Goal: Task Accomplishment & Management: Manage account settings

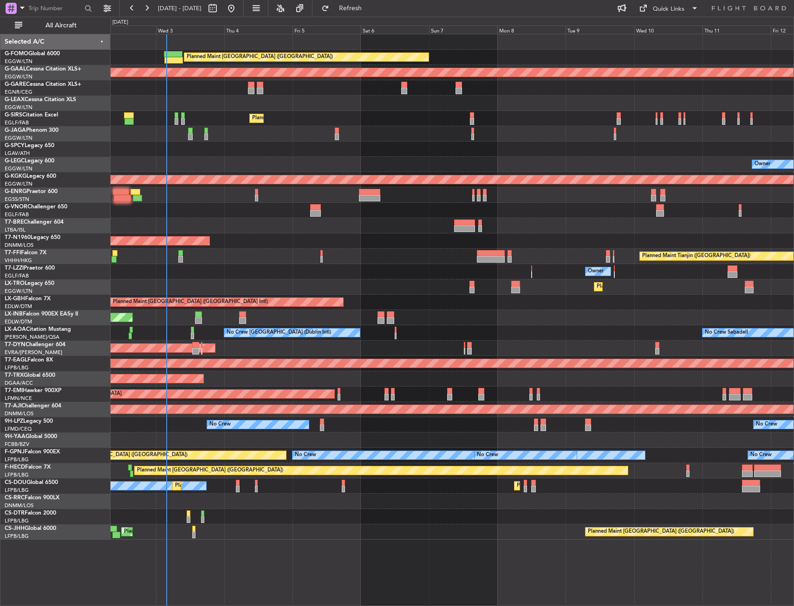
click at [202, 96] on div "Owner" at bounding box center [451, 103] width 683 height 15
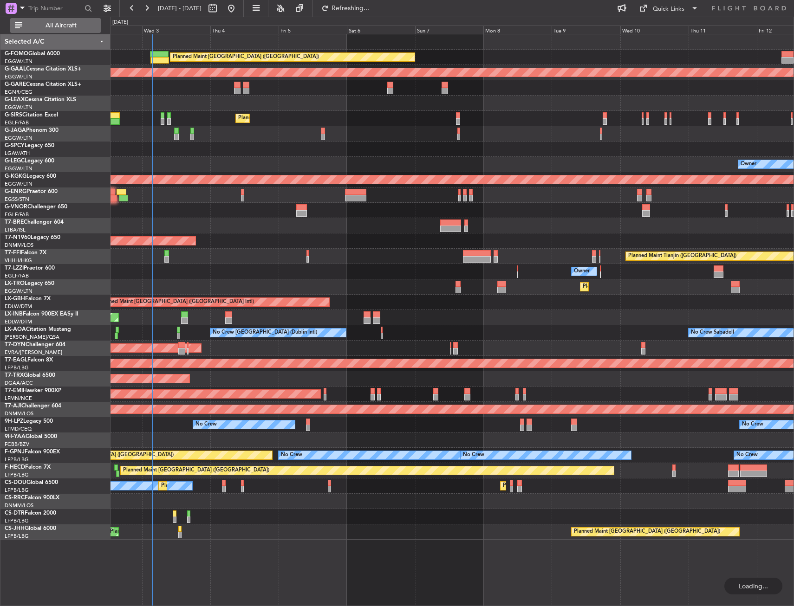
click at [67, 26] on span "All Aircraft" at bounding box center [61, 25] width 74 height 6
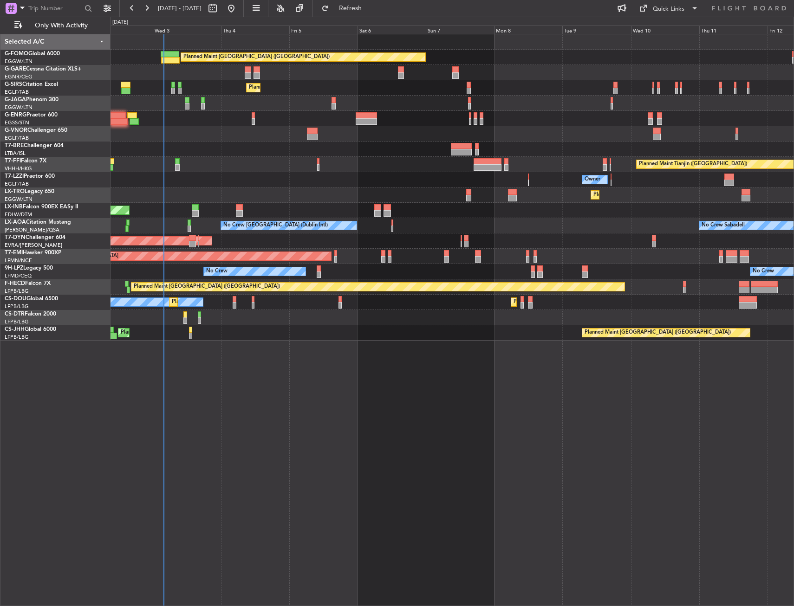
click at [248, 149] on div at bounding box center [451, 149] width 683 height 15
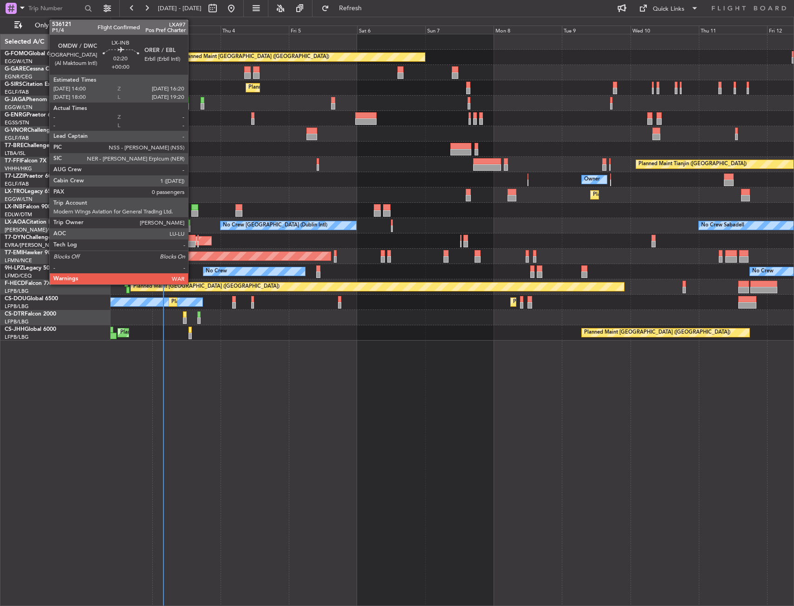
click at [192, 207] on div at bounding box center [194, 207] width 7 height 6
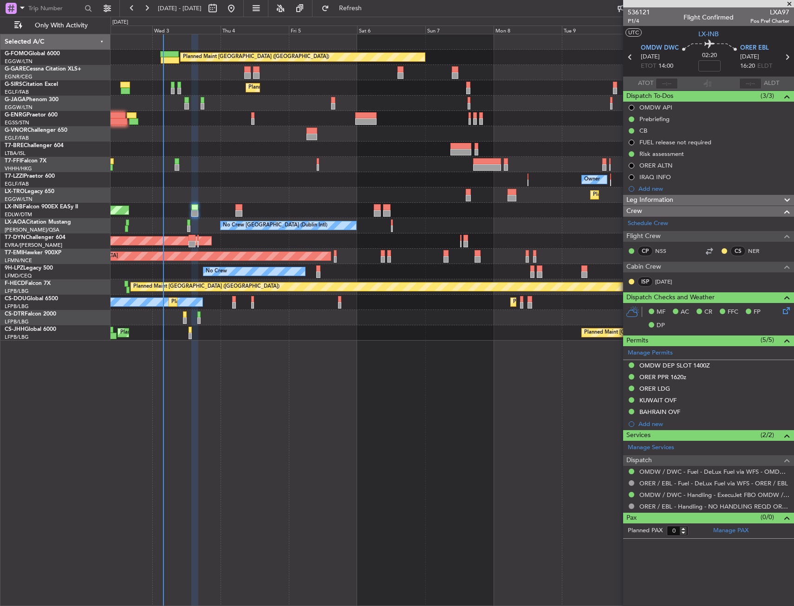
click at [158, 54] on div "Planned Maint [GEOGRAPHIC_DATA] ([GEOGRAPHIC_DATA])" at bounding box center [451, 57] width 683 height 15
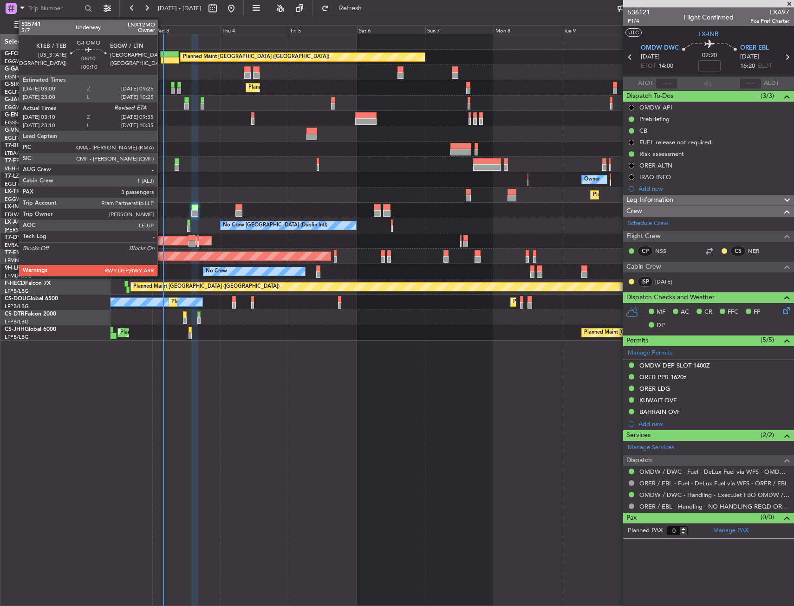
click at [163, 53] on div at bounding box center [169, 54] width 19 height 6
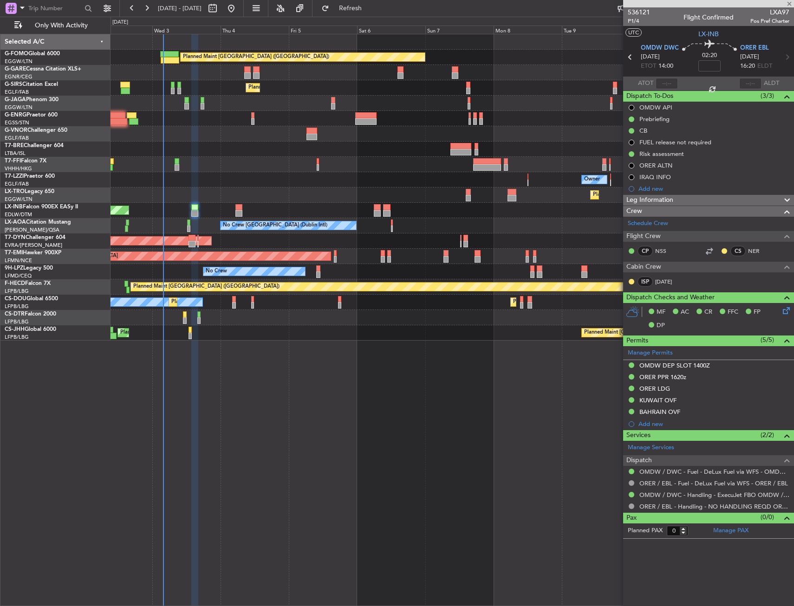
type input "+00:10"
type input "03:10"
type input "3"
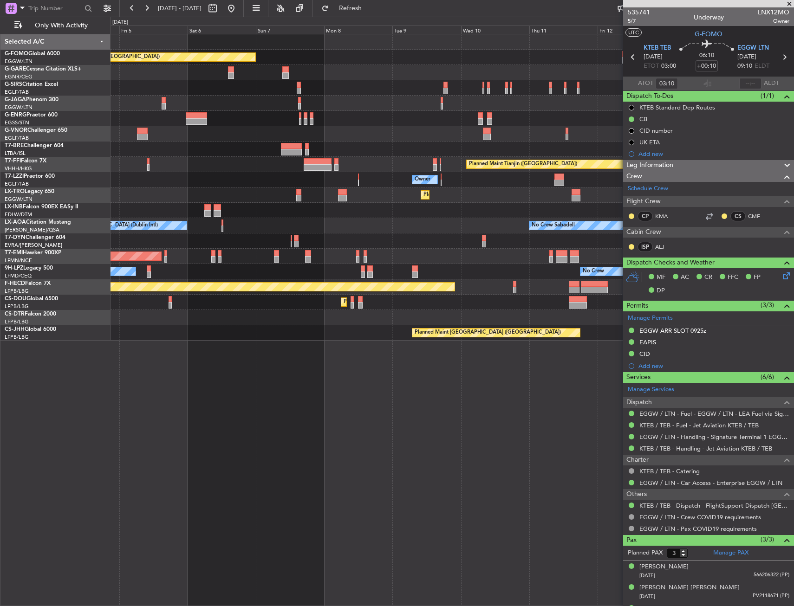
click at [400, 81] on div "Planned Maint [GEOGRAPHIC_DATA] ([GEOGRAPHIC_DATA])" at bounding box center [451, 87] width 683 height 15
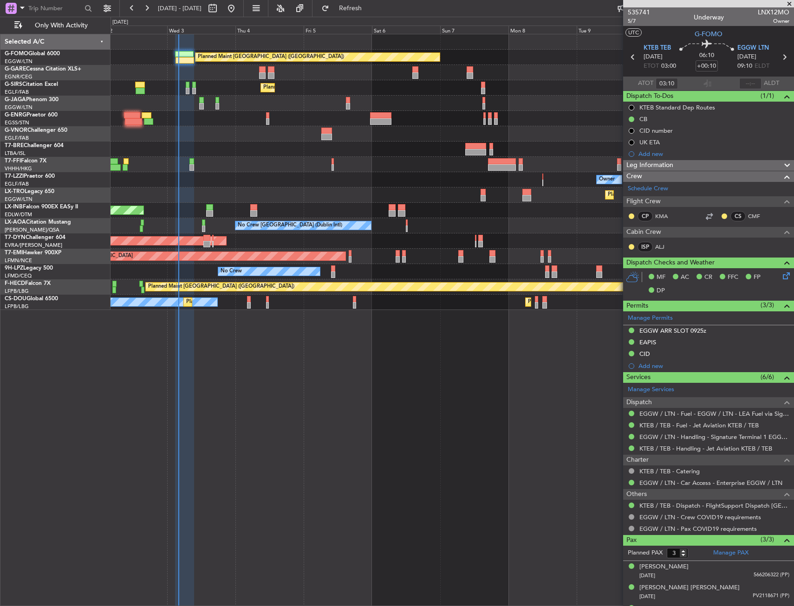
click at [523, 112] on div "Planned Maint London (Luton) Unplanned Maint Chester Planned Maint London (Farn…" at bounding box center [451, 172] width 683 height 276
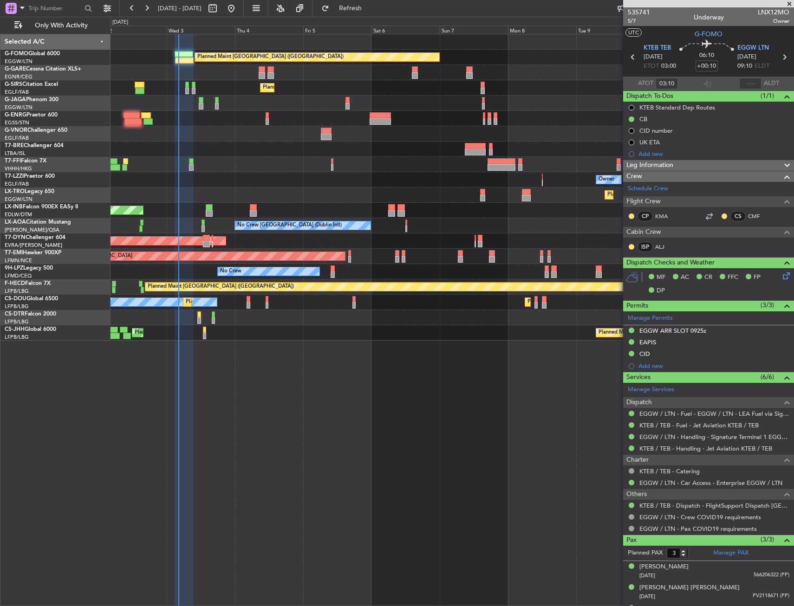
click at [257, 74] on div "Unplanned Maint [PERSON_NAME]" at bounding box center [451, 72] width 683 height 15
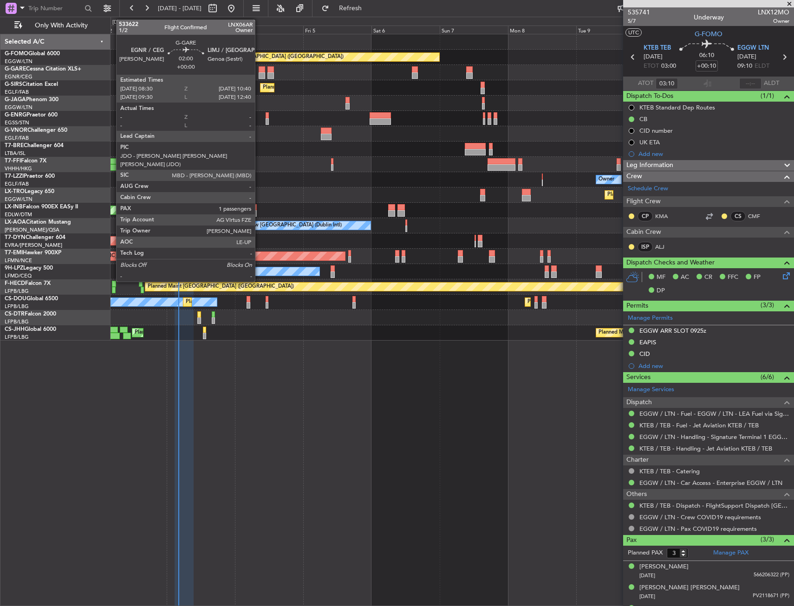
click at [260, 71] on div at bounding box center [261, 69] width 6 height 6
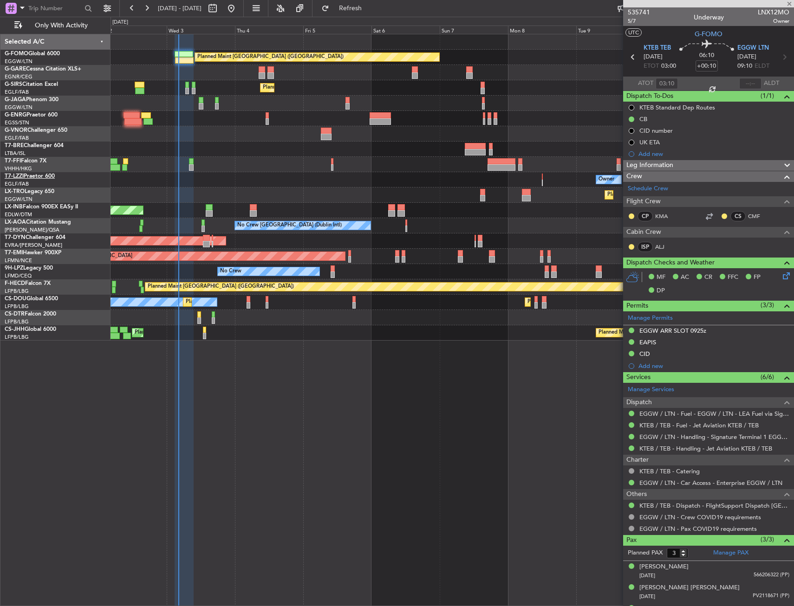
type input "1"
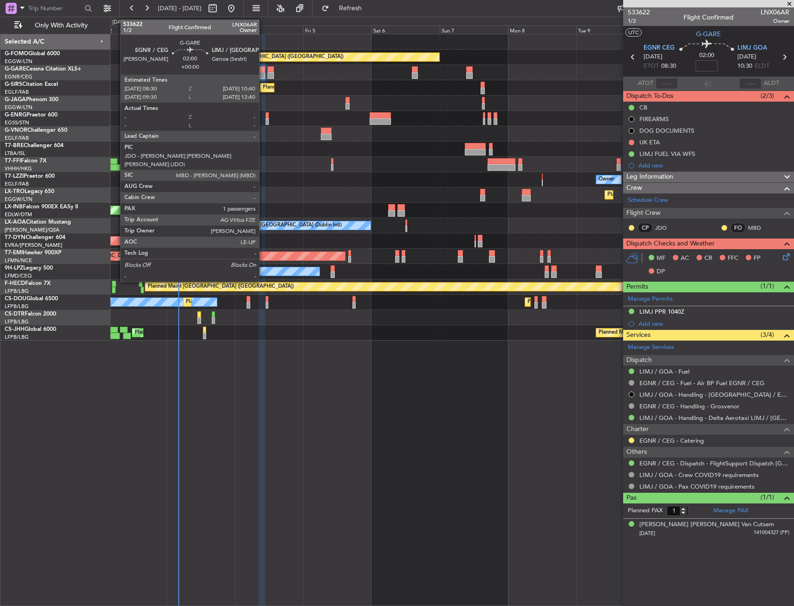
click at [263, 76] on div at bounding box center [261, 75] width 6 height 6
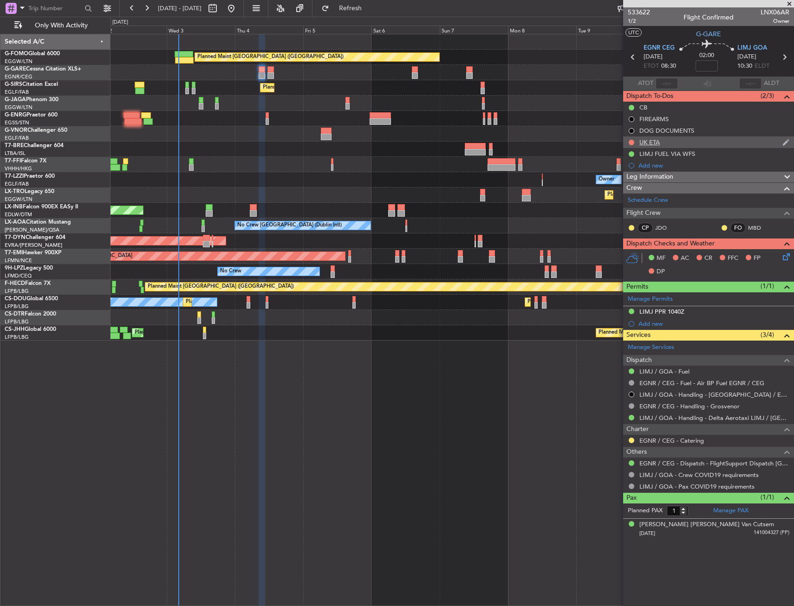
click at [627, 142] on div at bounding box center [630, 142] width 7 height 7
click at [629, 141] on button at bounding box center [631, 143] width 6 height 6
click at [425, 414] on div "Planned Maint London (Luton) Unplanned Maint Chester Planned Maint London (Farn…" at bounding box center [451, 320] width 683 height 572
click at [689, 559] on article "533622 1/2 Flight Confirmed LNX06AR Owner UTC G-GARE EGNR CEG 04/09/2025 ETOT 0…" at bounding box center [708, 306] width 171 height 599
drag, startPoint x: 700, startPoint y: 66, endPoint x: 709, endPoint y: 65, distance: 9.4
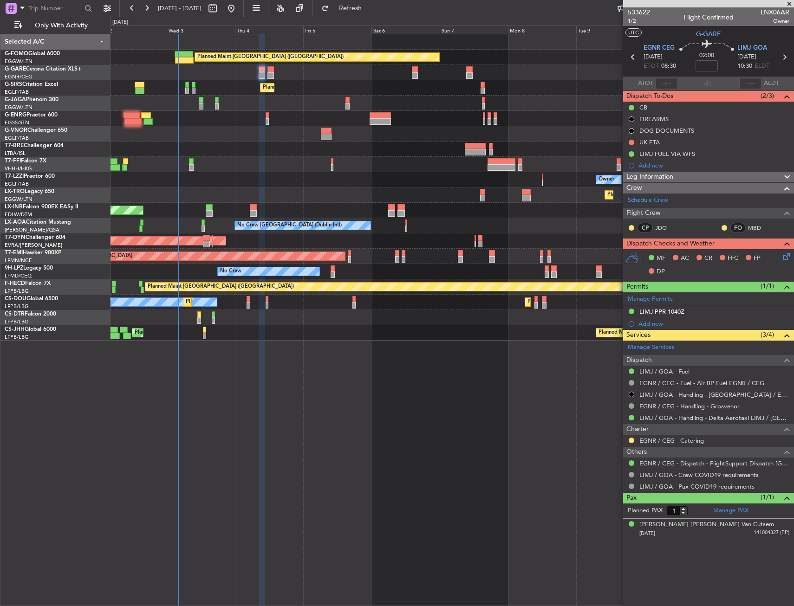
click at [700, 66] on mat-tooltip-component "Flight Time" at bounding box center [706, 72] width 43 height 25
click at [710, 73] on div "Flight Time" at bounding box center [706, 73] width 30 height 12
click at [709, 70] on input at bounding box center [706, 65] width 22 height 11
click at [722, 58] on div "02:00 5" at bounding box center [706, 57] width 61 height 34
type input "+00:05"
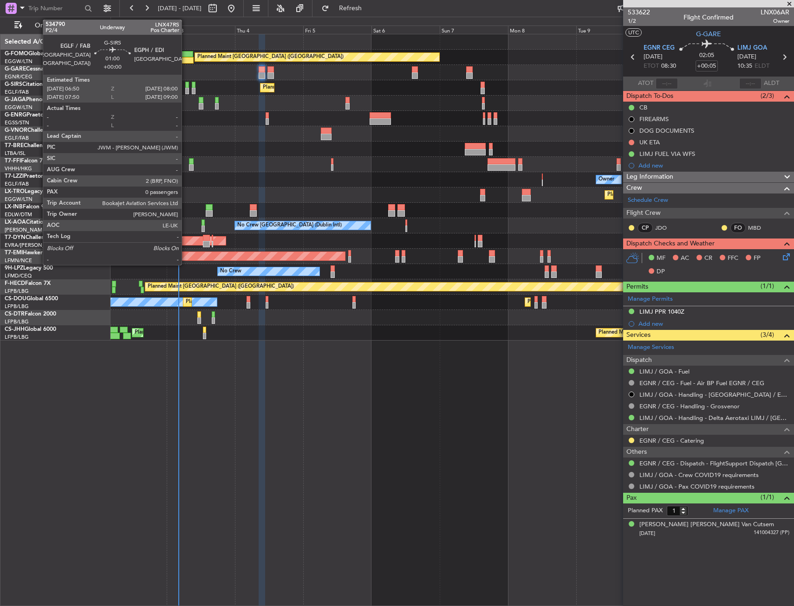
click at [186, 89] on div at bounding box center [187, 91] width 4 height 6
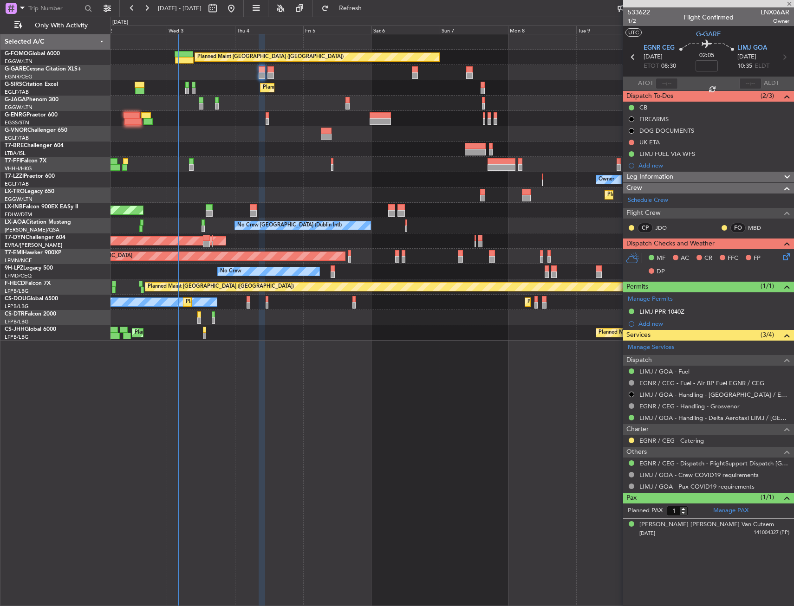
type input "0"
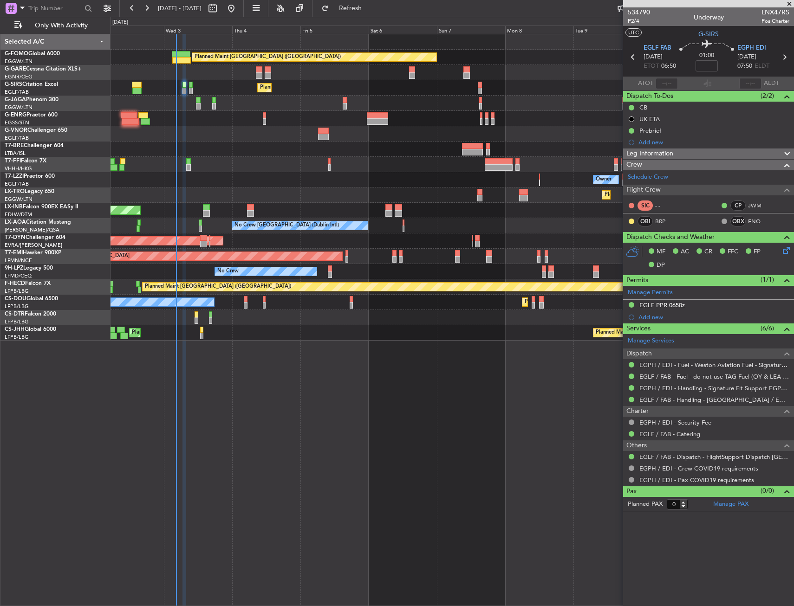
click at [226, 100] on div "Owner Ibiza" at bounding box center [451, 103] width 683 height 15
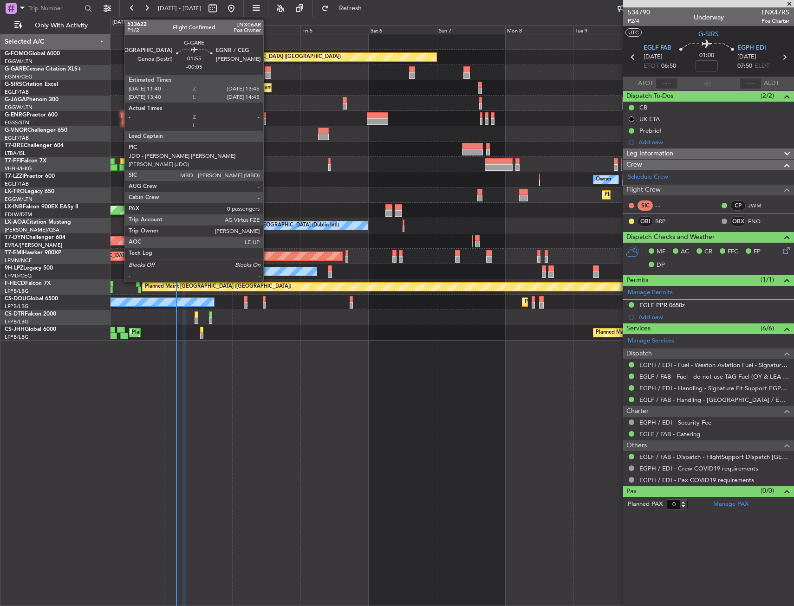
click at [267, 72] on div at bounding box center [268, 69] width 6 height 6
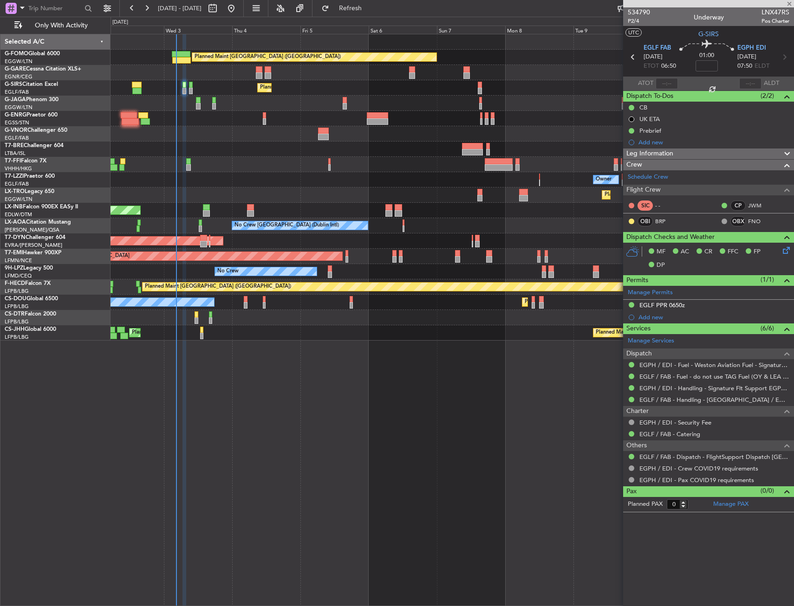
click at [262, 72] on div at bounding box center [259, 75] width 6 height 6
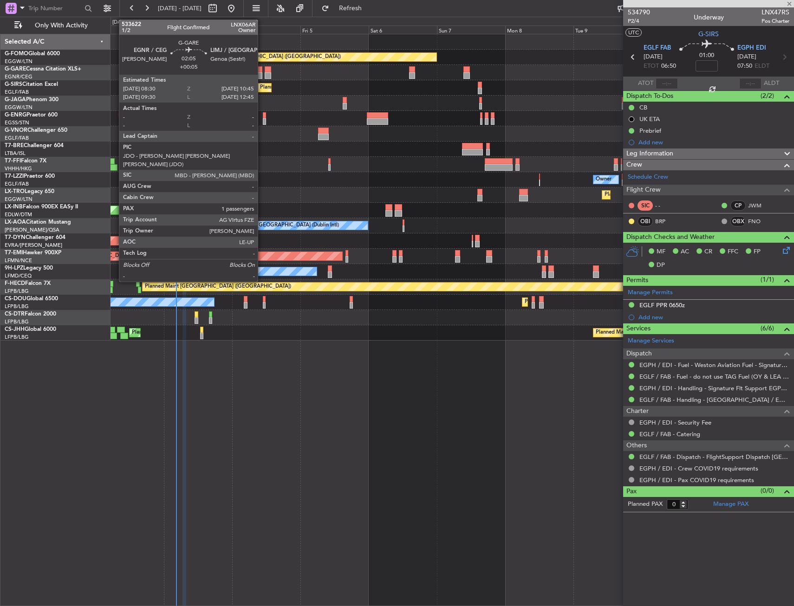
click at [262, 72] on div at bounding box center [259, 75] width 6 height 6
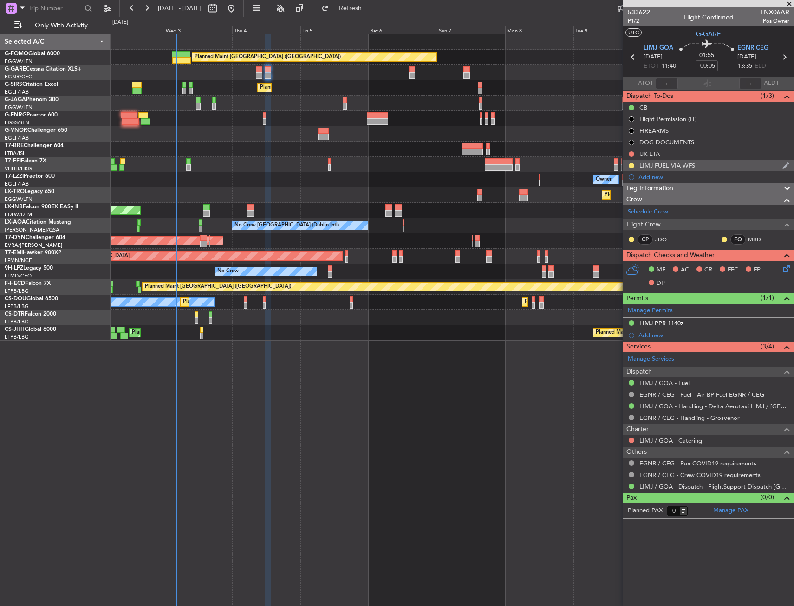
click at [627, 165] on div at bounding box center [630, 165] width 7 height 7
click at [631, 166] on button at bounding box center [631, 166] width 6 height 6
click at [622, 206] on span "Completed" at bounding box center [635, 206] width 31 height 9
click at [630, 61] on icon at bounding box center [632, 57] width 12 height 12
type input "+00:05"
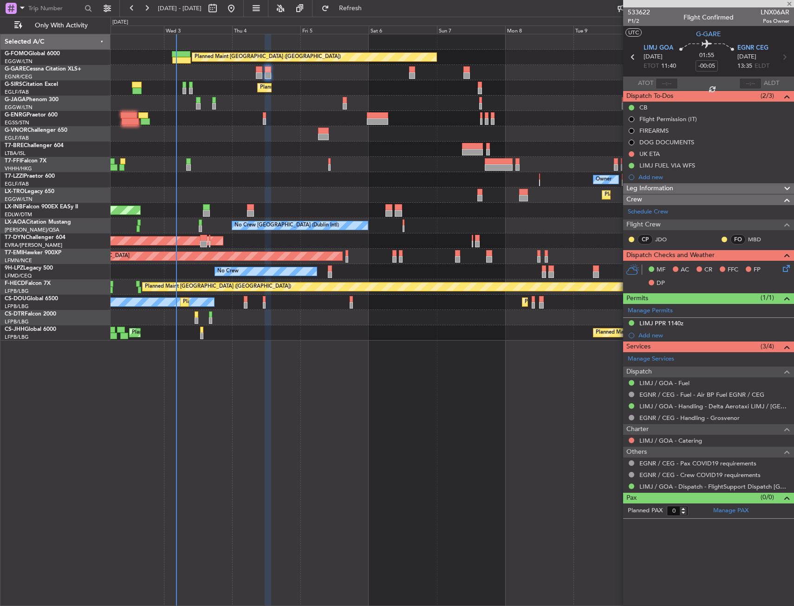
type input "1"
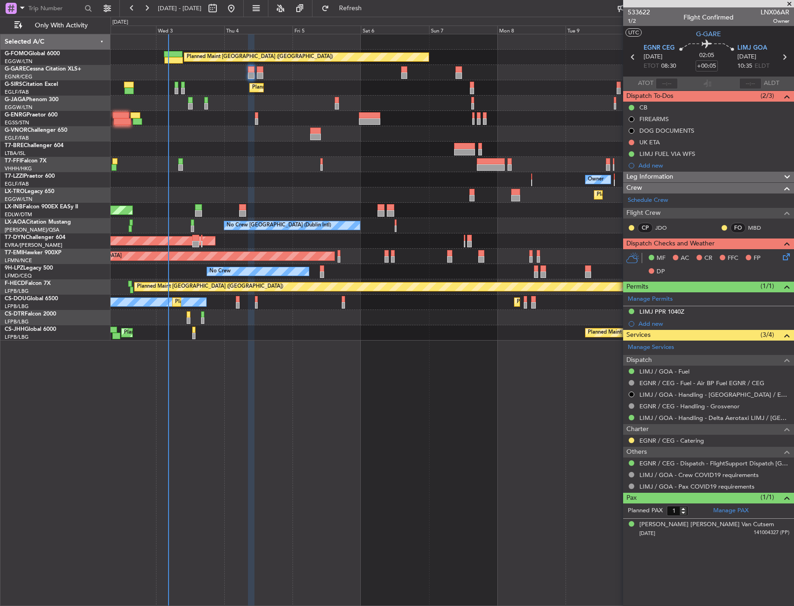
click at [209, 155] on div "Planned Maint [GEOGRAPHIC_DATA] ([GEOGRAPHIC_DATA]) Unplanned Maint [PERSON_NAM…" at bounding box center [451, 187] width 683 height 306
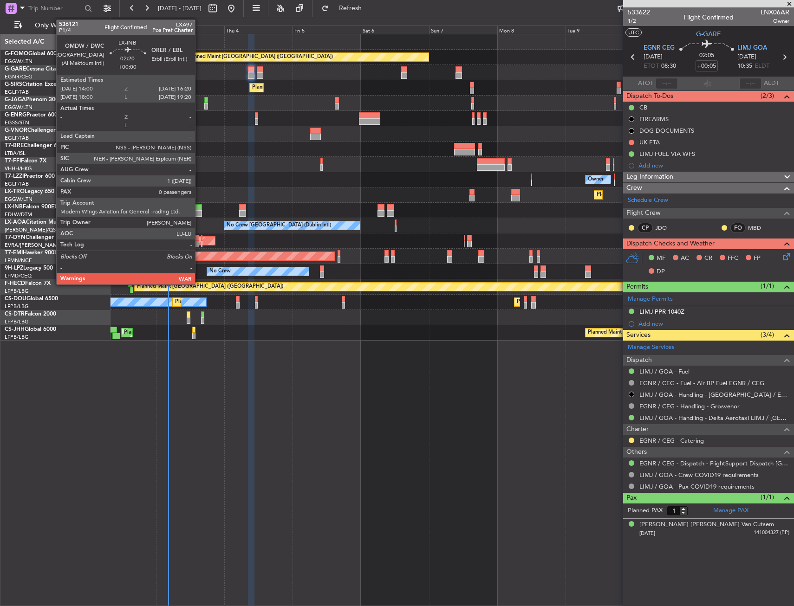
click at [199, 206] on div at bounding box center [198, 207] width 7 height 6
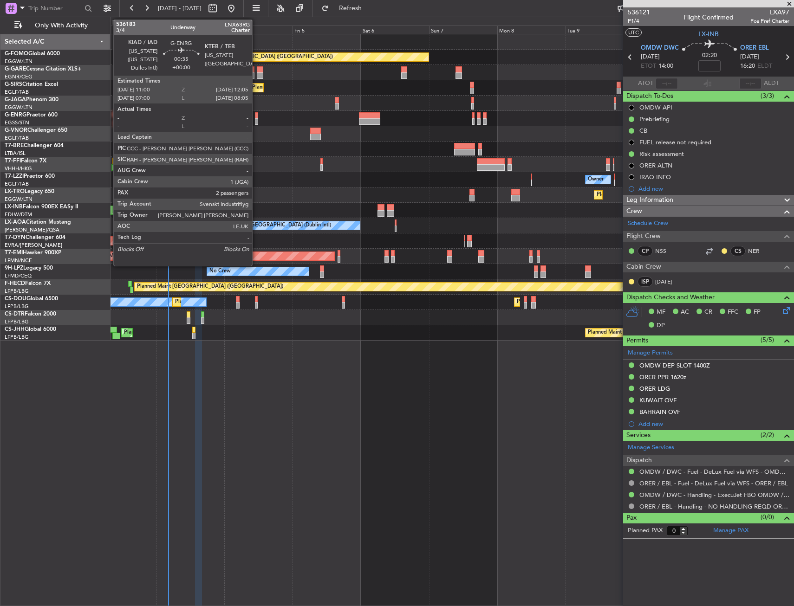
click at [256, 118] on div at bounding box center [256, 121] width 3 height 6
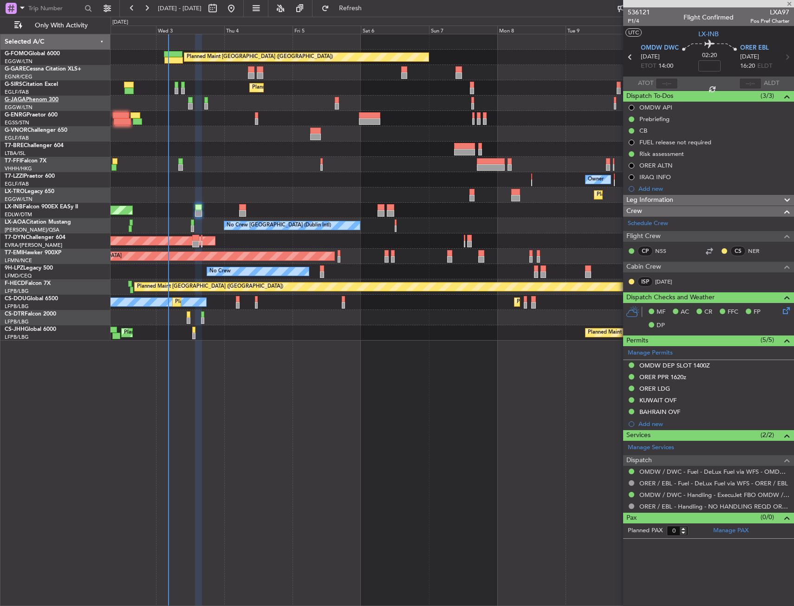
type input "2"
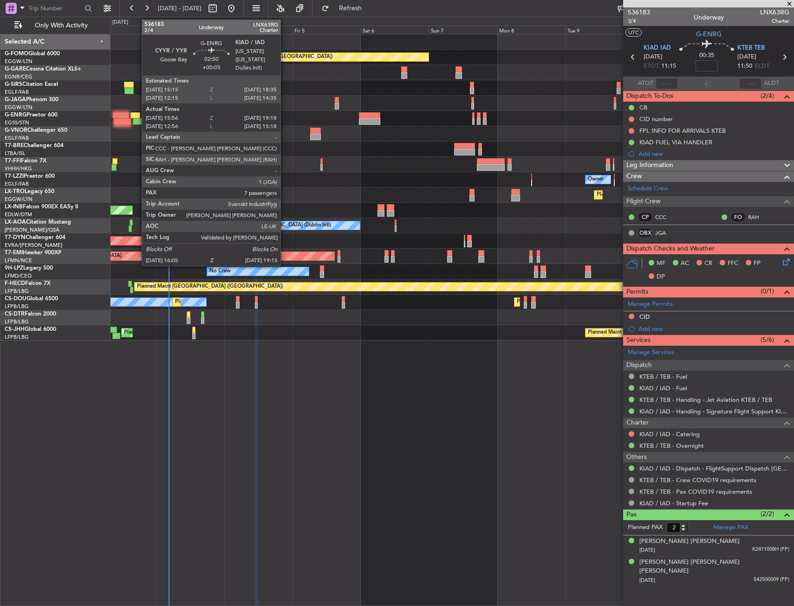
click at [137, 116] on div at bounding box center [135, 115] width 10 height 6
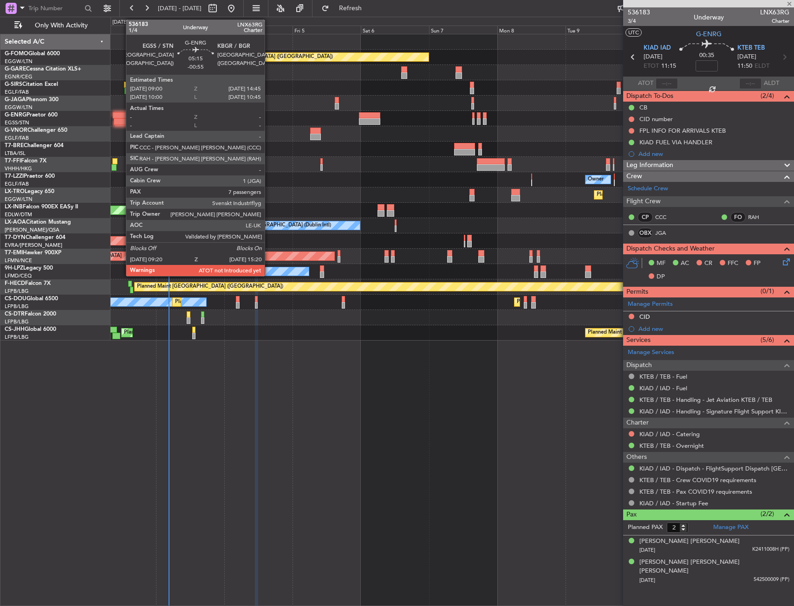
type input "+00:05"
type input "16:11"
type input "19:03"
type input "7"
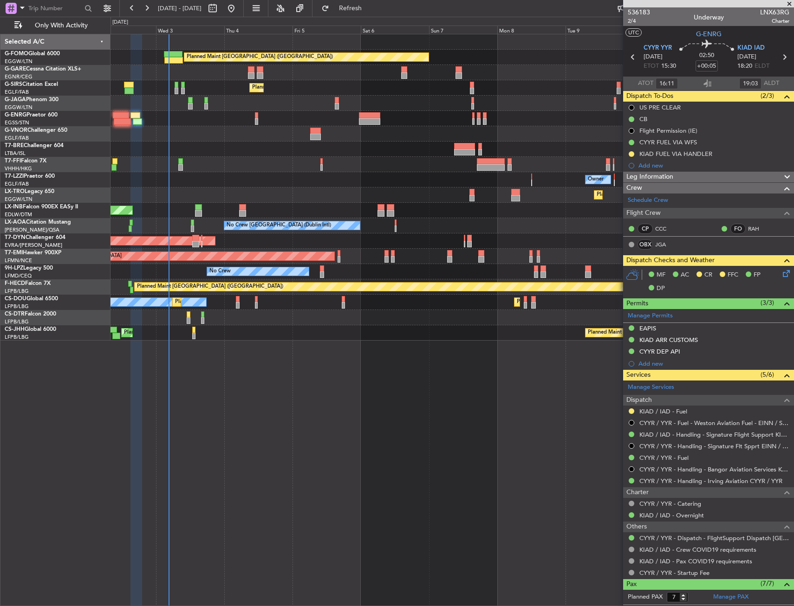
click at [781, 58] on icon at bounding box center [784, 57] width 12 height 12
type input "2"
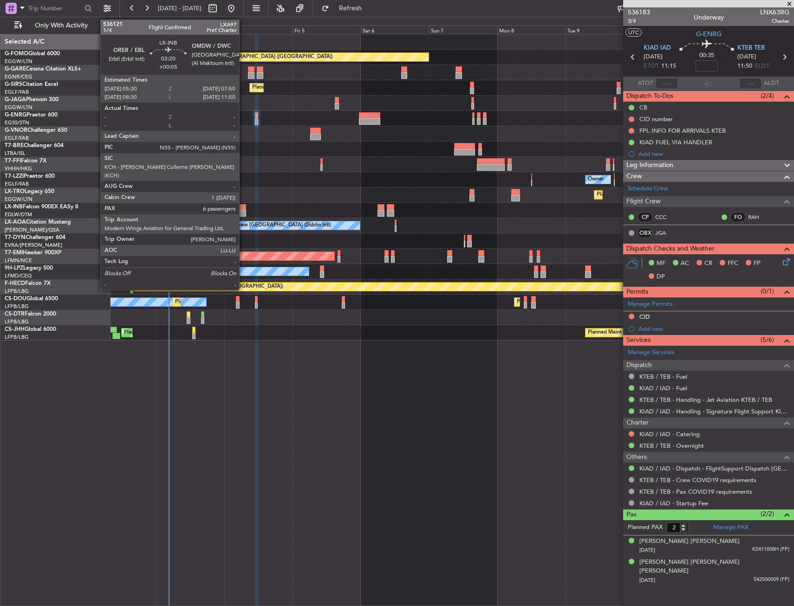
click at [243, 208] on div at bounding box center [242, 207] width 7 height 6
type input "+00:05"
type input "6"
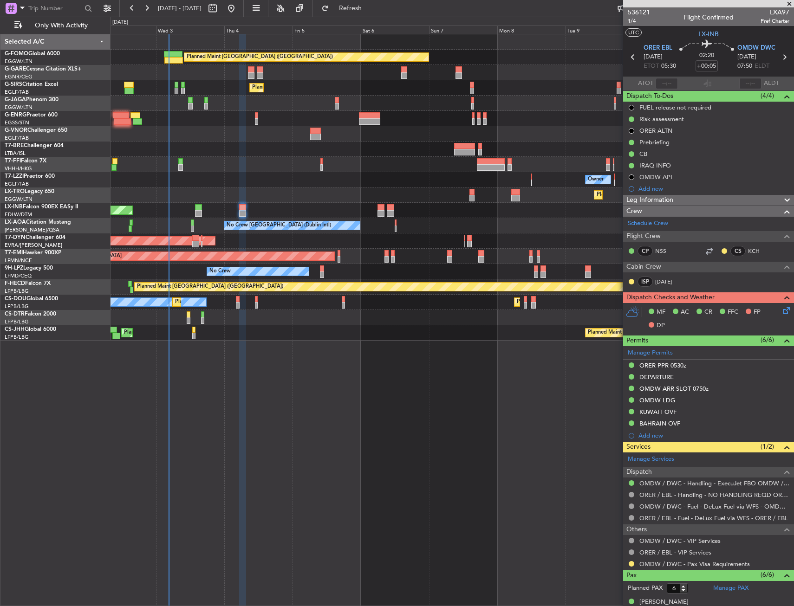
drag, startPoint x: 466, startPoint y: 376, endPoint x: 462, endPoint y: 374, distance: 4.8
click at [322, 357] on div "Planned Maint London (Luton) Unplanned Maint Chester Planned Maint London (Farn…" at bounding box center [451, 320] width 683 height 572
click at [659, 143] on div "Prebriefing" at bounding box center [654, 142] width 30 height 8
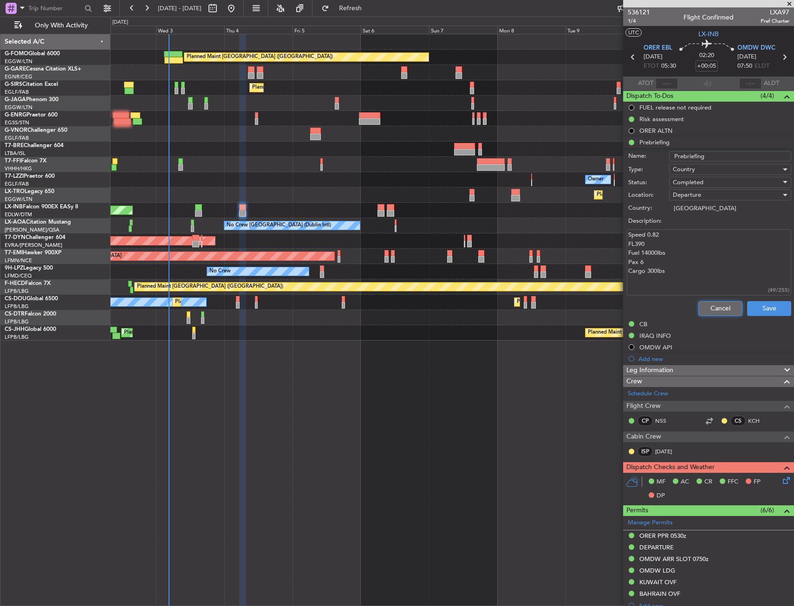
click at [704, 308] on button "Cancel" at bounding box center [720, 308] width 44 height 15
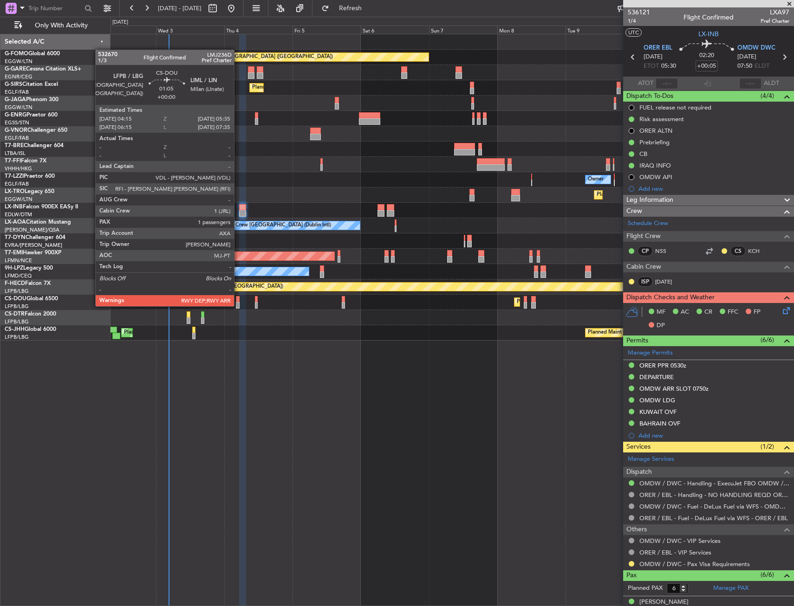
click at [238, 305] on div at bounding box center [238, 305] width 4 height 6
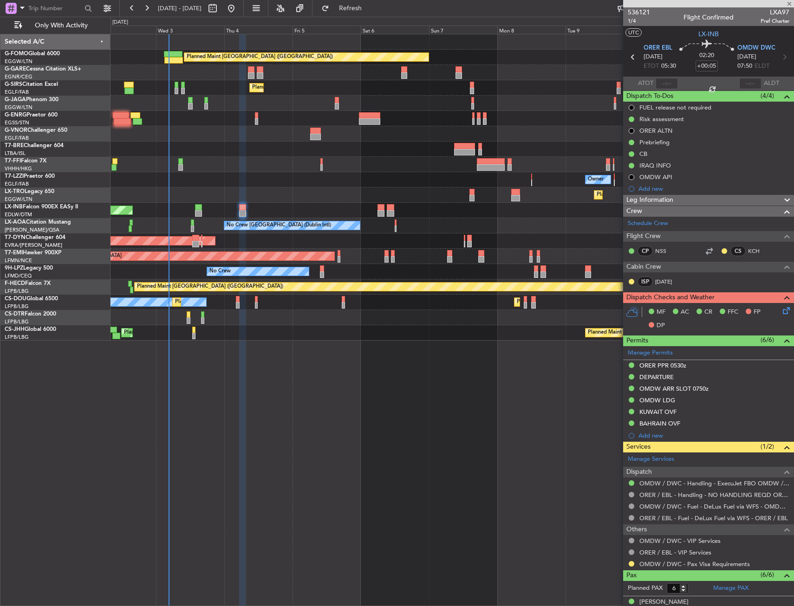
type input "1"
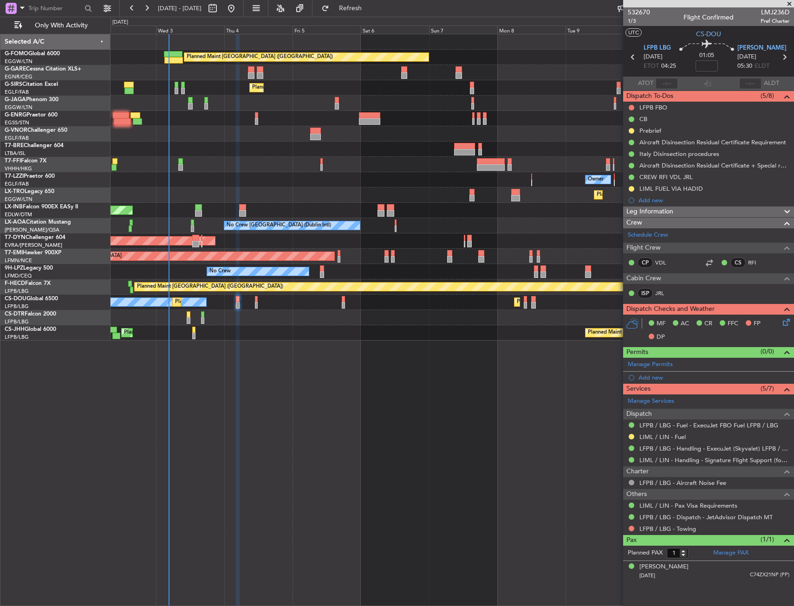
click at [304, 182] on div "Owner" at bounding box center [451, 179] width 683 height 15
click at [235, 306] on div "Planned Maint Paris (Le Bourget) Planned Maint Paris (Le Bourget) No Crew" at bounding box center [451, 302] width 683 height 15
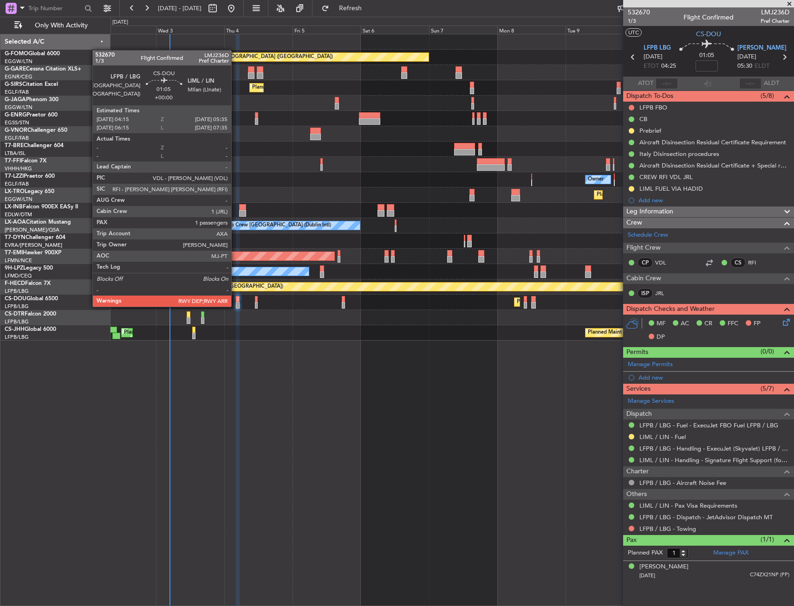
click at [236, 306] on div at bounding box center [238, 305] width 4 height 6
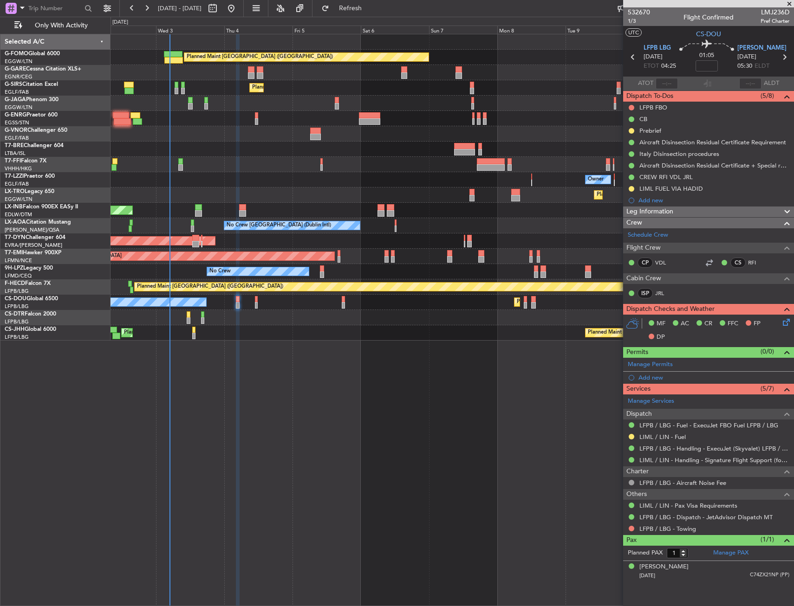
click at [254, 298] on div "Planned Maint Paris (Le Bourget) Planned Maint Paris (Le Bourget) No Crew" at bounding box center [451, 302] width 683 height 15
click at [255, 300] on div "Planned Maint Paris (Le Bourget) Planned Maint Paris (Le Bourget) No Crew" at bounding box center [451, 302] width 683 height 15
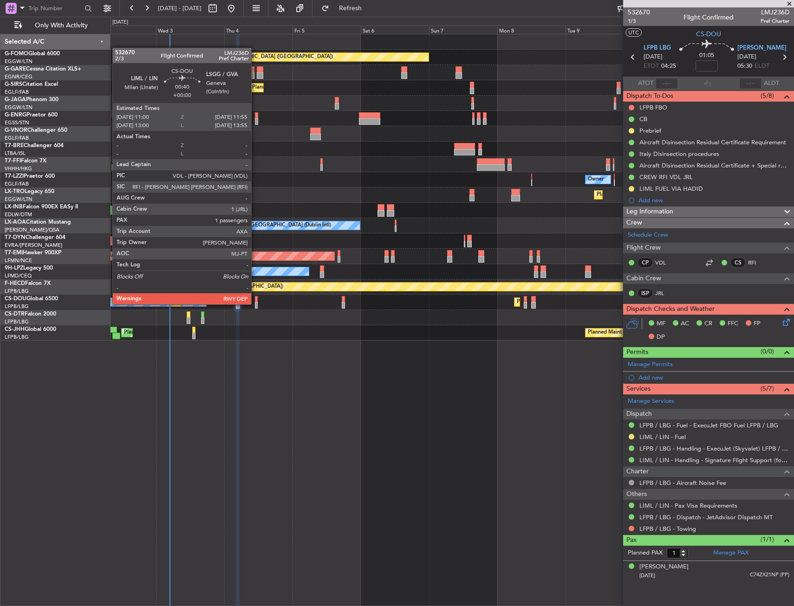
click at [255, 303] on div at bounding box center [256, 305] width 3 height 6
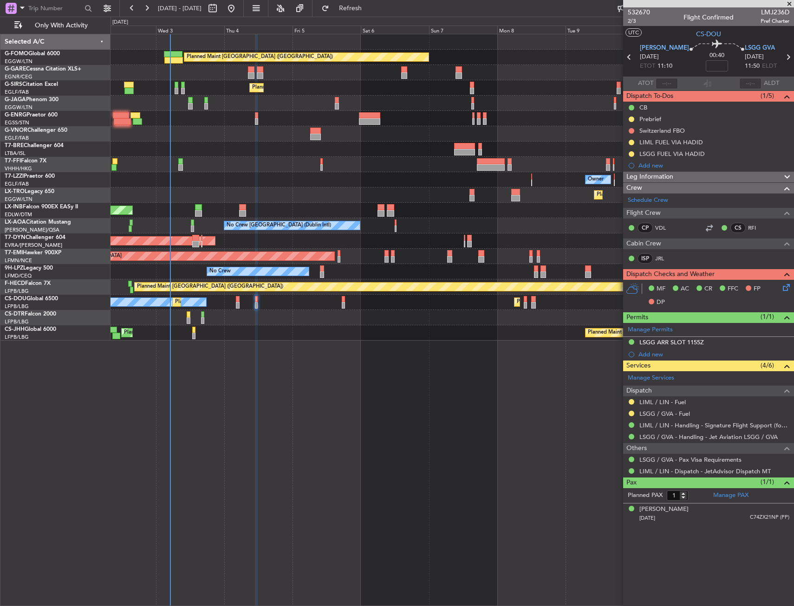
drag, startPoint x: 260, startPoint y: 114, endPoint x: 247, endPoint y: 127, distance: 18.4
click at [213, 137] on div at bounding box center [451, 133] width 683 height 15
click at [213, 136] on div at bounding box center [451, 133] width 683 height 15
click at [224, 144] on div at bounding box center [451, 149] width 683 height 15
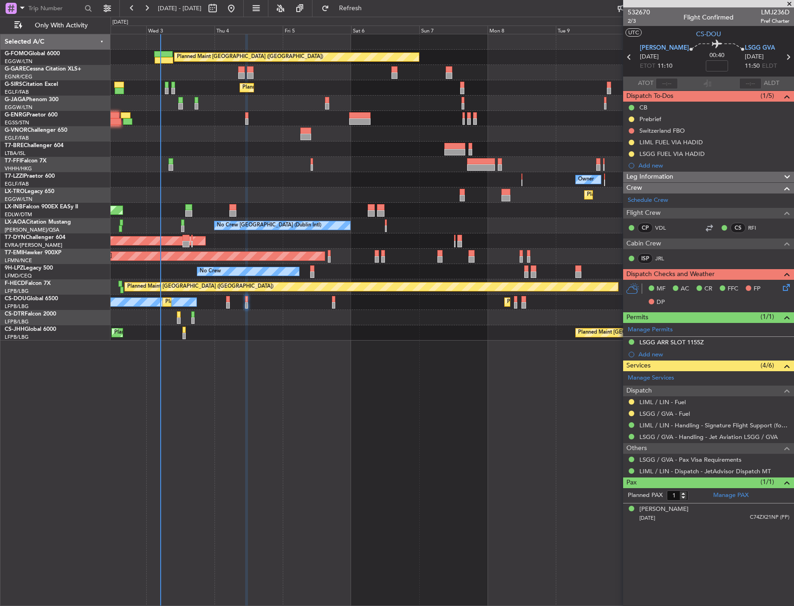
click at [169, 122] on div at bounding box center [451, 118] width 683 height 15
click at [463, 416] on div "Planned Maint [GEOGRAPHIC_DATA] ([GEOGRAPHIC_DATA]) Unplanned Maint [PERSON_NAM…" at bounding box center [451, 320] width 683 height 572
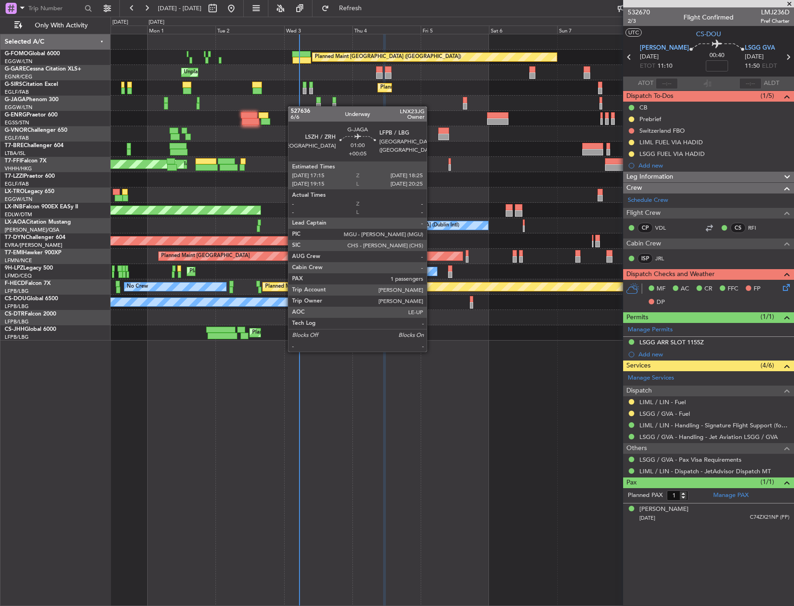
click at [357, 120] on div "Planned Maint [GEOGRAPHIC_DATA] ([GEOGRAPHIC_DATA]) Unplanned Maint [PERSON_NAM…" at bounding box center [451, 187] width 683 height 306
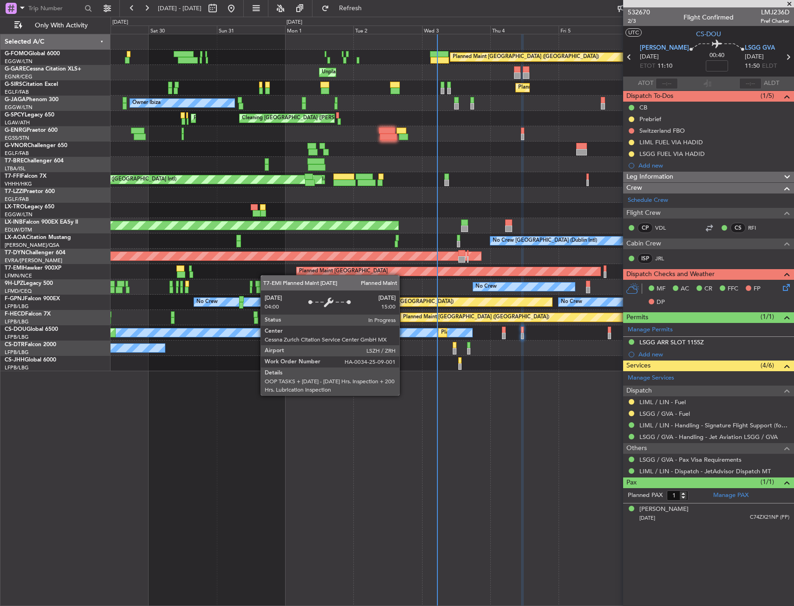
click at [304, 271] on div "Planned Maint [GEOGRAPHIC_DATA] ([GEOGRAPHIC_DATA]) Unplanned Maint [PERSON_NAM…" at bounding box center [451, 202] width 683 height 337
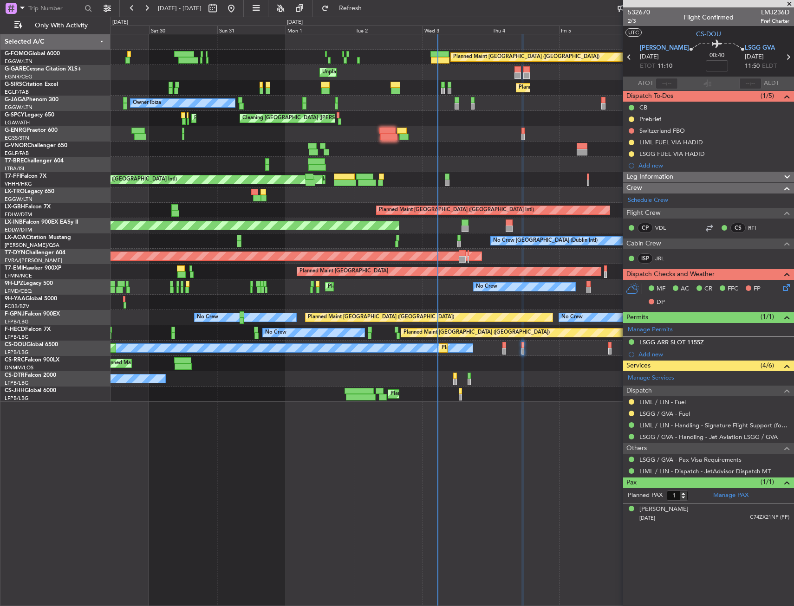
click at [220, 302] on div at bounding box center [451, 302] width 683 height 15
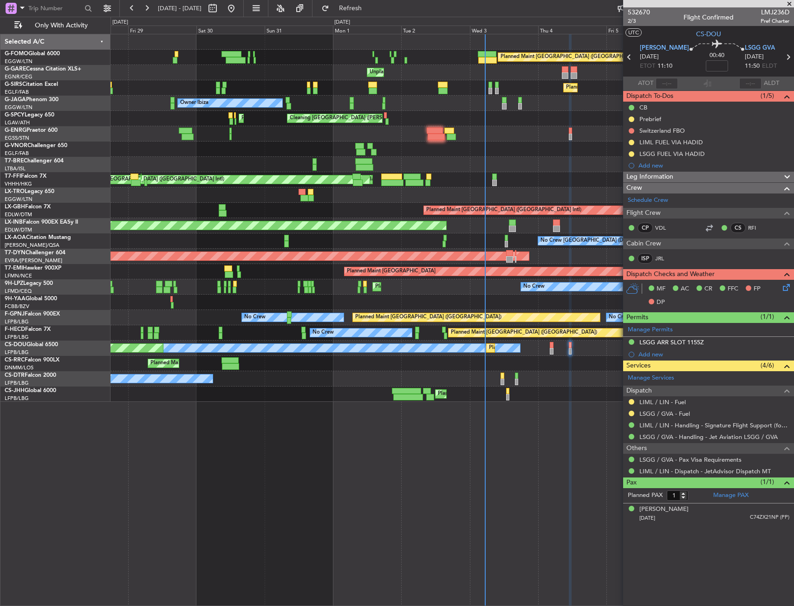
click at [260, 292] on div "Planned Maint [GEOGRAPHIC_DATA] ([GEOGRAPHIC_DATA]) Unplanned Maint [PERSON_NAM…" at bounding box center [451, 218] width 683 height 368
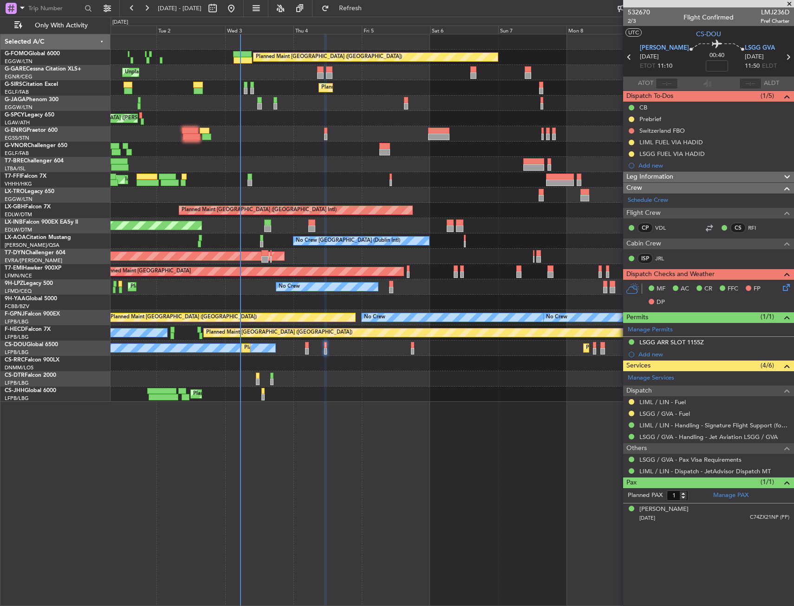
click at [89, 263] on div "Planned Maint [GEOGRAPHIC_DATA] ([GEOGRAPHIC_DATA]) Unplanned Maint [PERSON_NAM…" at bounding box center [397, 311] width 794 height 589
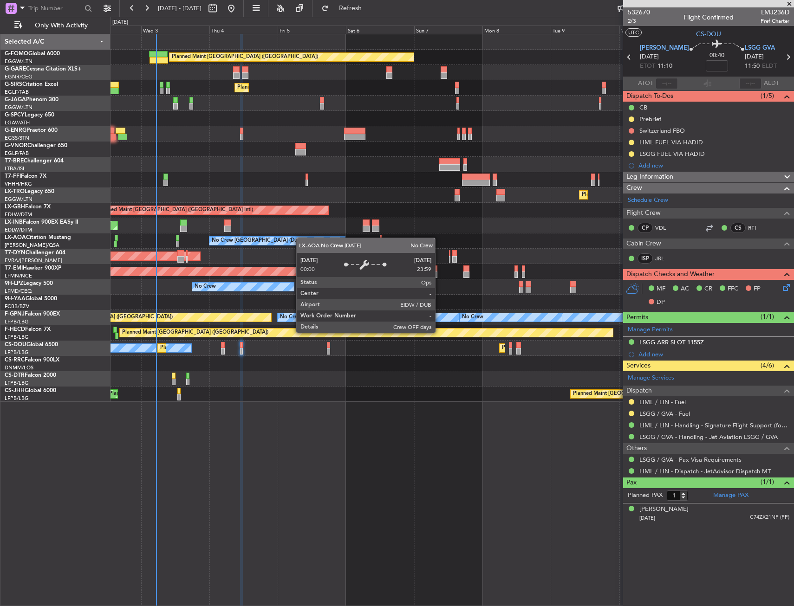
click at [235, 242] on div "Planned Maint [GEOGRAPHIC_DATA] ([GEOGRAPHIC_DATA]) Unplanned Maint [PERSON_NAM…" at bounding box center [451, 218] width 683 height 368
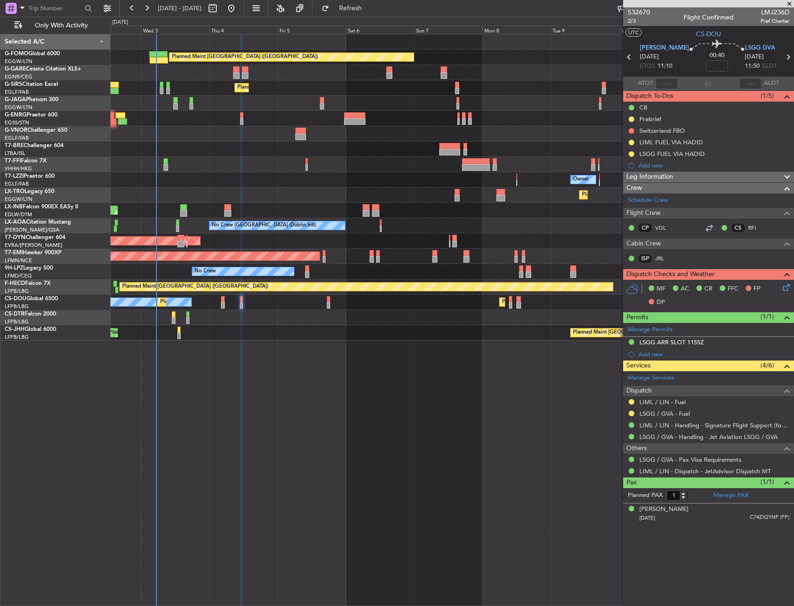
click at [176, 319] on div at bounding box center [451, 317] width 683 height 15
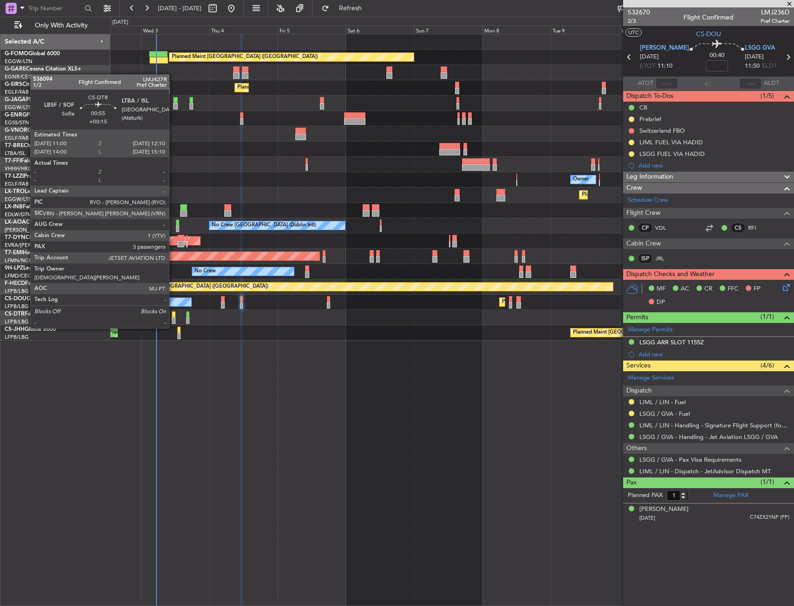
click at [173, 319] on div at bounding box center [174, 320] width 4 height 6
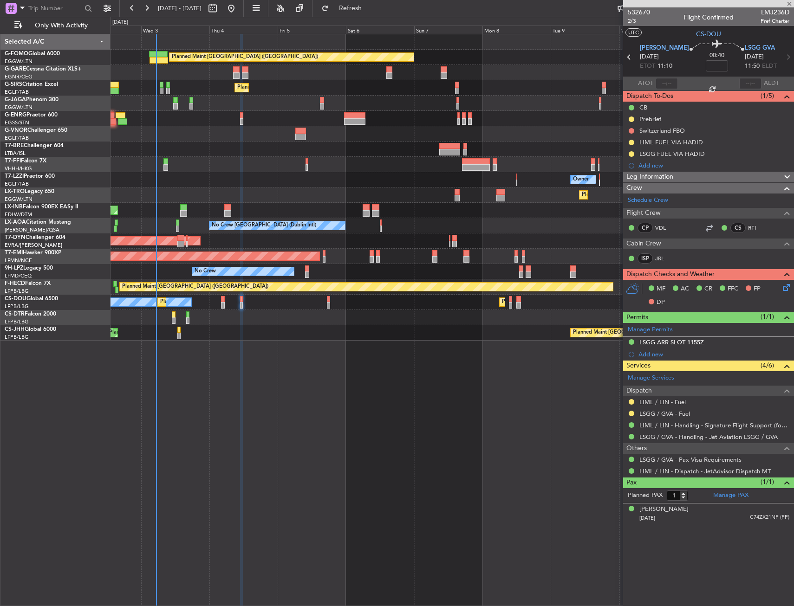
type input "+00:15"
type input "3"
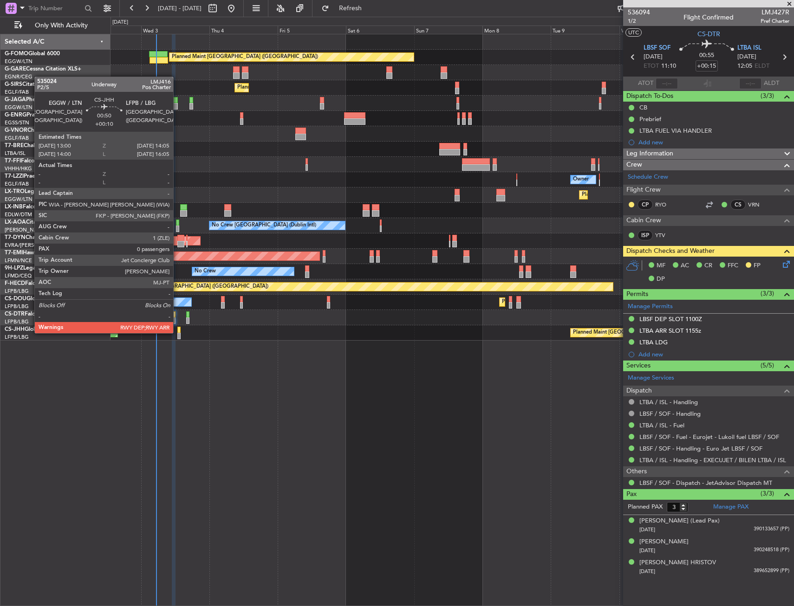
click at [177, 332] on div at bounding box center [178, 330] width 3 height 6
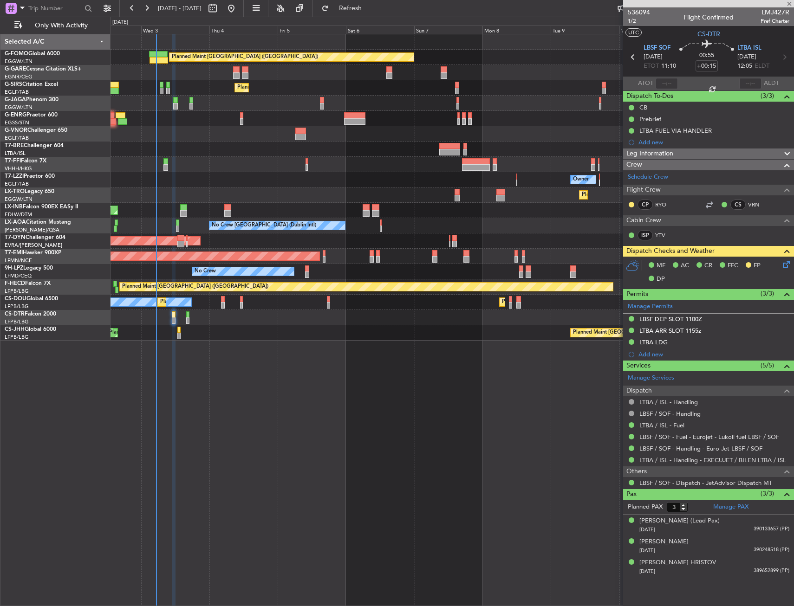
type input "+00:10"
type input "0"
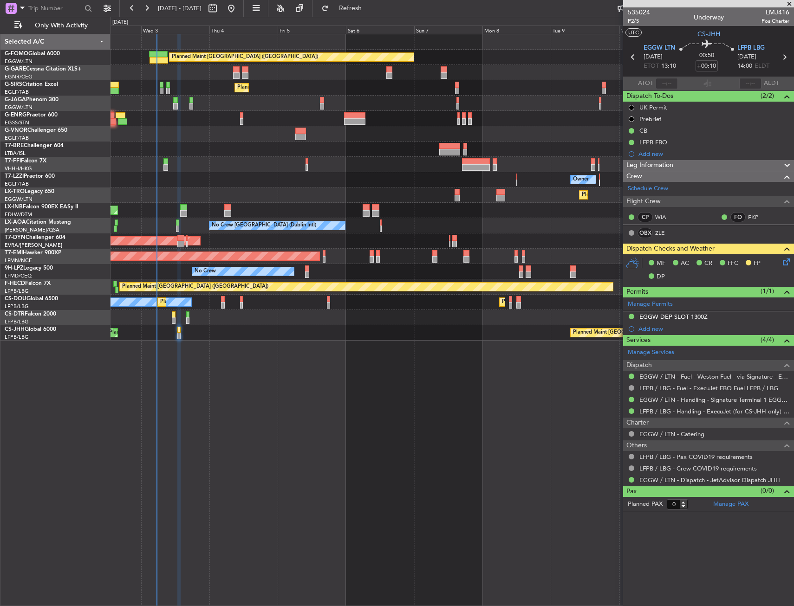
click at [225, 407] on div "Planned Maint [GEOGRAPHIC_DATA] ([GEOGRAPHIC_DATA]) Unplanned Maint [PERSON_NAM…" at bounding box center [451, 320] width 683 height 572
click at [321, 457] on div "Planned Maint [GEOGRAPHIC_DATA] ([GEOGRAPHIC_DATA]) Unplanned Maint [PERSON_NAM…" at bounding box center [451, 320] width 683 height 572
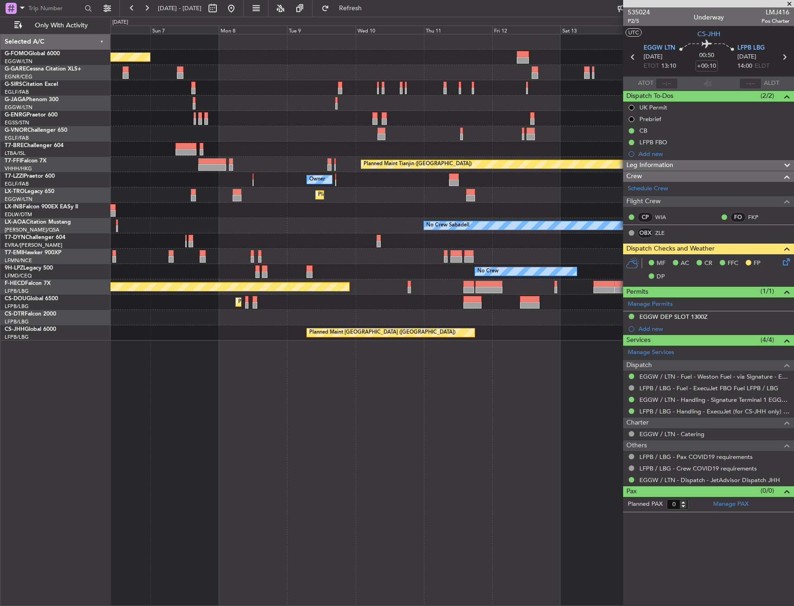
click at [155, 197] on div "Planned Maint [GEOGRAPHIC_DATA] ([GEOGRAPHIC_DATA]) Planned Maint [GEOGRAPHIC_D…" at bounding box center [451, 187] width 683 height 306
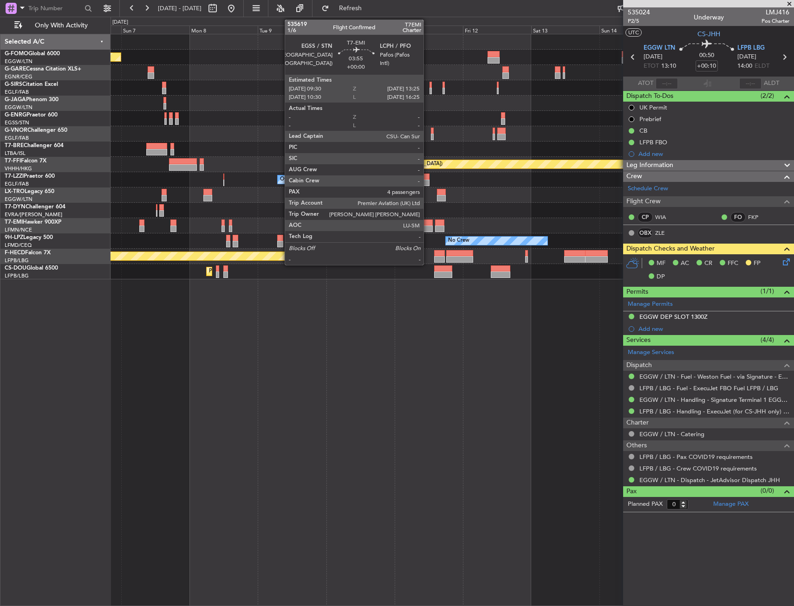
click at [427, 227] on div at bounding box center [427, 229] width 12 height 6
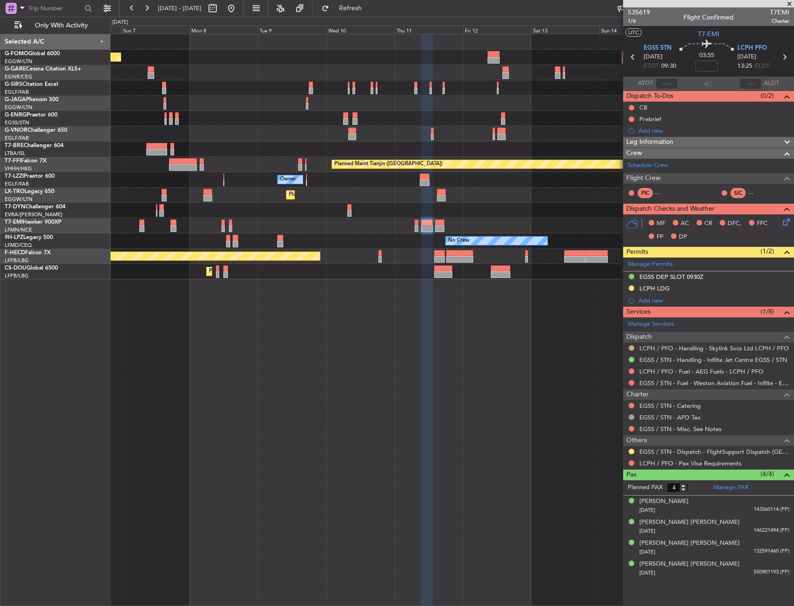
click at [628, 346] on button at bounding box center [631, 348] width 6 height 6
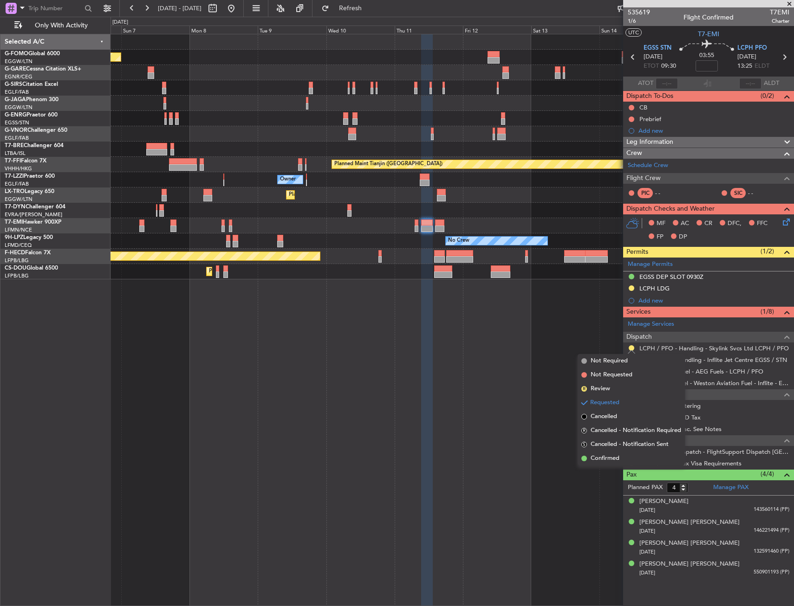
click at [614, 466] on div "Planned Maint [GEOGRAPHIC_DATA] ([GEOGRAPHIC_DATA]) Planned Maint [GEOGRAPHIC_D…" at bounding box center [451, 320] width 683 height 572
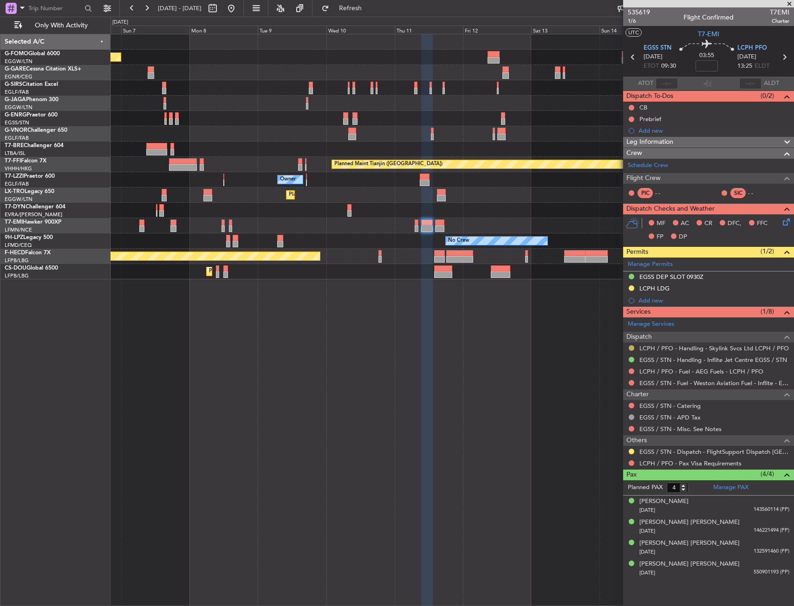
click at [633, 348] on button at bounding box center [631, 348] width 6 height 6
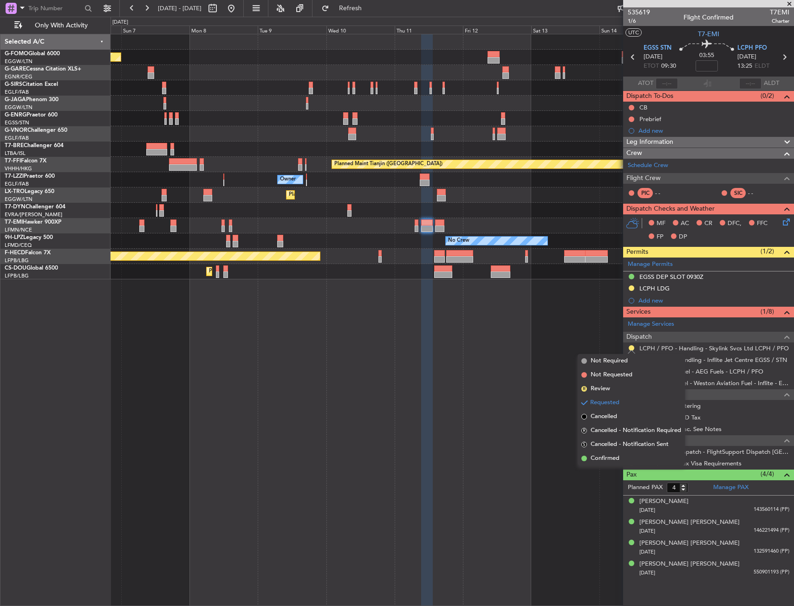
click at [610, 460] on span "Confirmed" at bounding box center [604, 458] width 29 height 9
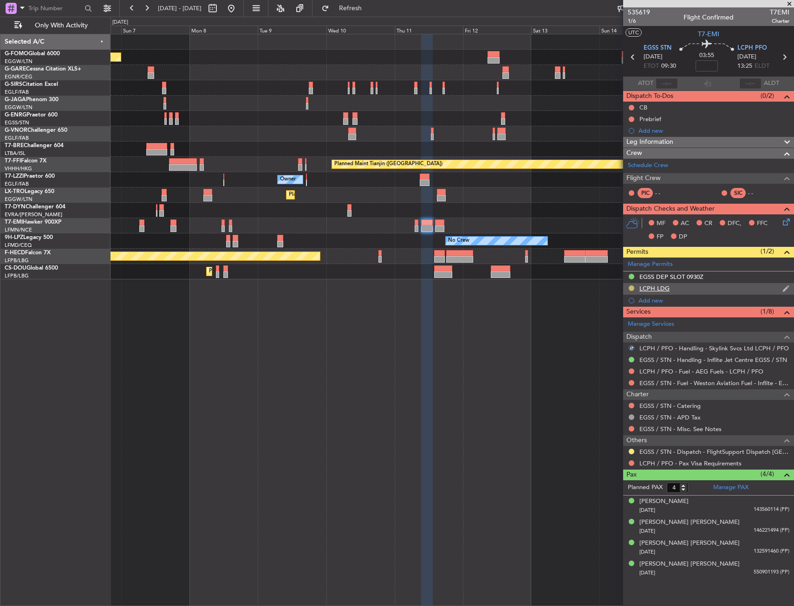
click at [632, 287] on button at bounding box center [631, 288] width 6 height 6
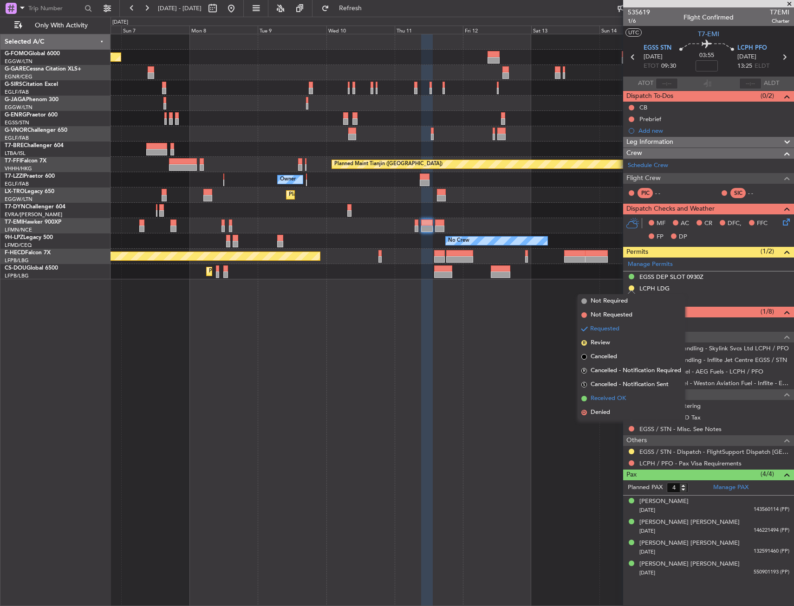
click at [616, 396] on span "Received OK" at bounding box center [607, 398] width 35 height 9
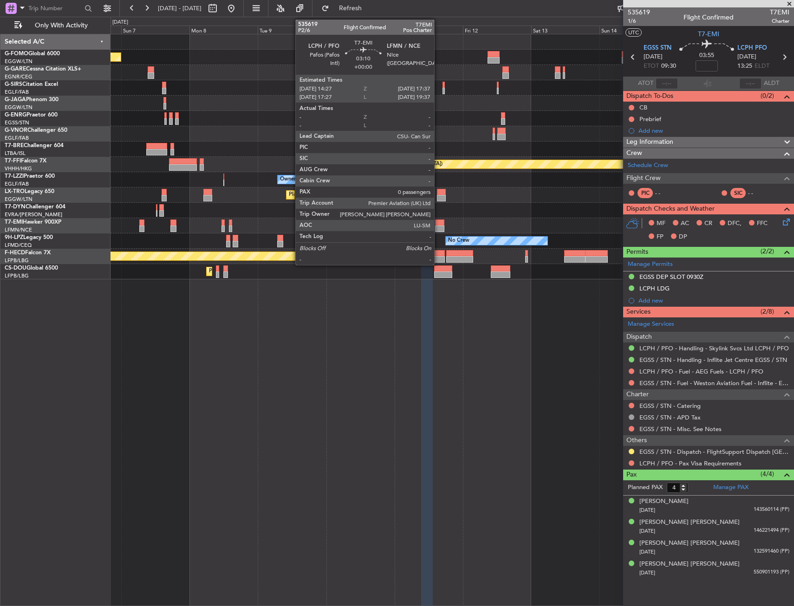
click at [438, 221] on div at bounding box center [439, 223] width 9 height 6
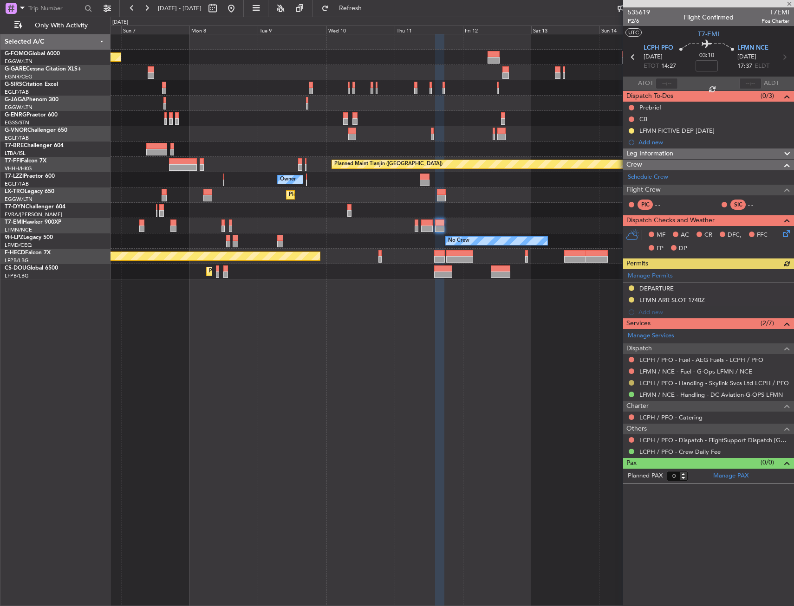
click at [631, 386] on mat-tooltip-component "Requested" at bounding box center [631, 397] width 42 height 25
click at [633, 385] on mat-tooltip-component "Requested" at bounding box center [631, 397] width 42 height 25
click at [634, 380] on div at bounding box center [630, 382] width 7 height 7
click at [632, 380] on button at bounding box center [631, 383] width 6 height 6
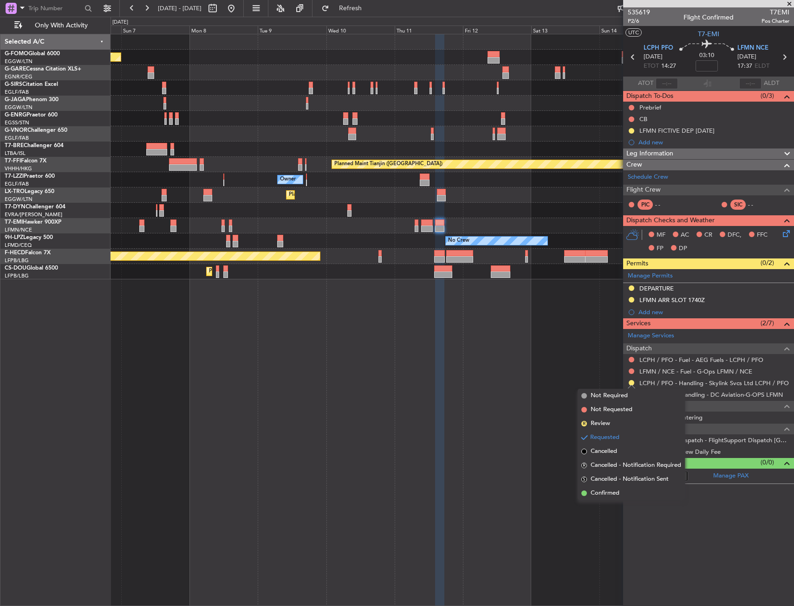
click at [612, 493] on span "Confirmed" at bounding box center [604, 493] width 29 height 9
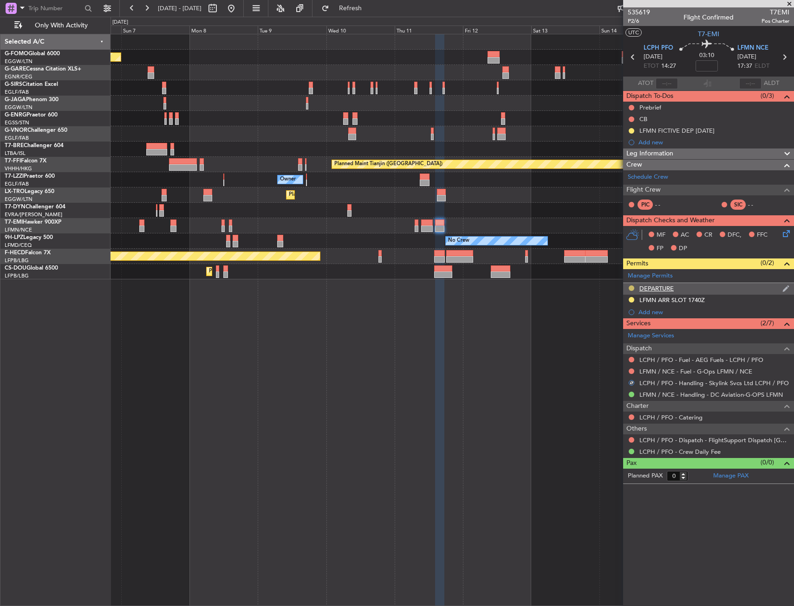
click at [629, 286] on button at bounding box center [631, 288] width 6 height 6
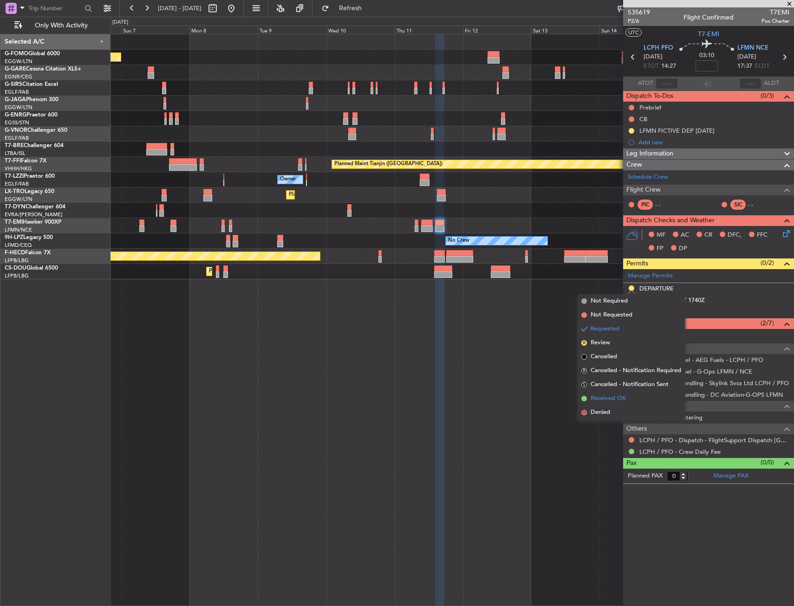
click at [616, 405] on li "Received OK" at bounding box center [630, 399] width 107 height 14
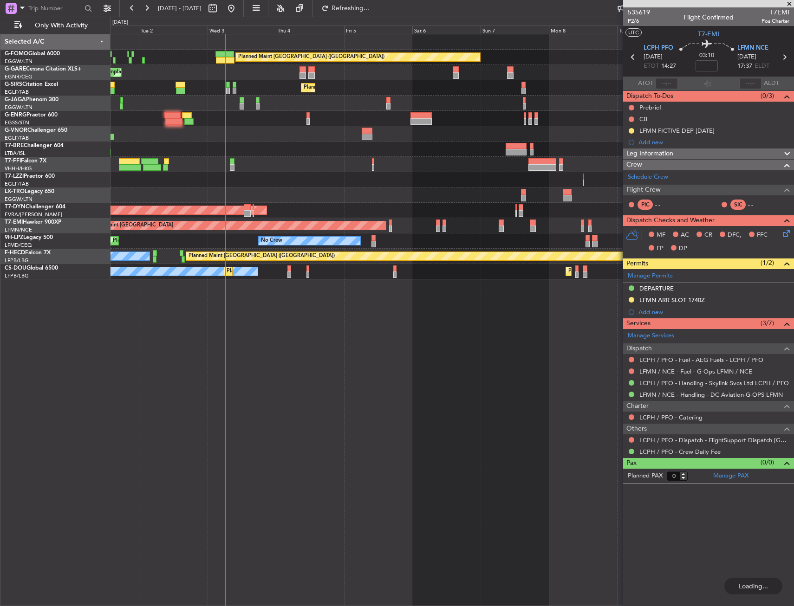
click at [547, 94] on div "Planned Maint [GEOGRAPHIC_DATA] ([GEOGRAPHIC_DATA]) Unplanned Maint [PERSON_NAM…" at bounding box center [451, 156] width 683 height 245
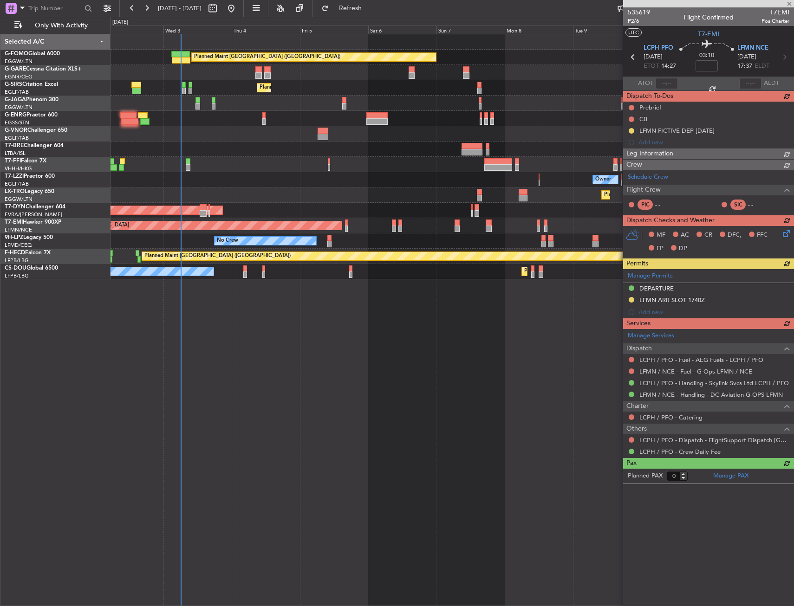
click at [402, 100] on div "Owner Ibiza" at bounding box center [451, 103] width 683 height 15
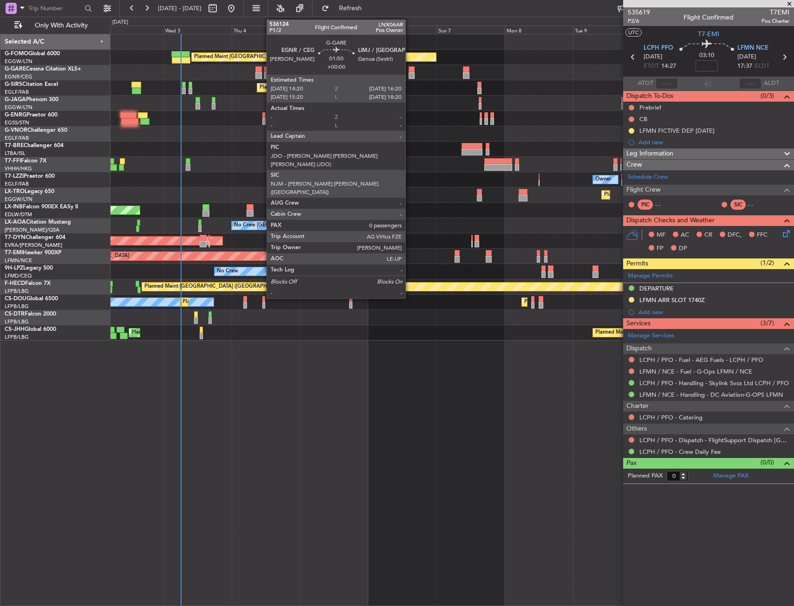
click at [410, 75] on div at bounding box center [411, 75] width 6 height 6
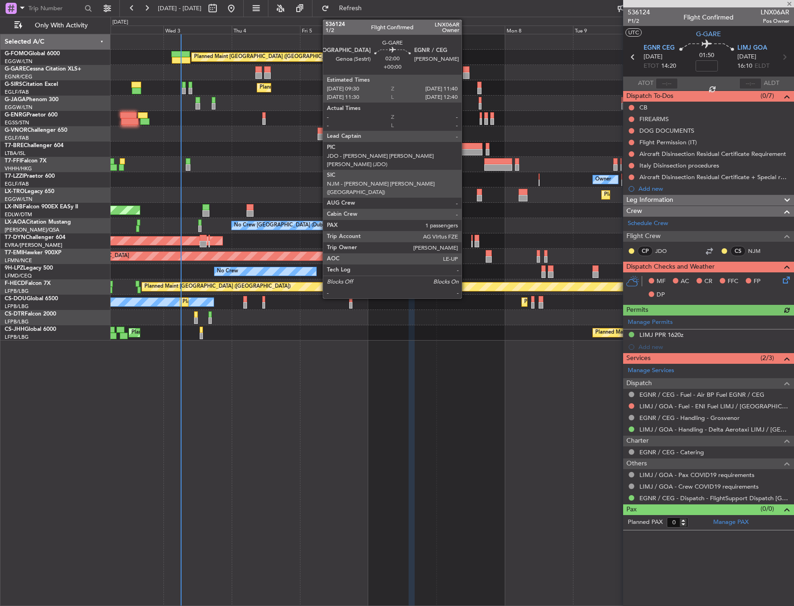
click at [465, 77] on div at bounding box center [466, 75] width 6 height 6
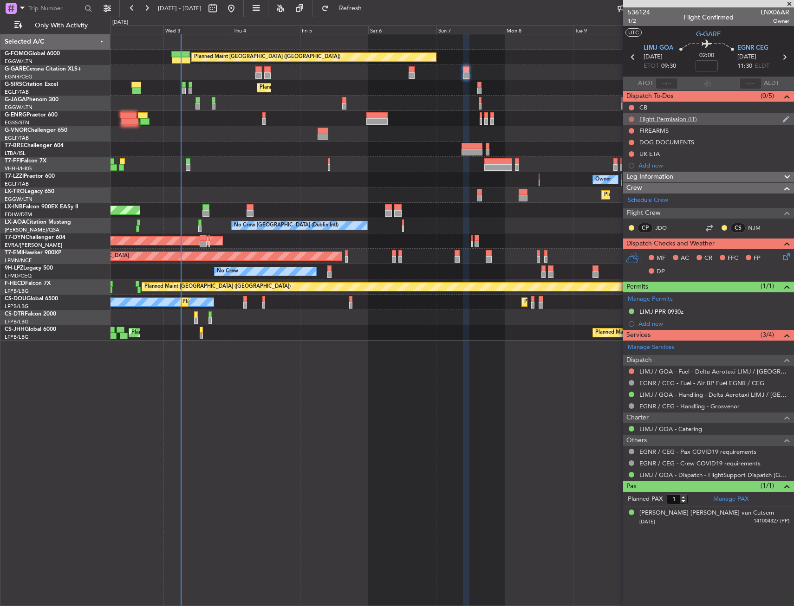
click at [631, 119] on button at bounding box center [631, 119] width 6 height 6
click at [633, 172] on span "Cancelled" at bounding box center [633, 173] width 26 height 9
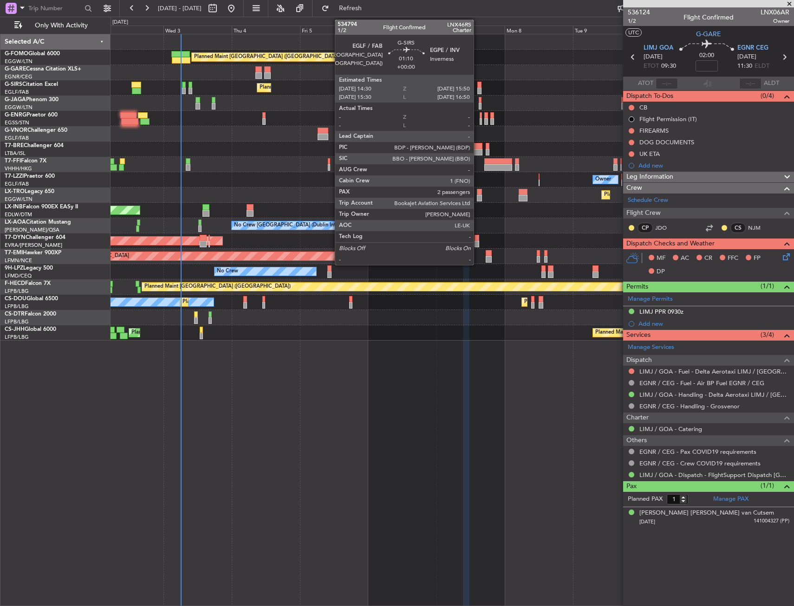
click at [478, 89] on div at bounding box center [479, 91] width 4 height 6
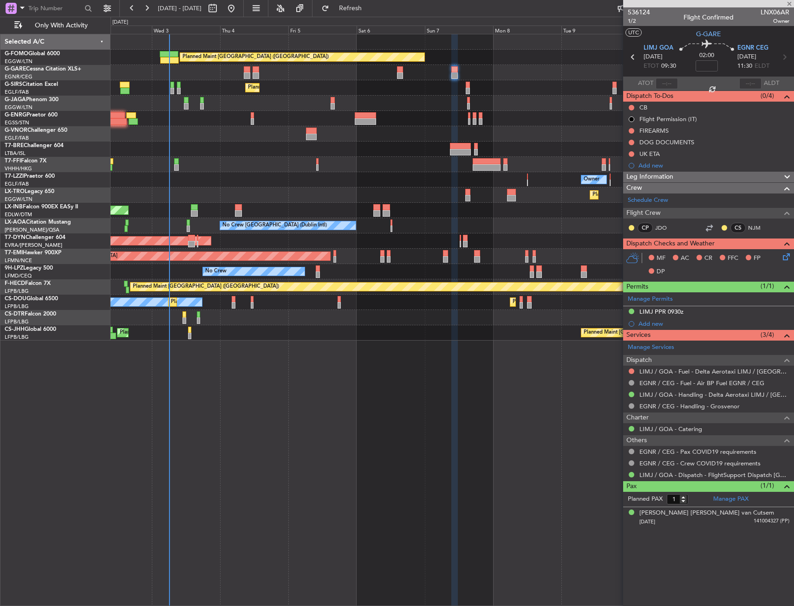
click at [489, 84] on div "Planned Maint [GEOGRAPHIC_DATA] ([GEOGRAPHIC_DATA])" at bounding box center [451, 87] width 683 height 15
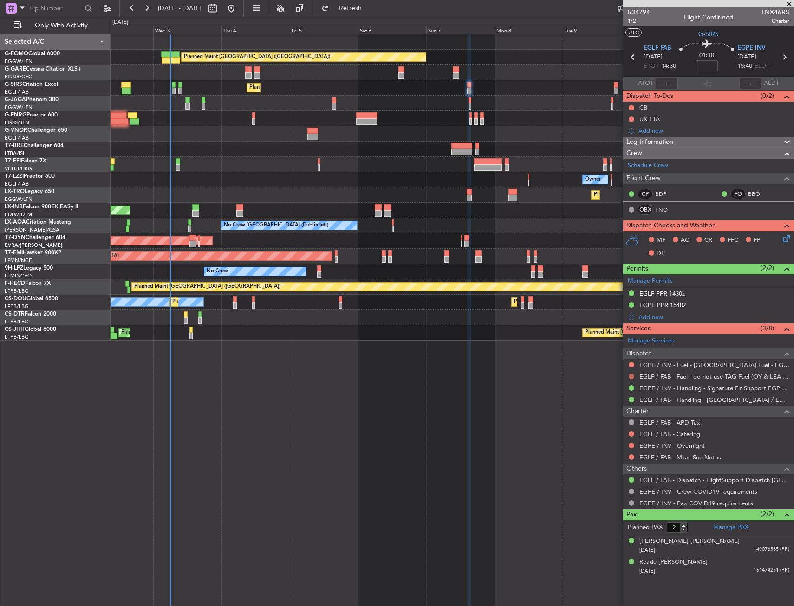
click at [630, 373] on div at bounding box center [630, 376] width 7 height 7
drag, startPoint x: 631, startPoint y: 376, endPoint x: 631, endPoint y: 396, distance: 20.4
click at [631, 376] on button at bounding box center [631, 377] width 6 height 6
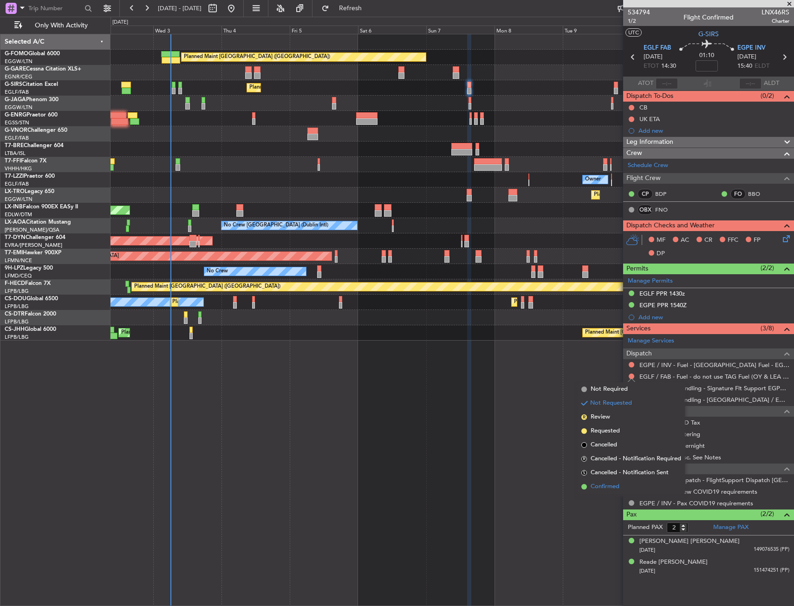
click at [616, 483] on span "Confirmed" at bounding box center [604, 486] width 29 height 9
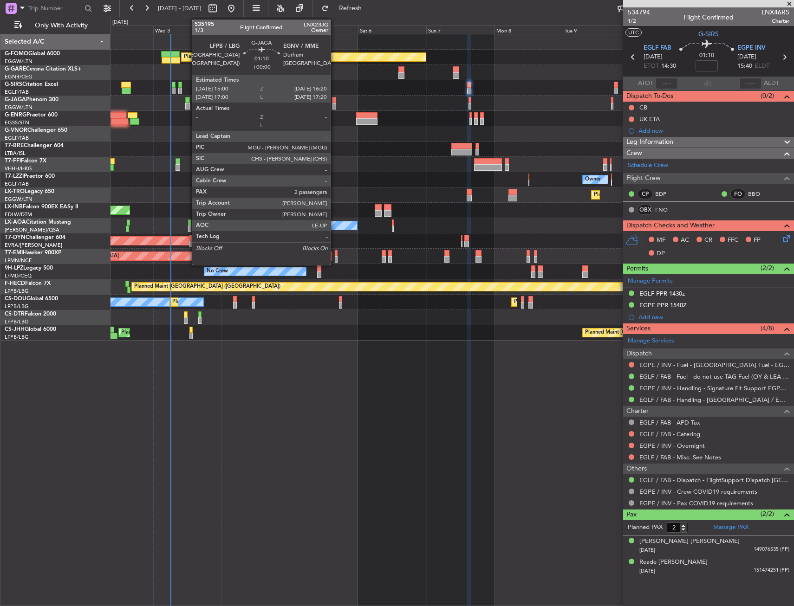
click at [335, 101] on div at bounding box center [334, 100] width 4 height 6
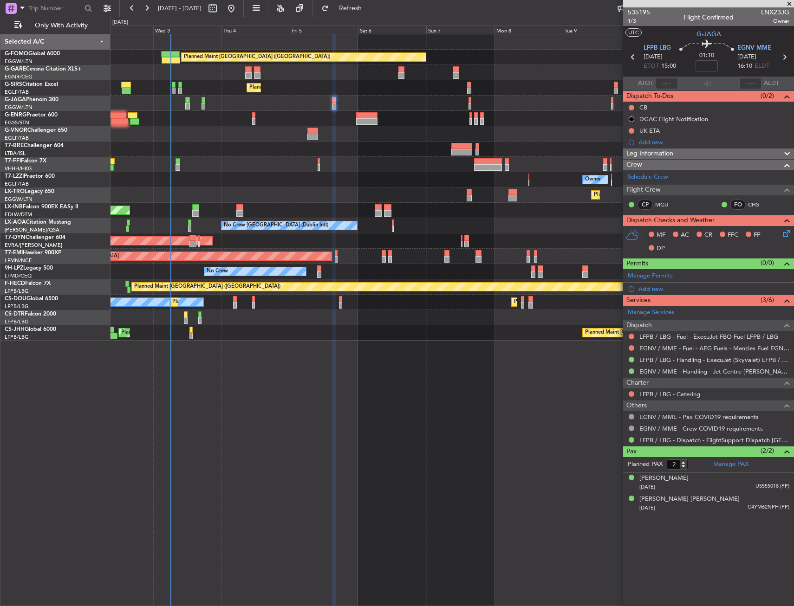
click at [468, 102] on div "Owner Ibiza" at bounding box center [451, 103] width 683 height 15
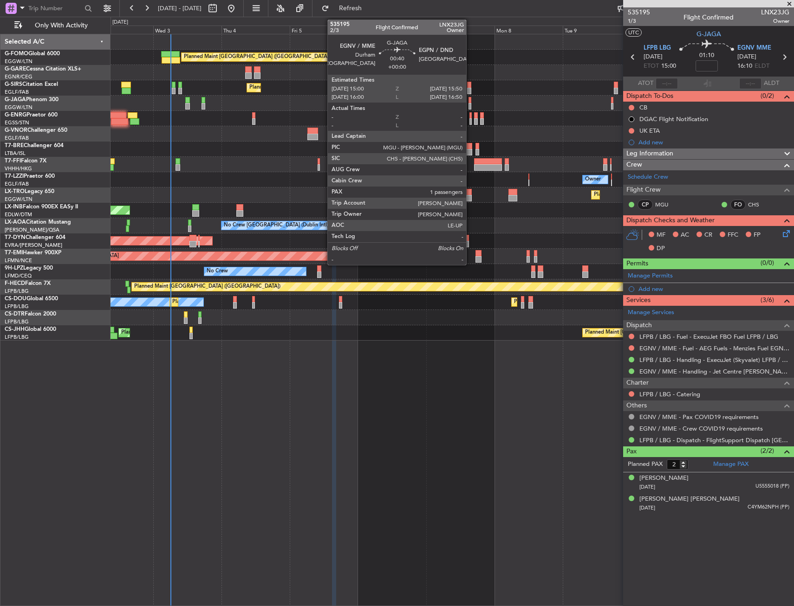
click at [470, 101] on div at bounding box center [469, 100] width 3 height 6
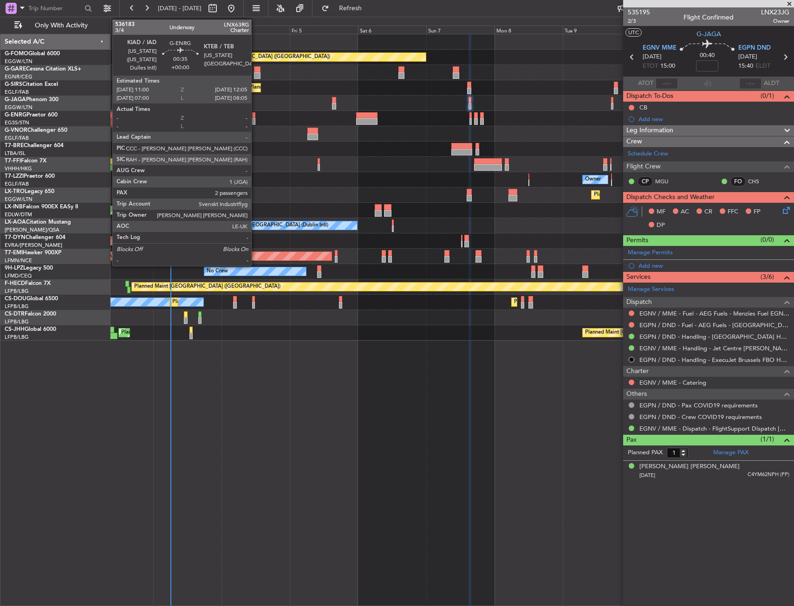
click at [255, 120] on div at bounding box center [253, 121] width 3 height 6
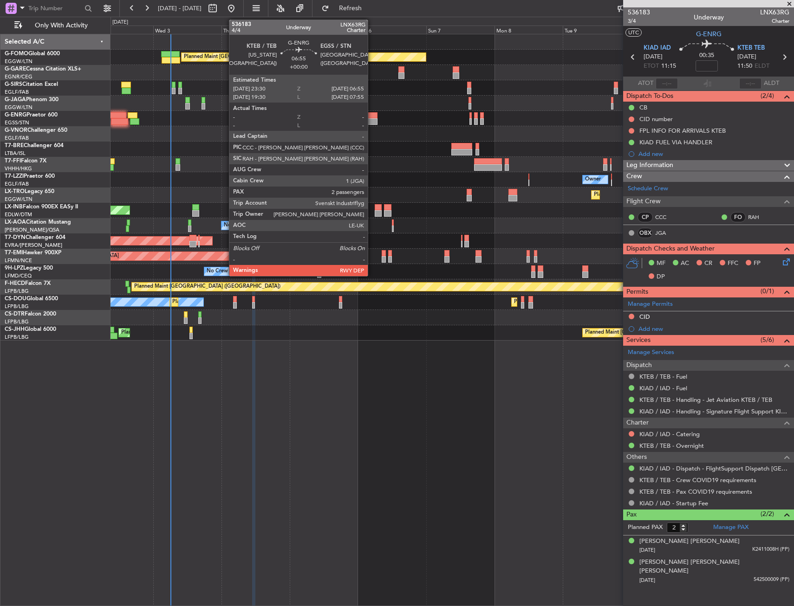
click at [372, 121] on div at bounding box center [366, 121] width 21 height 6
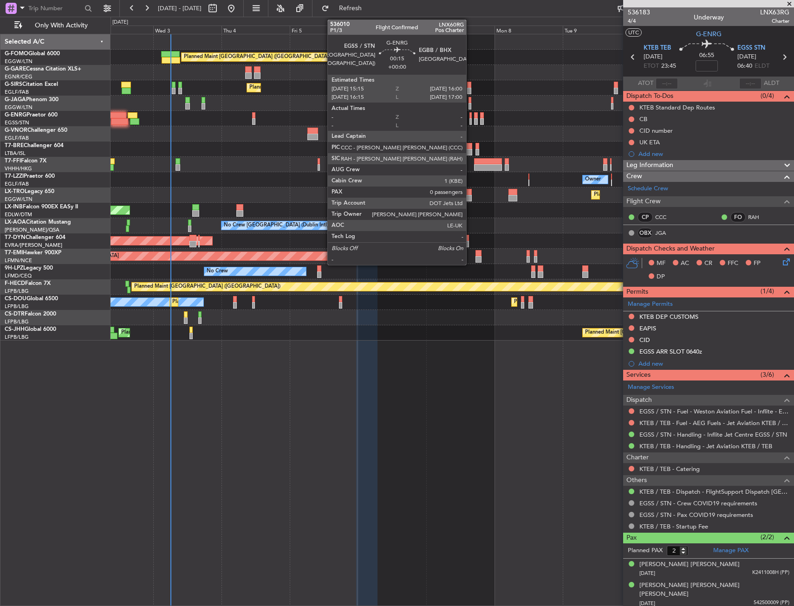
click at [470, 118] on div at bounding box center [470, 121] width 2 height 6
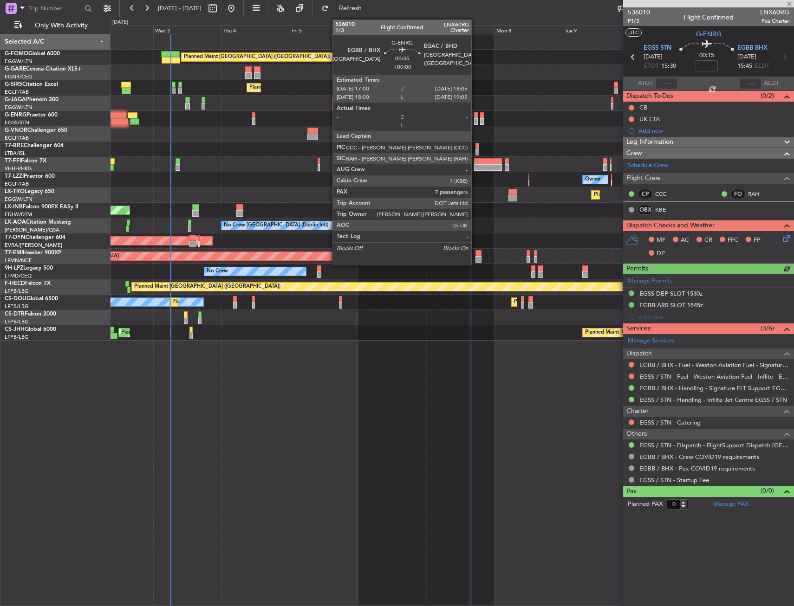
click at [475, 119] on div at bounding box center [475, 121] width 3 height 6
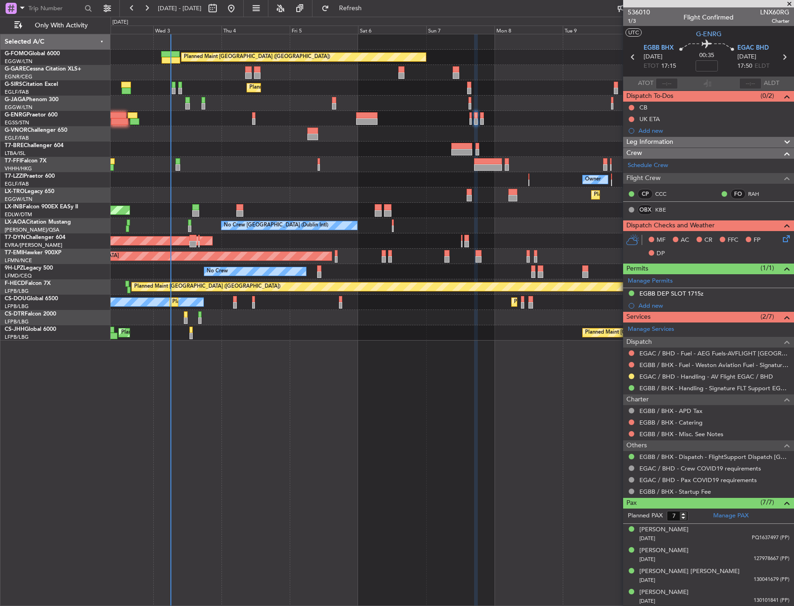
click at [781, 60] on icon at bounding box center [784, 57] width 12 height 12
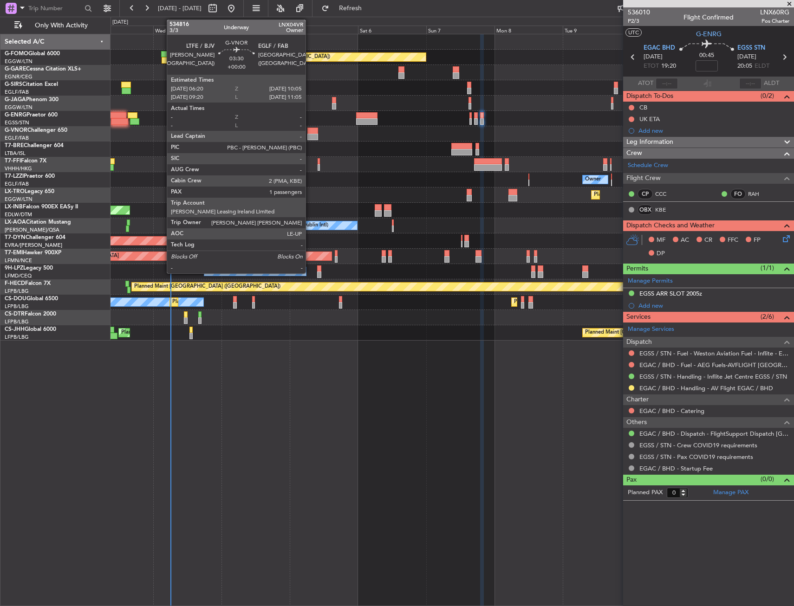
click at [310, 133] on div at bounding box center [312, 131] width 11 height 6
type input "1"
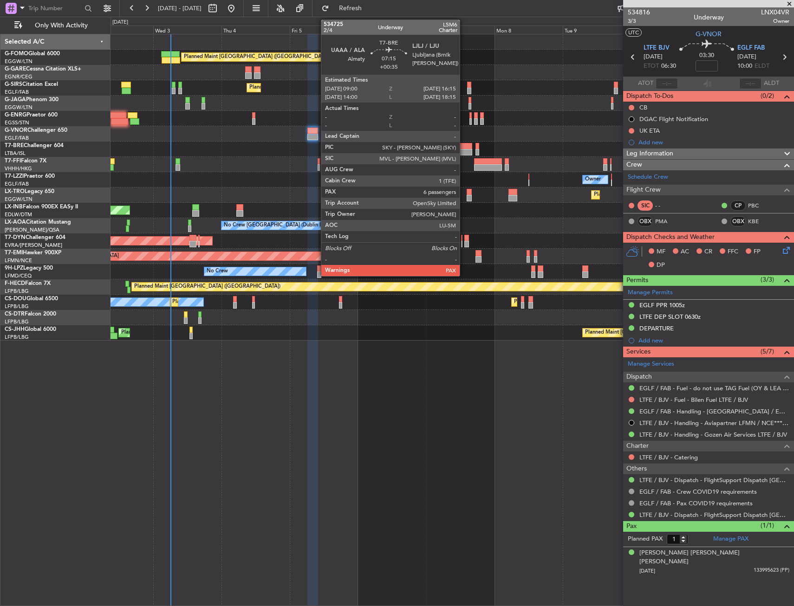
click at [464, 145] on div at bounding box center [461, 146] width 21 height 6
type input "+00:35"
type input "7"
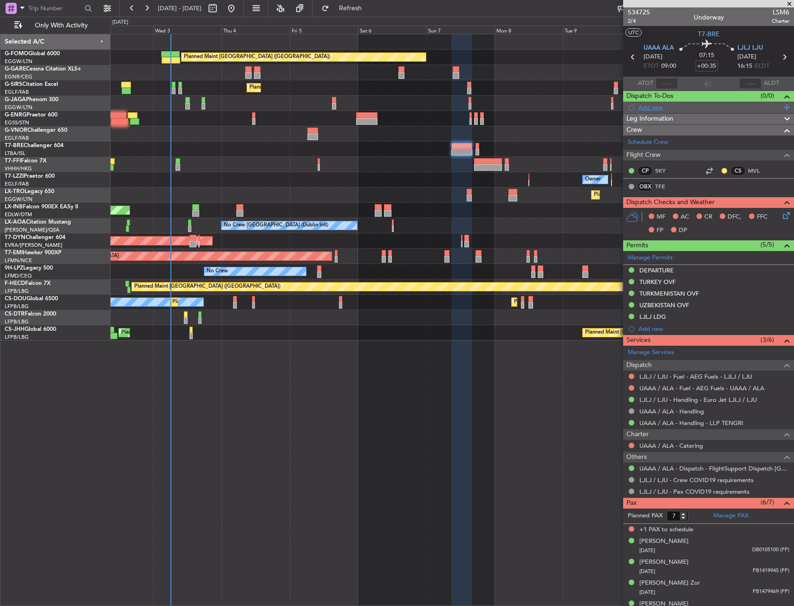
click at [633, 108] on div at bounding box center [631, 108] width 6 height 6
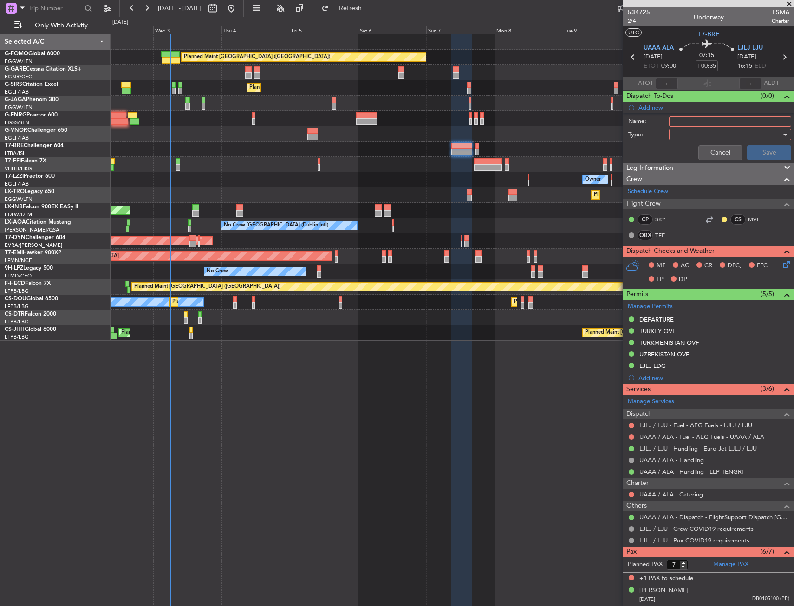
click at [686, 126] on input "Name:" at bounding box center [730, 121] width 122 height 10
type input "CB"
click at [684, 138] on div at bounding box center [726, 135] width 108 height 14
click at [689, 155] on span "Generic" at bounding box center [718, 154] width 94 height 14
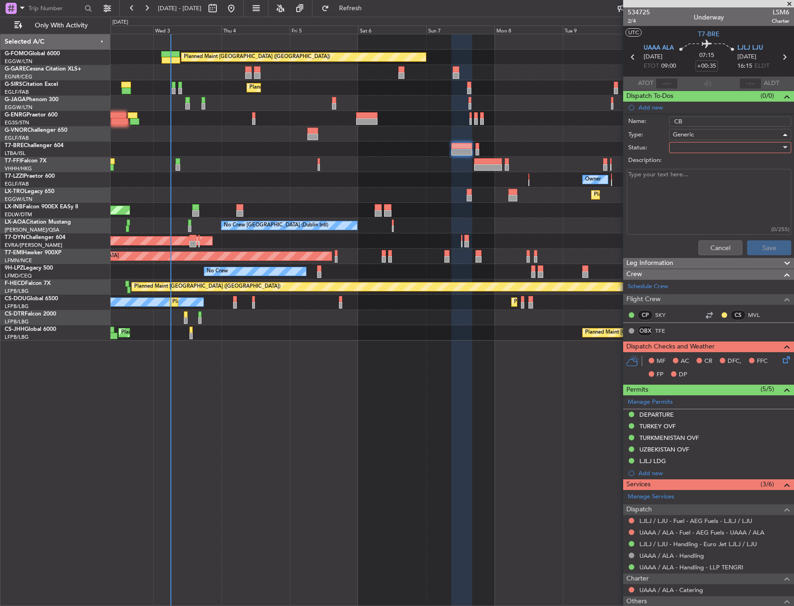
click at [689, 148] on div at bounding box center [726, 148] width 108 height 14
click at [693, 159] on span "Not Started" at bounding box center [718, 166] width 94 height 14
click at [755, 241] on button "Save" at bounding box center [769, 247] width 44 height 15
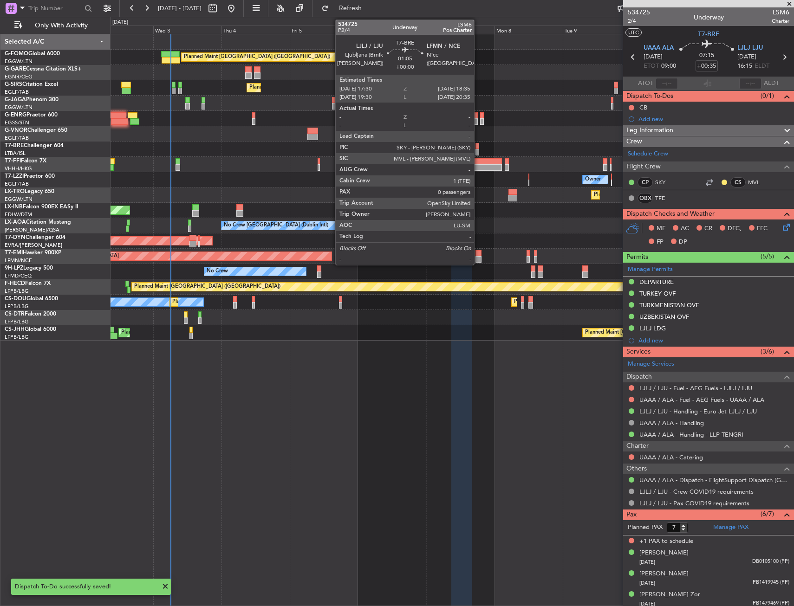
click at [478, 148] on div at bounding box center [476, 146] width 3 height 6
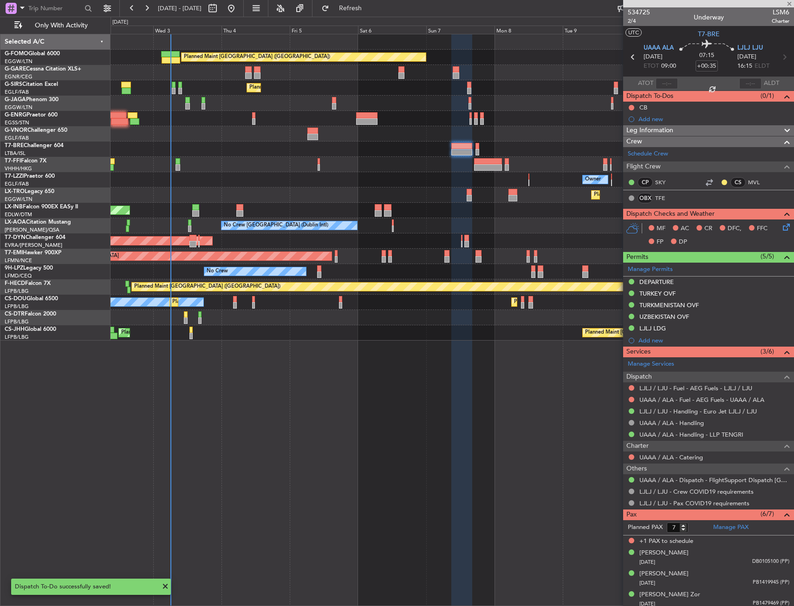
type input "0"
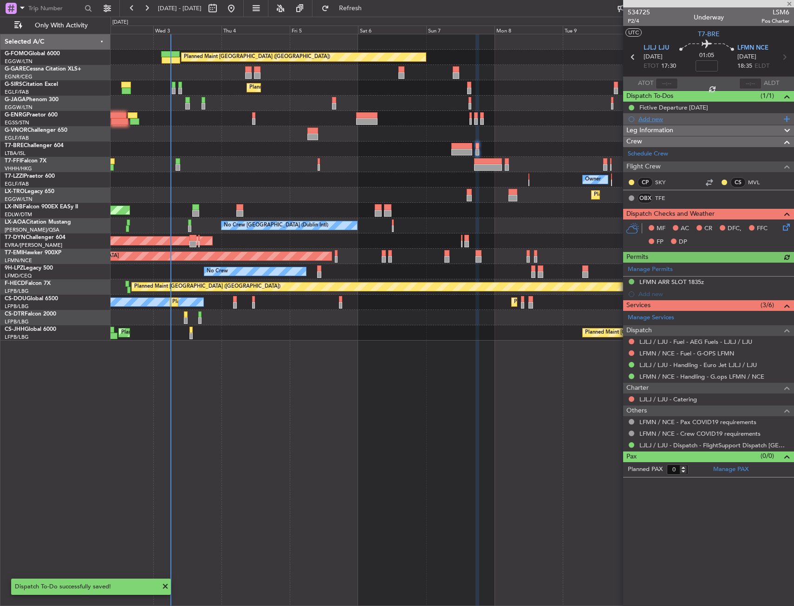
drag, startPoint x: 650, startPoint y: 126, endPoint x: 651, endPoint y: 119, distance: 6.6
click at [651, 123] on div "534725 P2/4 Underway LSM6 Pos Charter UTC T7-BRE LJLJ LJU 07/09/2025 ETOT 17:30…" at bounding box center [708, 242] width 171 height 470
click at [652, 116] on div "Add new" at bounding box center [709, 119] width 142 height 8
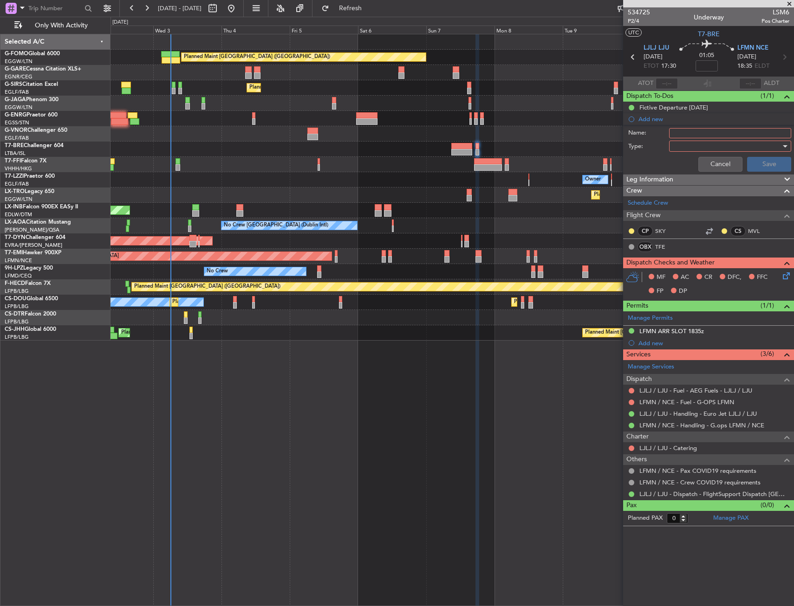
click at [682, 132] on input "Name:" at bounding box center [730, 133] width 122 height 10
type input "CB"
click at [683, 146] on div at bounding box center [726, 146] width 108 height 14
click at [688, 159] on span "Generic" at bounding box center [717, 165] width 99 height 14
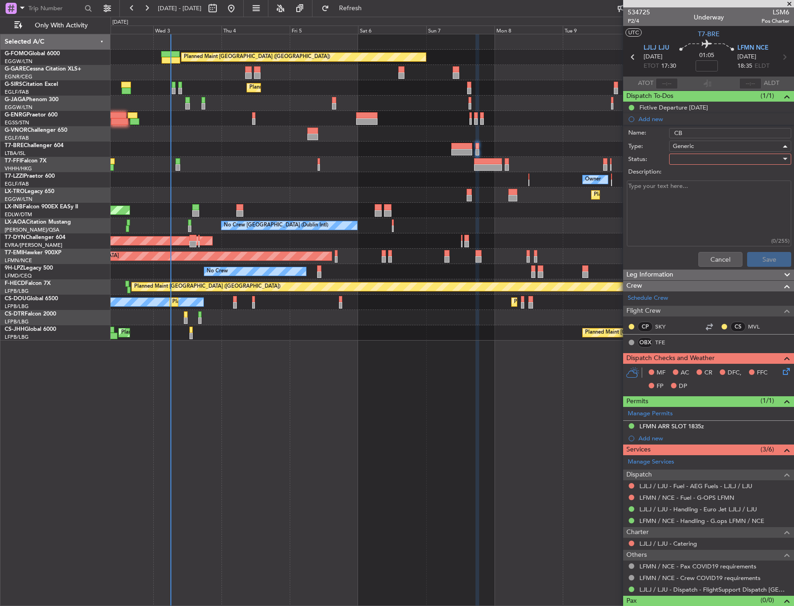
click at [690, 157] on div at bounding box center [726, 159] width 108 height 14
click at [694, 174] on span "Not Started" at bounding box center [718, 178] width 94 height 14
click at [760, 261] on button "Save" at bounding box center [769, 259] width 44 height 15
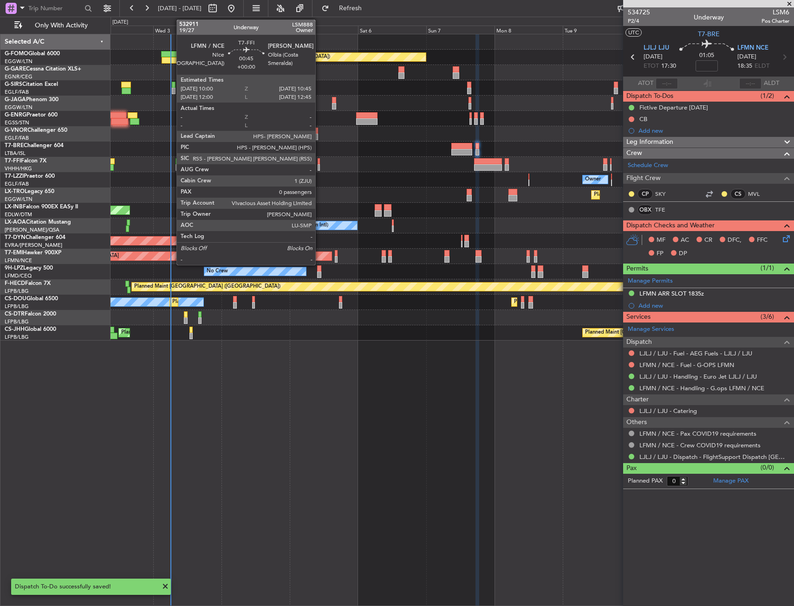
click at [319, 166] on div at bounding box center [318, 167] width 2 height 6
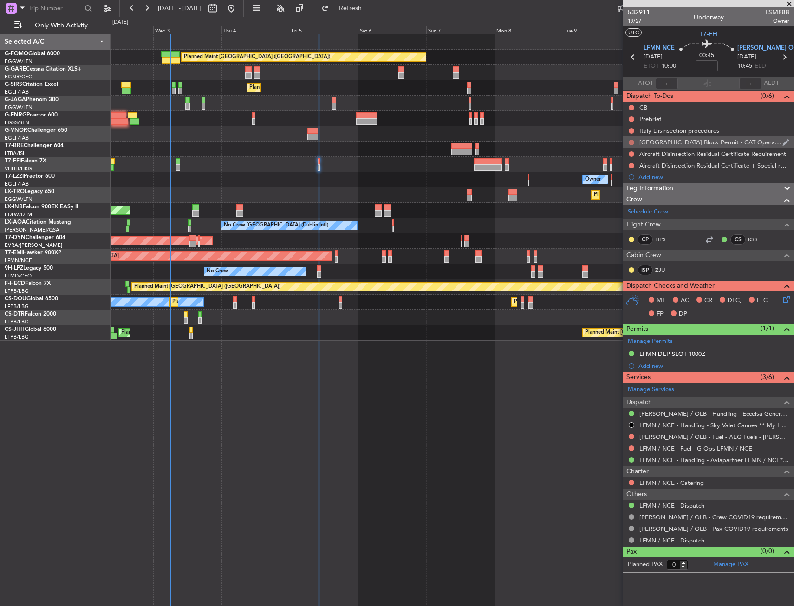
click at [630, 142] on button at bounding box center [631, 143] width 6 height 6
click at [638, 199] on span "Cancelled" at bounding box center [633, 197] width 26 height 9
click at [782, 58] on icon at bounding box center [784, 57] width 12 height 12
type input "-00:10"
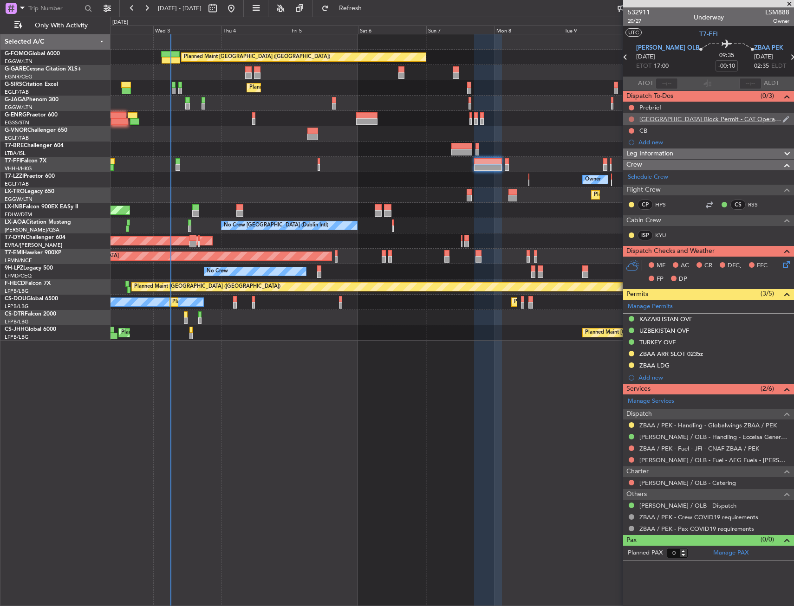
click at [630, 117] on button at bounding box center [631, 119] width 6 height 6
click at [639, 175] on span "Cancelled" at bounding box center [633, 173] width 26 height 9
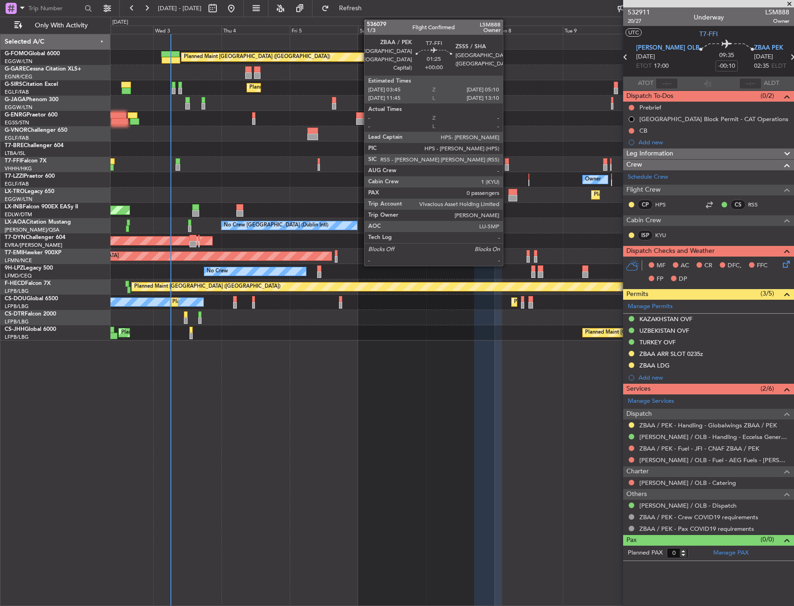
click at [507, 164] on div at bounding box center [506, 161] width 4 height 6
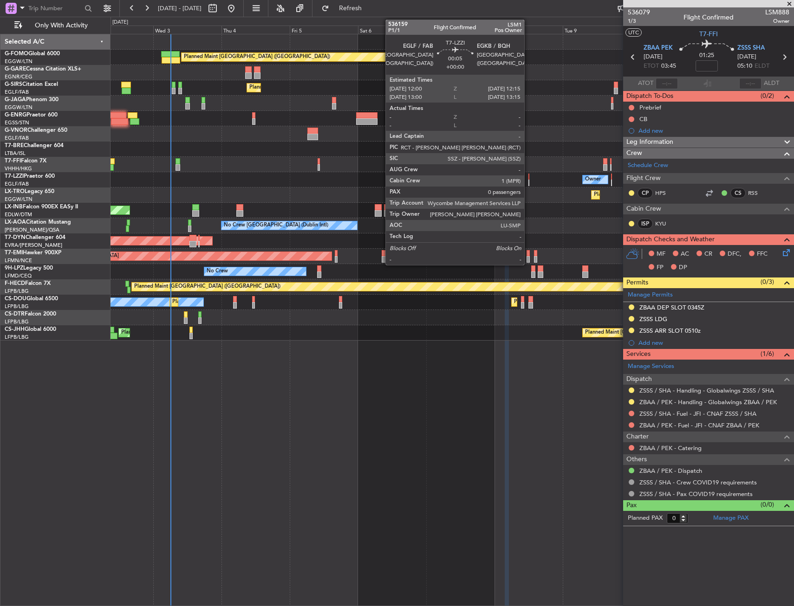
click at [528, 179] on div at bounding box center [528, 177] width 1 height 6
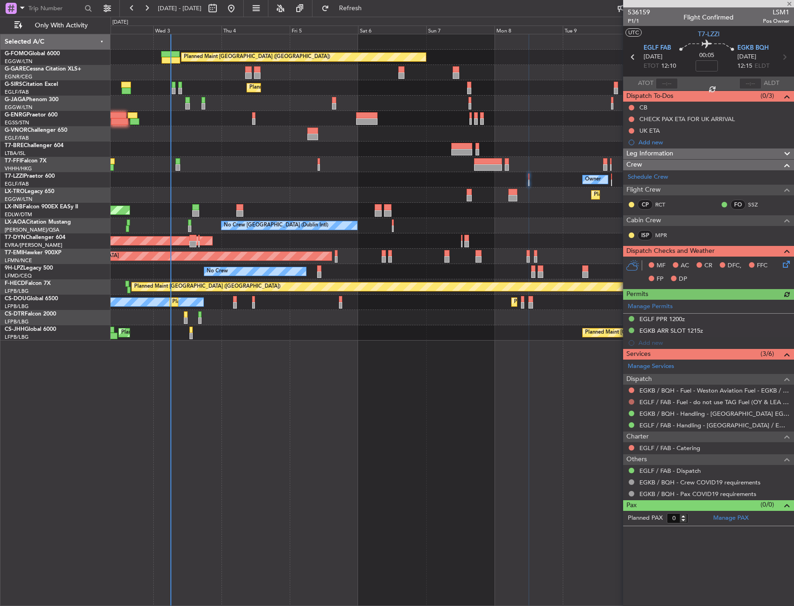
click at [632, 401] on button at bounding box center [631, 402] width 6 height 6
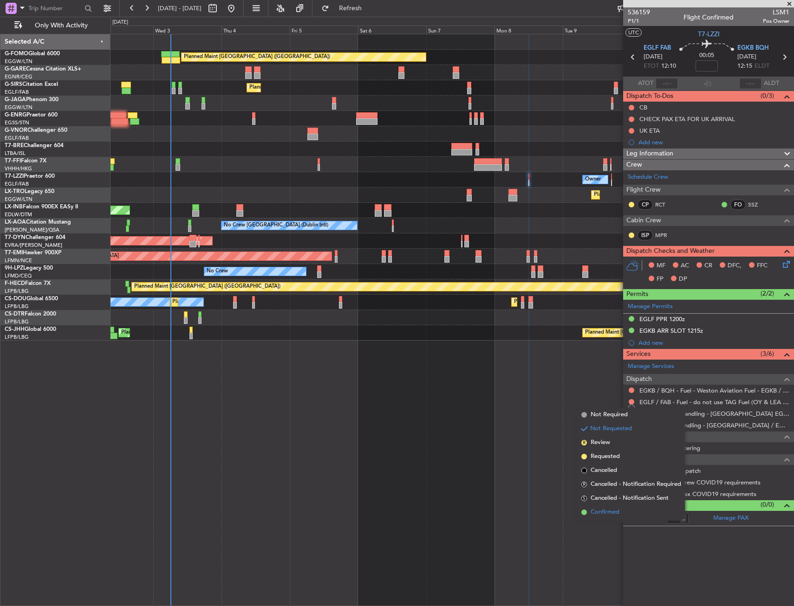
click at [624, 516] on li "Confirmed" at bounding box center [630, 512] width 107 height 14
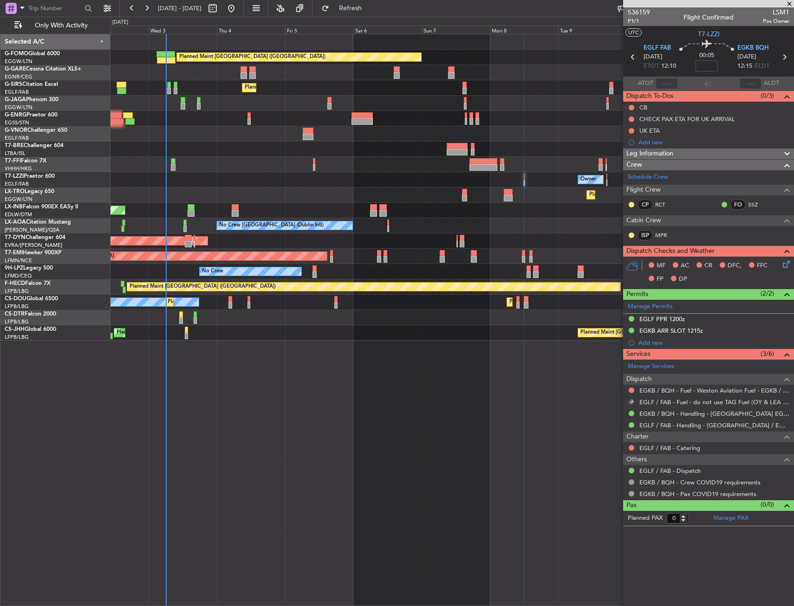
click at [557, 196] on div "Planned Maint Dusseldorf" at bounding box center [451, 194] width 683 height 15
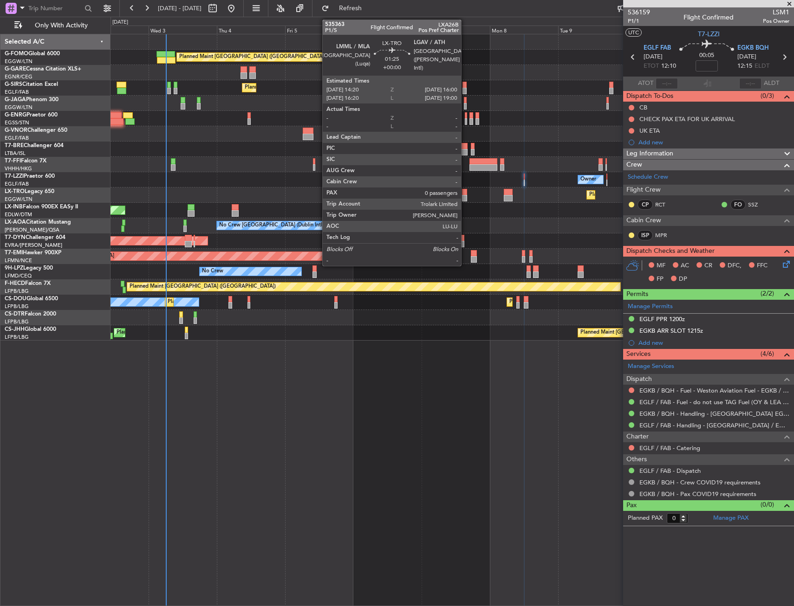
click at [465, 198] on div at bounding box center [464, 198] width 5 height 6
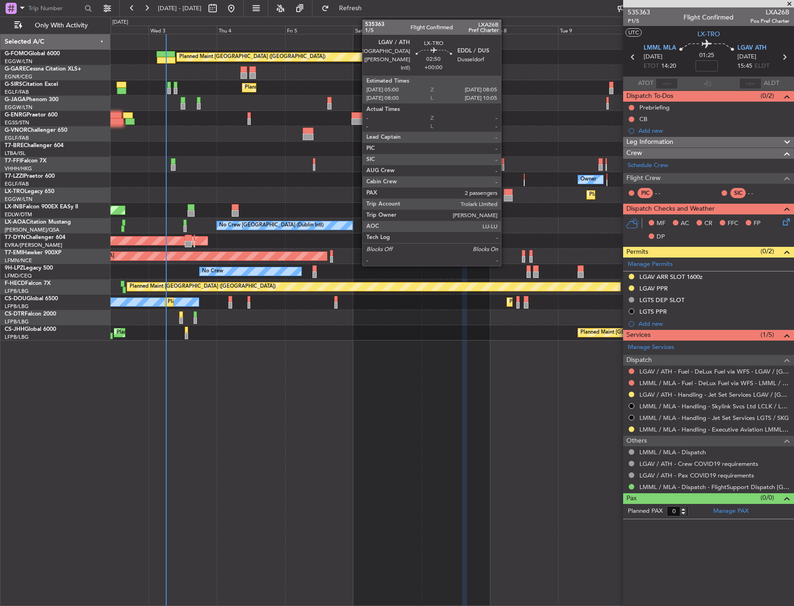
click at [505, 194] on div at bounding box center [508, 192] width 9 height 6
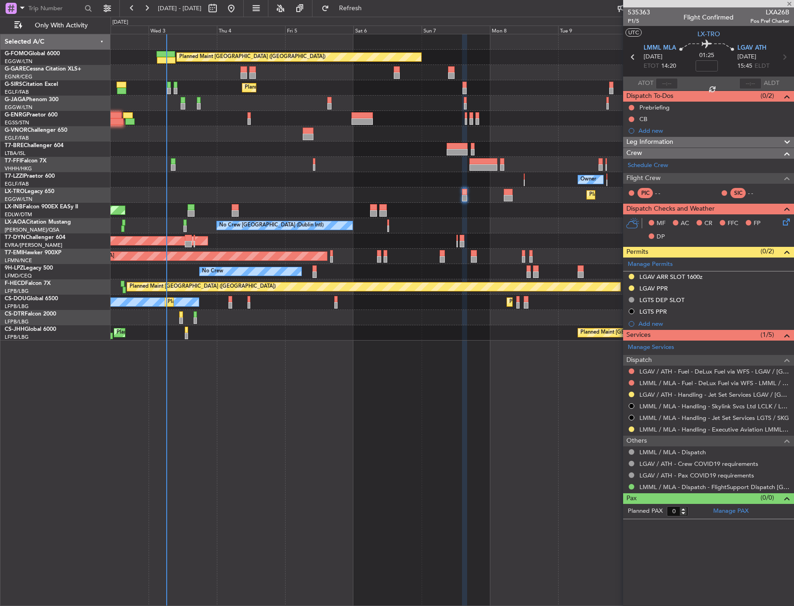
type input "2"
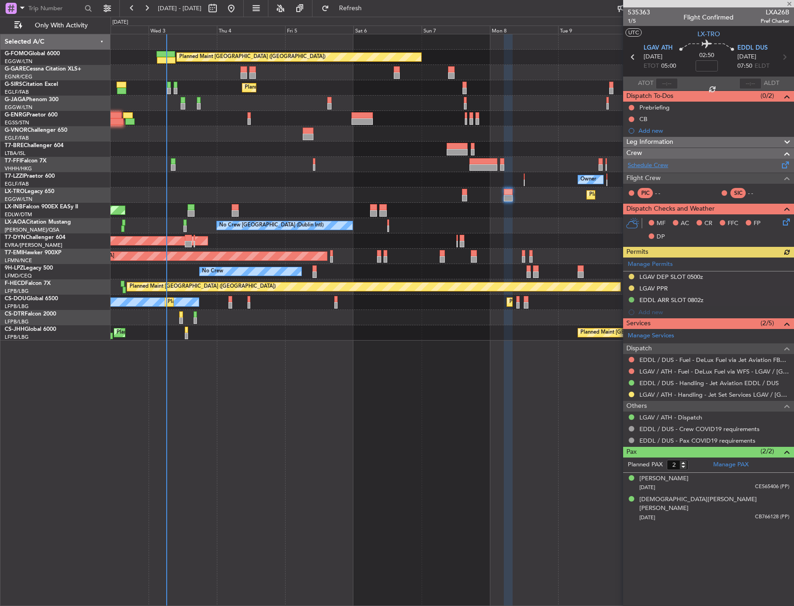
click at [653, 167] on link "Schedule Crew" at bounding box center [647, 165] width 40 height 9
click at [340, 194] on div "Planned Maint Dusseldorf" at bounding box center [451, 194] width 683 height 15
click at [549, 200] on div "Planned Maint Dusseldorf" at bounding box center [451, 194] width 683 height 15
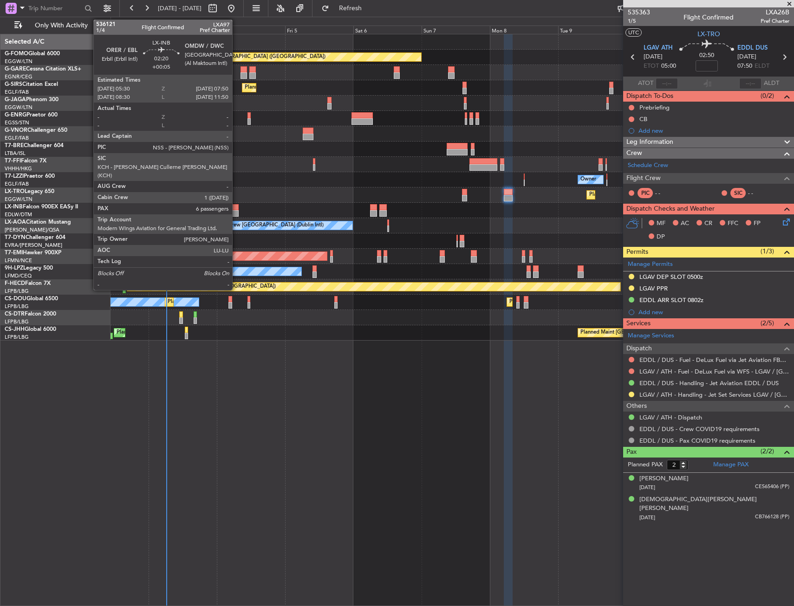
click at [236, 207] on div at bounding box center [235, 207] width 7 height 6
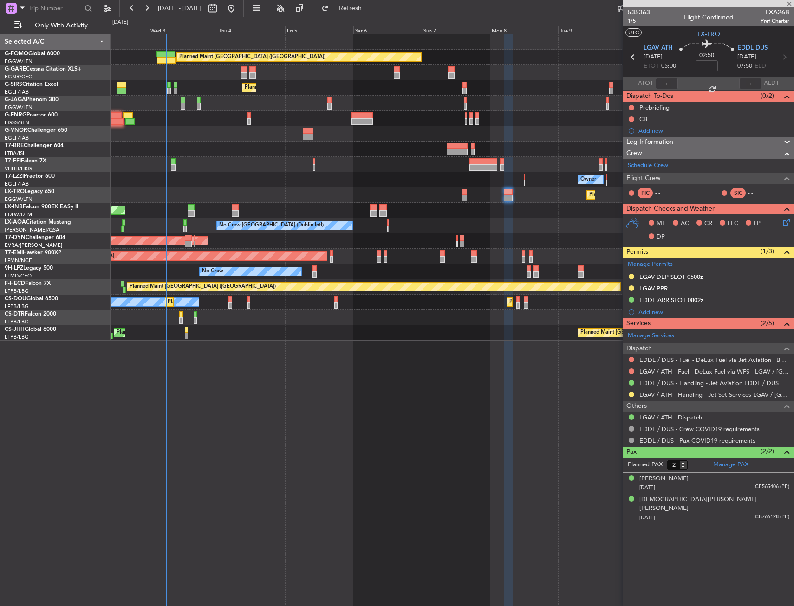
type input "+00:05"
type input "6"
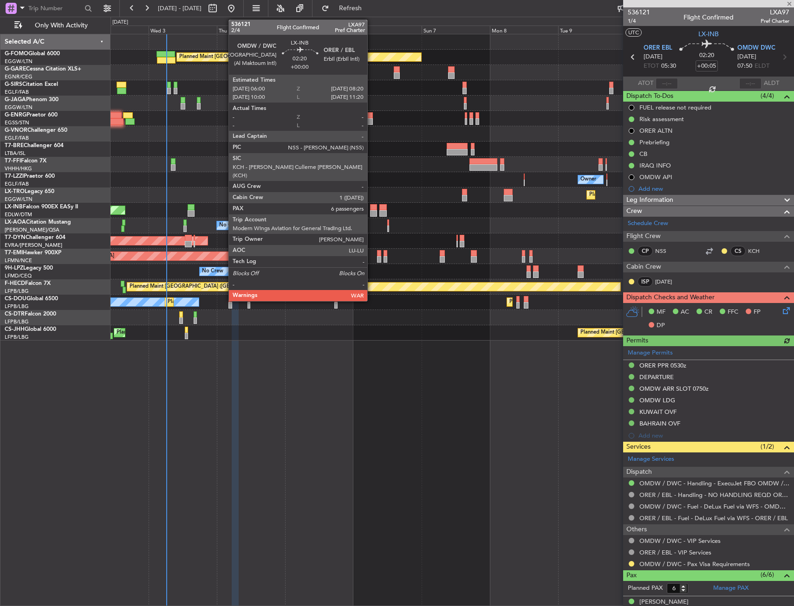
click at [371, 210] on div at bounding box center [373, 213] width 7 height 6
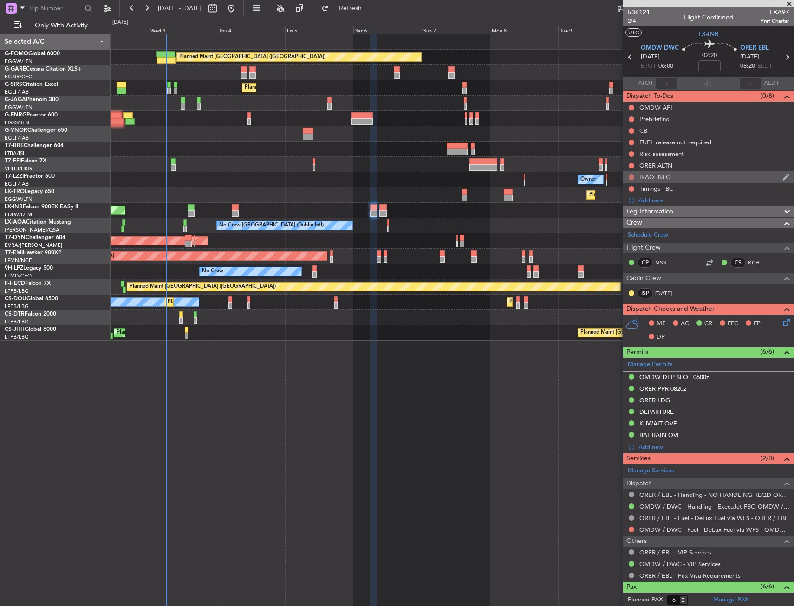
click at [631, 177] on button at bounding box center [631, 177] width 6 height 6
click at [636, 220] on span "Completed" at bounding box center [635, 217] width 31 height 9
click at [630, 166] on button at bounding box center [631, 166] width 6 height 6
click at [632, 163] on button at bounding box center [631, 166] width 6 height 6
click at [629, 140] on button at bounding box center [631, 143] width 6 height 6
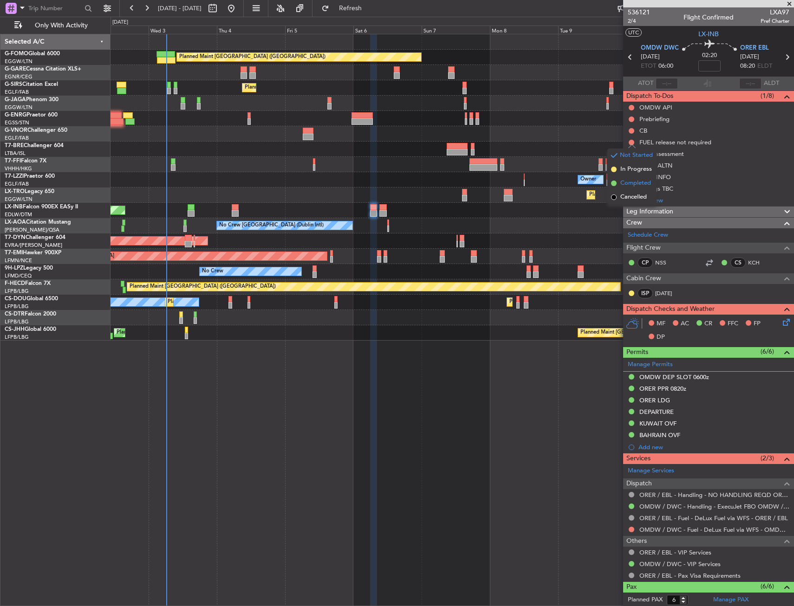
click at [636, 178] on li "Completed" at bounding box center [631, 183] width 49 height 14
click at [631, 109] on button at bounding box center [631, 108] width 6 height 6
click at [633, 161] on span "Cancelled" at bounding box center [633, 162] width 26 height 9
click at [785, 57] on icon at bounding box center [787, 57] width 12 height 12
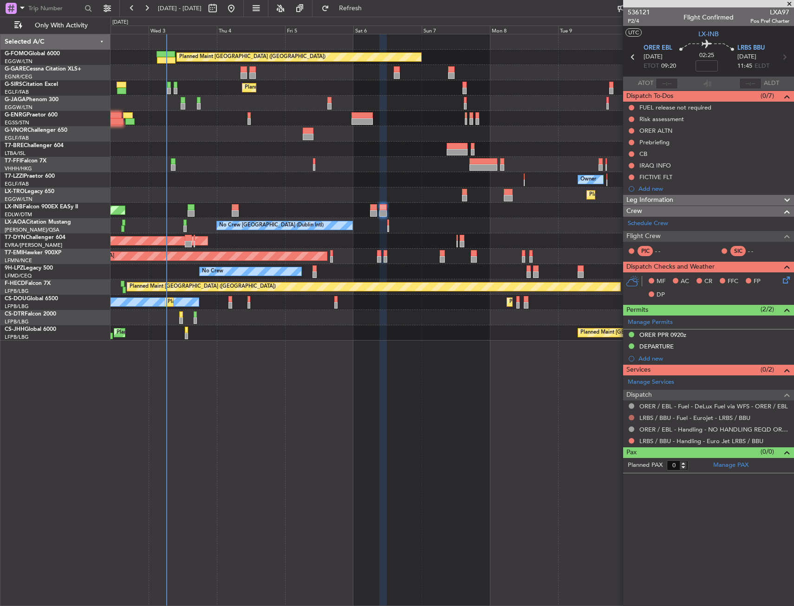
click at [630, 417] on button at bounding box center [631, 418] width 6 height 6
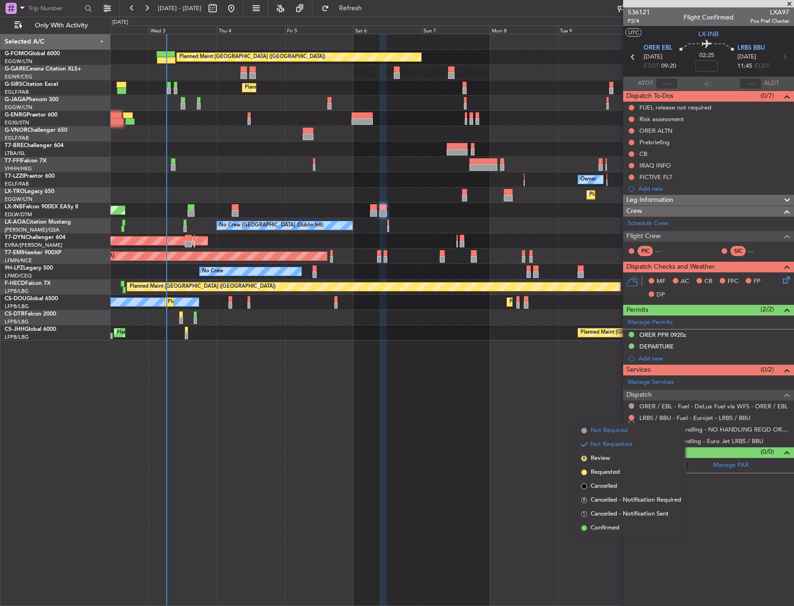
click at [593, 431] on span "Not Required" at bounding box center [608, 430] width 37 height 9
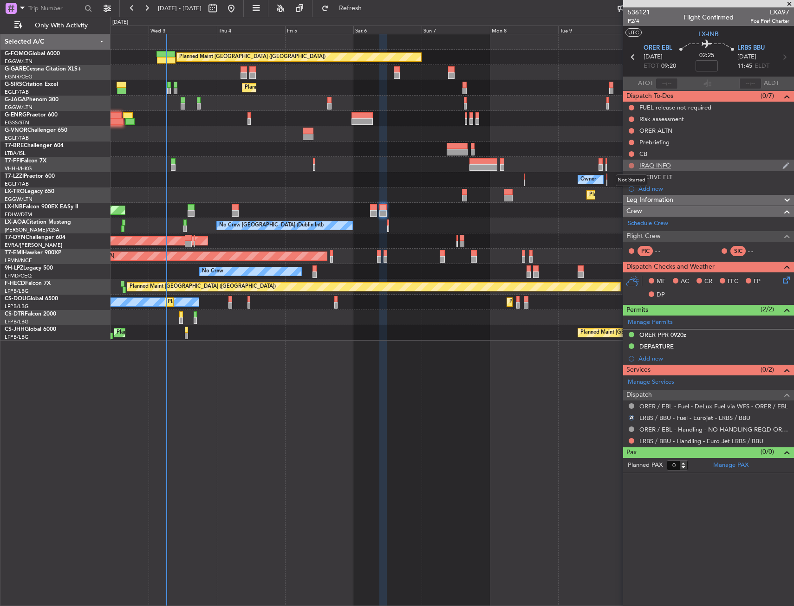
click at [631, 164] on button at bounding box center [631, 166] width 6 height 6
click at [624, 219] on span "Cancelled" at bounding box center [633, 220] width 26 height 9
click at [632, 129] on button at bounding box center [631, 131] width 6 height 6
click at [626, 187] on span "Cancelled" at bounding box center [633, 185] width 26 height 9
click at [630, 107] on button at bounding box center [631, 108] width 6 height 6
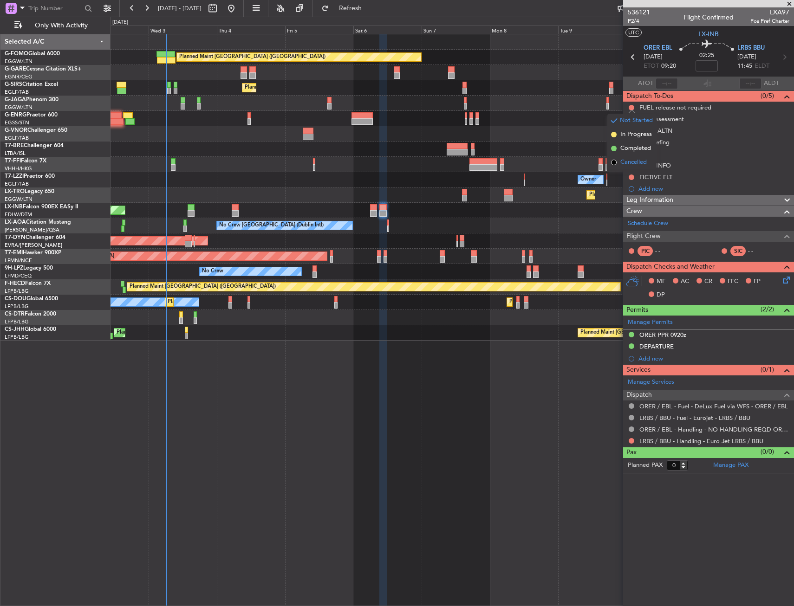
click at [626, 161] on span "Cancelled" at bounding box center [633, 162] width 26 height 9
click at [632, 152] on button at bounding box center [631, 154] width 6 height 6
click at [628, 208] on span "Cancelled" at bounding box center [633, 208] width 26 height 9
click at [630, 143] on button at bounding box center [631, 143] width 6 height 6
click at [631, 199] on span "Cancelled" at bounding box center [633, 197] width 26 height 9
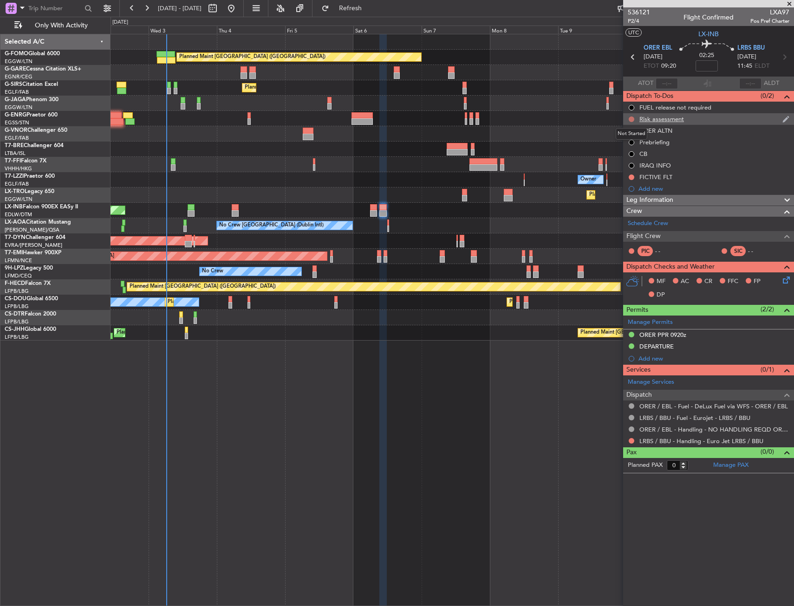
click at [633, 118] on button at bounding box center [631, 119] width 6 height 6
click at [654, 510] on article "536121 P2/4 Flight Confirmed LXA97 Pos Pref Charter UTC LX-INB ORER EBL 06/09/2…" at bounding box center [708, 306] width 171 height 599
click at [651, 502] on article "536121 P2/4 Flight Confirmed LXA97 Pos Pref Charter UTC LX-INB ORER EBL 06/09/2…" at bounding box center [708, 306] width 171 height 599
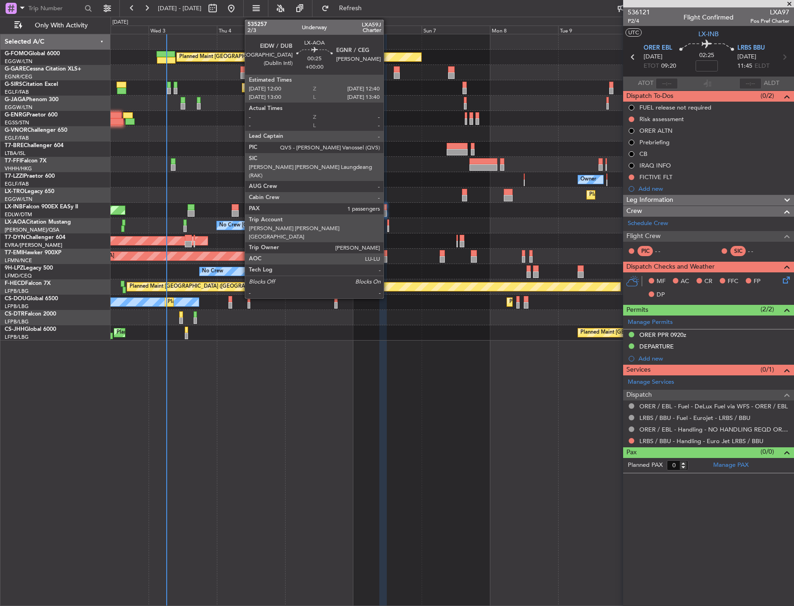
click at [387, 223] on div at bounding box center [388, 223] width 2 height 6
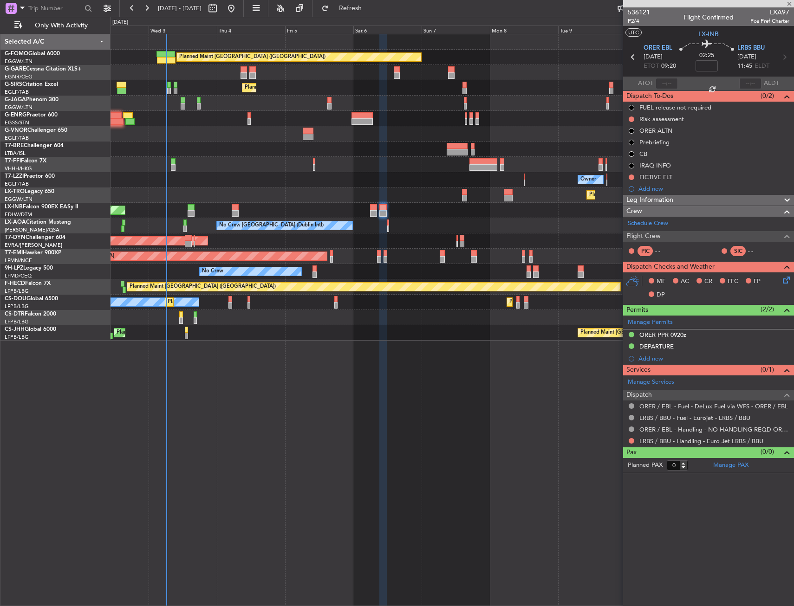
type input "1"
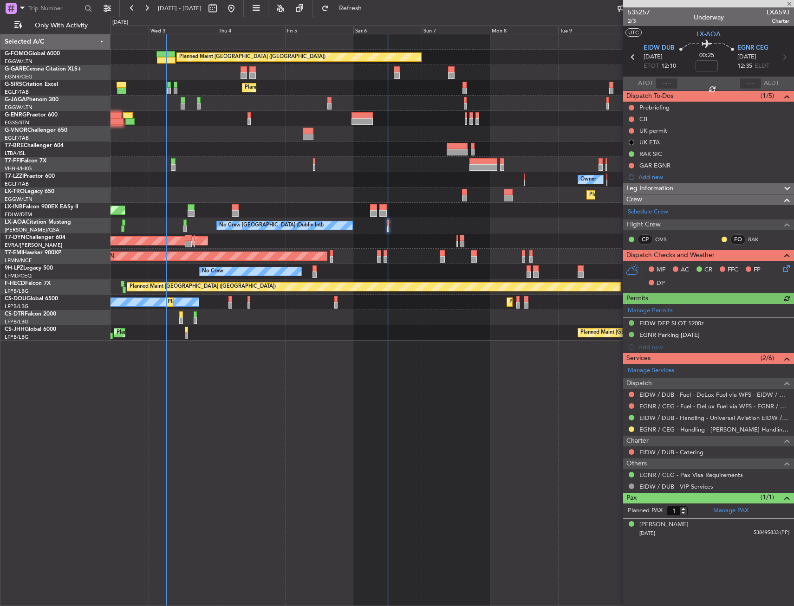
click at [666, 168] on div "GAR EGNR" at bounding box center [654, 165] width 31 height 8
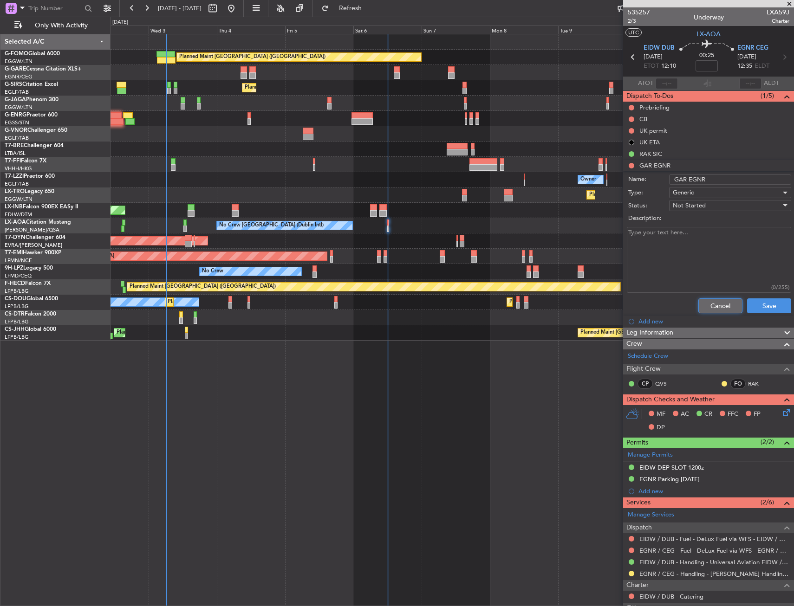
click at [710, 306] on button "Cancel" at bounding box center [720, 305] width 44 height 15
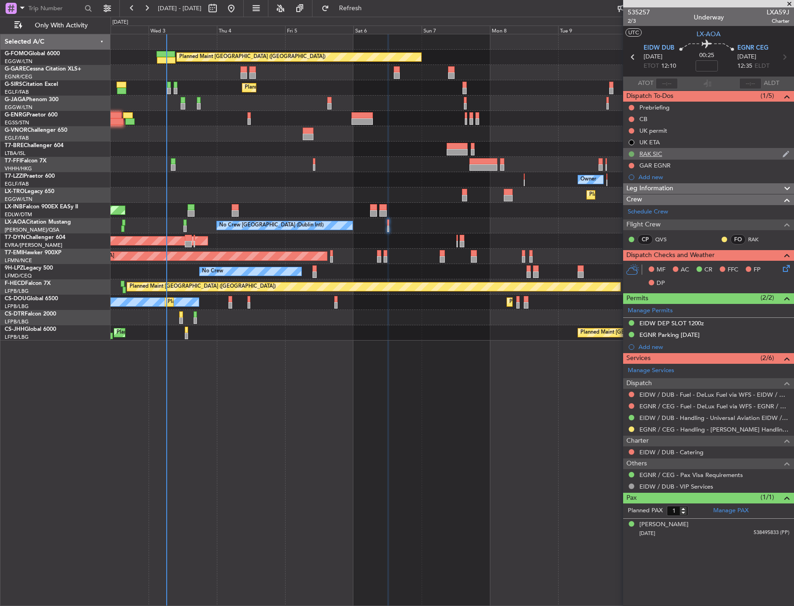
drag, startPoint x: 632, startPoint y: 127, endPoint x: 632, endPoint y: 152, distance: 25.1
click at [632, 127] on div at bounding box center [630, 130] width 7 height 7
click at [630, 130] on button at bounding box center [631, 131] width 6 height 6
click at [630, 187] on span "Cancelled" at bounding box center [633, 185] width 26 height 9
click at [454, 239] on div "AOG Maint Riga (Riga Intl)" at bounding box center [451, 240] width 683 height 15
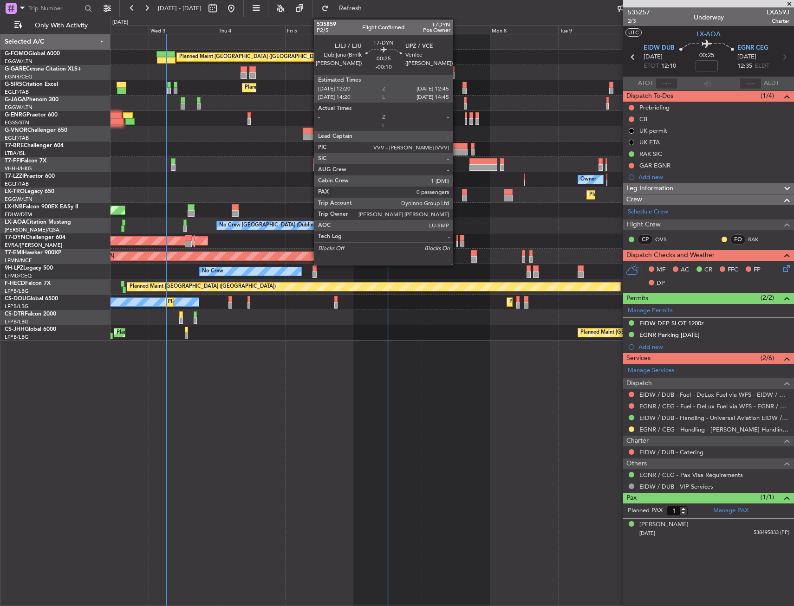
click at [457, 239] on div at bounding box center [456, 238] width 1 height 6
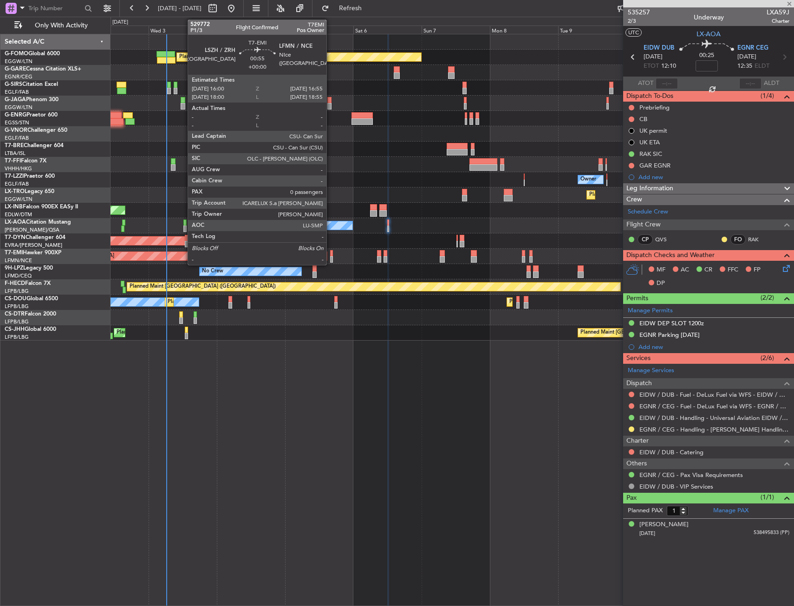
type input "-00:10"
type input "0"
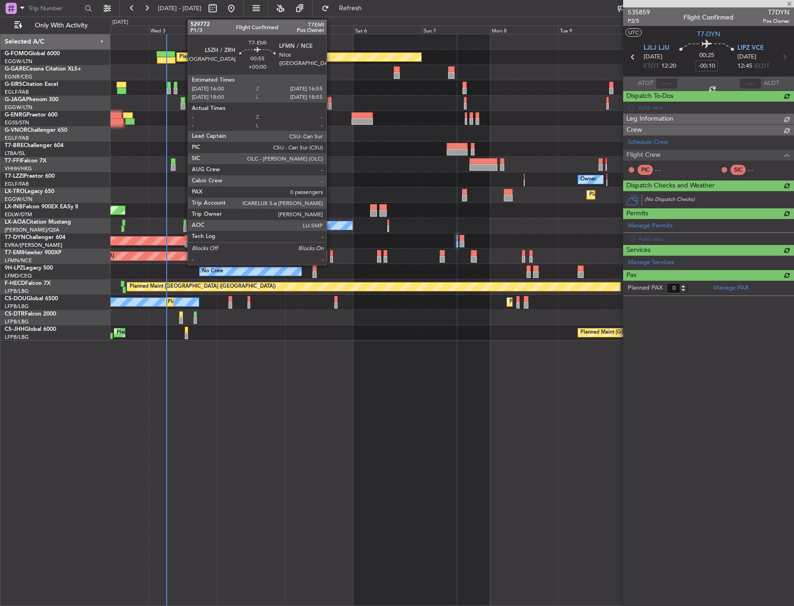
click at [330, 254] on div at bounding box center [331, 253] width 3 height 6
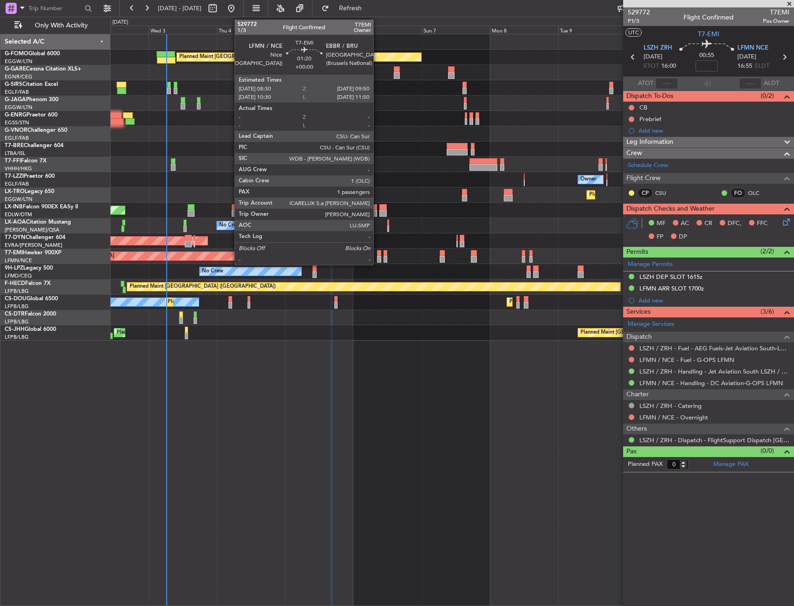
click at [377, 255] on div at bounding box center [379, 253] width 4 height 6
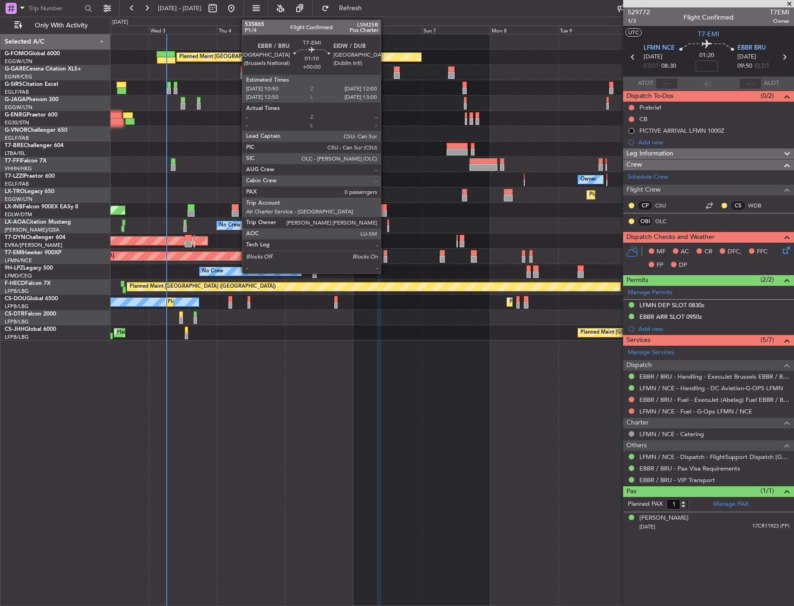
click at [385, 257] on div at bounding box center [385, 259] width 4 height 6
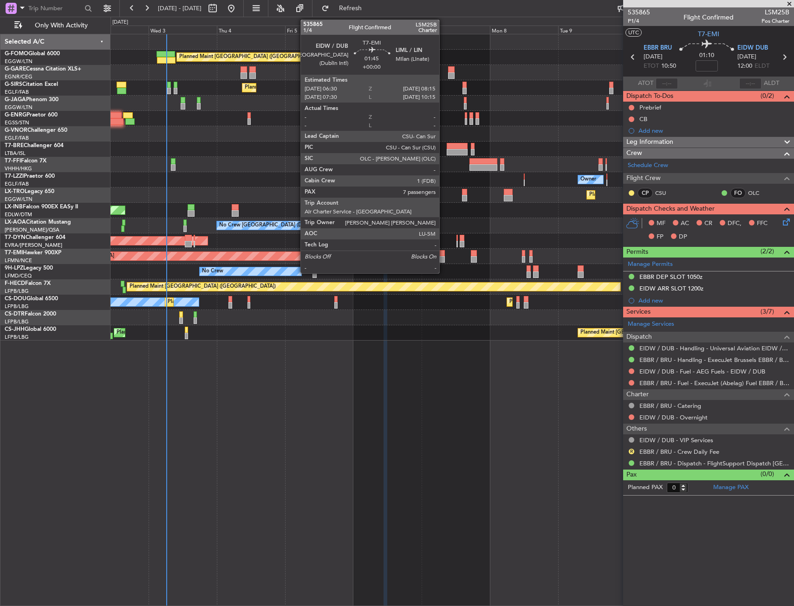
click at [443, 260] on div at bounding box center [441, 259] width 5 height 6
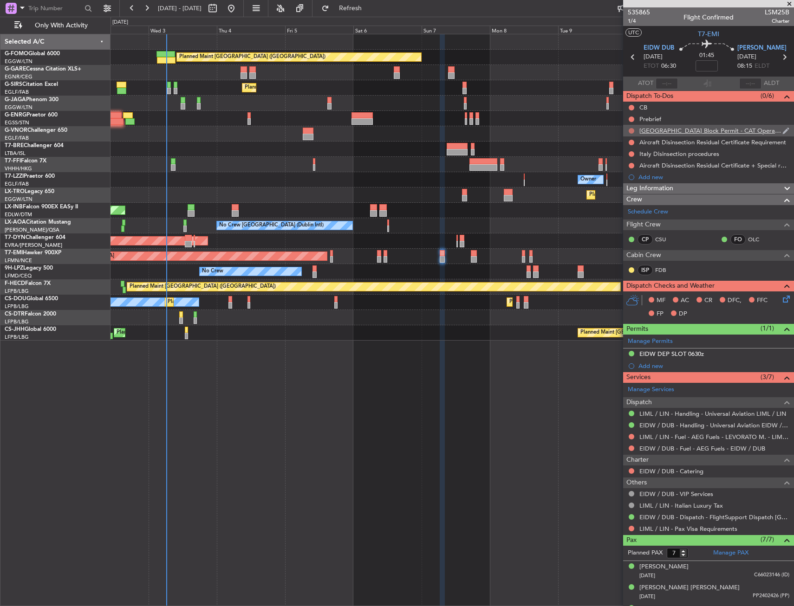
click at [630, 127] on div at bounding box center [630, 130] width 7 height 7
click at [632, 129] on button at bounding box center [631, 131] width 6 height 6
click at [619, 173] on li "Completed" at bounding box center [631, 172] width 49 height 14
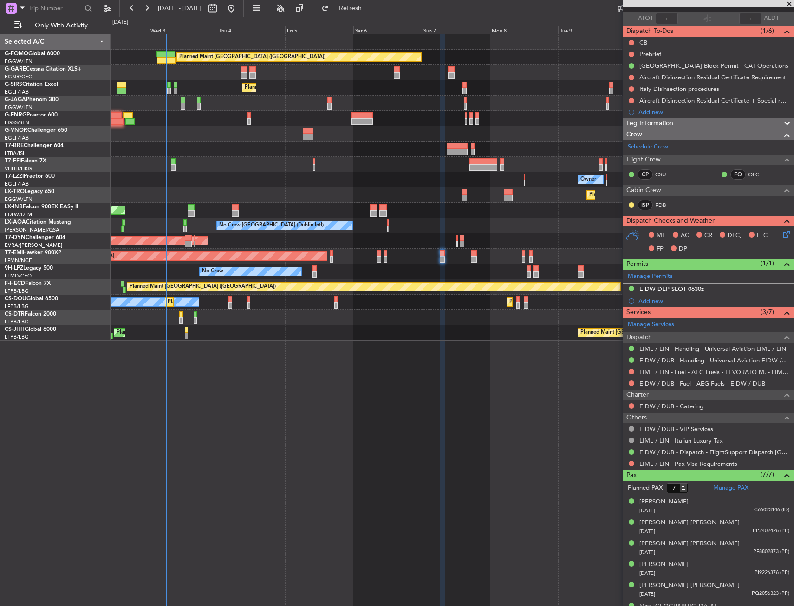
scroll to position [101, 0]
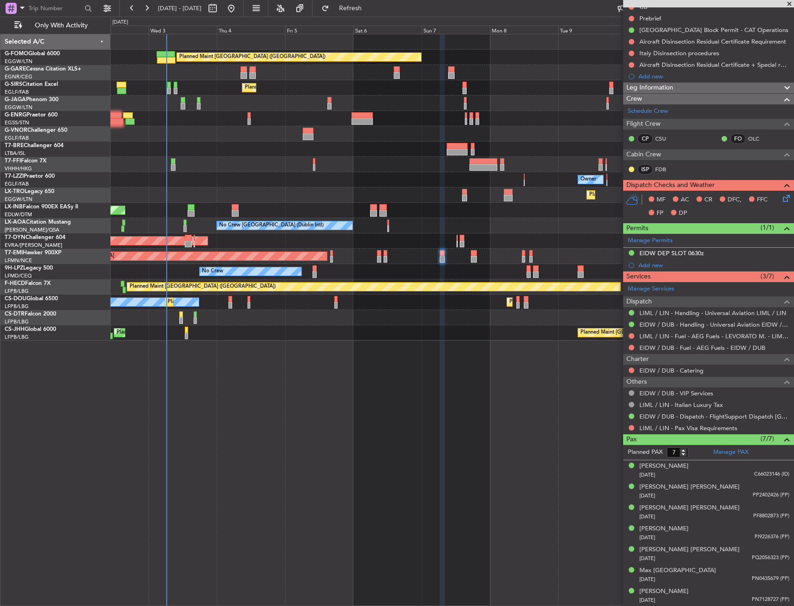
click at [684, 308] on div "LIML / LIN - Handling - Universal Aviation LIML / LIN" at bounding box center [708, 313] width 171 height 12
click at [678, 323] on link "EIDW / DUB - Handling - Universal Aviation EIDW / DUB" at bounding box center [714, 325] width 150 height 8
click at [674, 309] on link "LIML / LIN - Handling - Universal Aviation LIML / LIN" at bounding box center [712, 313] width 147 height 8
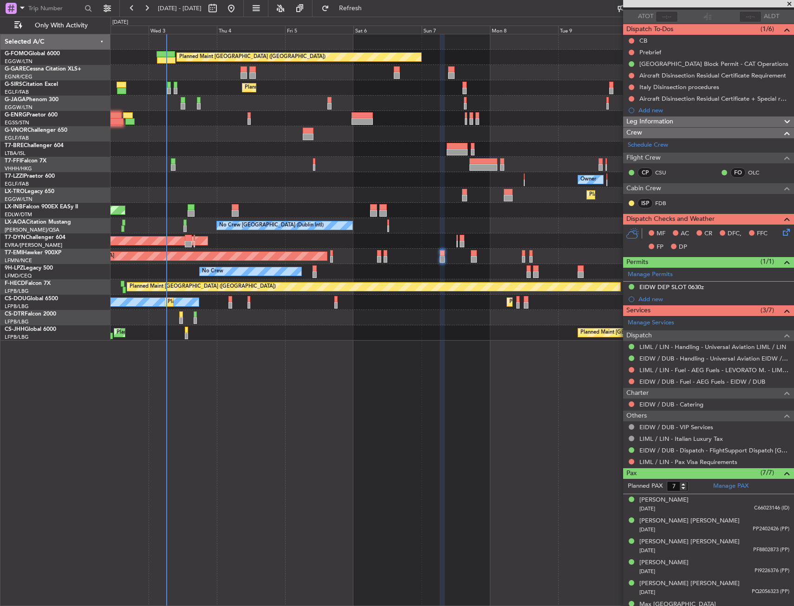
scroll to position [0, 0]
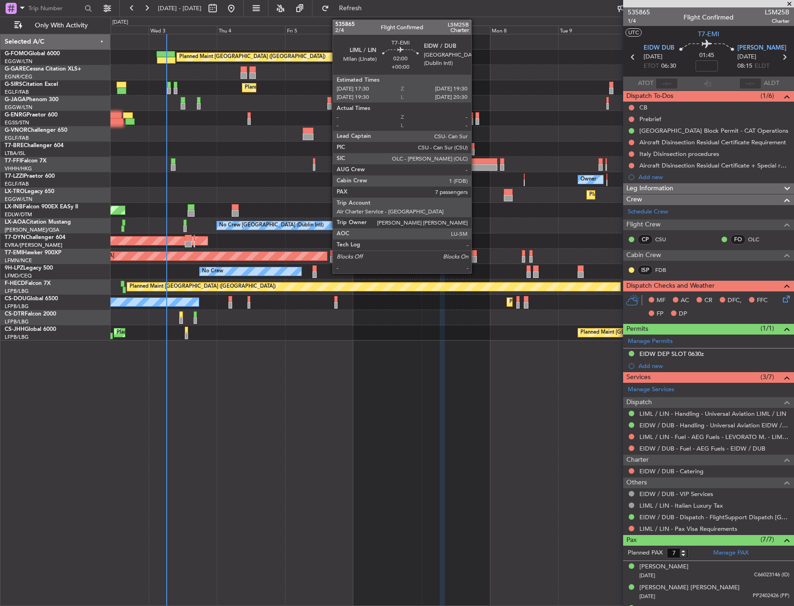
click at [475, 258] on div at bounding box center [474, 259] width 6 height 6
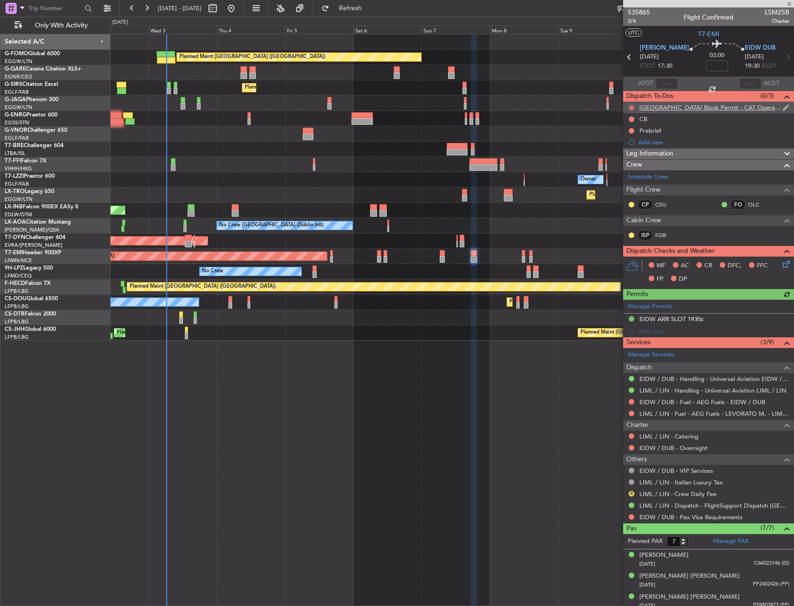
click at [630, 105] on button at bounding box center [631, 108] width 6 height 6
click at [624, 149] on span "Completed" at bounding box center [635, 148] width 31 height 9
drag, startPoint x: 329, startPoint y: 384, endPoint x: 340, endPoint y: 390, distance: 12.0
click at [272, 367] on div "Planned Maint London (Luton) Unplanned Maint Chester Planned Maint London (Farn…" at bounding box center [451, 320] width 683 height 572
click at [527, 254] on div "Planned Maint [GEOGRAPHIC_DATA]" at bounding box center [451, 256] width 683 height 15
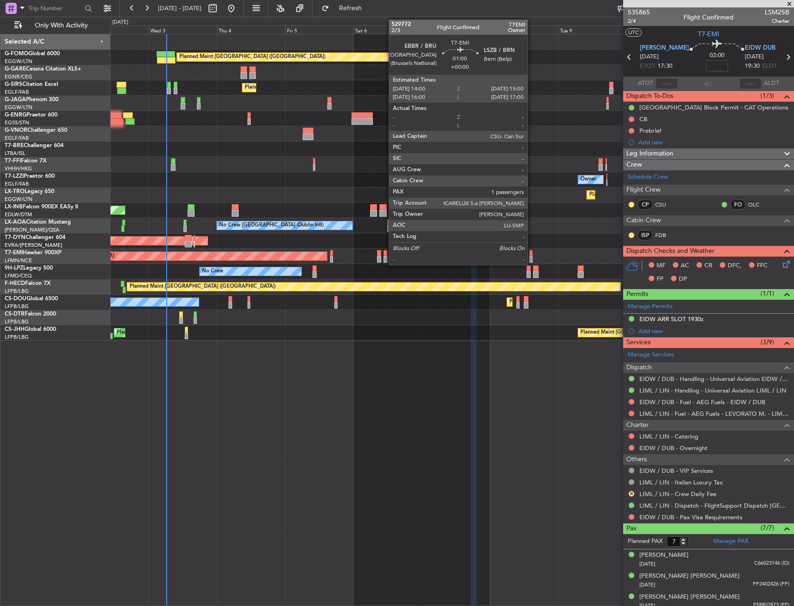
click at [531, 258] on div at bounding box center [530, 259] width 3 height 6
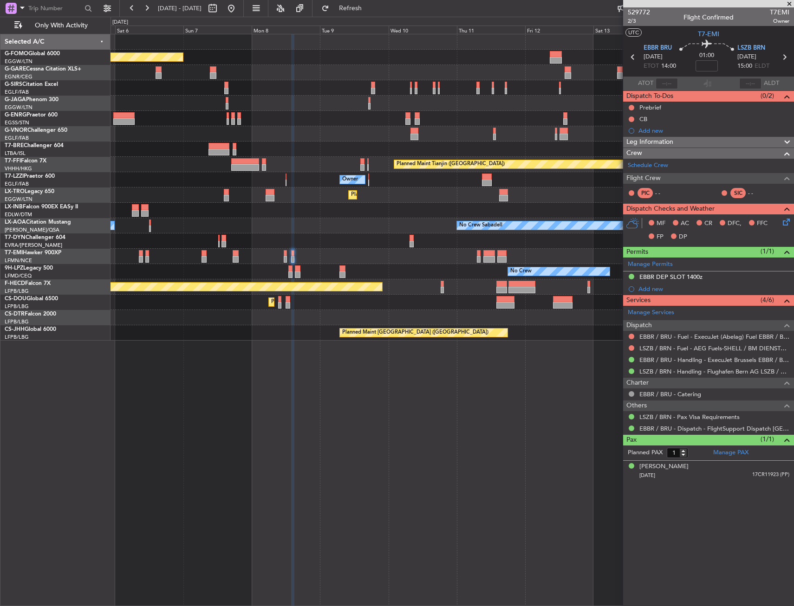
click at [370, 177] on div "Owner" at bounding box center [451, 179] width 683 height 15
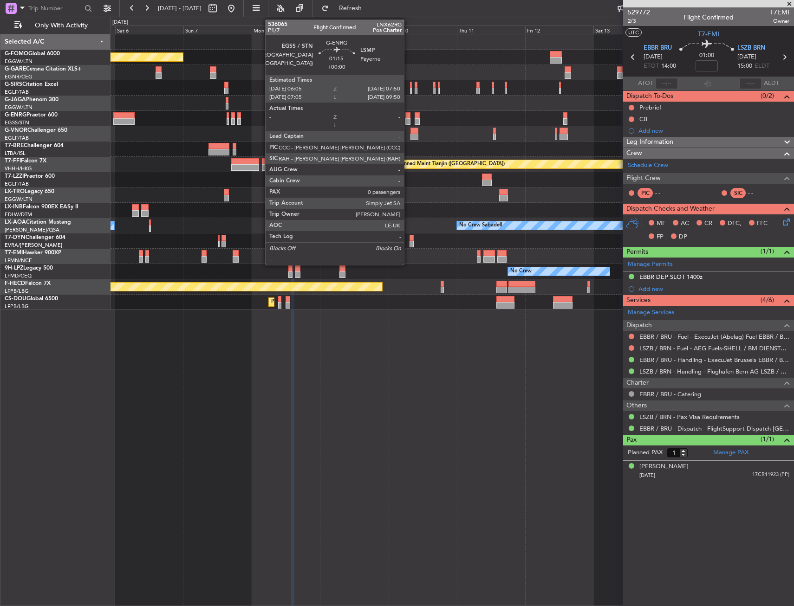
click at [408, 120] on div at bounding box center [407, 121] width 5 height 6
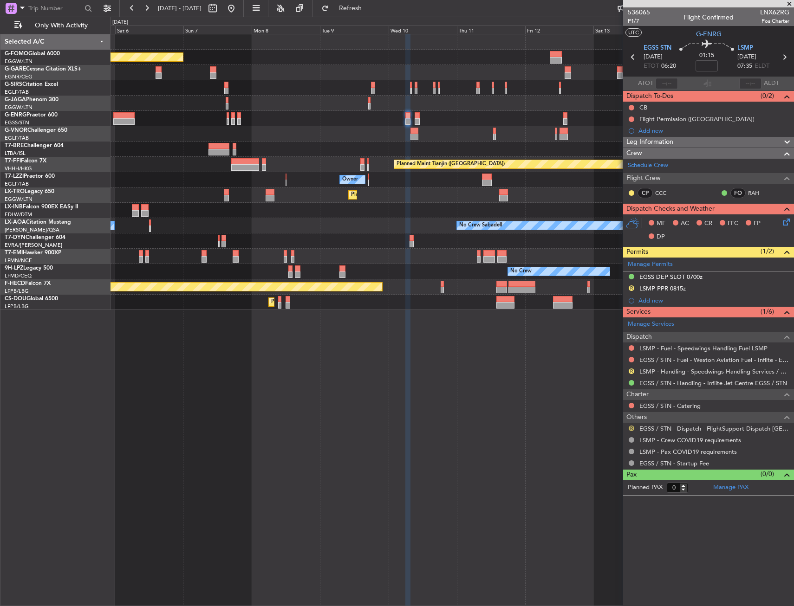
click at [632, 426] on button "R" at bounding box center [631, 429] width 6 height 6
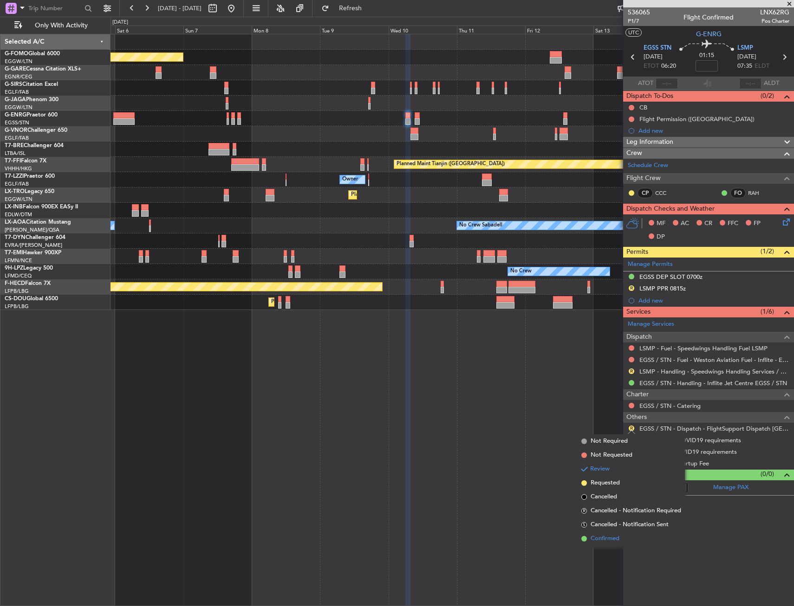
click at [613, 537] on span "Confirmed" at bounding box center [604, 538] width 29 height 9
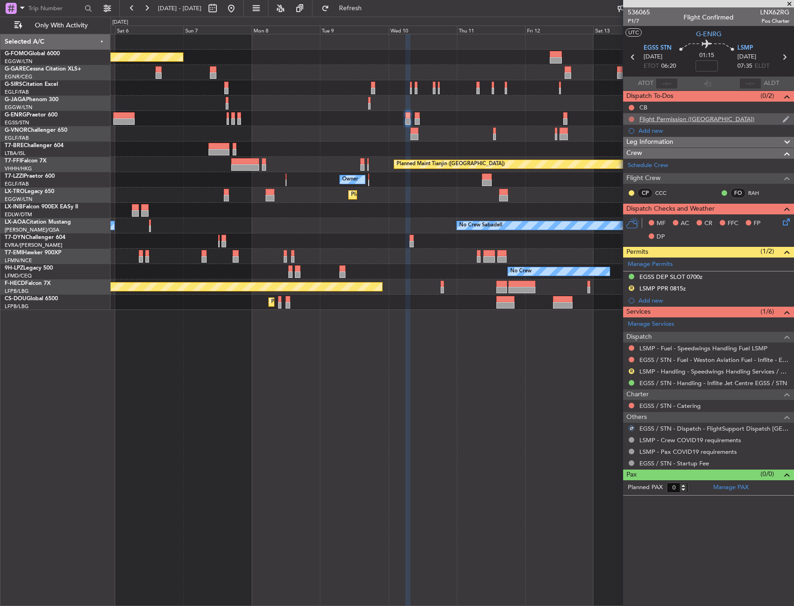
click at [631, 120] on button at bounding box center [631, 119] width 6 height 6
click at [631, 173] on span "Cancelled" at bounding box center [633, 173] width 26 height 9
click at [607, 271] on div "No Crew No Crew" at bounding box center [451, 271] width 683 height 15
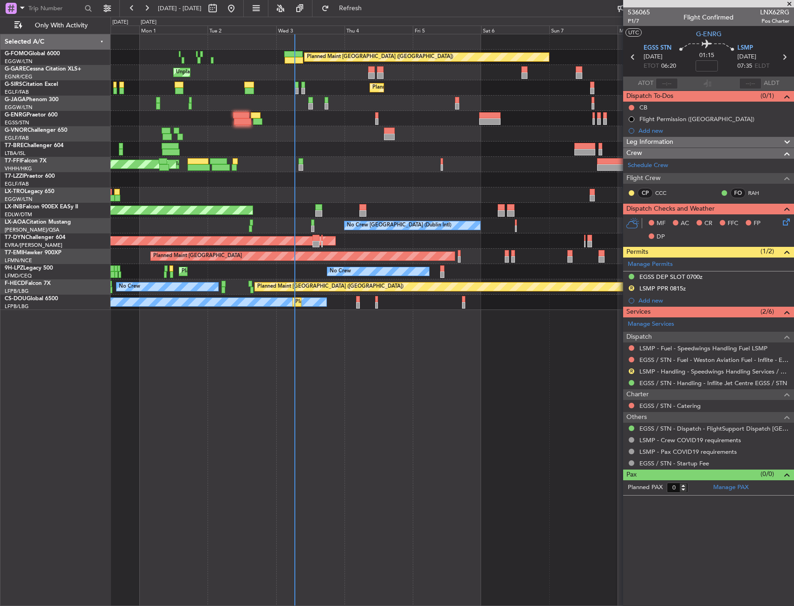
click at [257, 284] on div "Planned Maint [GEOGRAPHIC_DATA] ([GEOGRAPHIC_DATA])" at bounding box center [330, 287] width 146 height 14
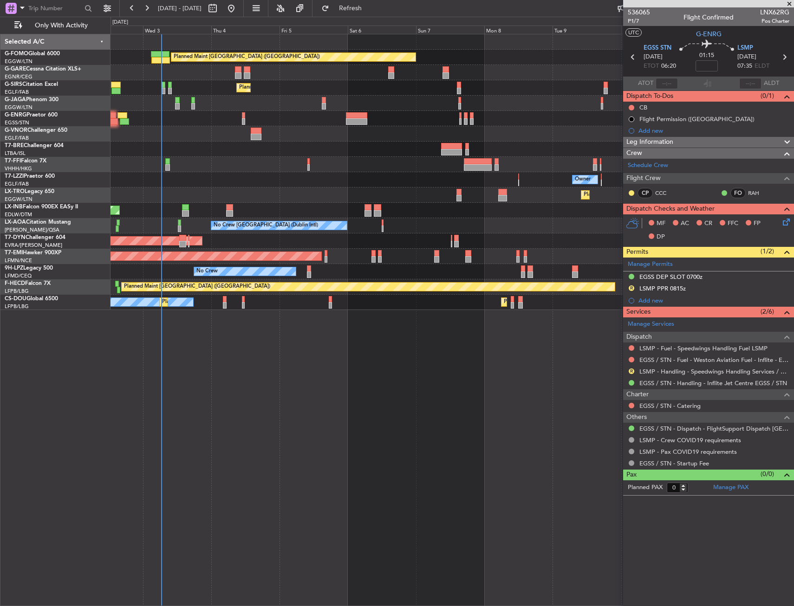
click at [189, 217] on div "Planned Maint London (Luton) Unplanned Maint Chester Planned Maint London (Farn…" at bounding box center [451, 172] width 683 height 276
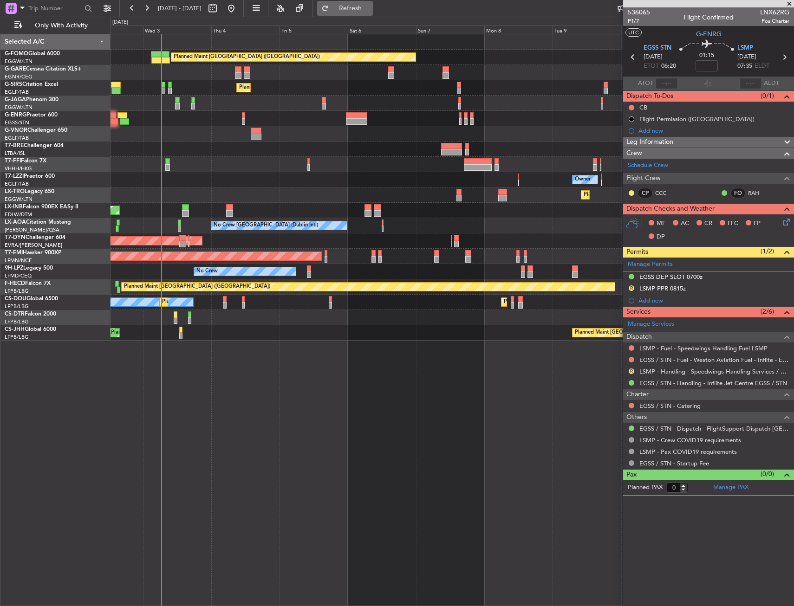
click at [370, 9] on span "Refresh" at bounding box center [350, 8] width 39 height 6
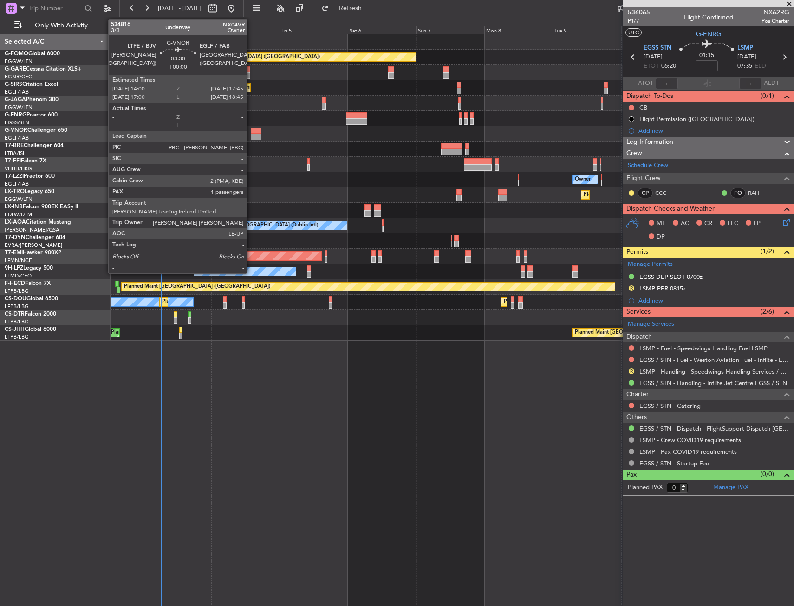
click at [251, 133] on div at bounding box center [256, 131] width 11 height 6
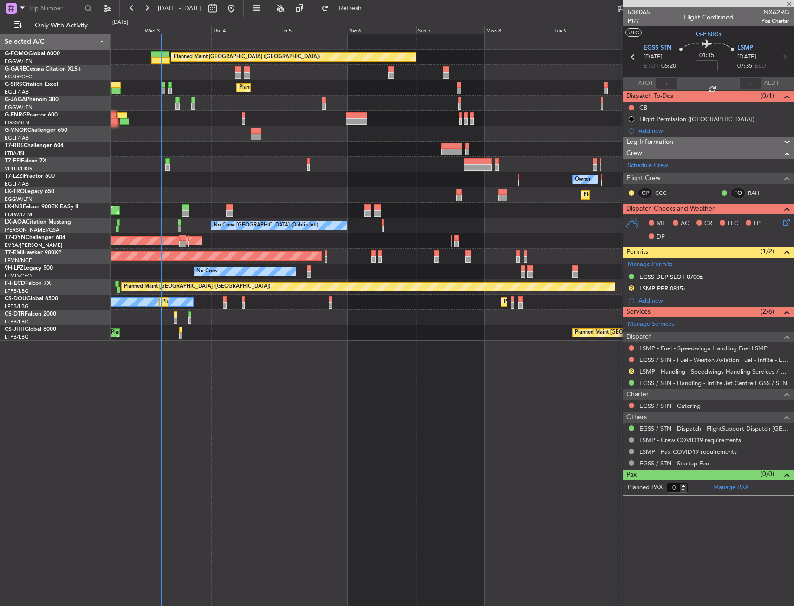
type input "1"
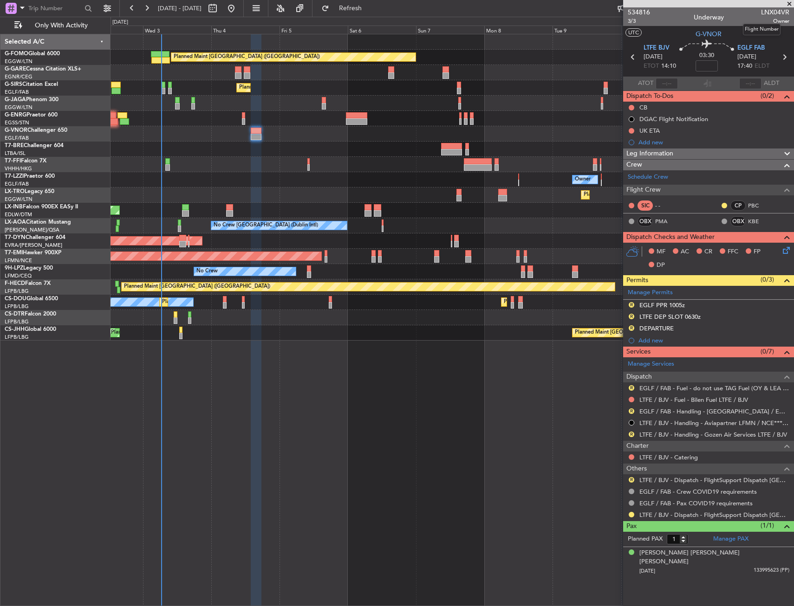
click at [766, 10] on span "LNX04VR" at bounding box center [775, 12] width 28 height 10
copy span "LNX04VR"
click at [665, 218] on link "PMA" at bounding box center [665, 221] width 21 height 8
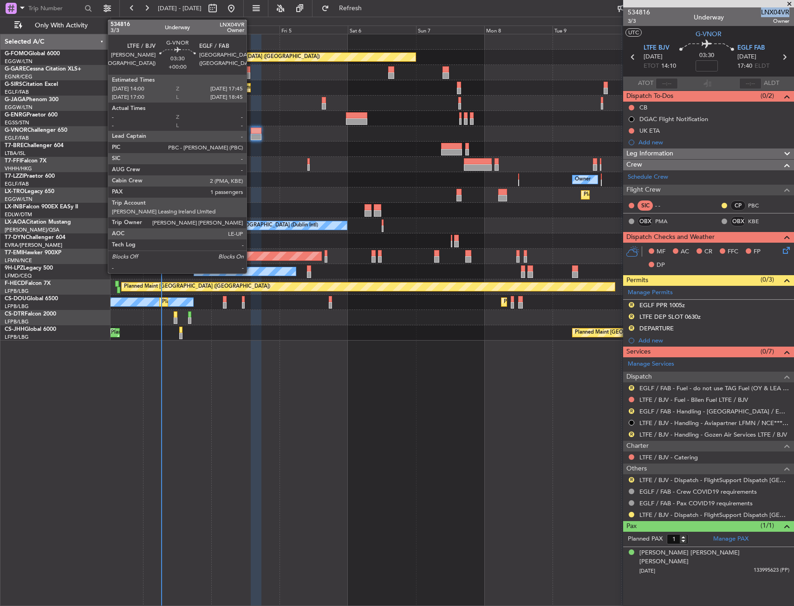
click at [255, 126] on div at bounding box center [451, 118] width 683 height 15
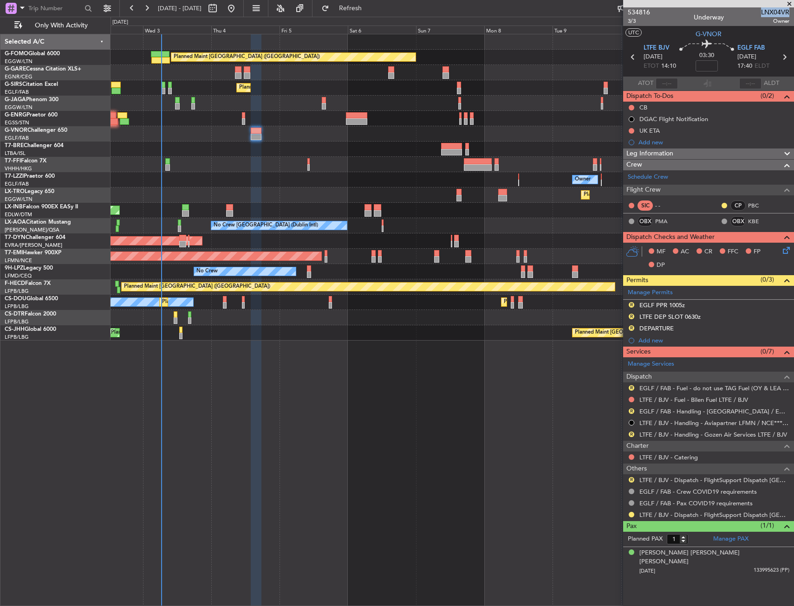
click at [255, 125] on div at bounding box center [451, 118] width 683 height 15
click at [256, 130] on div at bounding box center [256, 131] width 11 height 6
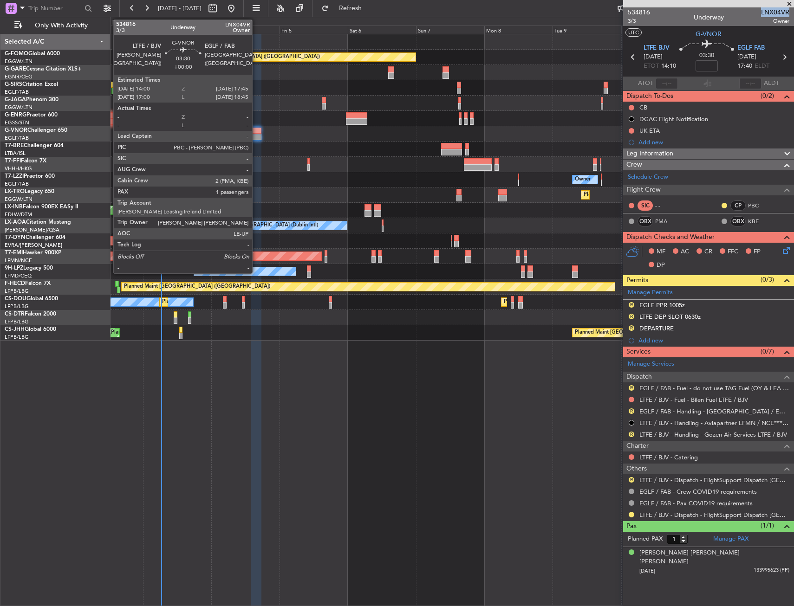
click at [256, 130] on div at bounding box center [256, 131] width 11 height 6
click at [252, 135] on div at bounding box center [256, 137] width 11 height 6
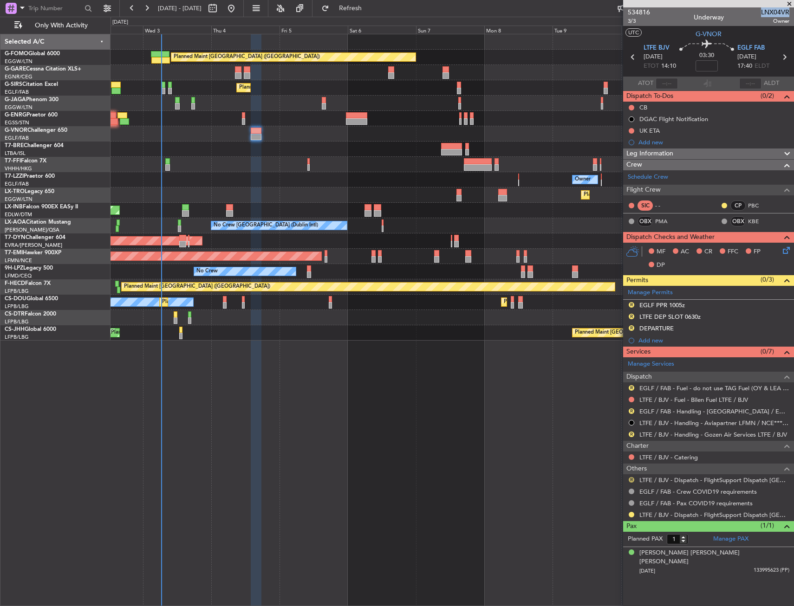
click at [631, 479] on button "R" at bounding box center [631, 480] width 6 height 6
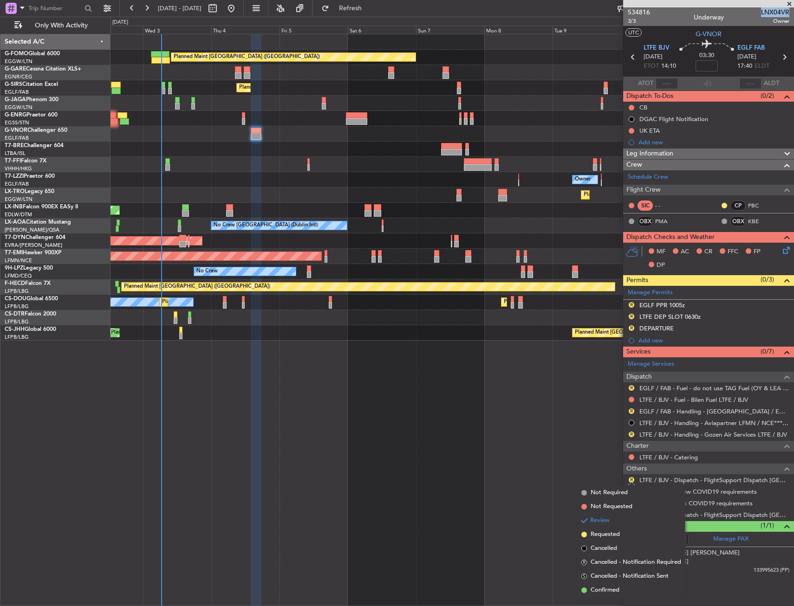
click at [627, 588] on li "Confirmed" at bounding box center [630, 590] width 107 height 14
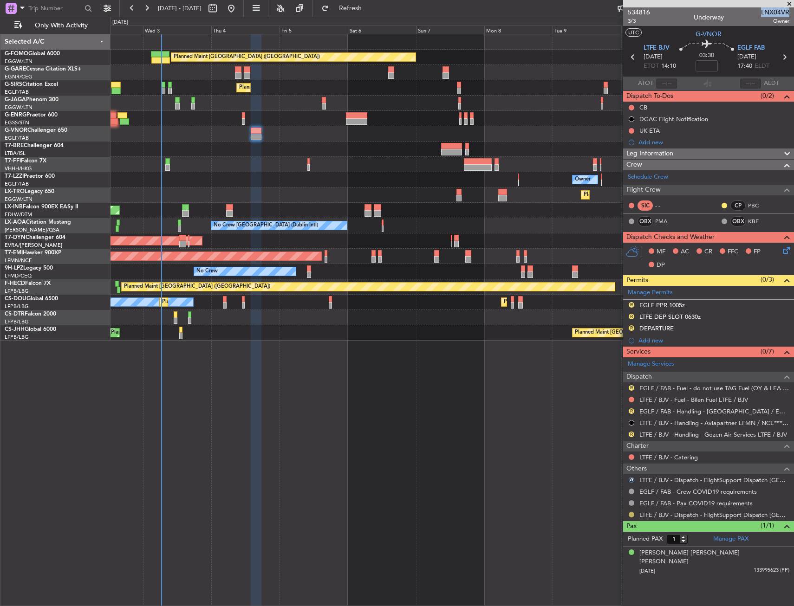
click at [630, 515] on button at bounding box center [631, 515] width 6 height 6
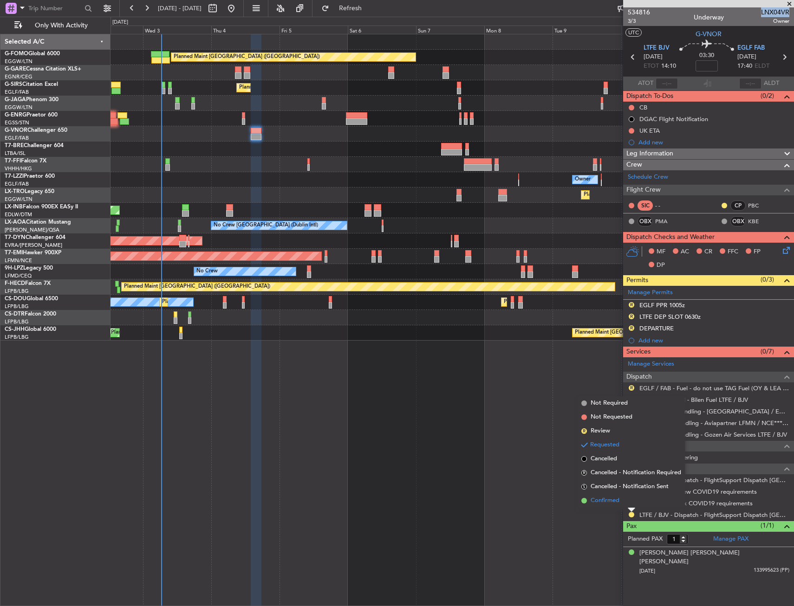
click at [611, 496] on span "Confirmed" at bounding box center [604, 500] width 29 height 9
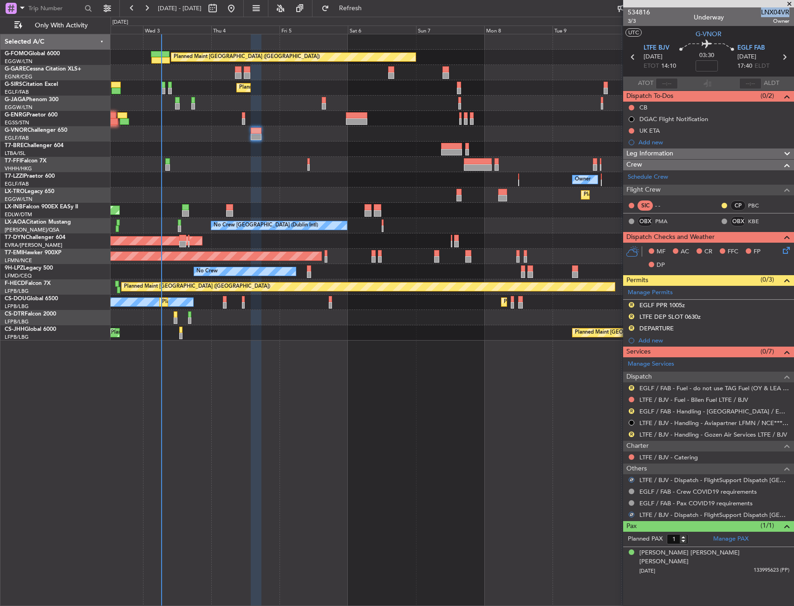
click at [511, 495] on div "Planned Maint London (Luton) Unplanned Maint Chester Planned Maint London (Farn…" at bounding box center [451, 320] width 683 height 572
click at [294, 432] on div "Planned Maint London (Luton) Unplanned Maint Chester Planned Maint London (Farn…" at bounding box center [451, 320] width 683 height 572
click at [373, 12] on button "Refresh" at bounding box center [345, 8] width 56 height 15
drag, startPoint x: 632, startPoint y: 107, endPoint x: 628, endPoint y: 126, distance: 19.5
click at [632, 107] on button at bounding box center [631, 108] width 6 height 6
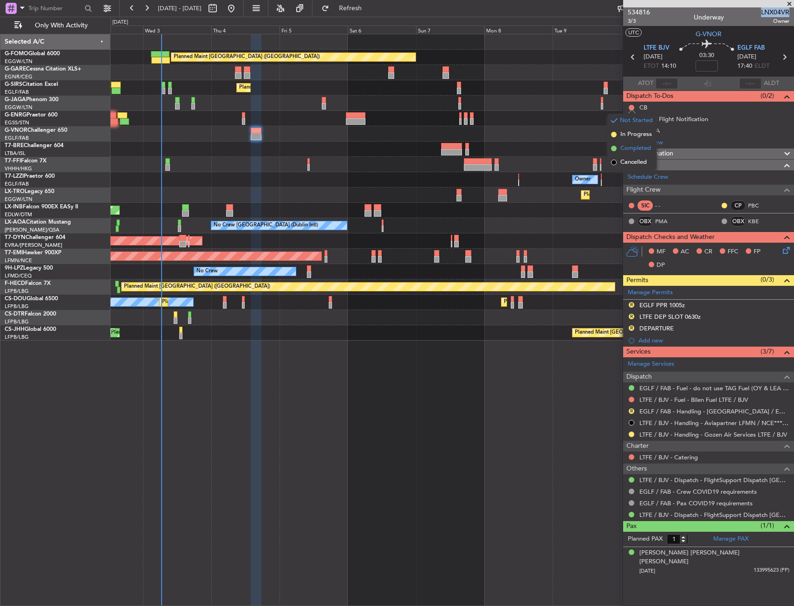
click at [624, 151] on span "Completed" at bounding box center [635, 148] width 31 height 9
click at [370, 6] on span "Refresh" at bounding box center [350, 8] width 39 height 6
click at [792, 253] on div "MF AC CR FFC FP DP" at bounding box center [708, 259] width 171 height 32
click at [787, 252] on icon at bounding box center [784, 248] width 7 height 7
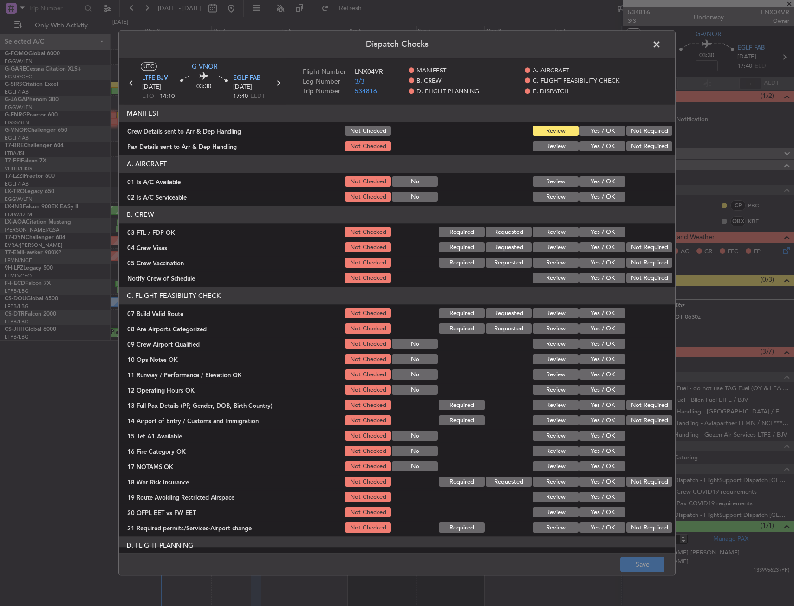
click at [585, 185] on button "Yes / OK" at bounding box center [602, 182] width 46 height 10
click at [586, 194] on button "Yes / OK" at bounding box center [602, 197] width 46 height 10
click at [581, 312] on button "Yes / OK" at bounding box center [602, 314] width 46 height 10
click at [591, 356] on button "Yes / OK" at bounding box center [602, 360] width 46 height 10
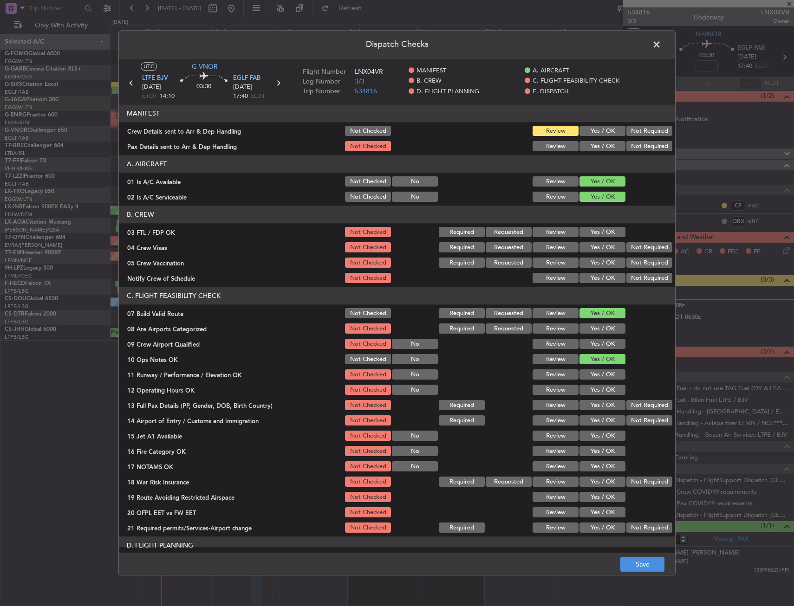
drag, startPoint x: 592, startPoint y: 375, endPoint x: 593, endPoint y: 385, distance: 9.3
click at [593, 375] on button "Yes / OK" at bounding box center [602, 375] width 46 height 10
click at [593, 390] on button "Yes / OK" at bounding box center [602, 390] width 46 height 10
click at [603, 407] on button "Yes / OK" at bounding box center [602, 405] width 46 height 10
drag, startPoint x: 603, startPoint y: 417, endPoint x: 602, endPoint y: 426, distance: 8.9
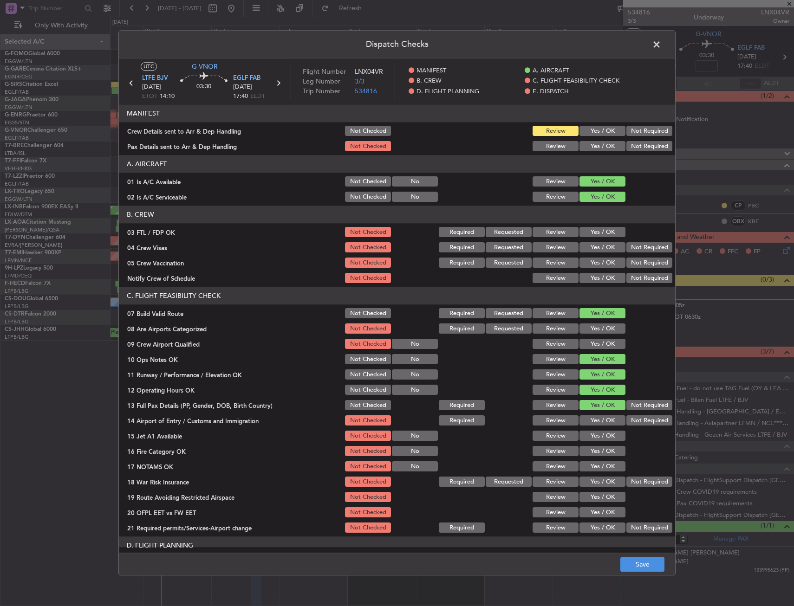
click at [603, 417] on button "Yes / OK" at bounding box center [602, 421] width 46 height 10
drag, startPoint x: 602, startPoint y: 426, endPoint x: 602, endPoint y: 433, distance: 6.0
click at [602, 430] on section "C. FLIGHT FEASIBILITY CHECK 07 Build Valid Route Not Checked Required Requested…" at bounding box center [397, 410] width 556 height 247
click at [597, 437] on button "Yes / OK" at bounding box center [602, 436] width 46 height 10
click at [594, 455] on button "Yes / OK" at bounding box center [602, 451] width 46 height 10
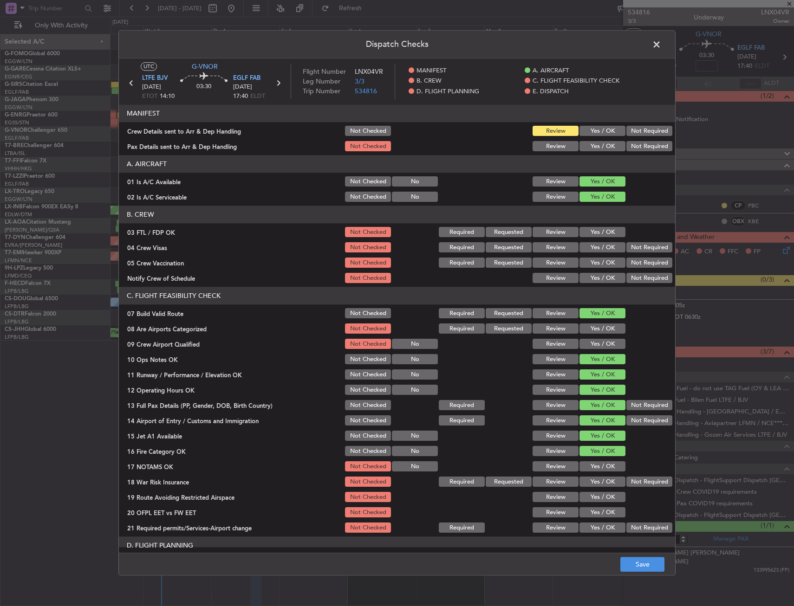
click at [594, 473] on div "Yes / OK" at bounding box center [601, 466] width 47 height 13
click at [610, 465] on button "Yes / OK" at bounding box center [602, 467] width 46 height 10
click at [630, 481] on button "Not Required" at bounding box center [649, 482] width 46 height 10
drag, startPoint x: 605, startPoint y: 499, endPoint x: 602, endPoint y: 511, distance: 12.7
click at [605, 499] on button "Yes / OK" at bounding box center [602, 497] width 46 height 10
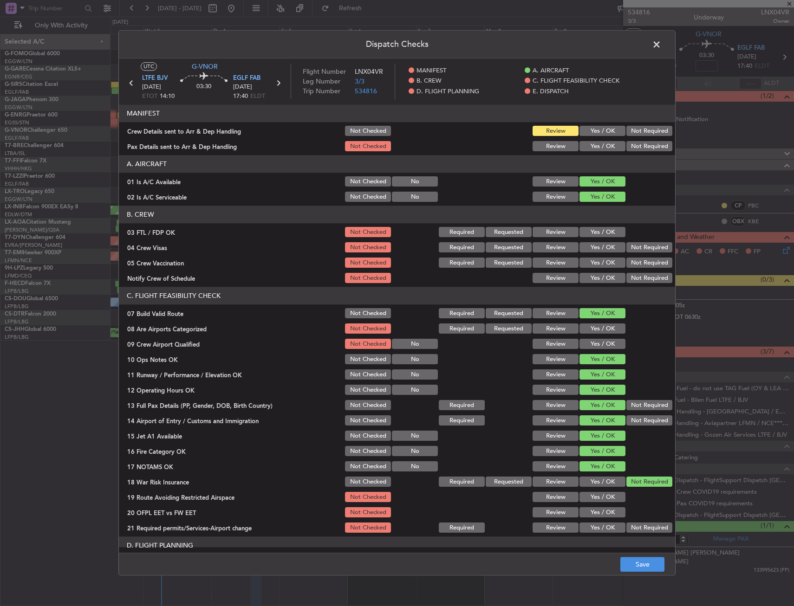
click at [602, 513] on button "Yes / OK" at bounding box center [602, 513] width 46 height 10
click at [601, 523] on button "Yes / OK" at bounding box center [602, 528] width 46 height 10
click at [601, 525] on button "Yes / OK" at bounding box center [602, 528] width 46 height 10
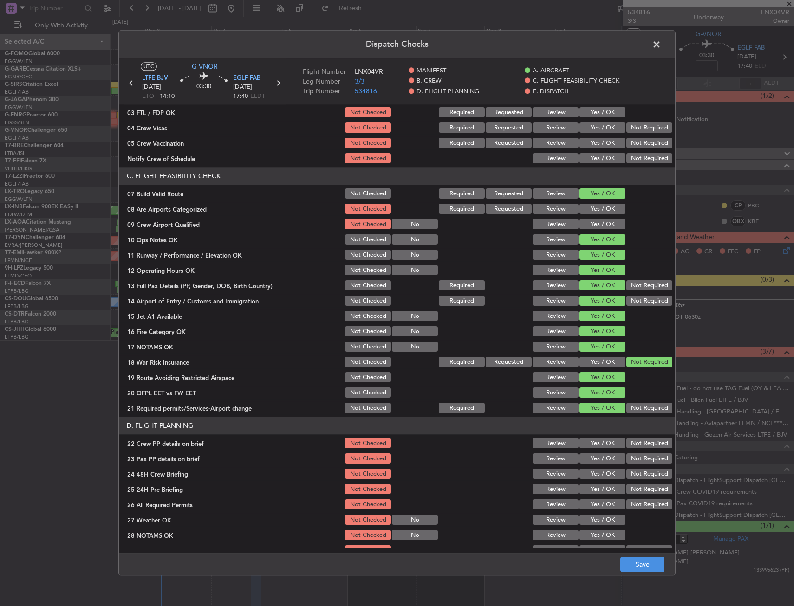
scroll to position [139, 0]
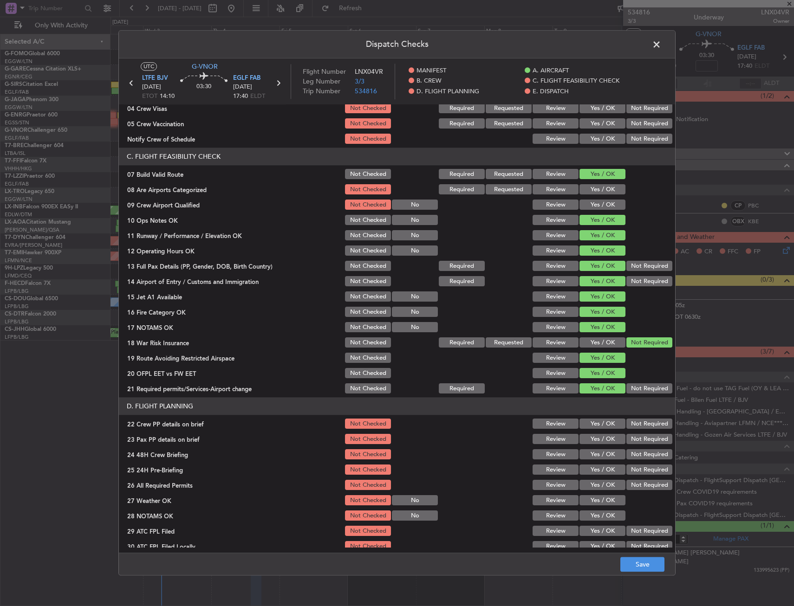
click at [592, 433] on div "Yes / OK" at bounding box center [601, 439] width 47 height 13
click at [593, 425] on button "Yes / OK" at bounding box center [602, 424] width 46 height 10
click at [592, 439] on button "Yes / OK" at bounding box center [602, 439] width 46 height 10
click at [594, 454] on button "Yes / OK" at bounding box center [602, 455] width 46 height 10
click at [626, 467] on button "Not Required" at bounding box center [649, 470] width 46 height 10
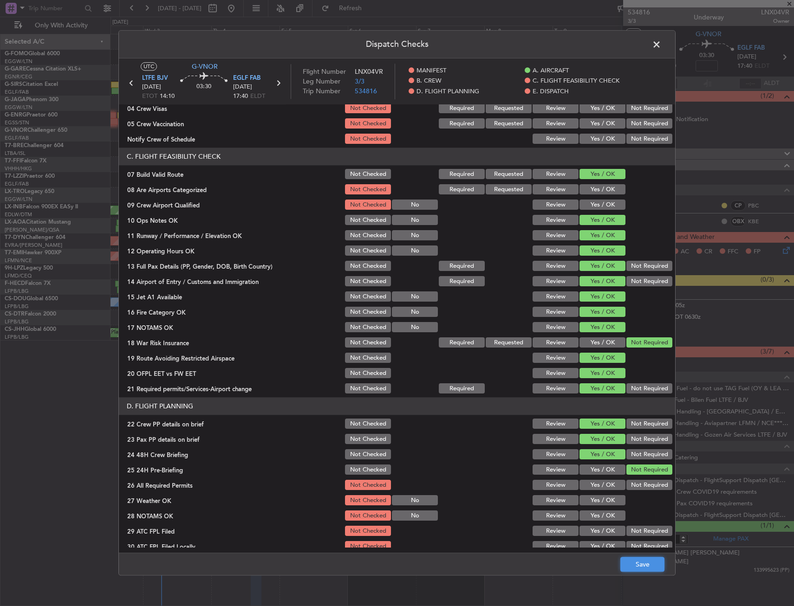
click at [637, 564] on button "Save" at bounding box center [642, 564] width 44 height 15
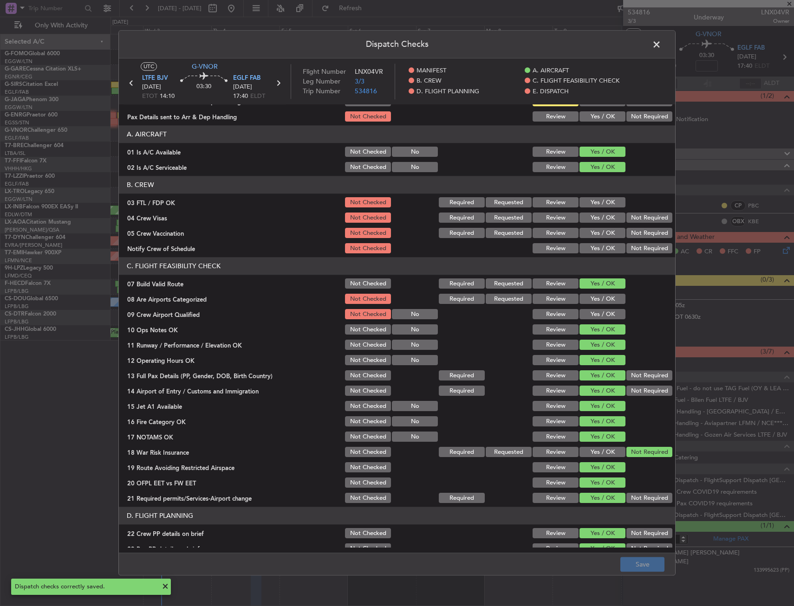
scroll to position [0, 0]
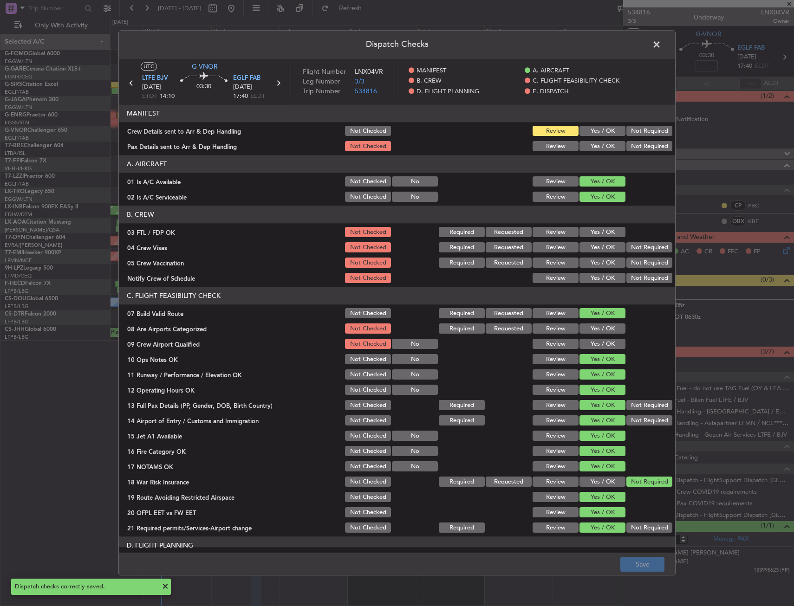
click at [661, 47] on span at bounding box center [661, 47] width 0 height 19
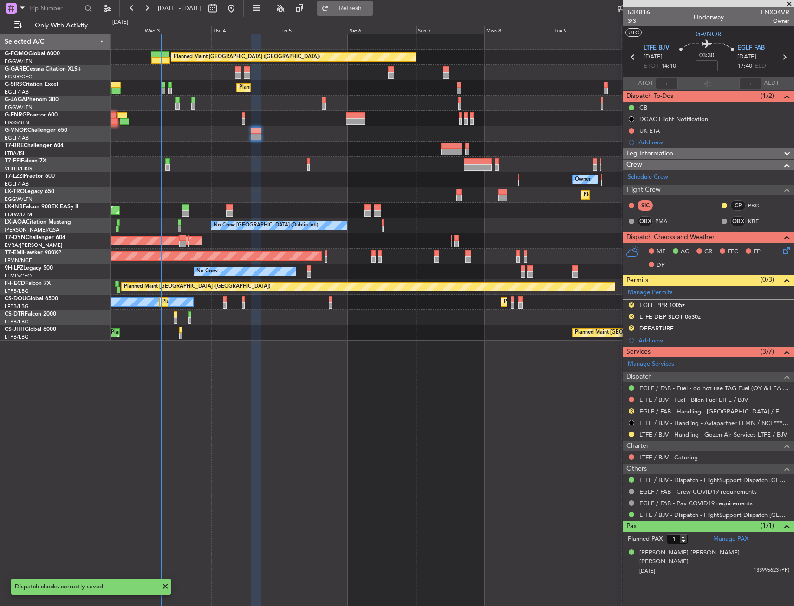
click at [373, 15] on button "Refresh" at bounding box center [345, 8] width 56 height 15
click at [394, 439] on div "Planned Maint London (Luton) Unplanned Maint Chester Planned Maint London (Farn…" at bounding box center [451, 320] width 683 height 572
click at [312, 419] on div "Planned Maint London (Luton) Unplanned Maint Chester Planned Maint London (Farn…" at bounding box center [451, 320] width 683 height 572
click at [370, 7] on span "Refresh" at bounding box center [350, 8] width 39 height 6
click at [370, 6] on span "Refresh" at bounding box center [350, 8] width 39 height 6
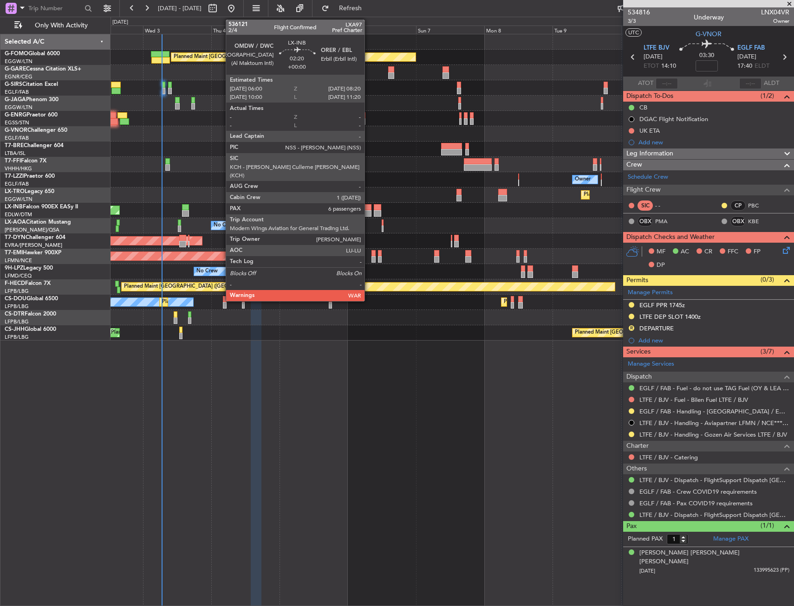
click at [368, 213] on div at bounding box center [367, 213] width 7 height 6
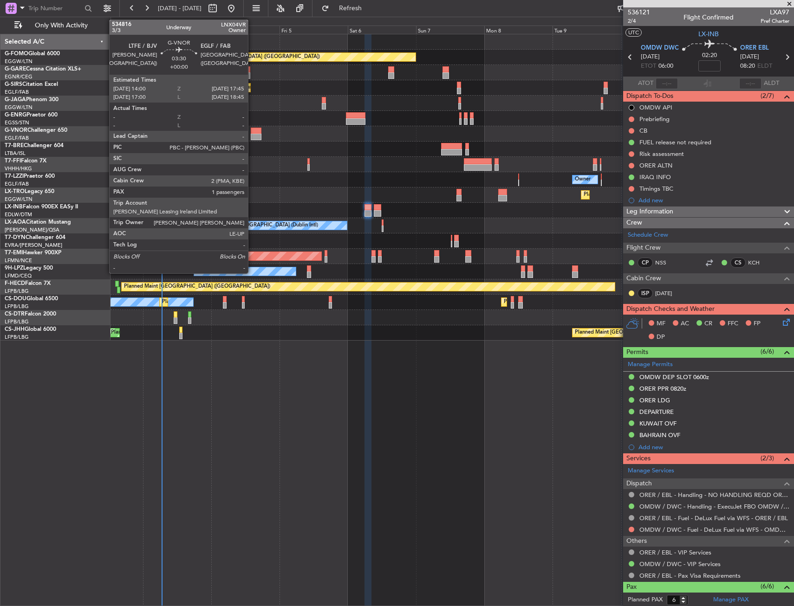
click at [252, 136] on div at bounding box center [256, 137] width 11 height 6
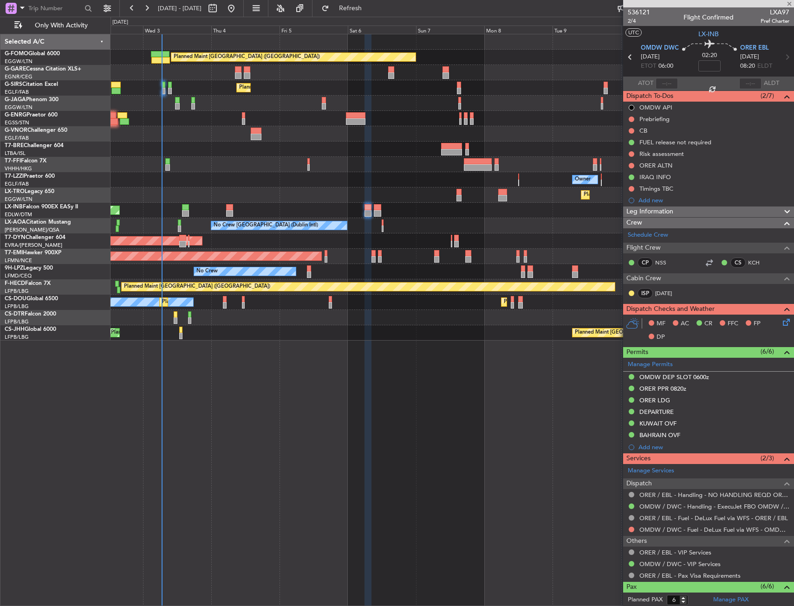
type input "1"
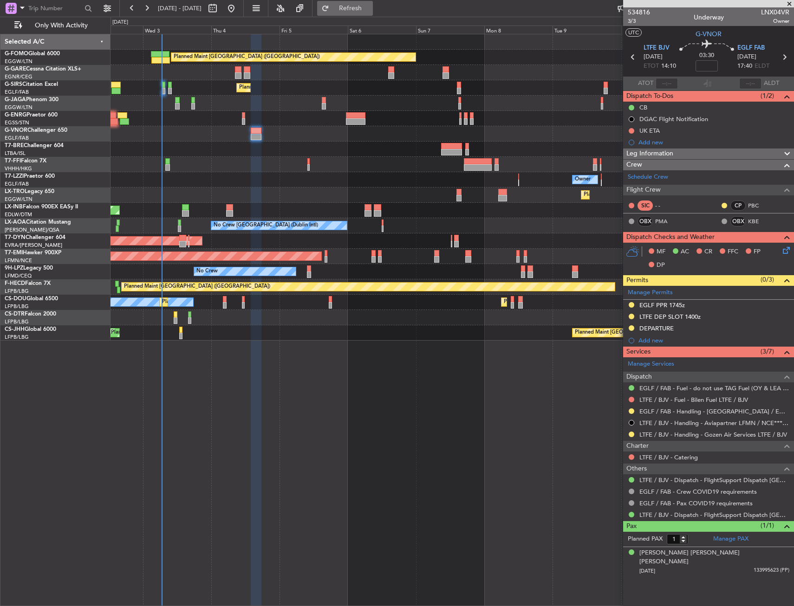
click at [370, 6] on span "Refresh" at bounding box center [350, 8] width 39 height 6
click at [370, 5] on span "Refresh" at bounding box center [350, 8] width 39 height 6
click at [209, 187] on div "Planned Maint Dusseldorf" at bounding box center [451, 194] width 683 height 15
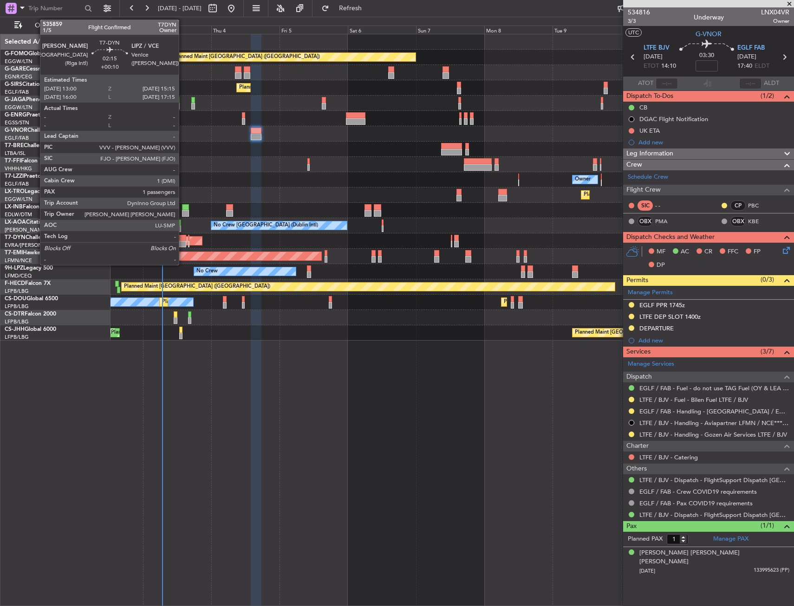
click at [183, 244] on div at bounding box center [182, 244] width 6 height 6
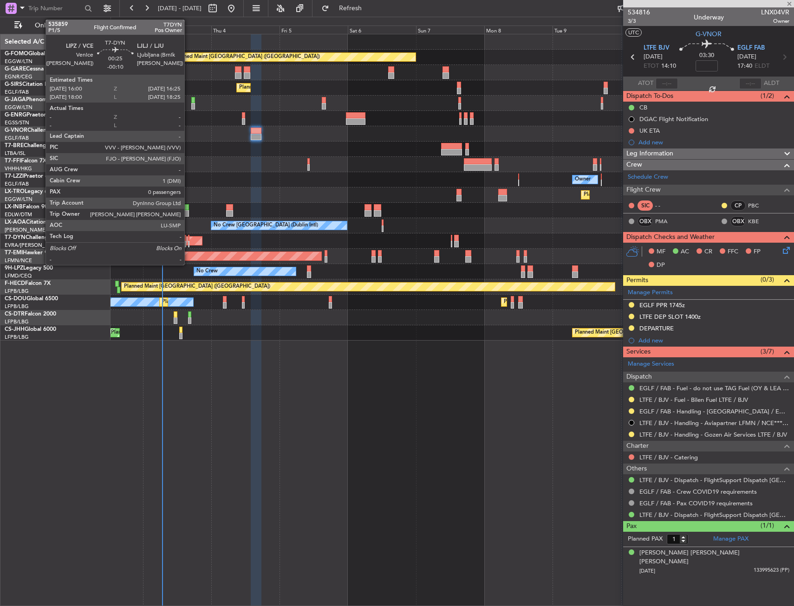
type input "+00:10"
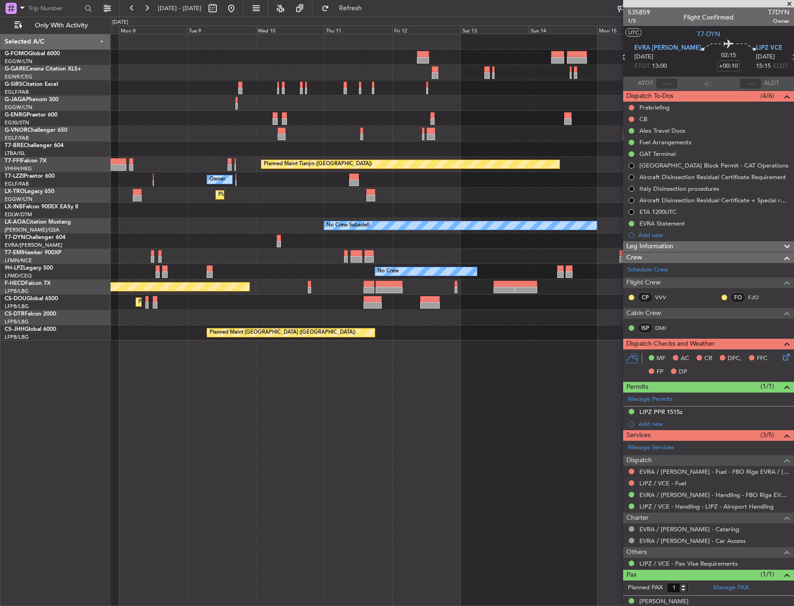
click at [110, 338] on div "Planned Maint London (Luton) Planned Maint Tianjin (Binhai) Owner Planned Maint…" at bounding box center [397, 311] width 794 height 589
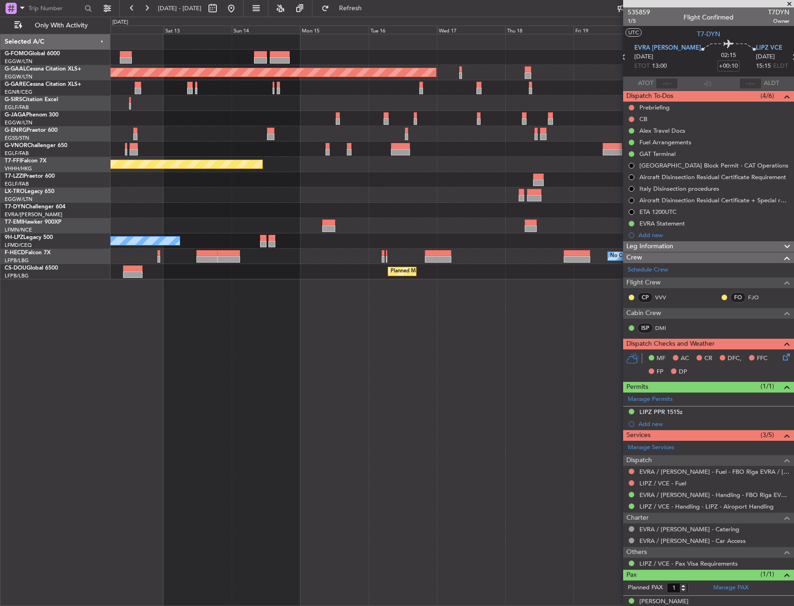
click at [143, 268] on div "Planned Maint Dusseldorf Planned Maint London (Luton) Planned Maint Tianjin (Bi…" at bounding box center [451, 156] width 683 height 245
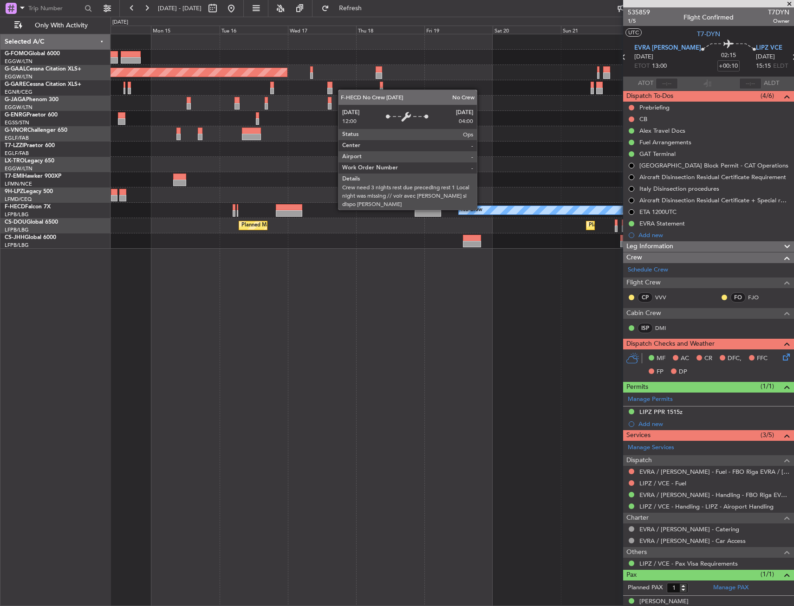
click at [180, 243] on div "Planned Maint Dusseldorf Planned Maint London (Luton) No Crew Planned Maint Par…" at bounding box center [451, 141] width 683 height 214
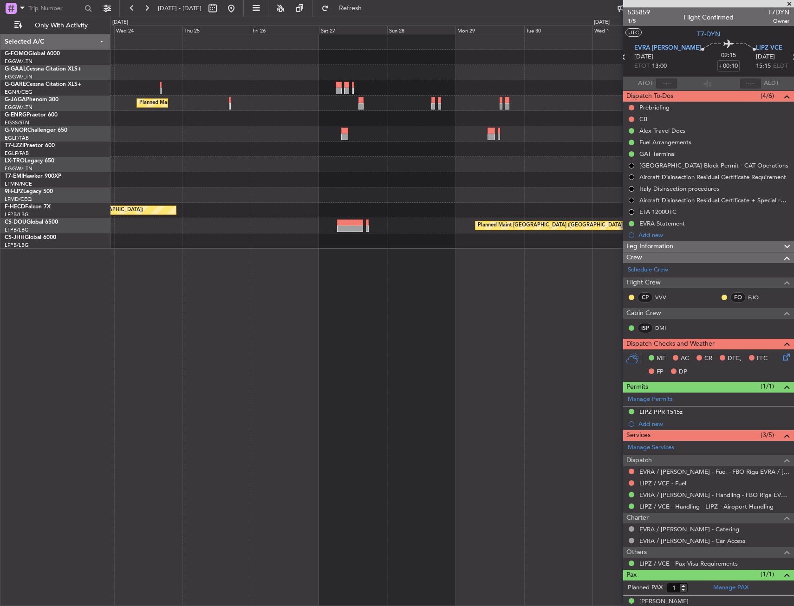
click at [128, 233] on div "Planned Maint London (Luton) Planned Maint Paris (Le Bourget) No Crew Planned M…" at bounding box center [451, 141] width 683 height 214
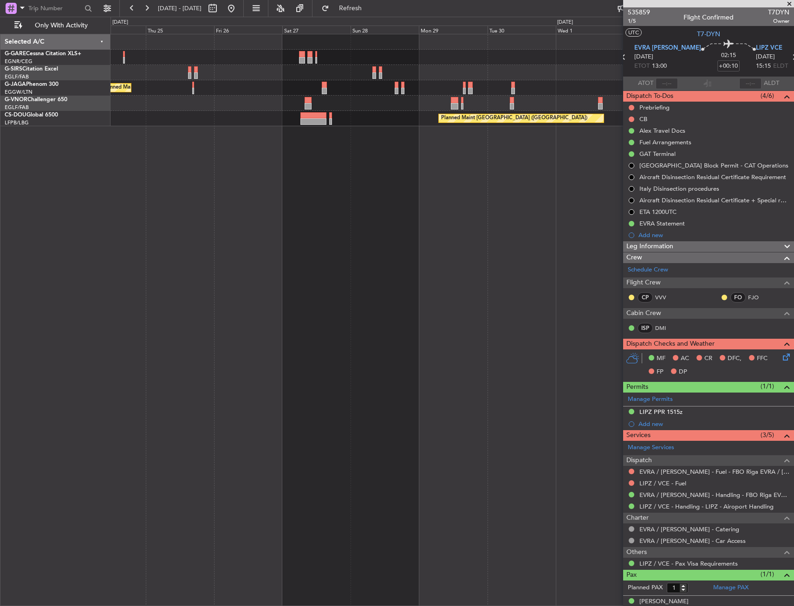
click at [129, 164] on div "Planned Maint London (Luton) Planned Maint Paris (Le Bourget)" at bounding box center [451, 320] width 683 height 572
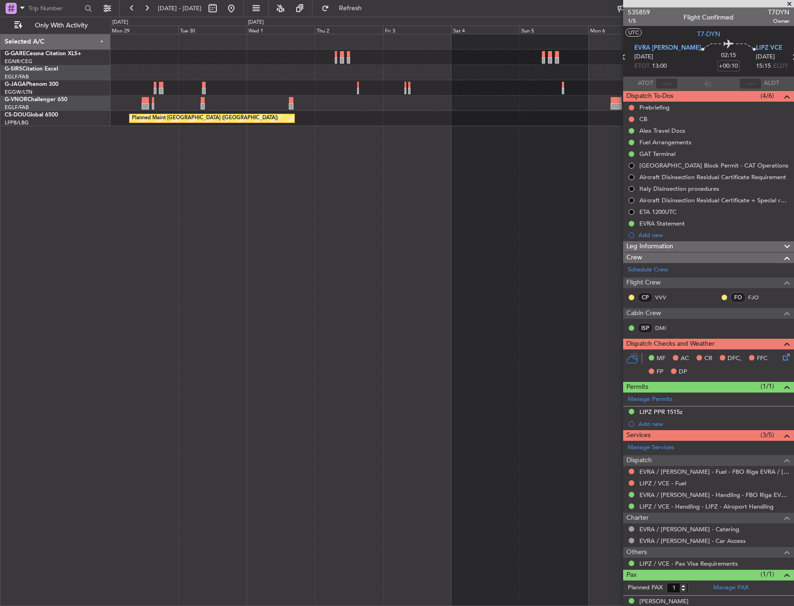
click at [129, 156] on div "Planned Maint [GEOGRAPHIC_DATA] ([GEOGRAPHIC_DATA])" at bounding box center [451, 320] width 683 height 572
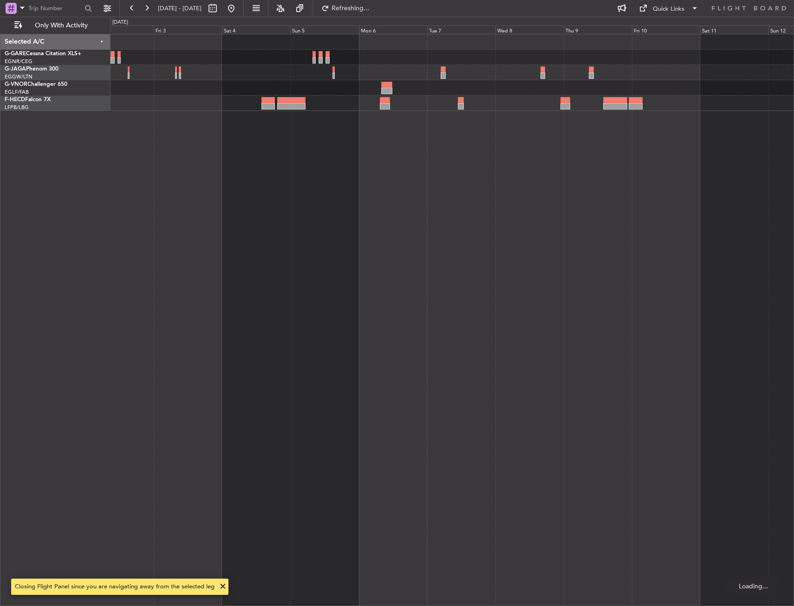
click at [446, 124] on div at bounding box center [451, 320] width 683 height 572
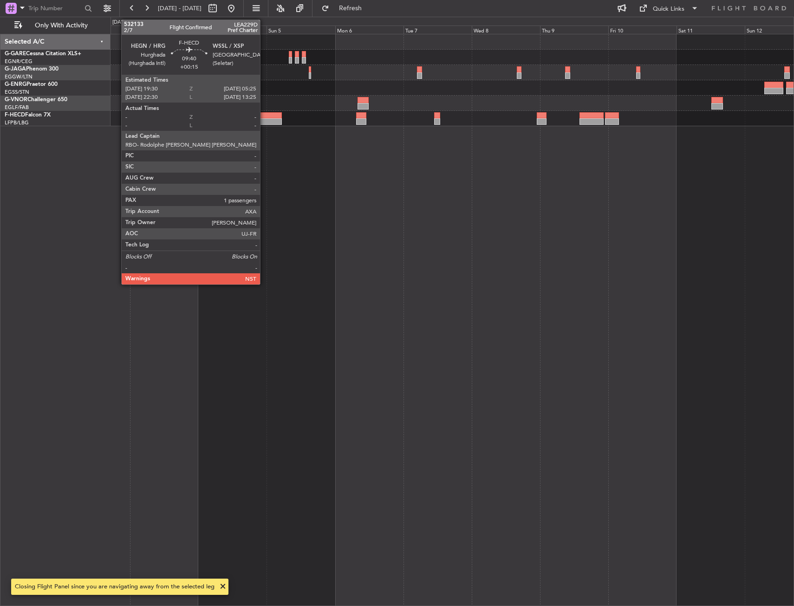
click at [264, 115] on div at bounding box center [267, 115] width 28 height 6
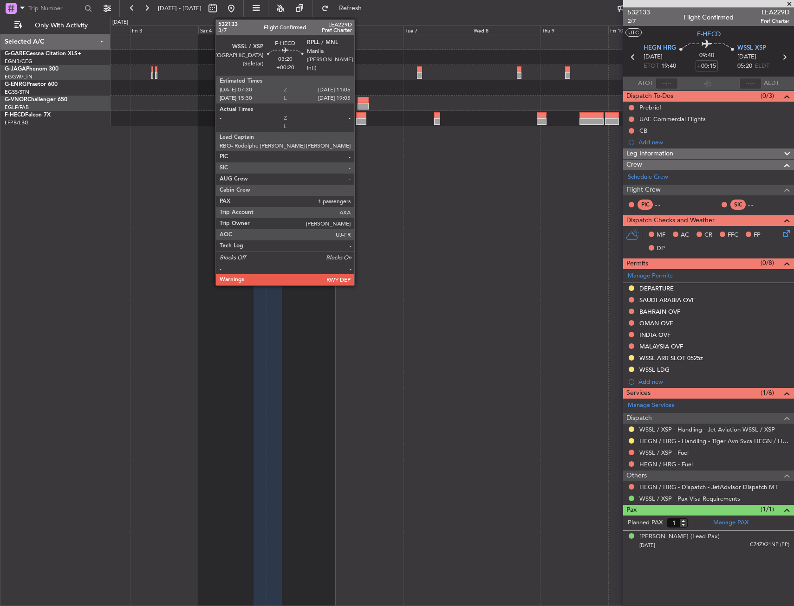
click at [358, 123] on div at bounding box center [361, 121] width 10 height 6
type input "+00:20"
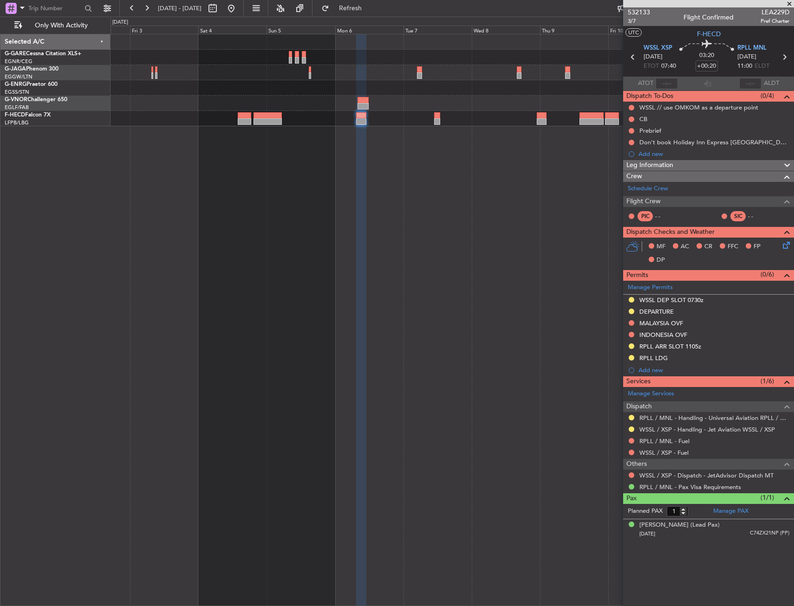
click at [360, 180] on div at bounding box center [361, 320] width 10 height 572
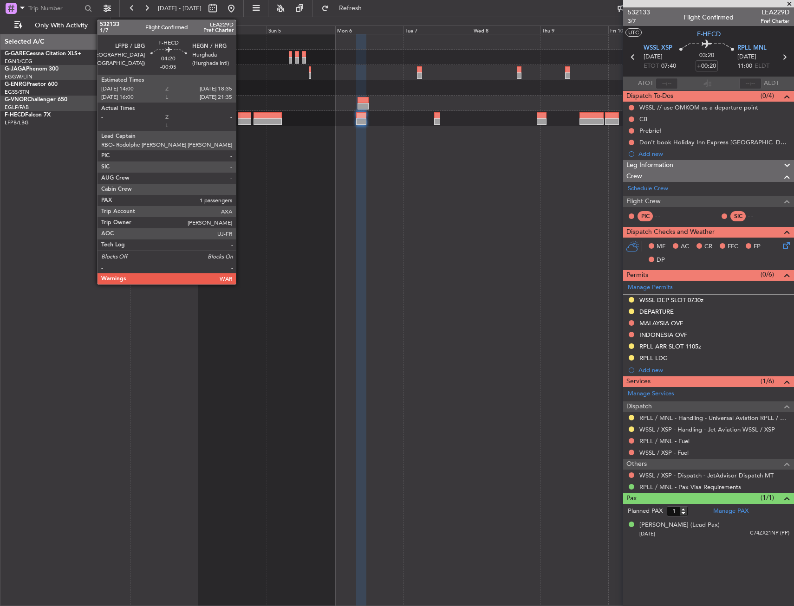
click at [240, 118] on div at bounding box center [244, 115] width 13 height 6
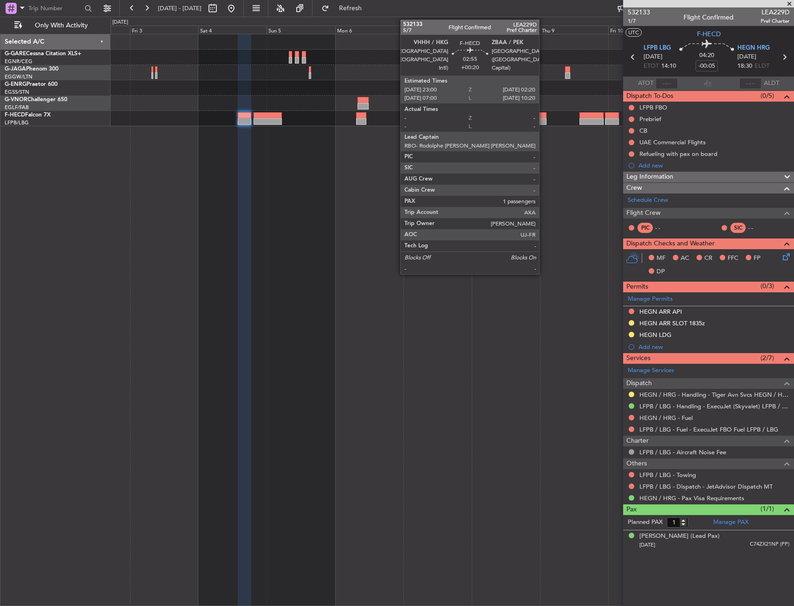
click at [543, 121] on div at bounding box center [541, 121] width 10 height 6
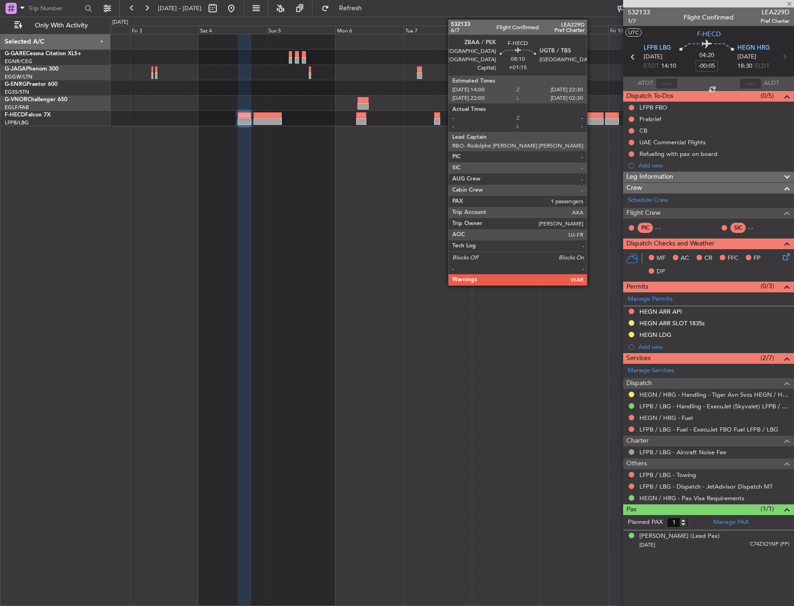
type input "+00:20"
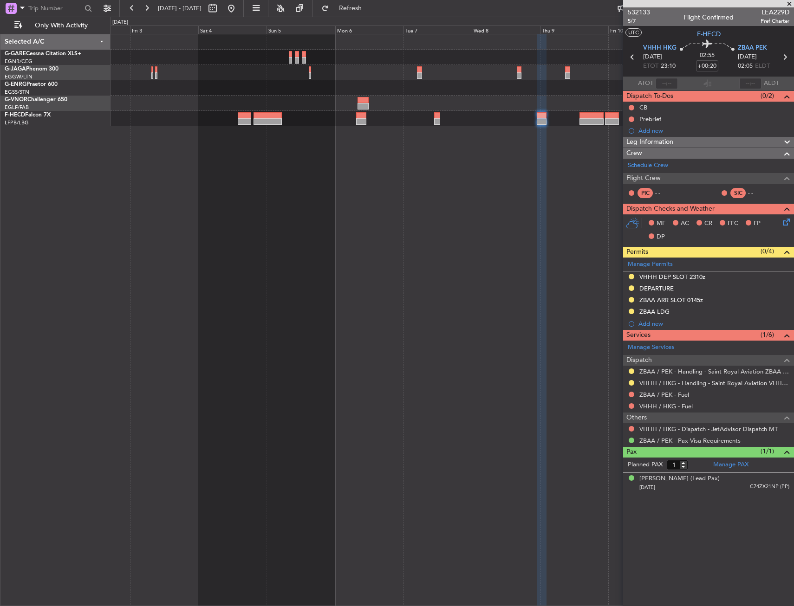
click at [239, 9] on button at bounding box center [231, 8] width 15 height 15
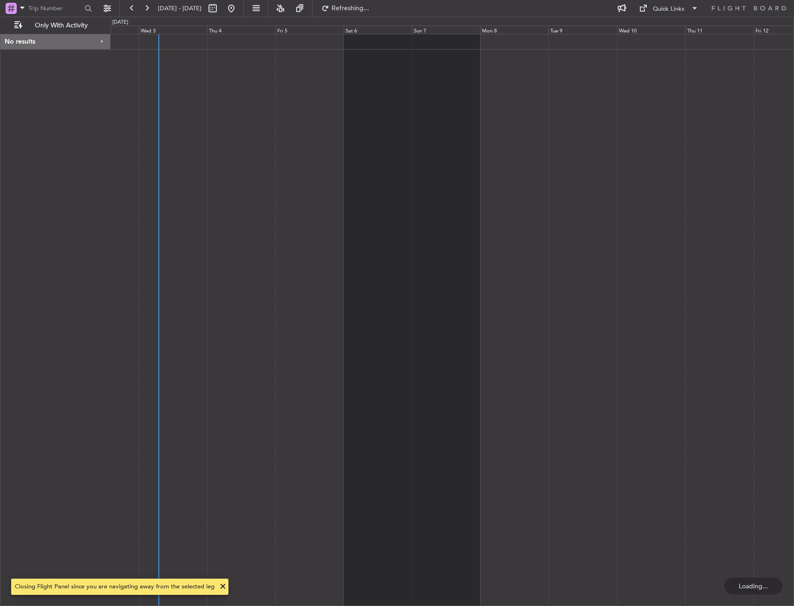
click at [222, 162] on div at bounding box center [451, 320] width 683 height 572
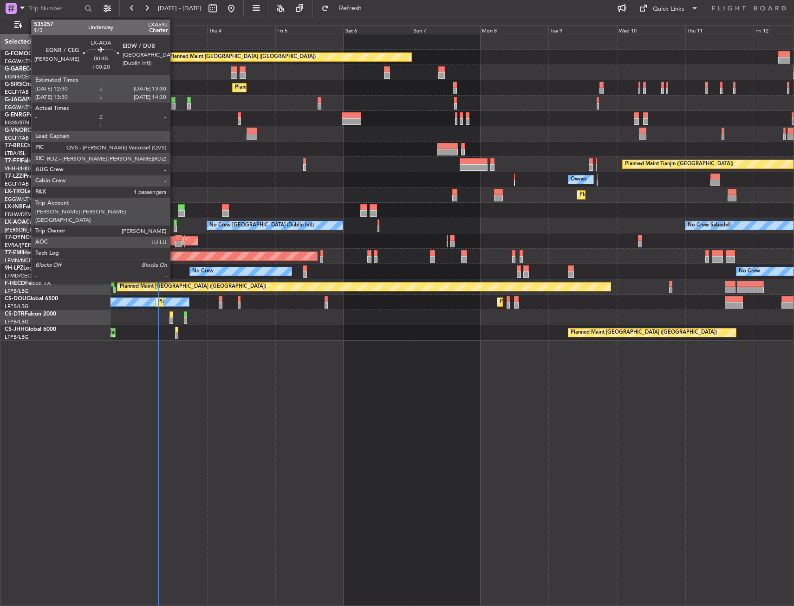
click at [174, 224] on div at bounding box center [175, 223] width 3 height 6
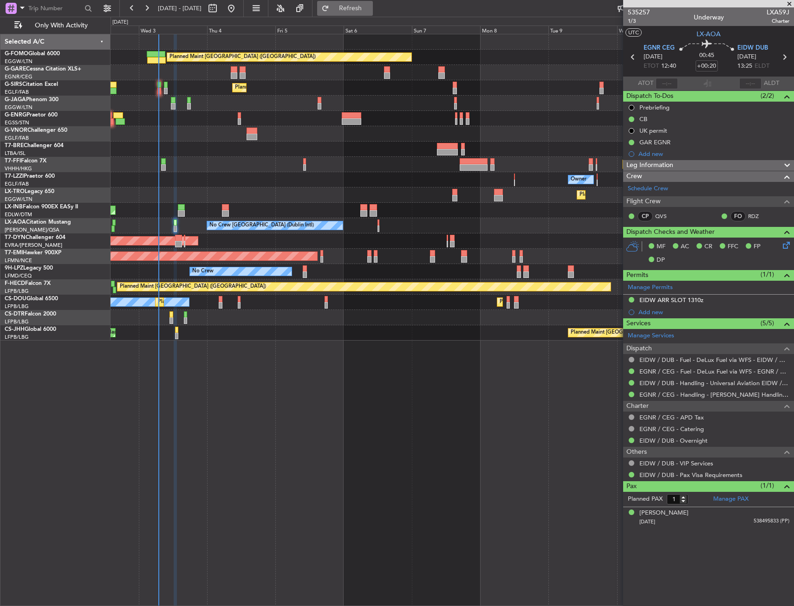
click at [370, 8] on span "Refresh" at bounding box center [350, 8] width 39 height 6
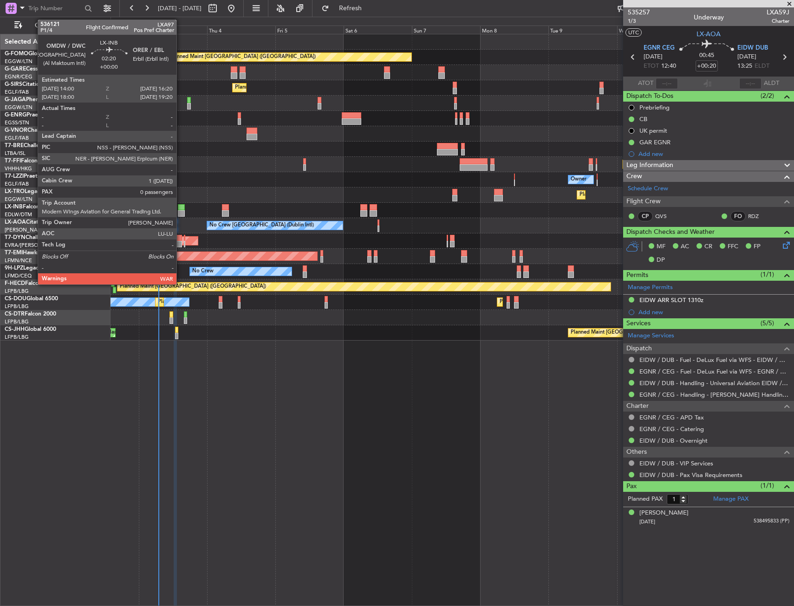
click at [181, 212] on div at bounding box center [181, 213] width 7 height 6
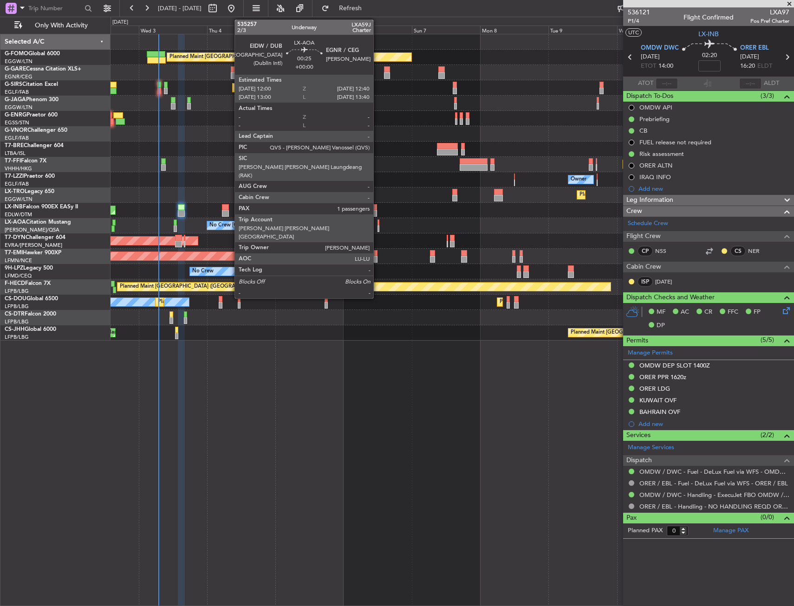
click at [377, 226] on div at bounding box center [378, 229] width 2 height 6
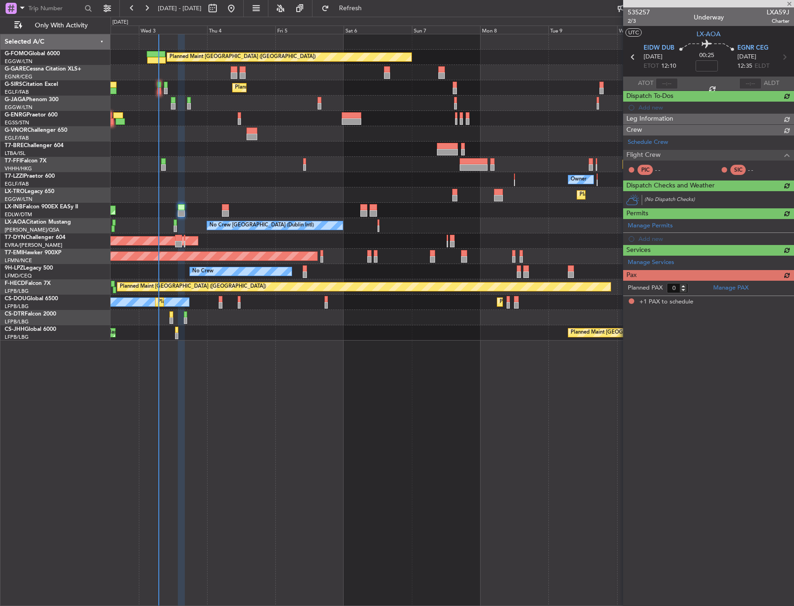
click at [232, 236] on div "AOG Maint Riga (Riga Intl)" at bounding box center [451, 240] width 683 height 15
type input "1"
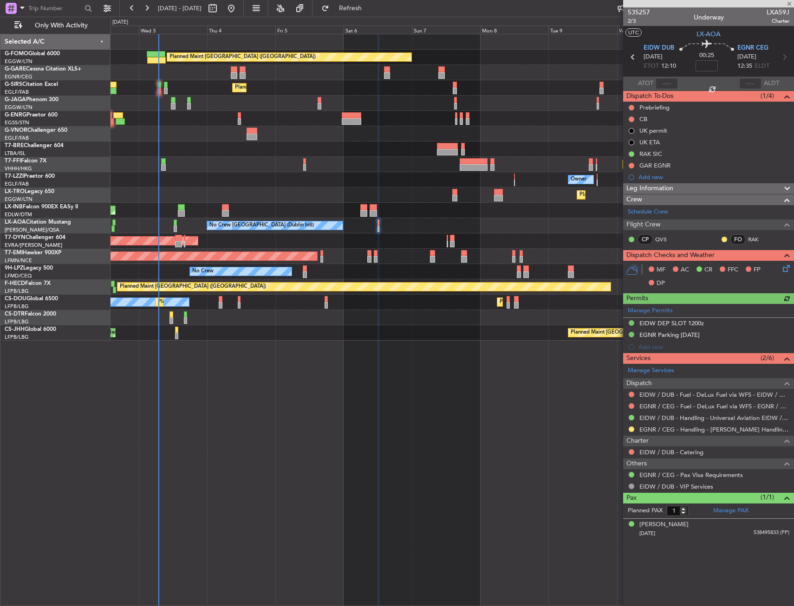
click at [235, 240] on div "AOG Maint Riga (Riga Intl)" at bounding box center [451, 240] width 683 height 15
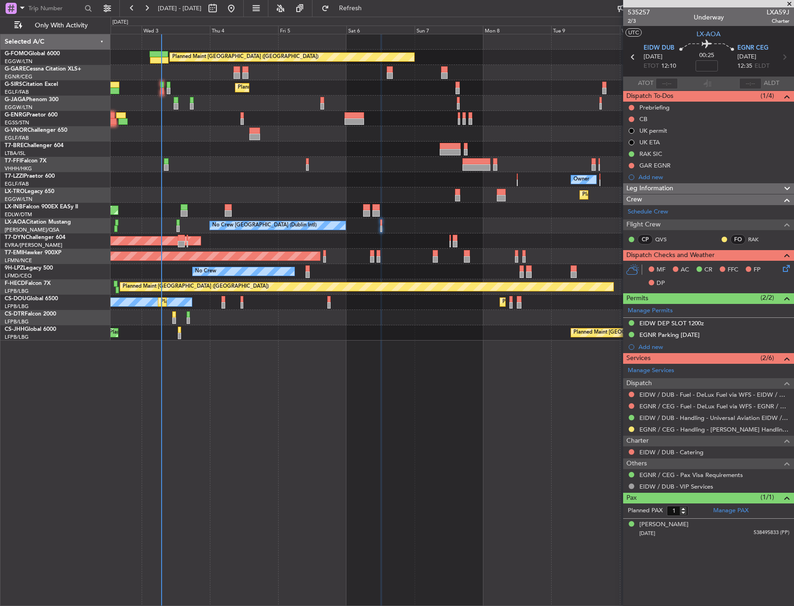
drag, startPoint x: 212, startPoint y: 225, endPoint x: 240, endPoint y: 238, distance: 31.4
click at [187, 228] on div "No Crew Sabadell No Crew Dublin (Dublin Intl)" at bounding box center [451, 225] width 683 height 15
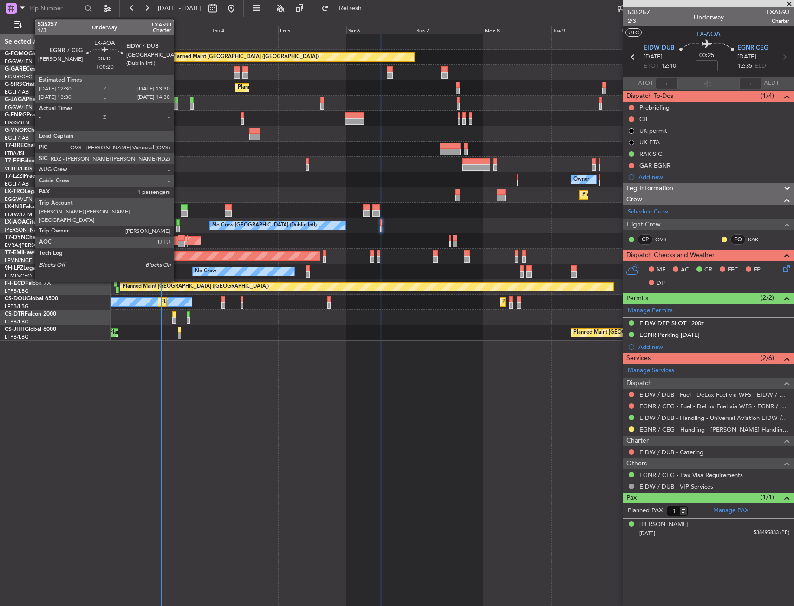
click at [177, 226] on div at bounding box center [177, 229] width 3 height 6
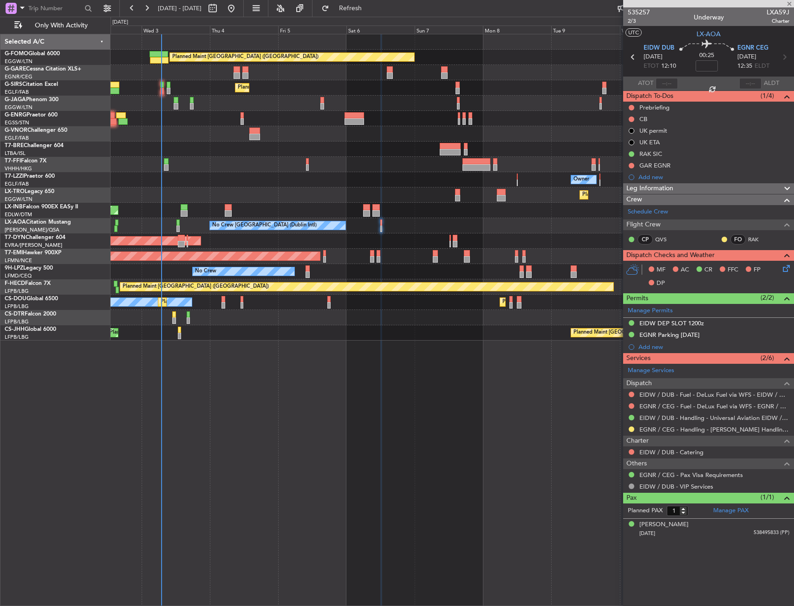
type input "+00:20"
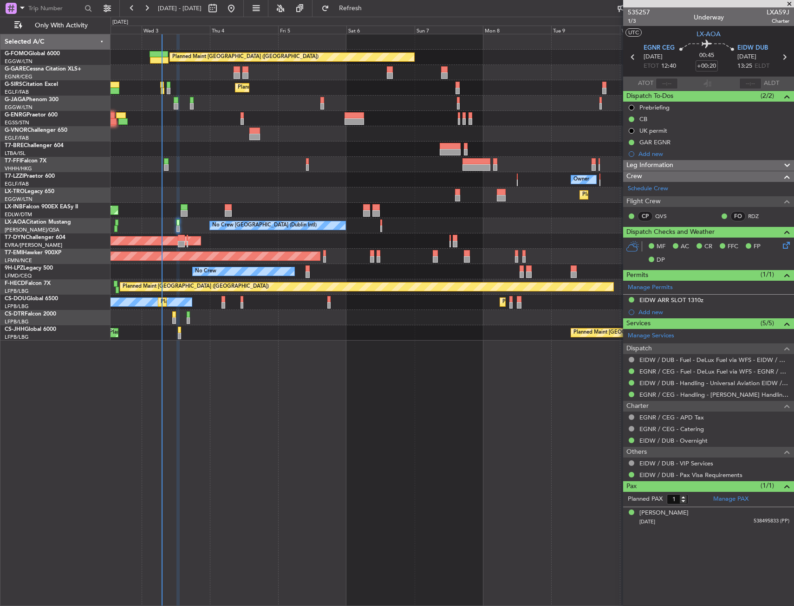
click at [0, 296] on html "02 Sep 2025 - 12 Sep 2025 Refresh Quick Links Only With Activity Planned Maint …" at bounding box center [397, 303] width 794 height 606
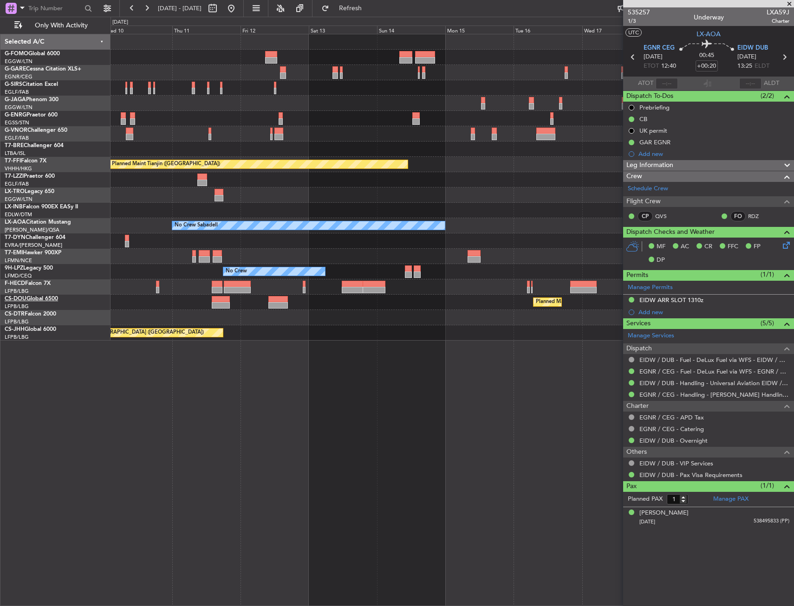
click at [28, 300] on div "Planned Maint Tianjin (Binhai) Owner Planned Maint Dusseldorf No Crew Sabadell …" at bounding box center [397, 311] width 794 height 589
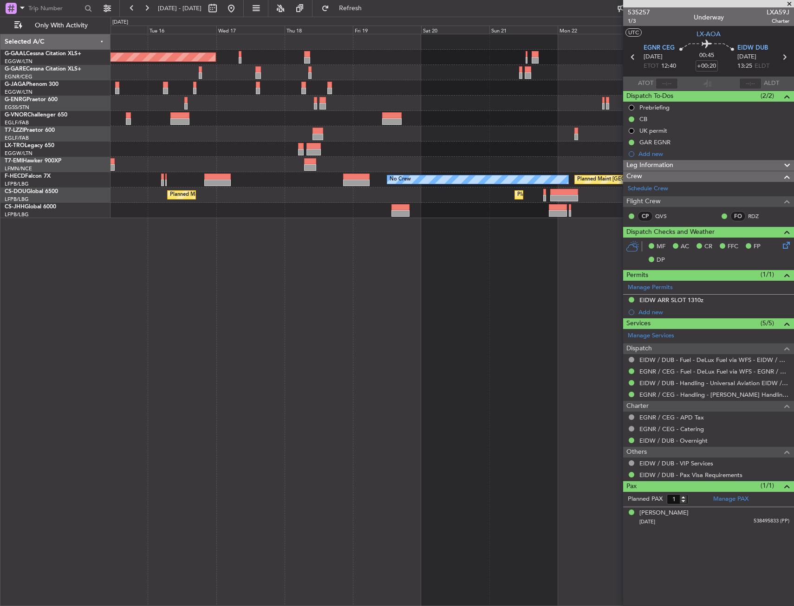
click at [125, 232] on div "Planned Maint Dusseldorf Planned Maint London (Luton) Planned Maint Paris (Le B…" at bounding box center [451, 320] width 683 height 572
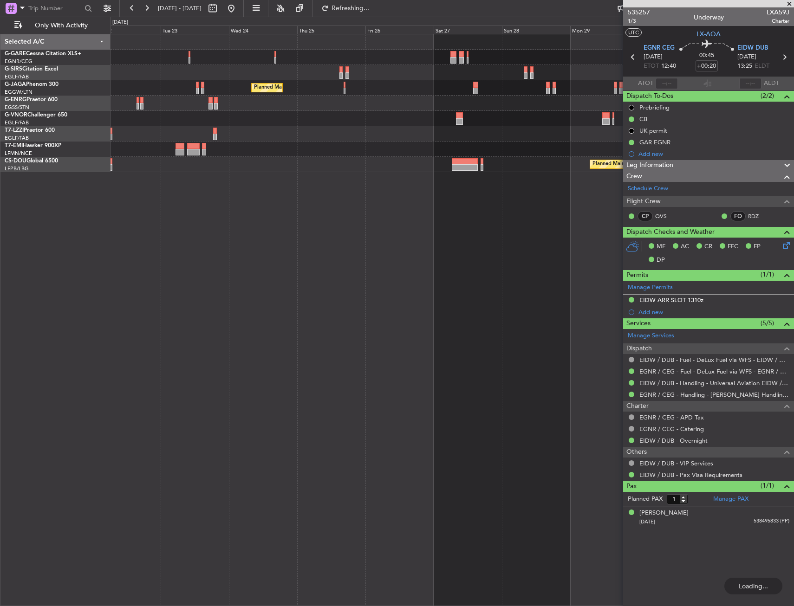
click at [0, 245] on html "22 Sep 2025 - 02 Oct 2025 Refreshing... Quick Links Only With Activity Planned …" at bounding box center [397, 303] width 794 height 606
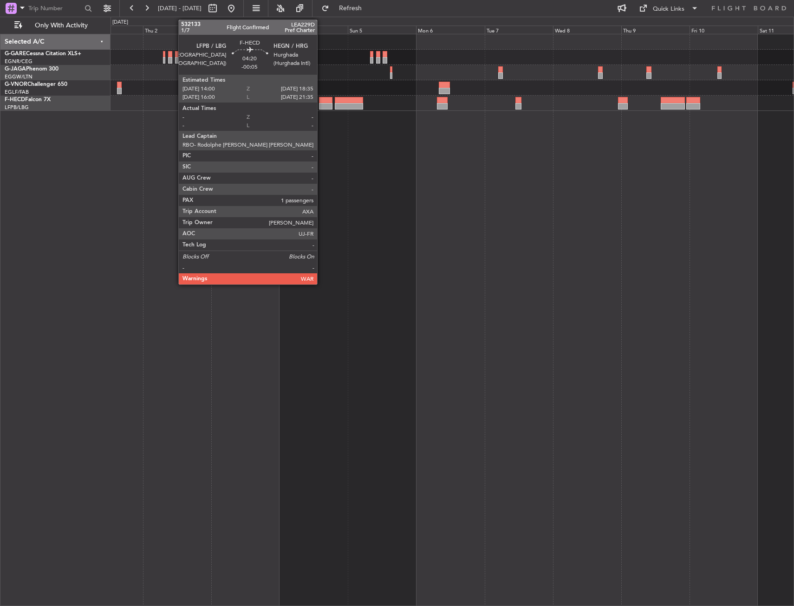
click at [321, 100] on div at bounding box center [325, 100] width 13 height 6
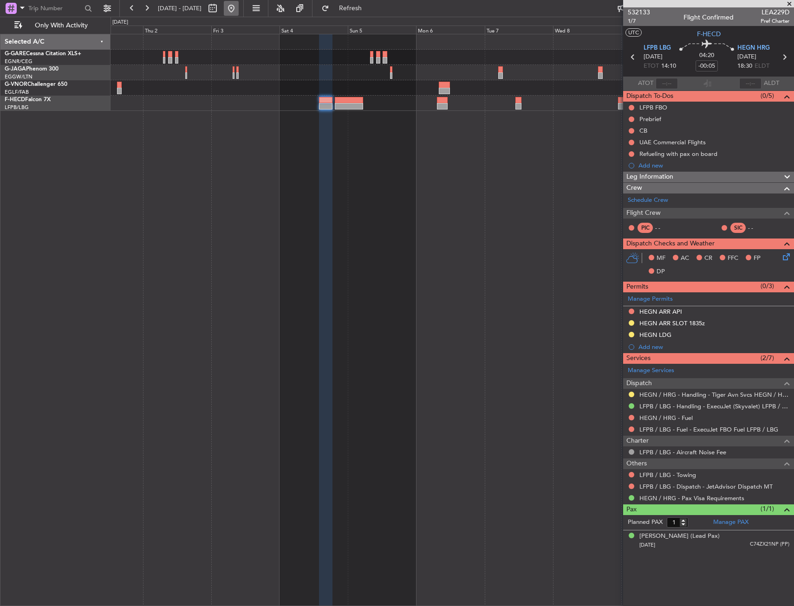
click at [239, 10] on button at bounding box center [231, 8] width 15 height 15
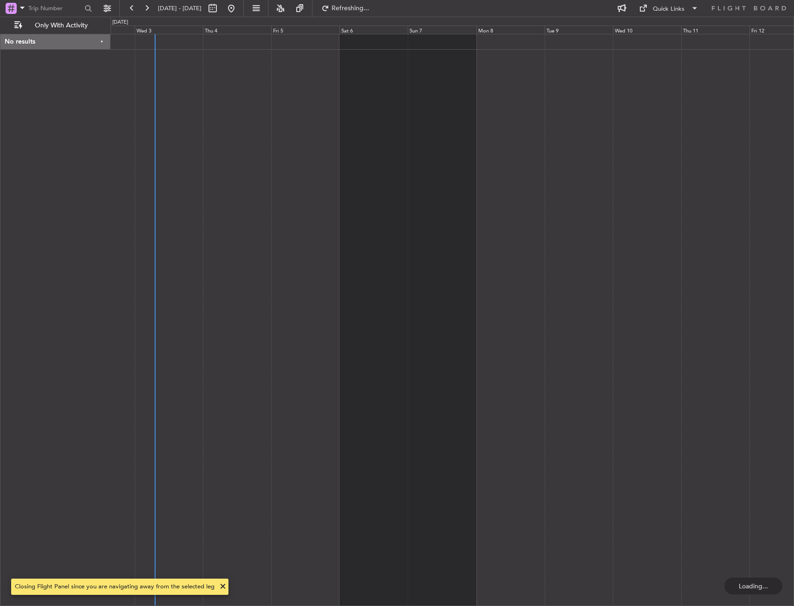
click at [301, 162] on div at bounding box center [451, 320] width 683 height 572
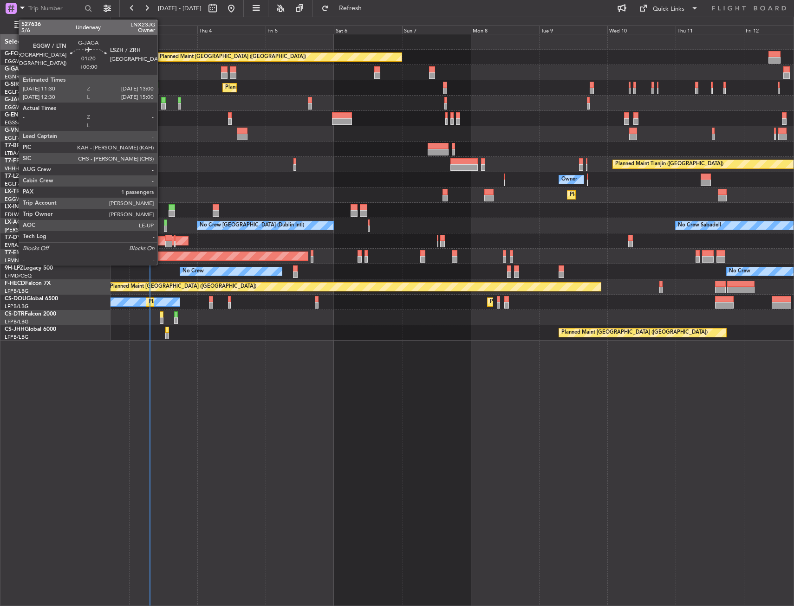
click at [161, 100] on div at bounding box center [163, 100] width 5 height 6
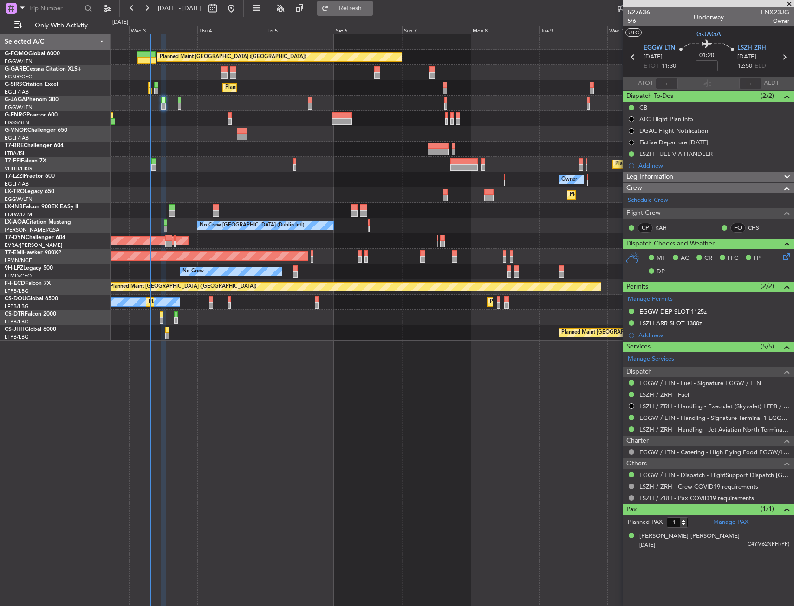
click at [358, 5] on button "Refresh" at bounding box center [345, 8] width 56 height 15
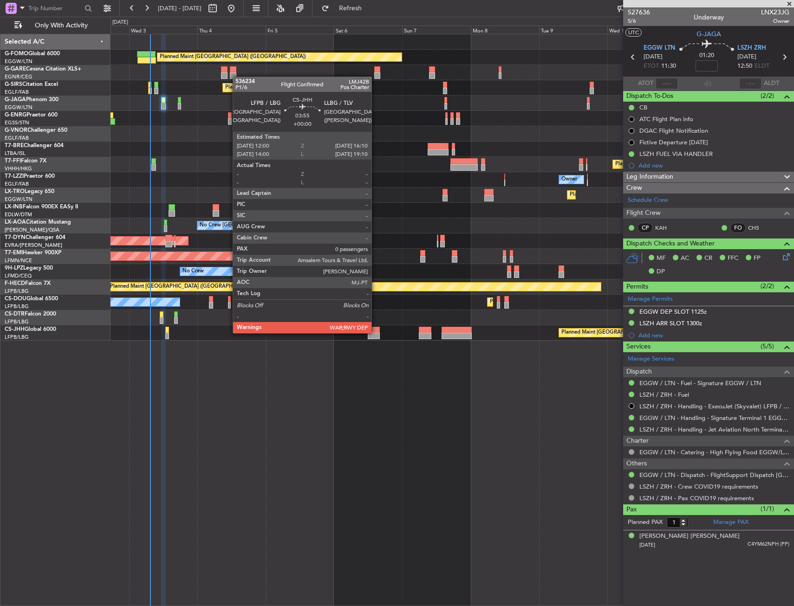
click at [375, 332] on div at bounding box center [374, 330] width 12 height 6
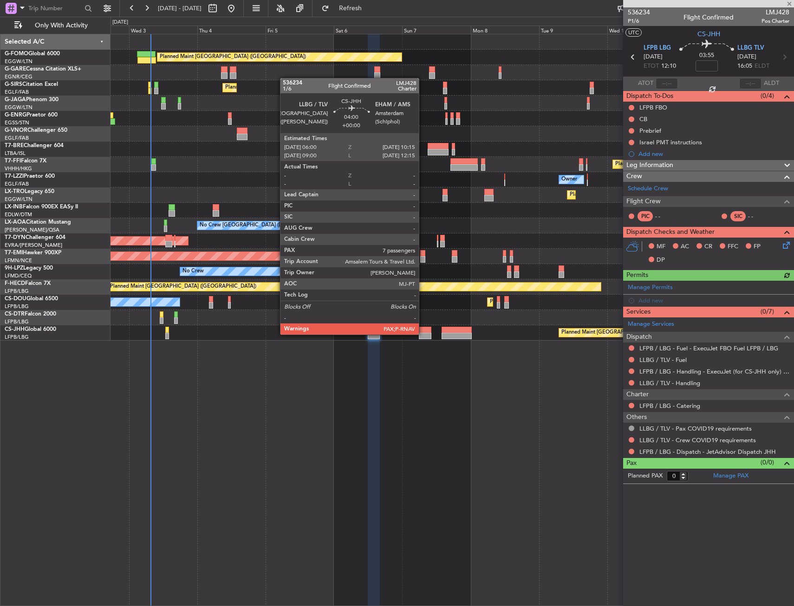
click at [423, 334] on div at bounding box center [425, 336] width 13 height 6
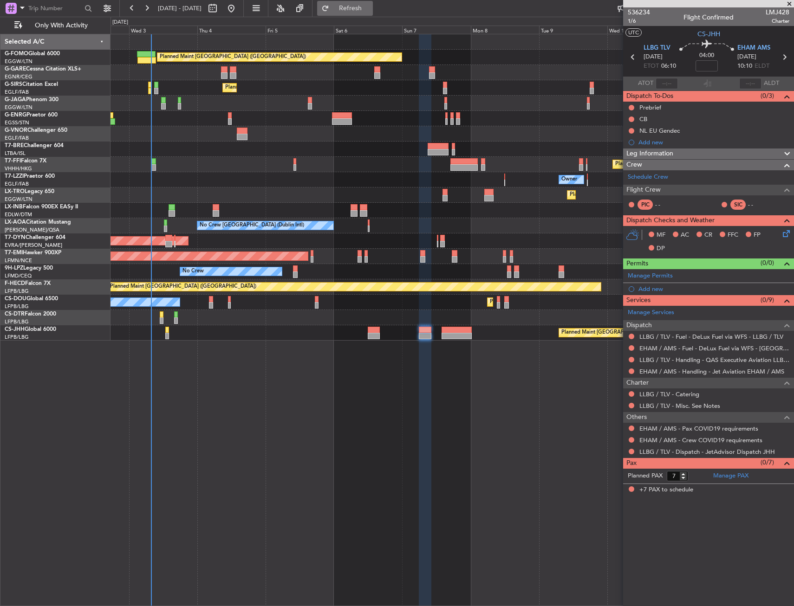
click at [373, 13] on button "Refresh" at bounding box center [345, 8] width 56 height 15
click at [630, 427] on button at bounding box center [631, 429] width 6 height 6
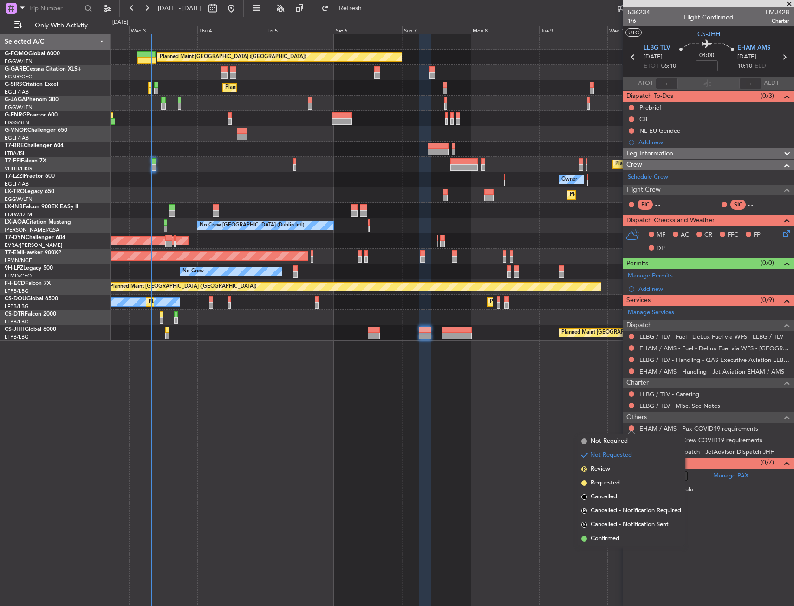
click at [594, 443] on span "Not Required" at bounding box center [608, 441] width 37 height 9
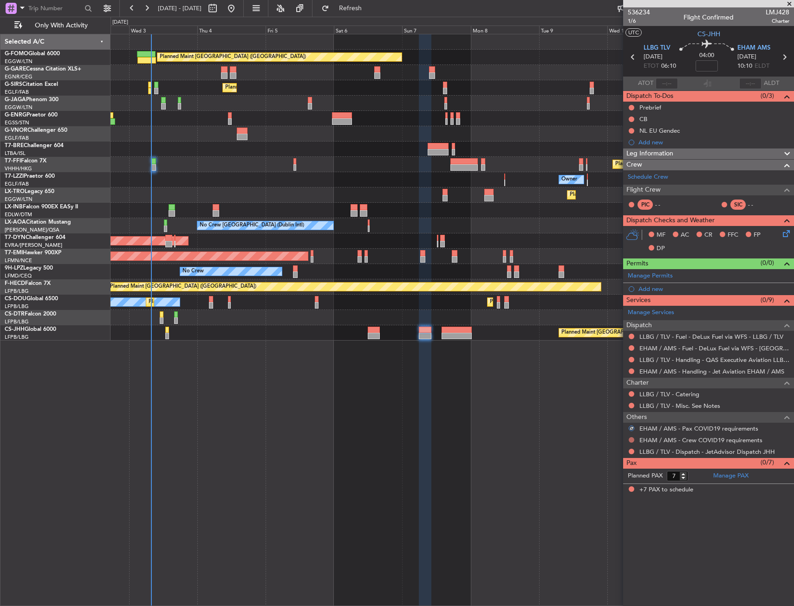
click at [630, 441] on button at bounding box center [631, 440] width 6 height 6
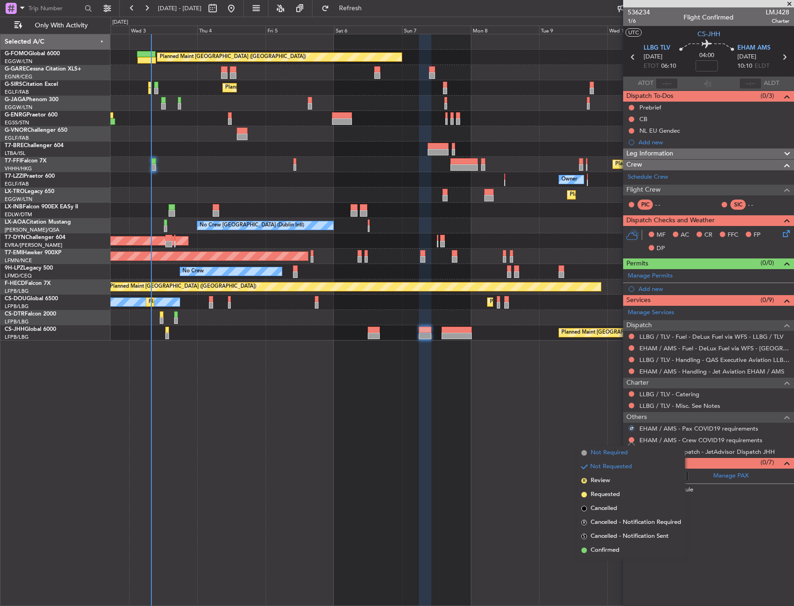
click at [597, 458] on li "Not Required" at bounding box center [630, 453] width 107 height 14
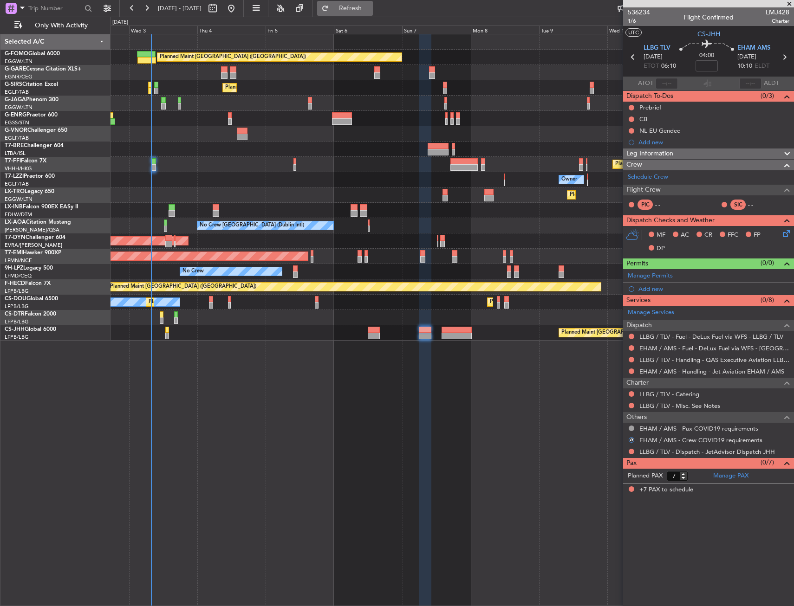
click at [367, 12] on button "Refresh" at bounding box center [345, 8] width 56 height 15
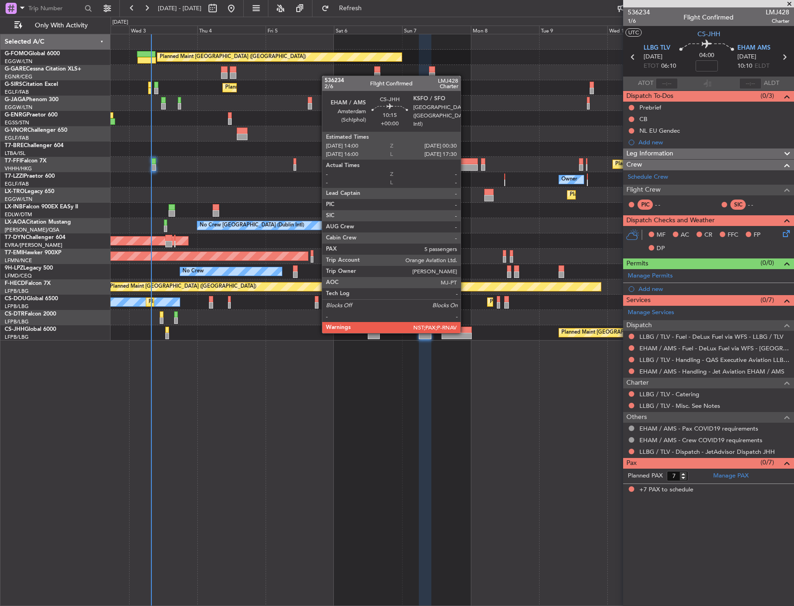
click at [465, 332] on div at bounding box center [456, 330] width 30 height 6
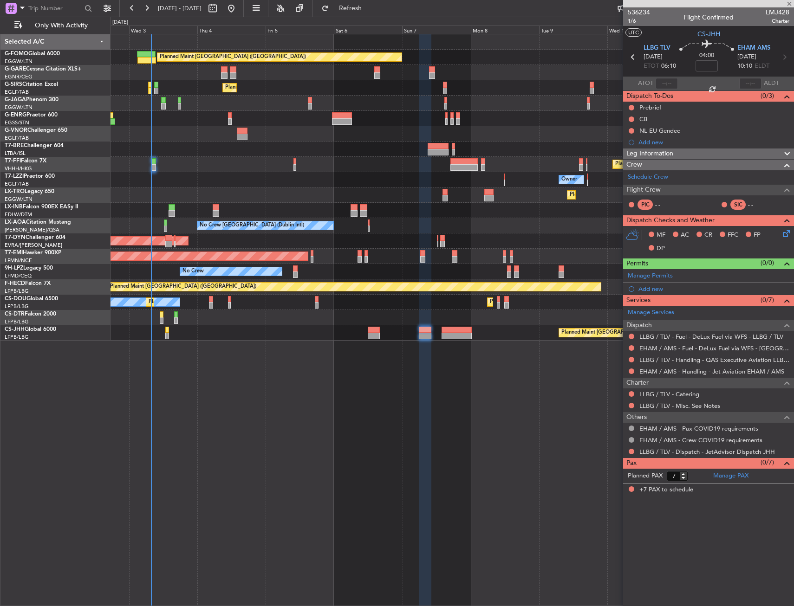
type input "5"
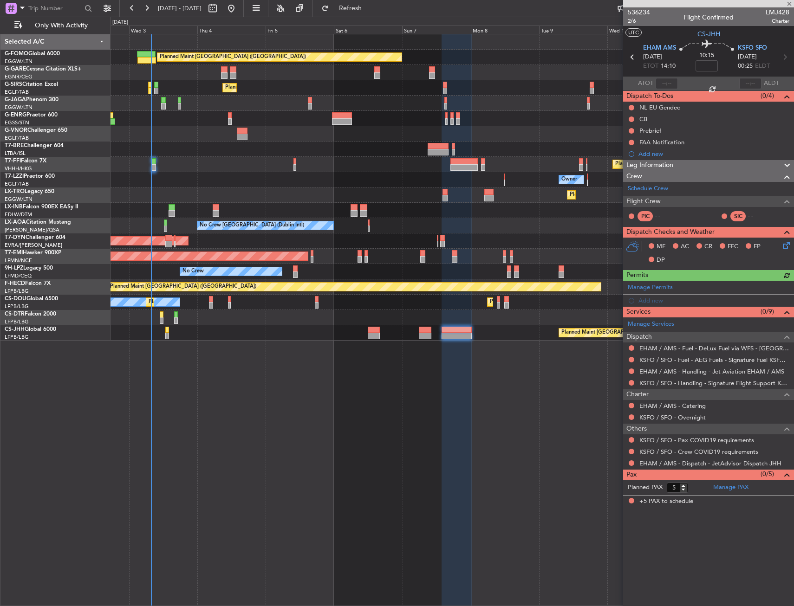
click at [255, 326] on div "Planned Maint London (Luton) Unplanned Maint Chester Planned Maint London (Farn…" at bounding box center [451, 187] width 683 height 306
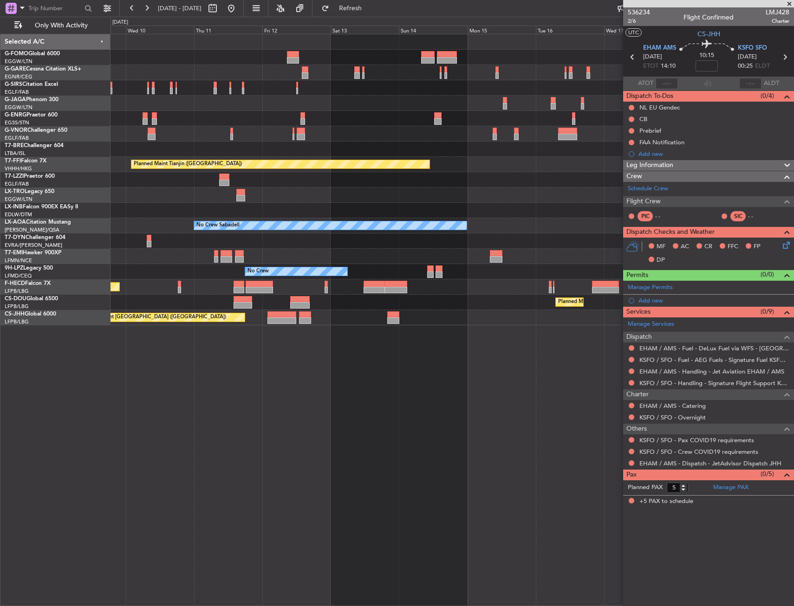
click at [330, 347] on div "Planned Maint Tianjin (Binhai) Owner Planned Maint Dusseldorf No Crew Sabadell …" at bounding box center [451, 320] width 683 height 572
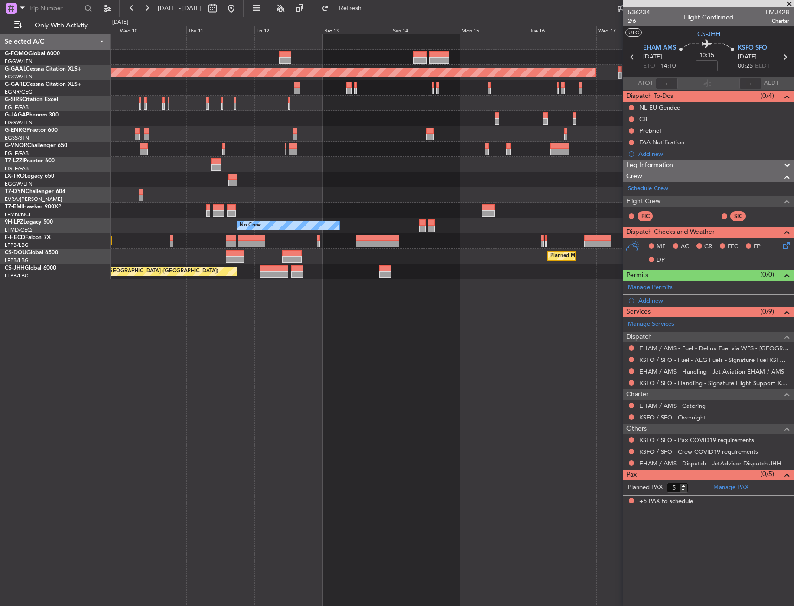
click at [766, 258] on fb-app "09 Sep 2025 - 19 Sep 2025 Refresh Quick Links Only With Activity Planned Maint …" at bounding box center [397, 306] width 794 height 599
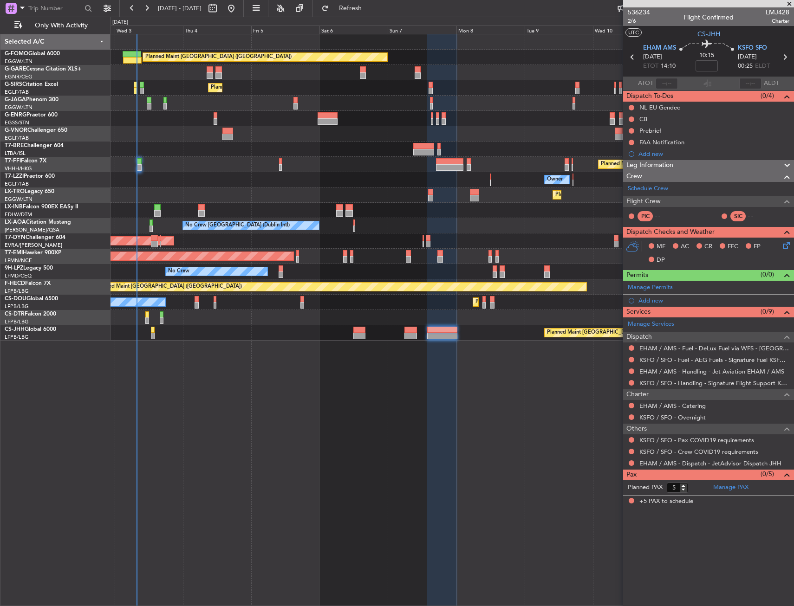
click at [619, 302] on div "Planned Maint London (Luton) Unplanned Maint Chester Planned Maint London (Farn…" at bounding box center [451, 320] width 683 height 572
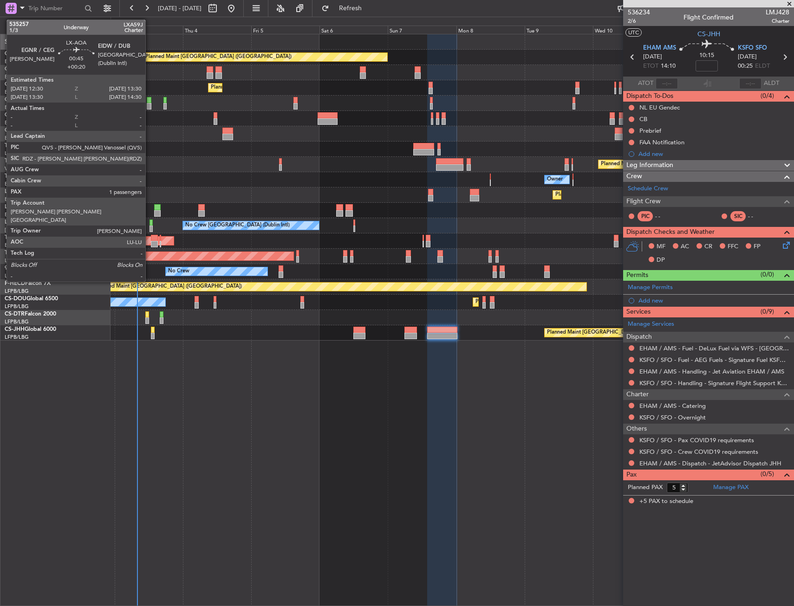
click at [150, 227] on div at bounding box center [150, 229] width 3 height 6
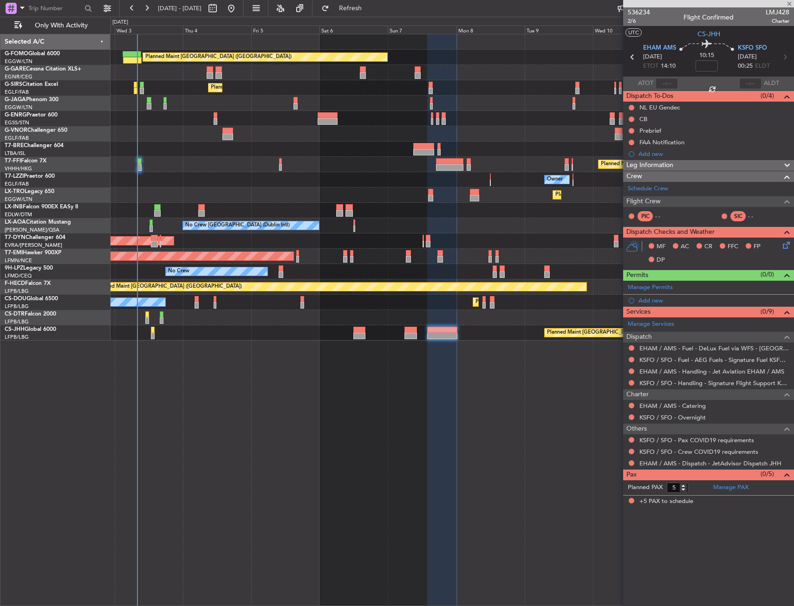
type input "+00:20"
type input "1"
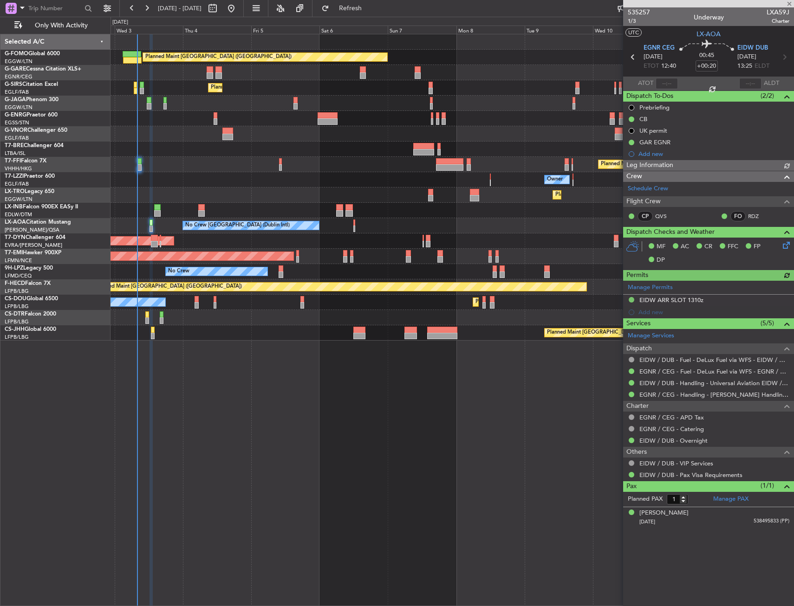
click at [785, 11] on span "LXA59J" at bounding box center [777, 12] width 23 height 10
copy span "LXA59J"
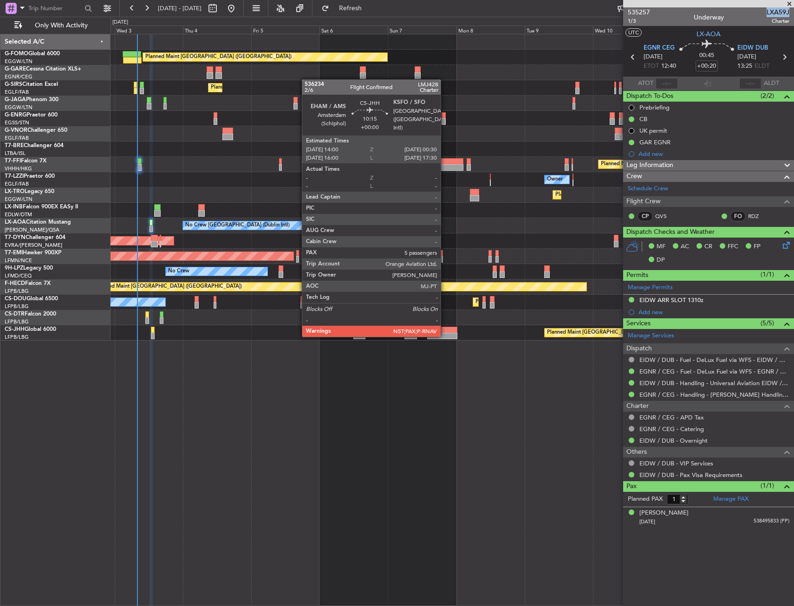
click at [445, 336] on div at bounding box center [442, 336] width 30 height 6
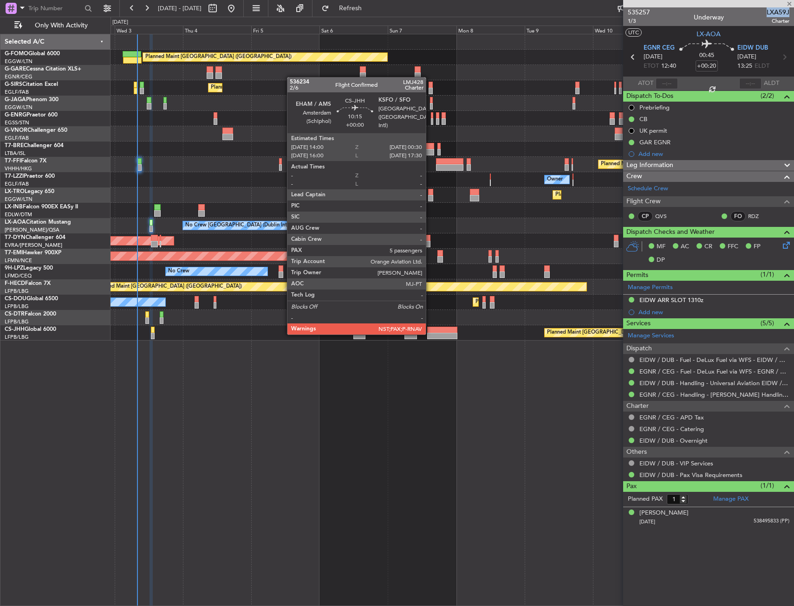
type input "5"
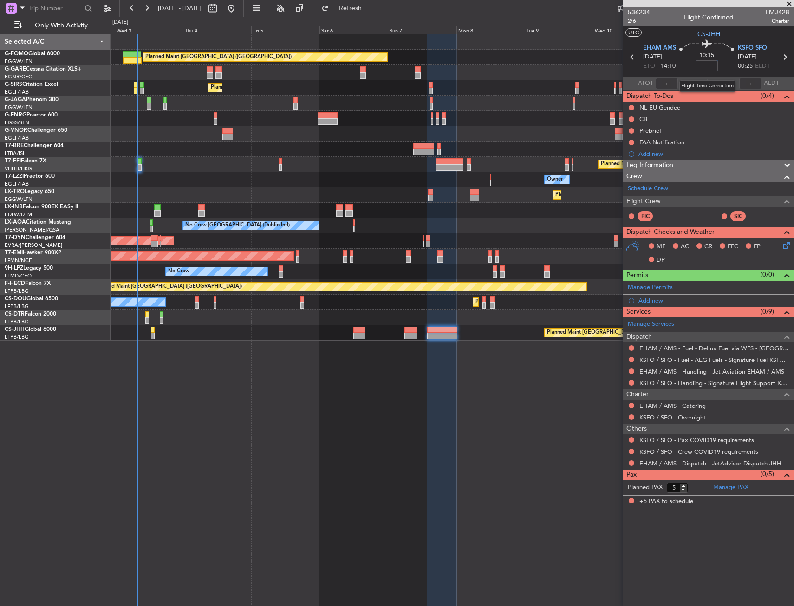
click at [705, 67] on input at bounding box center [706, 65] width 22 height 11
click at [717, 70] on input "-30" at bounding box center [706, 65] width 22 height 11
click at [405, 458] on div "Planned Maint London (Luton) Unplanned Maint Chester Planned Maint London (Farn…" at bounding box center [451, 320] width 683 height 572
click at [422, 330] on div "Planned Maint [GEOGRAPHIC_DATA] ([GEOGRAPHIC_DATA]) Planned Maint [GEOGRAPHIC_D…" at bounding box center [451, 332] width 683 height 15
click at [428, 329] on div at bounding box center [442, 330] width 30 height 6
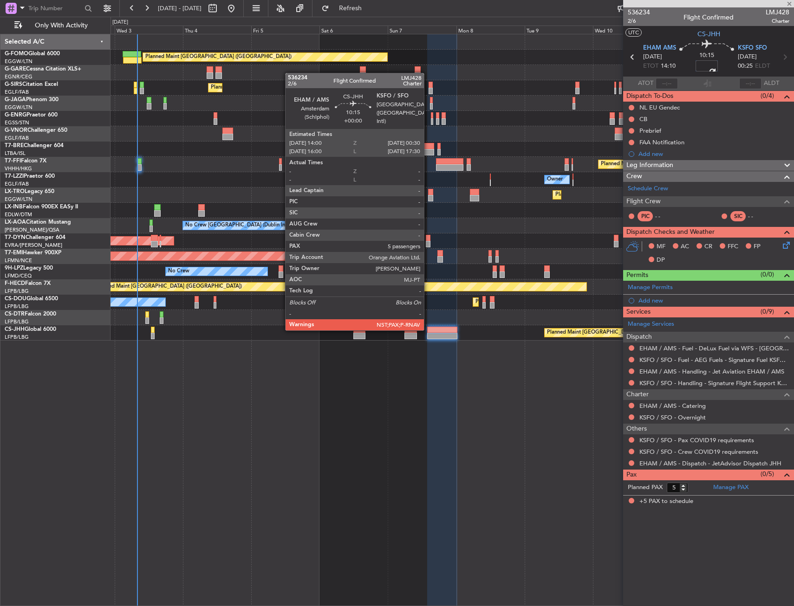
click at [428, 329] on div at bounding box center [442, 330] width 30 height 6
type input "-00:30"
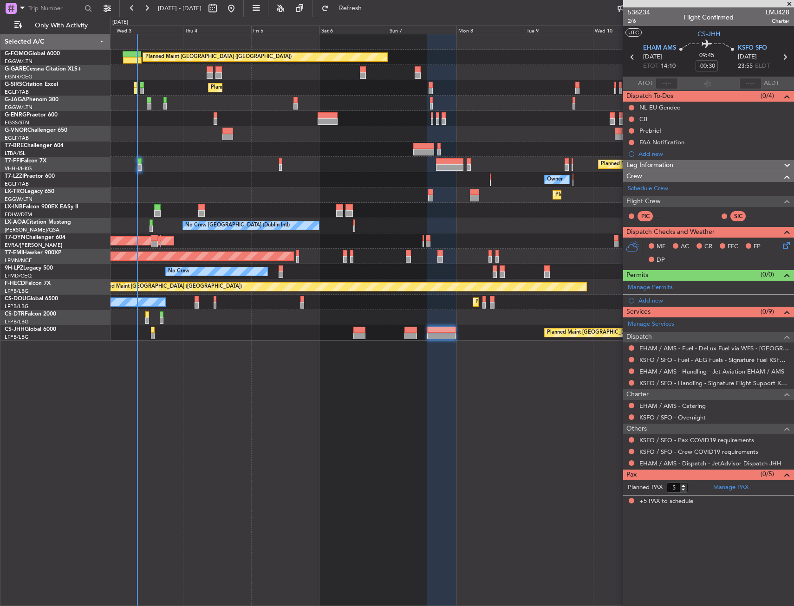
click at [683, 81] on section "ATOT ALDT" at bounding box center [708, 84] width 171 height 14
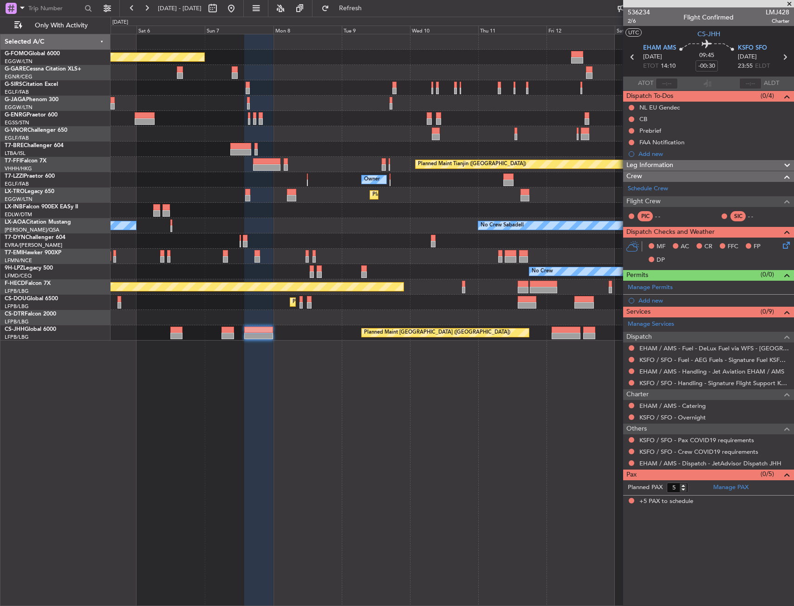
click at [313, 344] on div "Planned Maint London (Luton) Planned Maint London (Farnborough) Planned Maint T…" at bounding box center [451, 320] width 683 height 572
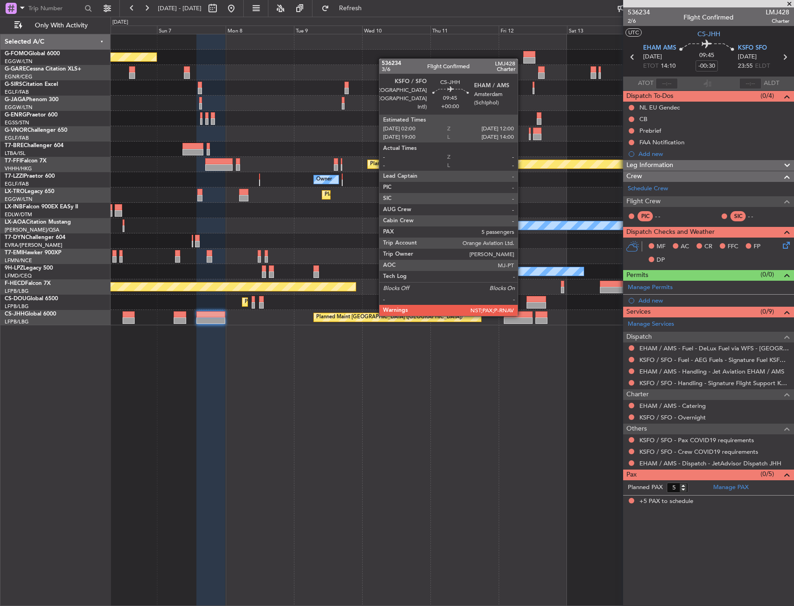
click at [522, 316] on div at bounding box center [518, 314] width 29 height 6
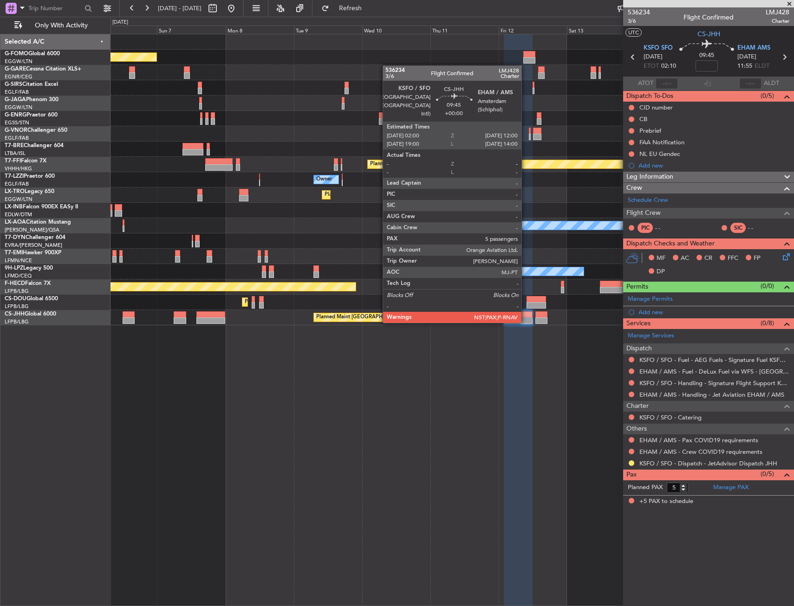
click at [525, 322] on div at bounding box center [518, 320] width 29 height 6
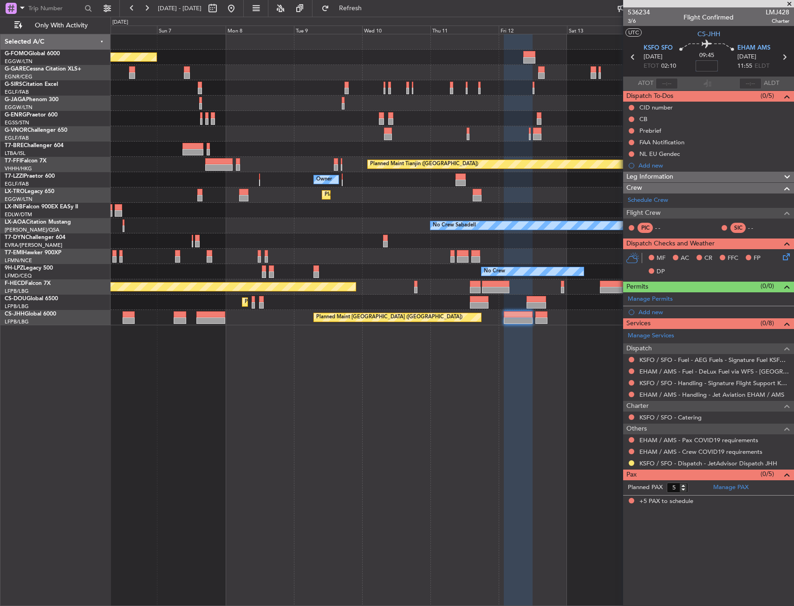
click at [705, 63] on input at bounding box center [706, 65] width 22 height 11
click at [730, 68] on div "09:45 -5" at bounding box center [706, 57] width 61 height 34
type input "-00:05"
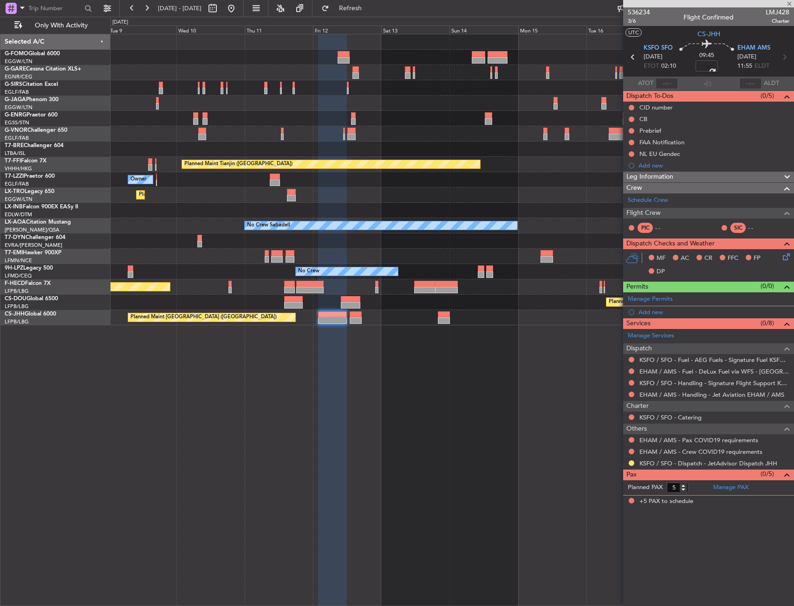
click at [384, 321] on div "Planned Maint London (Luton) Planned Maint Tianjin (Binhai) Owner Planned Maint…" at bounding box center [451, 320] width 683 height 572
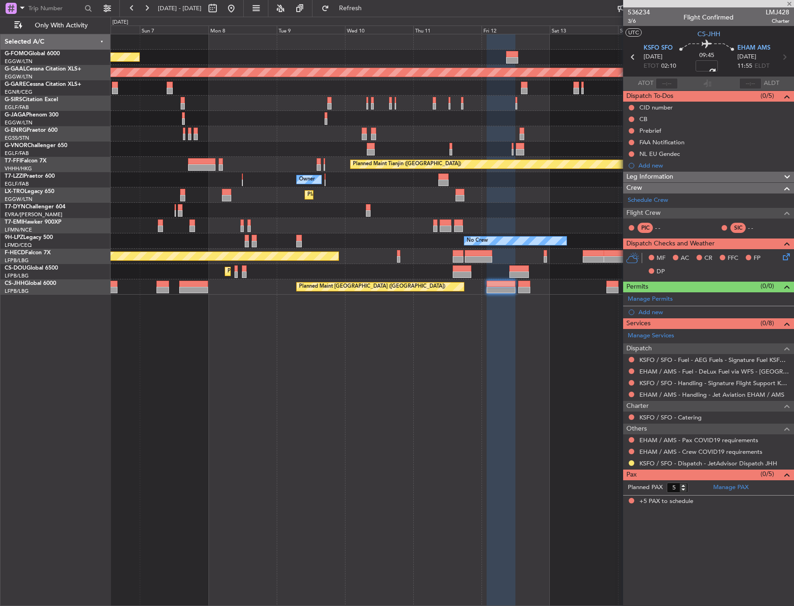
click at [575, 340] on div "Planned Maint [GEOGRAPHIC_DATA] ([GEOGRAPHIC_DATA]) Planned [GEOGRAPHIC_DATA] P…" at bounding box center [451, 320] width 683 height 572
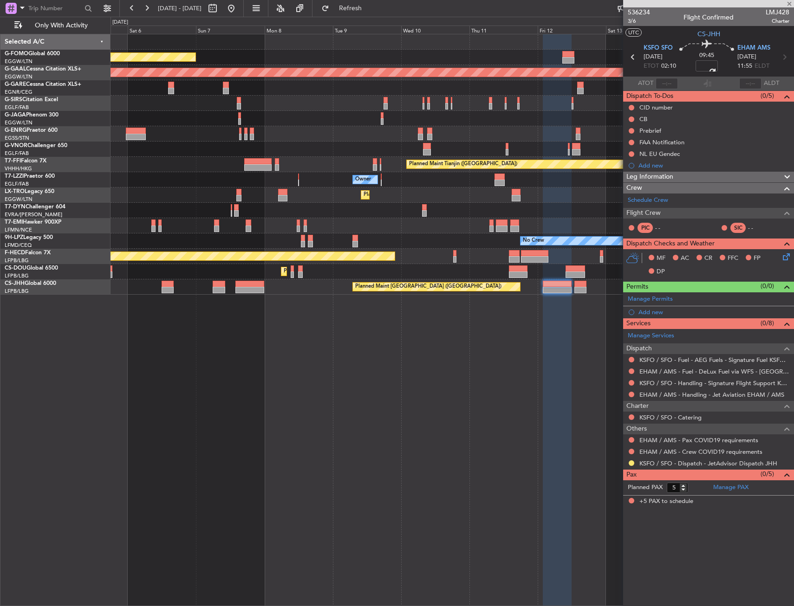
click at [249, 305] on div "Planned Maint London (Luton) Planned Maint Dusseldorf Planned Maint London (Far…" at bounding box center [451, 320] width 683 height 572
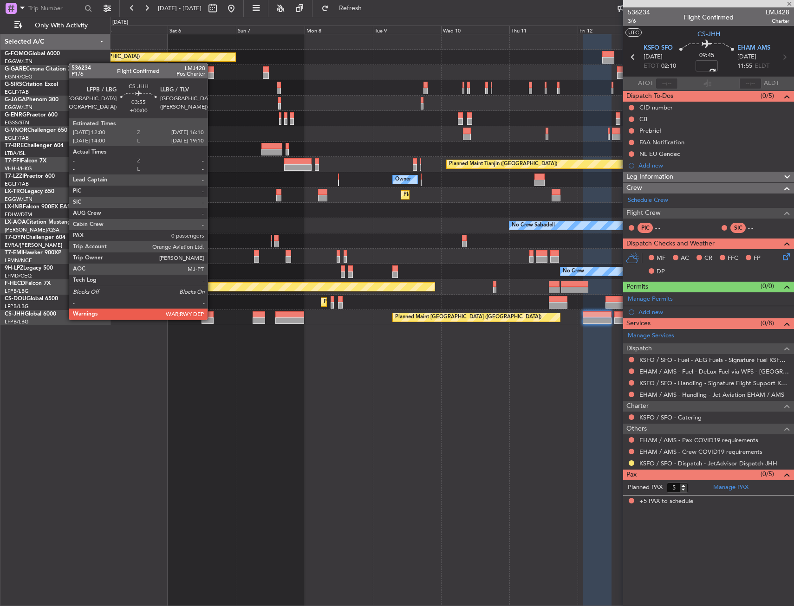
click at [212, 319] on div at bounding box center [207, 320] width 12 height 6
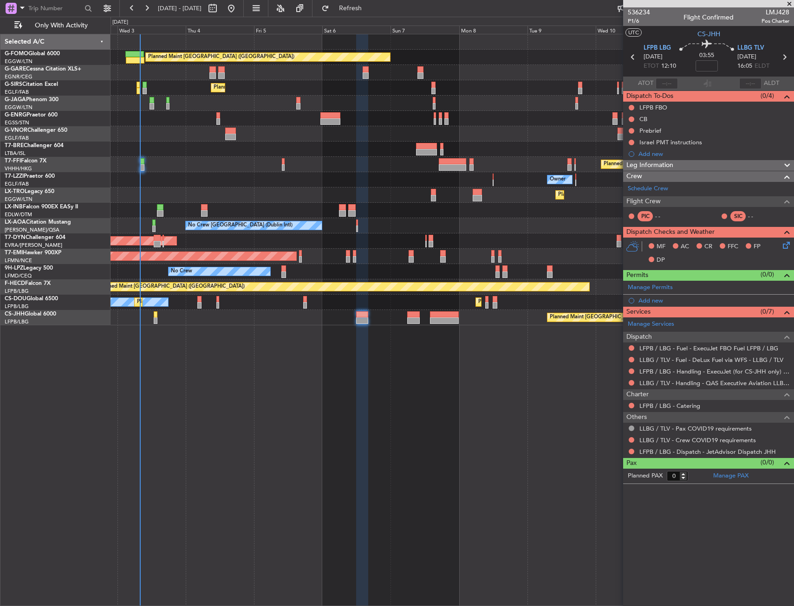
click at [419, 341] on div "Planned Maint London (Luton) Unplanned Maint Chester Planned Maint London (Farn…" at bounding box center [451, 320] width 683 height 572
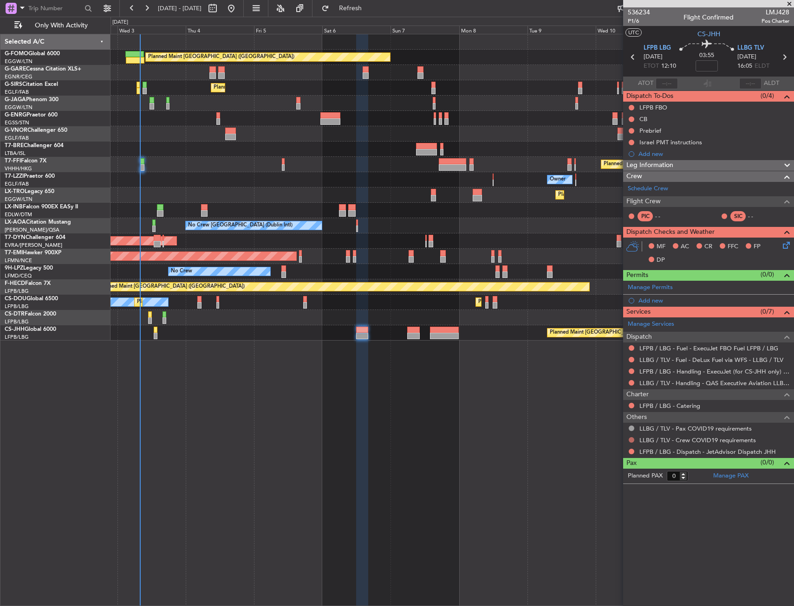
click at [633, 441] on button at bounding box center [631, 440] width 6 height 6
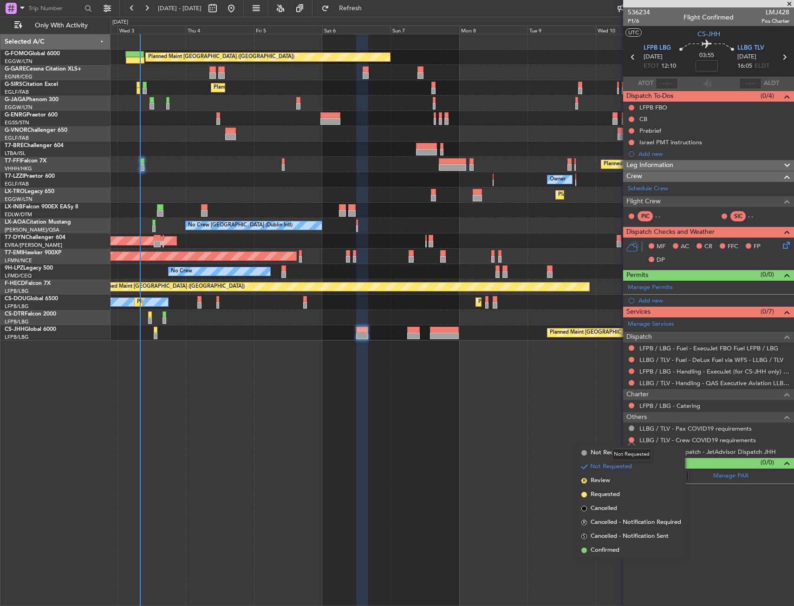
drag, startPoint x: 612, startPoint y: 452, endPoint x: 600, endPoint y: 456, distance: 11.9
click at [610, 452] on mat-tooltip-component "Not Requested" at bounding box center [631, 454] width 52 height 25
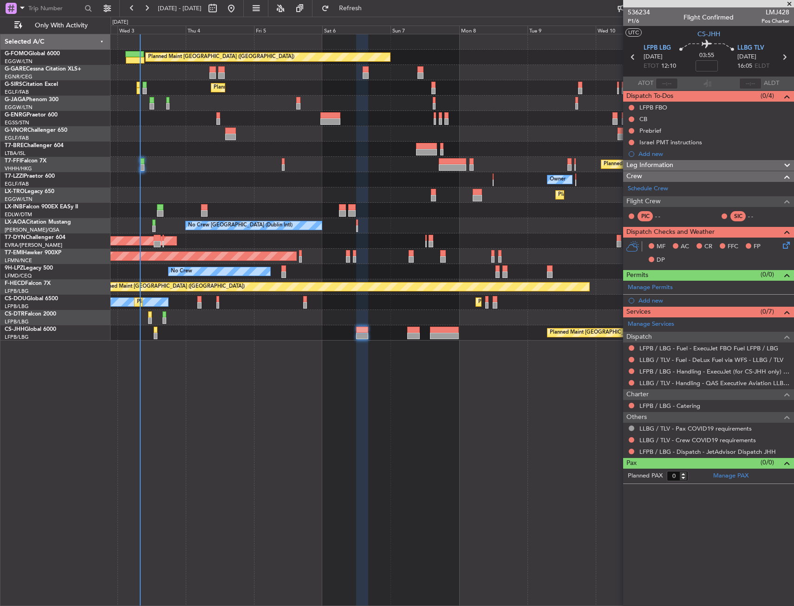
click at [630, 442] on mat-tooltip-component "Not Requested" at bounding box center [631, 454] width 52 height 25
click at [631, 442] on button at bounding box center [631, 440] width 6 height 6
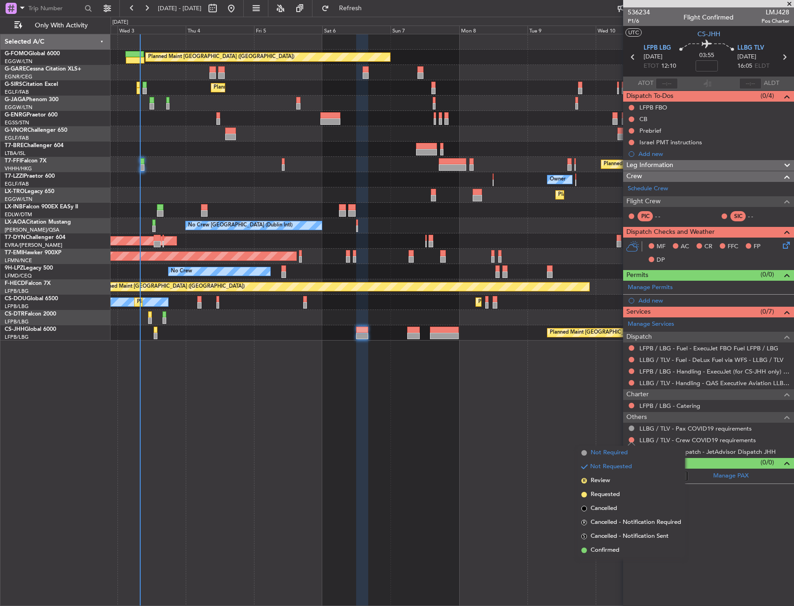
click at [606, 452] on span "Not Required" at bounding box center [608, 452] width 37 height 9
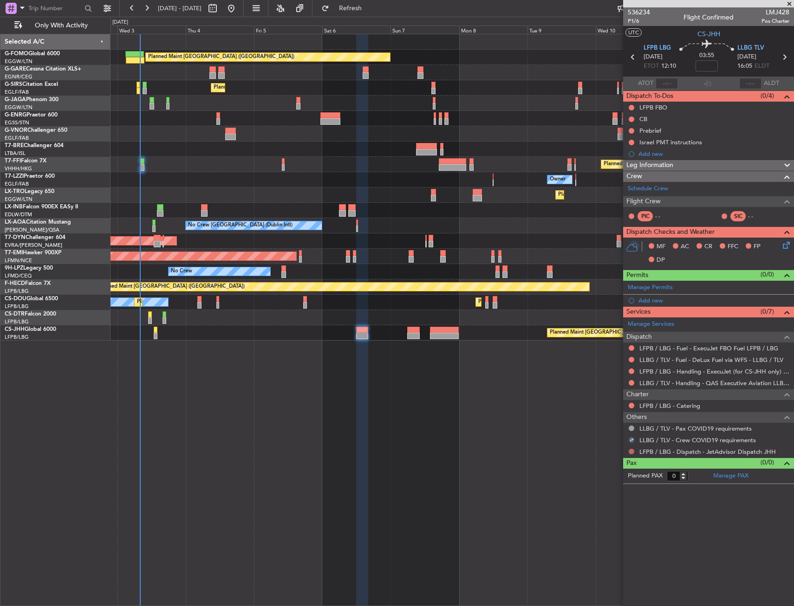
click at [631, 450] on button at bounding box center [631, 452] width 6 height 6
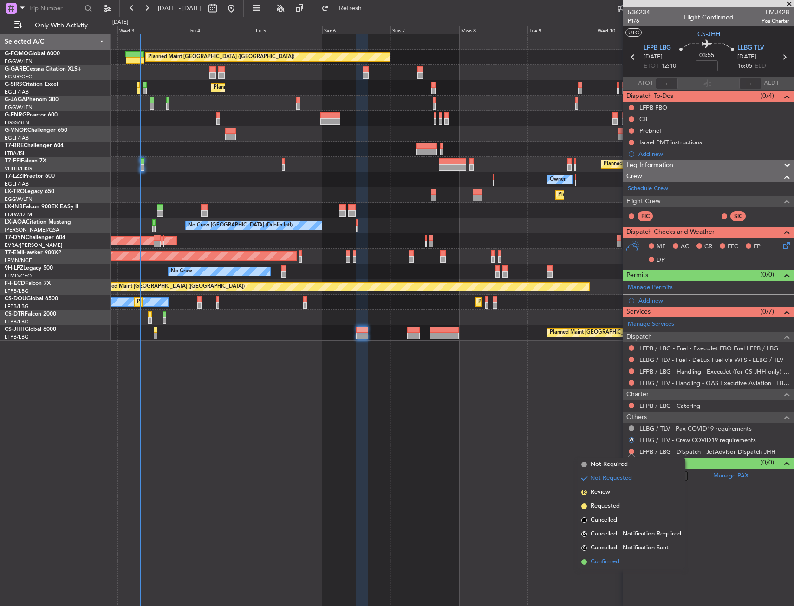
click at [602, 557] on li "Confirmed" at bounding box center [630, 562] width 107 height 14
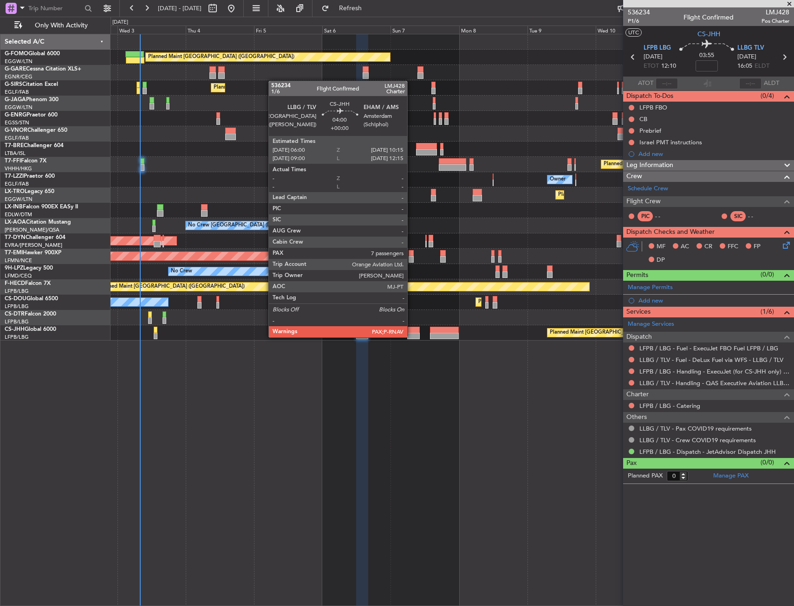
click at [411, 336] on div at bounding box center [413, 336] width 13 height 6
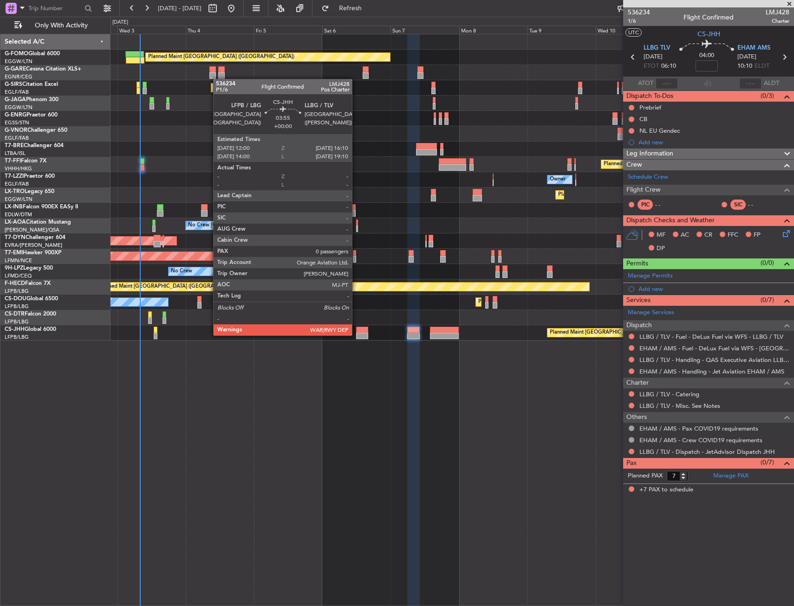
click at [356, 335] on div at bounding box center [362, 336] width 12 height 6
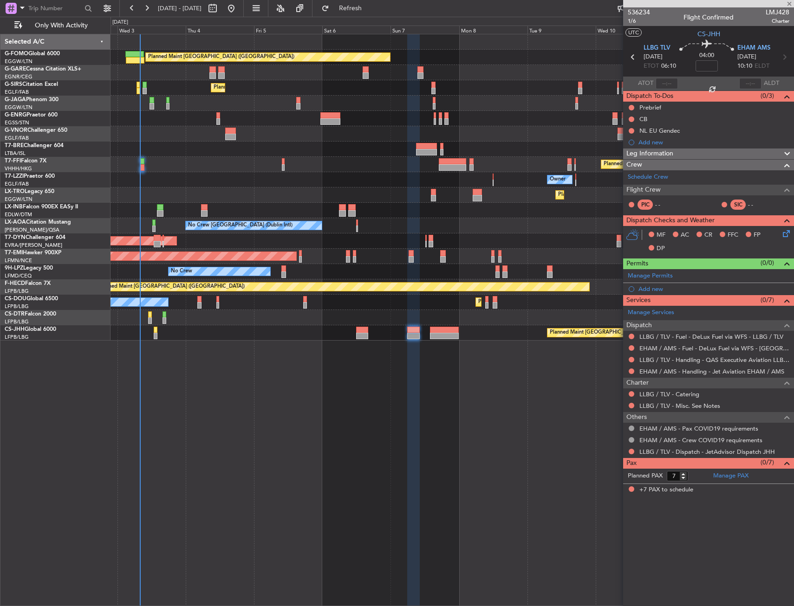
type input "0"
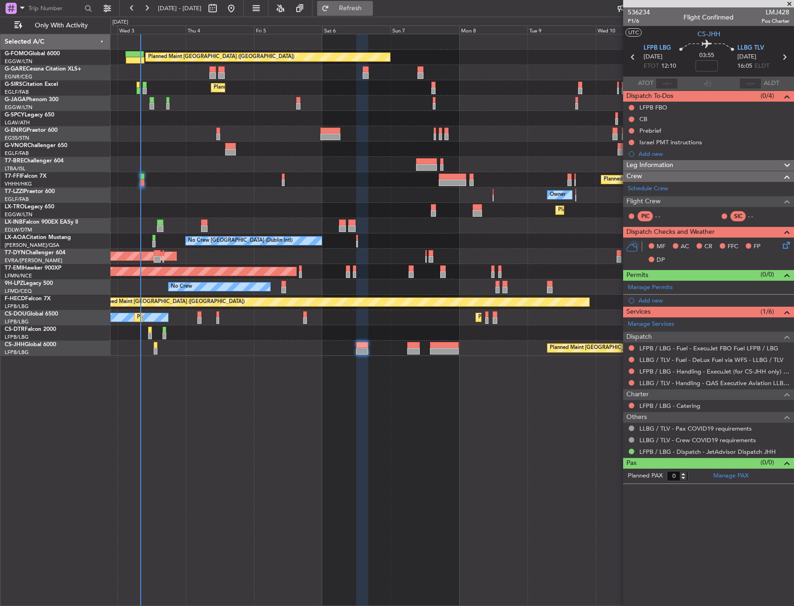
click at [373, 13] on button "Refresh" at bounding box center [345, 8] width 56 height 15
click at [373, 15] on button "Refresh" at bounding box center [345, 8] width 56 height 15
click at [533, 335] on div "Planned Maint [GEOGRAPHIC_DATA] ([GEOGRAPHIC_DATA]) Unplanned Maint [PERSON_NAM…" at bounding box center [451, 195] width 683 height 322
click at [370, 7] on span "Refresh" at bounding box center [350, 8] width 39 height 6
click at [363, 386] on div at bounding box center [361, 320] width 12 height 572
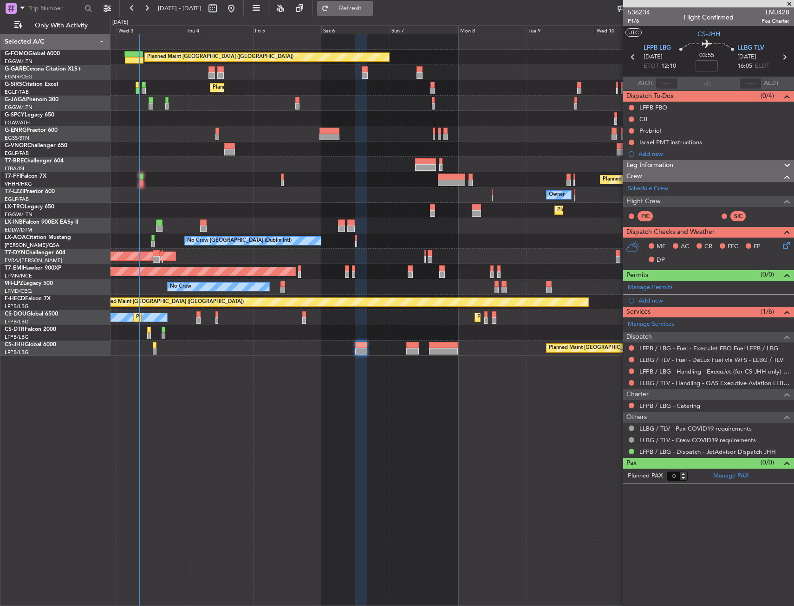
click at [373, 5] on button "Refresh" at bounding box center [345, 8] width 56 height 15
click at [669, 156] on div "Add new" at bounding box center [709, 154] width 142 height 8
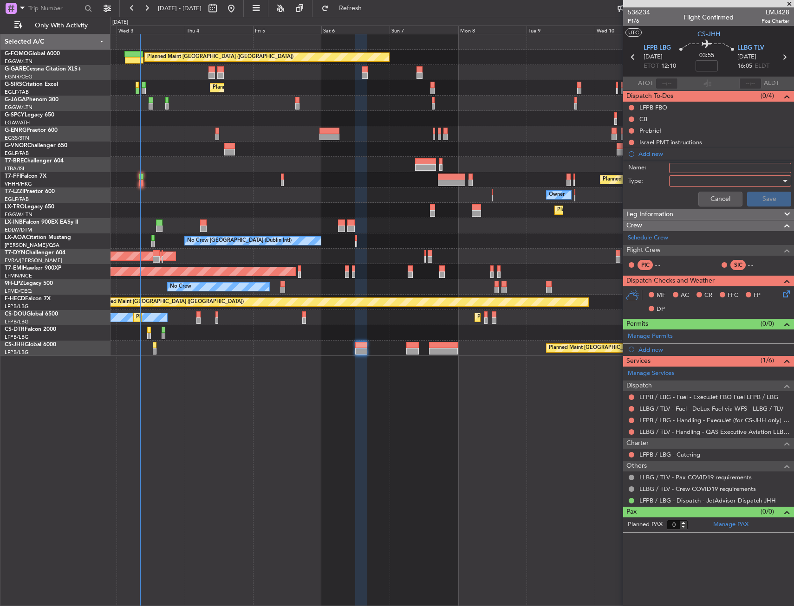
click at [690, 169] on input "Name:" at bounding box center [730, 168] width 122 height 10
type input "Risk assessment"
click at [693, 189] on div "Cancel Save" at bounding box center [705, 199] width 175 height 22
click at [694, 182] on div at bounding box center [726, 181] width 108 height 14
click at [697, 198] on span "Generic" at bounding box center [725, 200] width 114 height 14
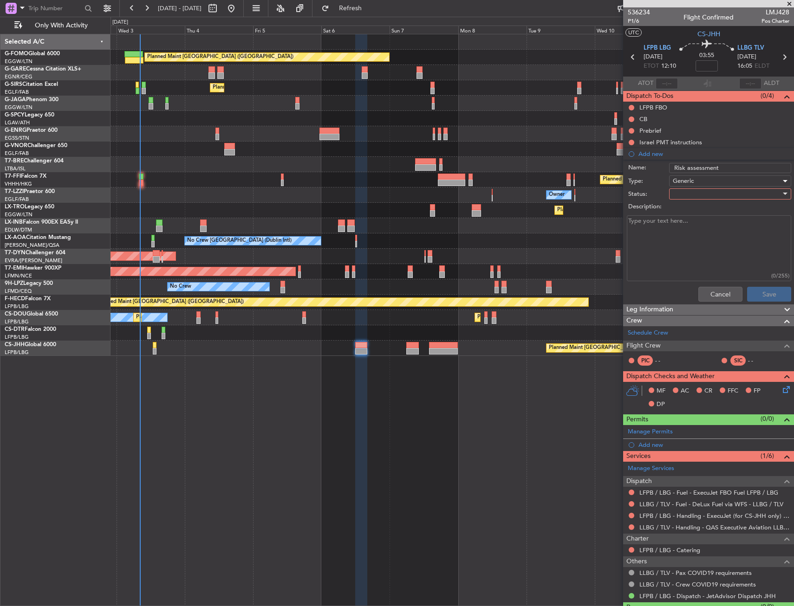
click at [697, 192] on div at bounding box center [726, 194] width 108 height 14
click at [714, 226] on span "In Progress" at bounding box center [725, 227] width 109 height 14
click at [771, 292] on button "Save" at bounding box center [769, 294] width 44 height 15
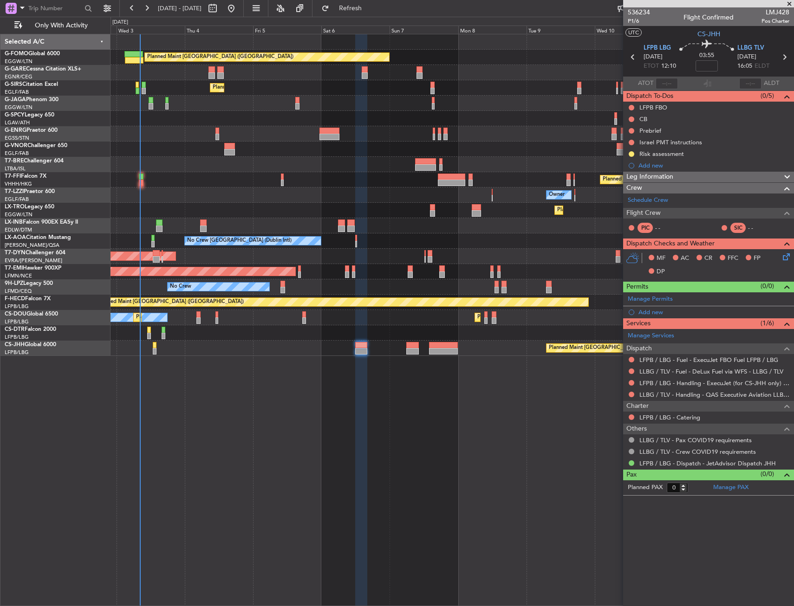
click at [439, 352] on div at bounding box center [443, 351] width 29 height 6
type input "-00:30"
type input "5"
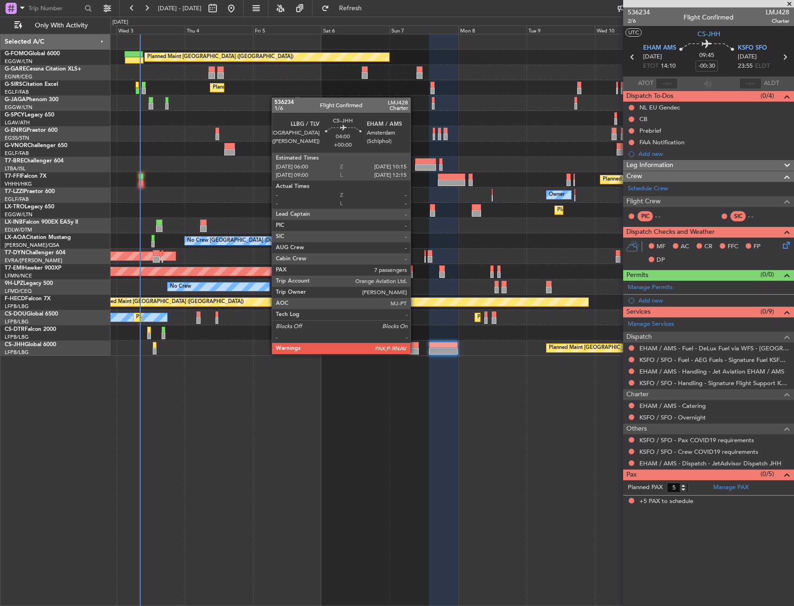
click at [414, 353] on div at bounding box center [412, 351] width 13 height 6
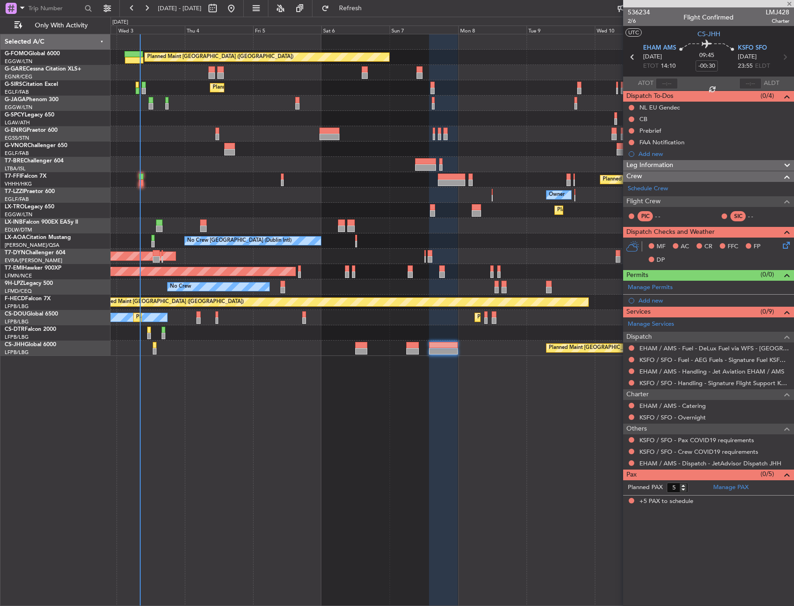
type input "7"
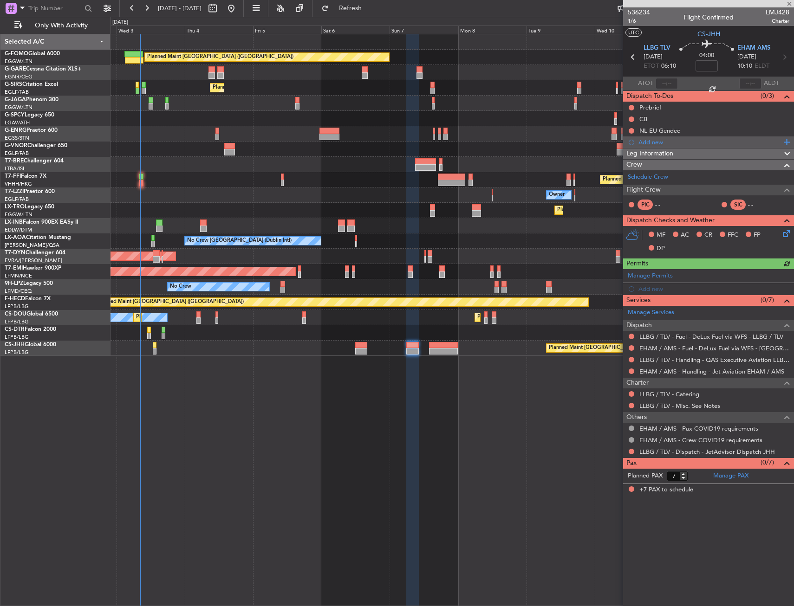
click at [652, 142] on div "Add new" at bounding box center [709, 142] width 142 height 8
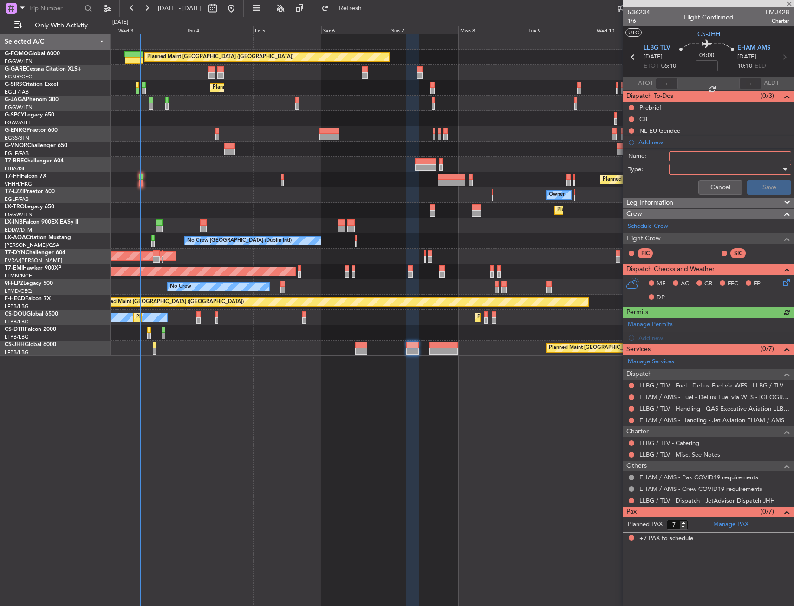
click at [682, 152] on input "Name:" at bounding box center [730, 156] width 122 height 10
type input "Risk assessment"
click at [685, 170] on div at bounding box center [726, 169] width 108 height 14
click at [687, 182] on span "Generic" at bounding box center [717, 188] width 99 height 14
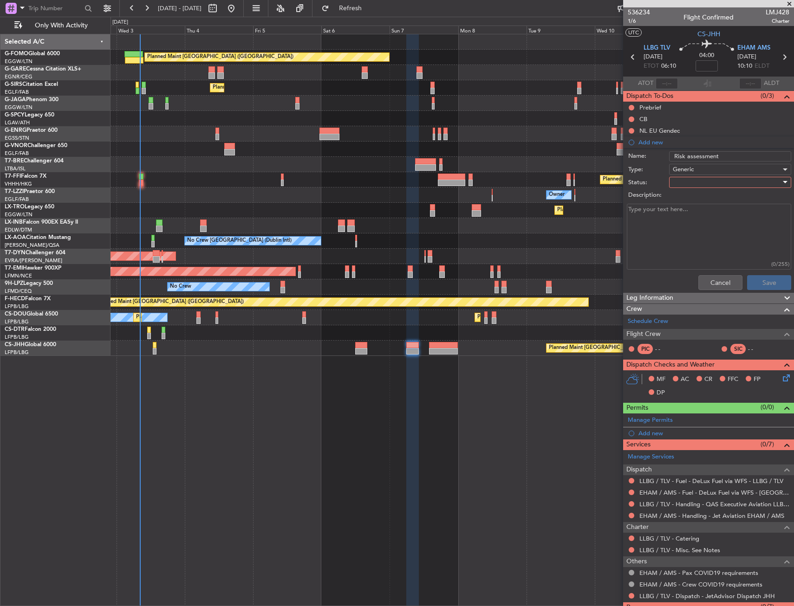
click at [689, 187] on div at bounding box center [726, 182] width 108 height 14
click at [689, 218] on span "In Progress" at bounding box center [725, 215] width 109 height 14
click at [747, 273] on div "Cancel Save" at bounding box center [705, 282] width 175 height 22
click at [749, 283] on button "Save" at bounding box center [769, 282] width 44 height 15
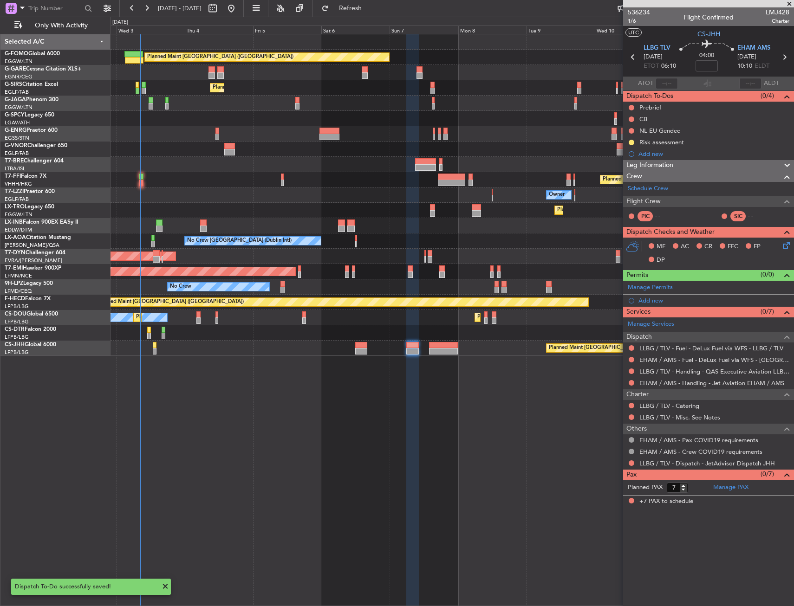
click at [103, 350] on div "Planned Maint London (Luton) Unplanned Maint Chester Planned Maint London (Farn…" at bounding box center [397, 311] width 794 height 589
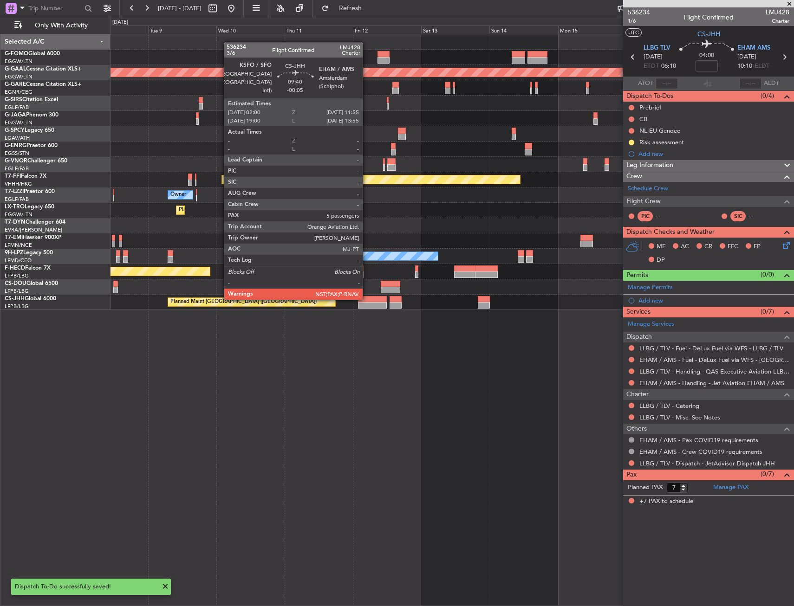
click at [367, 299] on div at bounding box center [372, 299] width 28 height 6
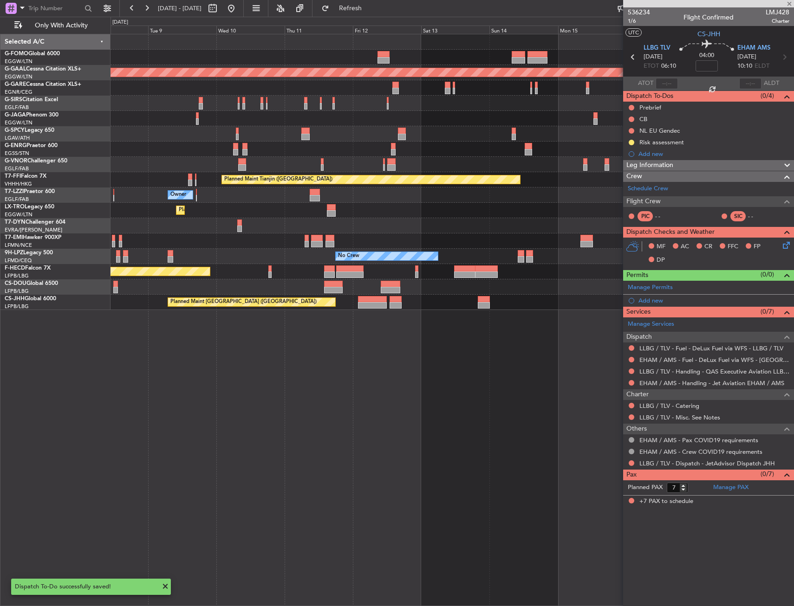
click at [490, 332] on div "Planned Maint [GEOGRAPHIC_DATA] ([GEOGRAPHIC_DATA]) Planned [GEOGRAPHIC_DATA] P…" at bounding box center [451, 320] width 683 height 572
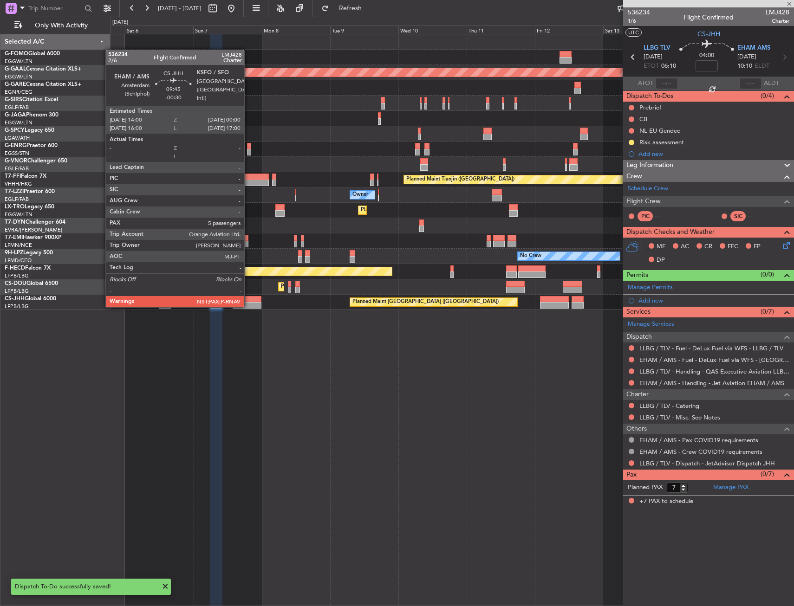
type input "-00:05"
type input "5"
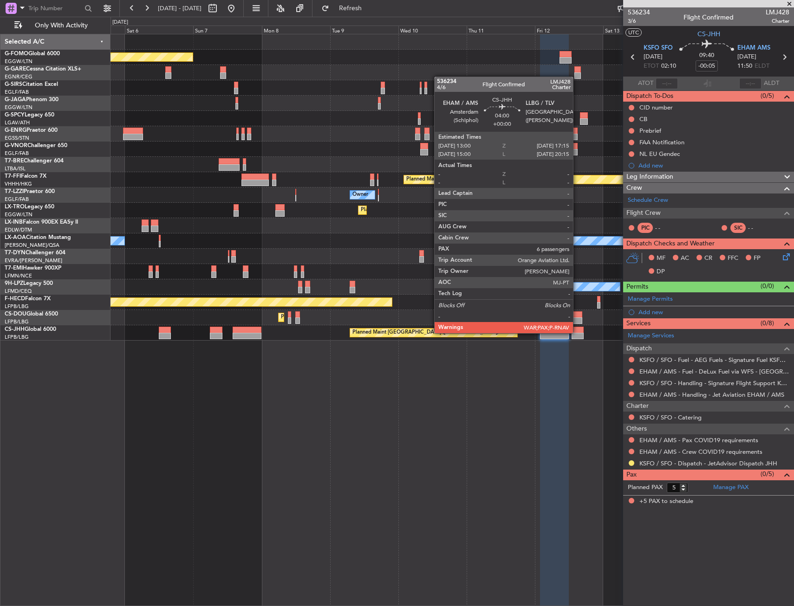
click at [577, 332] on div at bounding box center [577, 330] width 13 height 6
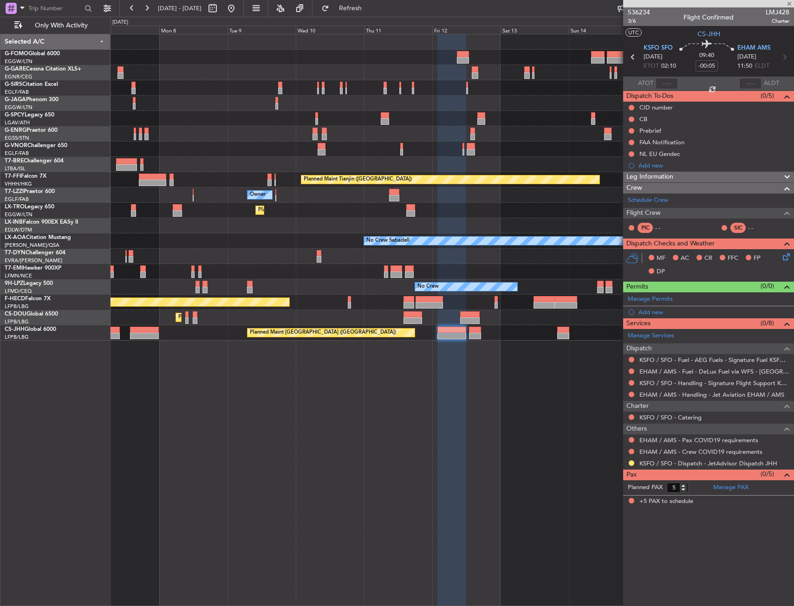
click at [490, 313] on div "Planned Maint London (Luton) Planned Maint Tianjin (Binhai) Owner Planned Maint…" at bounding box center [451, 187] width 683 height 306
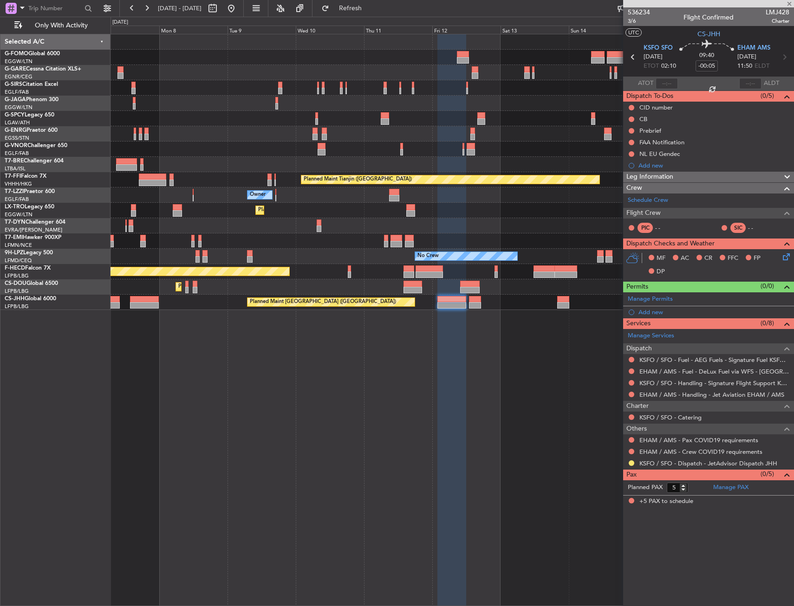
type input "6"
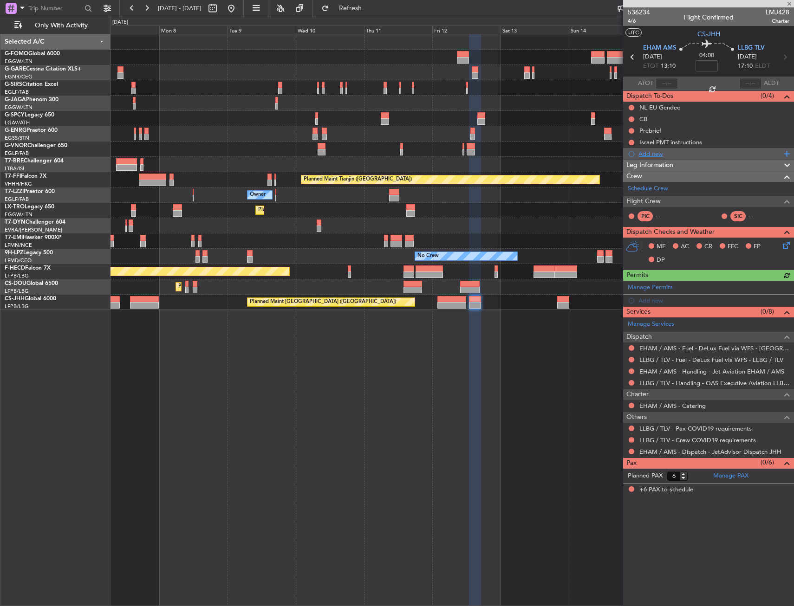
click at [664, 152] on div "Add new" at bounding box center [709, 154] width 142 height 8
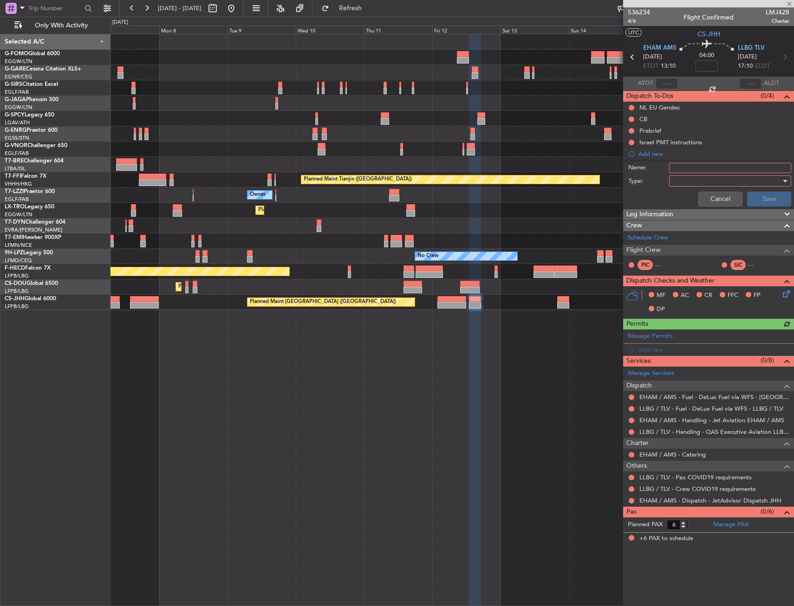
click at [693, 171] on input "Name:" at bounding box center [730, 168] width 122 height 10
type input "Risk assessment"
click at [684, 190] on div "Cancel Save" at bounding box center [705, 199] width 175 height 22
click at [681, 180] on div at bounding box center [726, 181] width 108 height 14
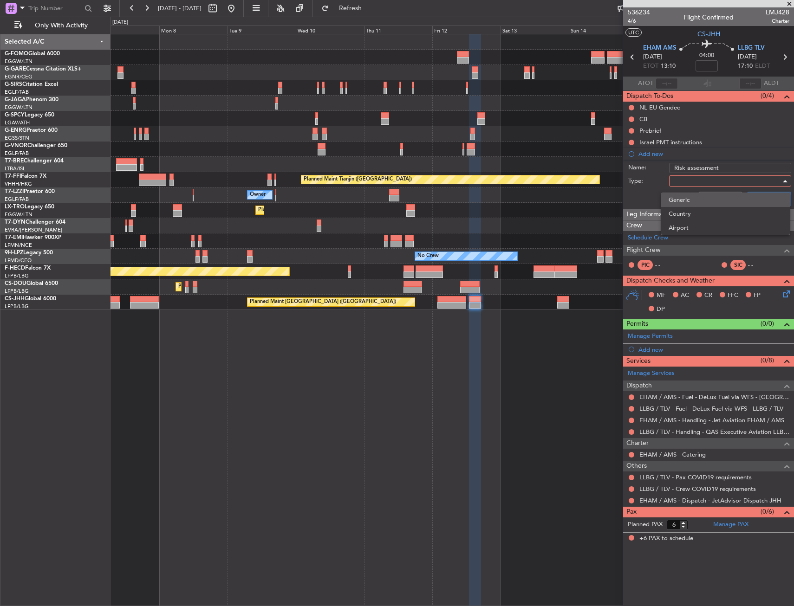
click at [683, 194] on span "Generic" at bounding box center [725, 200] width 114 height 14
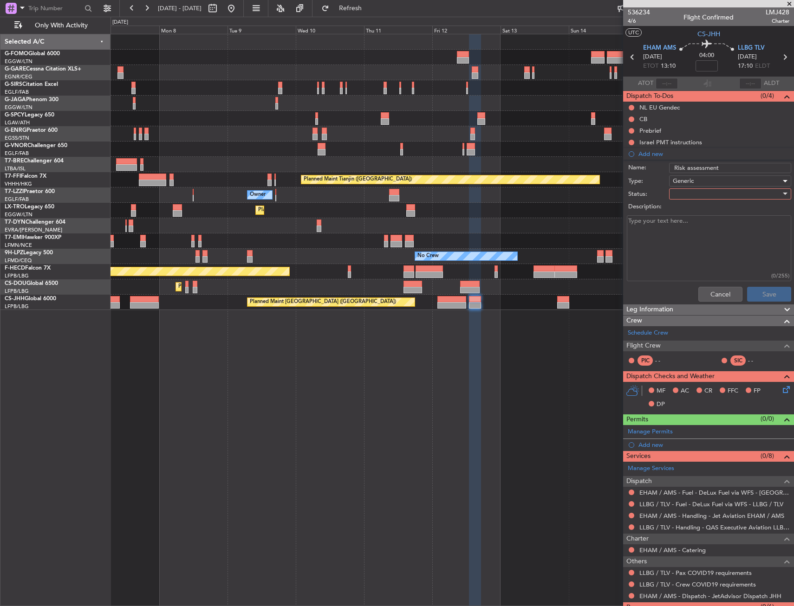
click at [694, 195] on div at bounding box center [726, 194] width 108 height 14
drag, startPoint x: 694, startPoint y: 195, endPoint x: 726, endPoint y: 267, distance: 78.9
click at [696, 230] on span "In Progress" at bounding box center [725, 227] width 109 height 14
click at [757, 284] on div "Cancel Save" at bounding box center [705, 294] width 175 height 22
click at [763, 293] on button "Save" at bounding box center [769, 294] width 44 height 15
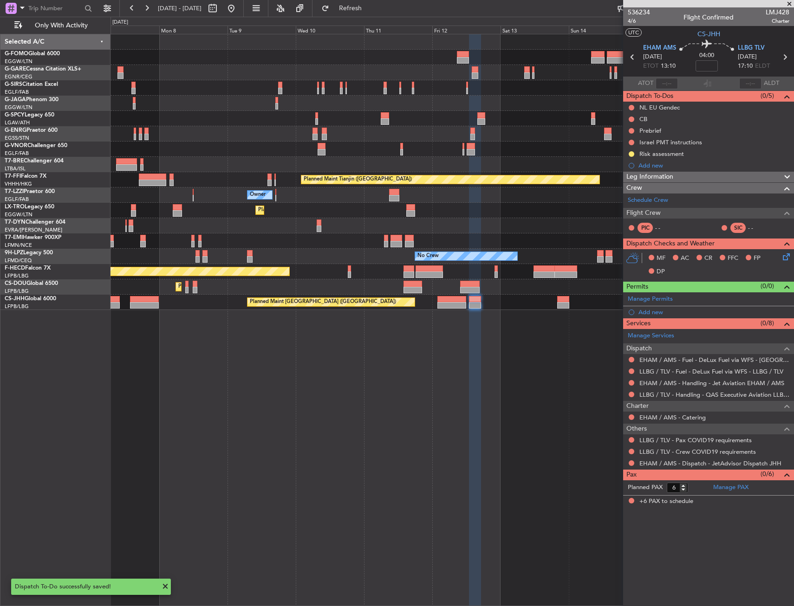
click at [561, 310] on div "Planned Maint London (Luton) Planned Maint Tianjin (Binhai) Owner Planned Maint…" at bounding box center [451, 320] width 683 height 572
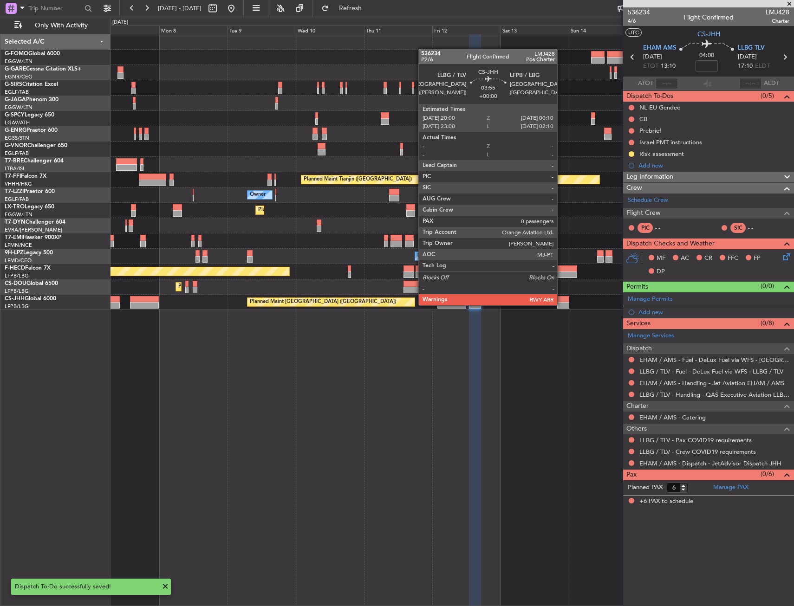
click at [561, 304] on div at bounding box center [563, 305] width 12 height 6
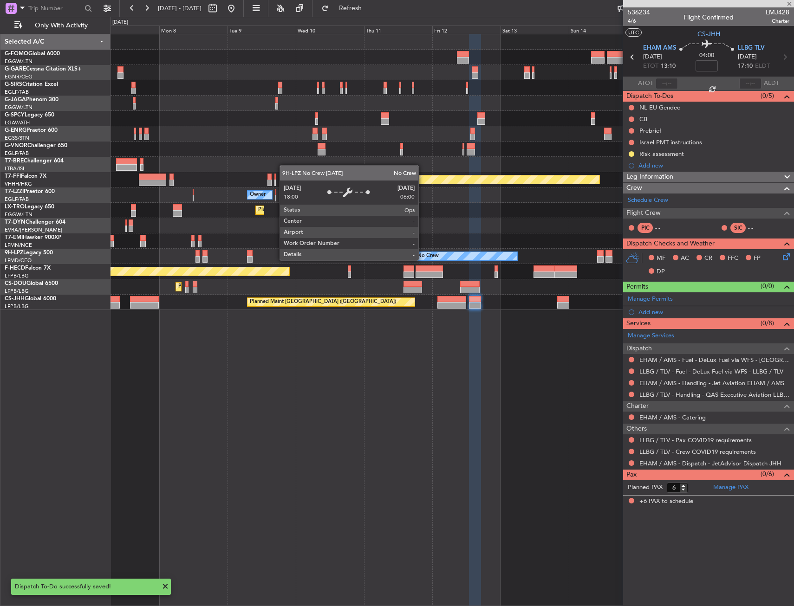
type input "0"
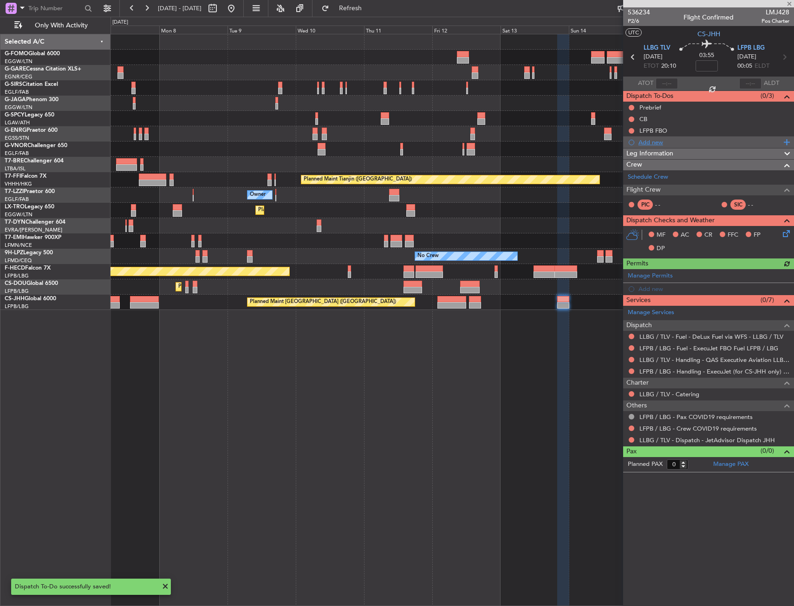
click at [653, 143] on div "Add new" at bounding box center [709, 142] width 142 height 8
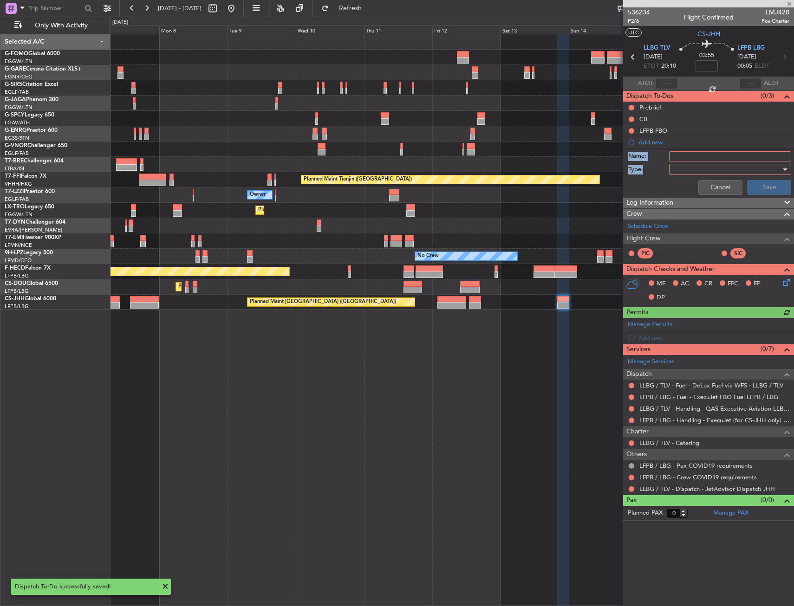
click at [686, 162] on form "Name: Type: Cancel Save" at bounding box center [708, 173] width 180 height 49
click at [687, 156] on input "Name:" at bounding box center [730, 156] width 122 height 10
type input "Risk assessment"
click at [687, 176] on div "Cancel Save" at bounding box center [705, 187] width 175 height 22
click at [686, 169] on div at bounding box center [726, 169] width 108 height 14
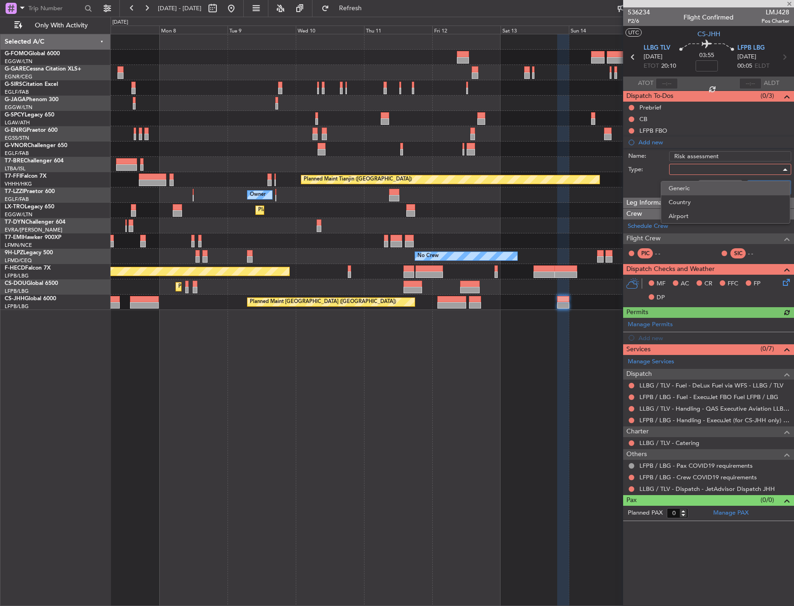
click at [687, 186] on span "Generic" at bounding box center [725, 188] width 114 height 14
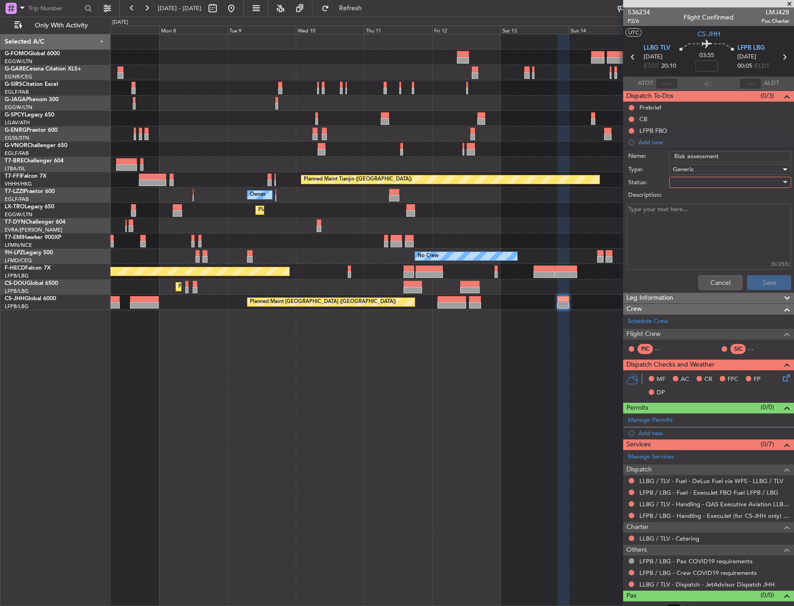
click at [687, 178] on div at bounding box center [726, 182] width 108 height 14
click at [691, 214] on span "In Progress" at bounding box center [725, 215] width 109 height 14
click at [762, 276] on button "Save" at bounding box center [769, 282] width 44 height 15
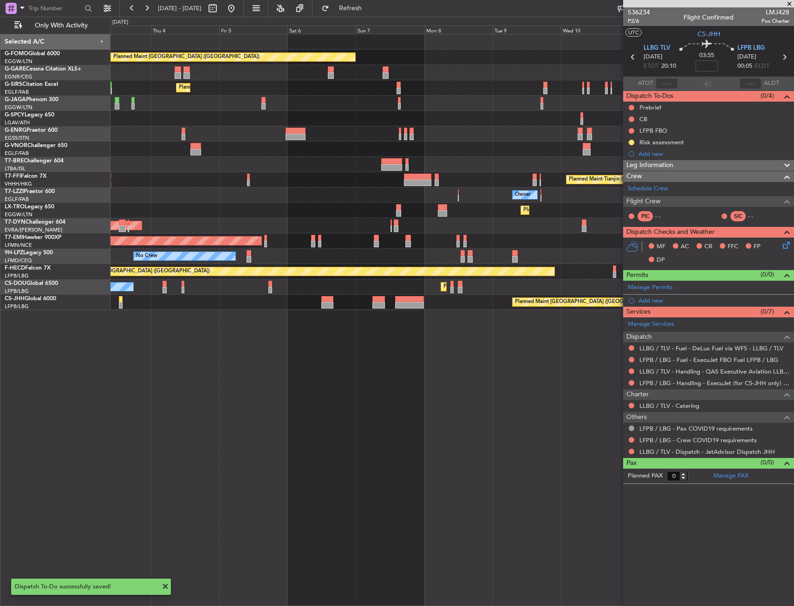
click at [662, 478] on fb-app "07 Sep 2025 - 17 Sep 2025 Refresh Quick Links Only With Activity Planned Maint …" at bounding box center [397, 306] width 794 height 599
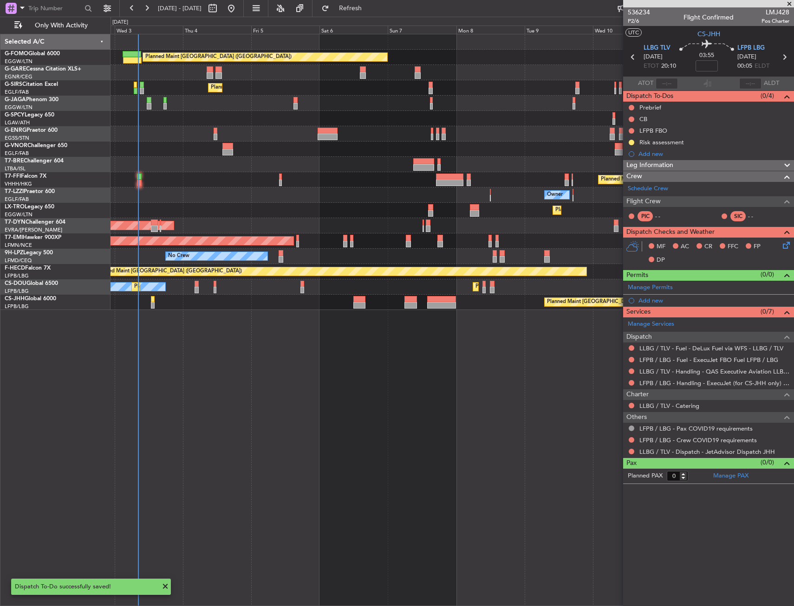
click at [379, 429] on div "Planned Maint London (Luton) Unplanned Maint Chester Planned Maint London (Farn…" at bounding box center [451, 320] width 683 height 572
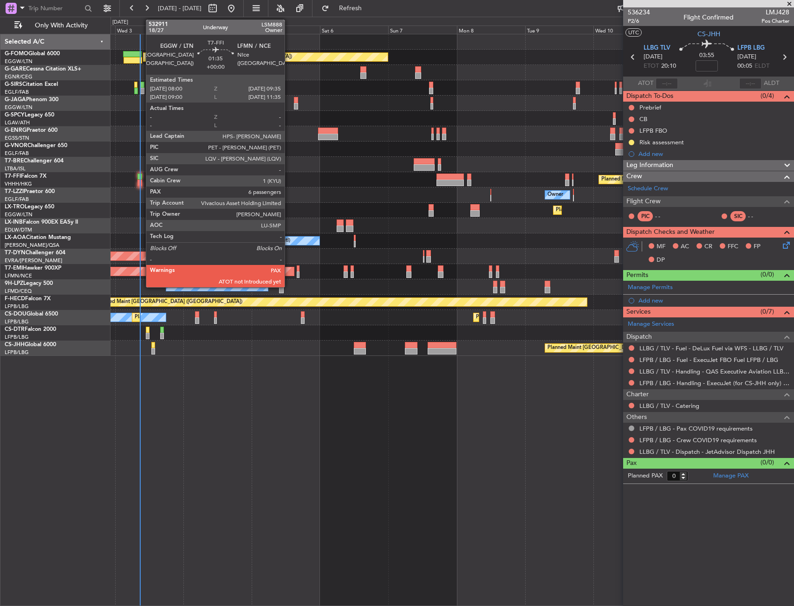
click at [141, 182] on div at bounding box center [139, 183] width 5 height 6
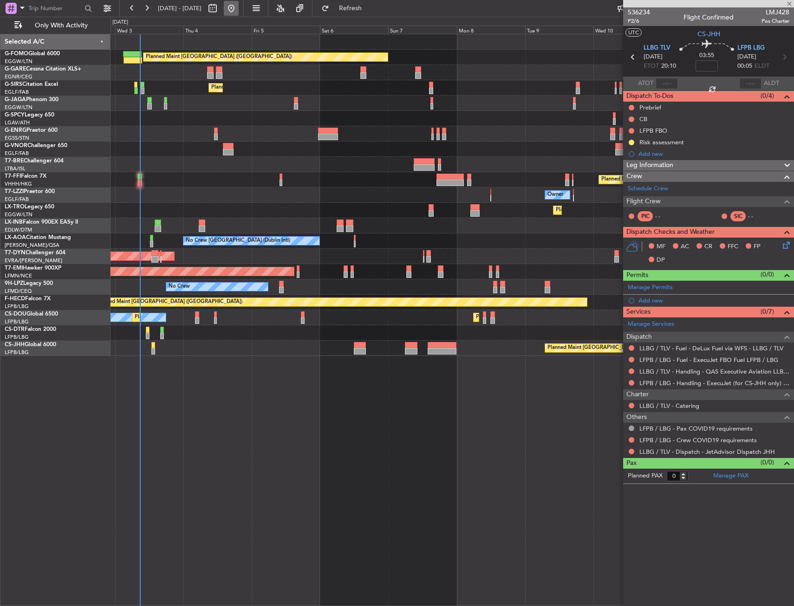
type input "6"
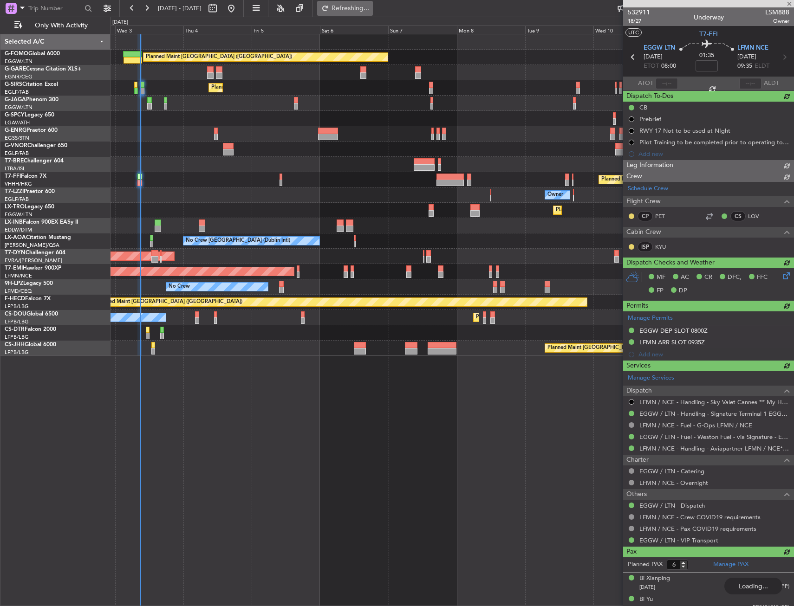
type input "08:44"
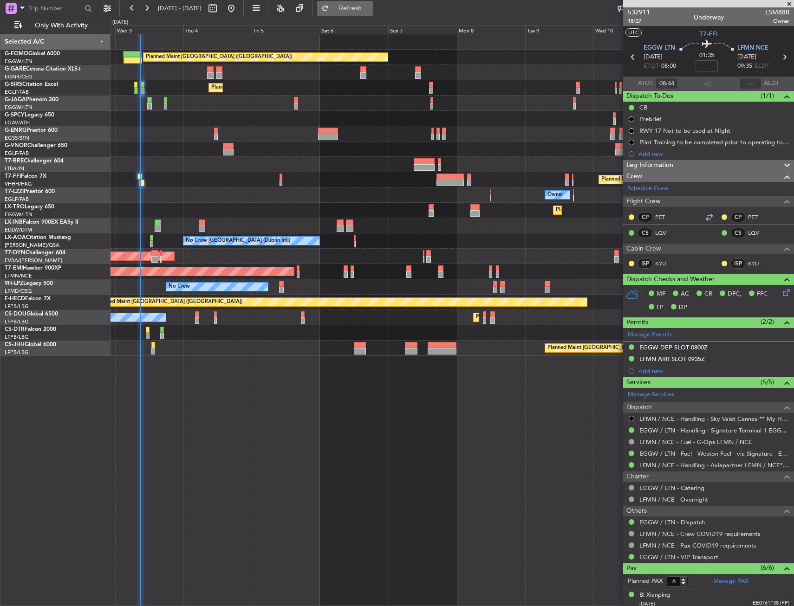
click at [370, 5] on span "Refresh" at bounding box center [350, 8] width 39 height 6
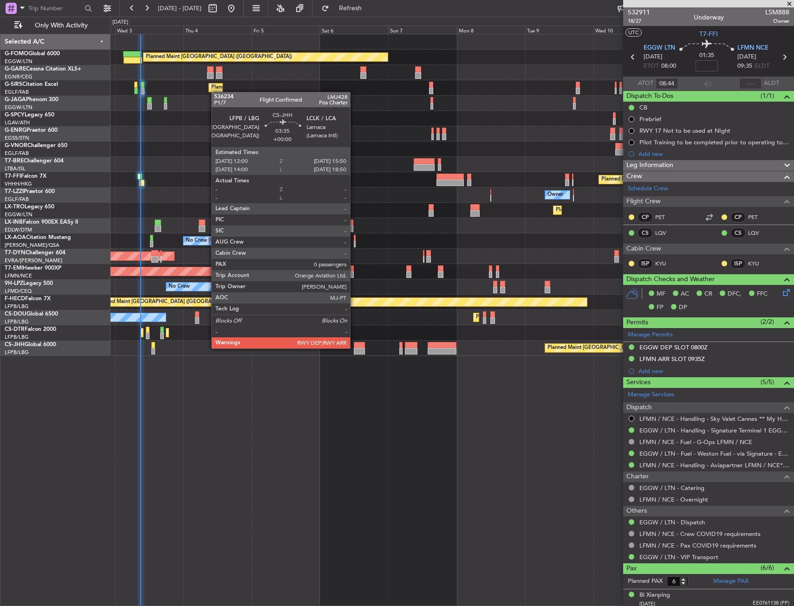
click at [354, 348] on div at bounding box center [359, 345] width 11 height 6
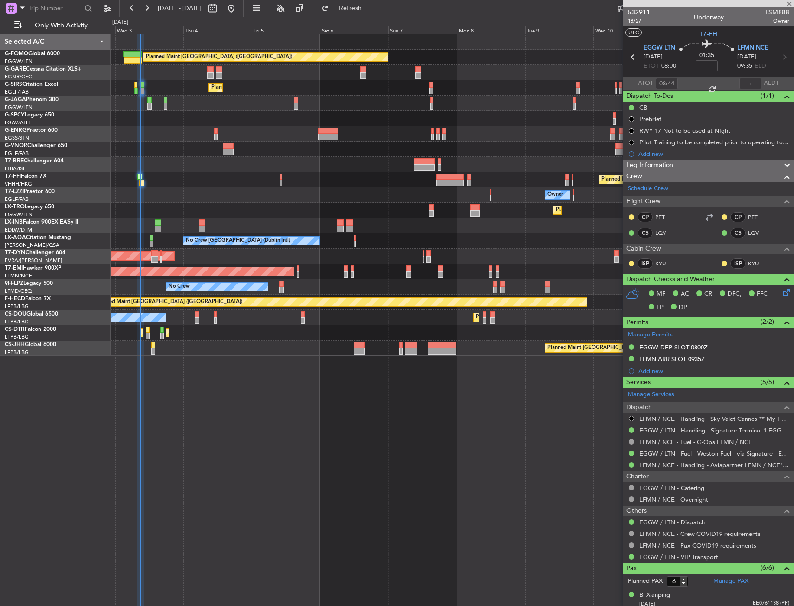
type input "0"
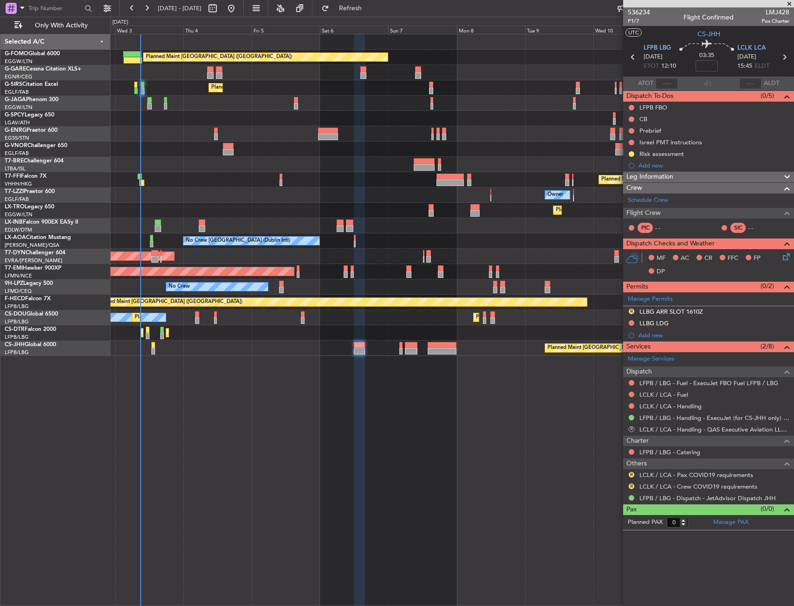
click at [515, 345] on div "Planned Maint Paris (Le Bourget) Planned Maint London (Luton)" at bounding box center [451, 348] width 683 height 15
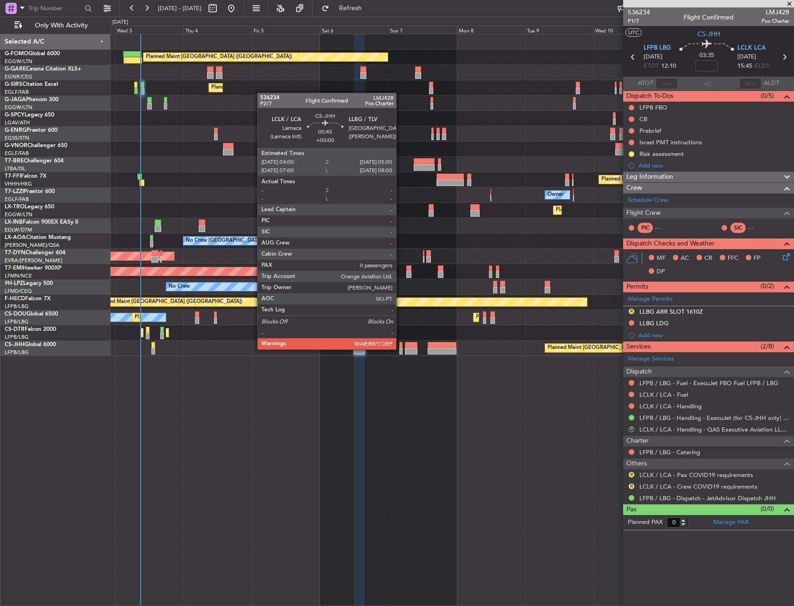
click at [400, 349] on div at bounding box center [400, 351] width 3 height 6
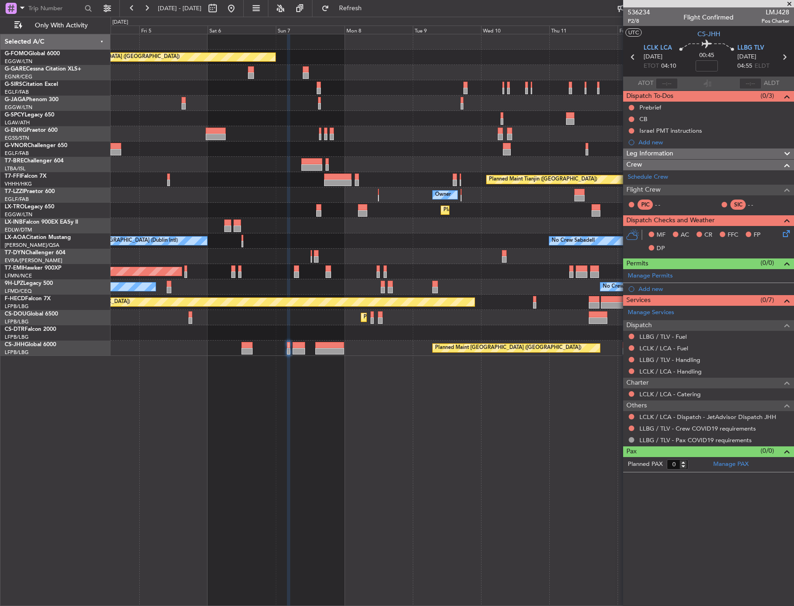
click at [233, 335] on div "Planned Maint London (Luton) Planned Maint London (Farnborough) Planned Maint T…" at bounding box center [451, 195] width 683 height 322
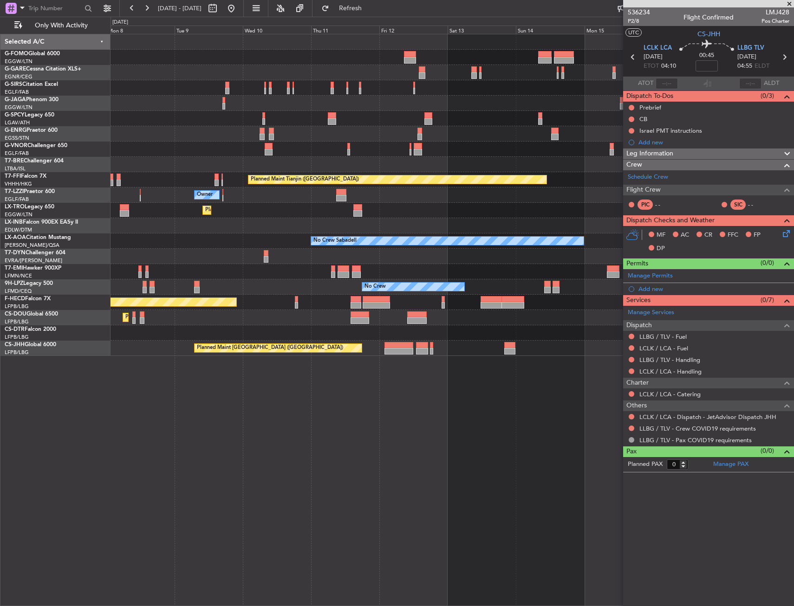
click at [239, 325] on div at bounding box center [451, 332] width 683 height 15
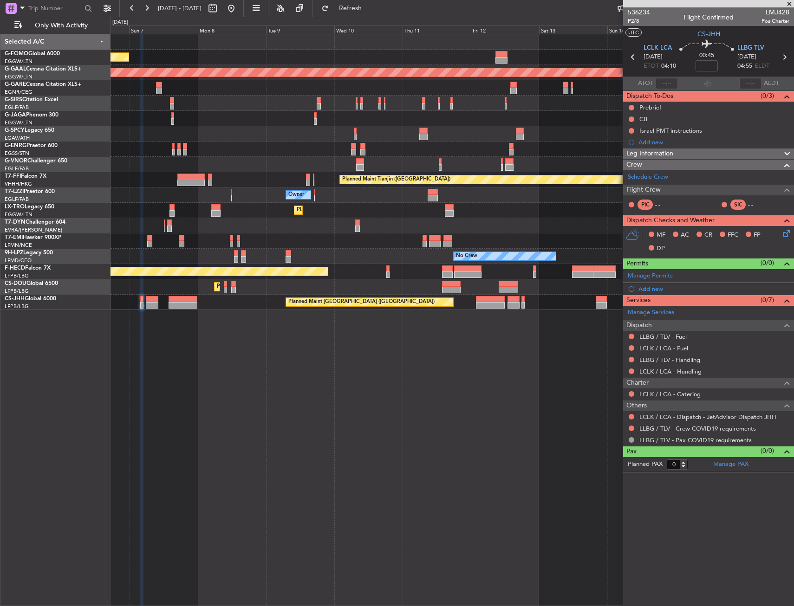
click at [532, 332] on div "Planned Maint London (Luton) Planned Maint Dusseldorf Planned Maint London (Far…" at bounding box center [451, 320] width 683 height 572
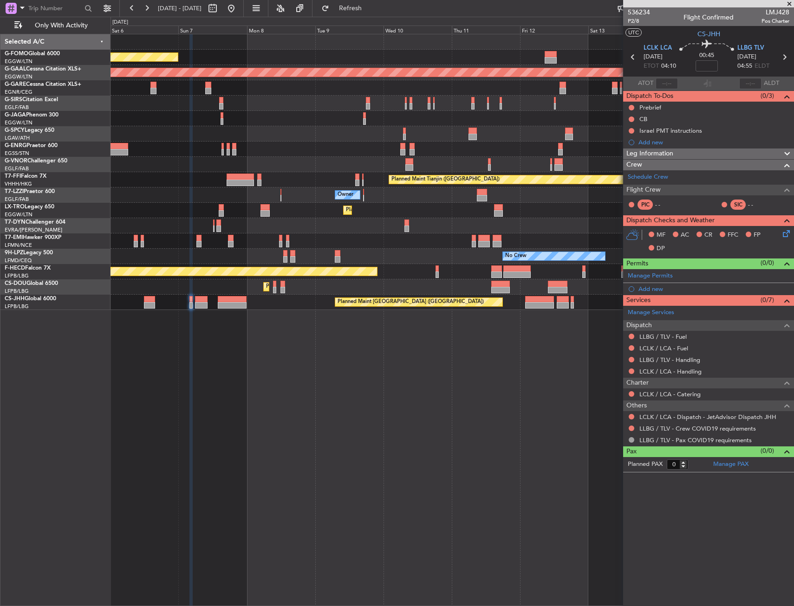
click at [348, 341] on div "Planned Maint London (Luton) Planned Maint Dusseldorf Planned Maint London (Far…" at bounding box center [451, 320] width 683 height 572
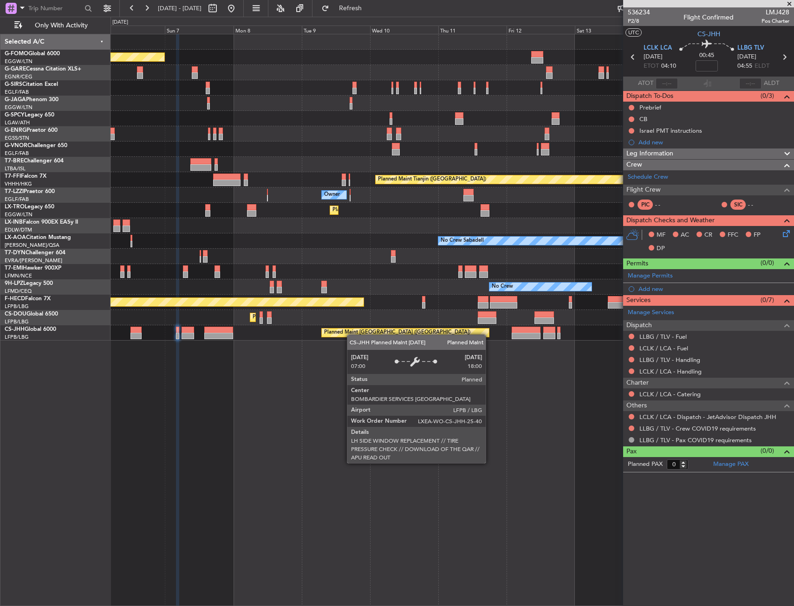
click at [336, 335] on div "Planned Maint [GEOGRAPHIC_DATA] ([GEOGRAPHIC_DATA])" at bounding box center [397, 333] width 146 height 14
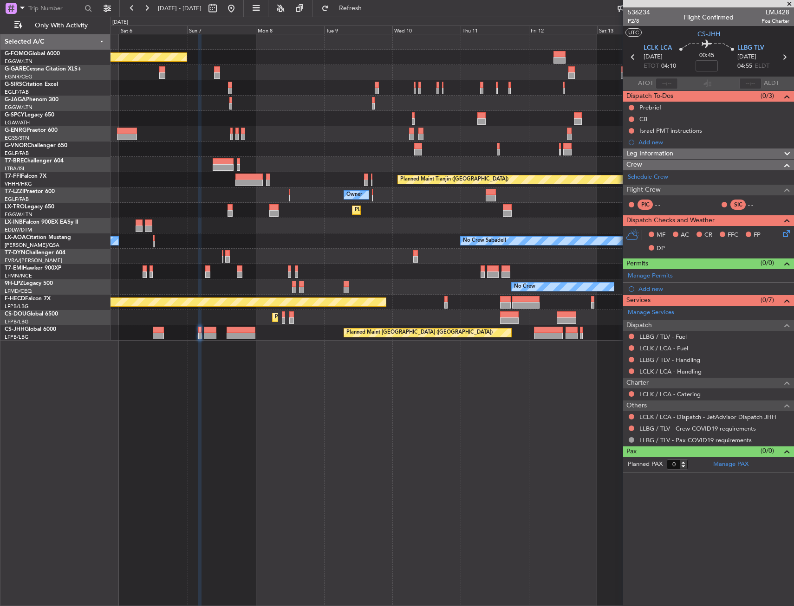
click at [329, 329] on div "Planned Maint [GEOGRAPHIC_DATA] ([GEOGRAPHIC_DATA])" at bounding box center [451, 332] width 683 height 15
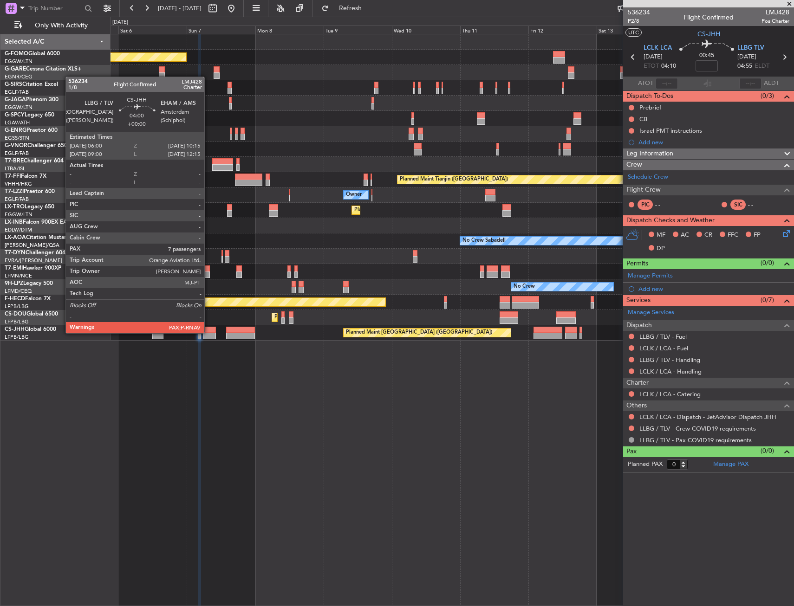
click at [387, 327] on div "Planned Maint [GEOGRAPHIC_DATA] ([GEOGRAPHIC_DATA])" at bounding box center [451, 332] width 683 height 15
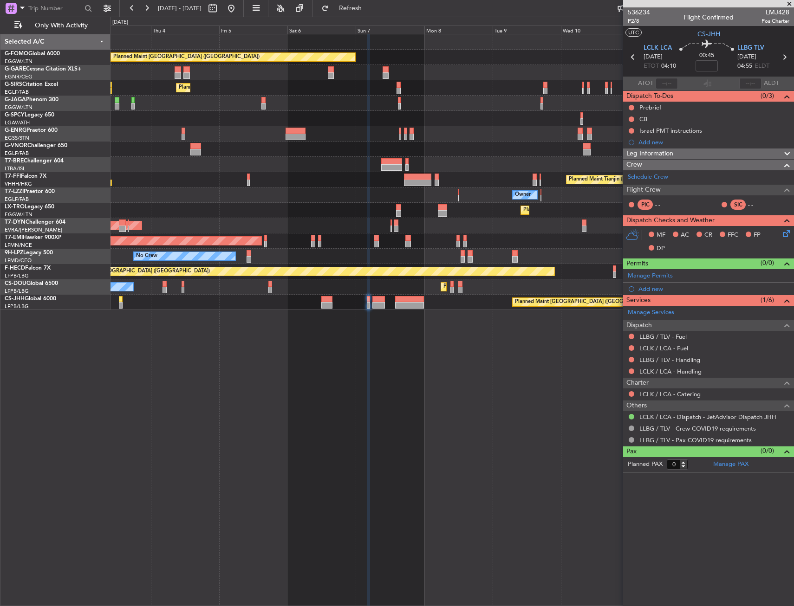
click at [593, 319] on div "Planned Maint [GEOGRAPHIC_DATA] ([GEOGRAPHIC_DATA]) Unplanned Maint [PERSON_NAM…" at bounding box center [451, 320] width 683 height 572
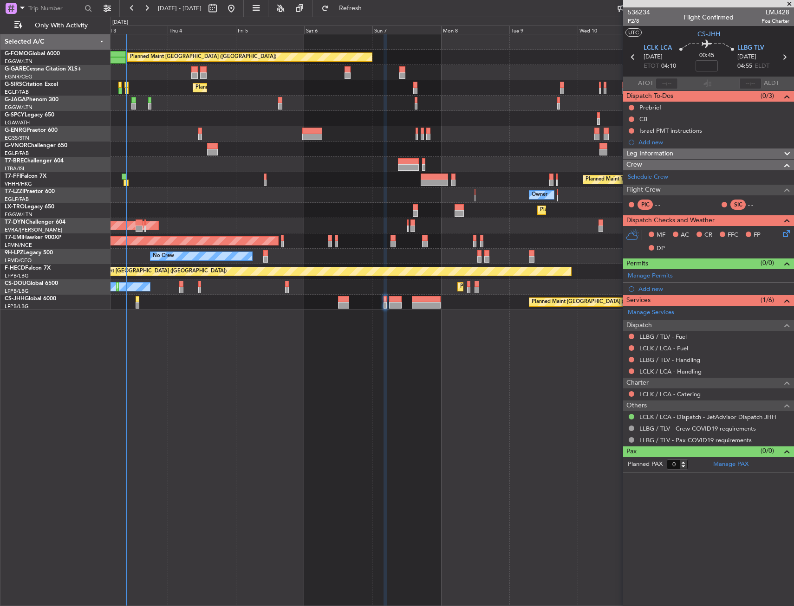
click at [394, 324] on div "Planned Maint [GEOGRAPHIC_DATA] ([GEOGRAPHIC_DATA]) Unplanned Maint [PERSON_NAM…" at bounding box center [451, 320] width 683 height 572
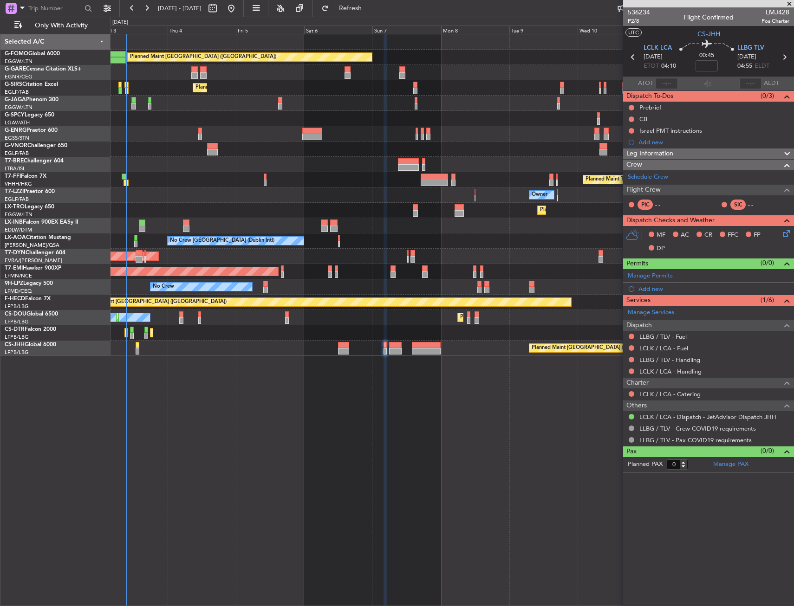
click at [379, 17] on div "Planned Maint [GEOGRAPHIC_DATA] ([GEOGRAPHIC_DATA]) Unplanned Maint [PERSON_NAM…" at bounding box center [397, 311] width 794 height 589
click at [370, 11] on span "Refresh" at bounding box center [350, 8] width 39 height 6
click at [317, 407] on div "Planned Maint London (Luton) Unplanned Maint Chester Planned Maint London (Farn…" at bounding box center [451, 320] width 683 height 572
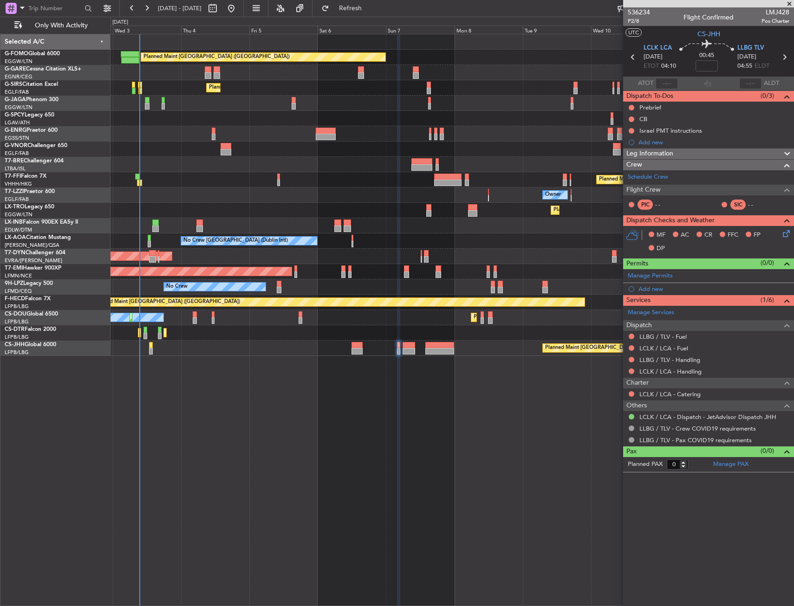
click at [331, 405] on div "Planned Maint London (Luton) Unplanned Maint Chester Planned Maint London (Farn…" at bounding box center [451, 320] width 683 height 572
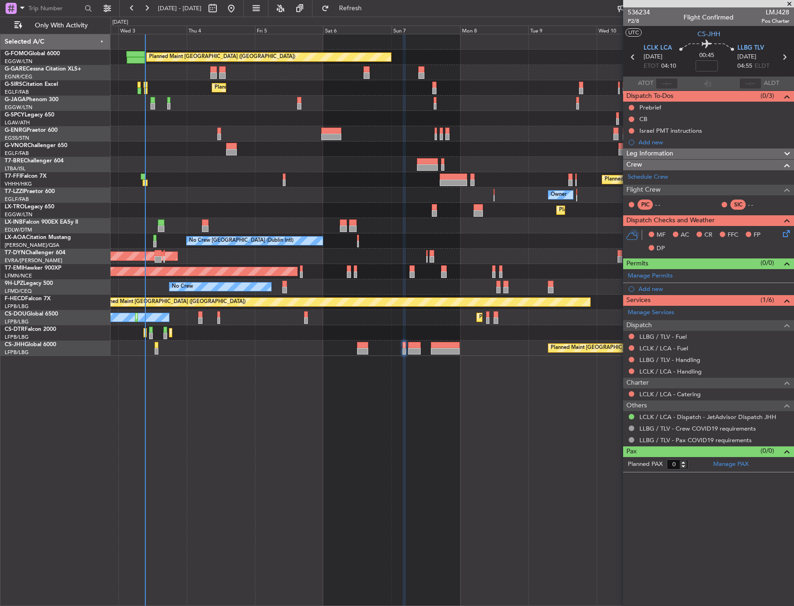
click at [370, 242] on div "No Crew Dublin (Dublin Intl) No Crew Sabadell" at bounding box center [451, 240] width 683 height 15
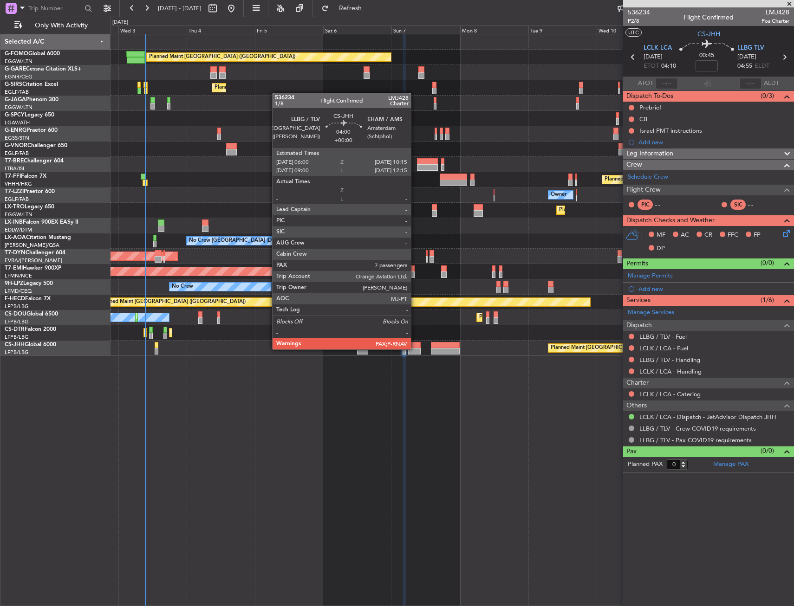
click at [415, 349] on div at bounding box center [414, 351] width 13 height 6
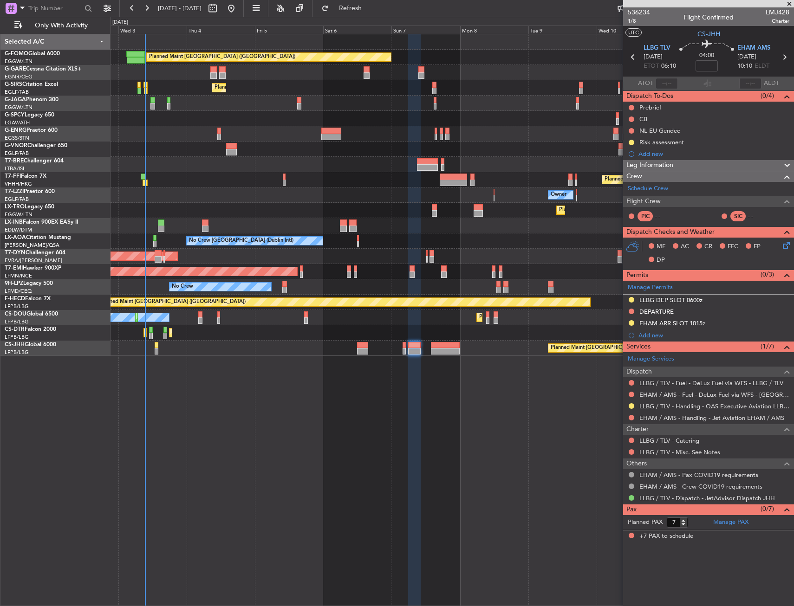
click at [406, 349] on div "Planned Maint Paris (Le Bourget) Planned Maint London (Luton)" at bounding box center [451, 348] width 683 height 15
click at [403, 351] on div at bounding box center [403, 351] width 3 height 6
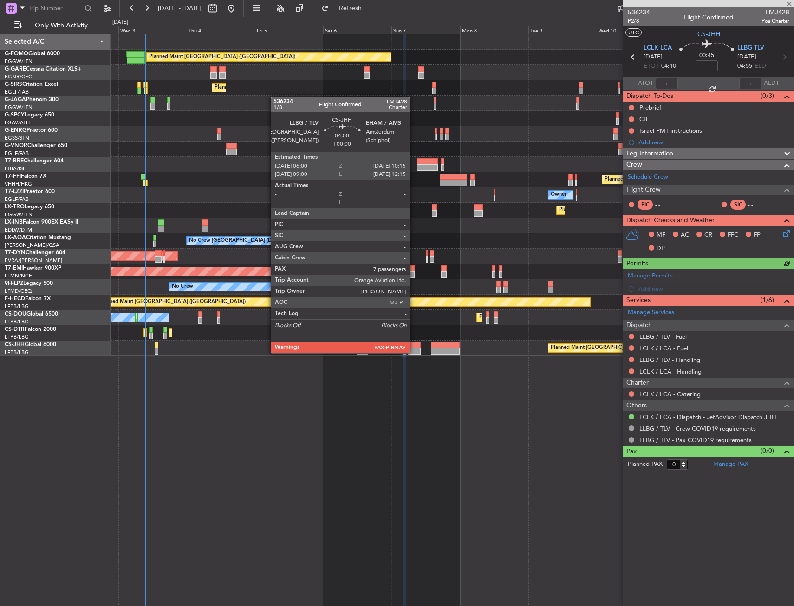
click at [413, 352] on div at bounding box center [414, 351] width 13 height 6
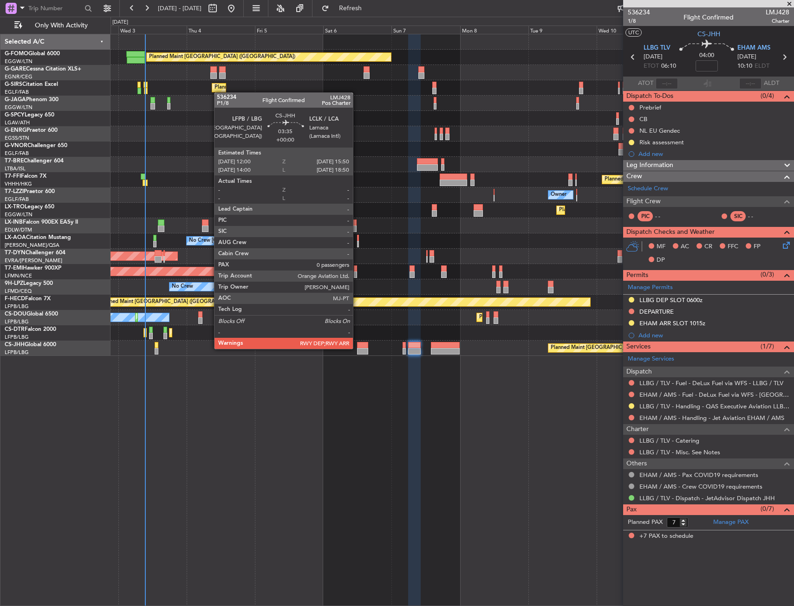
click at [357, 348] on div at bounding box center [362, 351] width 11 height 6
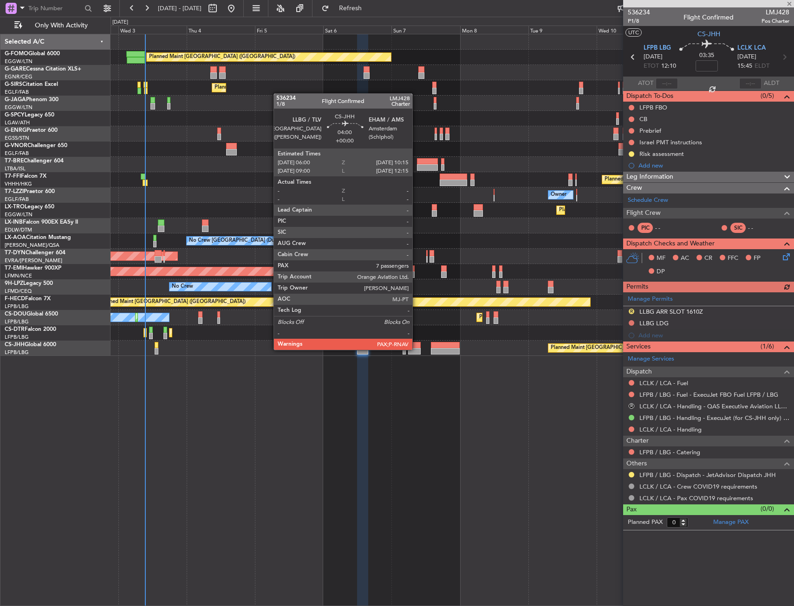
click at [416, 349] on div at bounding box center [414, 351] width 13 height 6
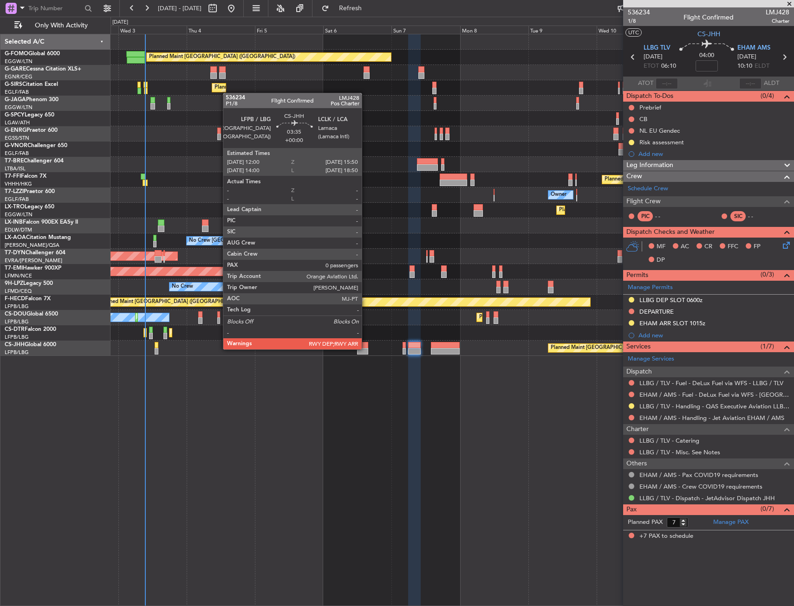
click at [365, 349] on div at bounding box center [362, 351] width 11 height 6
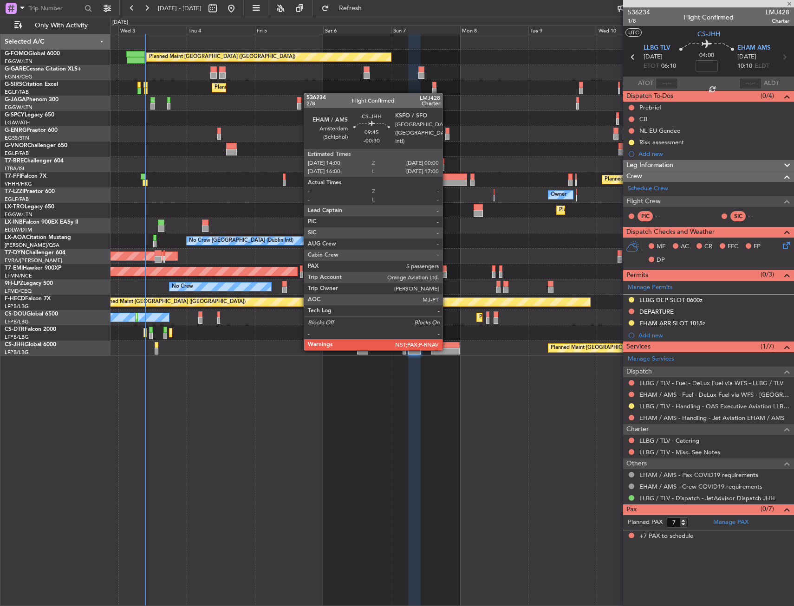
type input "0"
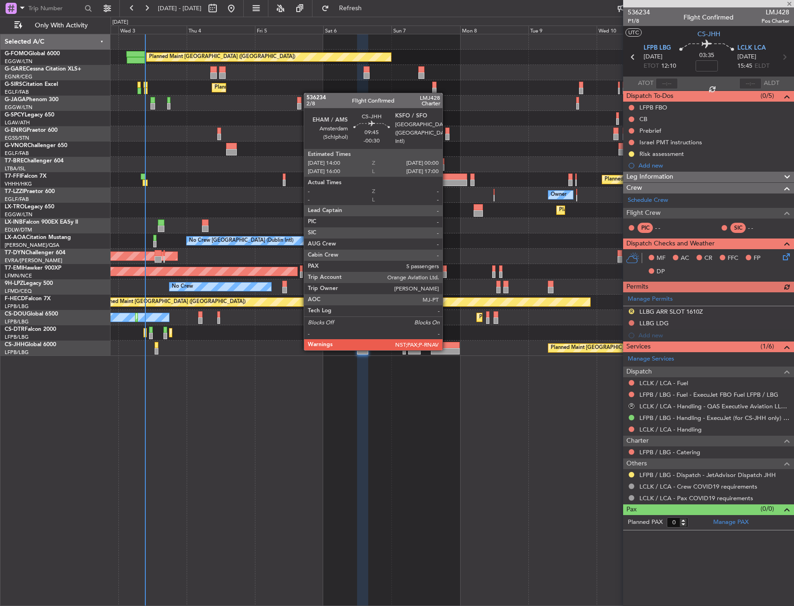
click at [446, 349] on div at bounding box center [445, 351] width 29 height 6
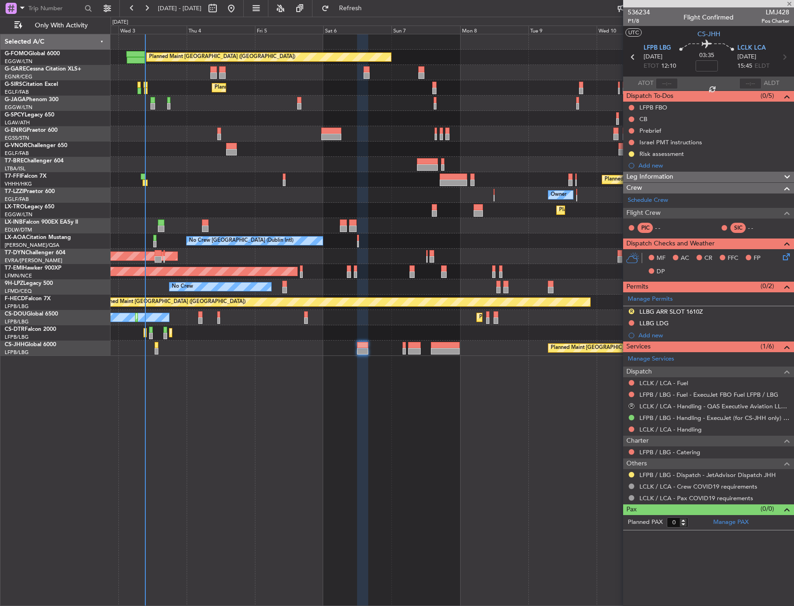
type input "-00:30"
type input "5"
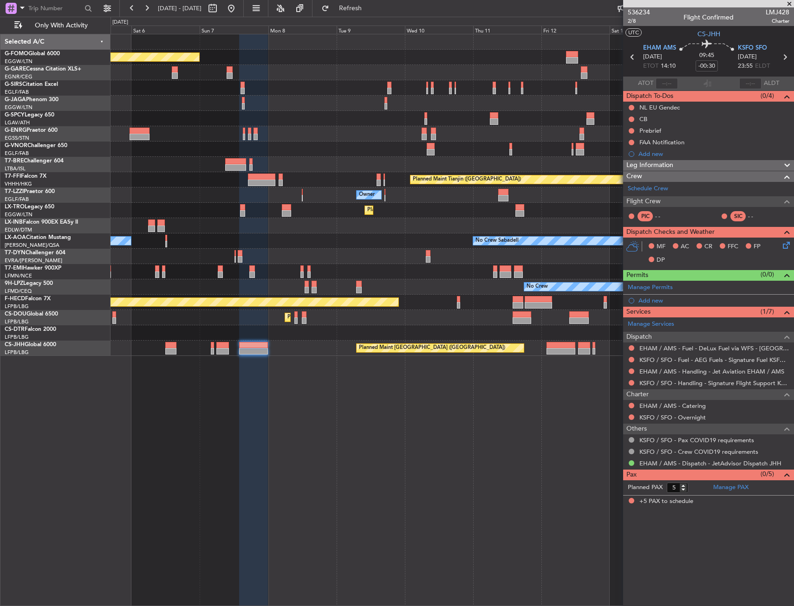
click at [286, 331] on div "Planned Maint London (Luton) Planned Maint London (Farnborough) Planned Maint T…" at bounding box center [451, 195] width 683 height 322
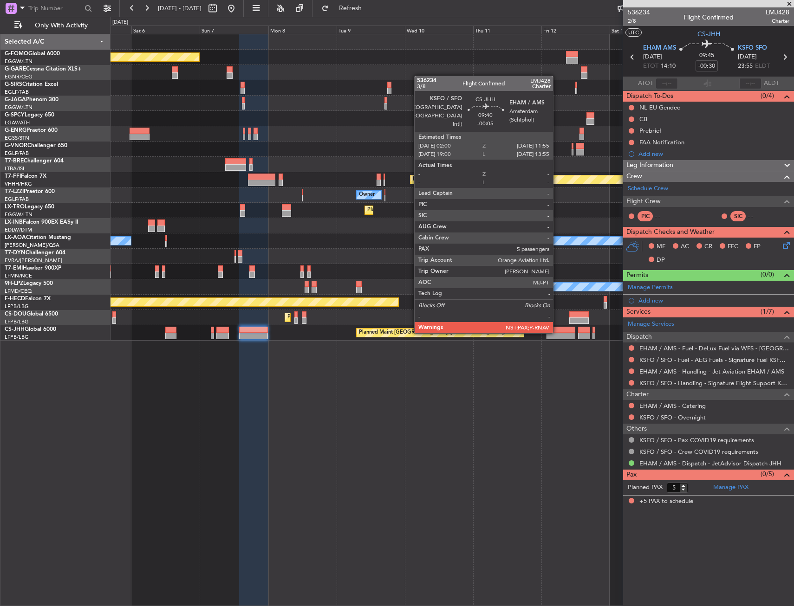
click at [557, 332] on div at bounding box center [560, 330] width 28 height 6
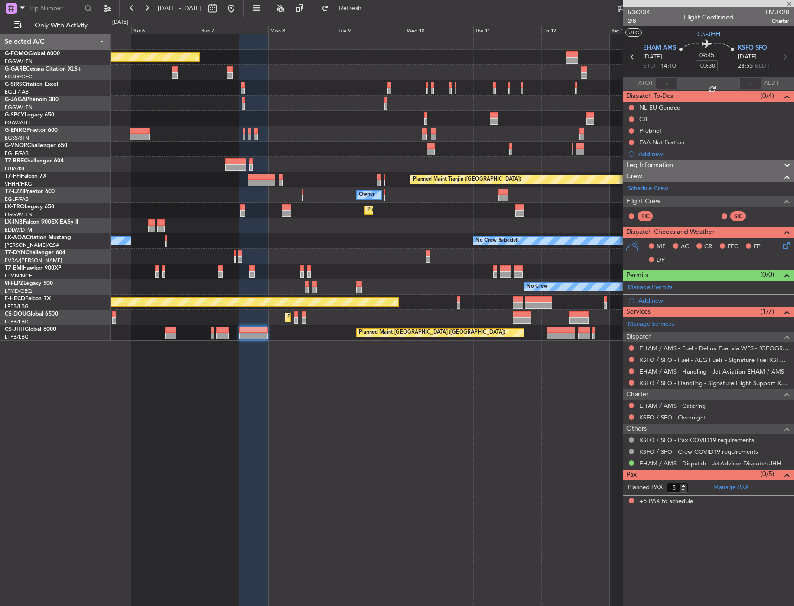
type input "-00:05"
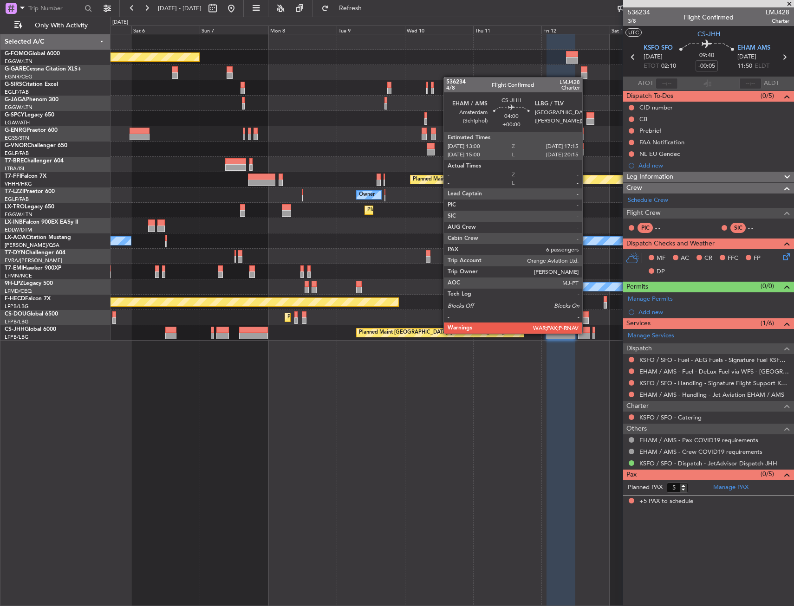
click at [586, 333] on div at bounding box center [584, 336] width 13 height 6
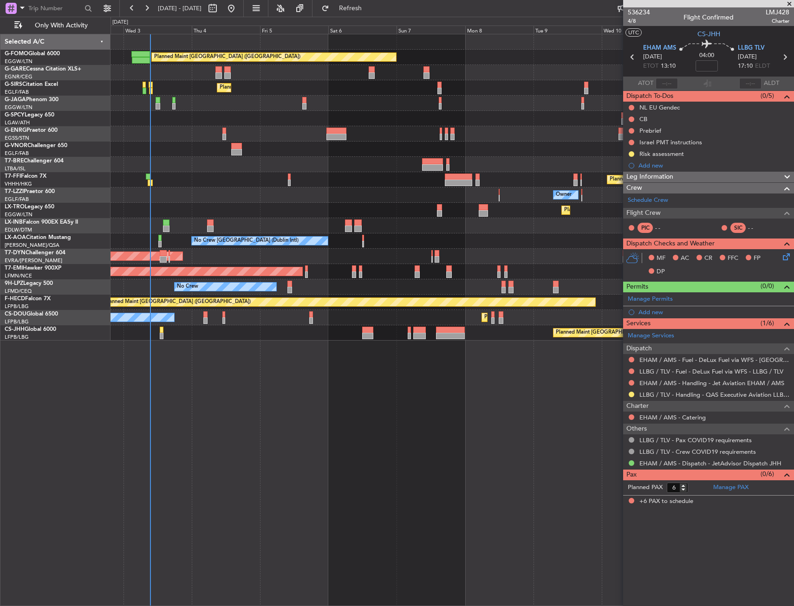
click at [563, 281] on div "No Crew No Crew Planned Maint Nice (Côte d'Azur Airport)" at bounding box center [451, 286] width 683 height 15
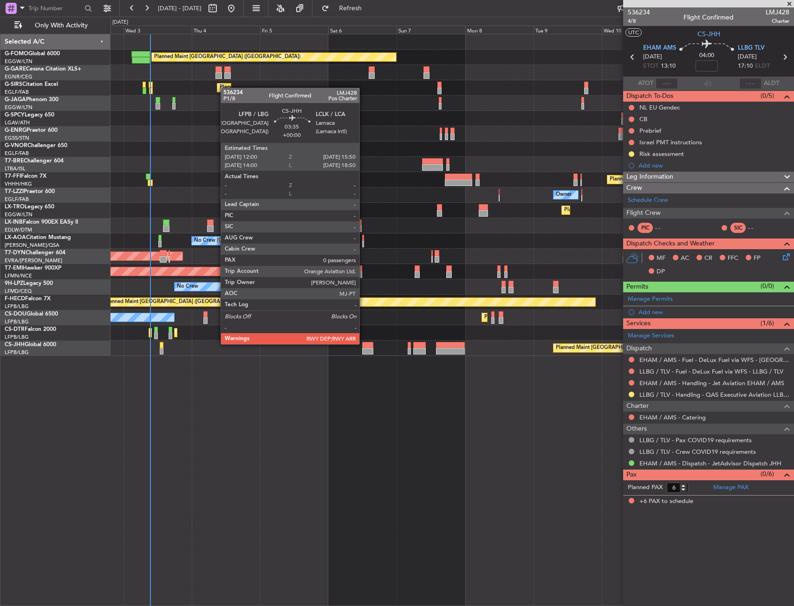
click at [364, 347] on div at bounding box center [367, 345] width 11 height 6
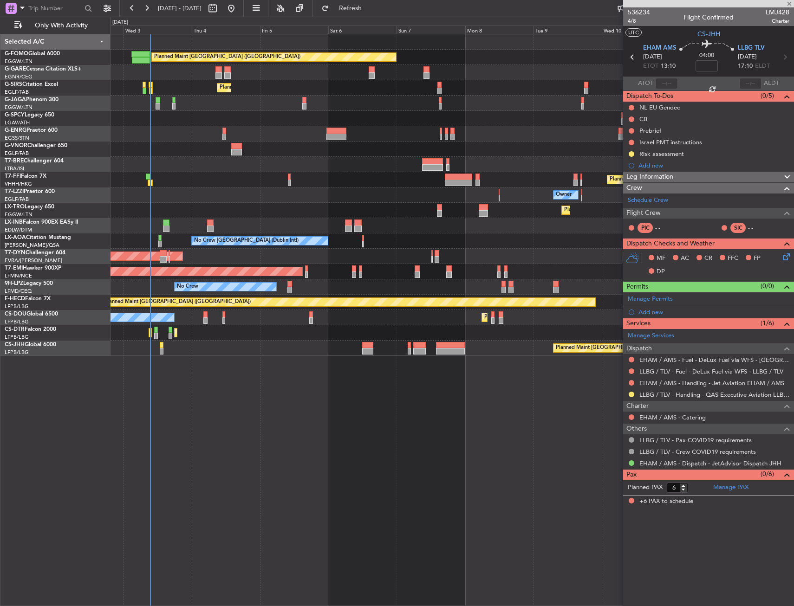
type input "0"
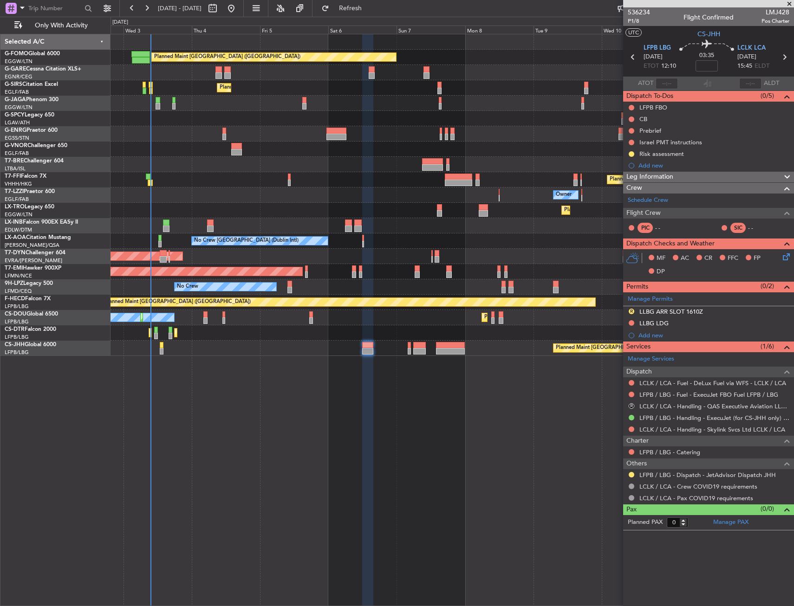
click at [383, 22] on div "0 0 Tue 2 Wed 3 Sep 2025 Thu 4 Fri 5 Sat 6 Sun 7 Mon 8 Tue 9 Wed 10 Thu 11 Fri …" at bounding box center [452, 25] width 682 height 17
click at [370, 12] on span "Refresh" at bounding box center [350, 8] width 39 height 6
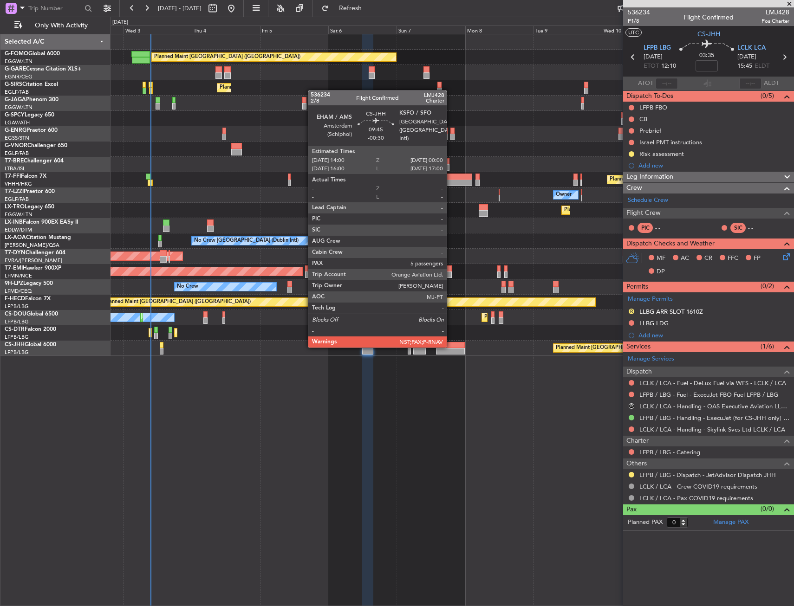
click at [452, 347] on div at bounding box center [450, 345] width 29 height 6
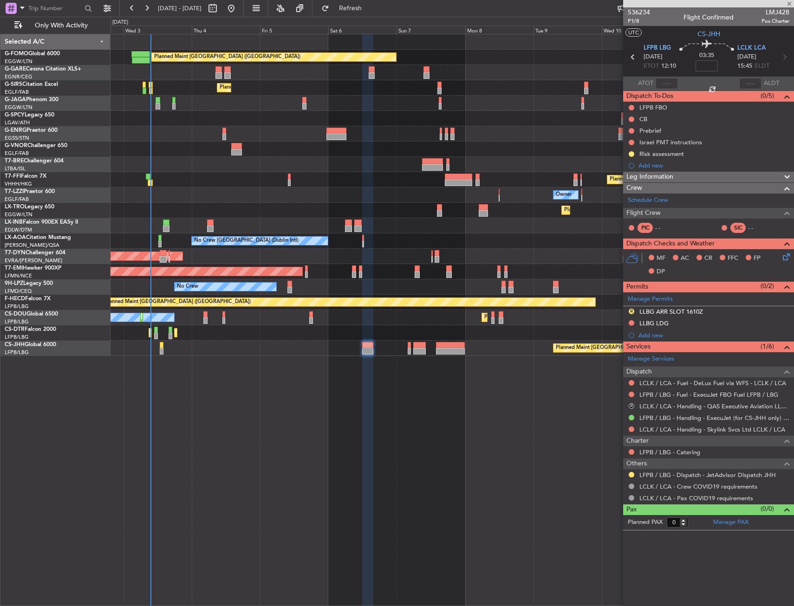
type input "-00:30"
type input "5"
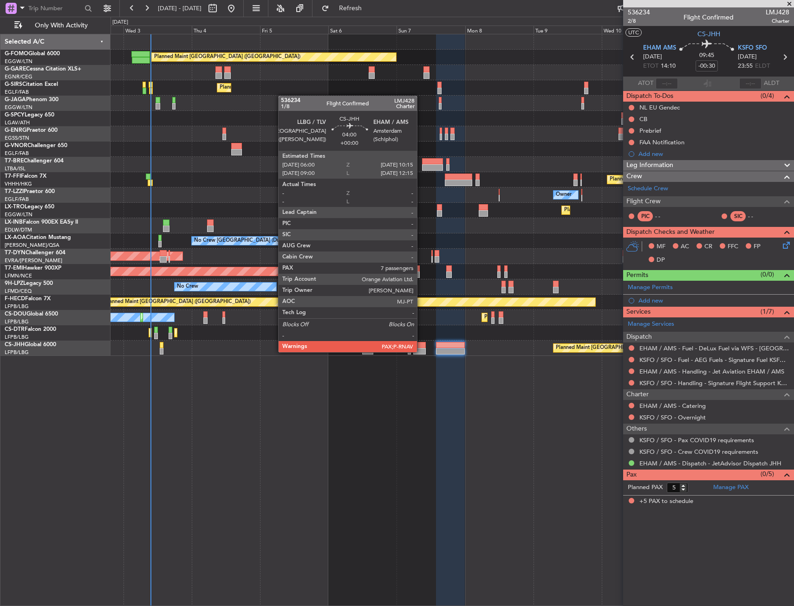
click at [421, 351] on div at bounding box center [419, 351] width 13 height 6
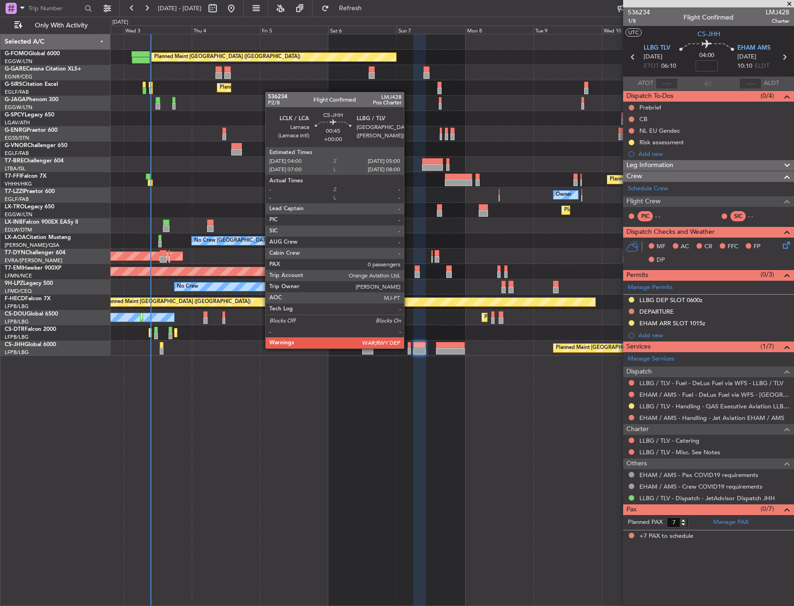
click at [408, 348] on div at bounding box center [408, 345] width 3 height 6
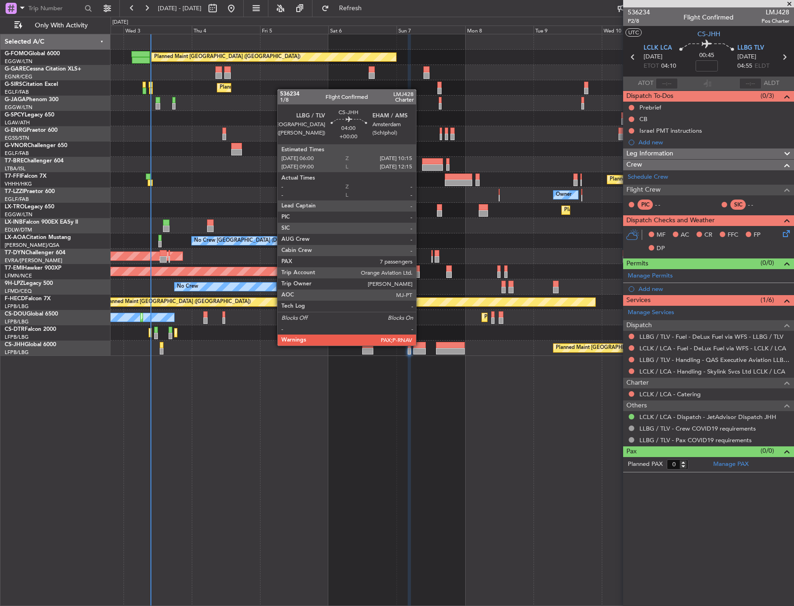
click at [420, 345] on div at bounding box center [419, 345] width 13 height 6
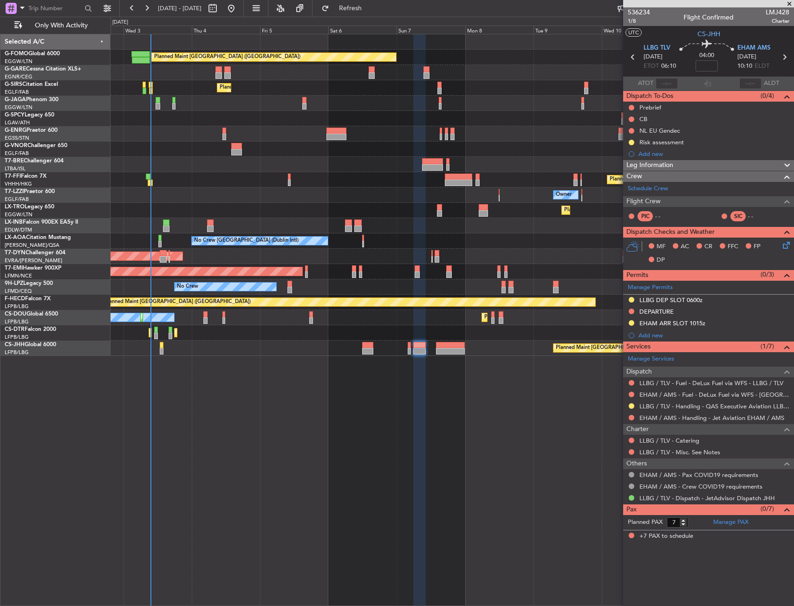
click at [373, 349] on div "Planned Maint Paris (Le Bourget) Planned Maint London (Luton)" at bounding box center [451, 348] width 683 height 15
click at [361, 343] on div "Planned Maint Paris (Le Bourget) Planned Maint London (Luton)" at bounding box center [451, 348] width 683 height 15
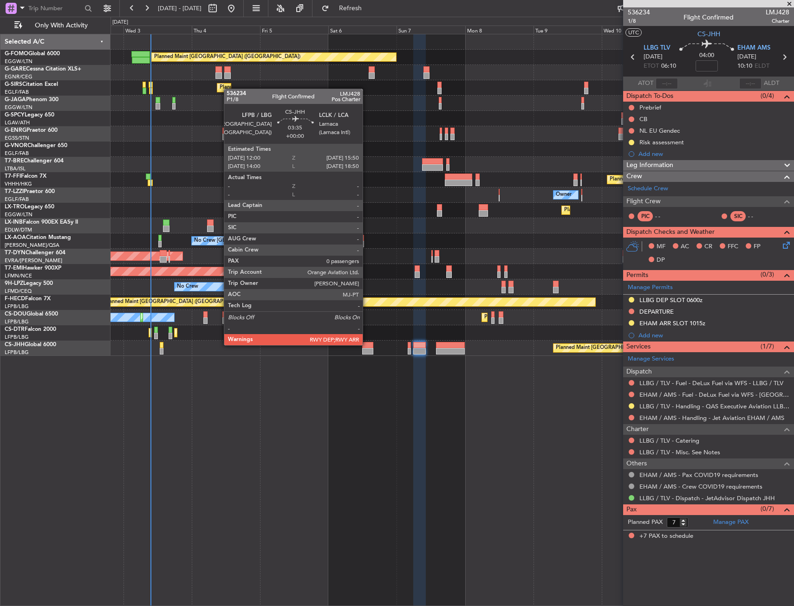
click at [367, 344] on div at bounding box center [367, 345] width 11 height 6
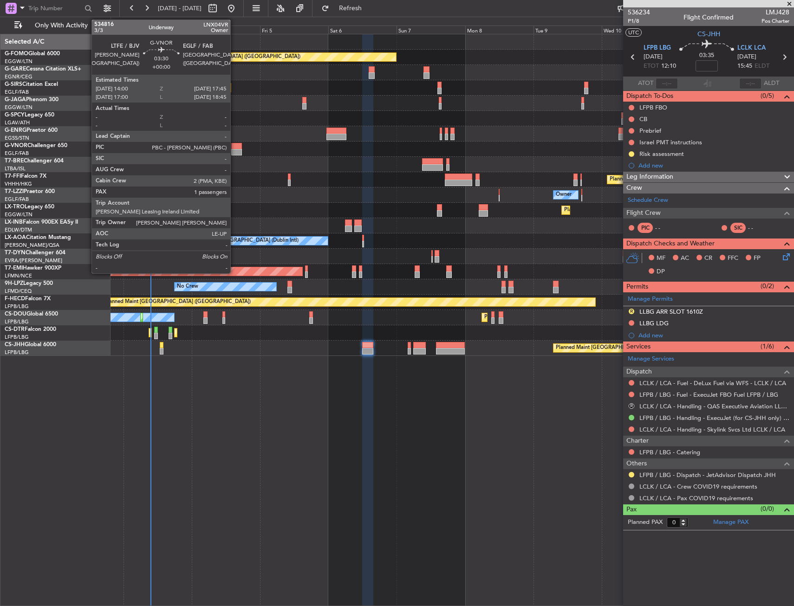
click at [234, 151] on div at bounding box center [236, 152] width 11 height 6
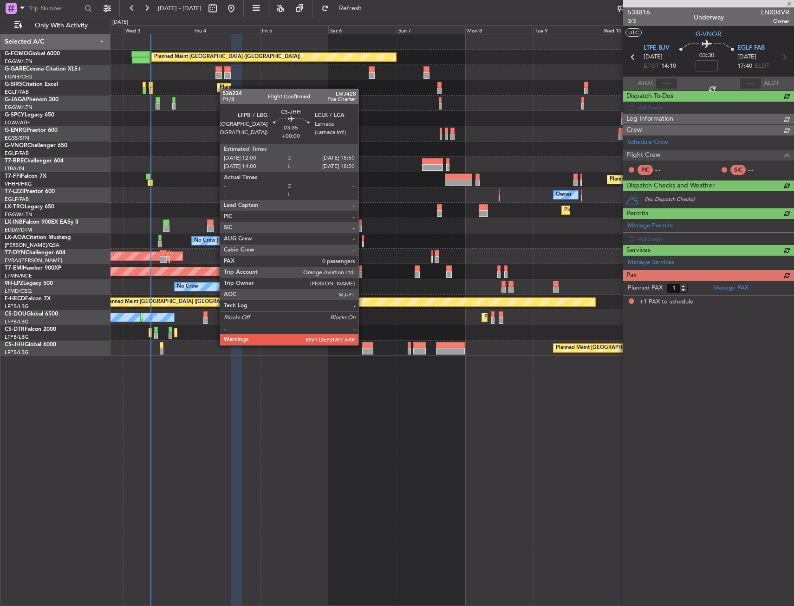
click at [362, 344] on div at bounding box center [367, 345] width 11 height 6
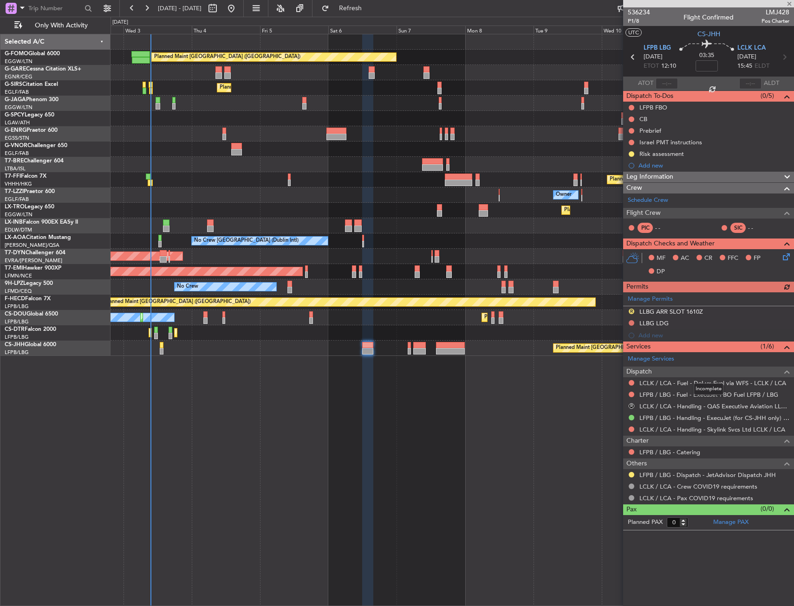
click at [704, 387] on div "Incomplete" at bounding box center [708, 389] width 30 height 12
click at [781, 54] on icon at bounding box center [784, 57] width 12 height 12
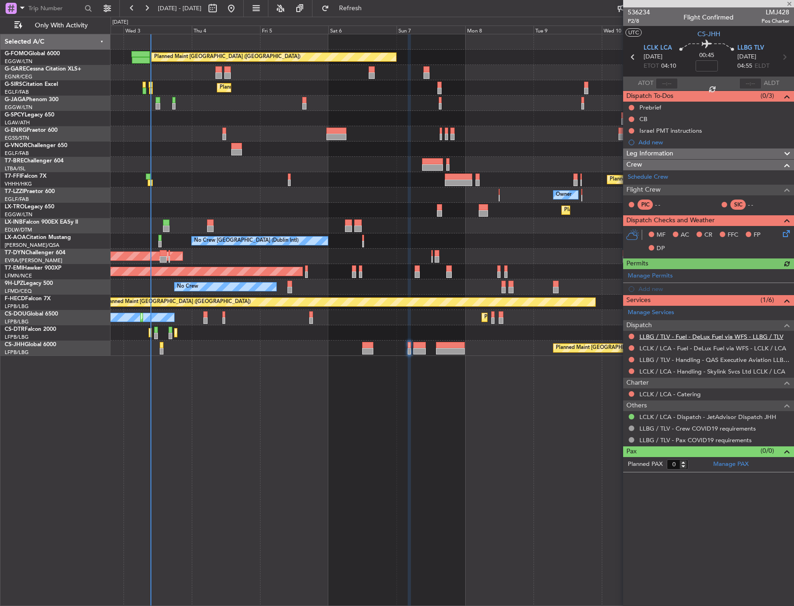
click at [687, 337] on link "LLBG / TLV - Fuel - DeLux Fuel via WFS - LLBG / TLV" at bounding box center [711, 337] width 144 height 8
click at [303, 409] on div "Planned Maint London (Luton) Unplanned Maint Chester Planned Maint London (Farn…" at bounding box center [451, 320] width 683 height 572
click at [370, 7] on span "Refresh" at bounding box center [350, 8] width 39 height 6
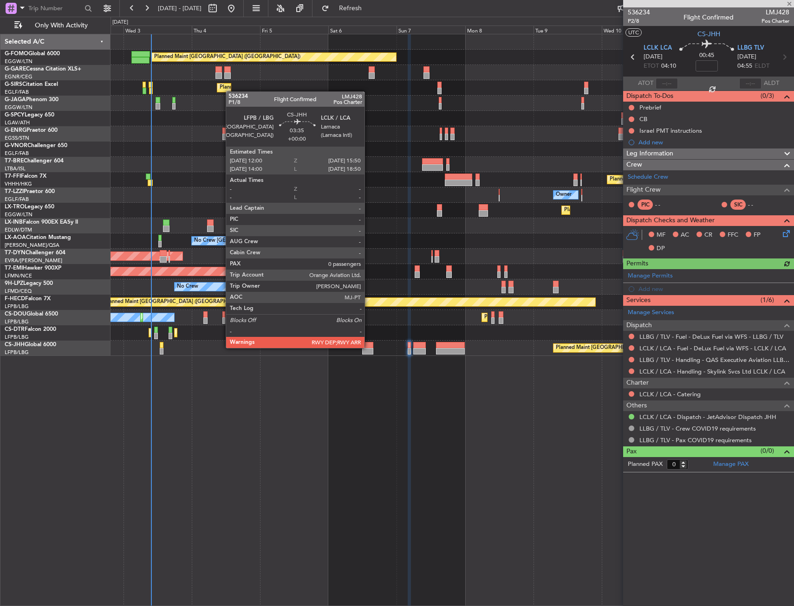
click at [368, 347] on div at bounding box center [367, 345] width 11 height 6
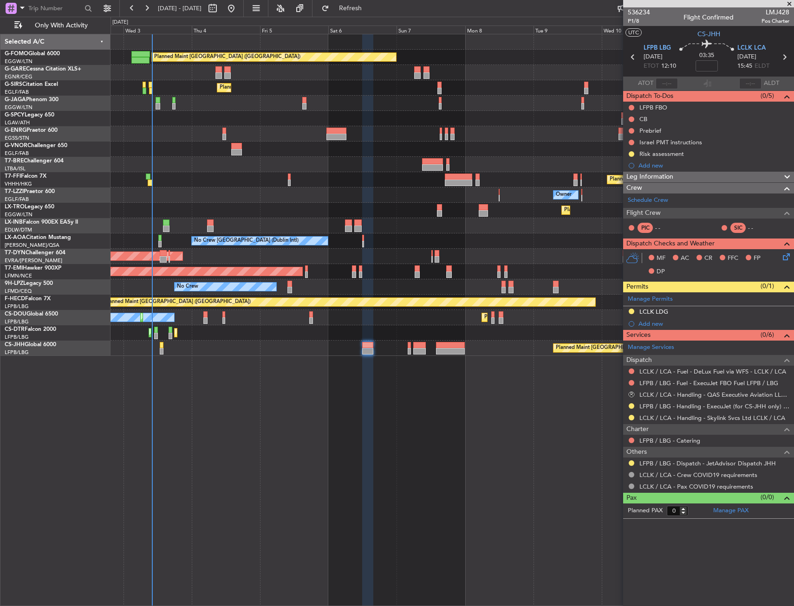
drag, startPoint x: 395, startPoint y: 12, endPoint x: 366, endPoint y: 19, distance: 30.2
click at [373, 12] on button "Refresh" at bounding box center [345, 8] width 56 height 15
click at [629, 463] on button at bounding box center [631, 463] width 6 height 6
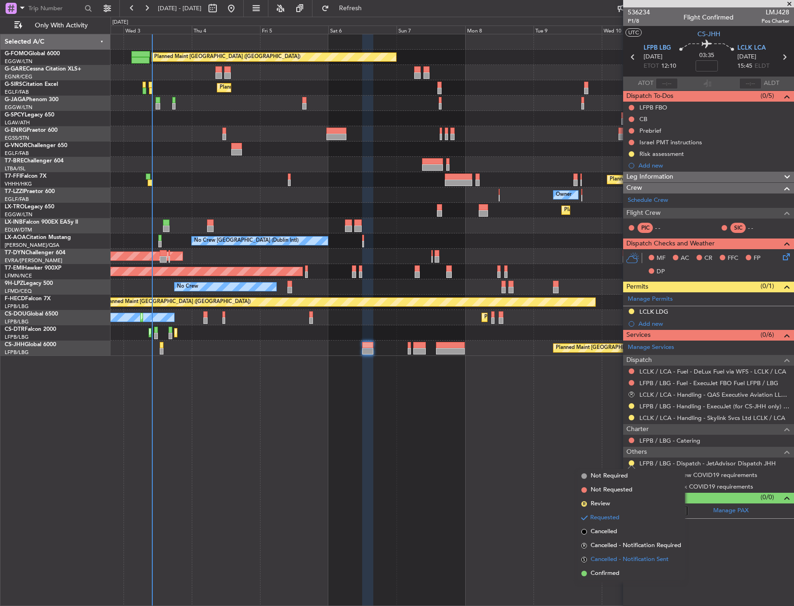
click at [609, 566] on ul "Not Required Not Requested R Review Requested Cancelled R Cancelled - Notificat…" at bounding box center [630, 524] width 107 height 111
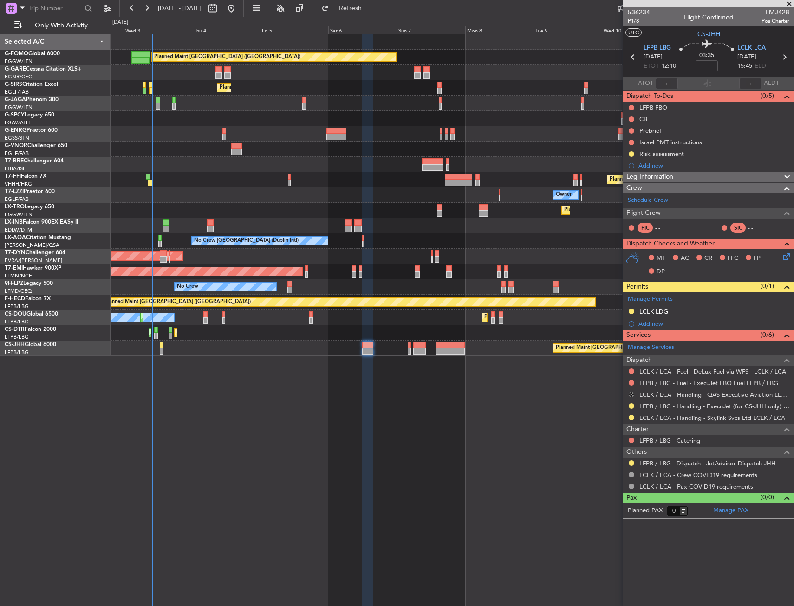
click at [629, 395] on button "R" at bounding box center [631, 395] width 6 height 6
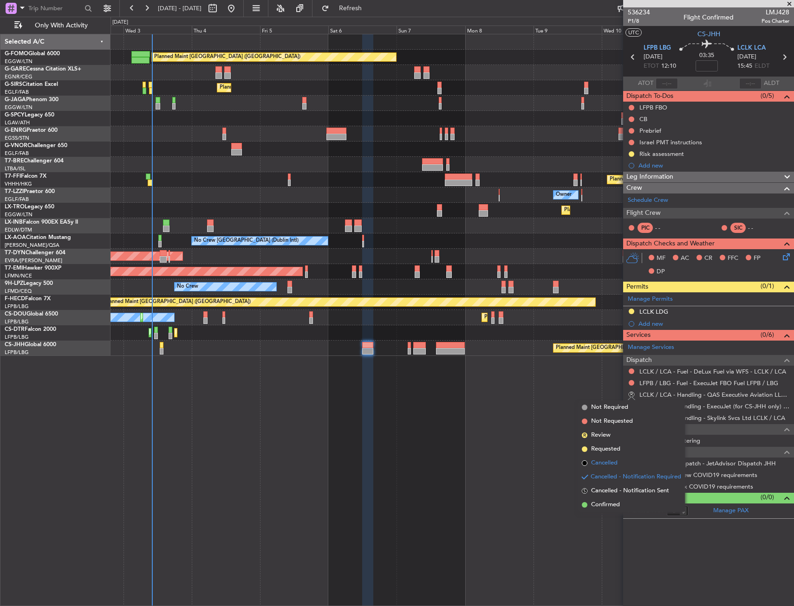
click at [612, 463] on span "Cancelled" at bounding box center [604, 462] width 26 height 9
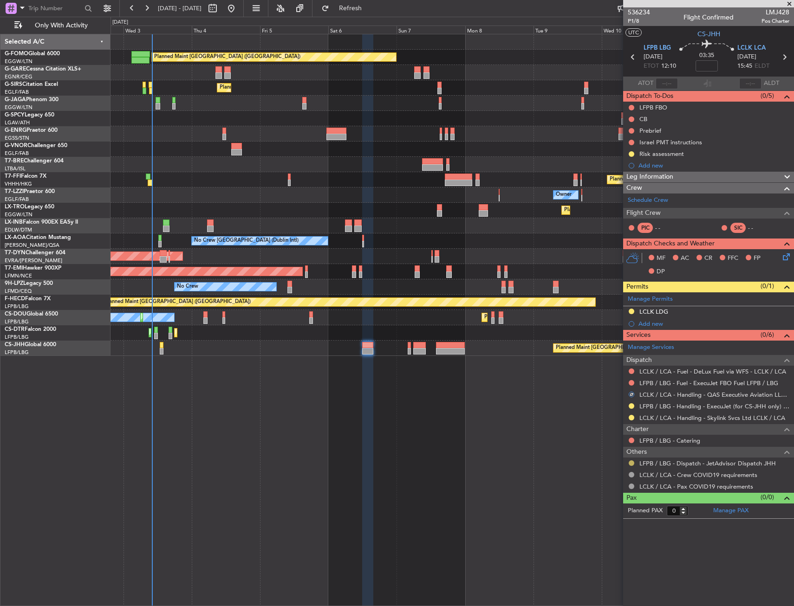
click at [632, 461] on button at bounding box center [631, 463] width 6 height 6
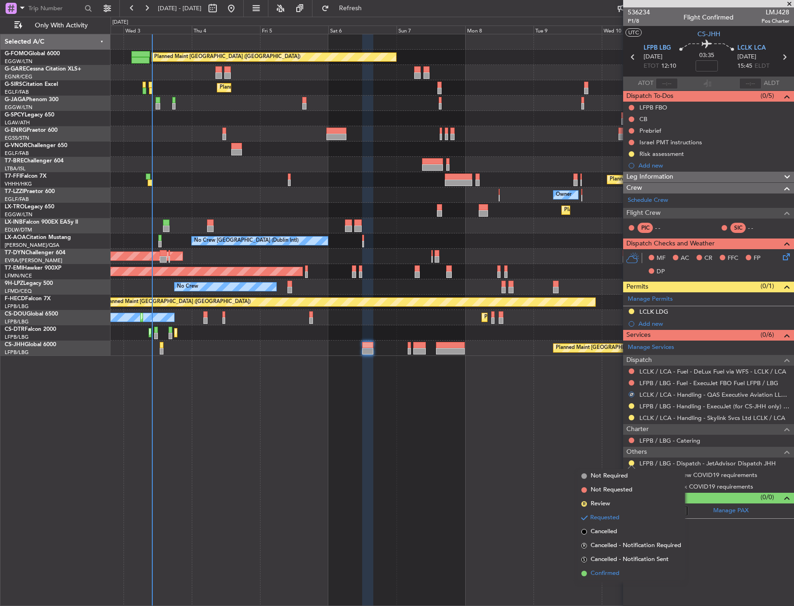
click at [613, 569] on span "Confirmed" at bounding box center [604, 573] width 29 height 9
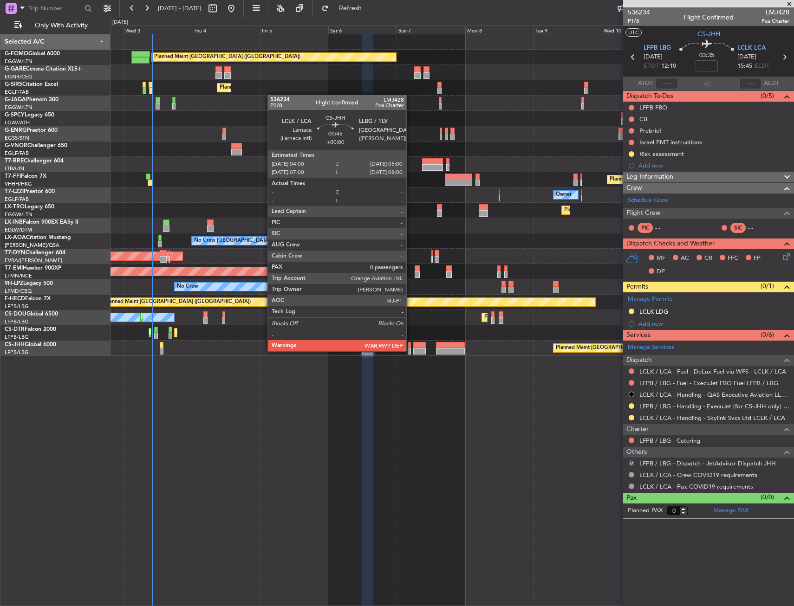
click at [410, 350] on div at bounding box center [408, 351] width 3 height 6
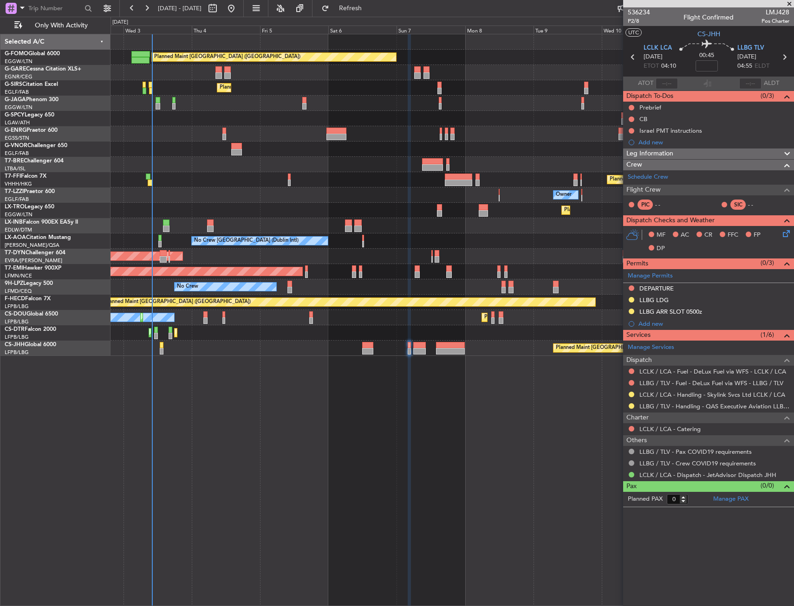
drag, startPoint x: 631, startPoint y: 300, endPoint x: 614, endPoint y: 308, distance: 18.7
click at [631, 300] on button at bounding box center [631, 300] width 6 height 6
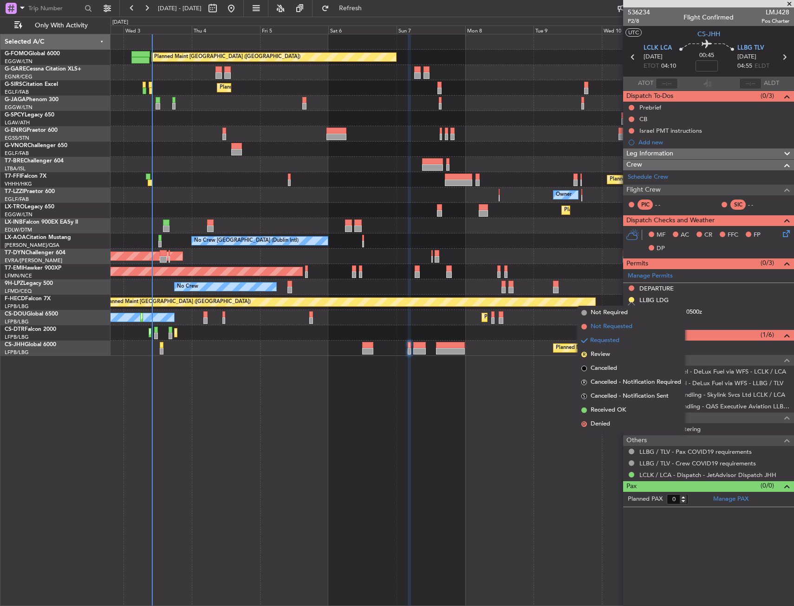
click at [612, 329] on span "Not Requested" at bounding box center [611, 326] width 42 height 9
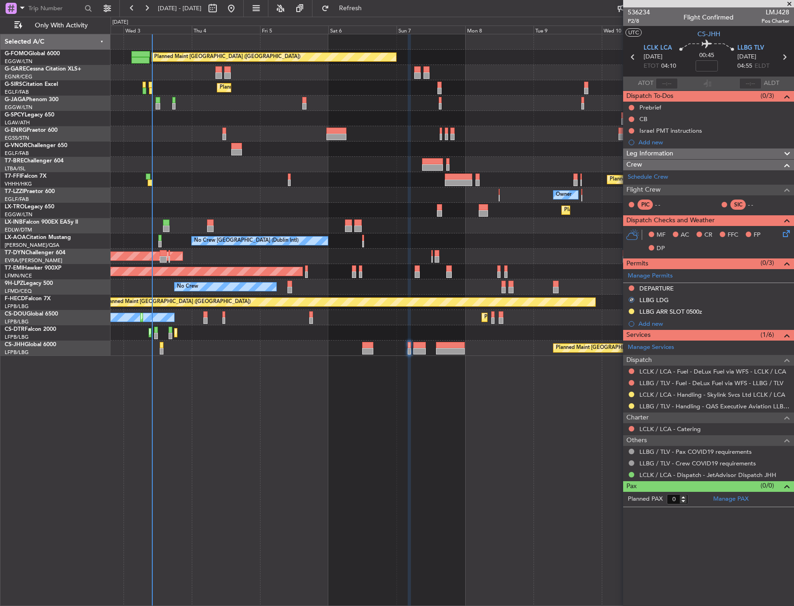
drag, startPoint x: 630, startPoint y: 287, endPoint x: 626, endPoint y: 302, distance: 14.7
click at [630, 288] on button at bounding box center [631, 288] width 6 height 6
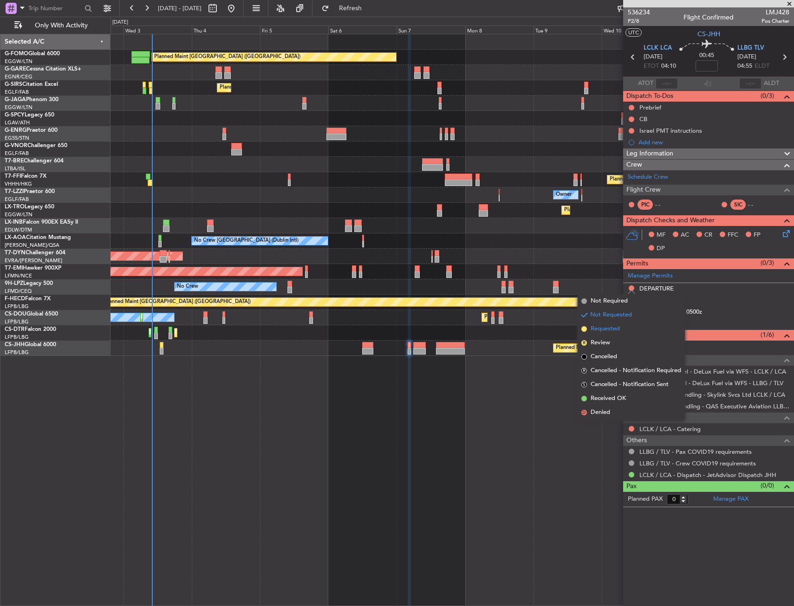
click at [611, 331] on span "Requested" at bounding box center [604, 328] width 29 height 9
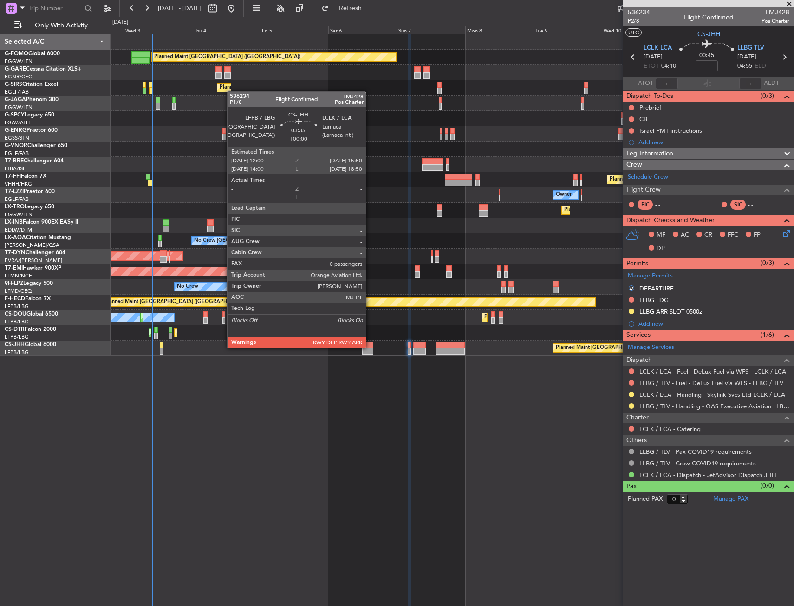
click at [370, 347] on div at bounding box center [367, 345] width 11 height 6
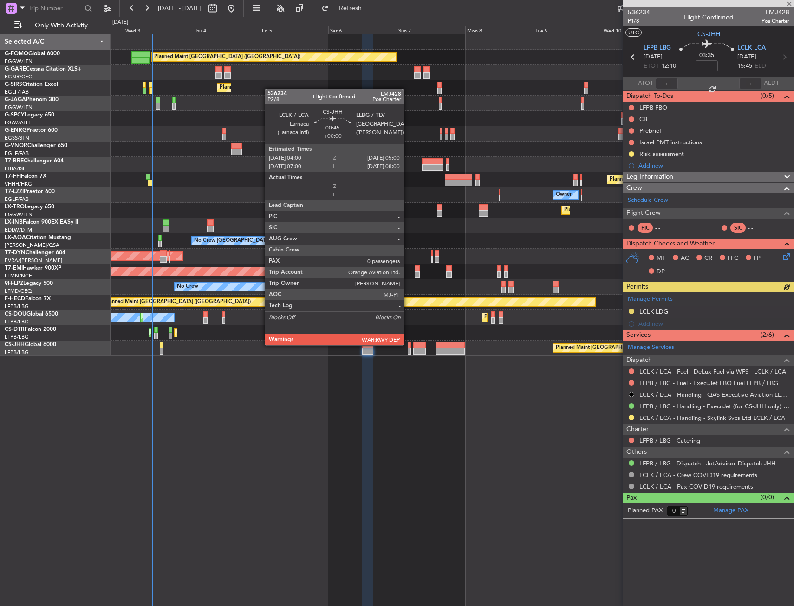
click at [407, 344] on div at bounding box center [408, 345] width 3 height 6
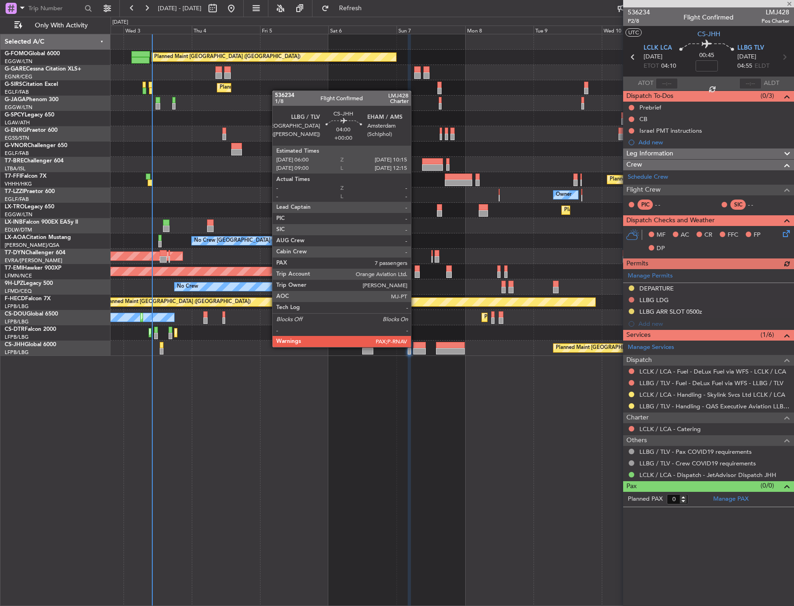
click at [415, 346] on div at bounding box center [419, 345] width 13 height 6
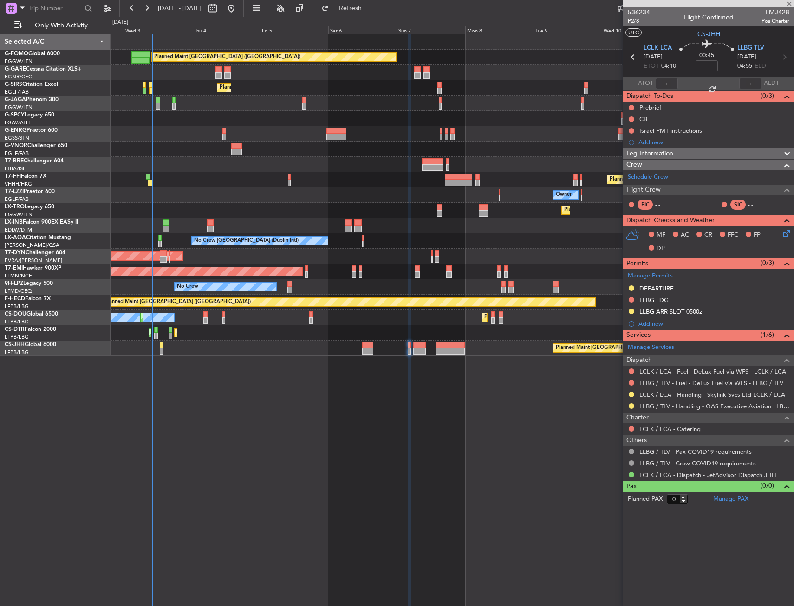
type input "7"
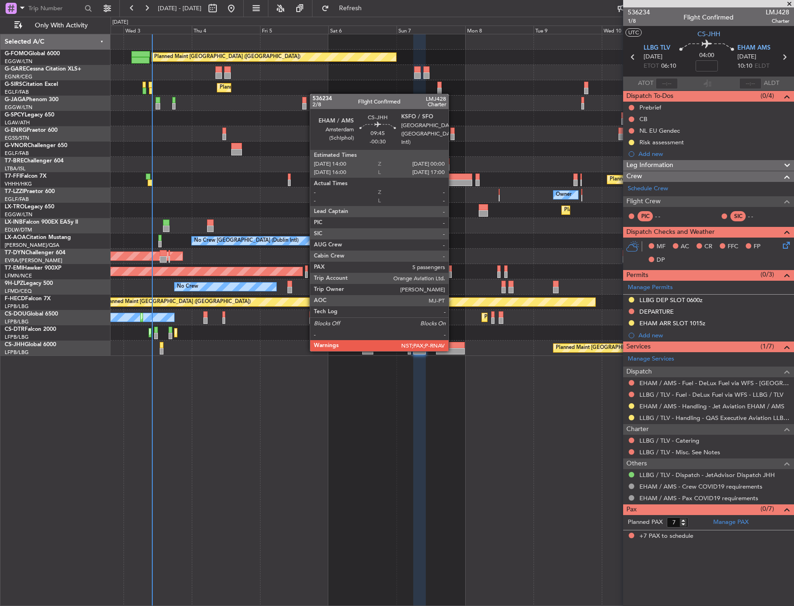
click at [452, 350] on div at bounding box center [450, 351] width 29 height 6
type input "-00:30"
type input "5"
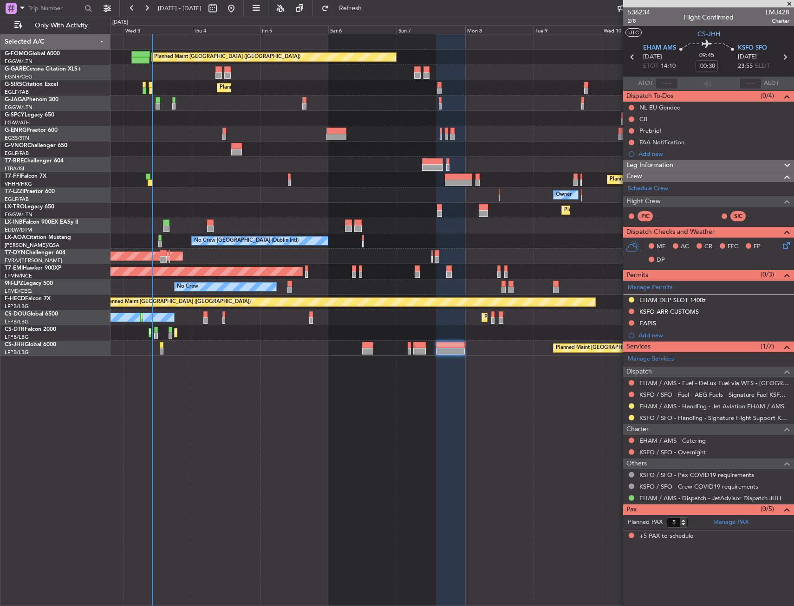
click at [383, 340] on div "Planned Maint London (Luton) Unplanned Maint Chester Planned Maint London (Farn…" at bounding box center [451, 195] width 683 height 322
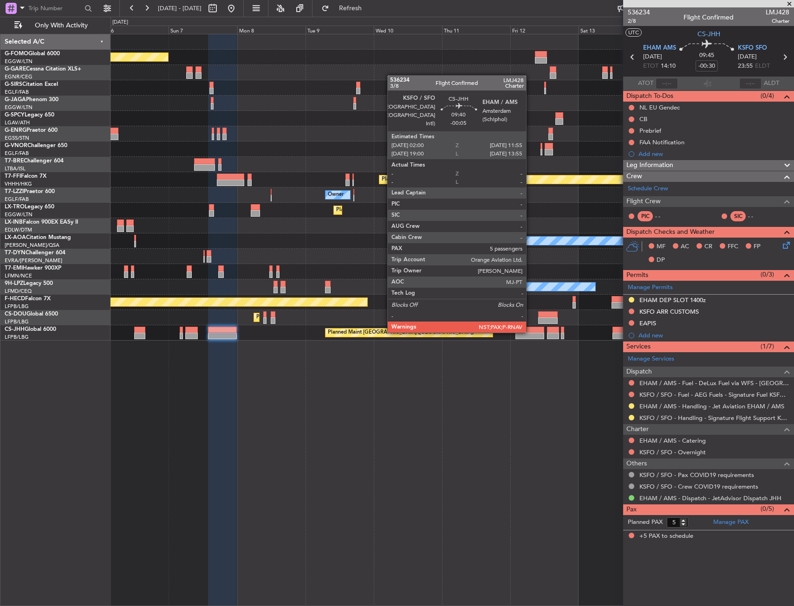
click at [530, 332] on div at bounding box center [529, 330] width 28 height 6
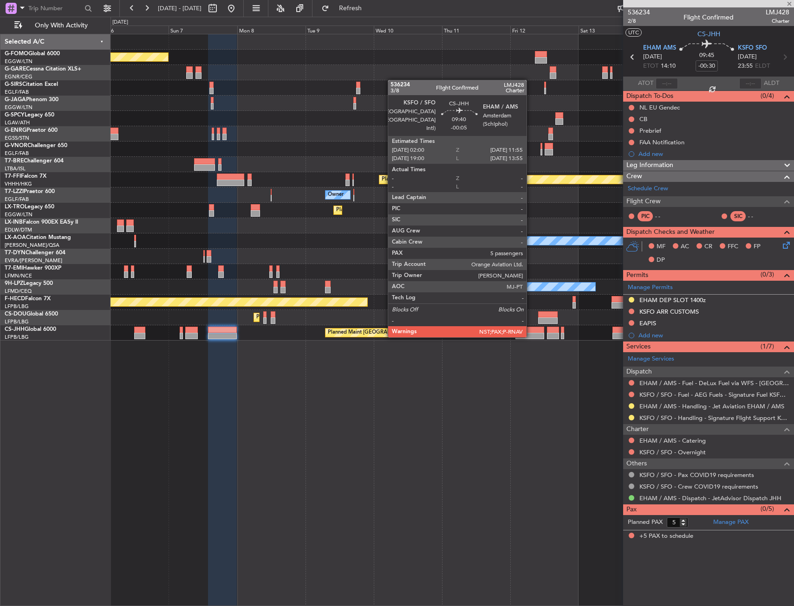
type input "-00:05"
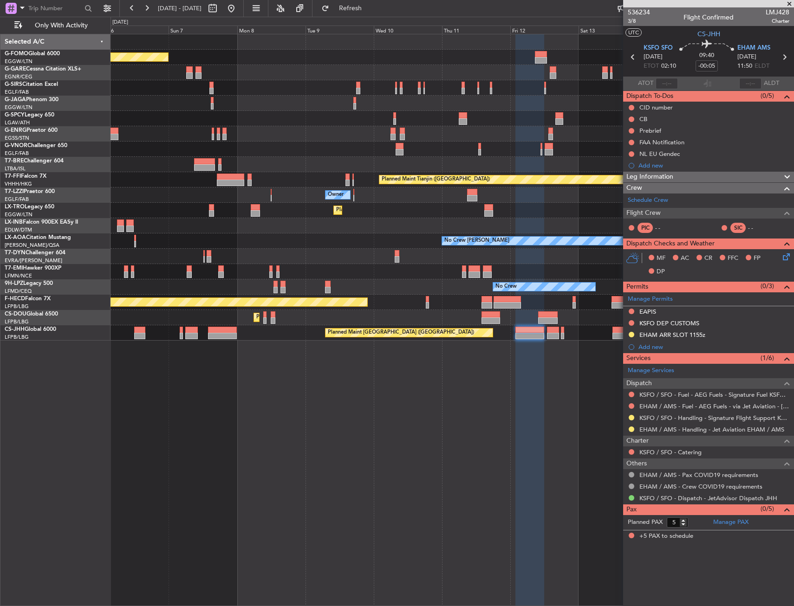
click at [653, 348] on div "Add new" at bounding box center [713, 347] width 151 height 8
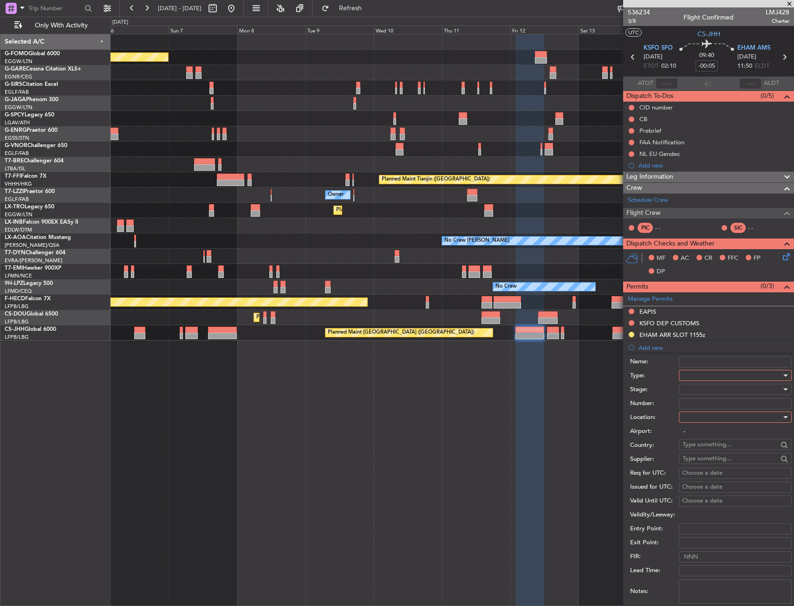
click at [691, 378] on div at bounding box center [731, 375] width 99 height 14
click at [708, 463] on span "CID" at bounding box center [731, 464] width 97 height 14
click at [697, 420] on div at bounding box center [731, 417] width 99 height 14
click at [706, 443] on span "Departure Alt" at bounding box center [731, 450] width 97 height 14
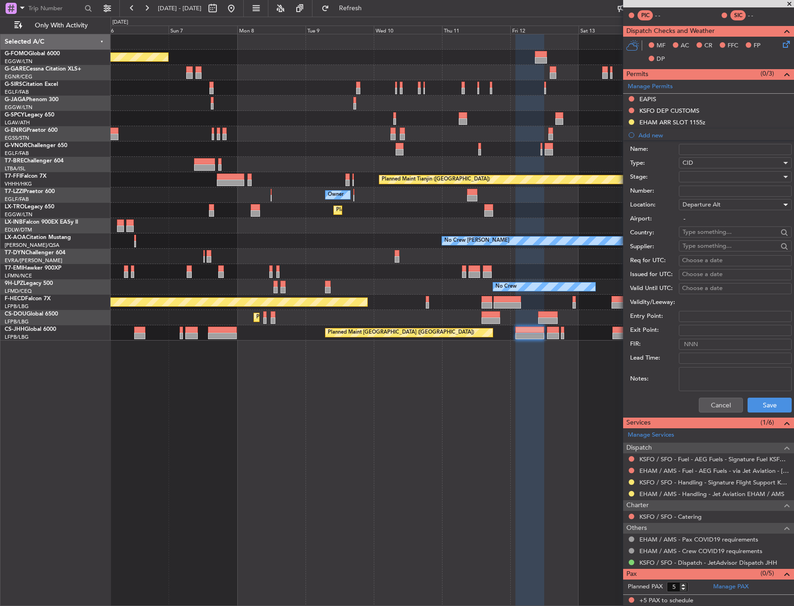
click at [704, 206] on span "Departure Alt" at bounding box center [701, 204] width 38 height 8
click at [709, 220] on span "Departure" at bounding box center [731, 224] width 97 height 14
type input "KSFO / SFO"
click at [763, 400] on button "Save" at bounding box center [769, 405] width 44 height 15
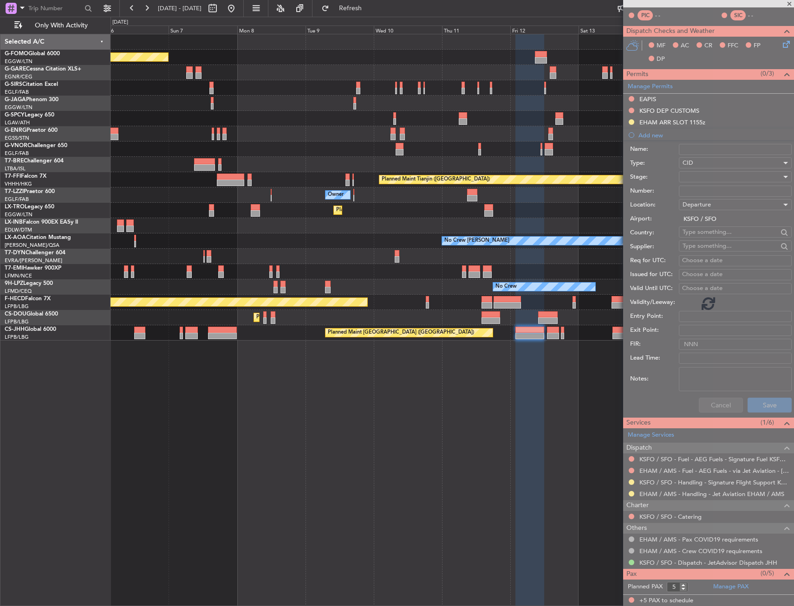
click at [364, 479] on div "Planned Maint [GEOGRAPHIC_DATA] ([GEOGRAPHIC_DATA]) Planned Maint [GEOGRAPHIC_D…" at bounding box center [451, 320] width 683 height 572
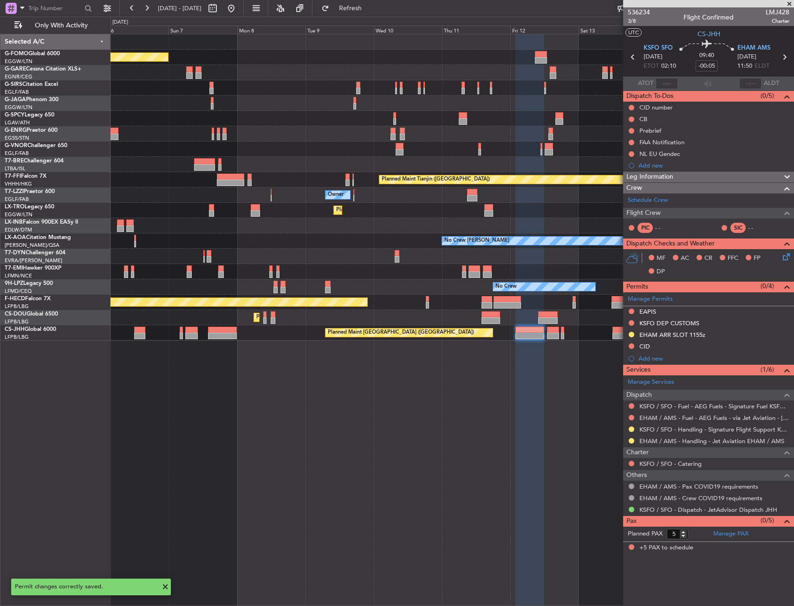
scroll to position [0, 0]
click at [552, 336] on div at bounding box center [553, 336] width 13 height 6
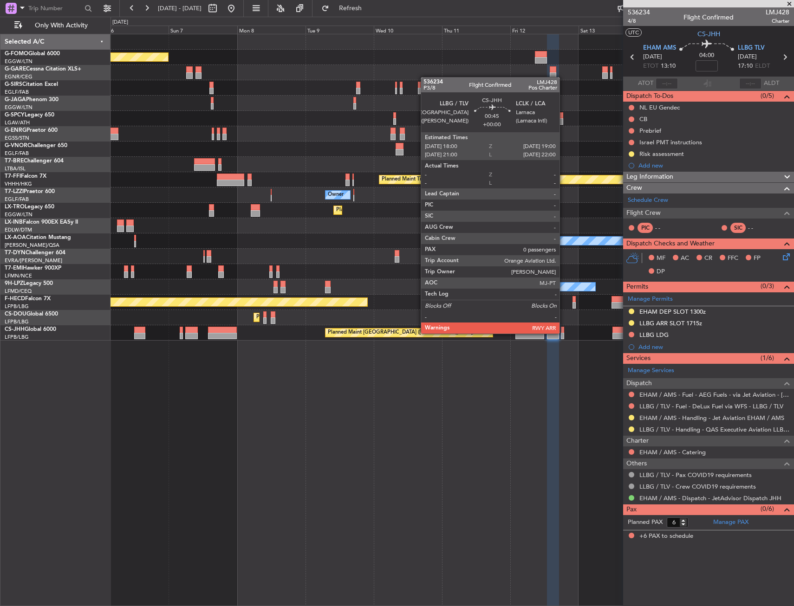
click at [563, 333] on div at bounding box center [562, 336] width 3 height 6
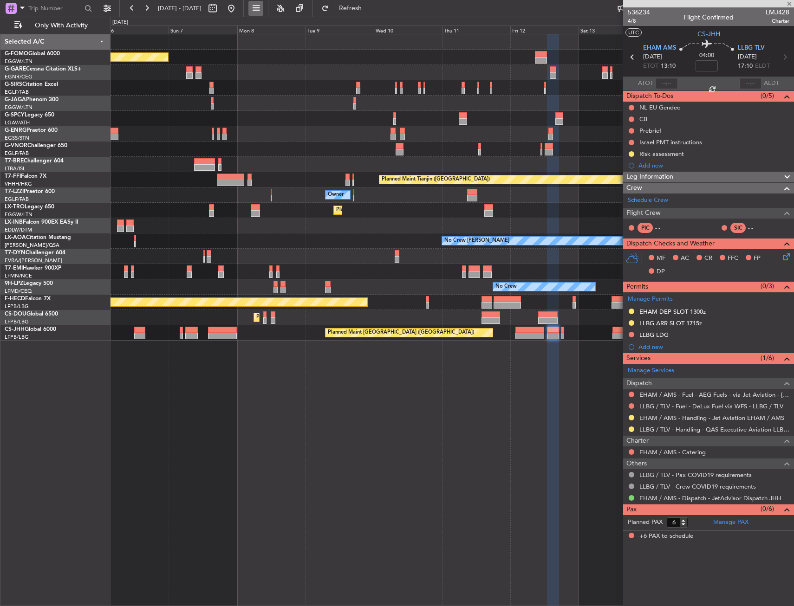
type input "0"
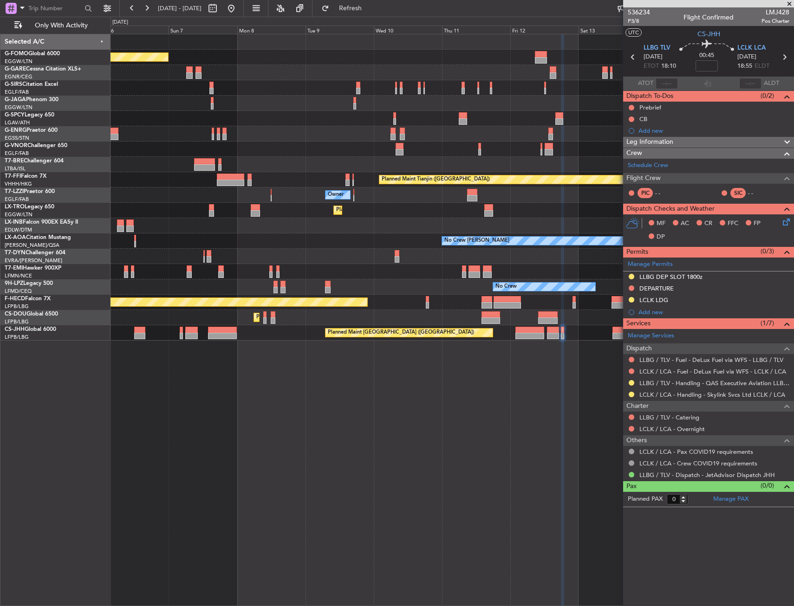
click at [440, 312] on div "Planned Maint [GEOGRAPHIC_DATA] ([GEOGRAPHIC_DATA]) Planned Maint [GEOGRAPHIC_D…" at bounding box center [451, 187] width 683 height 306
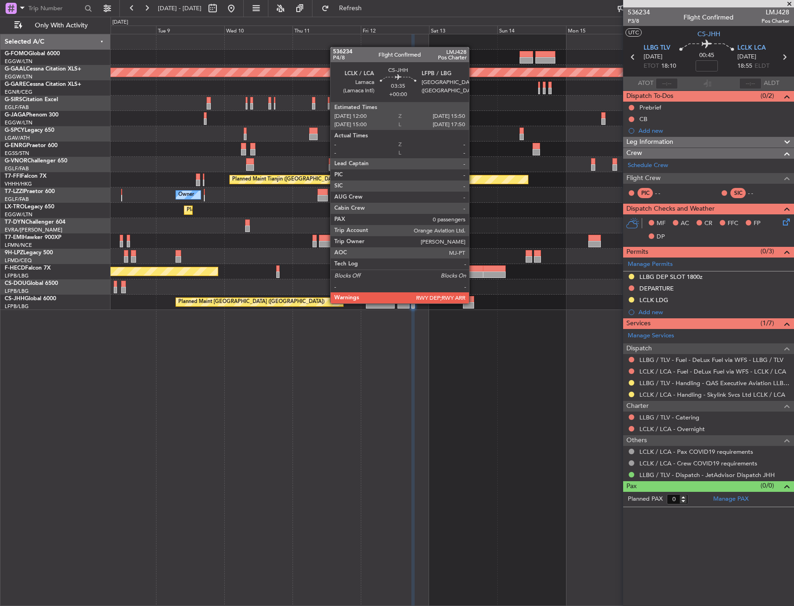
click at [473, 303] on div at bounding box center [468, 305] width 11 height 6
click at [460, 349] on div "Planned Maint [GEOGRAPHIC_DATA] ([GEOGRAPHIC_DATA]) Planned [GEOGRAPHIC_DATA] P…" at bounding box center [451, 320] width 683 height 572
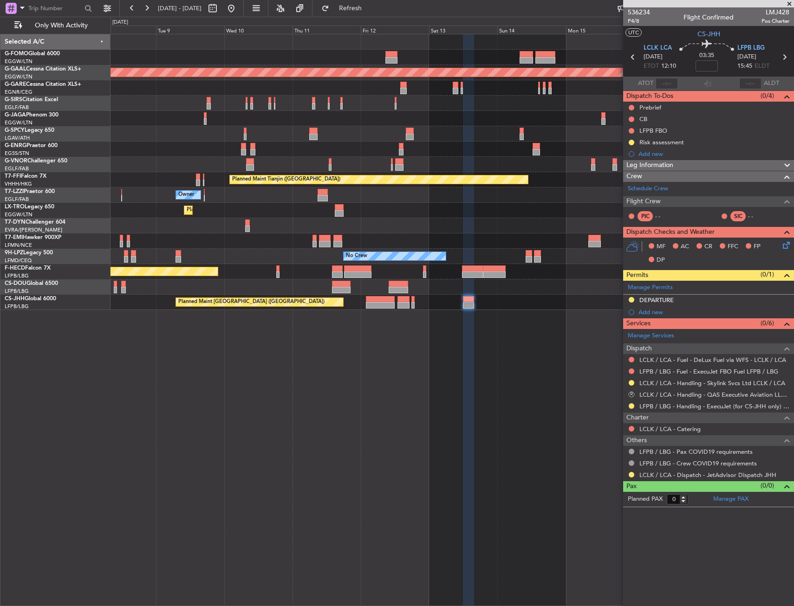
click at [631, 398] on mat-tooltip-component "Cancelled - Notification Required" at bounding box center [631, 409] width 95 height 25
click at [631, 394] on button "R" at bounding box center [631, 395] width 6 height 6
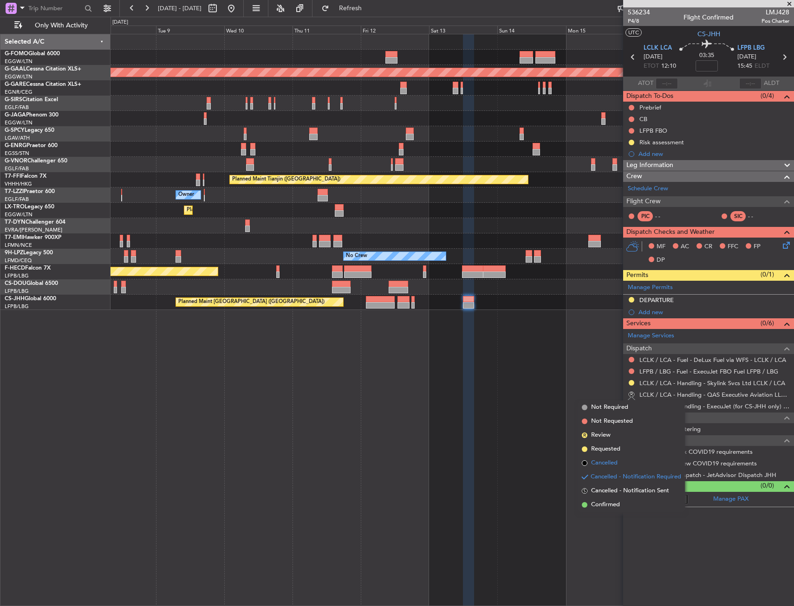
click at [610, 459] on span "Cancelled" at bounding box center [604, 462] width 26 height 9
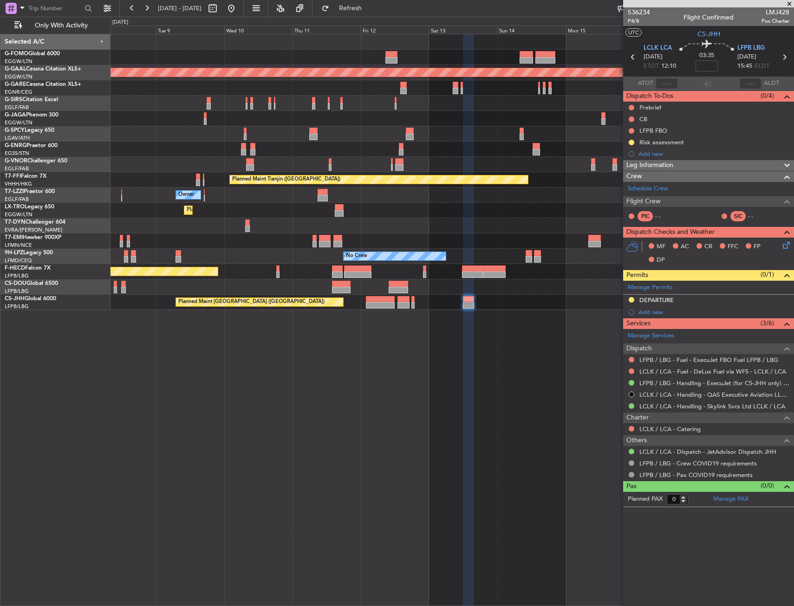
click at [401, 433] on div "Planned Maint [GEOGRAPHIC_DATA] ([GEOGRAPHIC_DATA]) Planned [GEOGRAPHIC_DATA] P…" at bounding box center [451, 320] width 683 height 572
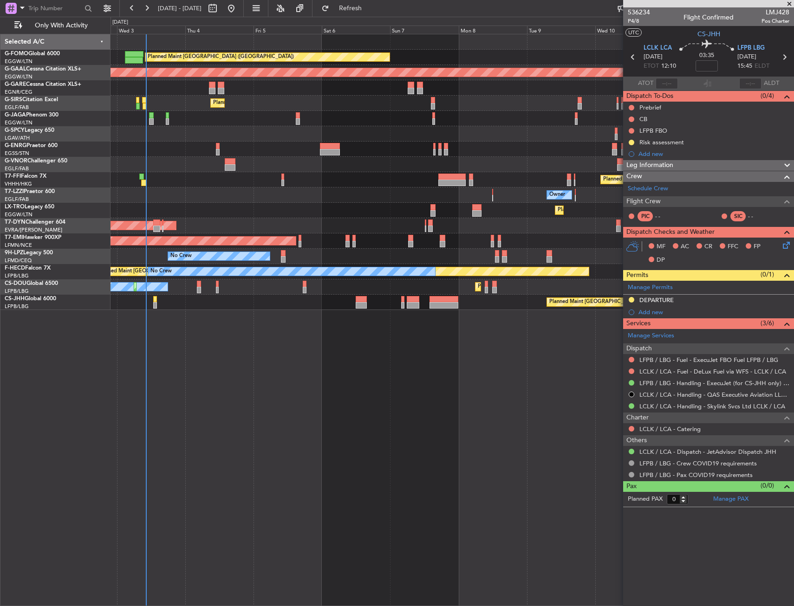
click at [598, 146] on div "Planned Maint [GEOGRAPHIC_DATA] ([GEOGRAPHIC_DATA]) Planned [GEOGRAPHIC_DATA] U…" at bounding box center [451, 172] width 683 height 276
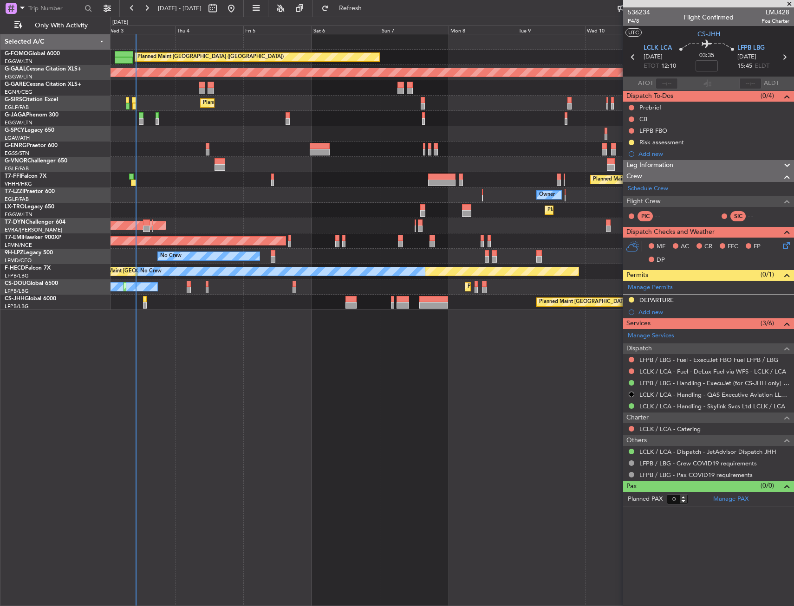
click at [308, 157] on div "Planned Maint [GEOGRAPHIC_DATA] ([GEOGRAPHIC_DATA]) Planned [GEOGRAPHIC_DATA] U…" at bounding box center [451, 172] width 683 height 276
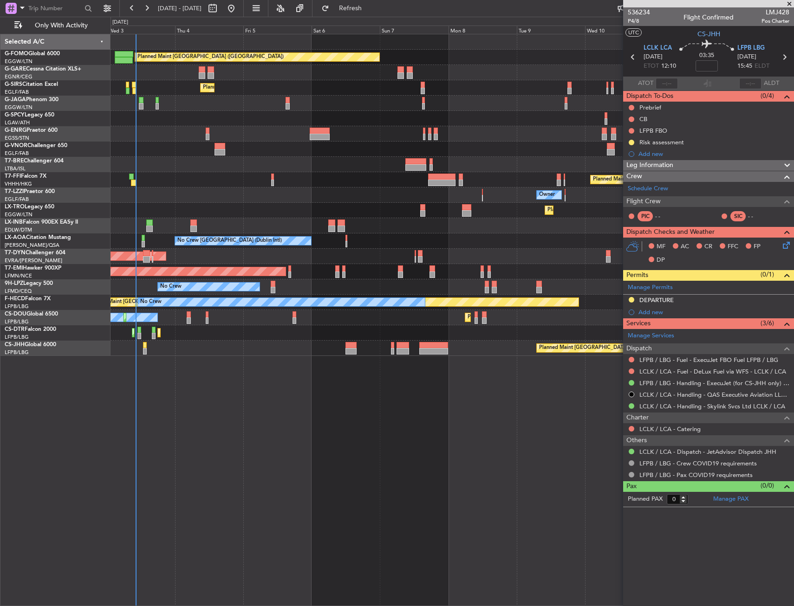
click at [352, 347] on div at bounding box center [350, 345] width 11 height 6
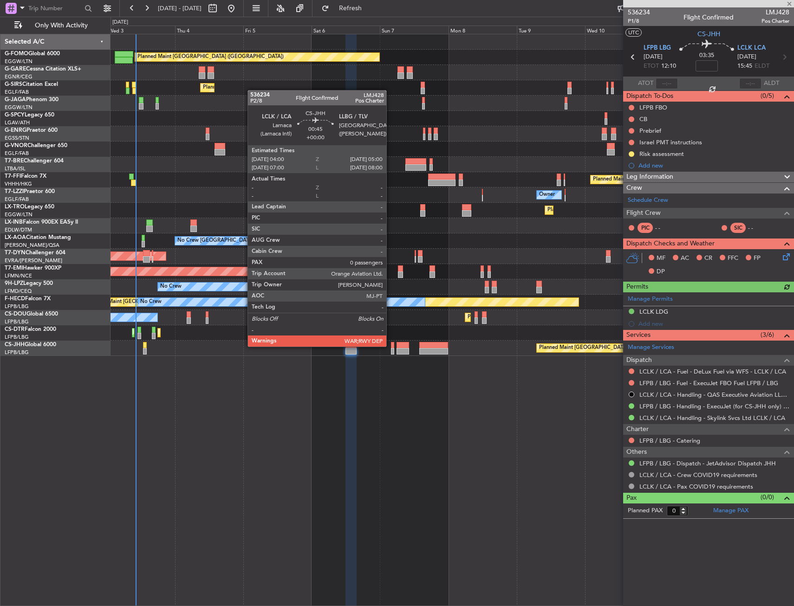
click at [391, 346] on div at bounding box center [392, 345] width 3 height 6
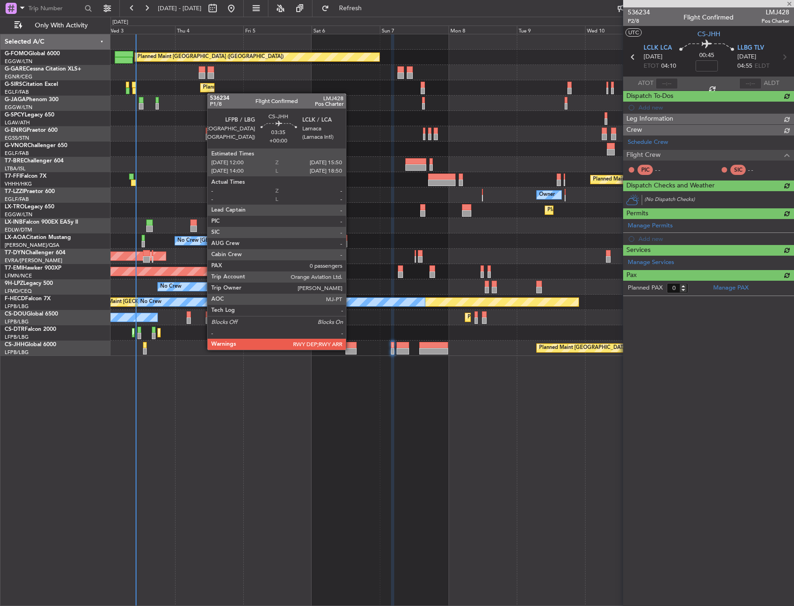
click at [350, 349] on div at bounding box center [350, 351] width 11 height 6
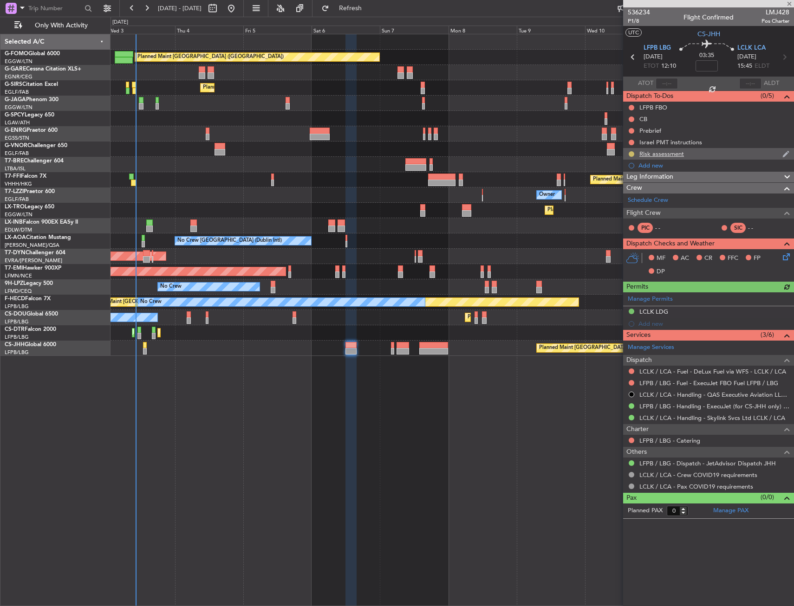
click at [631, 153] on button at bounding box center [631, 154] width 6 height 6
click at [629, 209] on span "Cancelled" at bounding box center [633, 208] width 26 height 9
click at [784, 58] on icon at bounding box center [784, 57] width 12 height 12
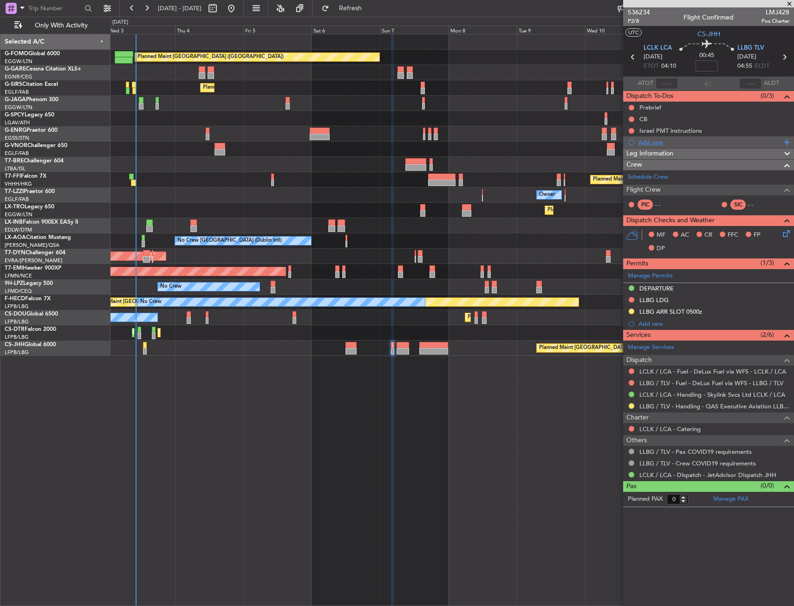
click at [639, 142] on div "Add new" at bounding box center [709, 142] width 142 height 8
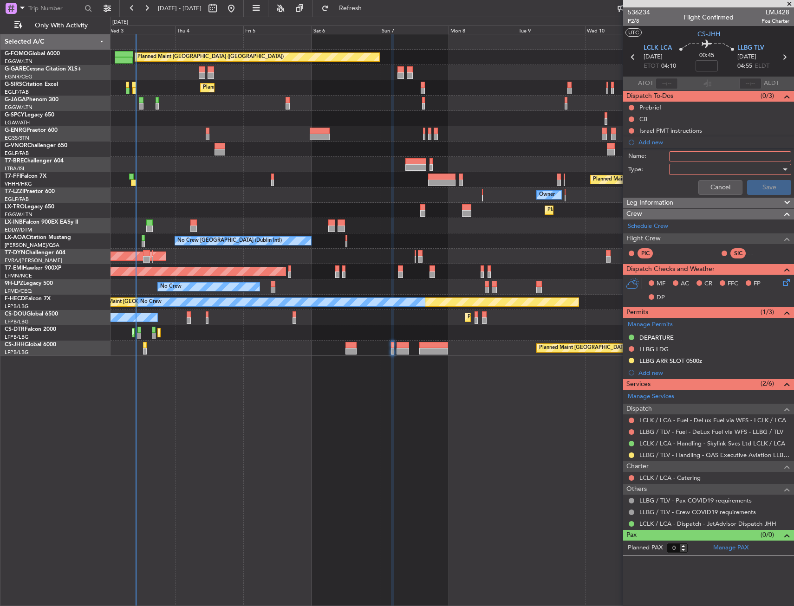
drag, startPoint x: 671, startPoint y: 157, endPoint x: 677, endPoint y: 154, distance: 6.1
click at [671, 157] on input "Name:" at bounding box center [730, 156] width 122 height 10
type input "Risk assessment"
click at [683, 172] on div at bounding box center [726, 169] width 108 height 14
click at [683, 189] on span "Generic" at bounding box center [717, 188] width 99 height 14
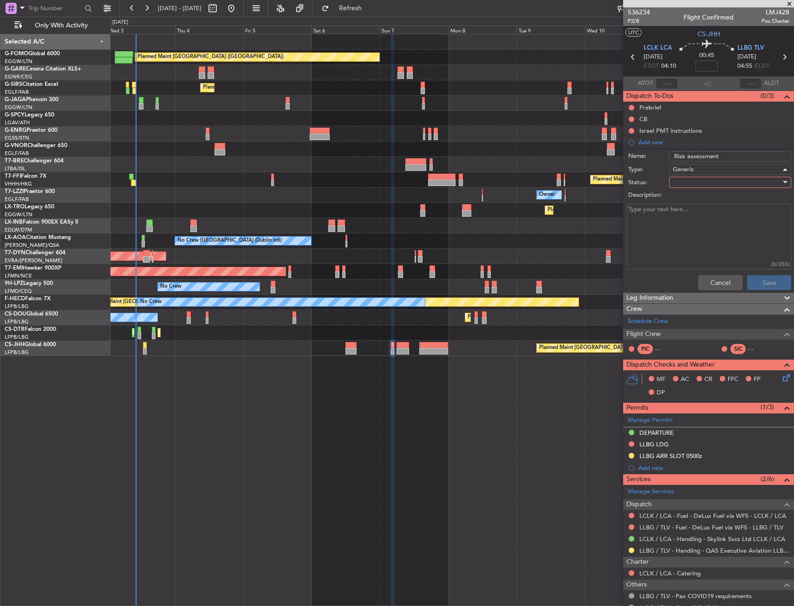
click at [688, 183] on div at bounding box center [726, 182] width 108 height 14
click at [694, 225] on span "Completed" at bounding box center [725, 229] width 109 height 14
click at [752, 281] on button "Save" at bounding box center [769, 282] width 44 height 15
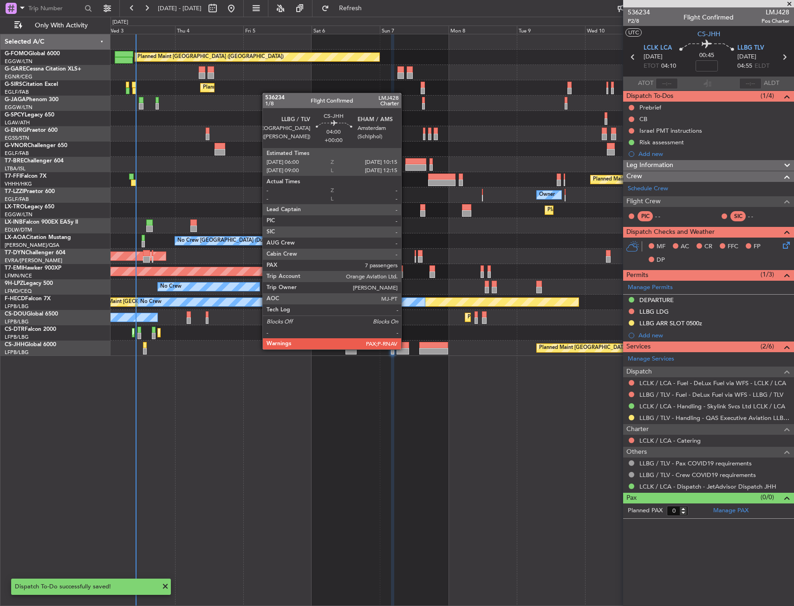
click at [405, 349] on div at bounding box center [402, 351] width 13 height 6
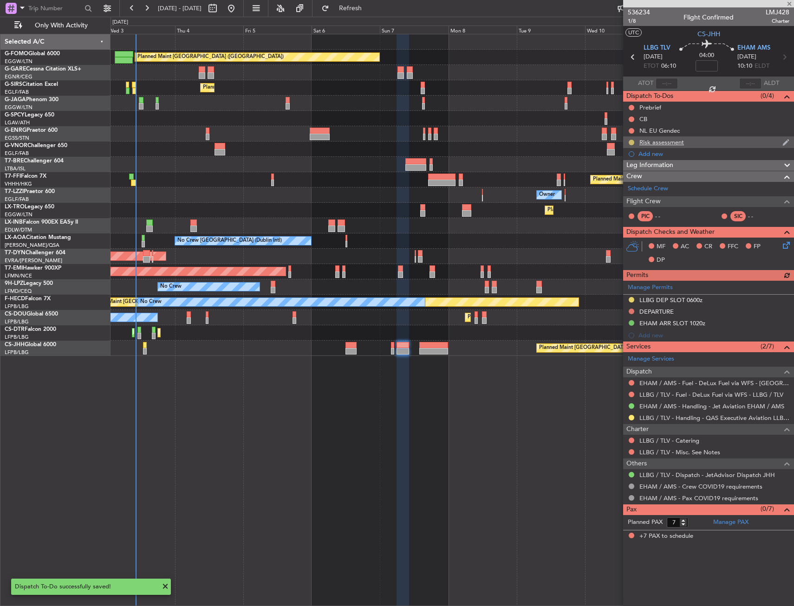
click at [629, 144] on button at bounding box center [631, 143] width 6 height 6
click at [629, 180] on span "Completed" at bounding box center [635, 183] width 31 height 9
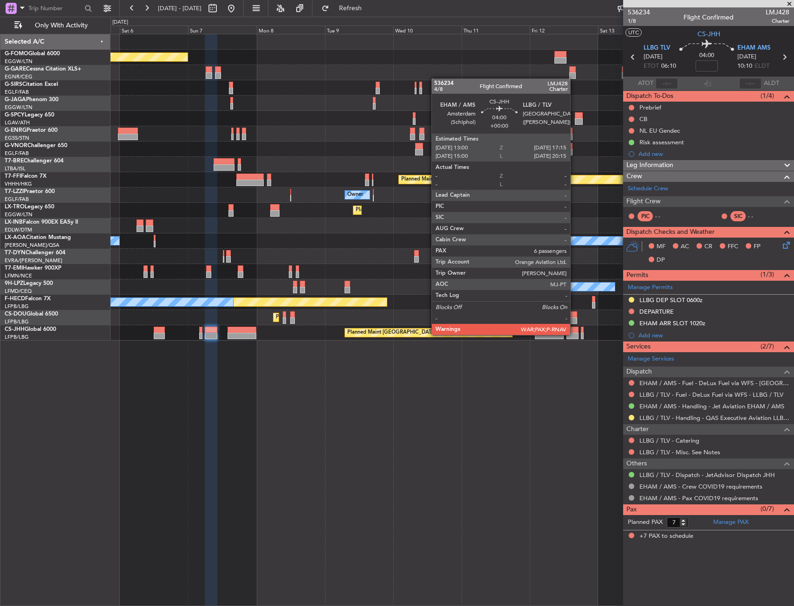
click at [574, 334] on div at bounding box center [572, 336] width 13 height 6
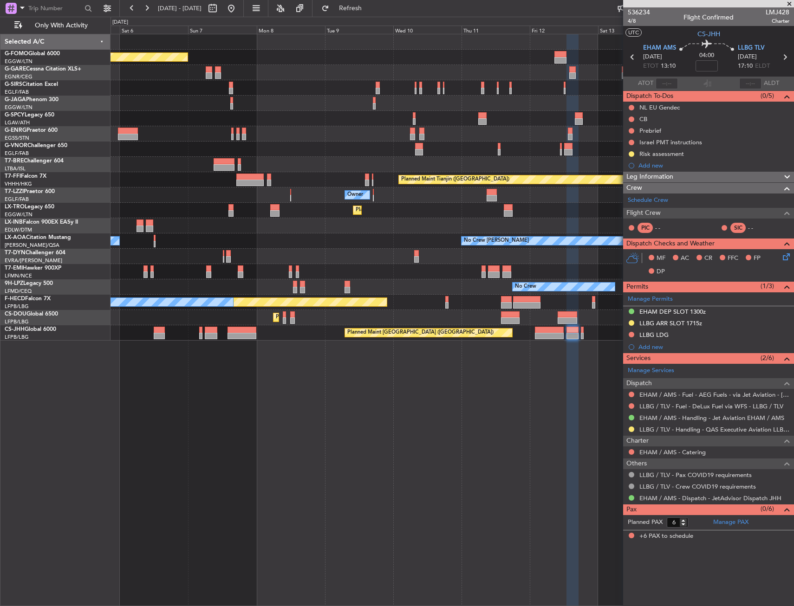
drag, startPoint x: 630, startPoint y: 153, endPoint x: 630, endPoint y: 171, distance: 18.1
click at [630, 153] on button at bounding box center [631, 154] width 6 height 6
click at [627, 196] on span "Completed" at bounding box center [635, 194] width 31 height 9
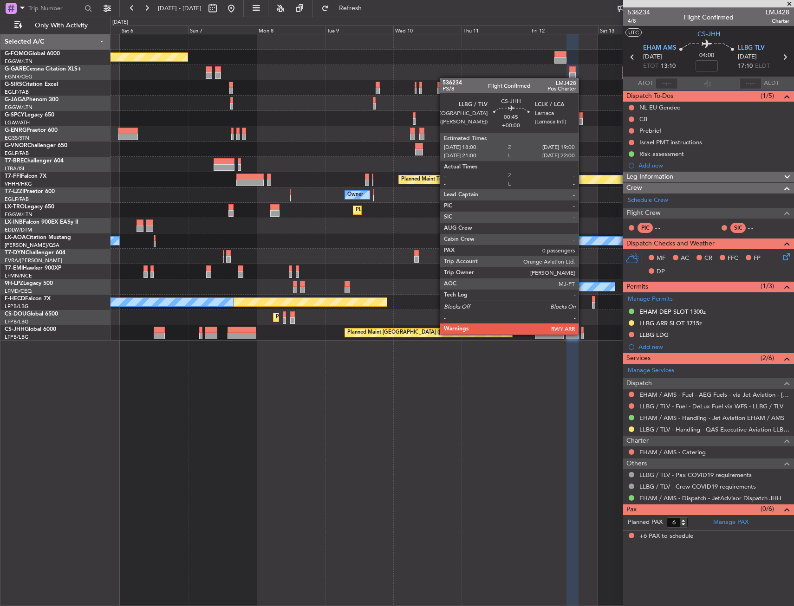
click at [582, 334] on div at bounding box center [582, 336] width 3 height 6
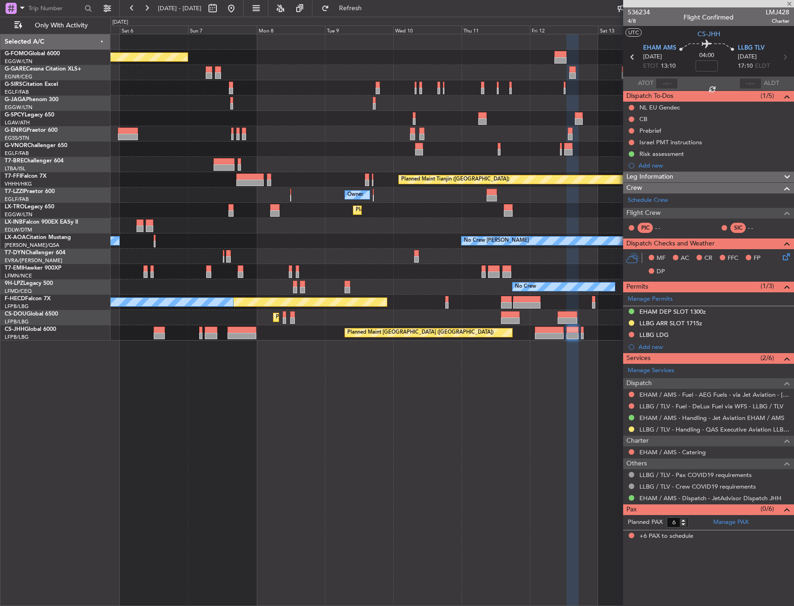
type input "0"
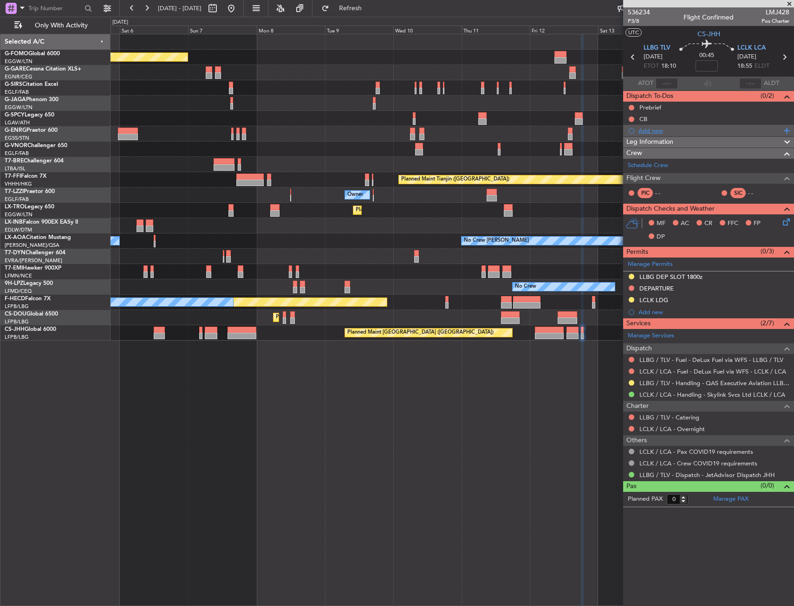
click at [654, 125] on div "Add new" at bounding box center [708, 131] width 171 height 12
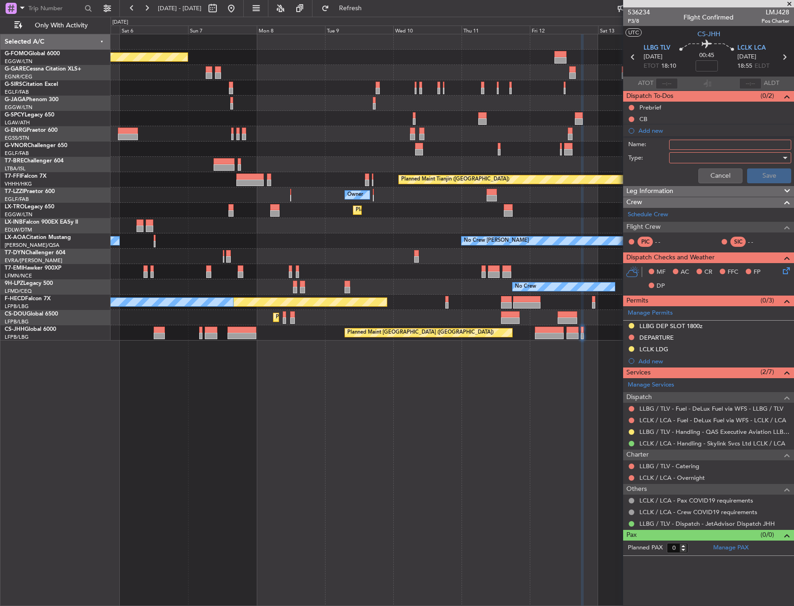
drag, startPoint x: 654, startPoint y: 124, endPoint x: 681, endPoint y: 149, distance: 36.8
click at [681, 149] on input "Name:" at bounding box center [730, 145] width 122 height 10
type input "Risk assessment"
click at [688, 159] on div at bounding box center [726, 158] width 108 height 14
click at [688, 174] on span "Generic" at bounding box center [725, 177] width 114 height 14
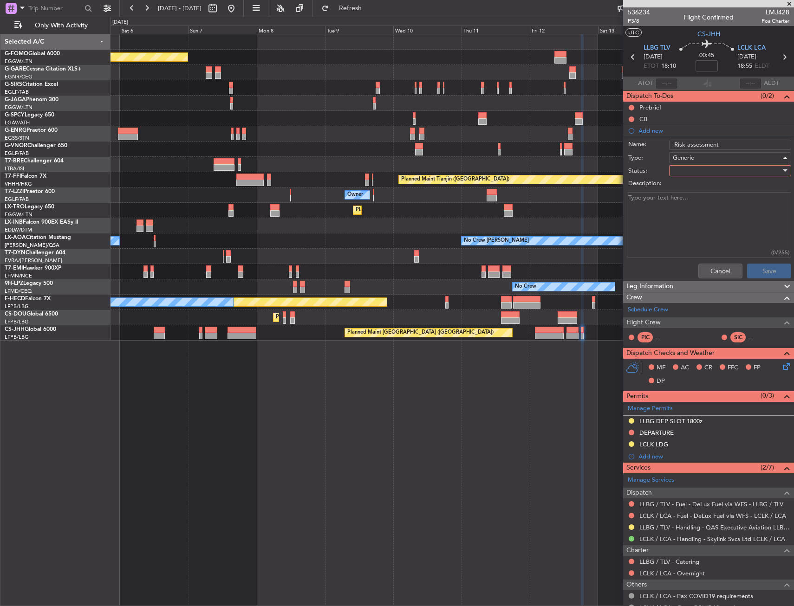
click at [690, 172] on div at bounding box center [726, 171] width 108 height 14
click at [690, 208] on span "In Progress" at bounding box center [725, 203] width 109 height 14
click at [704, 173] on div "In Progress" at bounding box center [726, 171] width 108 height 14
click at [697, 217] on span "Completed" at bounding box center [725, 217] width 109 height 14
click at [754, 274] on button "Save" at bounding box center [769, 271] width 44 height 15
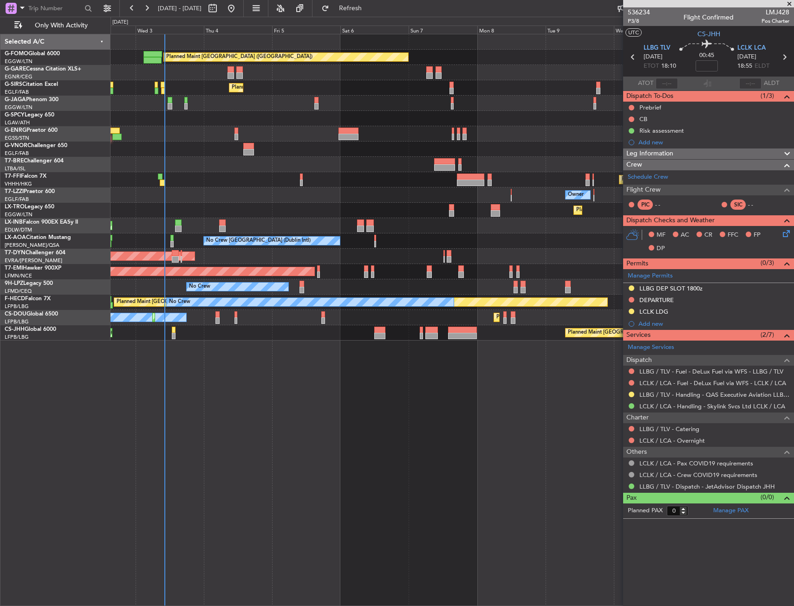
click at [458, 204] on div "Planned Maint Dusseldorf" at bounding box center [451, 210] width 683 height 15
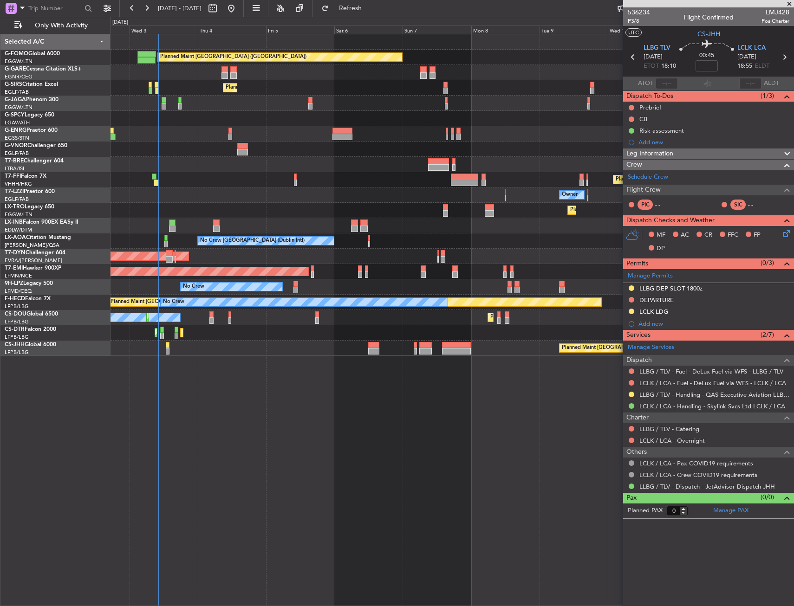
click at [322, 430] on div "Planned Maint London (Luton) Unplanned Maint Chester Planned Maint London (Farn…" at bounding box center [451, 320] width 683 height 572
click at [158, 94] on div "Planned Maint [GEOGRAPHIC_DATA] ([GEOGRAPHIC_DATA])" at bounding box center [451, 87] width 683 height 15
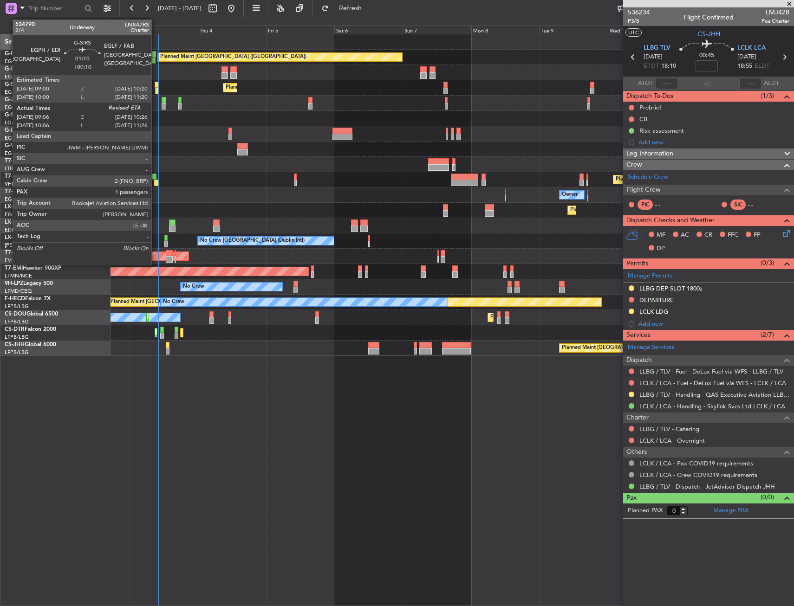
click at [155, 90] on div at bounding box center [157, 91] width 4 height 6
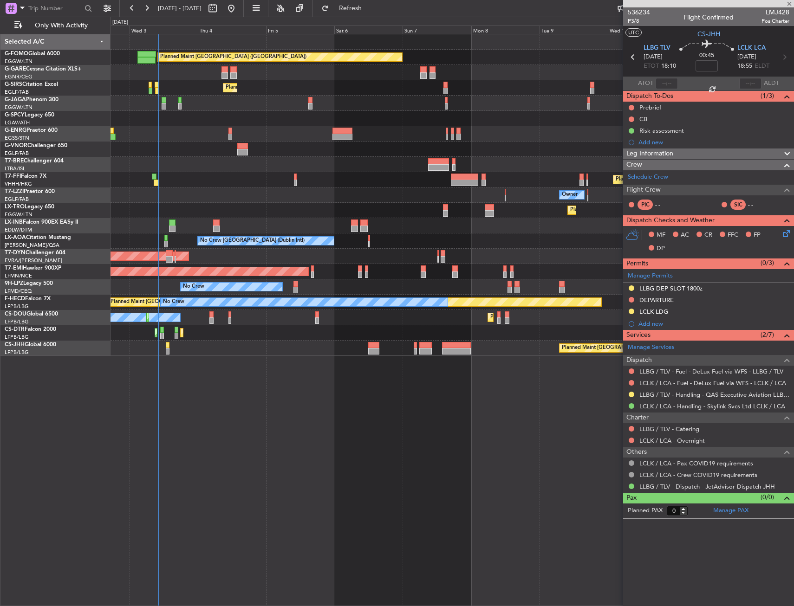
type input "+00:10"
type input "09:06"
type input "1"
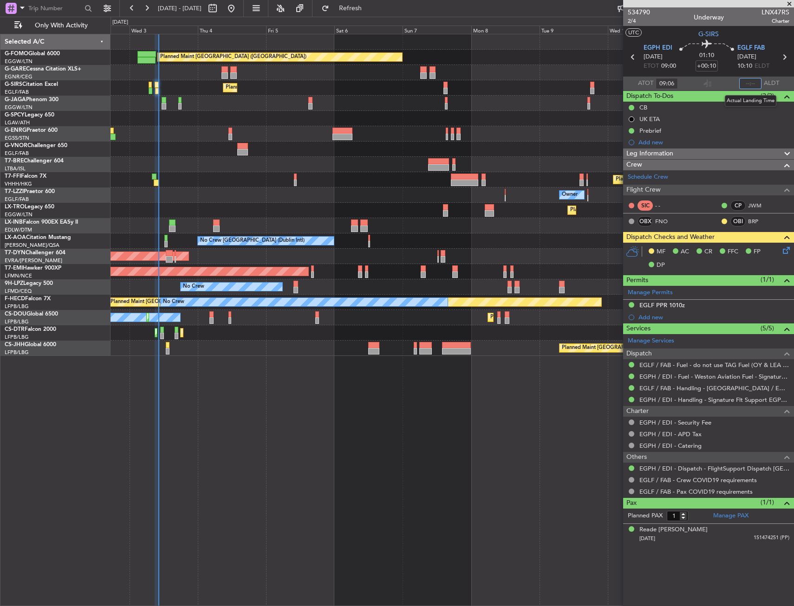
click at [753, 84] on input "text" at bounding box center [750, 83] width 22 height 11
click at [716, 83] on section "ATOT 09:06 1016 ALDT" at bounding box center [708, 84] width 171 height 14
type input "10:16"
click at [268, 417] on div "Planned Maint London (Luton) Unplanned Maint Chester Planned Maint London (Farn…" at bounding box center [451, 320] width 683 height 572
click at [0, 381] on html "02 Sep 2025 - 12 Sep 2025 Refresh Quick Links Only With Activity Planned Maint …" at bounding box center [397, 303] width 794 height 606
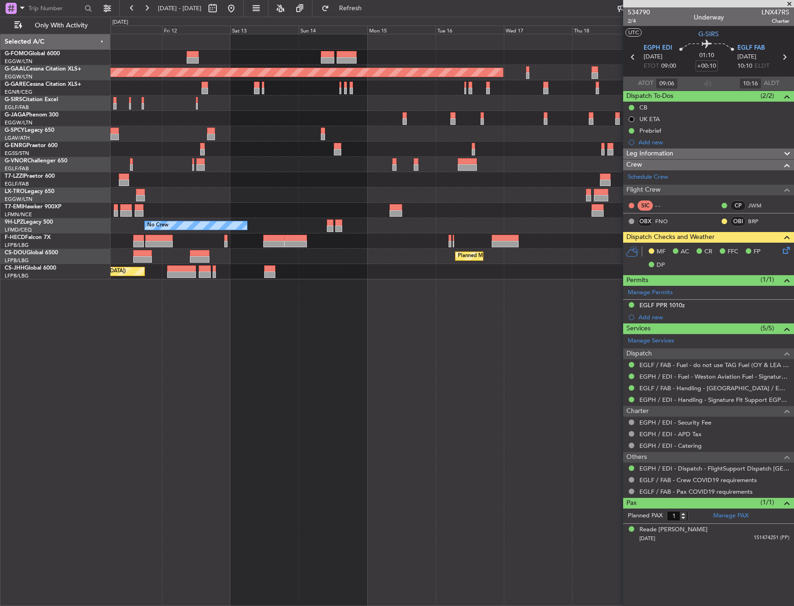
click at [0, 284] on html "11 Sep 2025 - 21 Sep 2025 Refresh Quick Links Only With Activity Planned Maint …" at bounding box center [397, 303] width 794 height 606
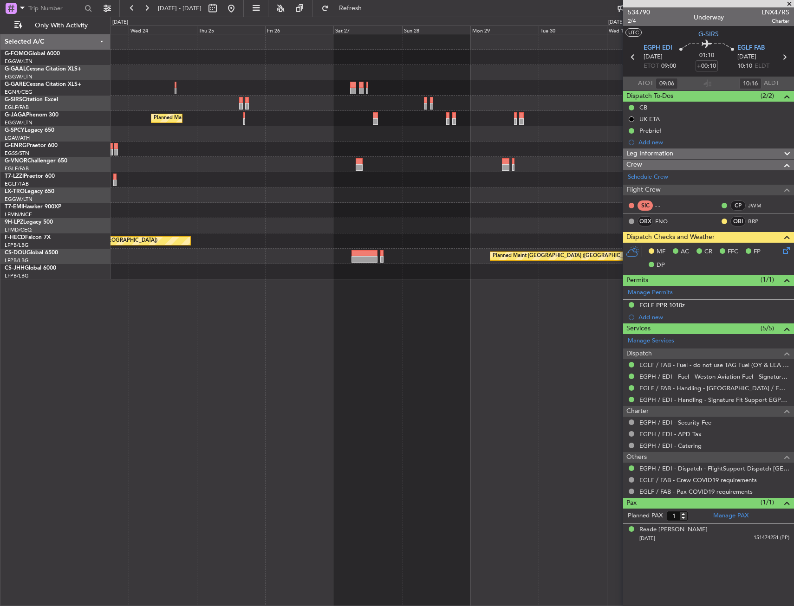
click at [37, 262] on div "Planned Maint London (Luton) Planned Maint Paris (Le Bourget) No Crew Planned M…" at bounding box center [397, 311] width 794 height 589
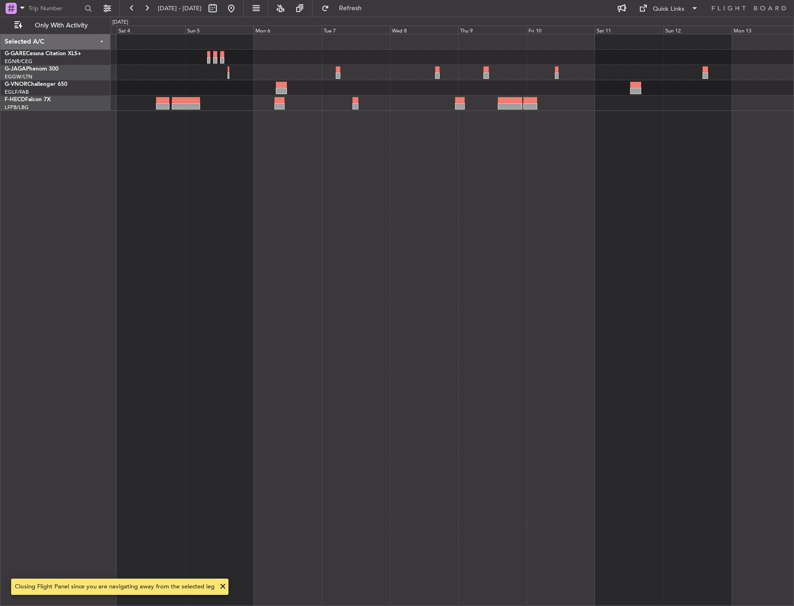
click at [226, 148] on div at bounding box center [451, 320] width 683 height 572
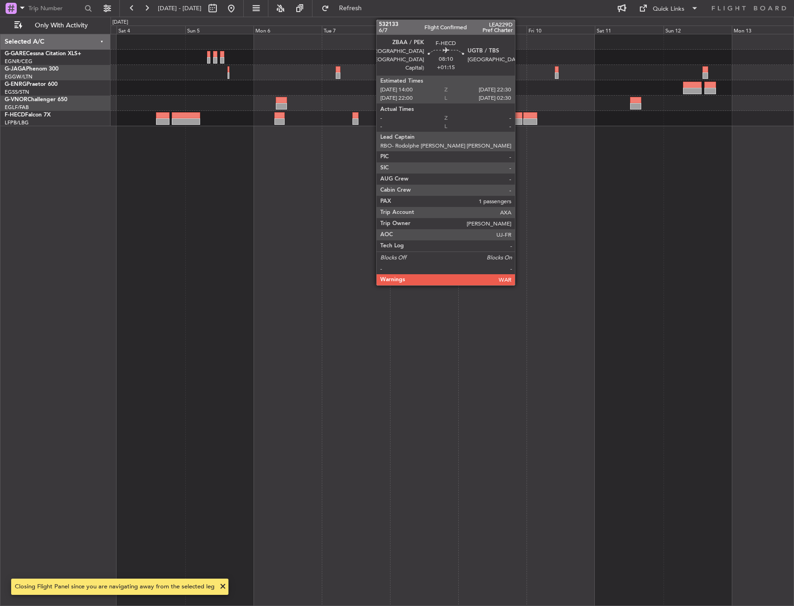
click at [519, 116] on div at bounding box center [509, 115] width 25 height 6
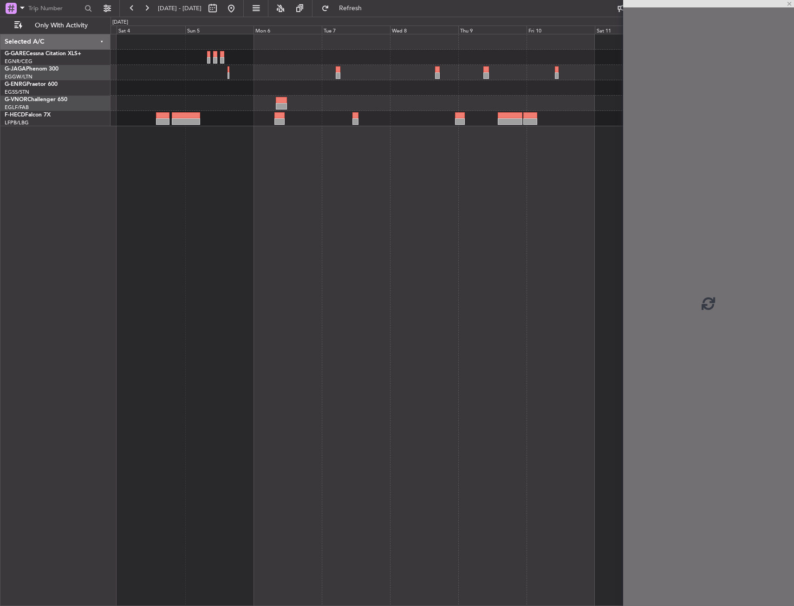
click at [519, 116] on div at bounding box center [509, 115] width 25 height 6
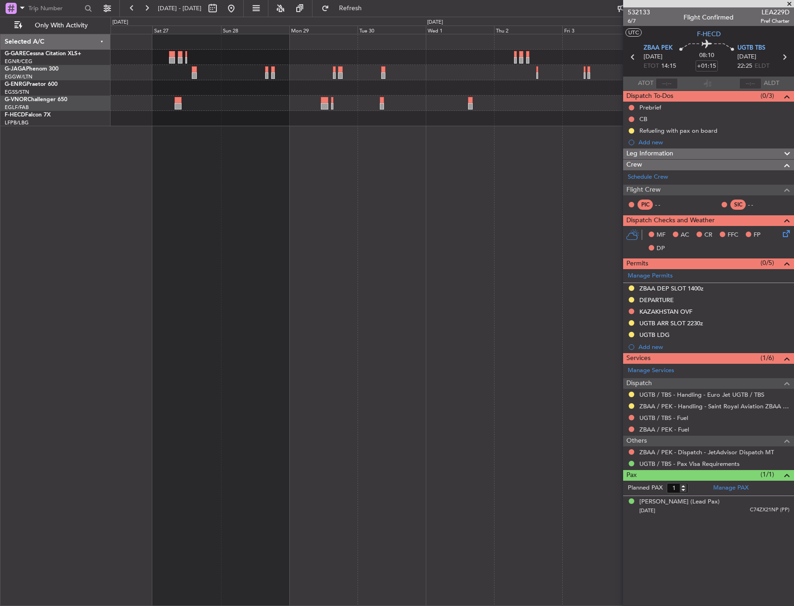
click at [793, 258] on html "03 Oct 2025 - 13 Oct 2025 Refresh Quick Links Only With Activity Planned Maint …" at bounding box center [397, 303] width 794 height 606
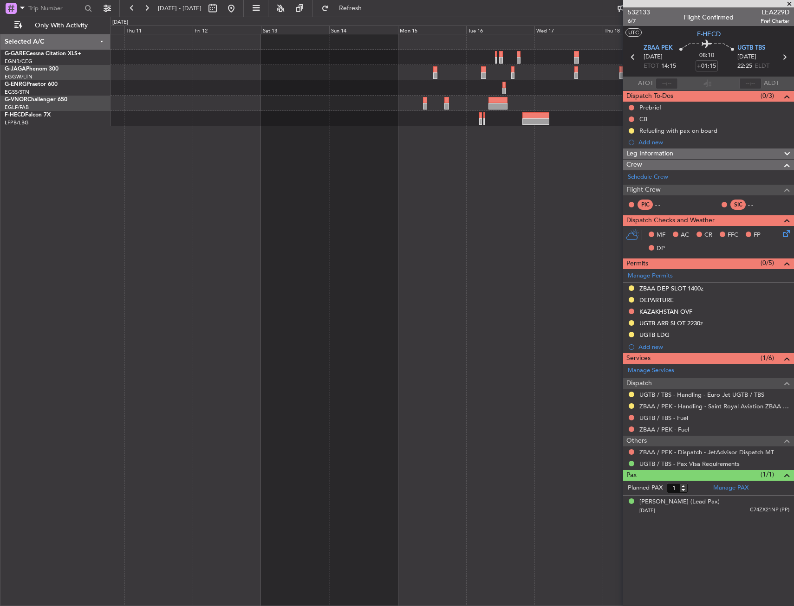
click at [793, 227] on html "03 Oct 2025 - 13 Oct 2025 Refresh Quick Links Only With Activity No Crew Planne…" at bounding box center [397, 303] width 794 height 606
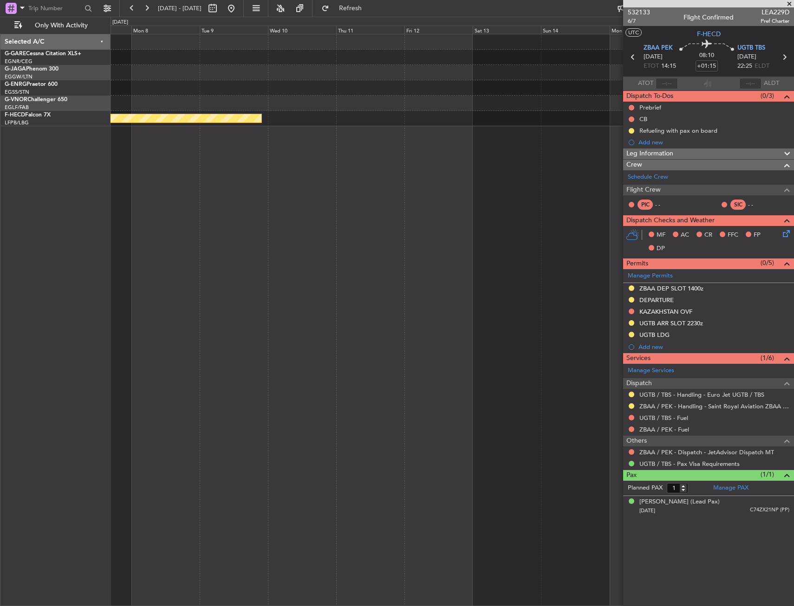
click at [793, 207] on html "03 Oct 2025 - 13 Oct 2025 Refresh Quick Links Only With Activity Planned Maint …" at bounding box center [397, 303] width 794 height 606
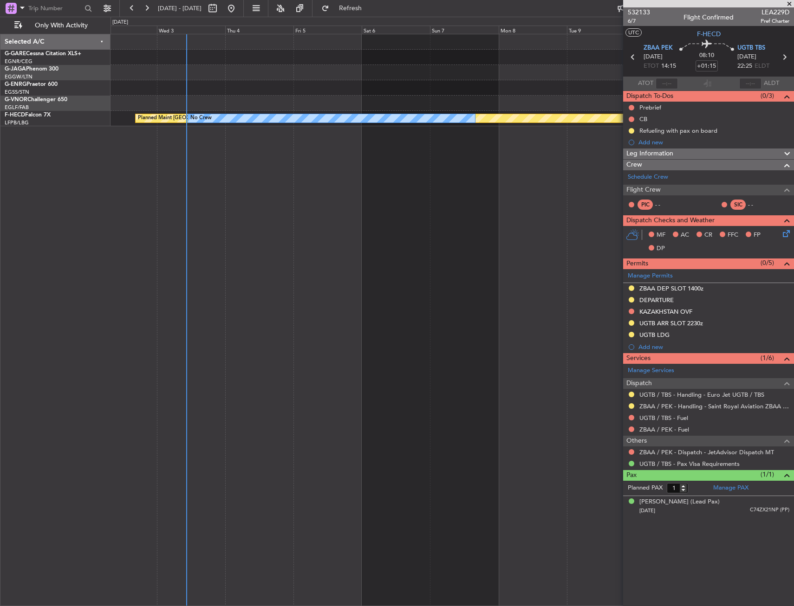
click at [349, 191] on div "Owner Ibiza Planned Maint Paris (Le Bourget) No Crew" at bounding box center [451, 320] width 683 height 572
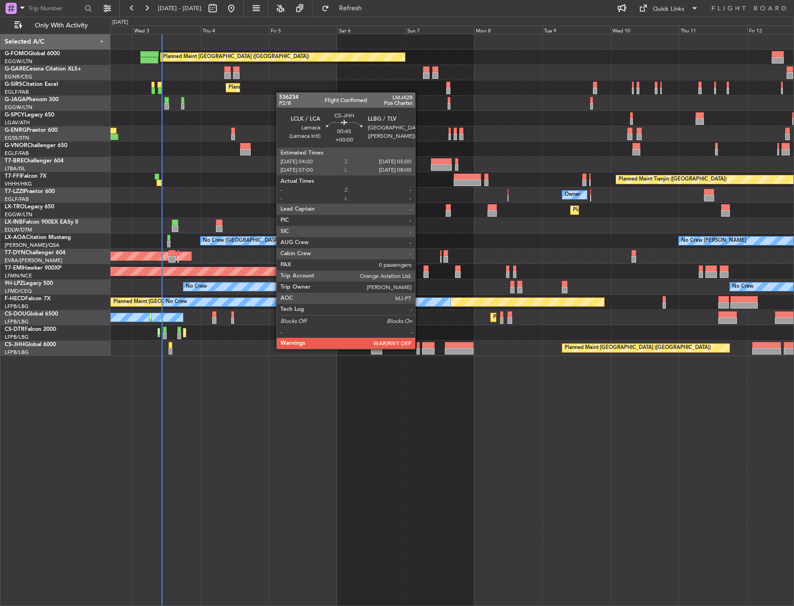
click at [419, 348] on div at bounding box center [417, 351] width 3 height 6
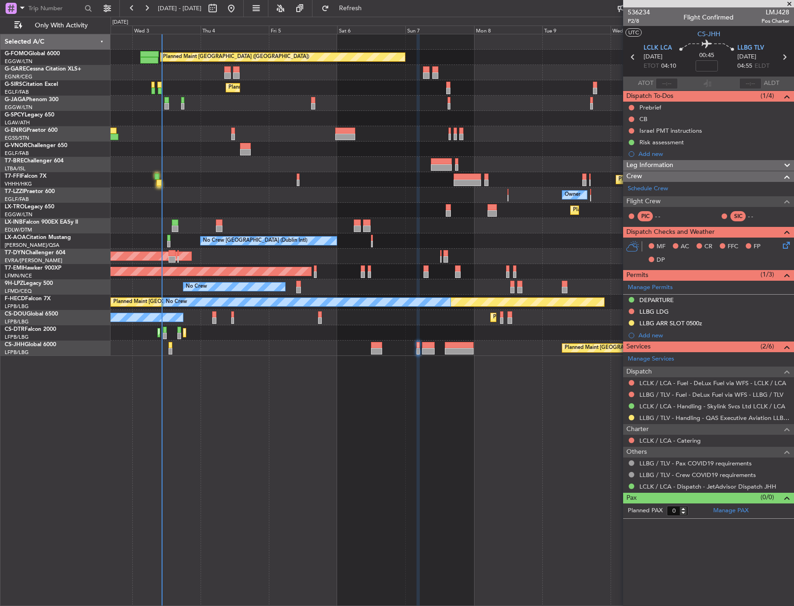
click at [0, 217] on html "02 Sep 2025 - 12 Sep 2025 Refresh Quick Links Only With Activity Planned Maint …" at bounding box center [397, 303] width 794 height 606
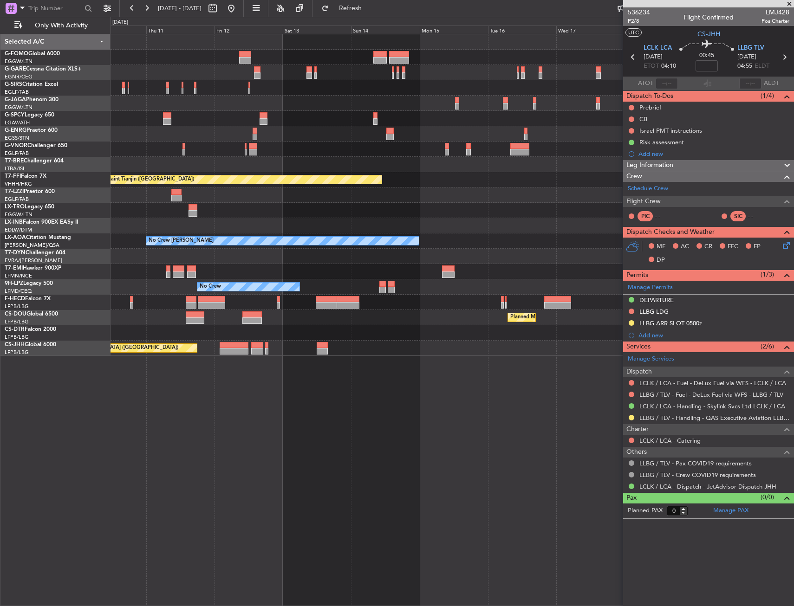
click at [0, 218] on html "02 Sep 2025 - 12 Sep 2025 Refresh Quick Links Only With Activity Planned Maint …" at bounding box center [397, 303] width 794 height 606
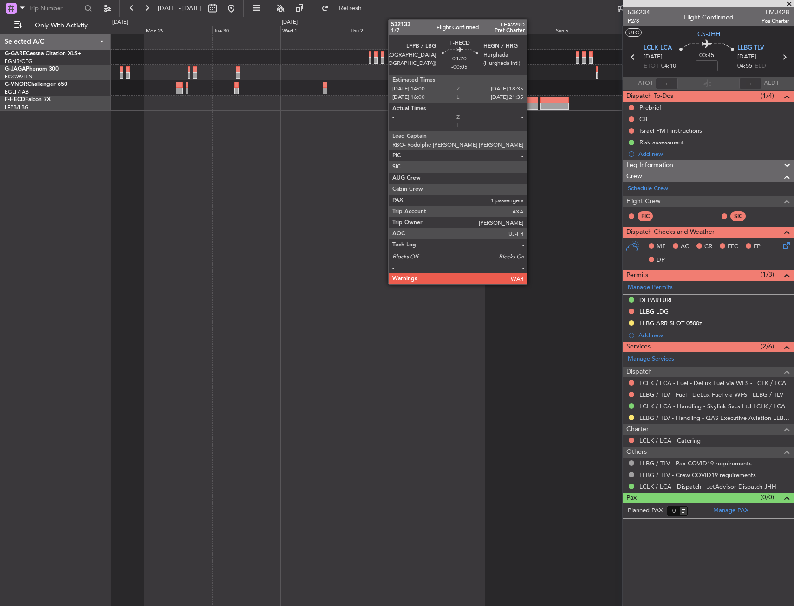
click at [531, 102] on div at bounding box center [530, 100] width 13 height 6
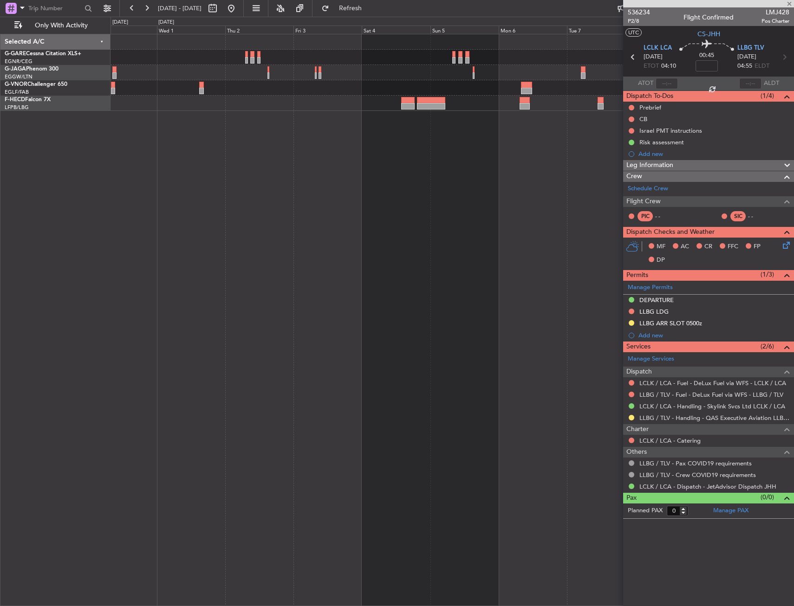
click at [411, 144] on div at bounding box center [451, 320] width 683 height 572
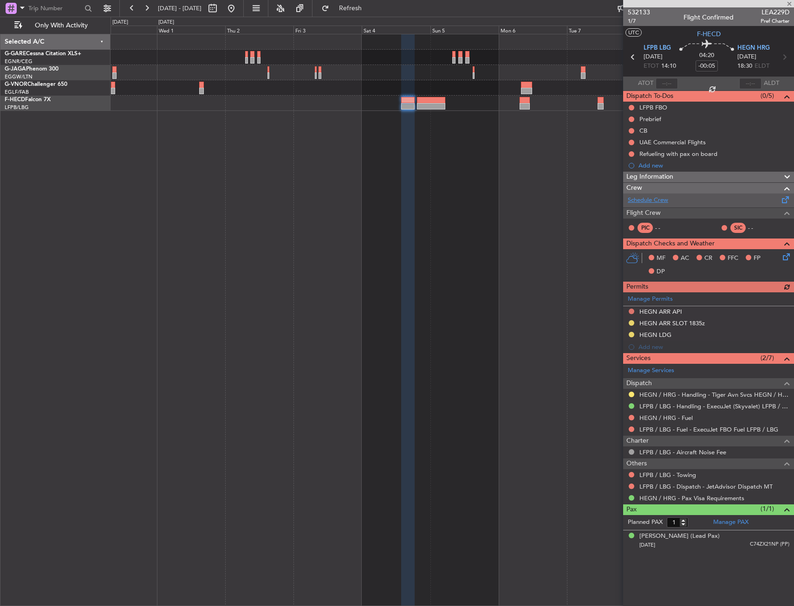
click at [644, 202] on link "Schedule Crew" at bounding box center [647, 200] width 40 height 9
click at [444, 251] on div at bounding box center [451, 320] width 683 height 572
click at [490, 181] on div at bounding box center [451, 320] width 683 height 572
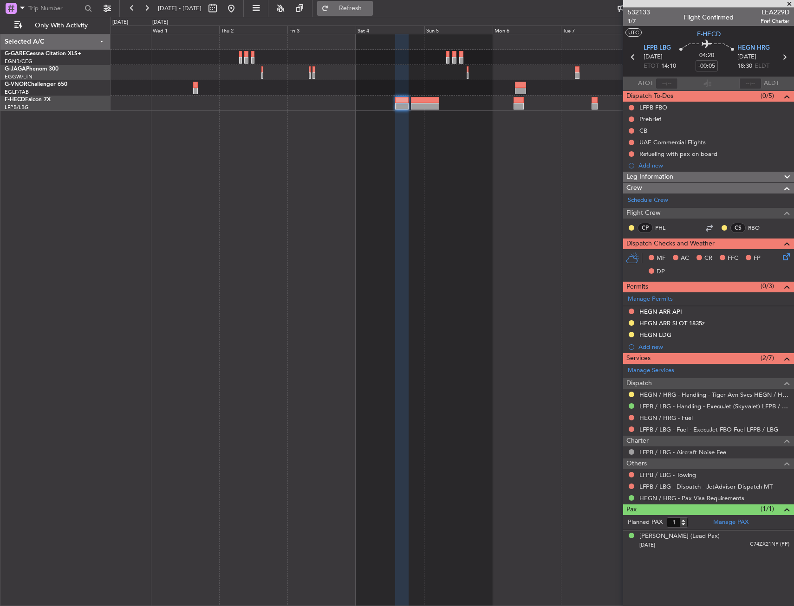
click at [370, 8] on span "Refresh" at bounding box center [350, 8] width 39 height 6
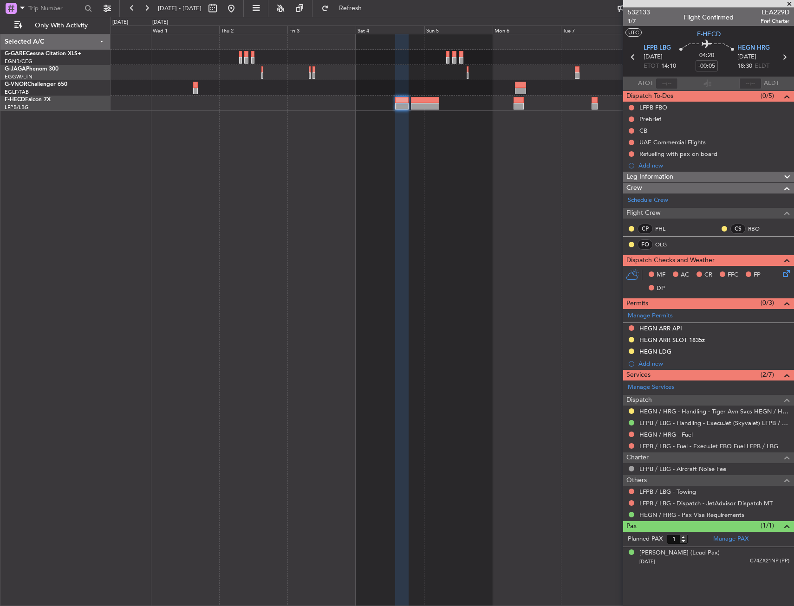
click at [228, 278] on div at bounding box center [451, 320] width 683 height 572
click at [184, 172] on div at bounding box center [451, 320] width 683 height 572
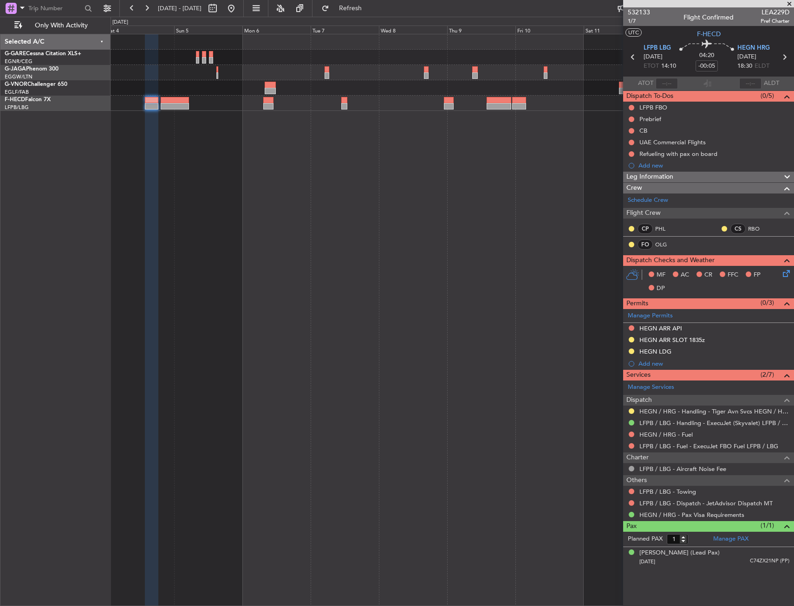
click at [201, 108] on div at bounding box center [451, 103] width 683 height 15
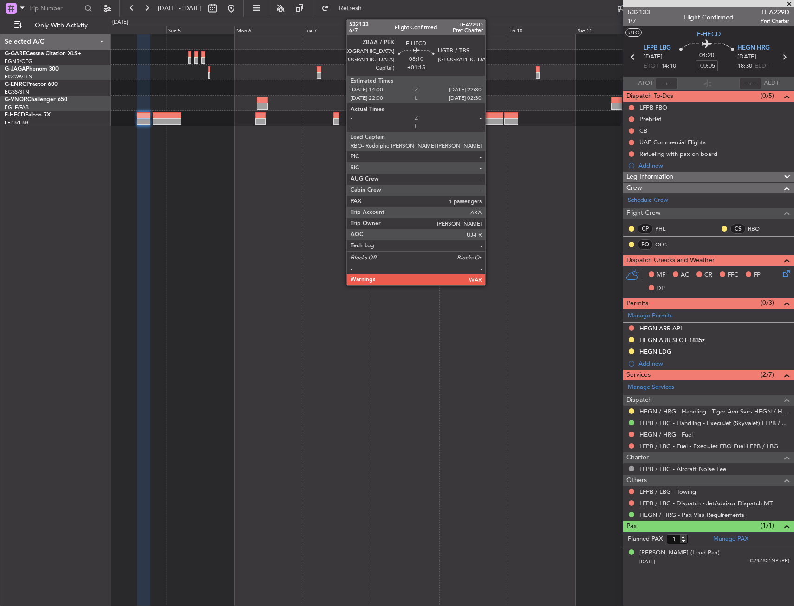
click at [489, 120] on div at bounding box center [490, 121] width 25 height 6
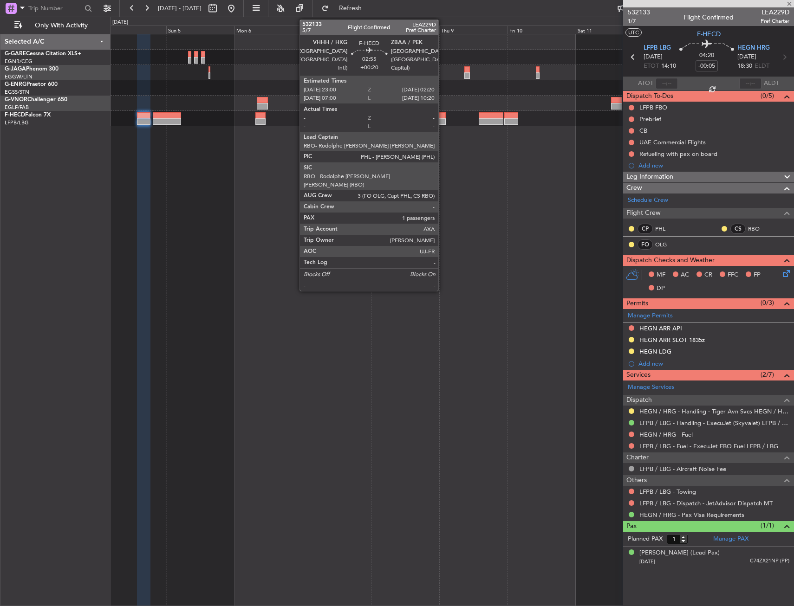
type input "+01:15"
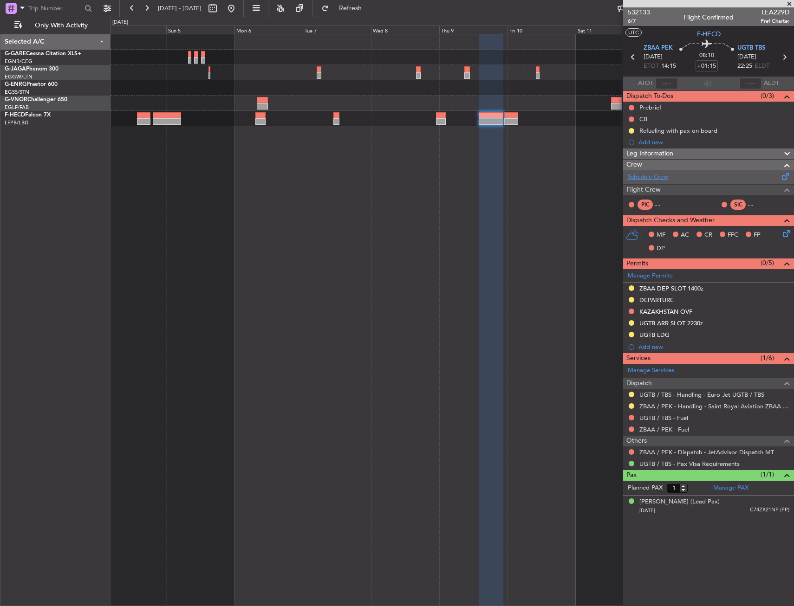
click at [659, 176] on link "Schedule Crew" at bounding box center [647, 177] width 40 height 9
click at [239, 10] on button at bounding box center [231, 8] width 15 height 15
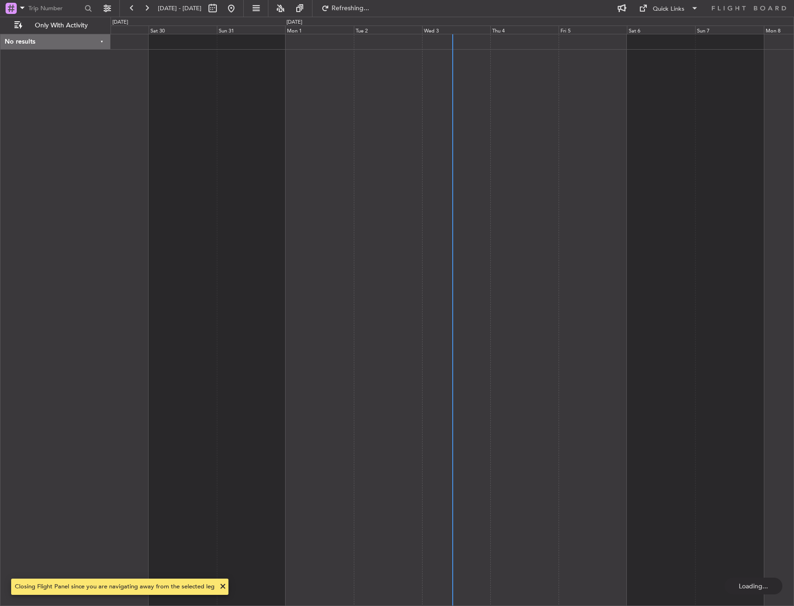
click at [282, 190] on div at bounding box center [451, 320] width 683 height 572
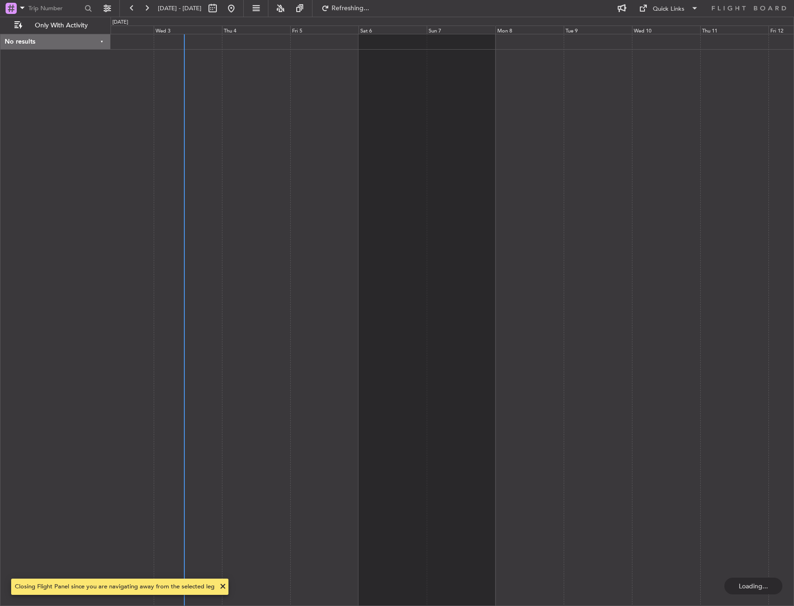
click at [253, 191] on div at bounding box center [451, 320] width 683 height 572
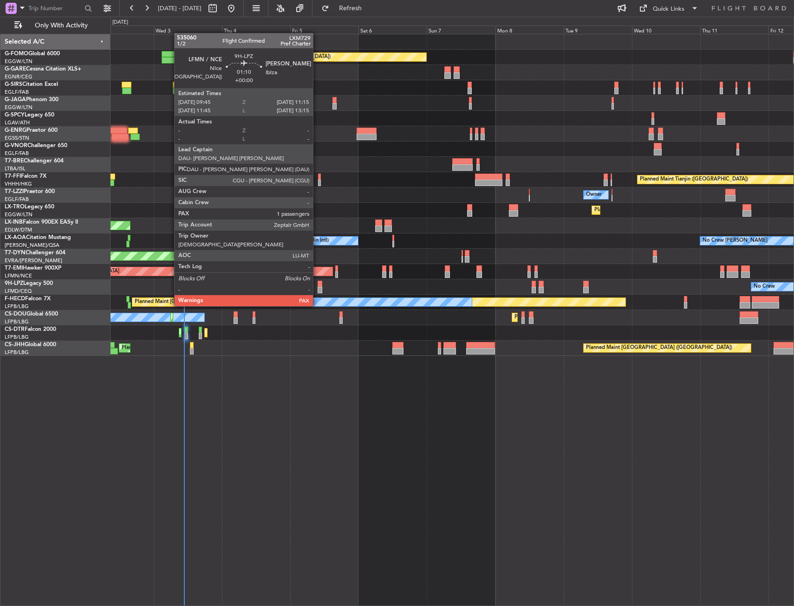
click at [320, 286] on div at bounding box center [319, 284] width 5 height 6
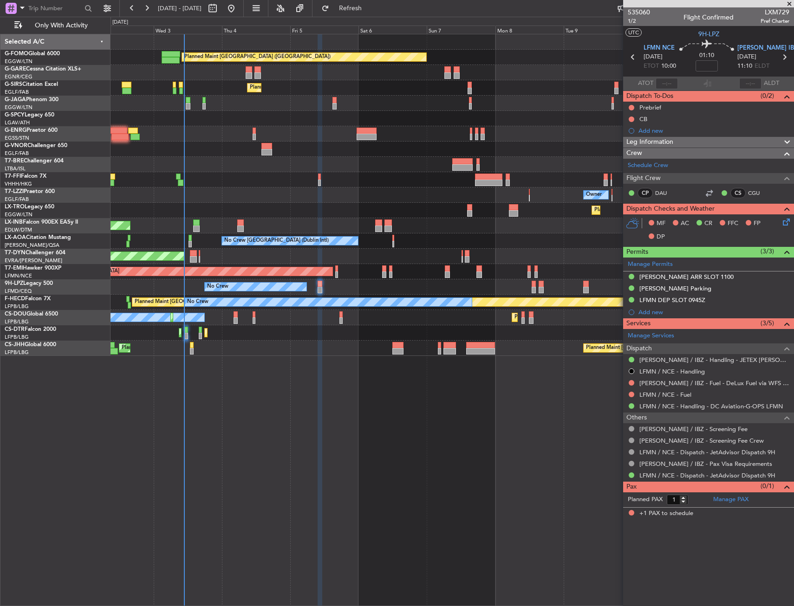
click at [283, 278] on div "Planned Maint London (Luton) Unplanned Maint Chester Planned Maint London (Farn…" at bounding box center [451, 195] width 683 height 322
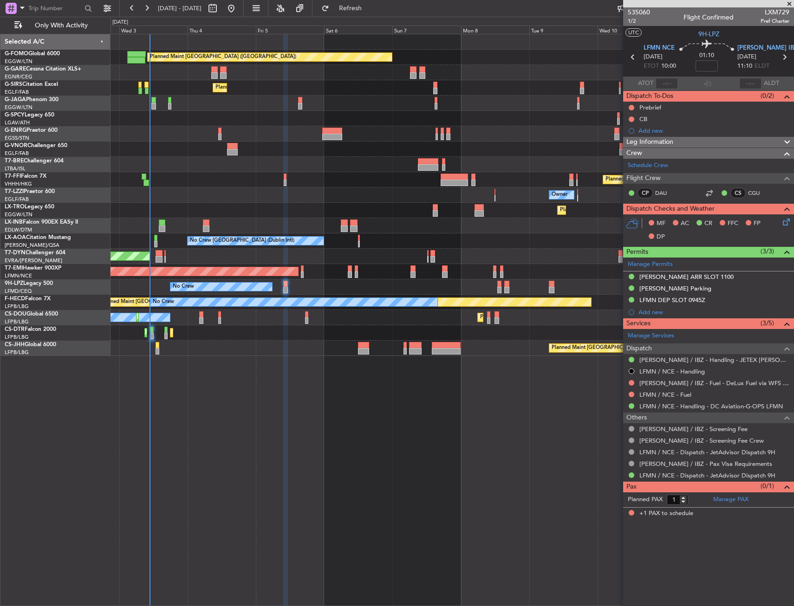
click at [189, 263] on div "AOG Maint Riga (Riga Intl)" at bounding box center [451, 256] width 683 height 15
click at [311, 391] on div "Planned Maint London (Luton) Unplanned Maint Chester Planned Maint London (Farn…" at bounding box center [451, 320] width 683 height 572
click at [369, 11] on span "Refresh" at bounding box center [350, 8] width 39 height 6
click at [370, 8] on span "Refresh" at bounding box center [350, 8] width 39 height 6
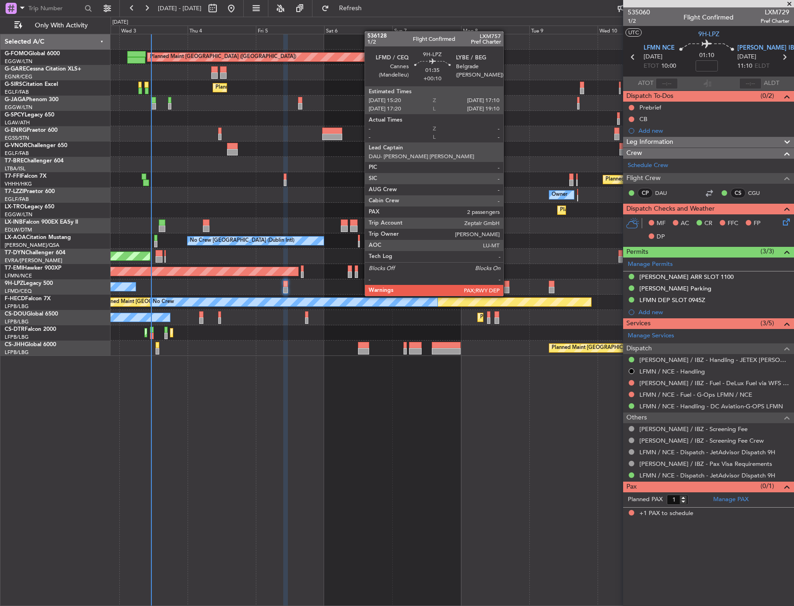
click at [507, 287] on div at bounding box center [507, 290] width 6 height 6
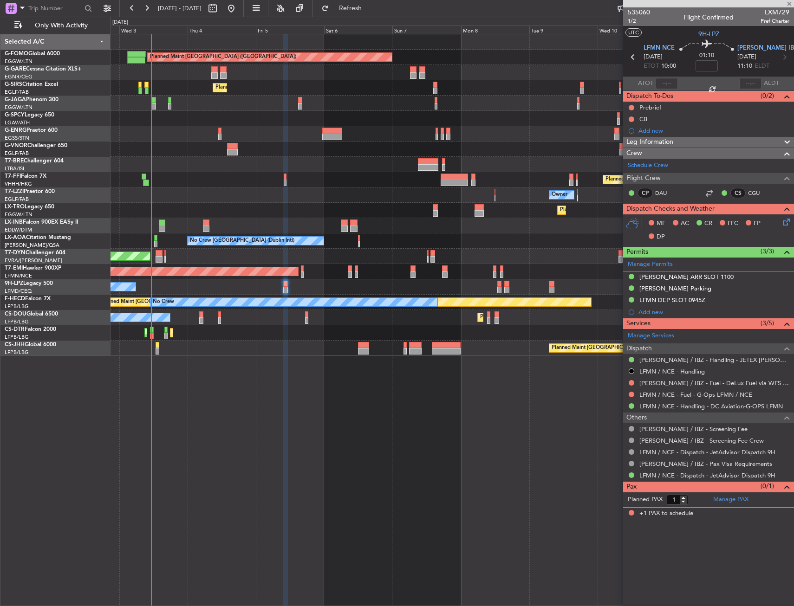
click at [507, 287] on div at bounding box center [507, 290] width 6 height 6
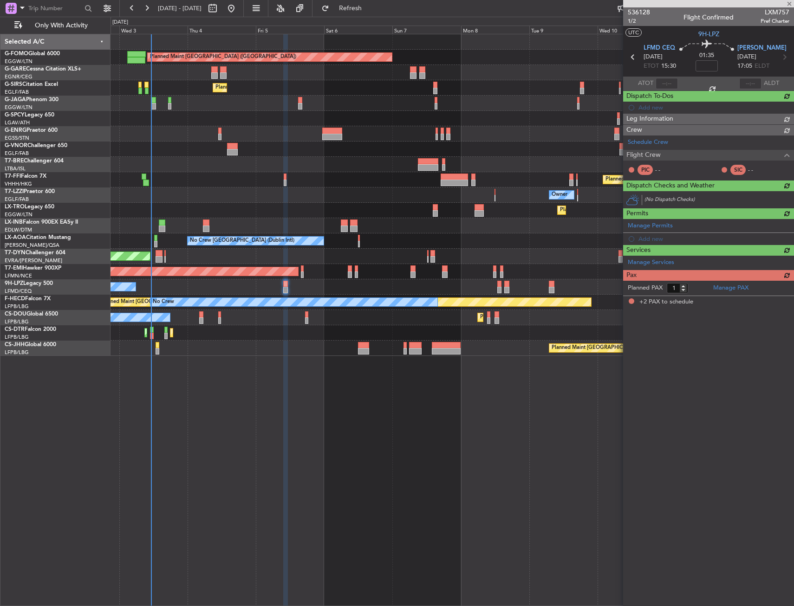
type input "+00:10"
type input "2"
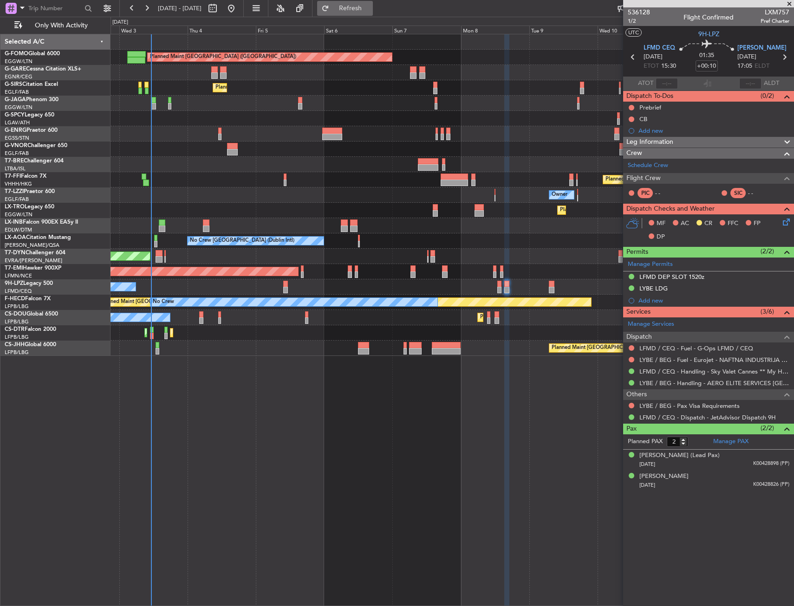
click at [370, 10] on span "Refresh" at bounding box center [350, 8] width 39 height 6
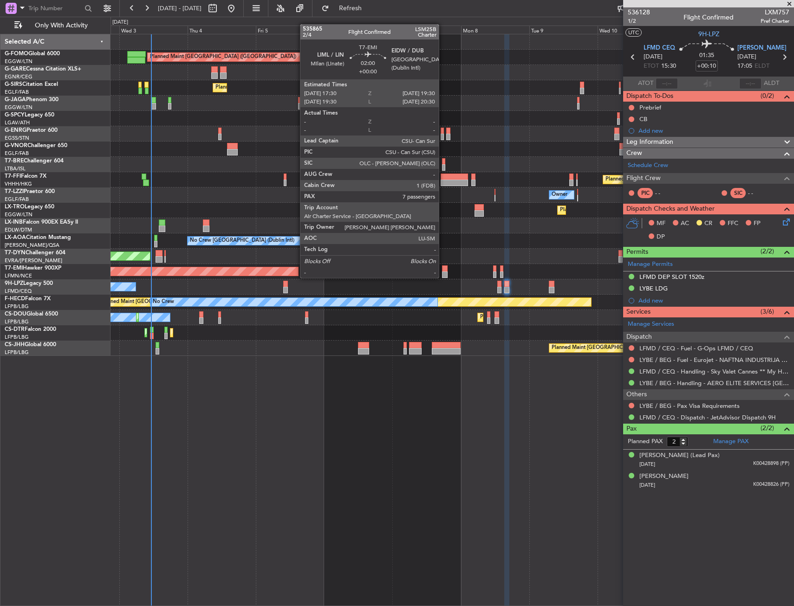
click at [443, 269] on div at bounding box center [445, 268] width 6 height 6
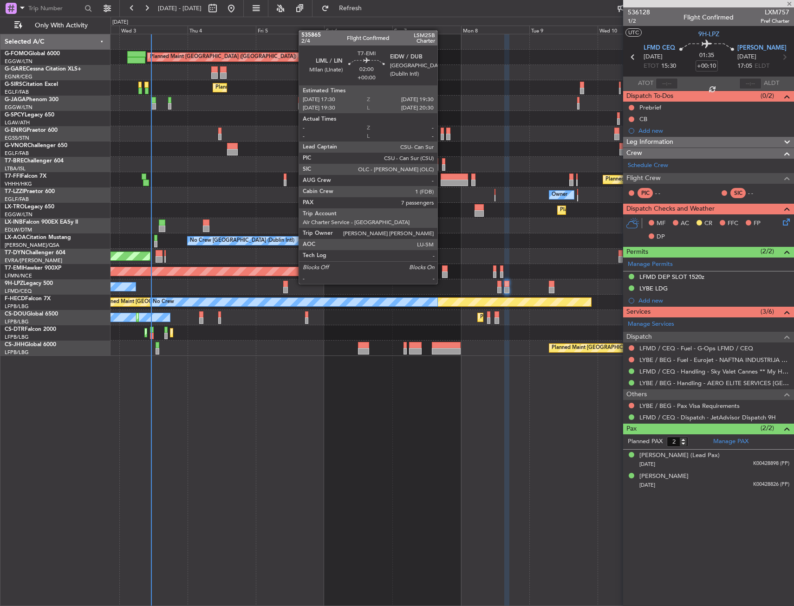
type input "7"
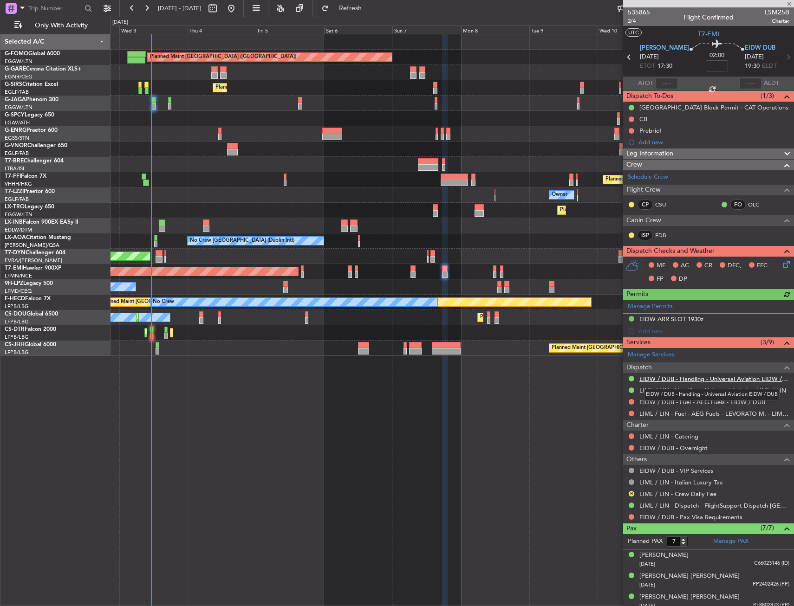
click at [667, 381] on link "EIDW / DUB - Handling - Universal Aviation EIDW / DUB" at bounding box center [714, 379] width 150 height 8
click at [371, 15] on button "Refresh" at bounding box center [345, 8] width 56 height 15
click at [370, 10] on span "Refresh" at bounding box center [350, 8] width 39 height 6
click at [0, 245] on html "[DATE] - [DATE] Refresh Quick Links Only With Activity Planned Maint [GEOGRAPHI…" at bounding box center [397, 303] width 794 height 606
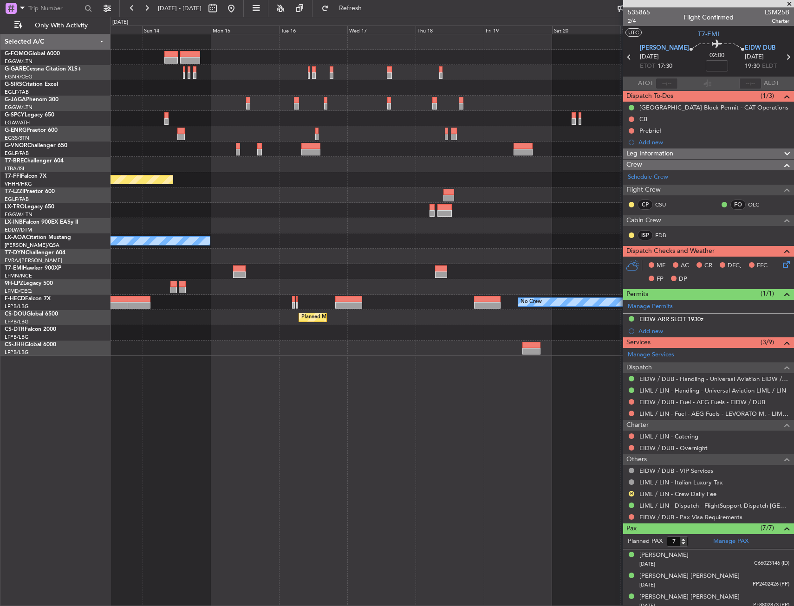
click at [686, 207] on fb-app "[DATE] - [DATE] Refresh Quick Links Only With Activity Planned Maint [GEOGRAPHI…" at bounding box center [397, 306] width 794 height 599
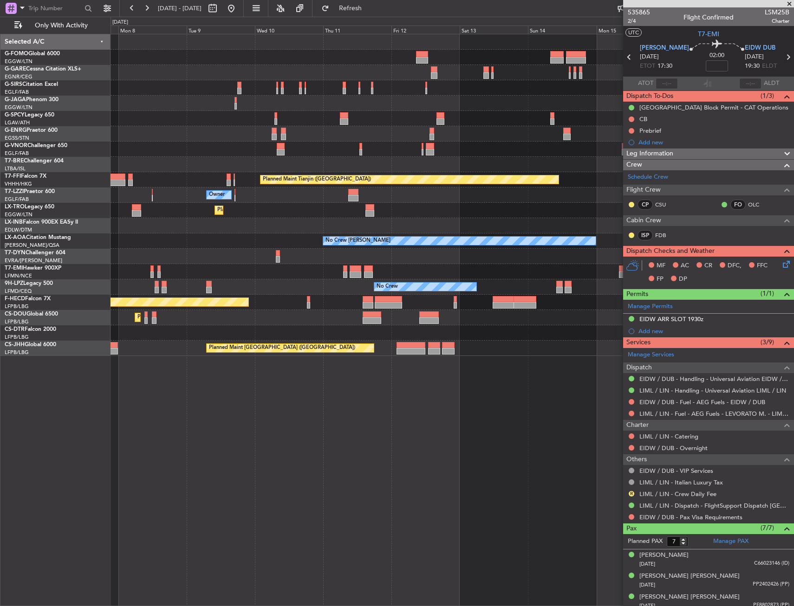
click at [429, 200] on div "Planned Maint [GEOGRAPHIC_DATA] ([GEOGRAPHIC_DATA]) Planned Maint Tianjin ([GEO…" at bounding box center [451, 195] width 683 height 322
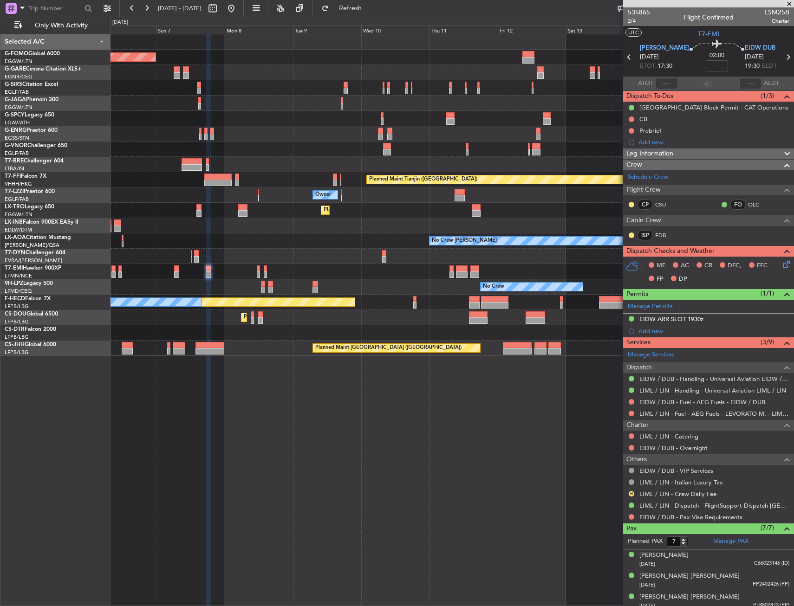
click at [497, 195] on div "Owner" at bounding box center [451, 194] width 683 height 15
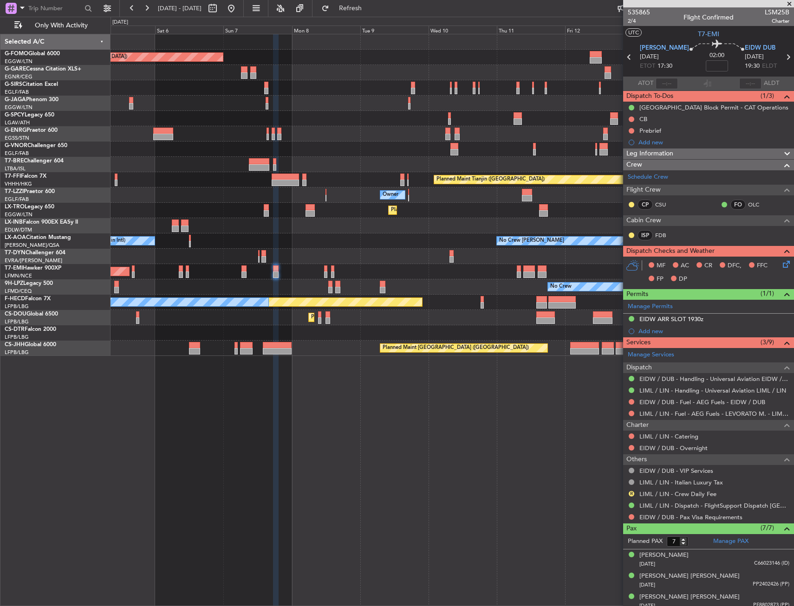
click at [538, 199] on div "Owner" at bounding box center [451, 194] width 683 height 15
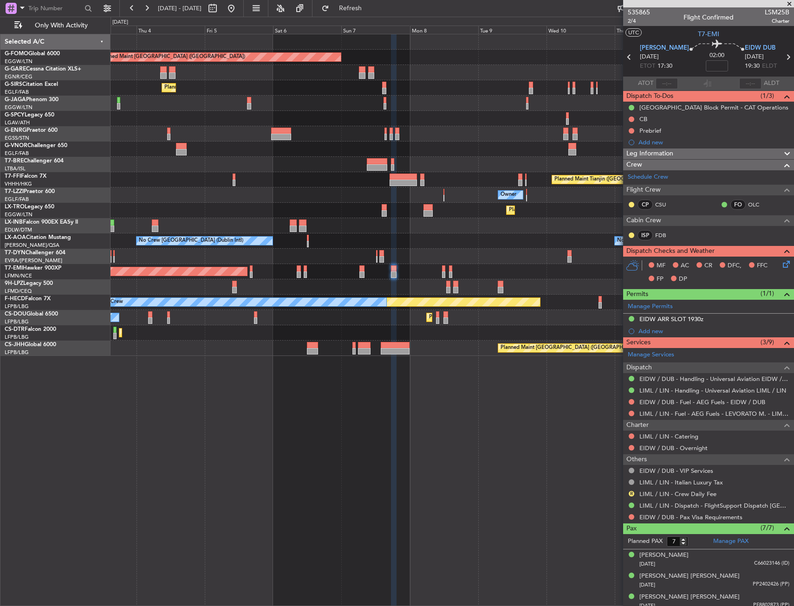
click at [527, 194] on div "Owner" at bounding box center [451, 194] width 683 height 15
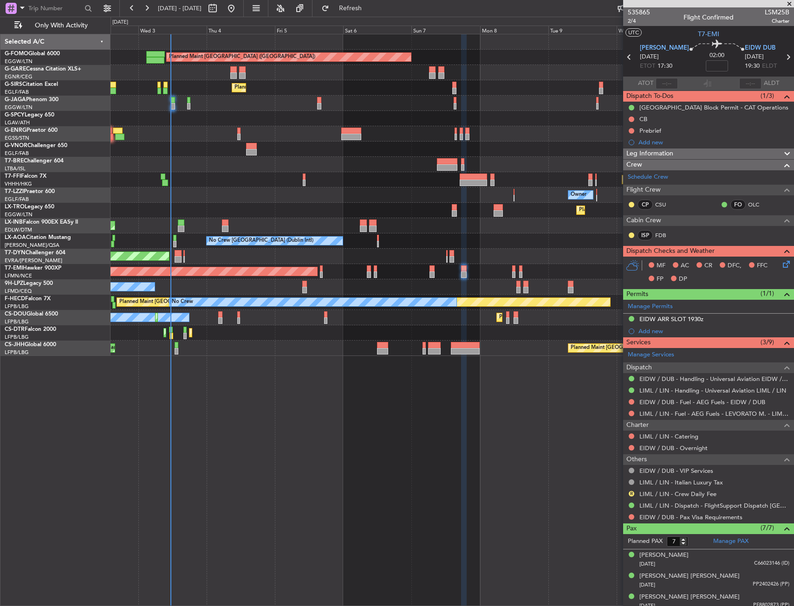
click at [103, 243] on div "Planned Maint [GEOGRAPHIC_DATA] ([GEOGRAPHIC_DATA]) Unplanned Maint [PERSON_NAM…" at bounding box center [397, 311] width 794 height 589
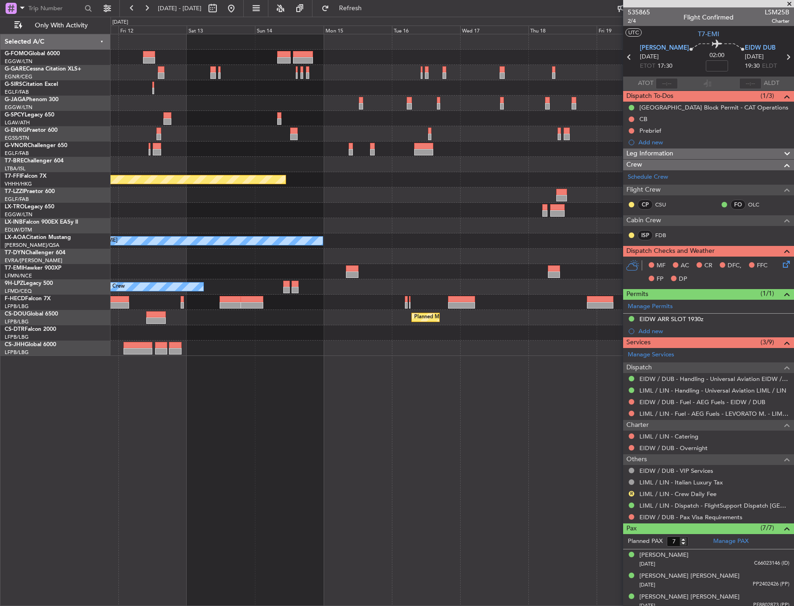
click at [105, 227] on div "Planned Maint [GEOGRAPHIC_DATA] ([GEOGRAPHIC_DATA]) Planned Maint Tianjin ([GEO…" at bounding box center [397, 311] width 794 height 589
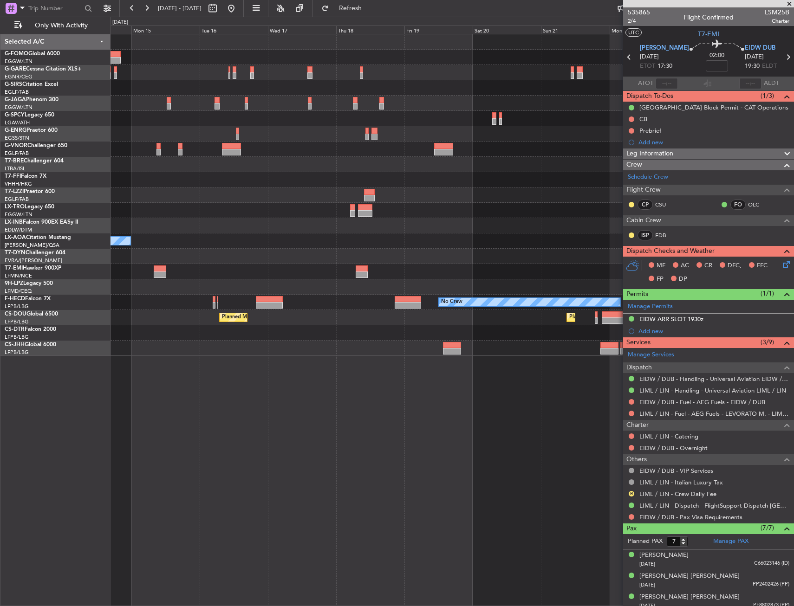
click at [39, 226] on div "Planned Maint [GEOGRAPHIC_DATA] ([GEOGRAPHIC_DATA]) Planned Maint Tianjin ([GEO…" at bounding box center [397, 311] width 794 height 589
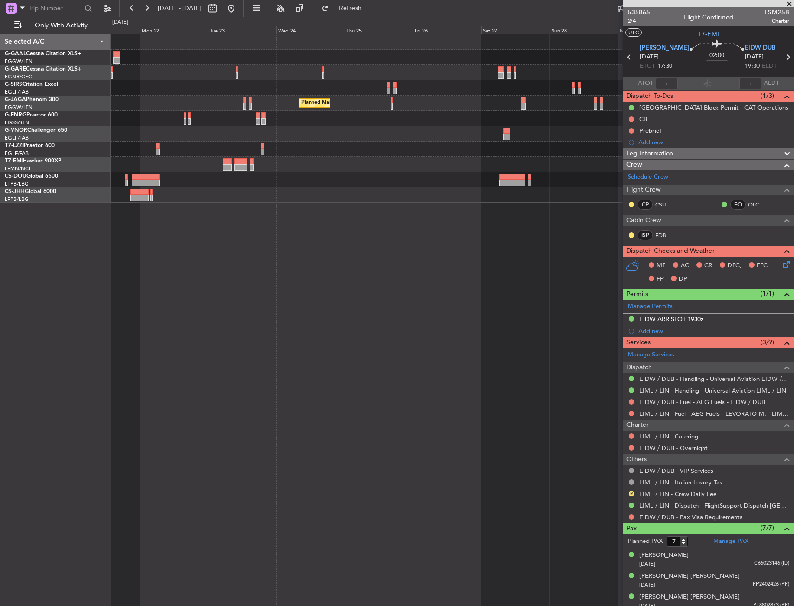
click at [146, 168] on div "Planned Maint [GEOGRAPHIC_DATA] ([GEOGRAPHIC_DATA]) Planned Maint [GEOGRAPHIC_D…" at bounding box center [451, 118] width 683 height 168
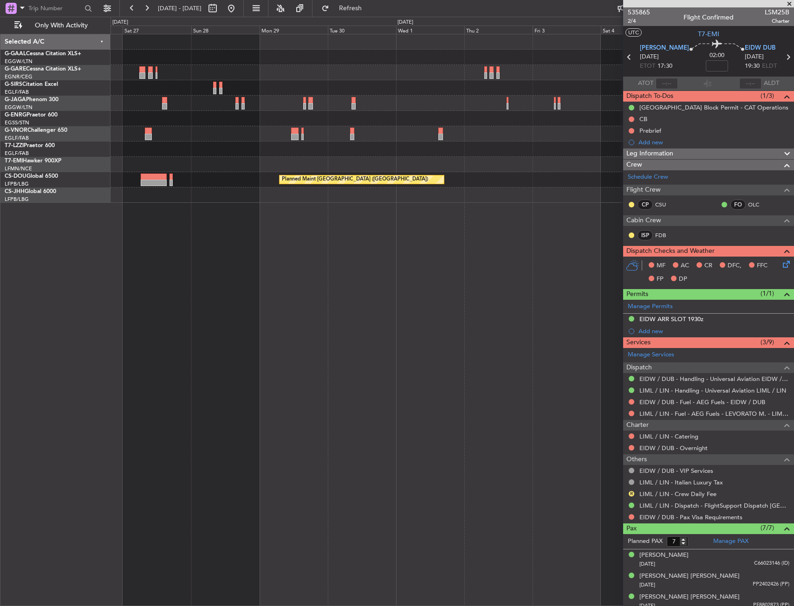
click at [0, 171] on html "[DATE] - [DATE] Refresh Quick Links Only With Activity Planned Maint [GEOGRAPHI…" at bounding box center [397, 303] width 794 height 606
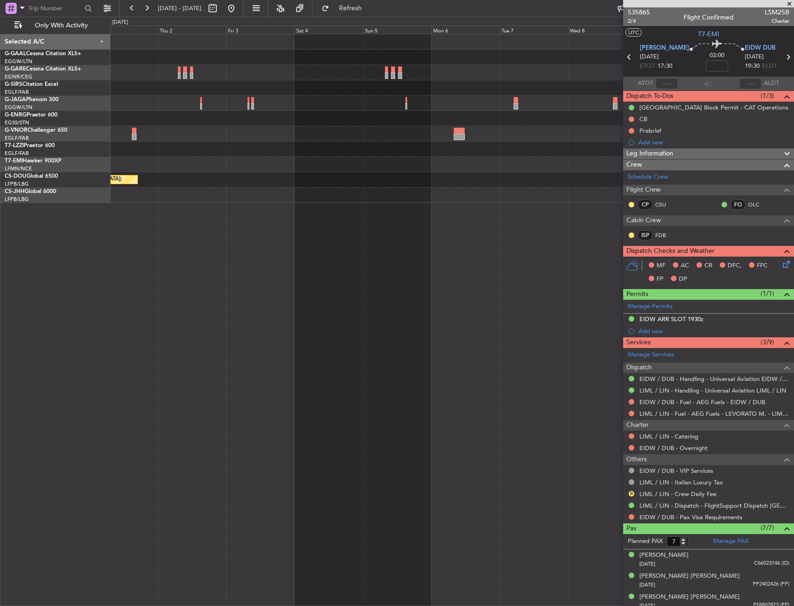
click at [13, 158] on div "Planned Maint [GEOGRAPHIC_DATA] ([GEOGRAPHIC_DATA]) Selected A/C G-GAAL Cessna …" at bounding box center [397, 311] width 794 height 589
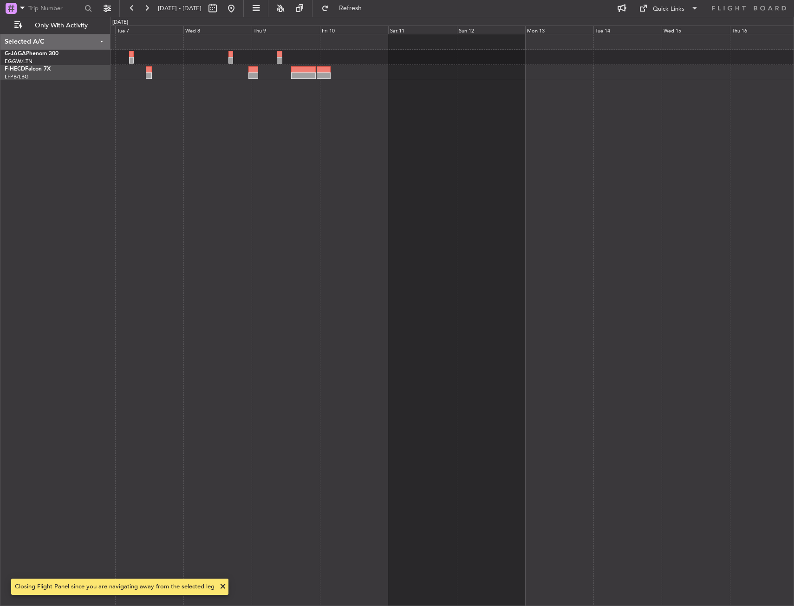
click at [205, 155] on div at bounding box center [451, 320] width 683 height 572
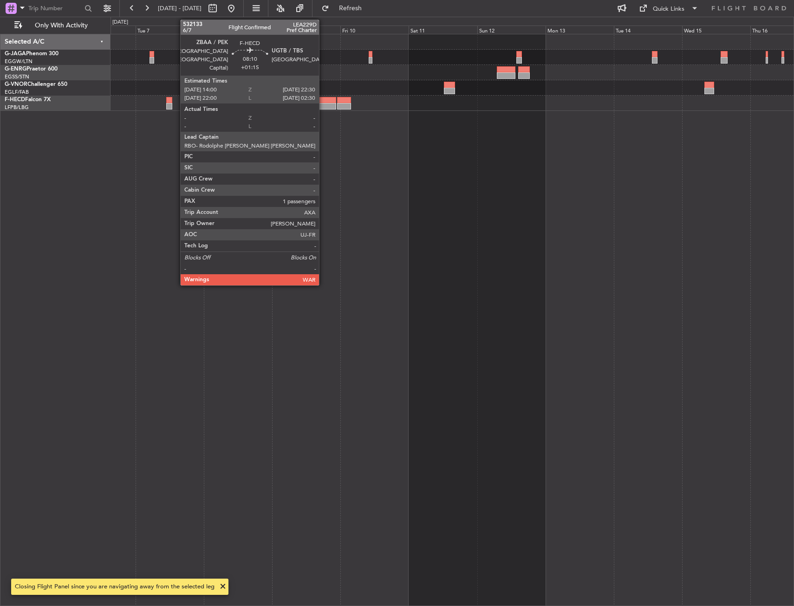
click at [323, 102] on div at bounding box center [323, 100] width 25 height 6
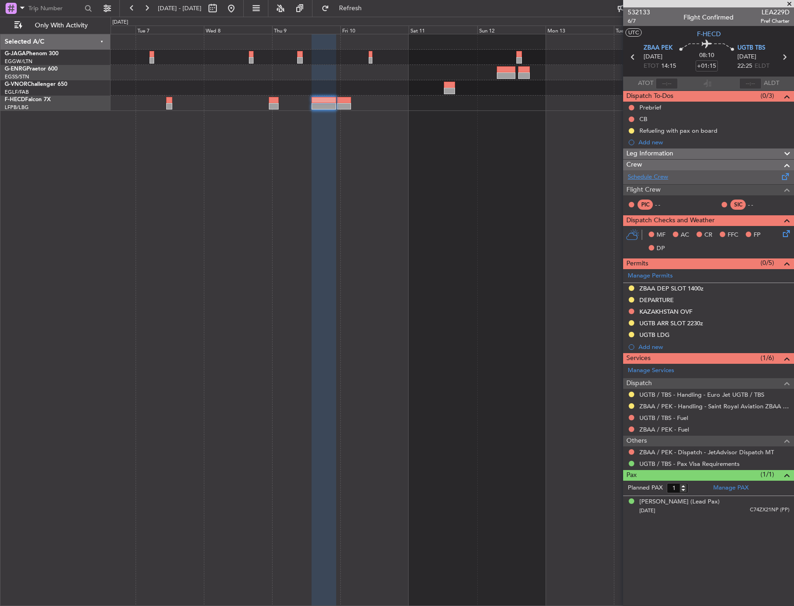
click at [646, 174] on link "Schedule Crew" at bounding box center [647, 177] width 40 height 9
click at [288, 280] on div at bounding box center [451, 320] width 683 height 572
click at [445, 140] on div at bounding box center [451, 320] width 683 height 572
click at [275, 107] on div at bounding box center [274, 106] width 10 height 6
type input "+00:20"
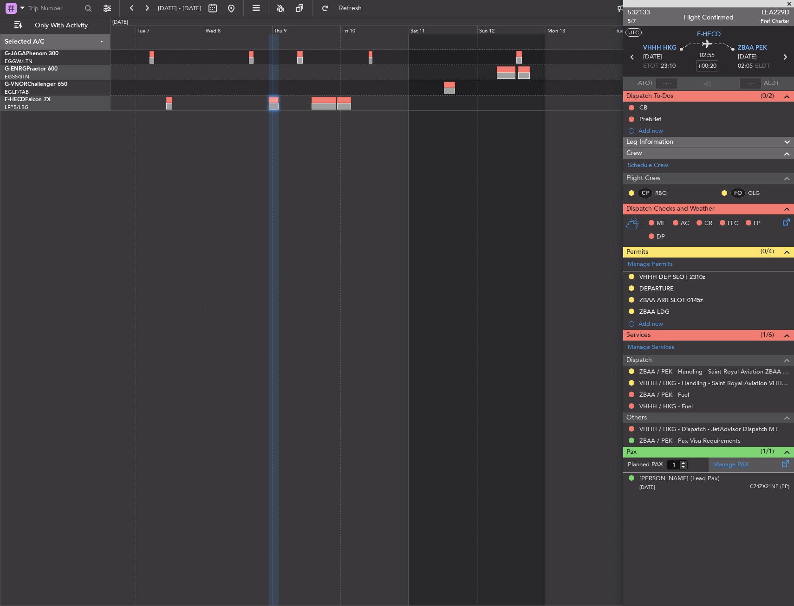
click at [732, 468] on link "Manage PAX" at bounding box center [730, 464] width 35 height 9
click at [370, 8] on span "Refresh" at bounding box center [350, 8] width 39 height 6
click at [378, 19] on div "0 0 Mon 6 [DATE] Wed 8 Thu 9 Fri 10 Sat 11 Sun 12 Mon 13 Tue 14 Wed 15 Thu 16" at bounding box center [452, 25] width 682 height 17
click at [370, 9] on span "Refresh" at bounding box center [350, 8] width 39 height 6
click at [787, 4] on div at bounding box center [708, 3] width 171 height 7
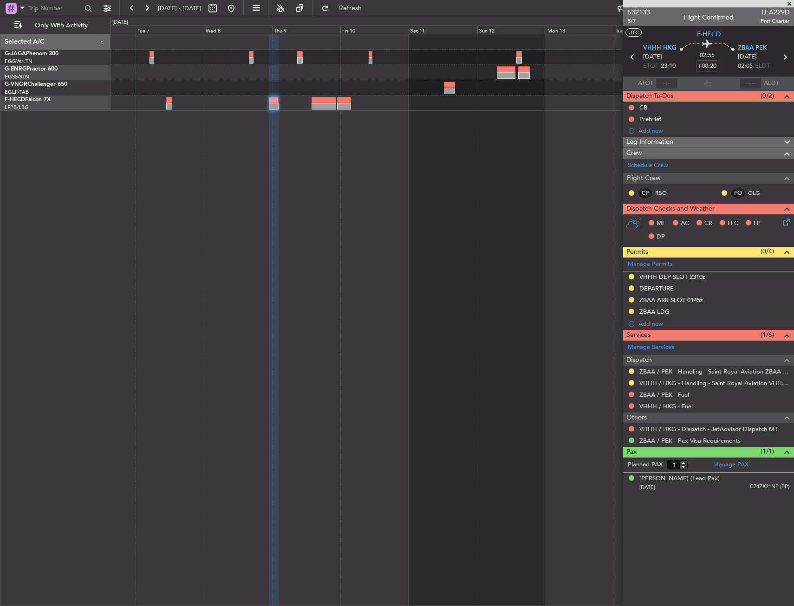
click at [787, 3] on span at bounding box center [788, 4] width 9 height 8
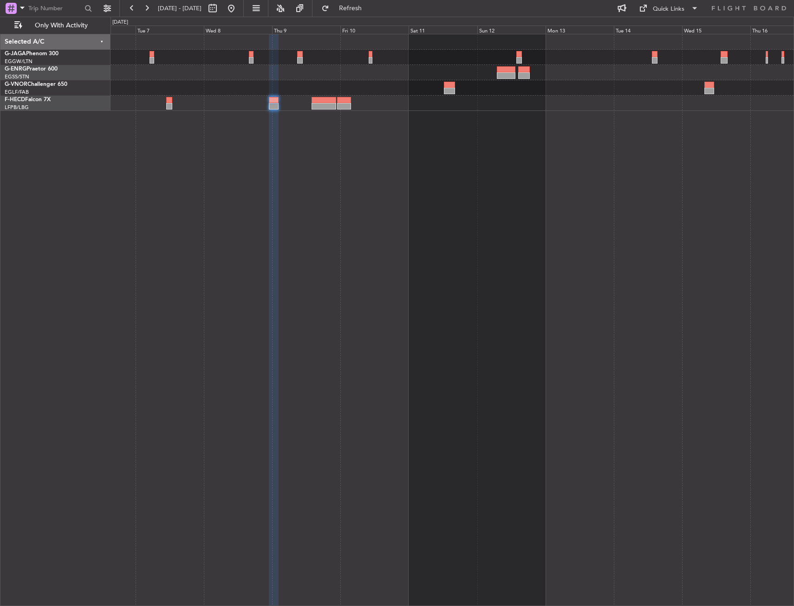
type input "0"
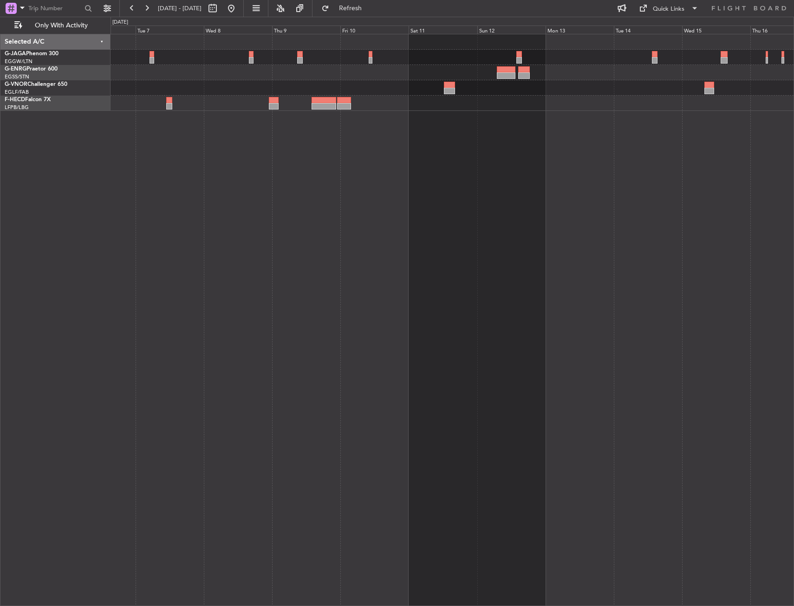
click at [410, 5] on div "06 Oct 2025 - 16 Oct 2025 Refresh Quick Links Only With Activity" at bounding box center [397, 8] width 794 height 17
click at [408, 5] on div "06 Oct 2025 - 16 Oct 2025 Refresh Quick Links Only With Activity" at bounding box center [397, 8] width 794 height 17
click at [370, 8] on span "Refresh" at bounding box center [350, 8] width 39 height 6
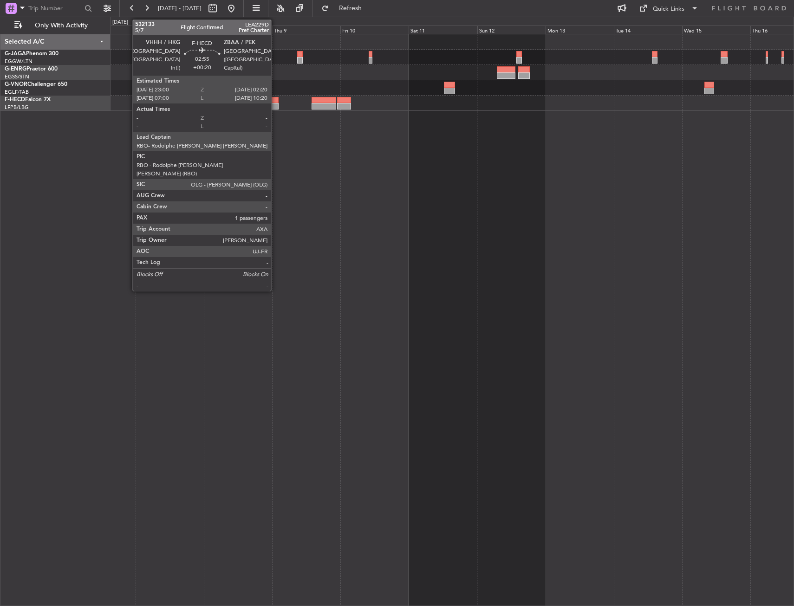
click at [275, 102] on div at bounding box center [274, 100] width 10 height 6
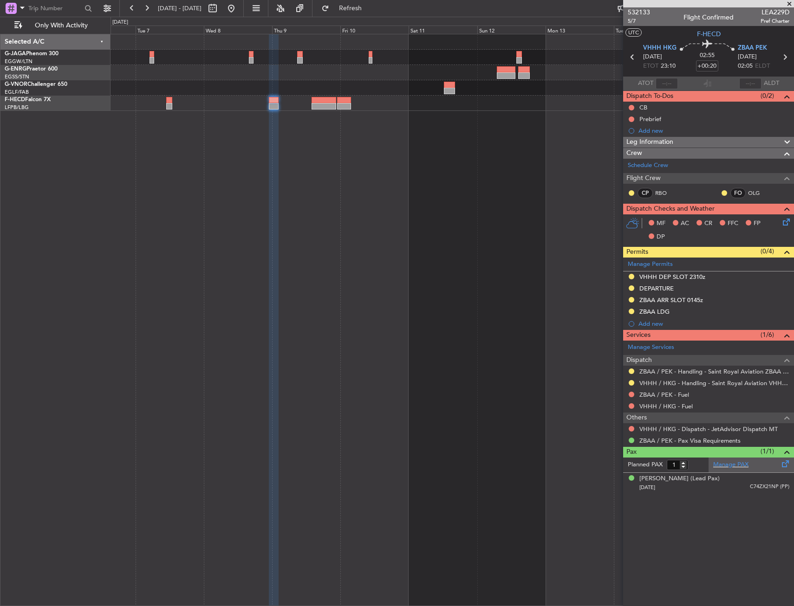
click at [729, 470] on div "Manage PAX" at bounding box center [750, 465] width 85 height 15
click at [370, 6] on span "Refresh" at bounding box center [350, 8] width 39 height 6
click at [376, 16] on fb-refresh-button "Refresh" at bounding box center [344, 8] width 65 height 17
click at [370, 7] on span "Refresh" at bounding box center [350, 8] width 39 height 6
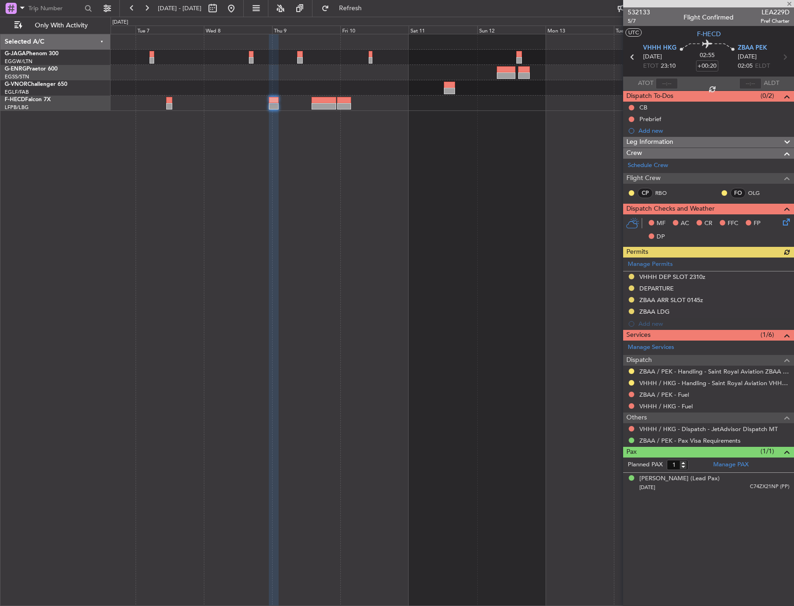
click at [721, 455] on div "Pax (1/1)" at bounding box center [708, 452] width 171 height 11
click at [724, 461] on mat-tooltip-component "Complete" at bounding box center [708, 469] width 40 height 25
click at [740, 454] on div "Pax (1/1)" at bounding box center [708, 452] width 171 height 11
click at [736, 462] on link "Manage PAX" at bounding box center [730, 464] width 35 height 9
click at [360, 3] on button "Refresh" at bounding box center [345, 8] width 56 height 15
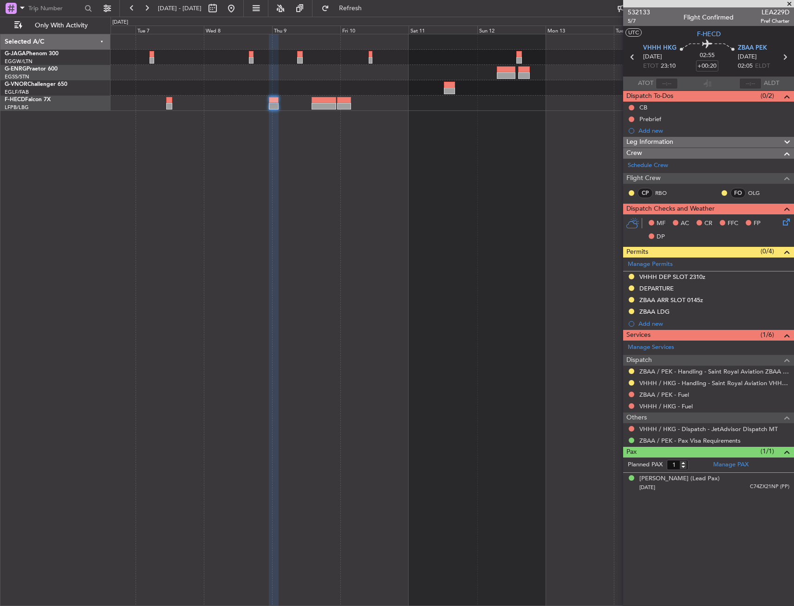
click at [788, 3] on span at bounding box center [788, 4] width 9 height 8
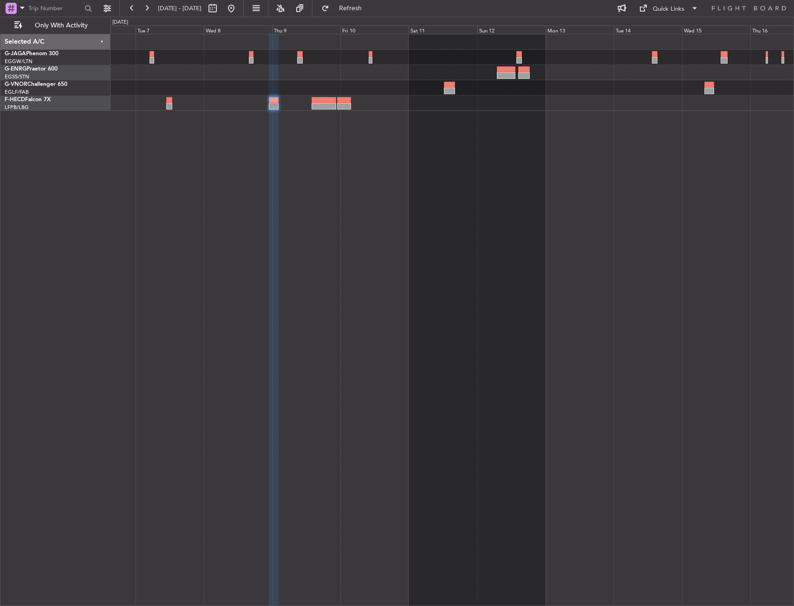
type input "0"
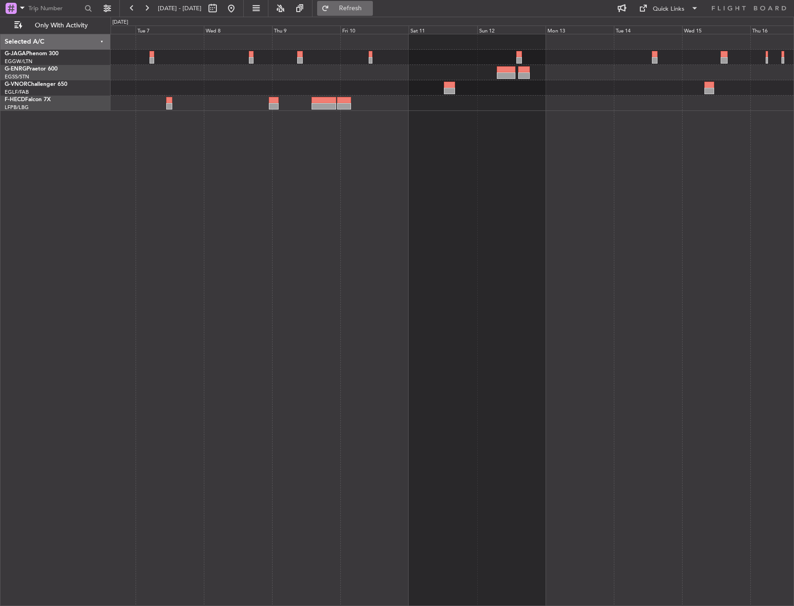
click at [370, 8] on span "Refresh" at bounding box center [350, 8] width 39 height 6
click at [371, 215] on div at bounding box center [451, 320] width 683 height 572
click at [266, 103] on div at bounding box center [451, 103] width 683 height 15
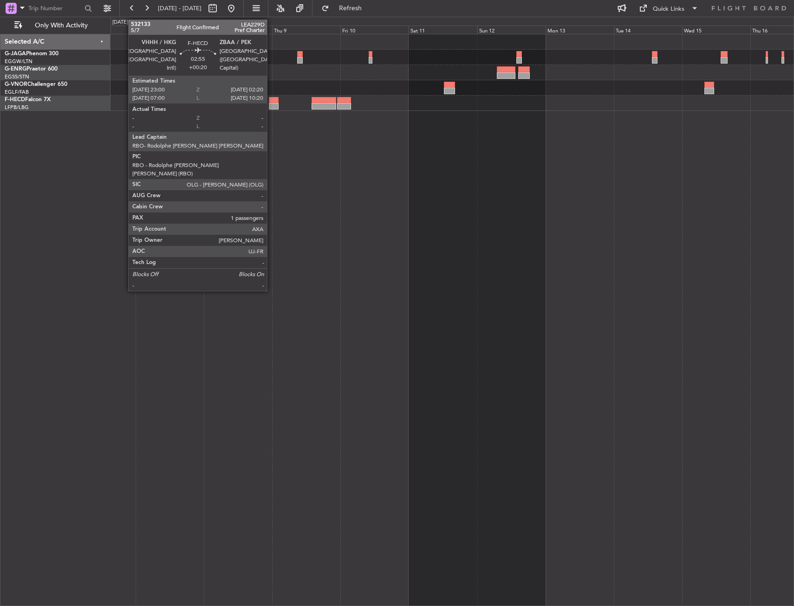
click at [271, 103] on div at bounding box center [274, 100] width 10 height 6
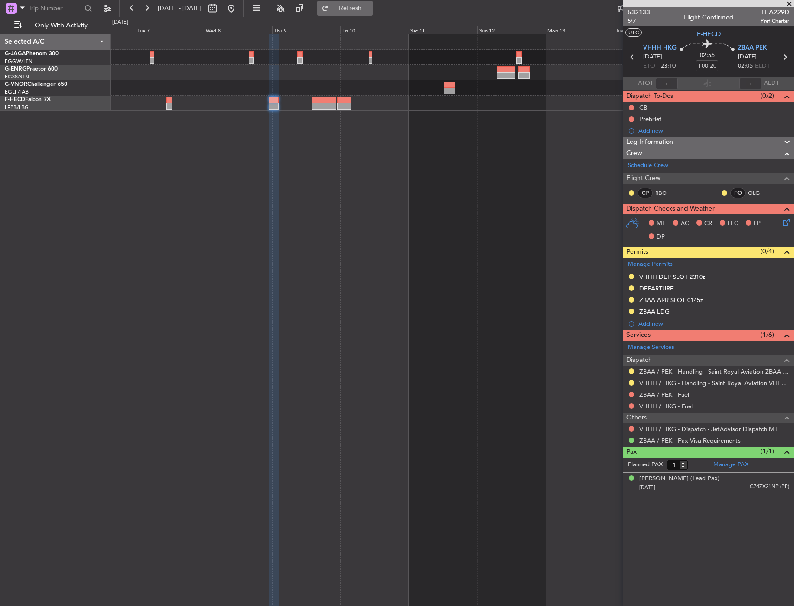
click at [373, 2] on button "Refresh" at bounding box center [345, 8] width 56 height 15
click at [726, 463] on link "Manage PAX" at bounding box center [730, 464] width 35 height 9
click at [285, 265] on div at bounding box center [451, 320] width 683 height 572
click at [364, 14] on button "Refresh" at bounding box center [345, 8] width 56 height 15
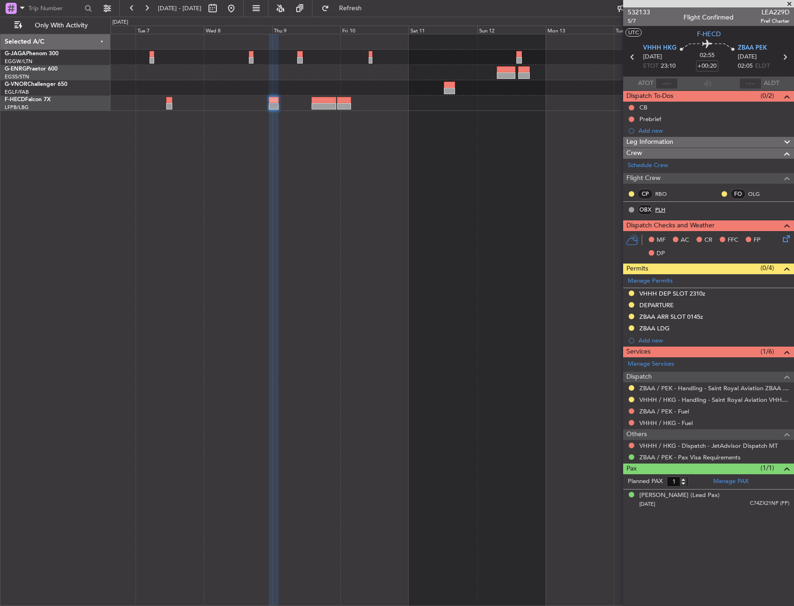
click at [658, 210] on link "PLH" at bounding box center [665, 210] width 21 height 8
click at [351, 138] on div "Selected A/C G-JAGA Phenom 300 EGGW/LTN London (Luton) G-ENRG Praetor 600 EGSS/…" at bounding box center [397, 311] width 794 height 589
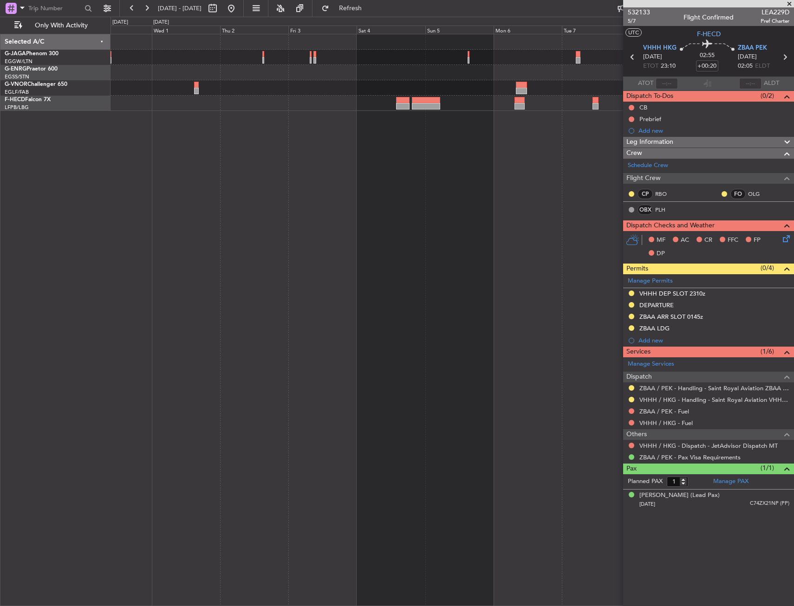
click at [480, 136] on div at bounding box center [451, 320] width 683 height 572
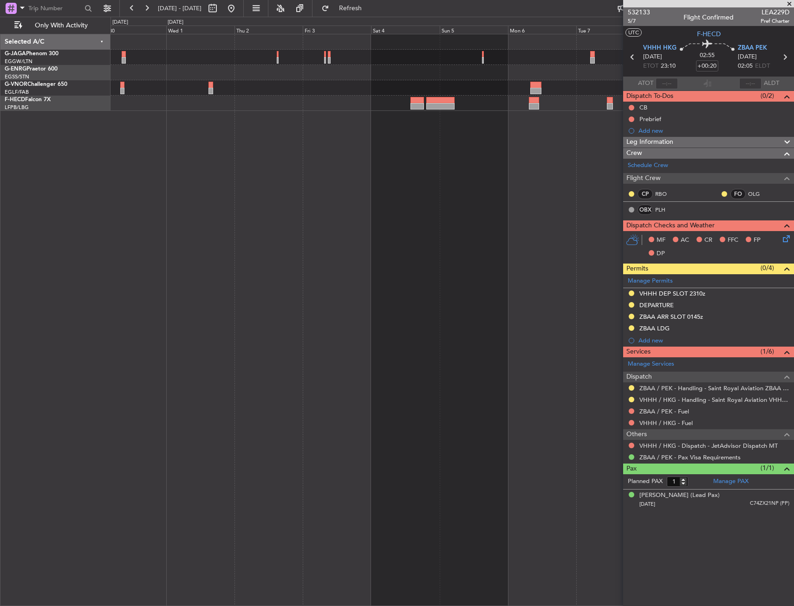
click at [631, 139] on fb-app "06 Oct 2025 - 16 Oct 2025 Refresh Quick Links Only With Activity Selected A/C G…" at bounding box center [397, 306] width 794 height 599
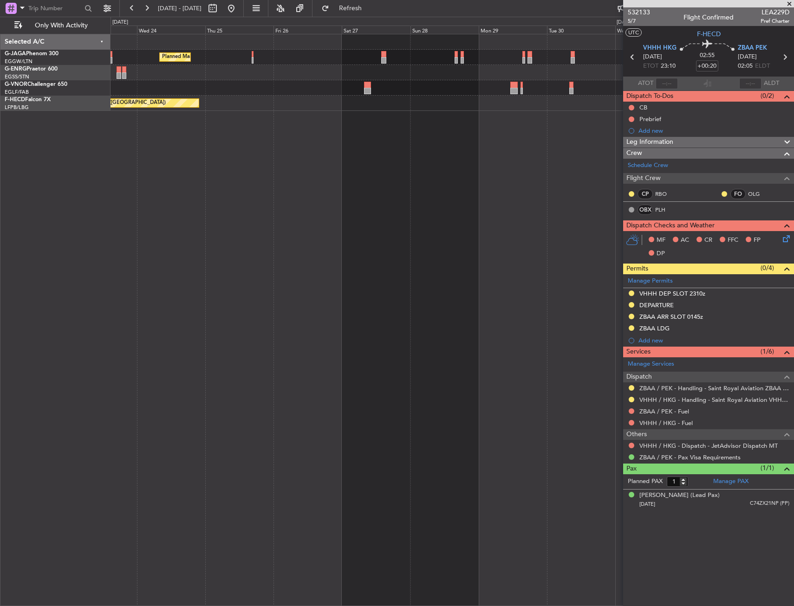
click at [639, 164] on fb-app "06 Oct 2025 - 16 Oct 2025 Refresh Quick Links Only With Activity Planned Maint …" at bounding box center [397, 306] width 794 height 599
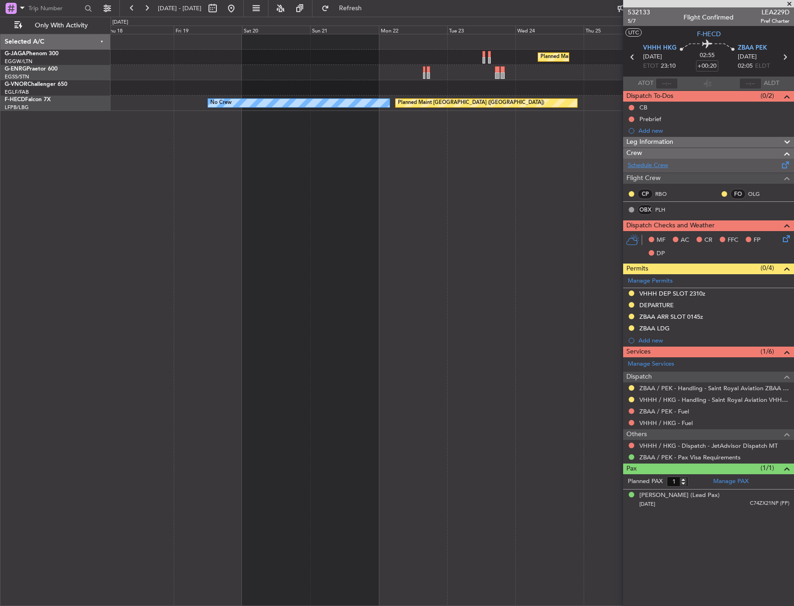
click at [612, 168] on div "Planned Maint London (Luton) Planned Maint Paris (Le Bourget) No Crew" at bounding box center [451, 320] width 683 height 572
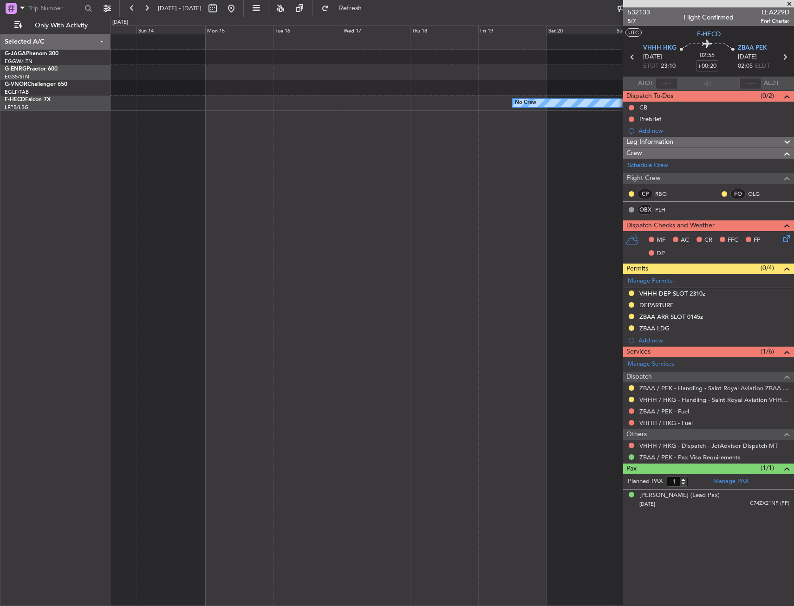
click at [587, 173] on div "Planned Maint London (Luton) Planned Maint Paris (Le Bourget) No Crew" at bounding box center [451, 320] width 683 height 572
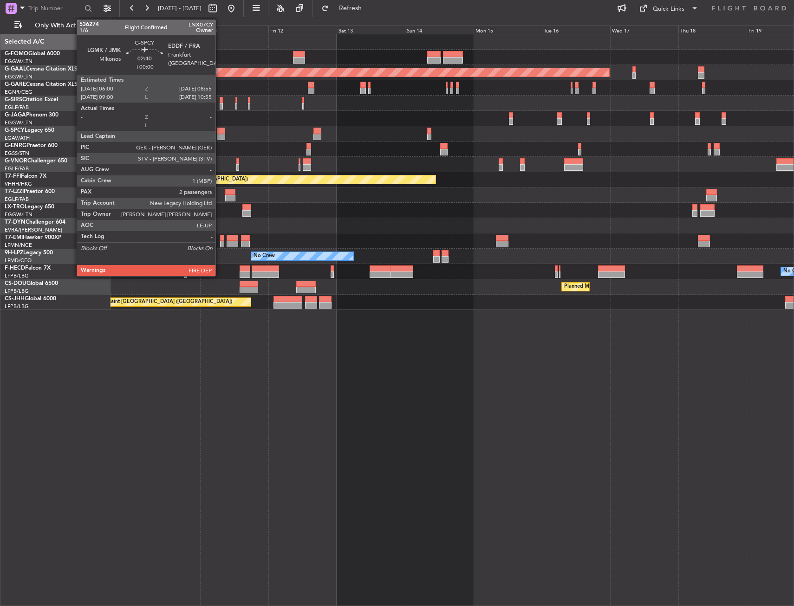
click at [220, 132] on div at bounding box center [221, 131] width 8 height 6
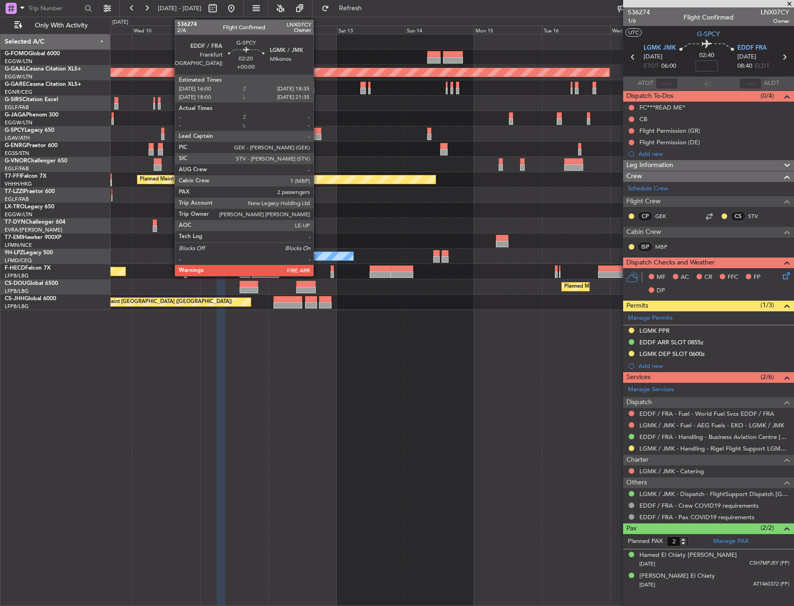
click at [317, 129] on div at bounding box center [316, 131] width 7 height 6
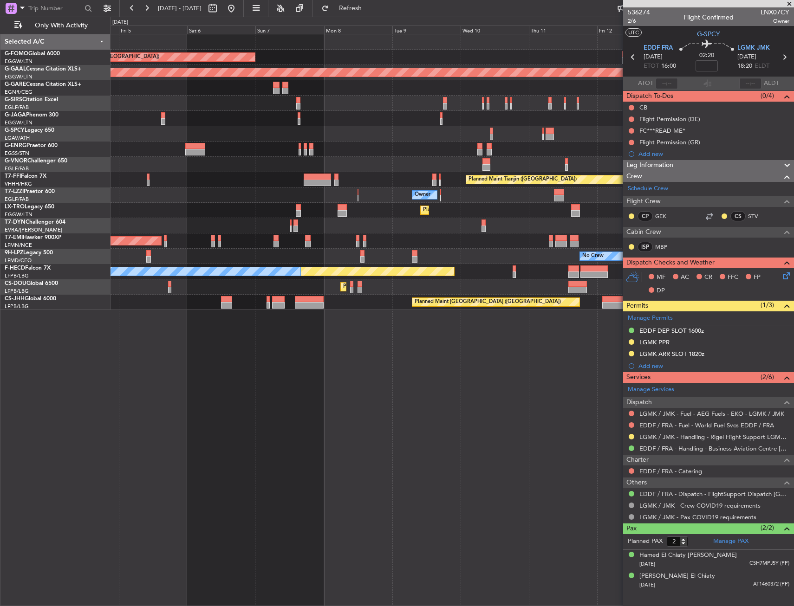
click at [612, 164] on div "Planned Maint London (Luton) Planned Maint Dusseldorf Planned Maint London (Far…" at bounding box center [451, 172] width 683 height 276
click at [647, 176] on fb-app "09 Sep 2025 - 19 Sep 2025 Refresh Quick Links Only With Activity Planned Maint …" at bounding box center [397, 306] width 794 height 599
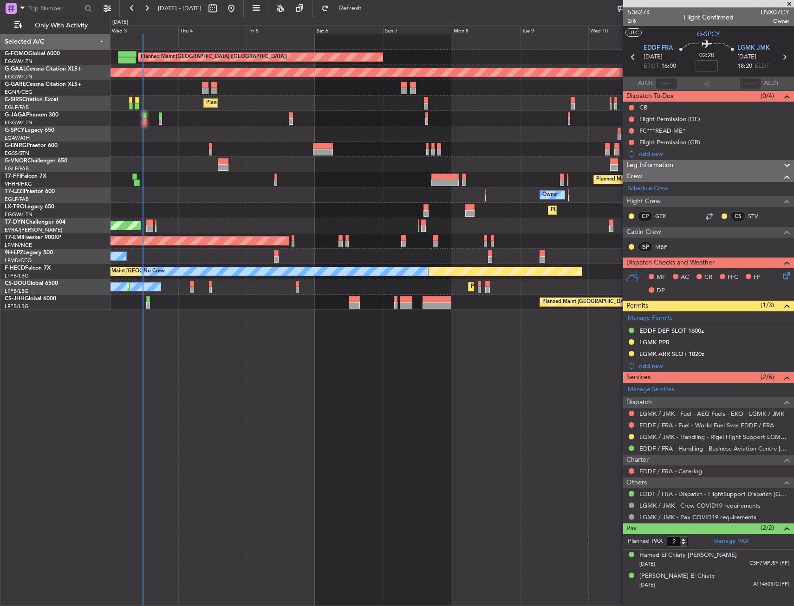
click at [327, 174] on div "Planned Maint Tianjin (Binhai) Planned Maint Hong Kong (Hong Kong Intl) MEL Hon…" at bounding box center [451, 179] width 683 height 15
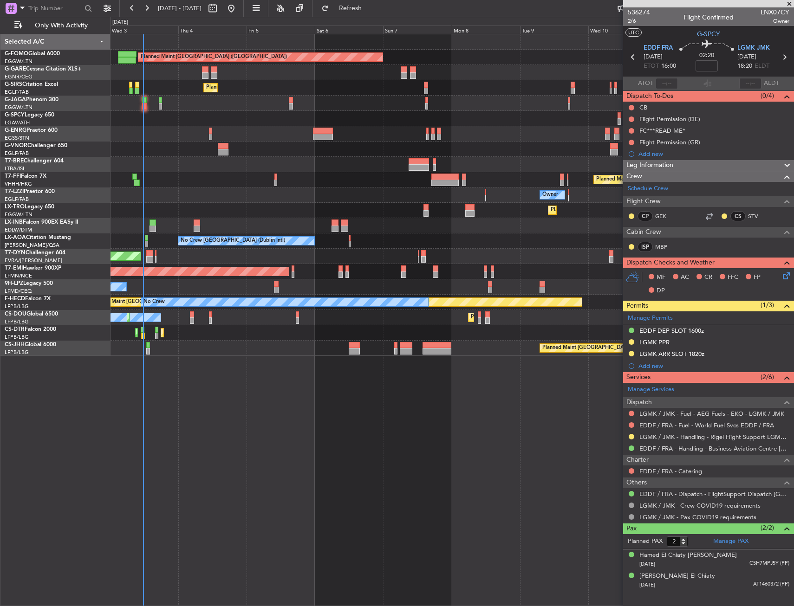
click at [288, 400] on div "Planned Maint London (Luton) Unplanned Maint Chester Planned Maint London (Farn…" at bounding box center [451, 320] width 683 height 572
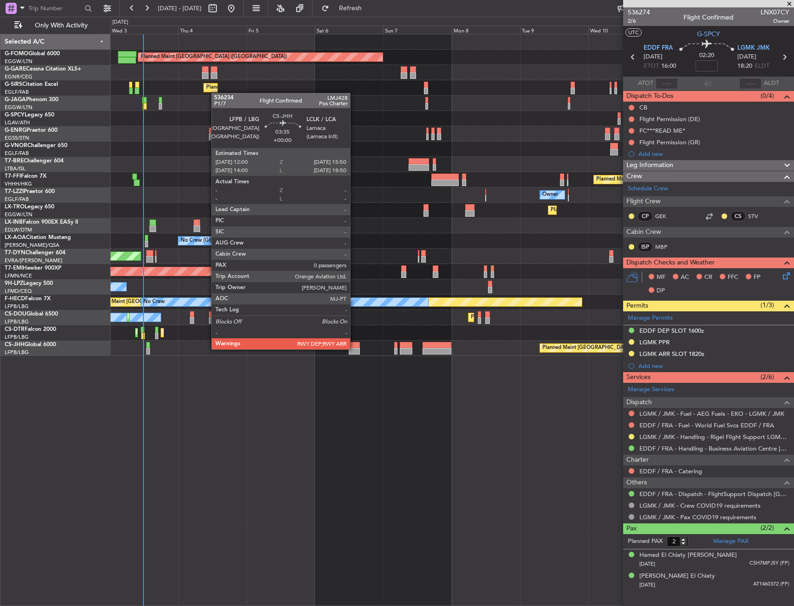
click at [354, 349] on div at bounding box center [354, 351] width 11 height 6
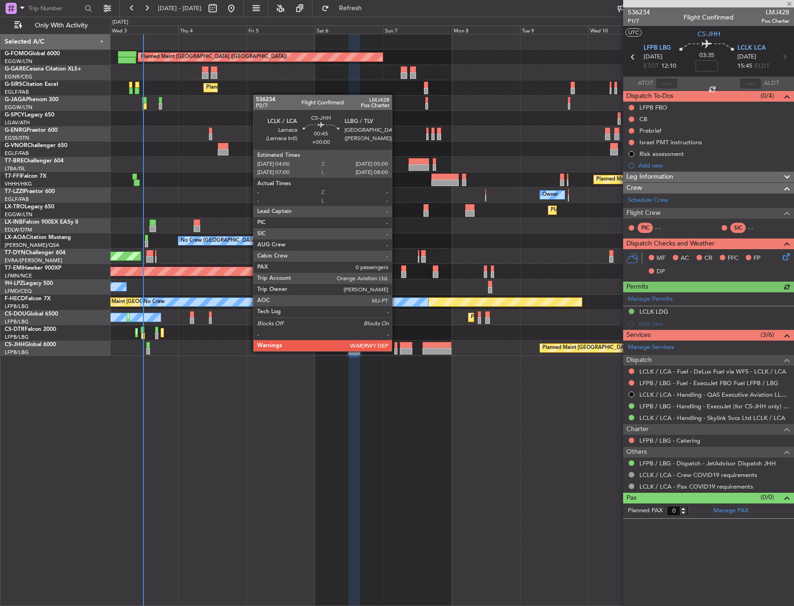
click at [396, 350] on div at bounding box center [395, 351] width 3 height 6
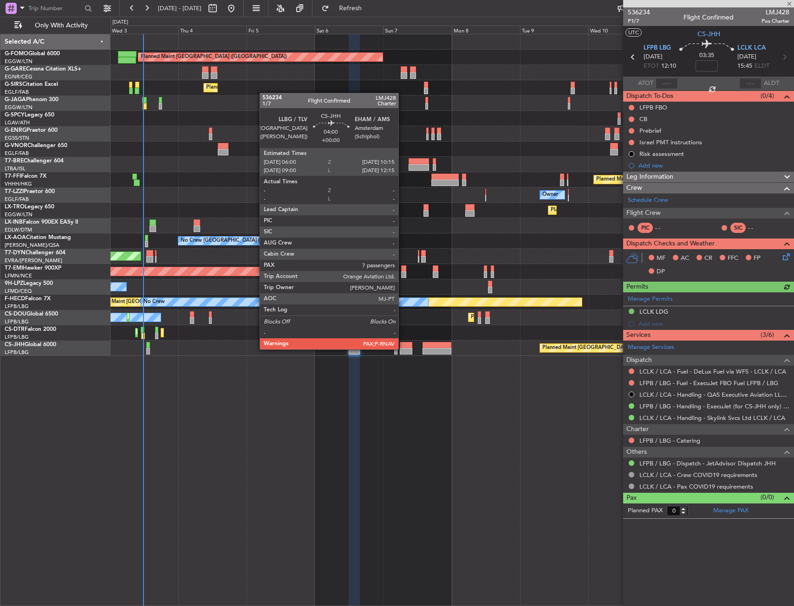
click at [402, 349] on div at bounding box center [406, 351] width 13 height 6
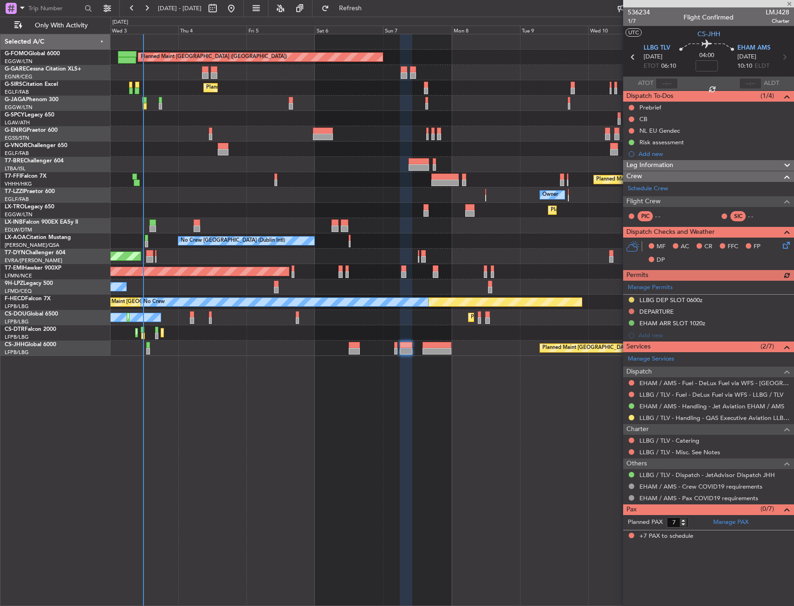
click at [287, 368] on div "Planned Maint [GEOGRAPHIC_DATA] ([GEOGRAPHIC_DATA]) Unplanned Maint [PERSON_NAM…" at bounding box center [451, 320] width 683 height 572
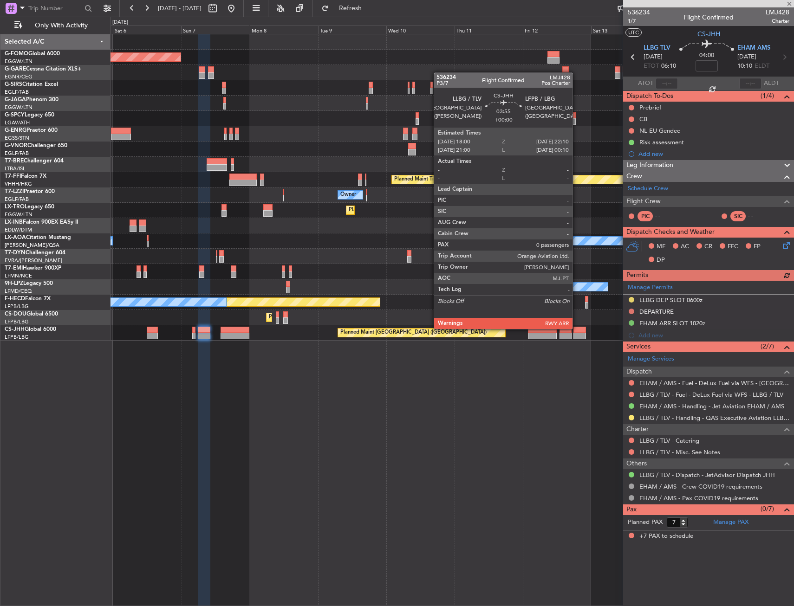
click at [576, 329] on div at bounding box center [579, 330] width 12 height 6
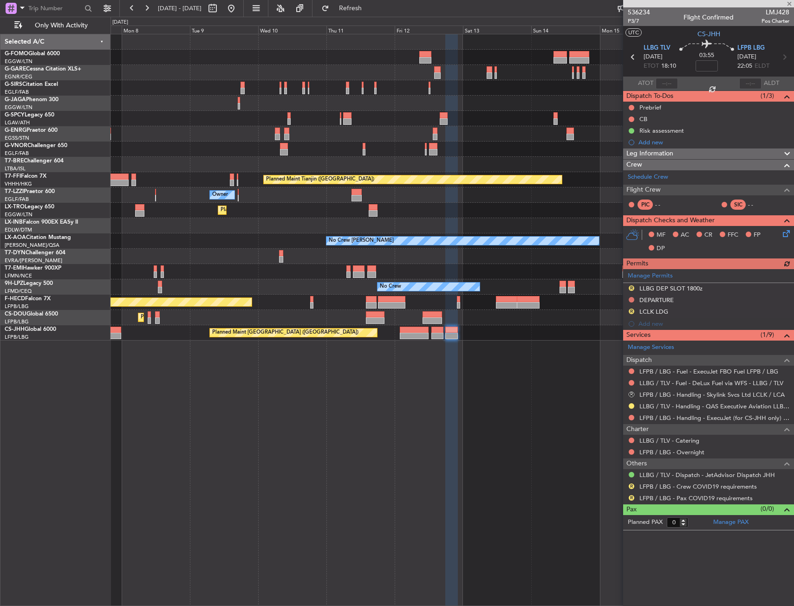
click at [442, 309] on div "Planned Maint London (Luton) Planned Maint Tianjin (Binhai) Owner Planned Maint…" at bounding box center [451, 187] width 683 height 306
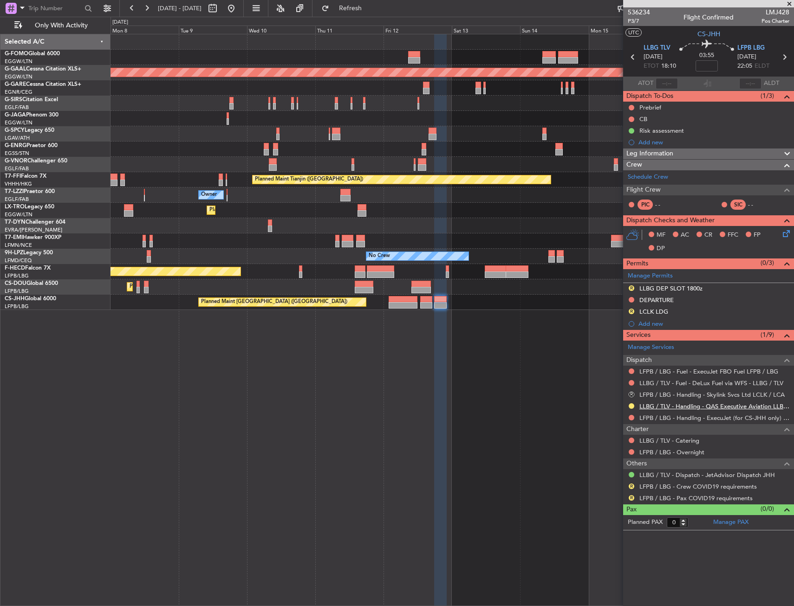
click at [666, 405] on link "LLBG / TLV - Handling - QAS Executive Aviation LLBG / TLV" at bounding box center [714, 406] width 150 height 8
click at [677, 418] on link "LFPB / LBG - Handling - ExecuJet (for CS-JHH only) LFPB / LBG" at bounding box center [714, 418] width 150 height 8
click at [642, 278] on link "Manage Permits" at bounding box center [649, 275] width 45 height 9
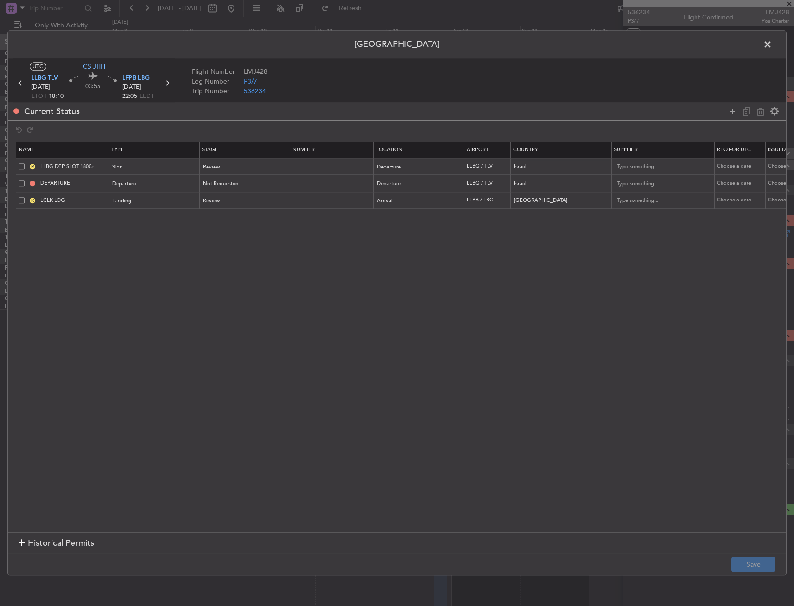
click at [19, 200] on span at bounding box center [22, 200] width 6 height 6
click at [25, 197] on input "checkbox" at bounding box center [25, 197] width 0 height 0
click at [755, 115] on icon at bounding box center [760, 111] width 11 height 11
click at [748, 573] on footer "Save" at bounding box center [397, 564] width 778 height 22
click at [748, 564] on button "Save" at bounding box center [753, 564] width 44 height 15
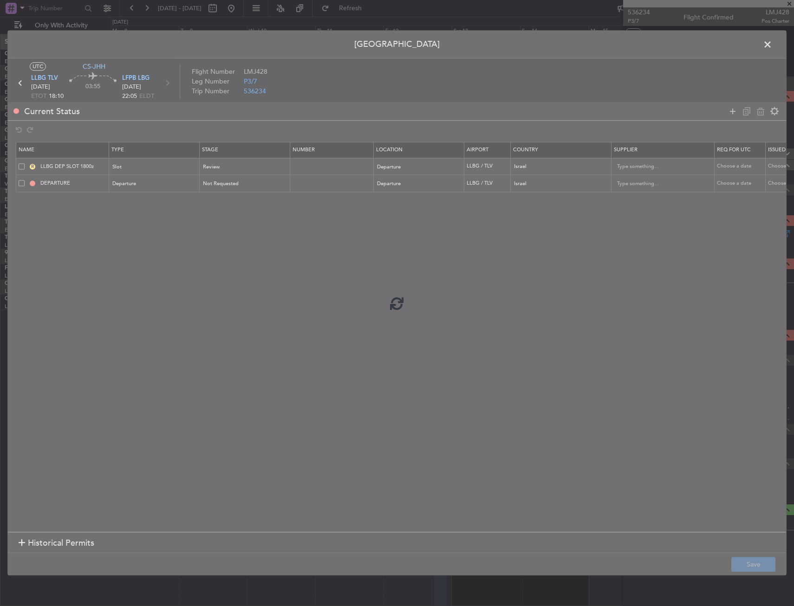
click at [478, 387] on div at bounding box center [397, 303] width 778 height 544
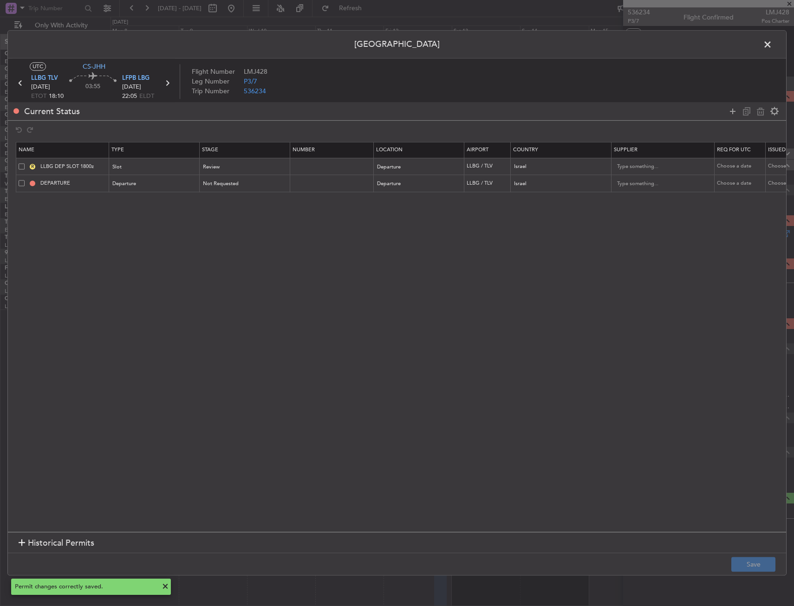
click at [772, 45] on span at bounding box center [772, 47] width 0 height 19
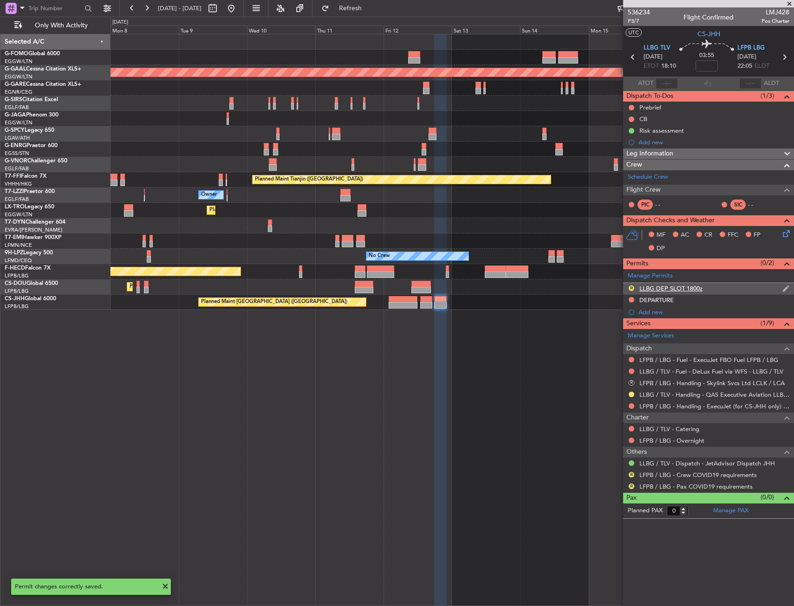
click at [627, 286] on div "R" at bounding box center [630, 287] width 7 height 7
click at [629, 284] on div "R" at bounding box center [630, 287] width 7 height 7
click at [633, 288] on button "R" at bounding box center [631, 288] width 6 height 6
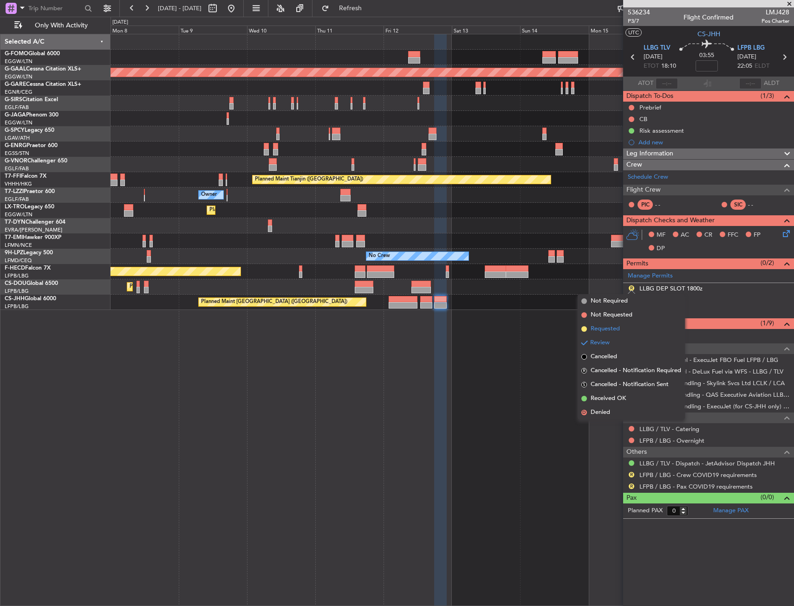
click at [612, 334] on li "Requested" at bounding box center [630, 329] width 107 height 14
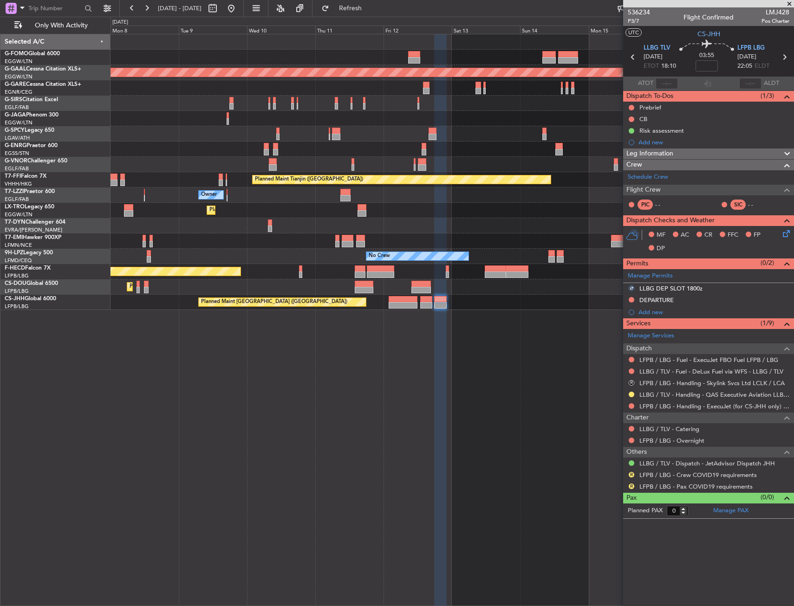
click at [495, 348] on div "Planned Maint London (Luton) Planned Maint Dusseldorf Planned Maint Tianjin (Bi…" at bounding box center [451, 320] width 683 height 572
click at [370, 7] on span "Refresh" at bounding box center [350, 8] width 39 height 6
click at [630, 380] on button "R" at bounding box center [631, 383] width 6 height 6
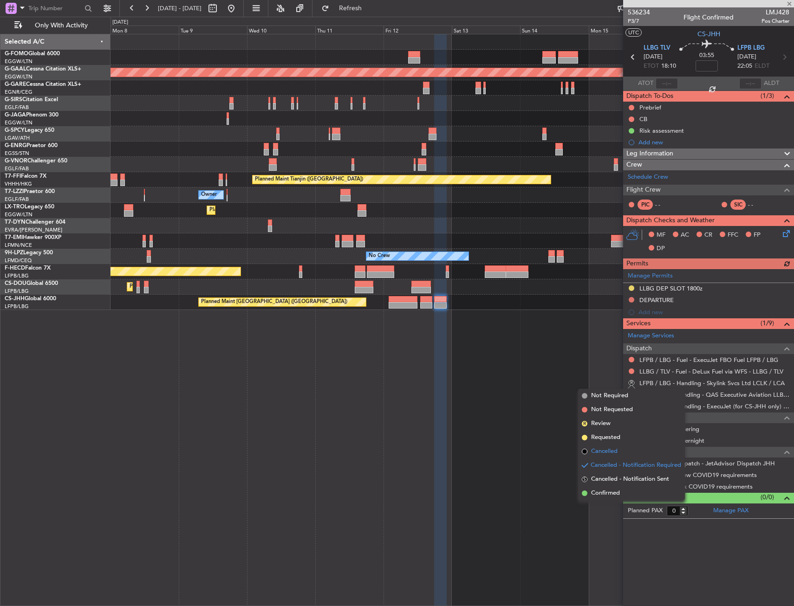
click at [615, 452] on span "Cancelled" at bounding box center [604, 451] width 26 height 9
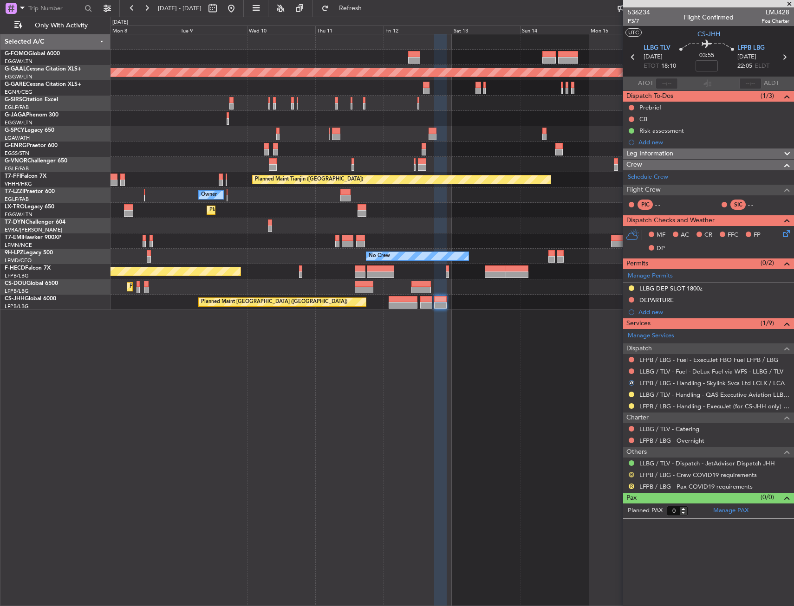
click at [632, 476] on button "R" at bounding box center [631, 475] width 6 height 6
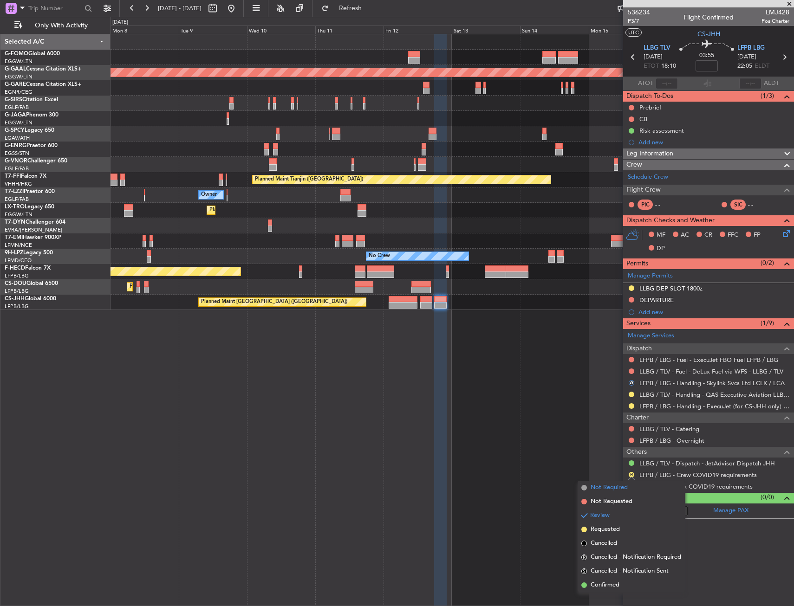
click at [597, 486] on span "Not Required" at bounding box center [608, 487] width 37 height 9
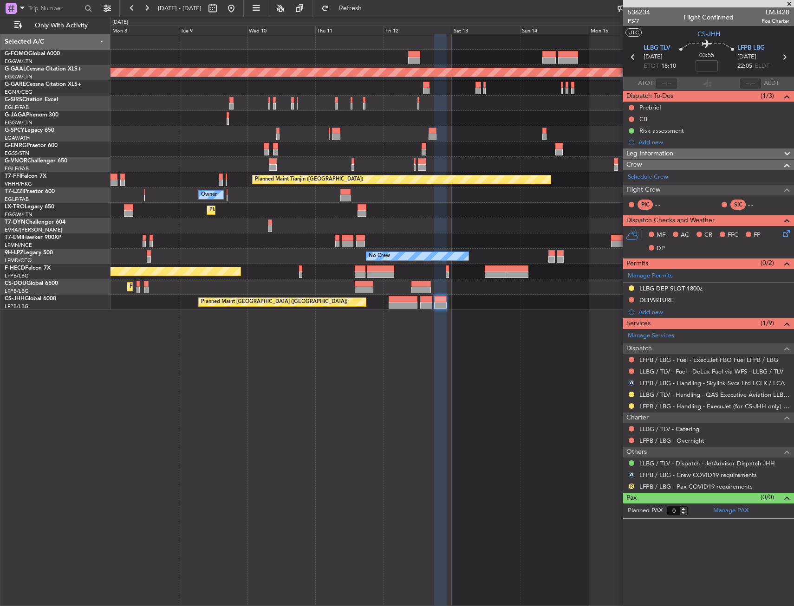
drag, startPoint x: 629, startPoint y: 486, endPoint x: 608, endPoint y: 475, distance: 23.7
click at [629, 486] on button "R" at bounding box center [631, 487] width 6 height 6
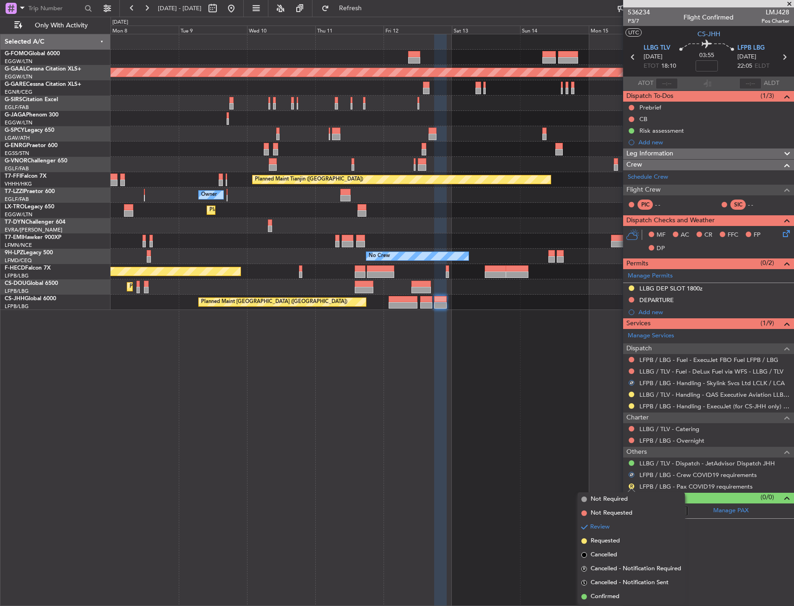
click at [599, 502] on span "Not Required" at bounding box center [608, 499] width 37 height 9
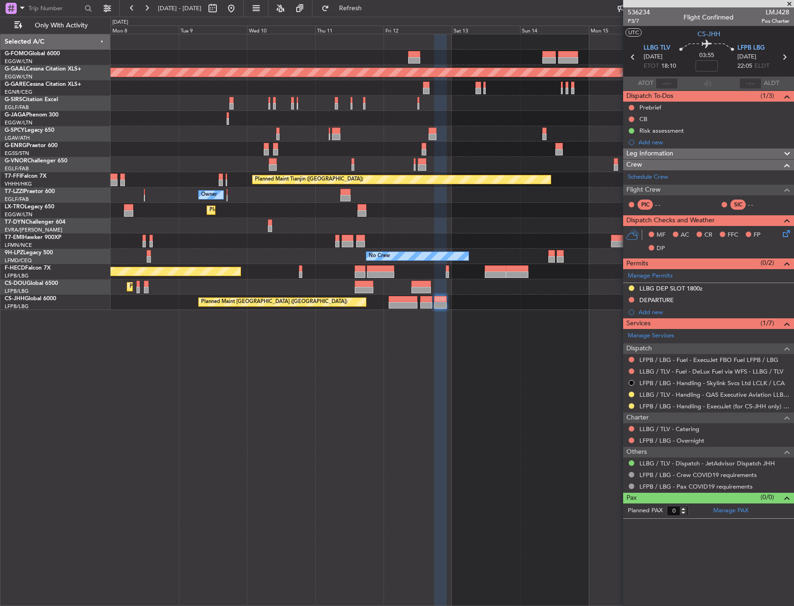
click at [354, 486] on div "Planned Maint London (Luton) Planned Maint Dusseldorf Planned Maint Tianjin (Bi…" at bounding box center [451, 320] width 683 height 572
click at [639, 56] on section "LLBG TLV 12/09/2025 ETOT 18:10 03:55 LFPB LBG 12/09/2025 22:05 ELDT" at bounding box center [708, 58] width 171 height 37
click at [634, 57] on icon at bounding box center [632, 57] width 12 height 12
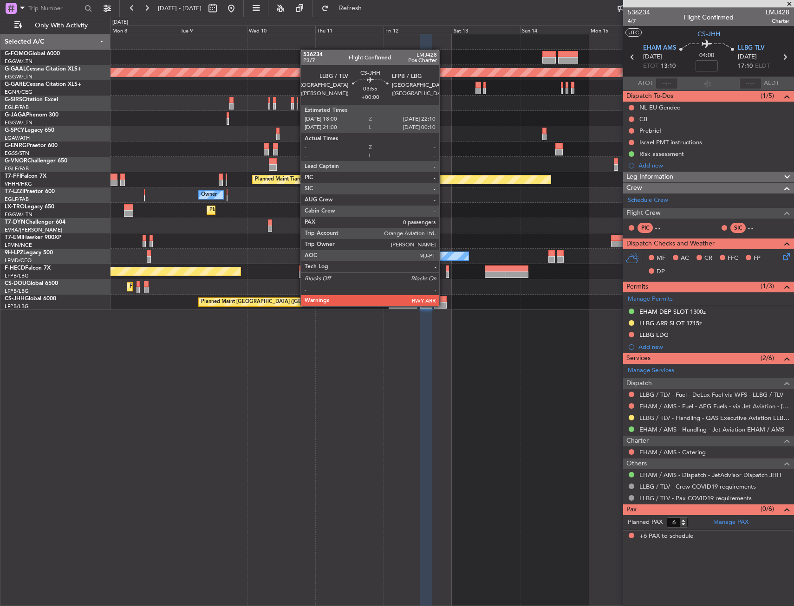
click at [443, 305] on div at bounding box center [440, 305] width 12 height 6
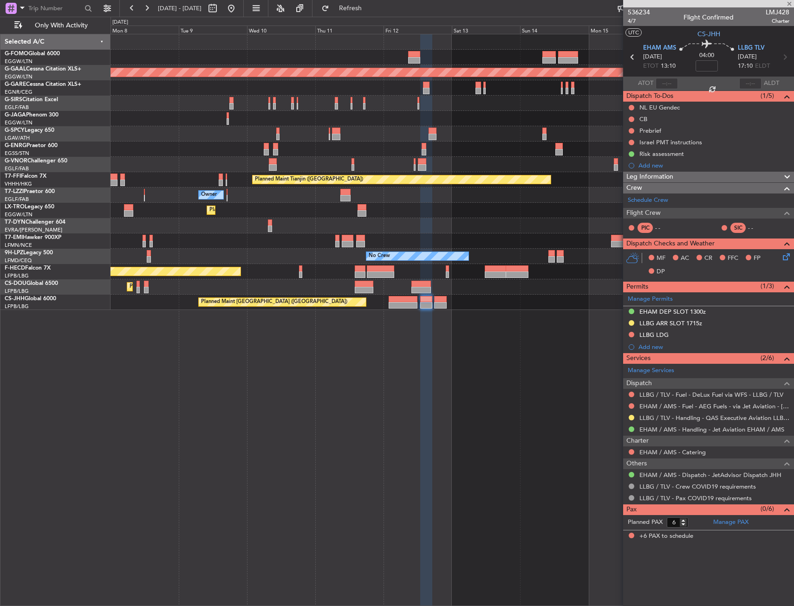
type input "0"
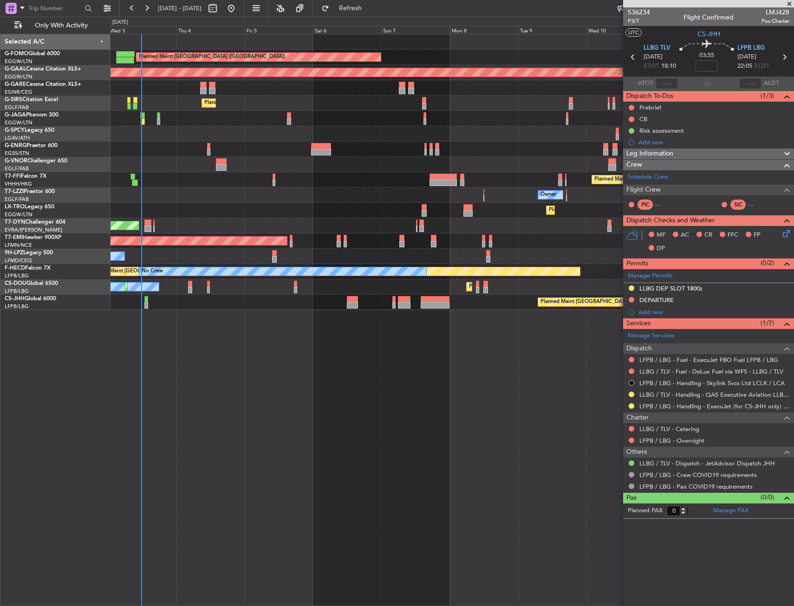
click at [584, 236] on div "Planned Maint [GEOGRAPHIC_DATA]" at bounding box center [451, 240] width 683 height 15
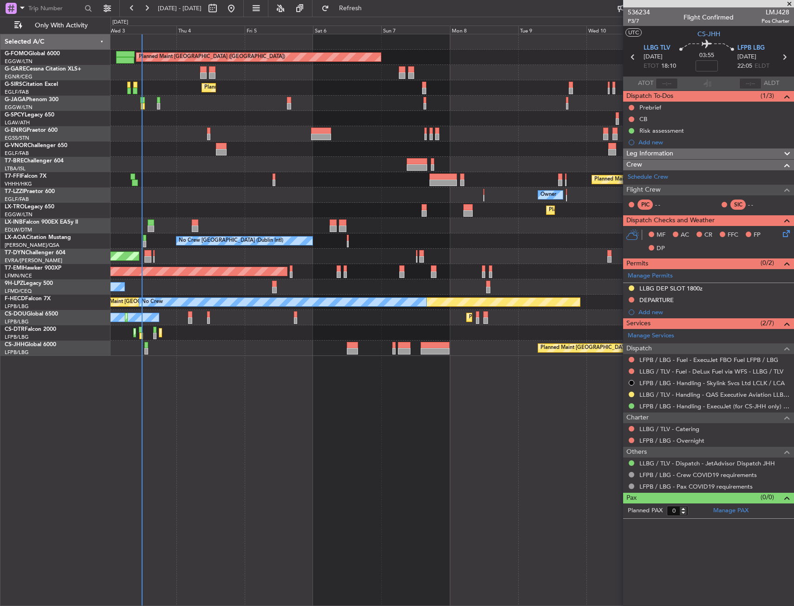
click at [326, 368] on div "Planned Maint London (Luton) Unplanned Maint Chester Planned Maint London (Farn…" at bounding box center [451, 320] width 683 height 572
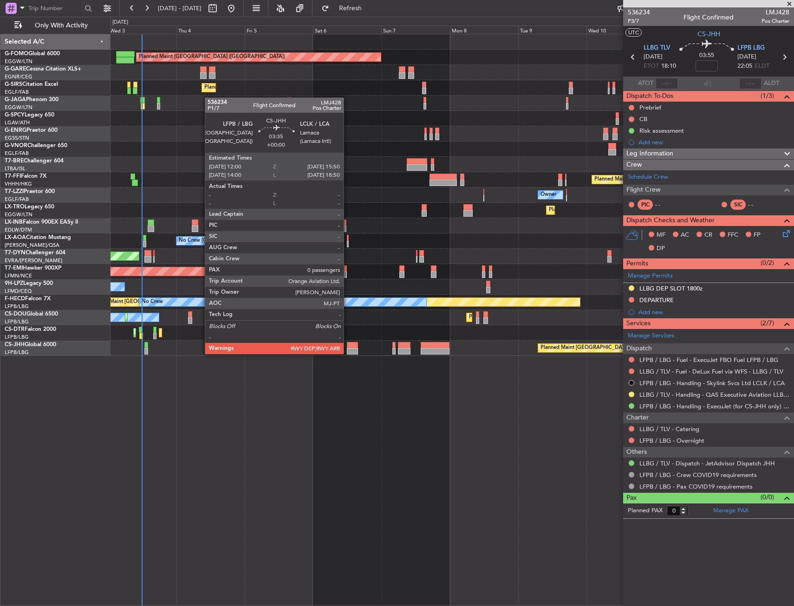
click at [348, 353] on div at bounding box center [352, 351] width 11 height 6
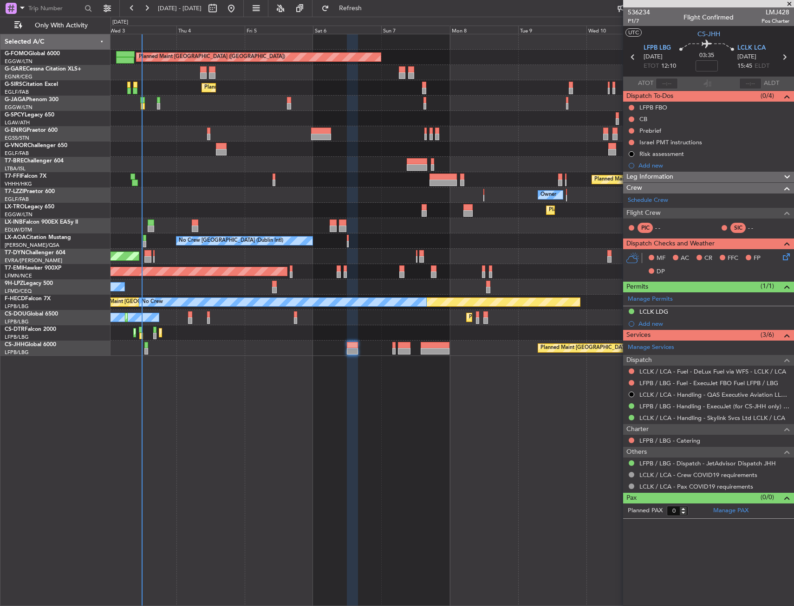
click at [275, 444] on div "Planned Maint London (Luton) Unplanned Maint Chester Planned Maint London (Farn…" at bounding box center [451, 320] width 683 height 572
click at [103, 355] on div "LFPB/LBG Paris (Le Bourget)" at bounding box center [57, 353] width 105 height 8
click at [225, 495] on div "Planned Maint London (Luton) Unplanned Maint Chester Planned Maint London (Farn…" at bounding box center [451, 320] width 683 height 572
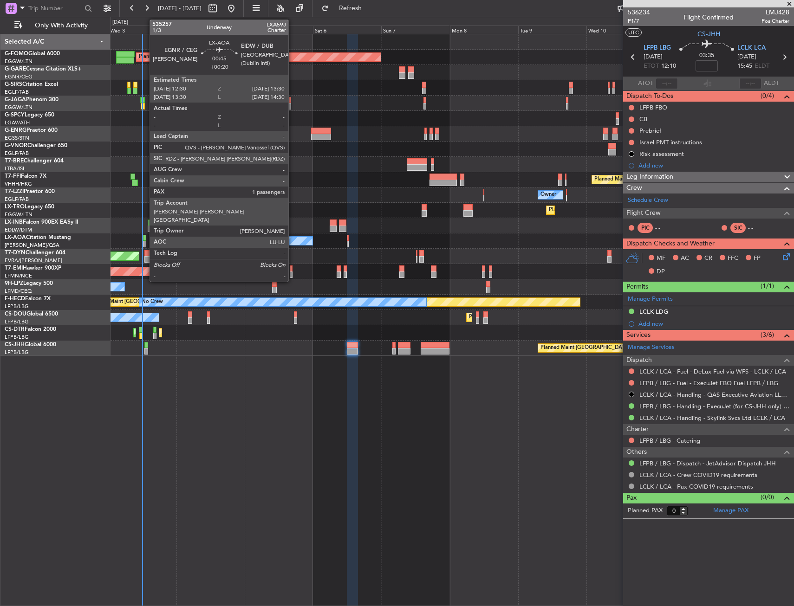
click at [145, 239] on div at bounding box center [144, 238] width 3 height 6
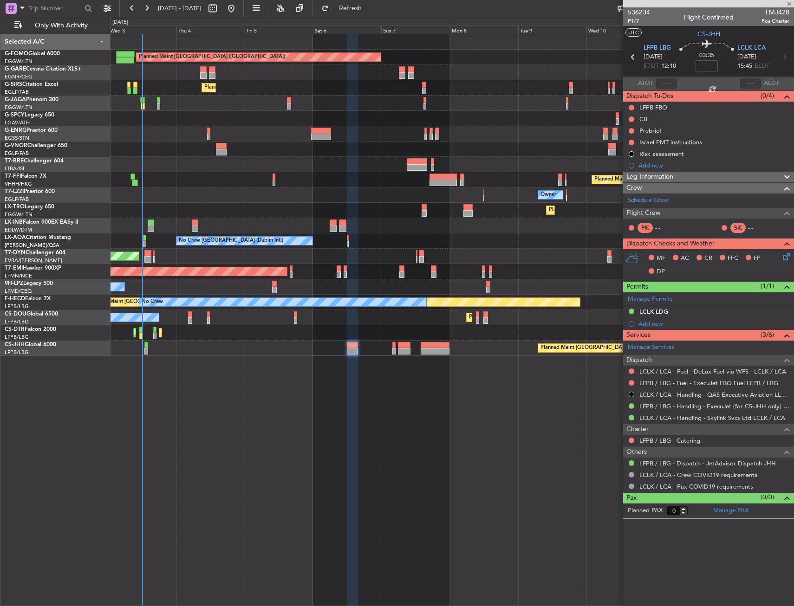
type input "+00:20"
type input "1"
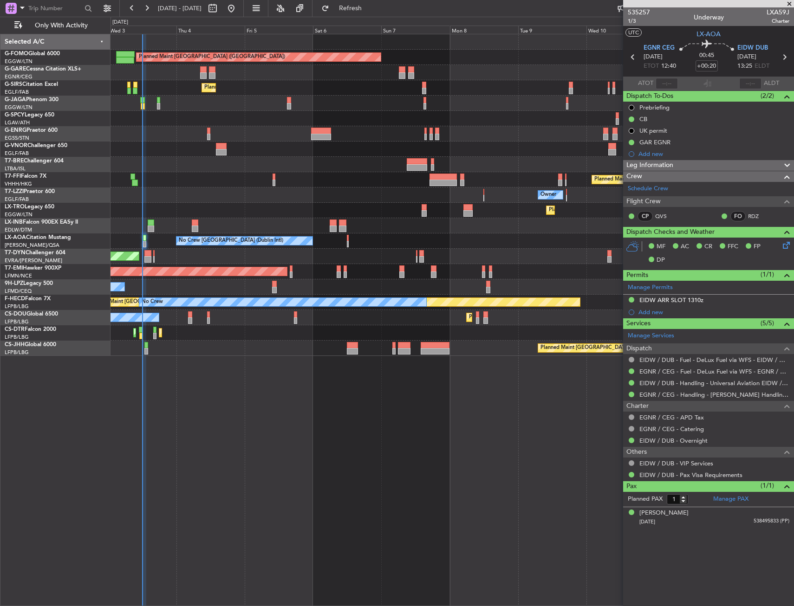
click at [351, 404] on div "Planned Maint London (Luton) Unplanned Maint Chester Planned Maint London (Farn…" at bounding box center [451, 320] width 683 height 572
click at [351, 7] on button "Refresh" at bounding box center [345, 8] width 56 height 15
drag, startPoint x: 348, startPoint y: 10, endPoint x: 353, endPoint y: 7, distance: 5.8
click at [353, 7] on button "Refresh" at bounding box center [345, 8] width 56 height 15
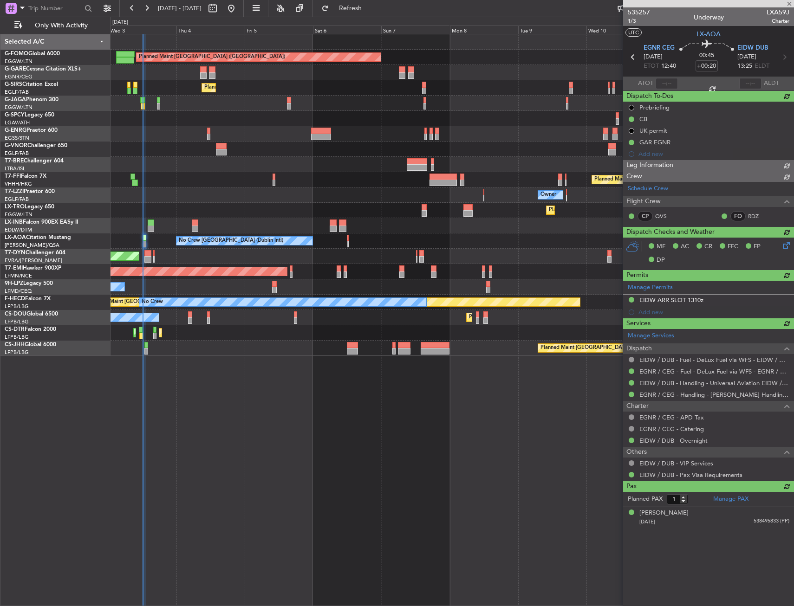
click at [256, 94] on div "Planned Maint [GEOGRAPHIC_DATA] ([GEOGRAPHIC_DATA])" at bounding box center [451, 87] width 683 height 15
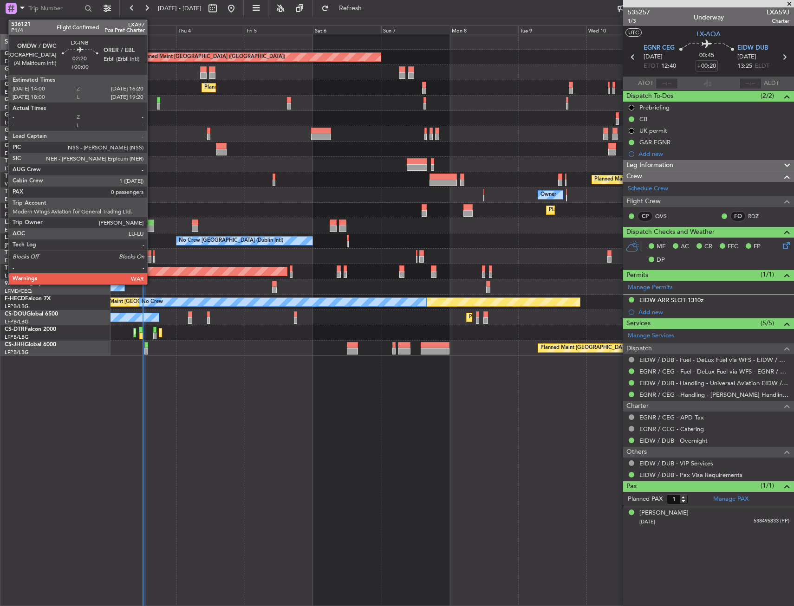
click at [151, 220] on div at bounding box center [151, 223] width 7 height 6
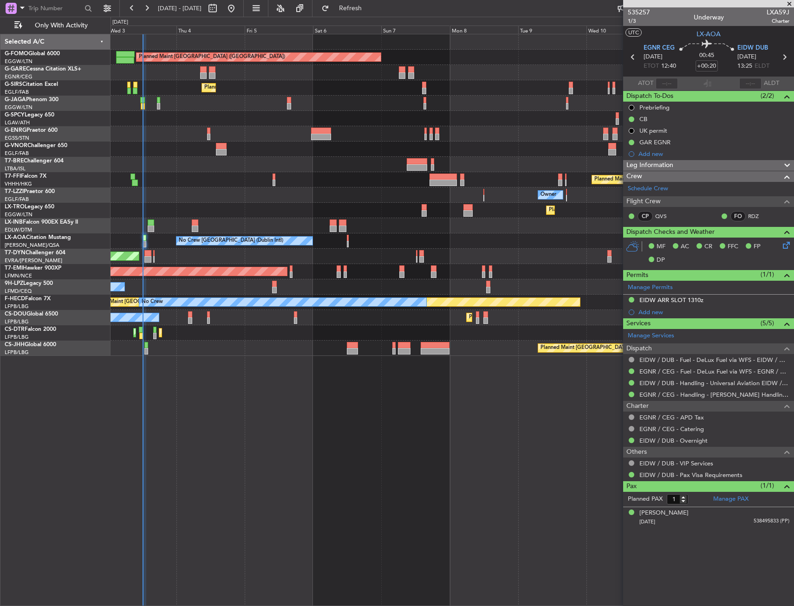
click at [165, 203] on div "Planned Maint Dusseldorf" at bounding box center [451, 210] width 683 height 15
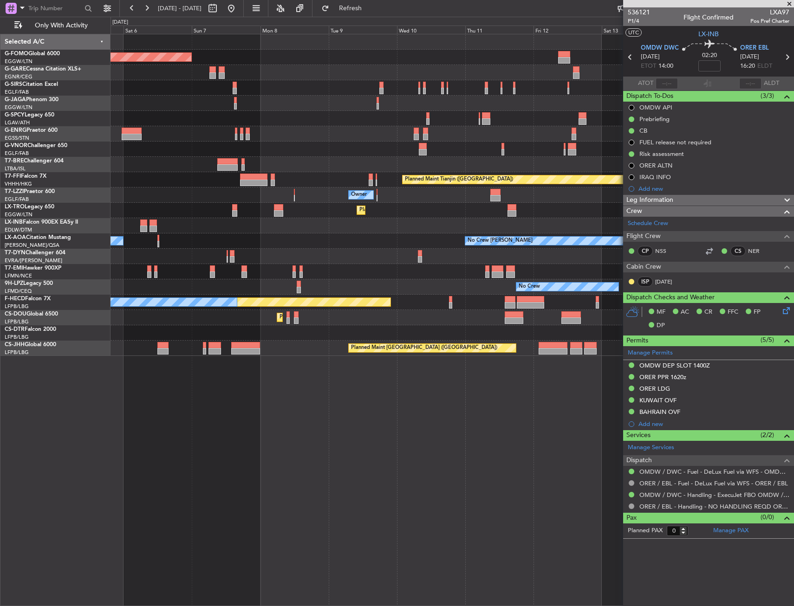
click at [297, 296] on div "Planned Maint [GEOGRAPHIC_DATA] ([GEOGRAPHIC_DATA]) No Crew" at bounding box center [451, 302] width 683 height 15
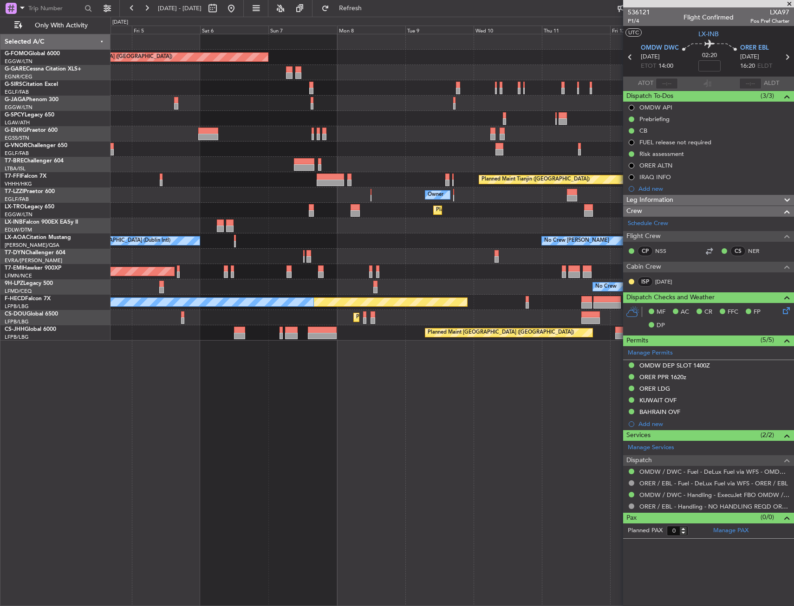
click at [539, 252] on div "AOG Maint Riga (Riga Intl)" at bounding box center [451, 256] width 683 height 15
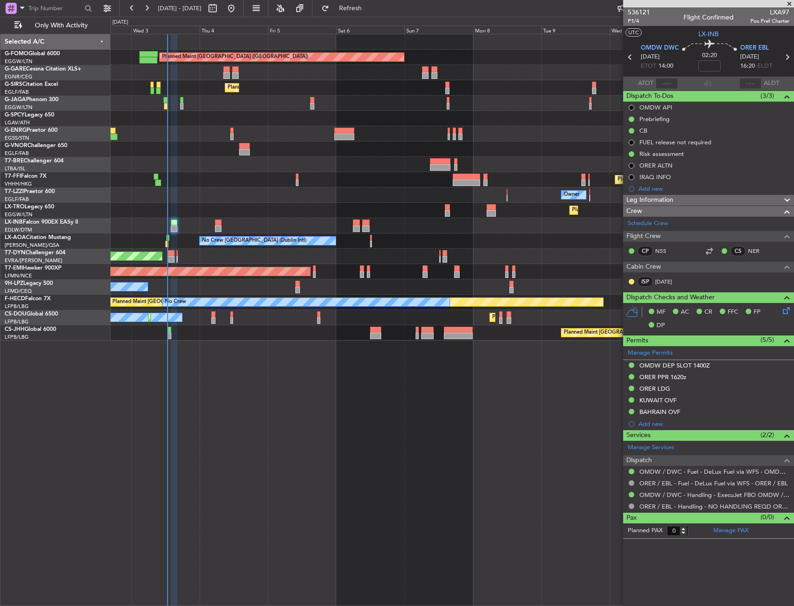
click at [482, 162] on div "Planned Maint London (Luton) Unplanned Maint Chester Planned Maint London (Farn…" at bounding box center [451, 187] width 683 height 306
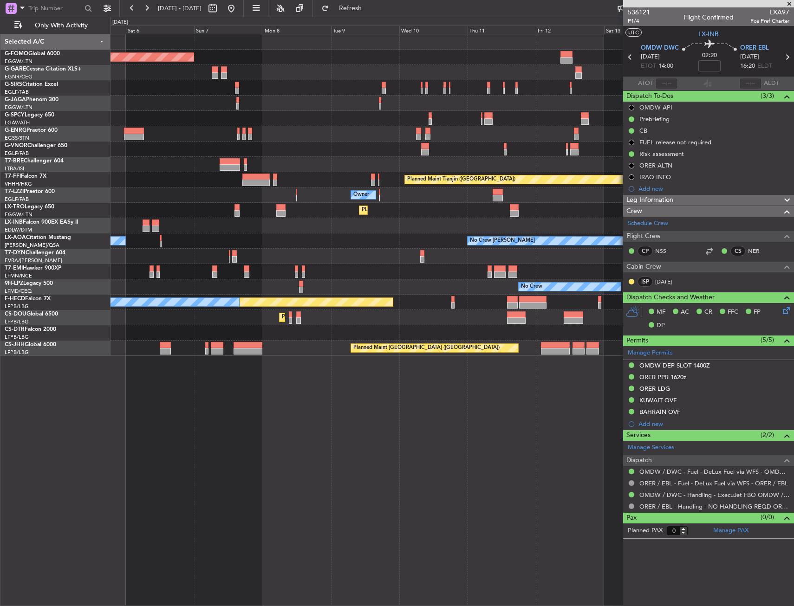
click at [240, 242] on div "No Crew Dublin (Dublin Intl) No Crew Chester" at bounding box center [451, 240] width 683 height 15
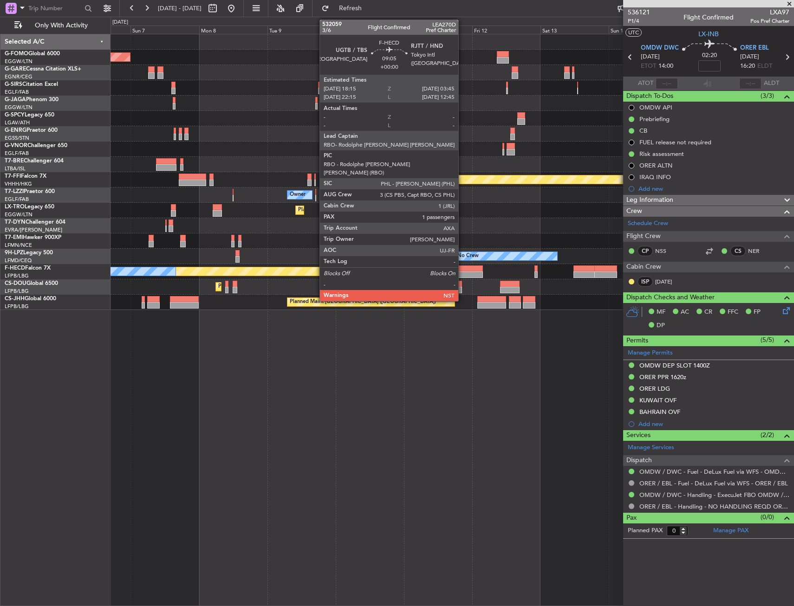
click at [462, 269] on div at bounding box center [468, 268] width 27 height 6
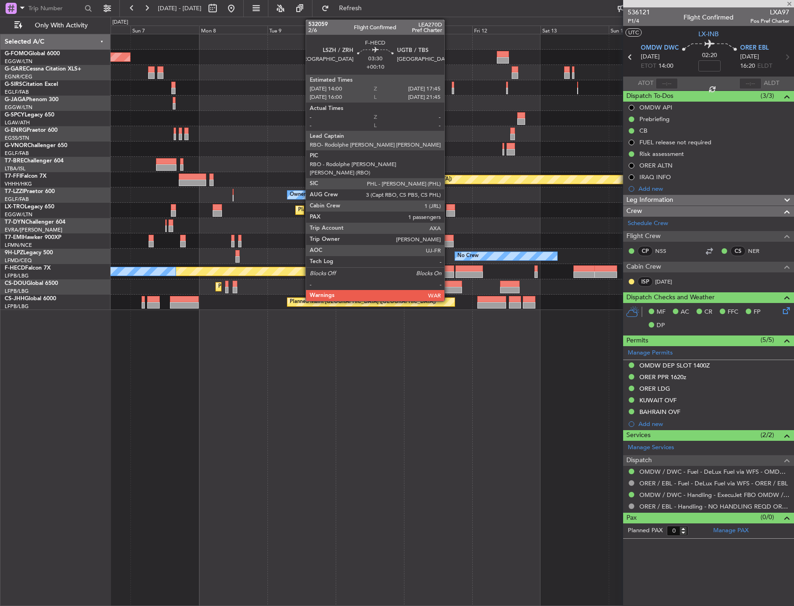
type input "1"
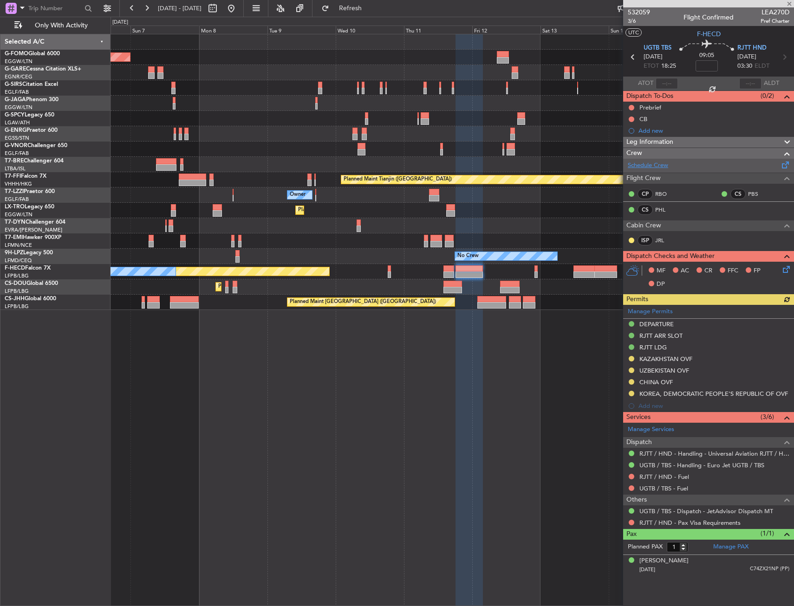
click at [639, 165] on link "Schedule Crew" at bounding box center [647, 165] width 40 height 9
click at [446, 380] on div "Planned Maint London (Luton) Planned Maint London (Farnborough) Planned Maint T…" at bounding box center [451, 320] width 683 height 572
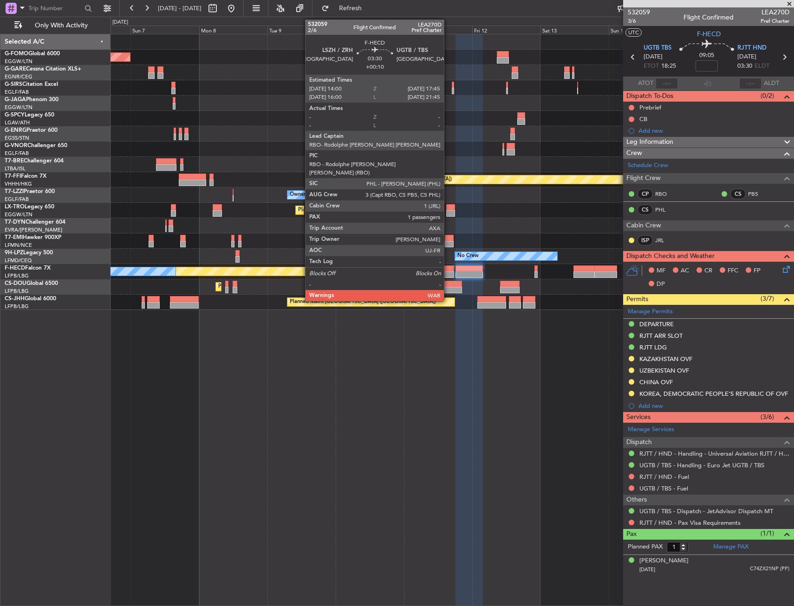
click at [448, 268] on div at bounding box center [448, 268] width 11 height 6
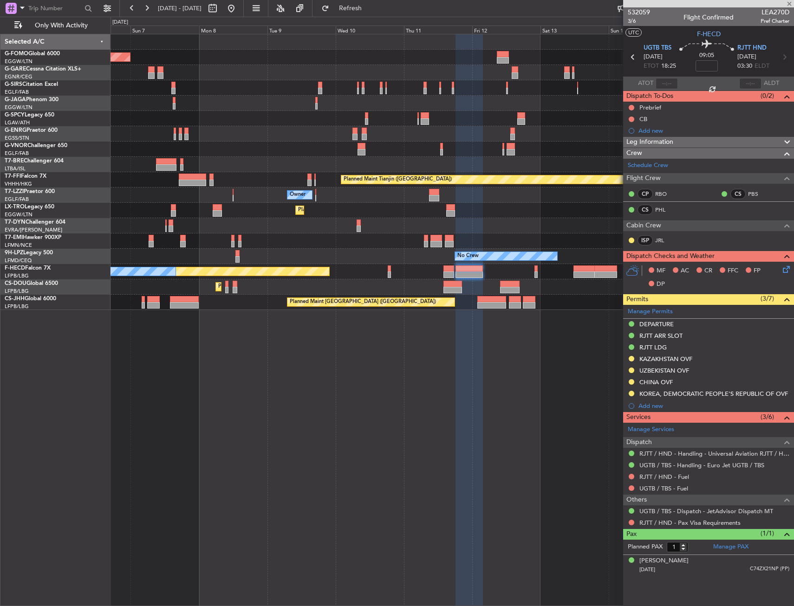
click at [458, 453] on div at bounding box center [468, 320] width 27 height 572
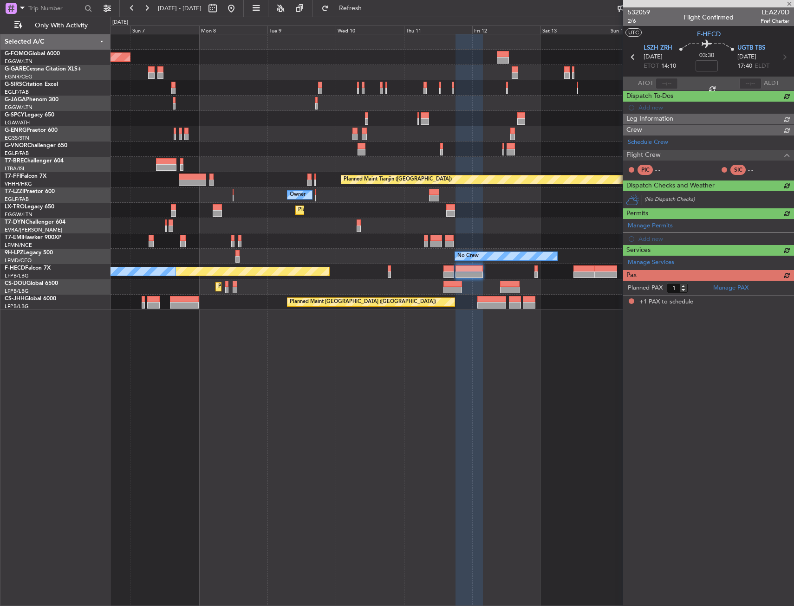
type input "+00:10"
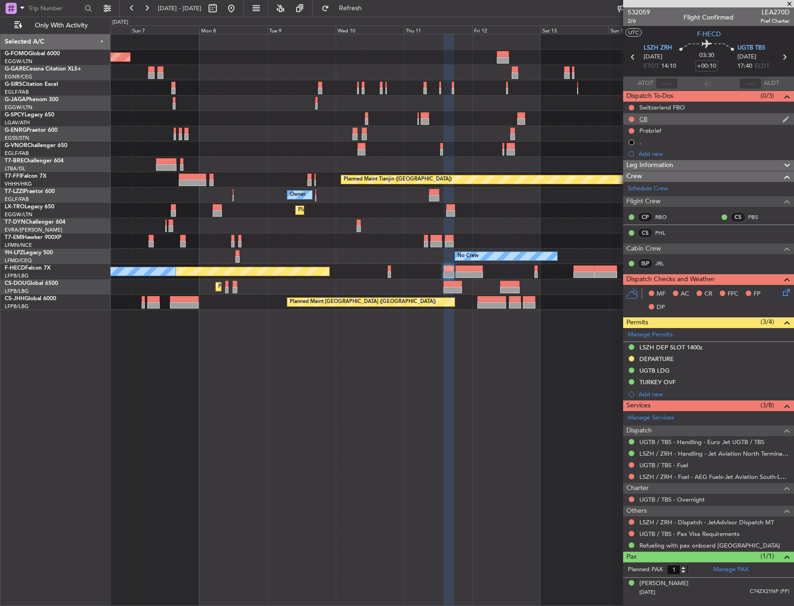
click at [744, 124] on fb-app "06 Sep 2025 - 16 Sep 2025 Refresh Quick Links Only With Activity Planned Maint …" at bounding box center [397, 306] width 794 height 599
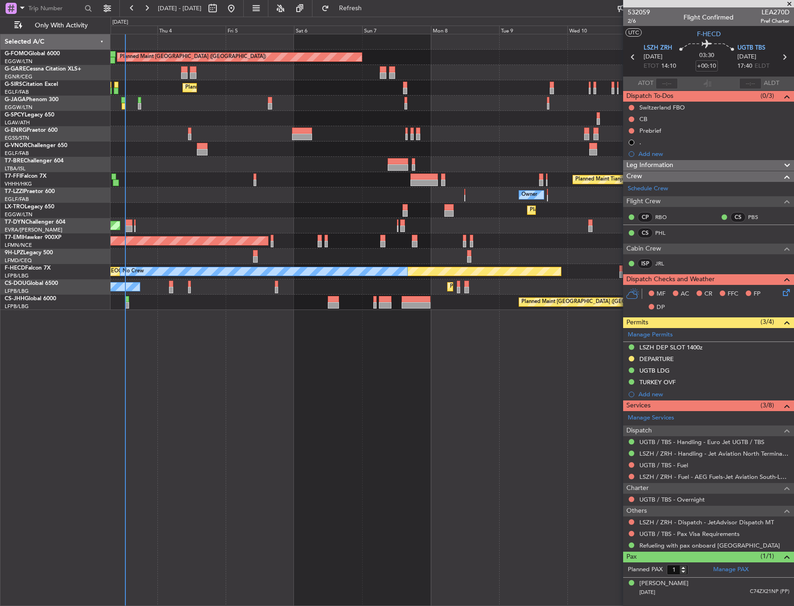
click at [230, 135] on div at bounding box center [451, 133] width 683 height 15
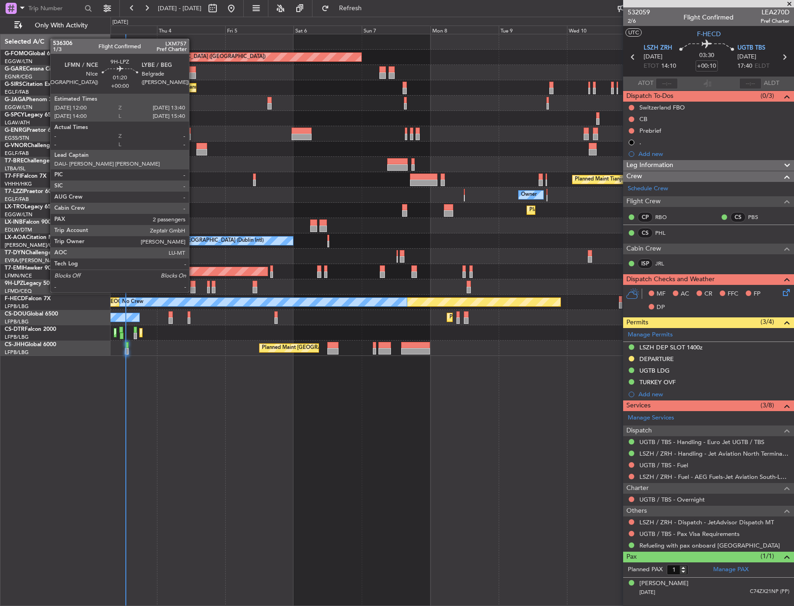
click at [193, 283] on div at bounding box center [192, 284] width 5 height 6
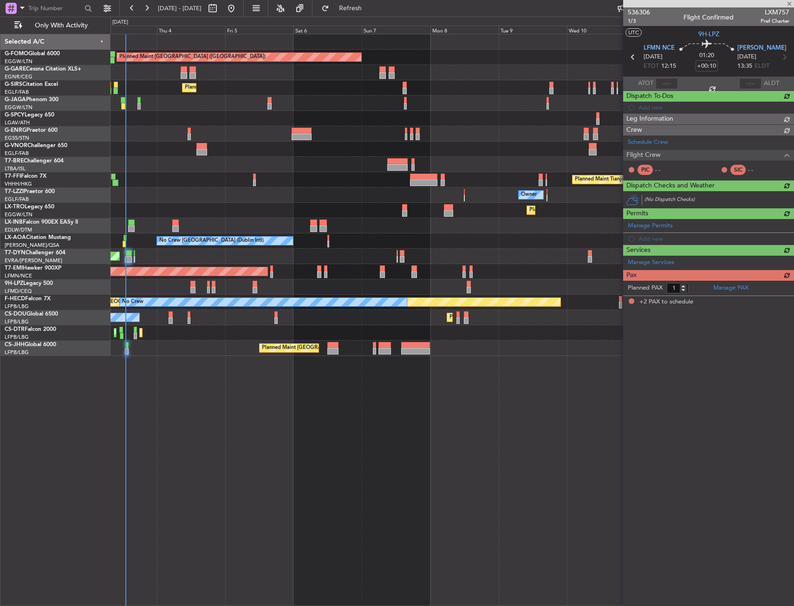
type input "2"
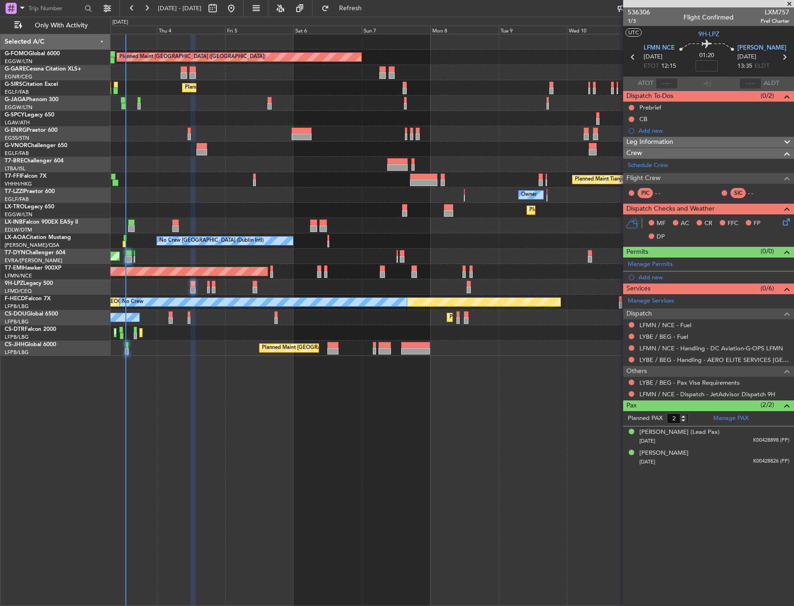
click at [210, 135] on div at bounding box center [451, 133] width 683 height 15
click at [220, 130] on div at bounding box center [451, 133] width 683 height 15
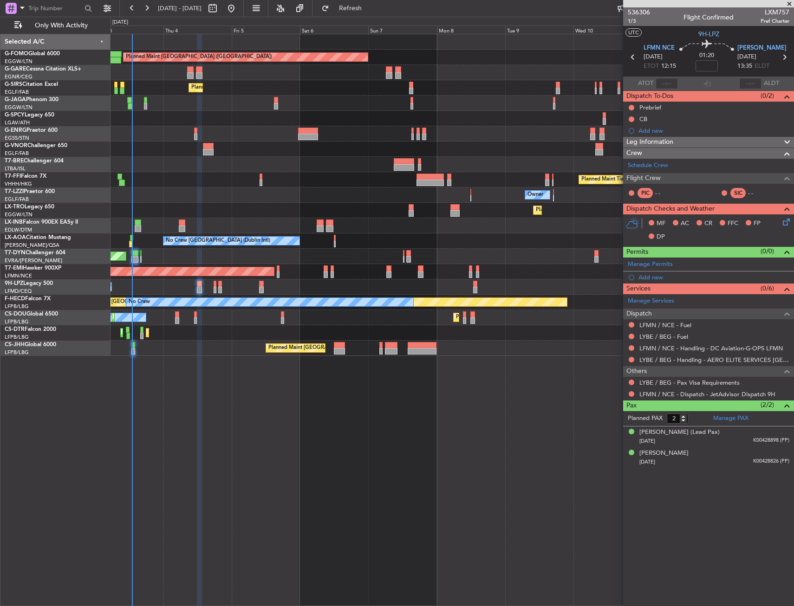
click at [146, 284] on div "No Crew No Crew [GEOGRAPHIC_DATA] ([GEOGRAPHIC_DATA])" at bounding box center [451, 286] width 683 height 15
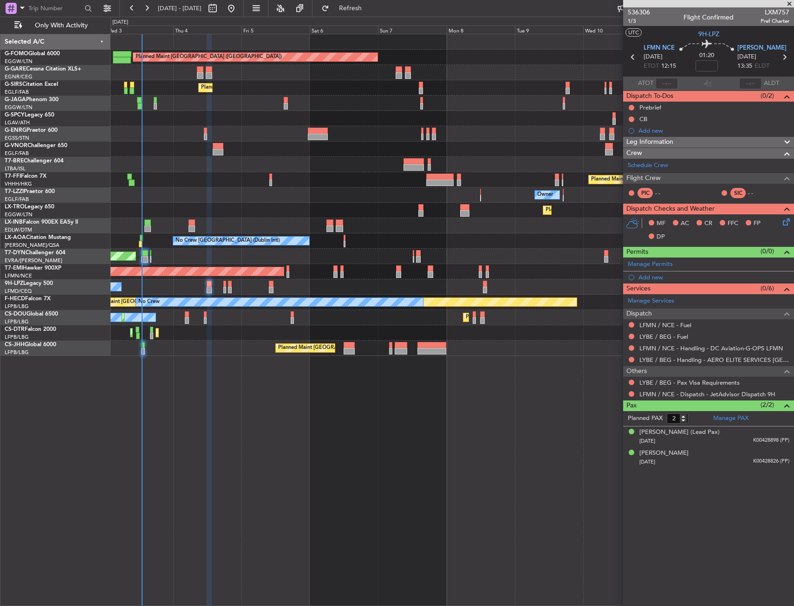
click at [185, 218] on div "Unplanned Maint [GEOGRAPHIC_DATA] (Al Maktoum Intl)" at bounding box center [451, 225] width 683 height 15
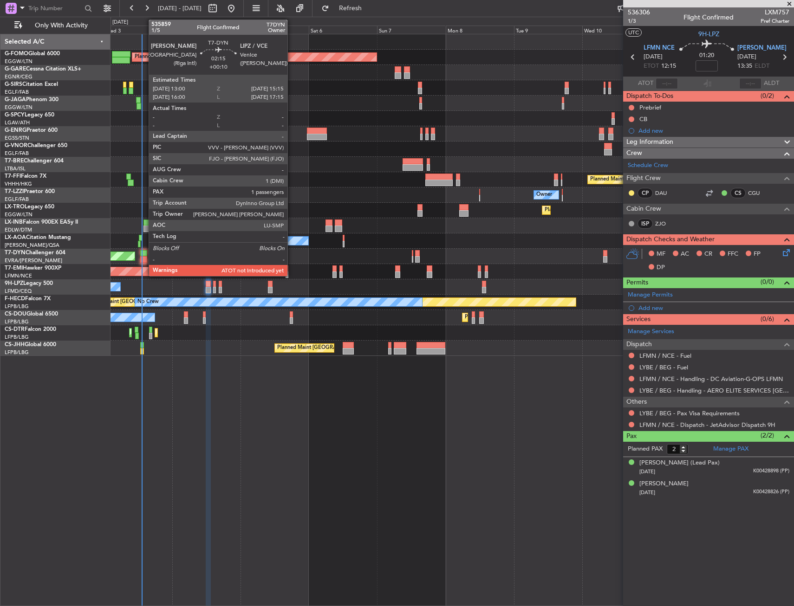
click at [144, 261] on div at bounding box center [143, 259] width 6 height 6
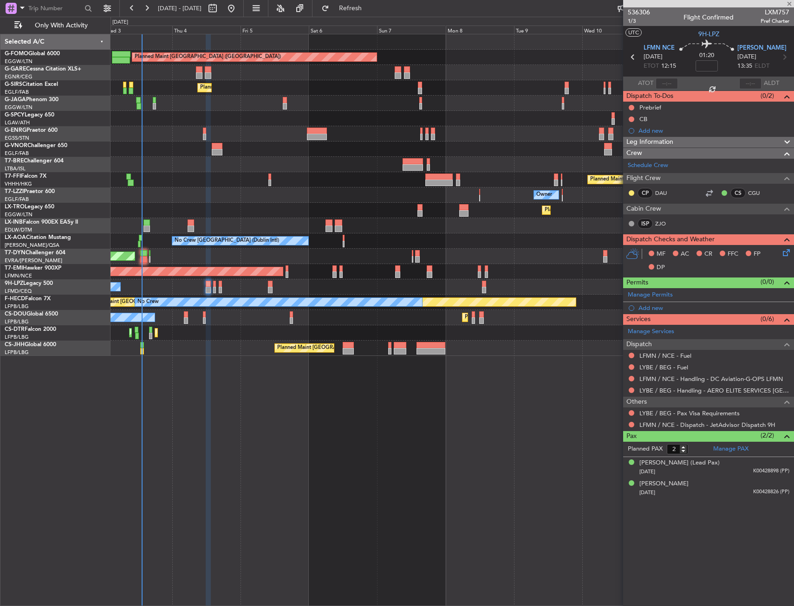
type input "+00:10"
type input "1"
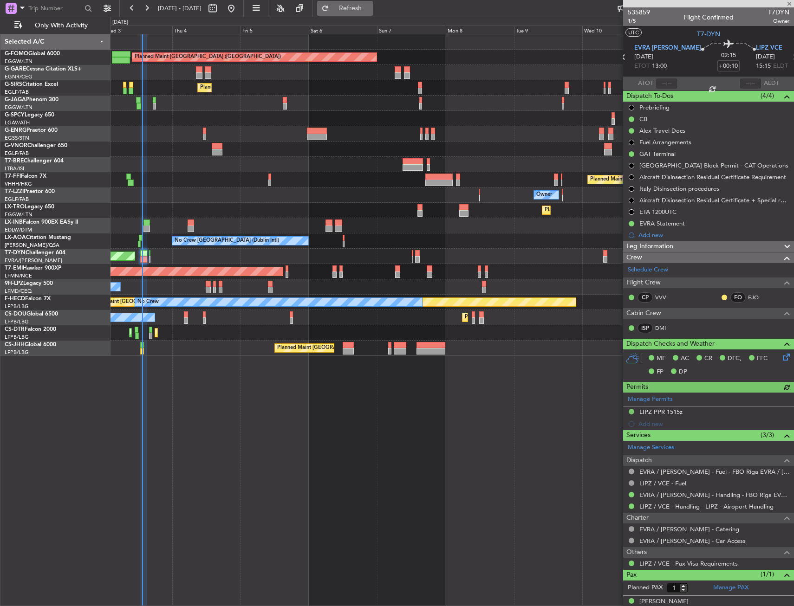
click at [353, 9] on button "Refresh" at bounding box center [345, 8] width 56 height 15
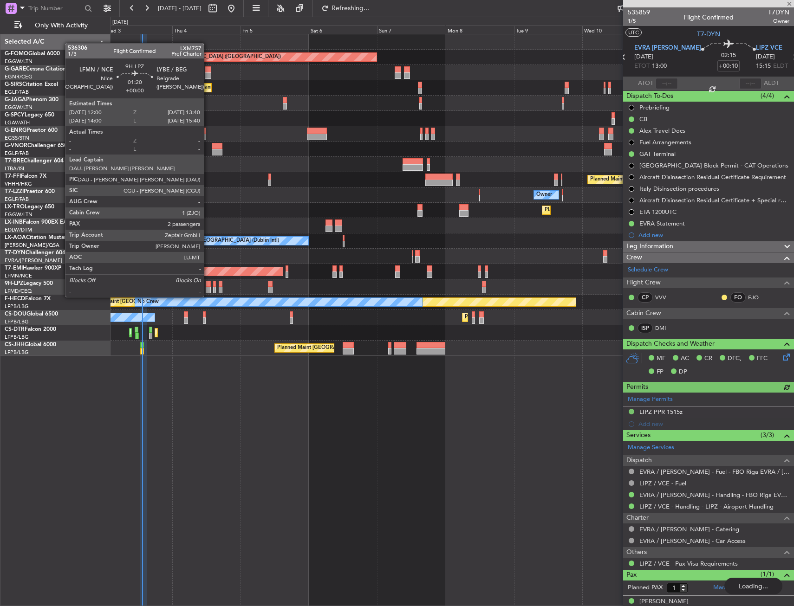
click at [208, 288] on div at bounding box center [208, 290] width 5 height 6
type input "2"
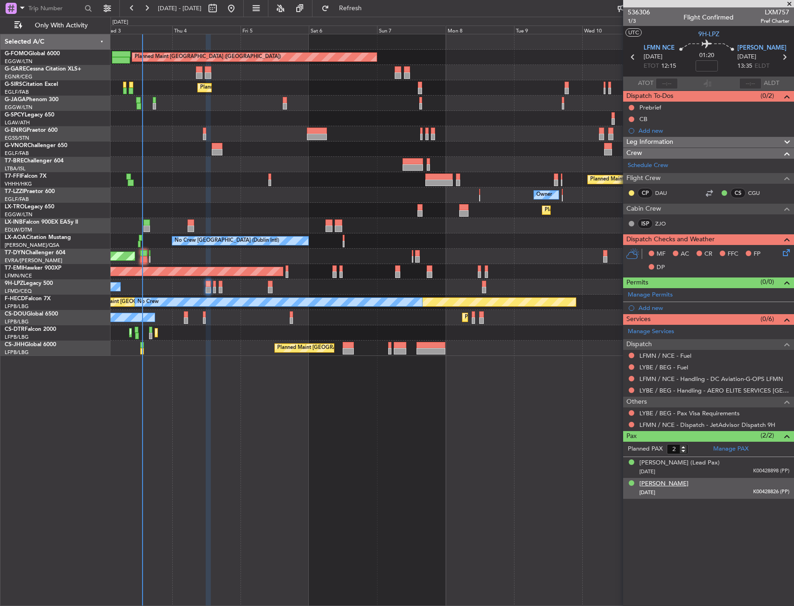
click at [658, 479] on div "[PERSON_NAME]" at bounding box center [663, 483] width 49 height 9
click at [705, 68] on input at bounding box center [706, 65] width 22 height 11
click at [682, 81] on div "Flight Time Correction" at bounding box center [706, 86] width 56 height 12
type input "+00:10"
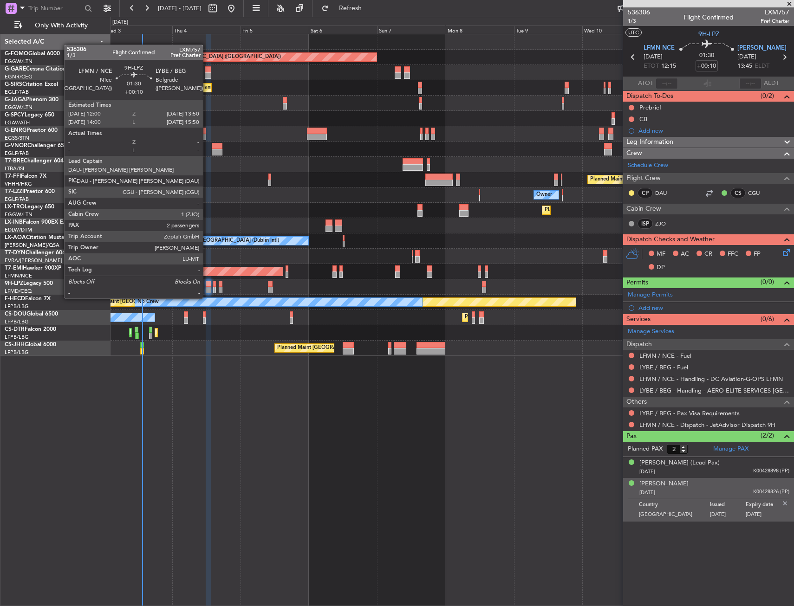
click at [207, 289] on div at bounding box center [209, 290] width 6 height 6
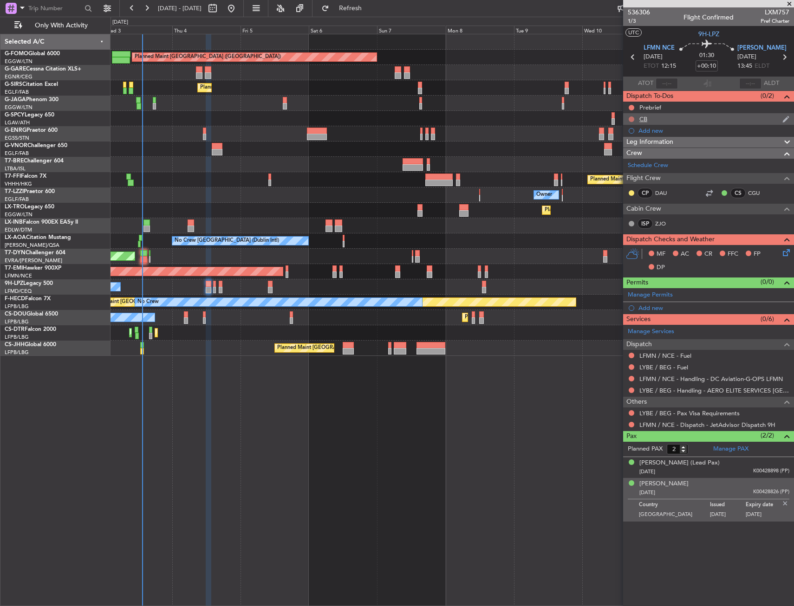
click at [631, 122] on mat-tooltip-component "Not Started" at bounding box center [631, 134] width 45 height 25
click at [629, 119] on button at bounding box center [631, 119] width 6 height 6
drag, startPoint x: 624, startPoint y: 160, endPoint x: 629, endPoint y: 112, distance: 48.5
click at [624, 160] on span "Completed" at bounding box center [635, 159] width 31 height 9
click at [631, 105] on button at bounding box center [631, 108] width 6 height 6
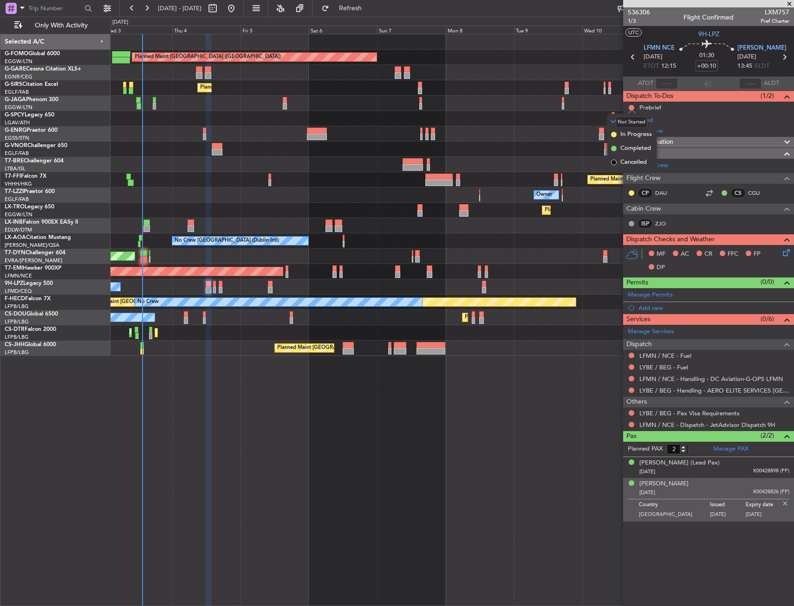
click at [629, 134] on mat-tooltip-component "Not Started" at bounding box center [631, 122] width 45 height 25
click at [630, 131] on span "In Progress" at bounding box center [636, 134] width 32 height 9
click at [519, 427] on div "Planned Maint [GEOGRAPHIC_DATA] ([GEOGRAPHIC_DATA]) Unplanned Maint [PERSON_NAM…" at bounding box center [451, 320] width 683 height 572
drag, startPoint x: 777, startPoint y: 254, endPoint x: 784, endPoint y: 252, distance: 7.7
click at [777, 254] on div "MF AC CR FFC FP DP" at bounding box center [712, 260] width 136 height 27
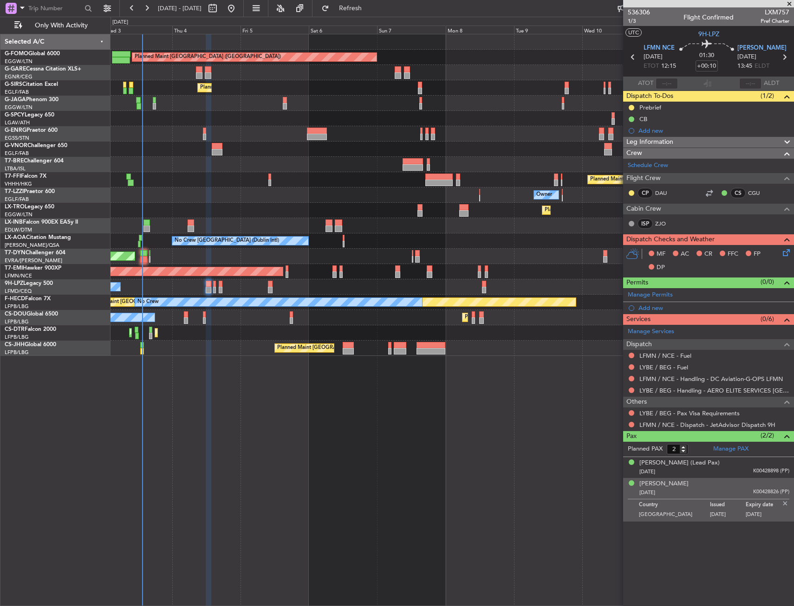
click at [785, 252] on icon at bounding box center [784, 250] width 7 height 7
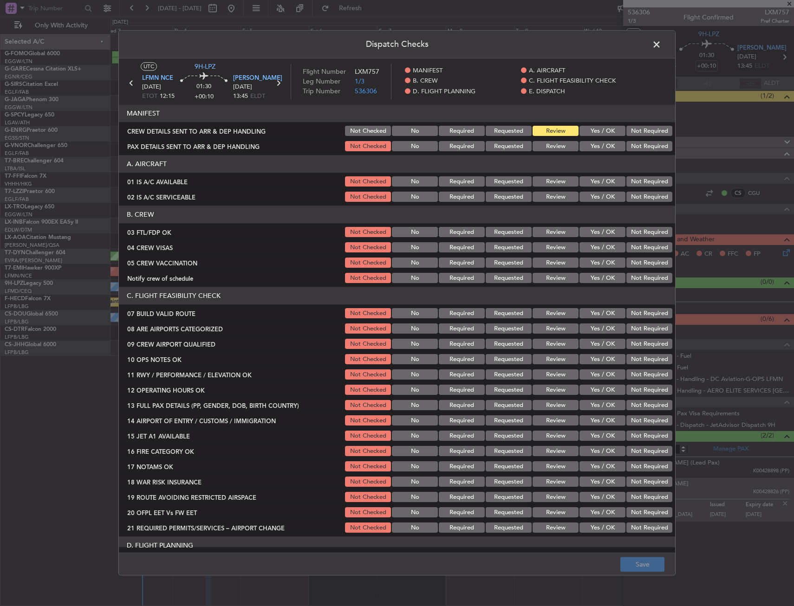
click at [591, 174] on section "A. AIRCRAFT 01 IS A/C AVAILABLE Not Checked No Required Requested Review Yes / …" at bounding box center [397, 179] width 556 height 48
drag, startPoint x: 588, startPoint y: 181, endPoint x: 587, endPoint y: 190, distance: 9.3
click at [588, 181] on button "Yes / OK" at bounding box center [602, 182] width 46 height 10
click at [584, 202] on div "Yes / OK" at bounding box center [601, 197] width 47 height 13
click at [588, 236] on button "Yes / OK" at bounding box center [602, 232] width 46 height 10
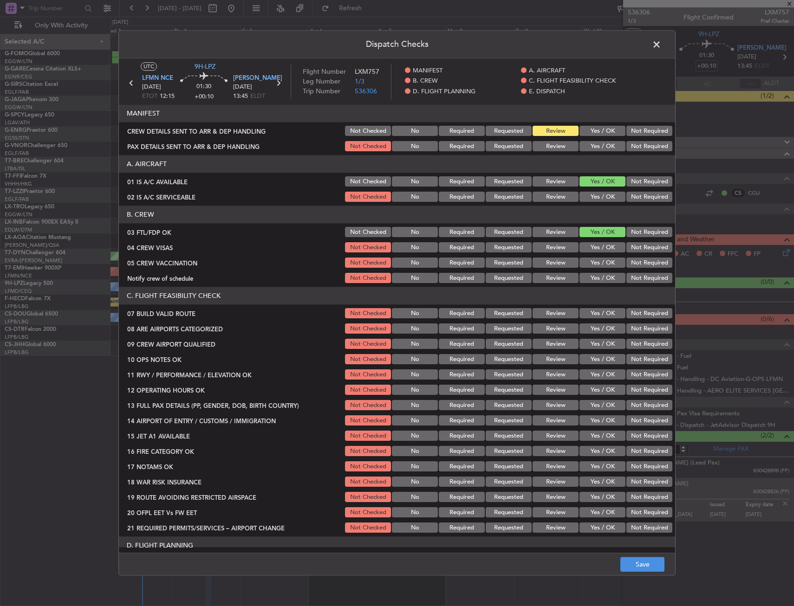
drag, startPoint x: 594, startPoint y: 180, endPoint x: 593, endPoint y: 188, distance: 8.5
click at [593, 185] on button "Yes / OK" at bounding box center [602, 182] width 46 height 10
click at [590, 197] on button "Yes / OK" at bounding box center [602, 197] width 46 height 10
click at [640, 259] on button "Not Required" at bounding box center [649, 263] width 46 height 10
click at [632, 249] on button "Not Required" at bounding box center [649, 248] width 46 height 10
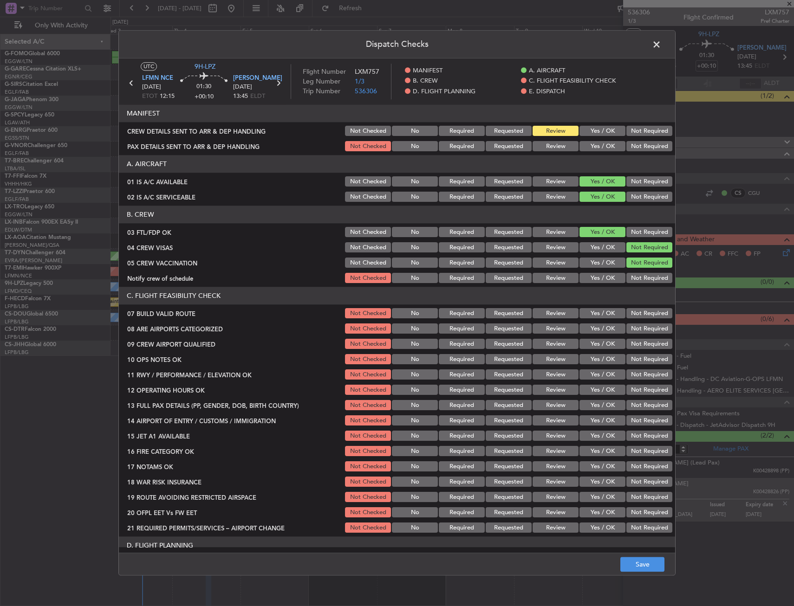
click at [601, 275] on button "Yes / OK" at bounding box center [602, 278] width 46 height 10
click at [604, 320] on section "C. FLIGHT FEASIBILITY CHECK 07 BUILD VALID ROUTE Not Checked No Required Reques…" at bounding box center [397, 410] width 556 height 247
click at [600, 332] on button "Yes / OK" at bounding box center [602, 329] width 46 height 10
click at [599, 316] on button "Yes / OK" at bounding box center [602, 314] width 46 height 10
drag, startPoint x: 599, startPoint y: 341, endPoint x: 598, endPoint y: 358, distance: 17.2
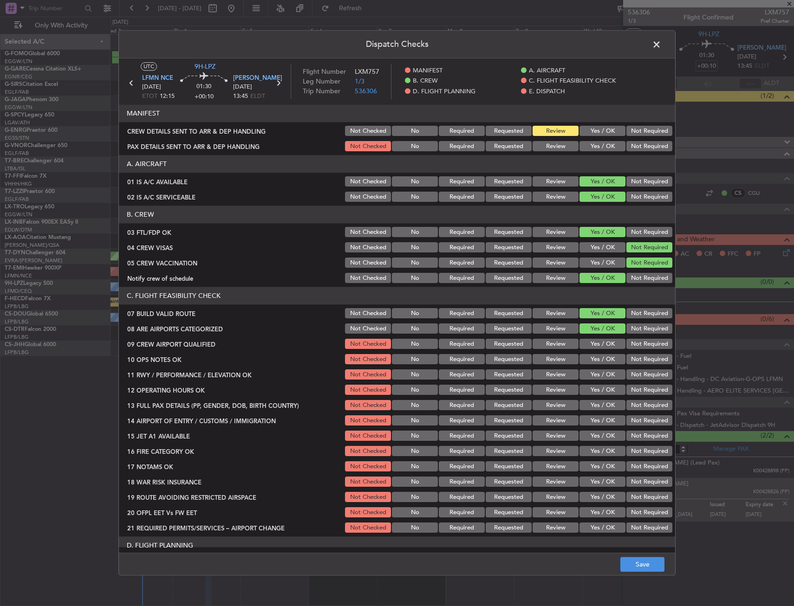
click at [599, 342] on button "Yes / OK" at bounding box center [602, 344] width 46 height 10
drag, startPoint x: 598, startPoint y: 358, endPoint x: 597, endPoint y: 362, distance: 4.7
click at [598, 359] on button "Yes / OK" at bounding box center [602, 360] width 46 height 10
click at [596, 365] on div "Yes / OK" at bounding box center [601, 359] width 47 height 13
click at [594, 375] on button "Yes / OK" at bounding box center [602, 375] width 46 height 10
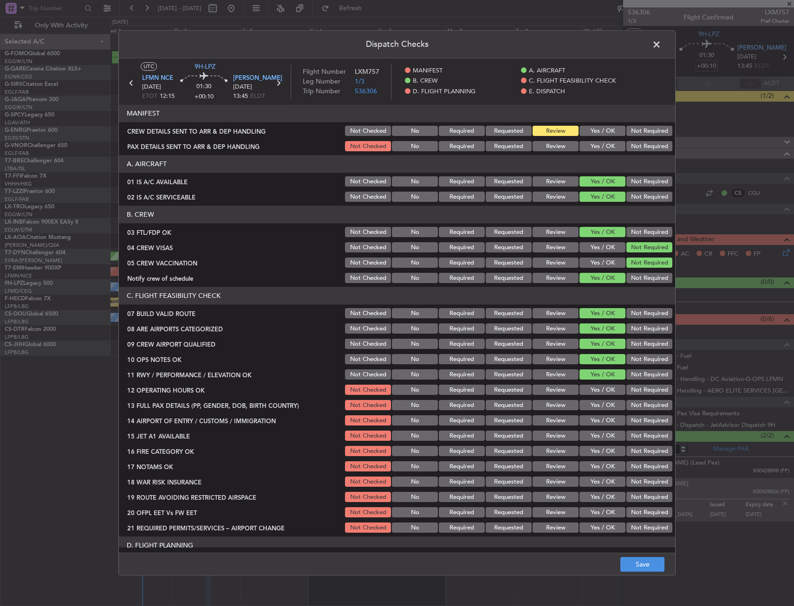
click at [592, 392] on button "Yes / OK" at bounding box center [602, 390] width 46 height 10
click at [592, 405] on button "Yes / OK" at bounding box center [602, 405] width 46 height 10
drag, startPoint x: 592, startPoint y: 413, endPoint x: 591, endPoint y: 426, distance: 13.0
click at [590, 415] on section "C. FLIGHT FEASIBILITY CHECK 07 BUILD VALID ROUTE Not Checked No Required Reques…" at bounding box center [397, 410] width 556 height 247
drag, startPoint x: 591, startPoint y: 426, endPoint x: 590, endPoint y: 436, distance: 9.8
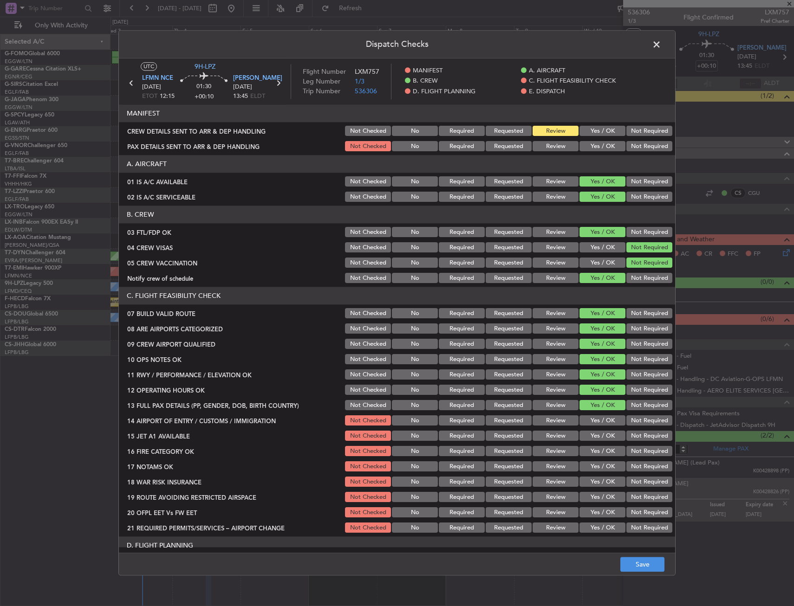
click at [590, 427] on section "C. FLIGHT FEASIBILITY CHECK 07 BUILD VALID ROUTE Not Checked No Required Reques…" at bounding box center [397, 410] width 556 height 247
drag, startPoint x: 590, startPoint y: 436, endPoint x: 596, endPoint y: 451, distance: 16.3
click at [590, 436] on button "Yes / OK" at bounding box center [602, 436] width 46 height 10
click at [596, 451] on button "Yes / OK" at bounding box center [602, 451] width 46 height 10
click at [597, 461] on div "Yes / OK" at bounding box center [601, 466] width 47 height 13
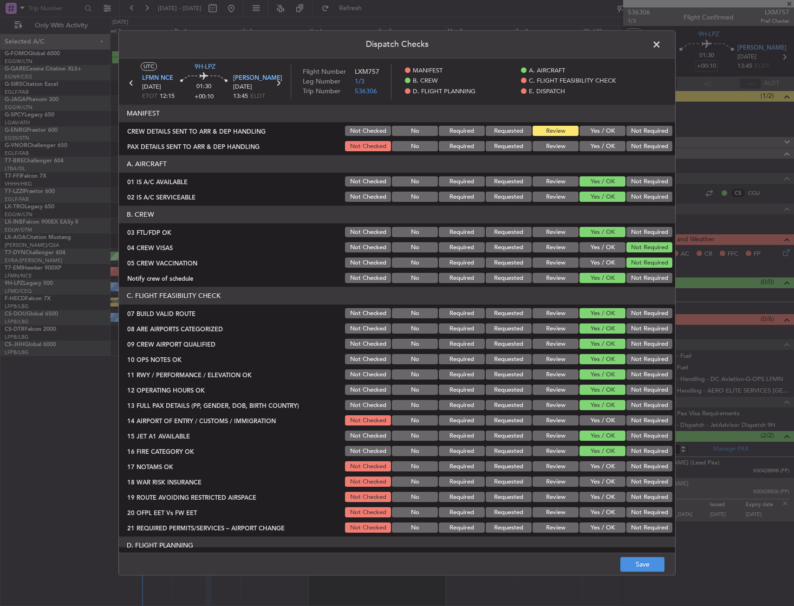
drag, startPoint x: 599, startPoint y: 431, endPoint x: 599, endPoint y: 425, distance: 5.6
click at [599, 426] on section "C. FLIGHT FEASIBILITY CHECK 07 BUILD VALID ROUTE Not Checked No Required Reques…" at bounding box center [397, 410] width 556 height 247
click at [599, 425] on button "Yes / OK" at bounding box center [602, 421] width 46 height 10
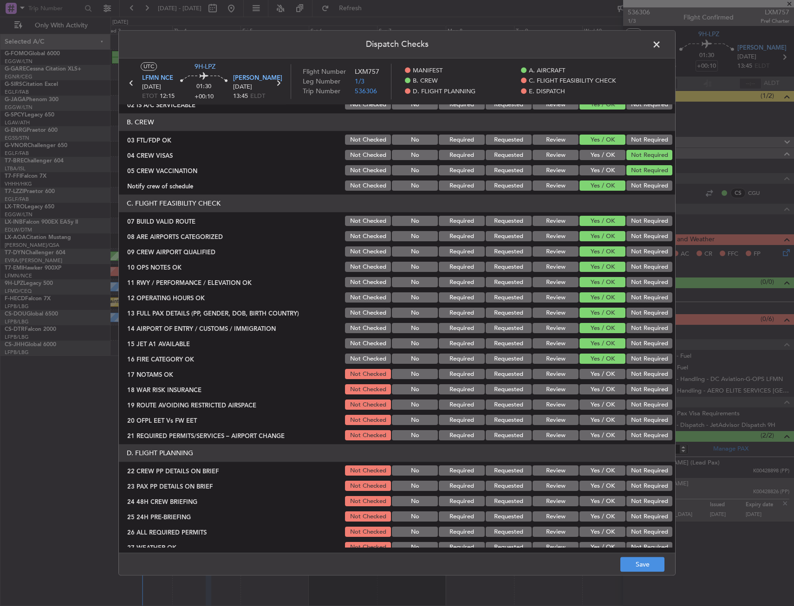
scroll to position [93, 0]
drag, startPoint x: 595, startPoint y: 372, endPoint x: 579, endPoint y: 391, distance: 24.4
click at [595, 373] on button "Yes / OK" at bounding box center [602, 374] width 46 height 10
click at [654, 389] on button "Not Required" at bounding box center [649, 389] width 46 height 10
drag, startPoint x: 606, startPoint y: 408, endPoint x: 602, endPoint y: 418, distance: 10.9
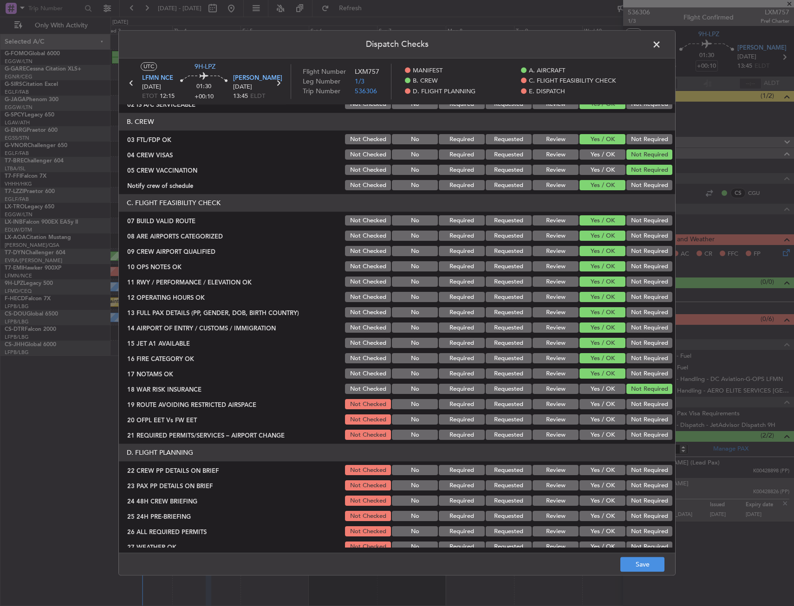
click at [605, 408] on button "Yes / OK" at bounding box center [602, 405] width 46 height 10
drag, startPoint x: 602, startPoint y: 418, endPoint x: 601, endPoint y: 426, distance: 8.4
click at [601, 420] on button "Yes / OK" at bounding box center [602, 420] width 46 height 10
drag, startPoint x: 601, startPoint y: 426, endPoint x: 601, endPoint y: 437, distance: 10.2
click at [601, 428] on section "C. FLIGHT FEASIBILITY CHECK 07 BUILD VALID ROUTE Not Checked No Required Reques…" at bounding box center [397, 317] width 556 height 247
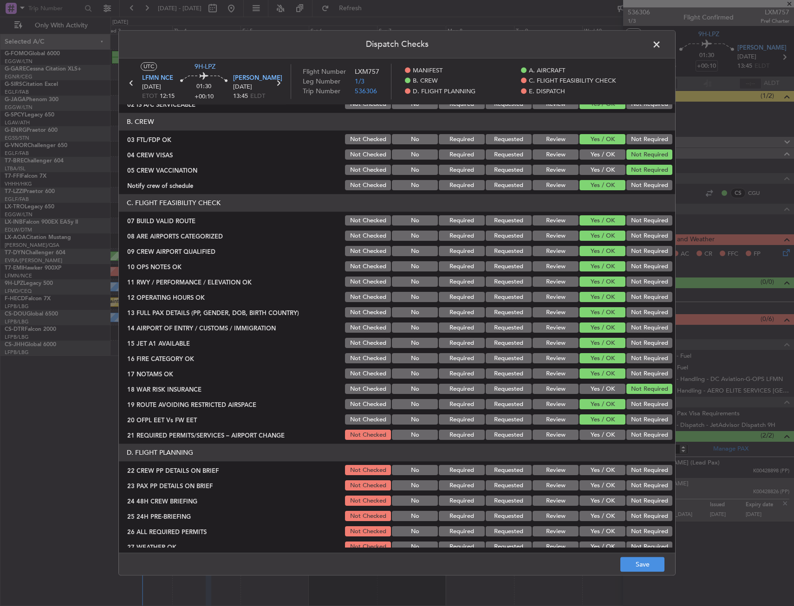
click at [601, 438] on button "Yes / OK" at bounding box center [602, 435] width 46 height 10
click at [599, 477] on section "D. FLIGHT PLANNING 22 CREW PP DETAILS ON BRIEF Not Checked No Required Requeste…" at bounding box center [397, 537] width 556 height 186
click at [596, 471] on button "Yes / OK" at bounding box center [602, 470] width 46 height 10
click at [596, 484] on button "Yes / OK" at bounding box center [602, 486] width 46 height 10
click at [596, 494] on section "D. FLIGHT PLANNING 22 CREW PP DETAILS ON BRIEF Not Checked No Required Requeste…" at bounding box center [397, 537] width 556 height 186
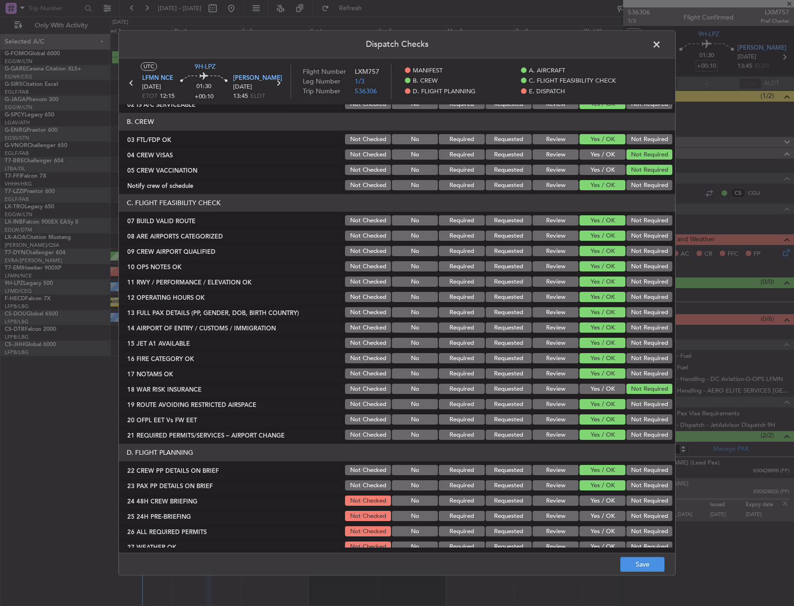
click at [607, 500] on button "Yes / OK" at bounding box center [602, 501] width 46 height 10
click at [630, 518] on button "Not Required" at bounding box center [649, 516] width 46 height 10
click at [629, 578] on div "Dispatch Checks UTC 9H-LPZ LFMN NCE 04/09/2025 ETOT 12:15 01:30 +00:10 LYBE BEG…" at bounding box center [397, 303] width 794 height 606
click at [639, 562] on button "Save" at bounding box center [642, 564] width 44 height 15
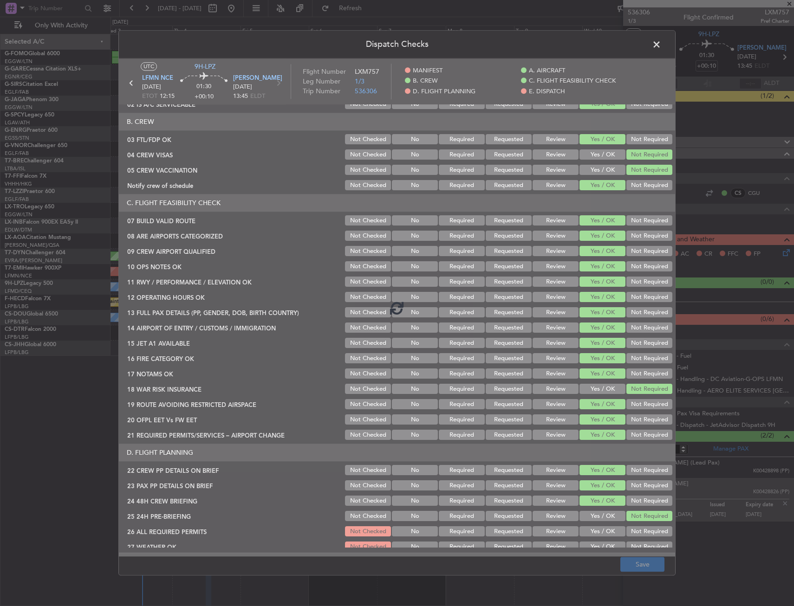
click at [603, 42] on header "Dispatch Checks" at bounding box center [397, 45] width 556 height 28
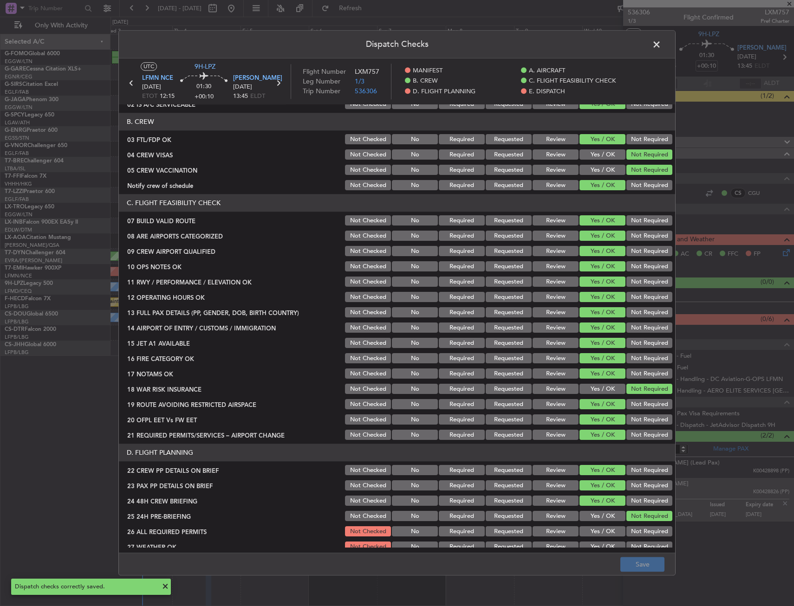
click at [661, 45] on span at bounding box center [661, 47] width 0 height 19
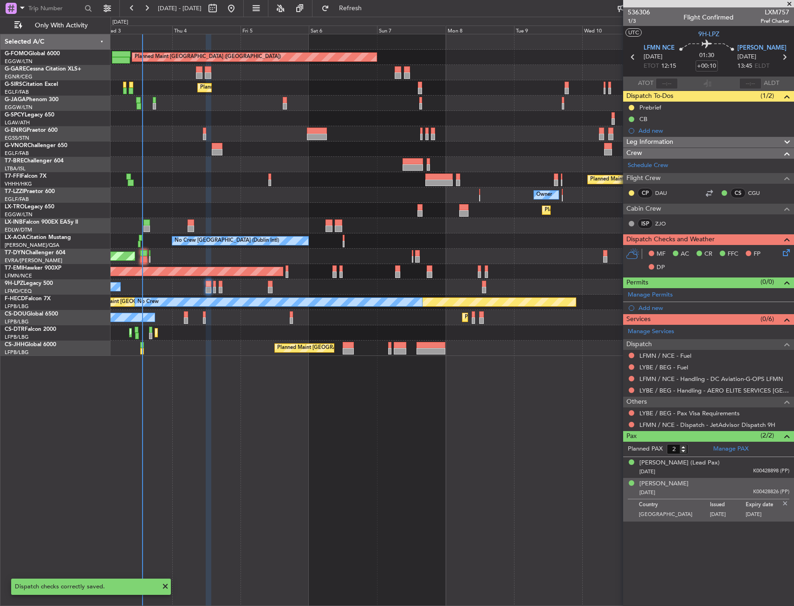
click at [783, 59] on icon at bounding box center [784, 57] width 12 height 12
type input "0"
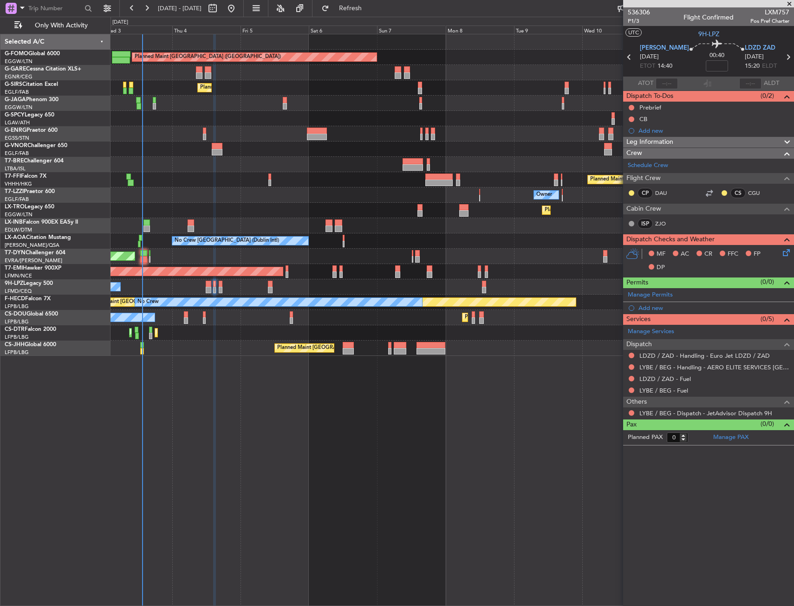
click at [240, 451] on div "Planned Maint London (Luton) Unplanned Maint Chester Planned Maint London (Farn…" at bounding box center [451, 320] width 683 height 572
click at [368, 14] on button "Refresh" at bounding box center [345, 8] width 56 height 15
drag, startPoint x: 698, startPoint y: 68, endPoint x: 713, endPoint y: 64, distance: 15.0
click at [705, 68] on input at bounding box center [716, 65] width 22 height 11
click at [723, 62] on div "00:40 5" at bounding box center [717, 57] width 56 height 34
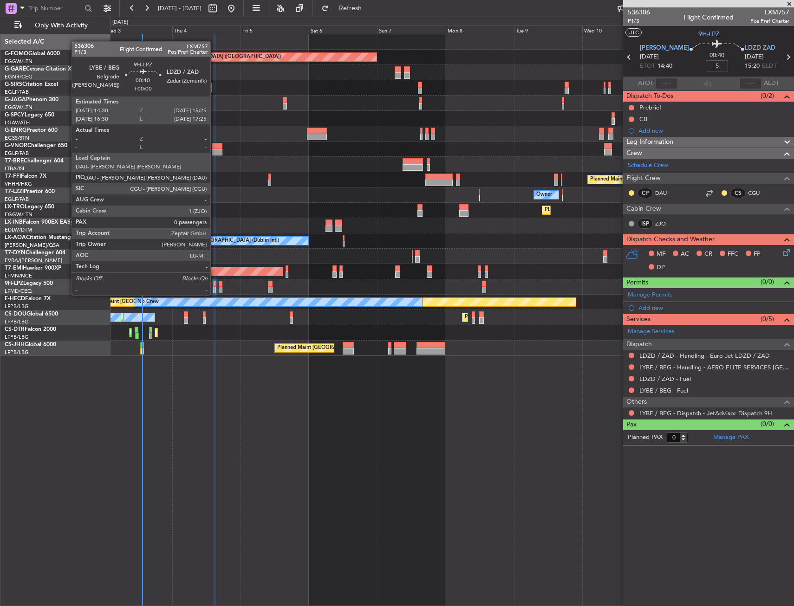
click at [214, 286] on div at bounding box center [214, 284] width 3 height 6
type input "+00:05"
click at [214, 286] on div at bounding box center [214, 284] width 3 height 6
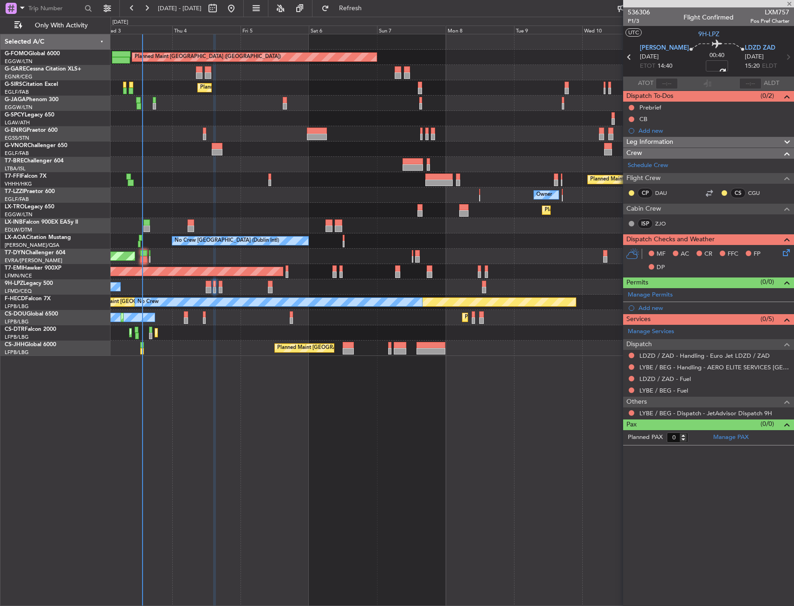
click at [355, 411] on div "Planned Maint London (Luton) Unplanned Maint Chester Planned Maint London (Farn…" at bounding box center [451, 320] width 683 height 572
click at [629, 120] on button at bounding box center [631, 119] width 6 height 6
drag, startPoint x: 627, startPoint y: 157, endPoint x: 627, endPoint y: 145, distance: 12.1
click at [627, 157] on span "Completed" at bounding box center [635, 159] width 31 height 9
click at [630, 105] on button at bounding box center [631, 108] width 6 height 6
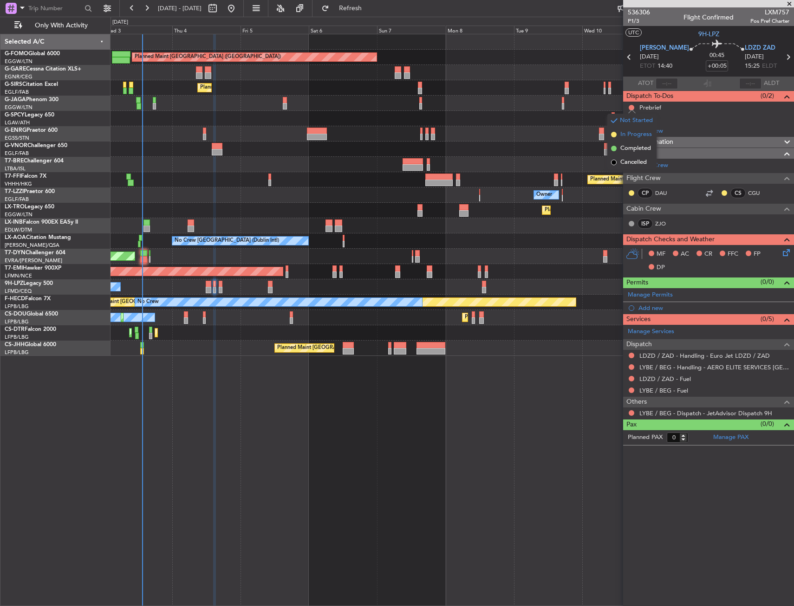
click at [626, 135] on span "In Progress" at bounding box center [636, 134] width 32 height 9
click at [788, 255] on icon at bounding box center [784, 250] width 7 height 7
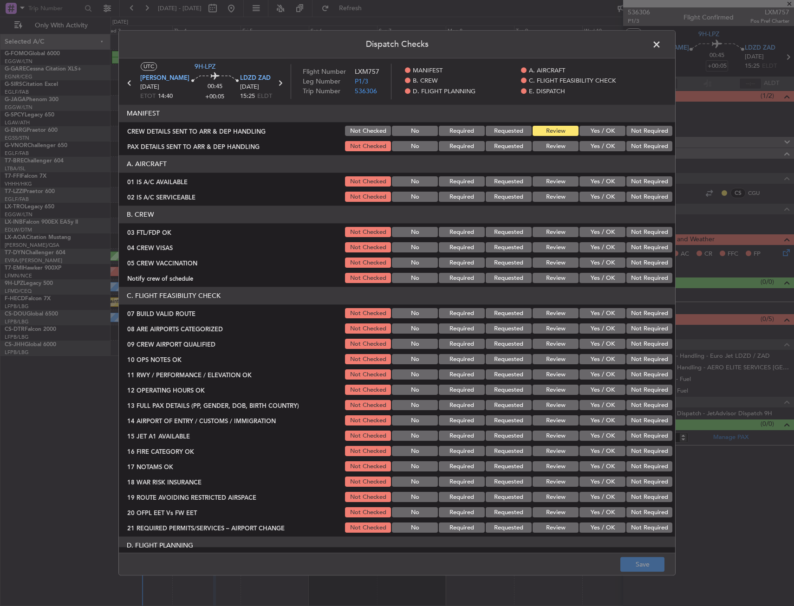
click at [584, 196] on button "Yes / OK" at bounding box center [602, 197] width 46 height 10
drag, startPoint x: 586, startPoint y: 186, endPoint x: 589, endPoint y: 181, distance: 6.1
click at [586, 185] on button "Yes / OK" at bounding box center [602, 182] width 46 height 10
click at [589, 181] on button "Yes / OK" at bounding box center [602, 182] width 46 height 10
click at [597, 225] on section "B. CREW 03 FTL/FDP OK Not Checked No Required Requested Review Yes / OK Not Req…" at bounding box center [397, 245] width 556 height 79
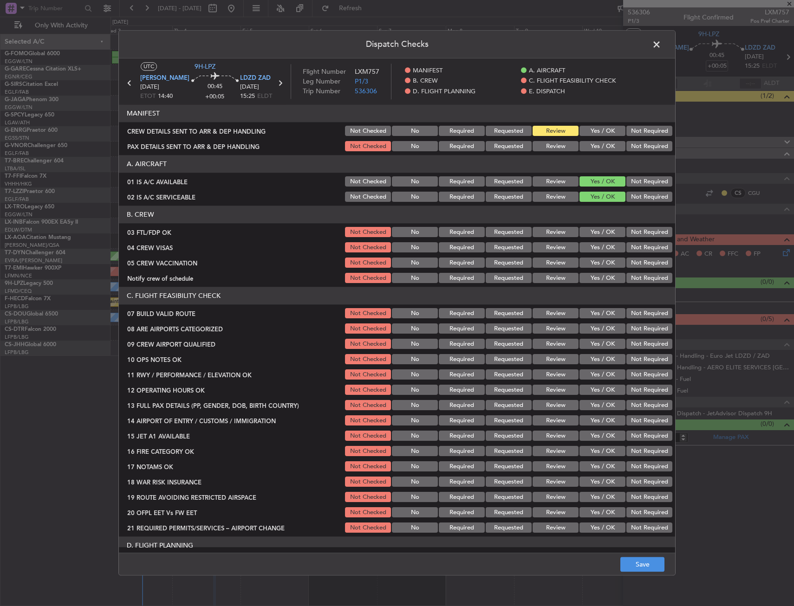
click at [606, 233] on button "Yes / OK" at bounding box center [602, 232] width 46 height 10
drag, startPoint x: 625, startPoint y: 240, endPoint x: 626, endPoint y: 246, distance: 6.1
click at [625, 241] on section "B. CREW 03 FTL/FDP OK Not Checked No Required Requested Review Yes / OK Not Req…" at bounding box center [397, 245] width 556 height 79
click at [626, 258] on button "Not Required" at bounding box center [649, 263] width 46 height 10
click at [627, 247] on button "Not Required" at bounding box center [649, 248] width 46 height 10
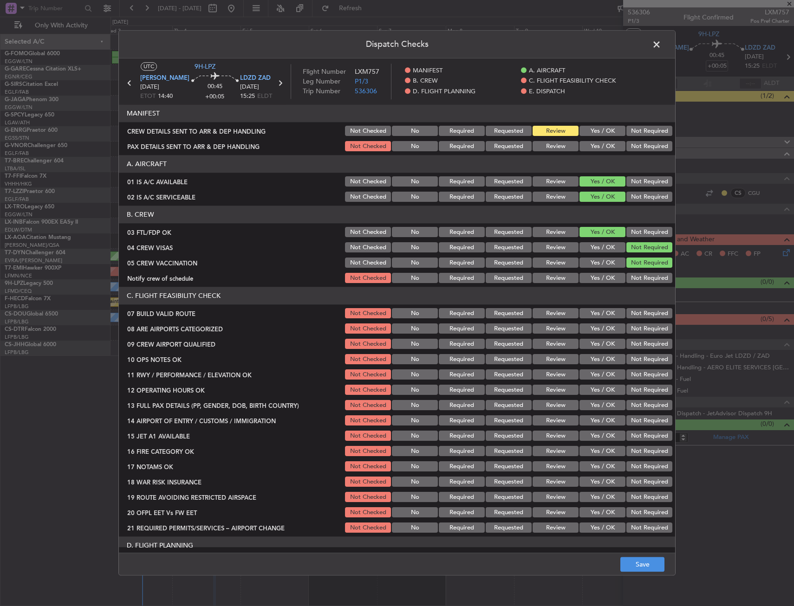
click at [602, 275] on button "Yes / OK" at bounding box center [602, 278] width 46 height 10
click at [600, 307] on section "C. FLIGHT FEASIBILITY CHECK 07 BUILD VALID ROUTE Not Checked No Required Reques…" at bounding box center [397, 410] width 556 height 247
click at [592, 319] on div "Yes / OK" at bounding box center [601, 313] width 47 height 13
click at [594, 328] on button "Yes / OK" at bounding box center [602, 329] width 46 height 10
drag, startPoint x: 593, startPoint y: 314, endPoint x: 596, endPoint y: 326, distance: 12.5
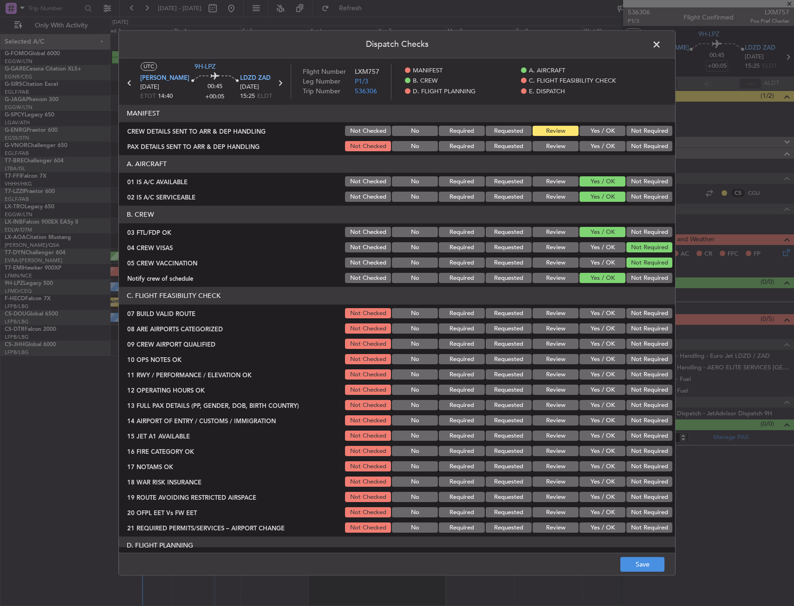
click at [593, 315] on button "Yes / OK" at bounding box center [602, 314] width 46 height 10
click at [598, 347] on button "Yes / OK" at bounding box center [602, 344] width 46 height 10
drag, startPoint x: 598, startPoint y: 350, endPoint x: 598, endPoint y: 366, distance: 16.2
click at [598, 355] on section "C. FLIGHT FEASIBILITY CHECK 07 BUILD VALID ROUTE Not Checked No Required Reques…" at bounding box center [397, 410] width 556 height 247
drag, startPoint x: 598, startPoint y: 366, endPoint x: 594, endPoint y: 378, distance: 12.2
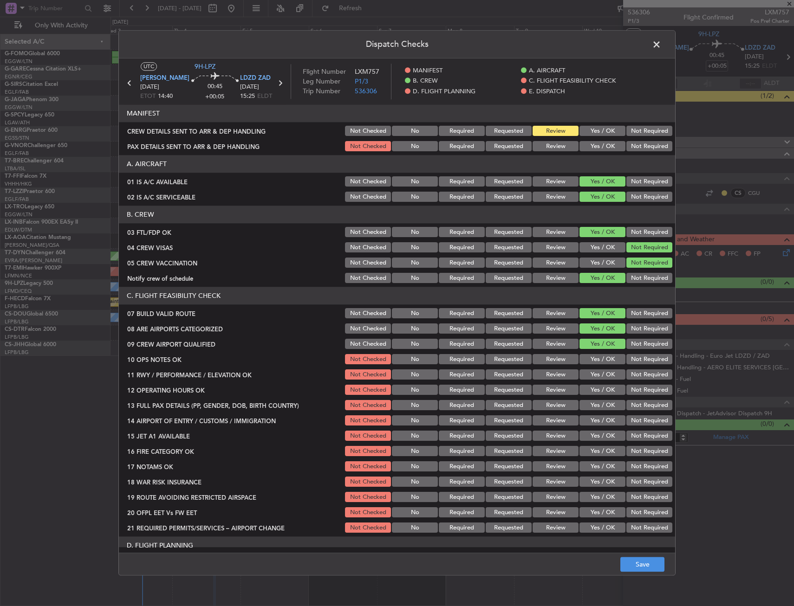
click at [596, 368] on section "C. FLIGHT FEASIBILITY CHECK 07 BUILD VALID ROUTE Not Checked No Required Reques…" at bounding box center [397, 410] width 556 height 247
drag, startPoint x: 594, startPoint y: 378, endPoint x: 590, endPoint y: 380, distance: 5.0
click at [590, 380] on button "Yes / OK" at bounding box center [602, 375] width 46 height 10
click at [594, 361] on button "Yes / OK" at bounding box center [602, 360] width 46 height 10
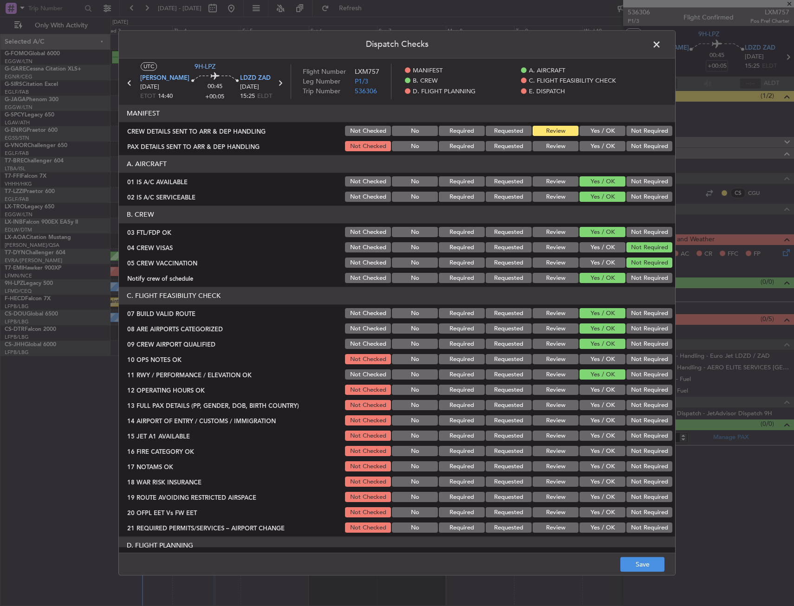
click at [594, 361] on button "Yes / OK" at bounding box center [602, 360] width 46 height 10
drag, startPoint x: 586, startPoint y: 405, endPoint x: 591, endPoint y: 411, distance: 7.9
click at [585, 404] on section "C. FLIGHT FEASIBILITY CHECK 07 BUILD VALID ROUTE Not Checked No Required Reques…" at bounding box center [397, 410] width 556 height 247
click at [595, 389] on button "Yes / OK" at bounding box center [602, 390] width 46 height 10
drag, startPoint x: 586, startPoint y: 405, endPoint x: 582, endPoint y: 413, distance: 9.3
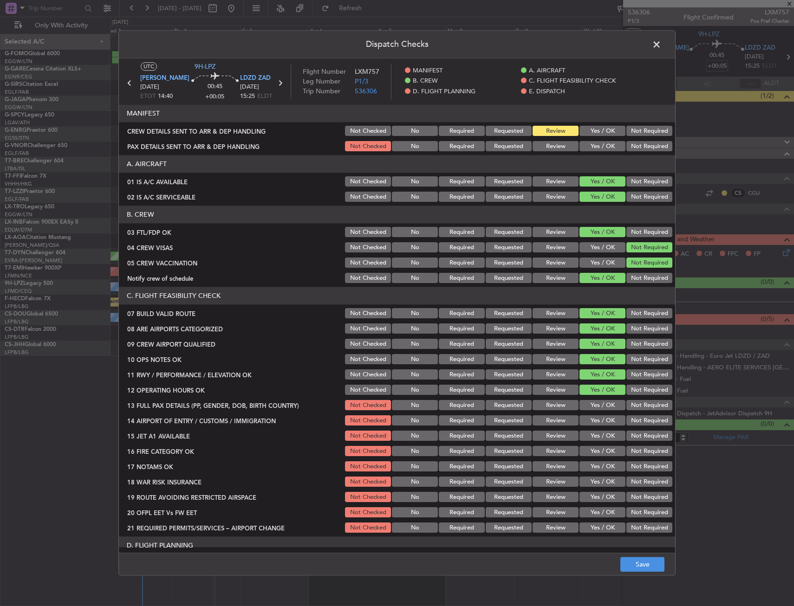
click at [582, 412] on div "Yes / OK" at bounding box center [601, 405] width 47 height 13
click at [582, 416] on button "Yes / OK" at bounding box center [602, 421] width 46 height 10
click at [584, 421] on button "Yes / OK" at bounding box center [602, 421] width 46 height 10
click at [583, 423] on button "Yes / OK" at bounding box center [602, 421] width 46 height 10
click at [588, 409] on button "Yes / OK" at bounding box center [602, 405] width 46 height 10
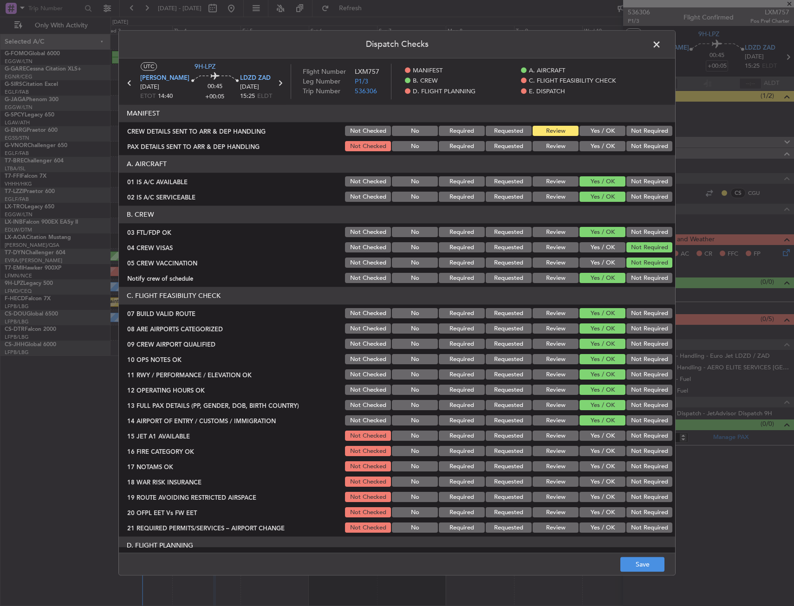
drag, startPoint x: 588, startPoint y: 432, endPoint x: 588, endPoint y: 440, distance: 8.8
click at [588, 433] on button "Yes / OK" at bounding box center [602, 436] width 46 height 10
drag, startPoint x: 642, startPoint y: 483, endPoint x: 631, endPoint y: 470, distance: 17.1
click at [642, 482] on button "Not Required" at bounding box center [649, 482] width 46 height 10
click at [608, 462] on button "Yes / OK" at bounding box center [602, 467] width 46 height 10
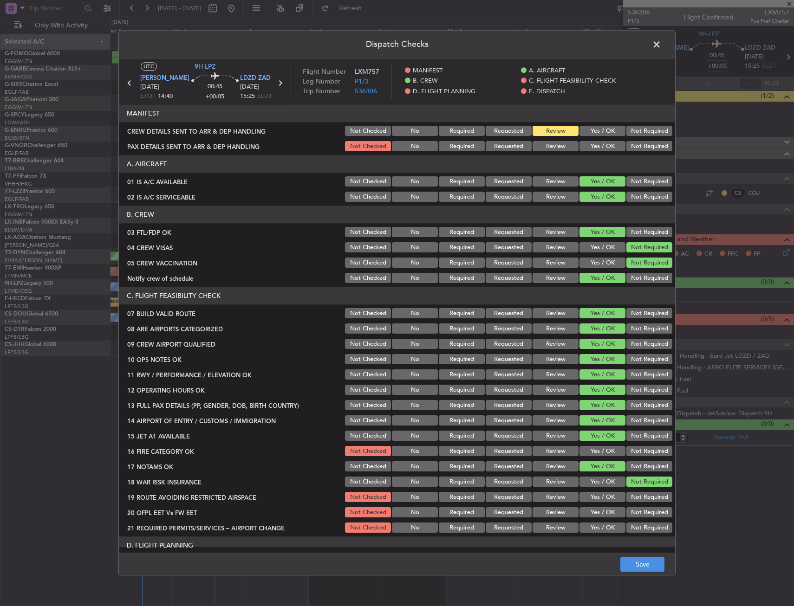
click at [603, 449] on button "Yes / OK" at bounding box center [602, 451] width 46 height 10
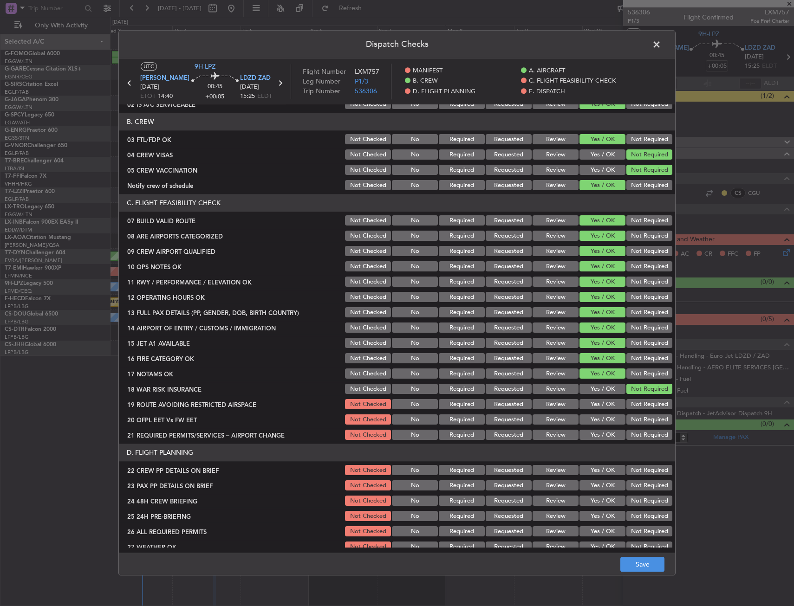
click at [599, 414] on div "Yes / OK" at bounding box center [601, 419] width 47 height 13
click at [598, 408] on button "Yes / OK" at bounding box center [602, 405] width 46 height 10
click at [594, 421] on button "Yes / OK" at bounding box center [602, 420] width 46 height 10
click at [594, 436] on button "Yes / OK" at bounding box center [602, 435] width 46 height 10
drag, startPoint x: 594, startPoint y: 465, endPoint x: 594, endPoint y: 480, distance: 14.4
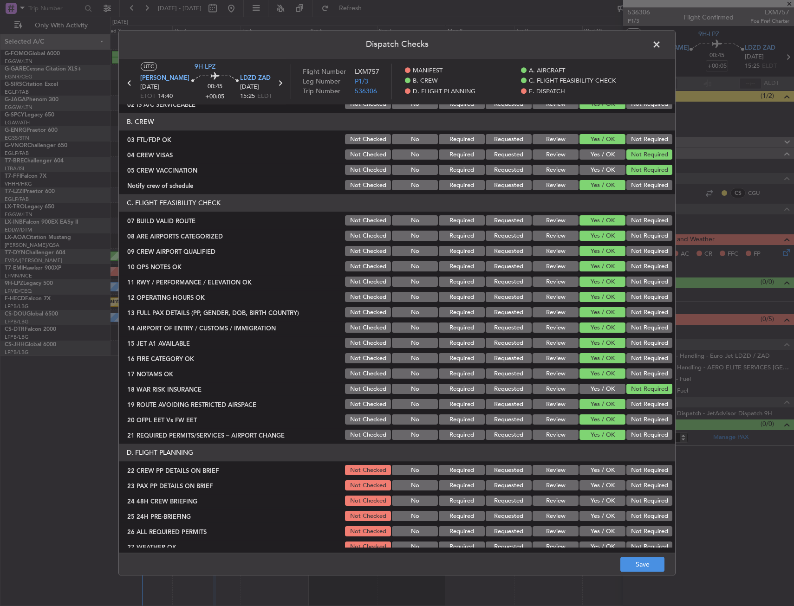
click at [594, 465] on button "Yes / OK" at bounding box center [602, 470] width 46 height 10
drag, startPoint x: 592, startPoint y: 493, endPoint x: 591, endPoint y: 501, distance: 7.9
click at [592, 494] on section "D. FLIGHT PLANNING 22 CREW PP DETAILS ON BRIEF Not Checked No Required Requeste…" at bounding box center [397, 537] width 556 height 186
click at [591, 506] on button "Yes / OK" at bounding box center [602, 501] width 46 height 10
click at [637, 520] on button "Not Required" at bounding box center [649, 516] width 46 height 10
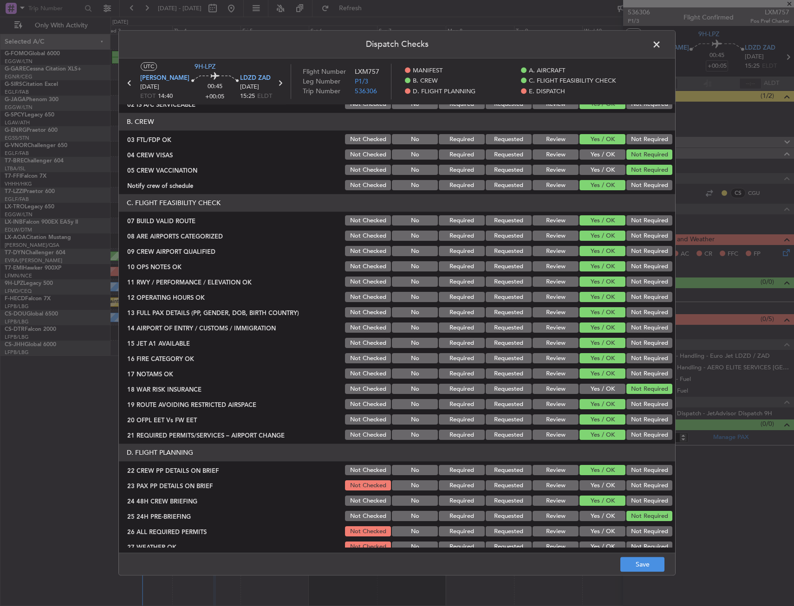
click at [597, 489] on button "Yes / OK" at bounding box center [602, 486] width 46 height 10
click at [644, 562] on button "Save" at bounding box center [642, 564] width 44 height 15
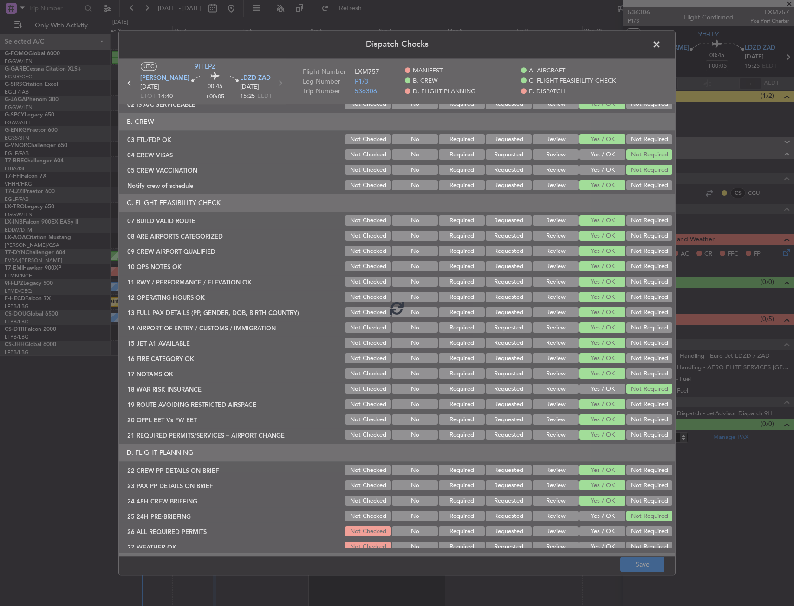
click at [644, 566] on footer "Save" at bounding box center [397, 564] width 556 height 22
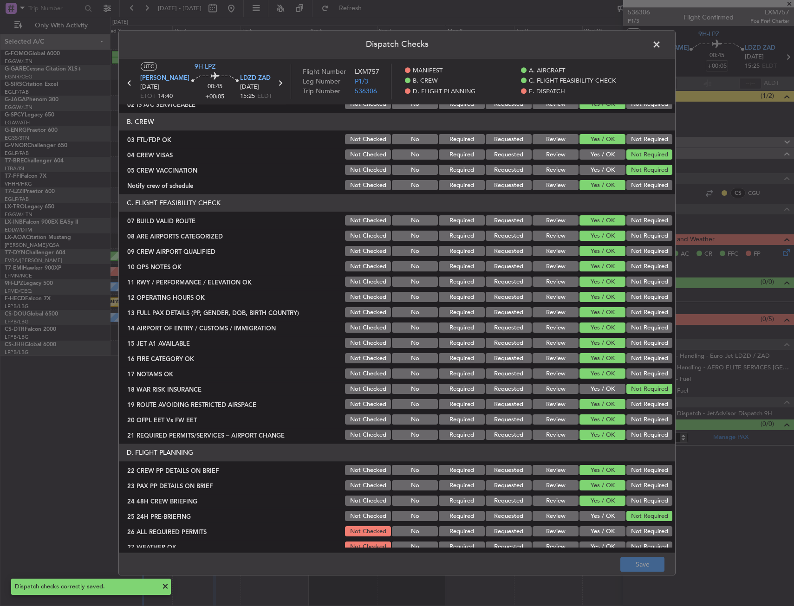
click at [661, 50] on span at bounding box center [661, 47] width 0 height 19
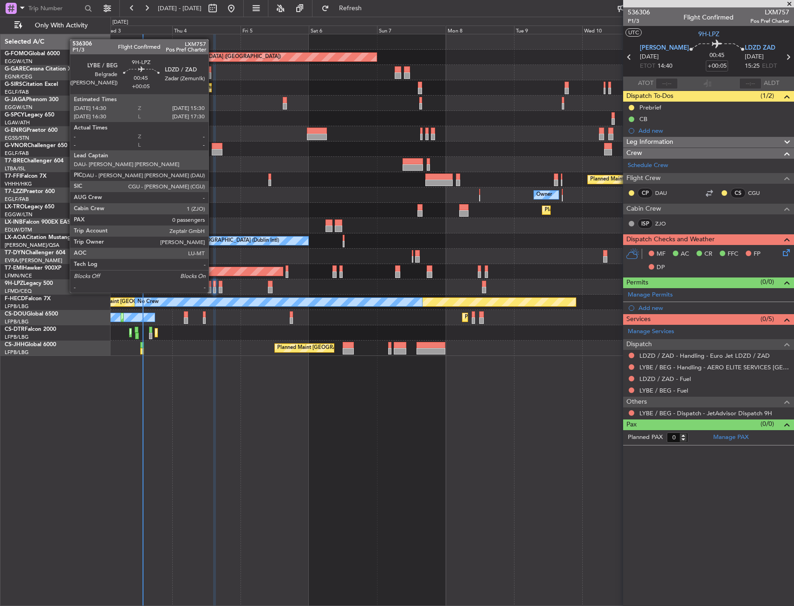
click at [213, 284] on div at bounding box center [214, 284] width 3 height 6
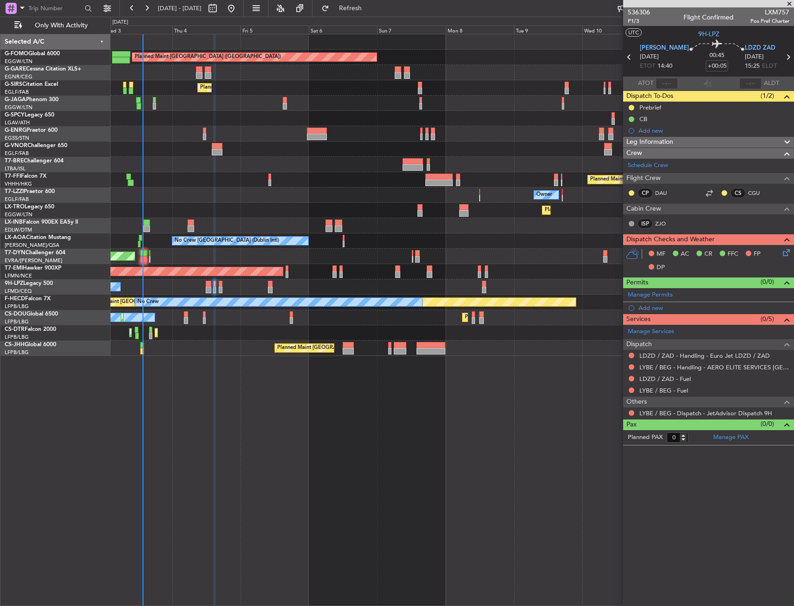
click at [791, 56] on section "LYBE BEG [DATE] ETOT 14:40 00:45 +00:05 LDZD ZAD [DATE] 15:25 ELDT" at bounding box center [708, 58] width 171 height 37
click at [631, 413] on button at bounding box center [631, 413] width 6 height 6
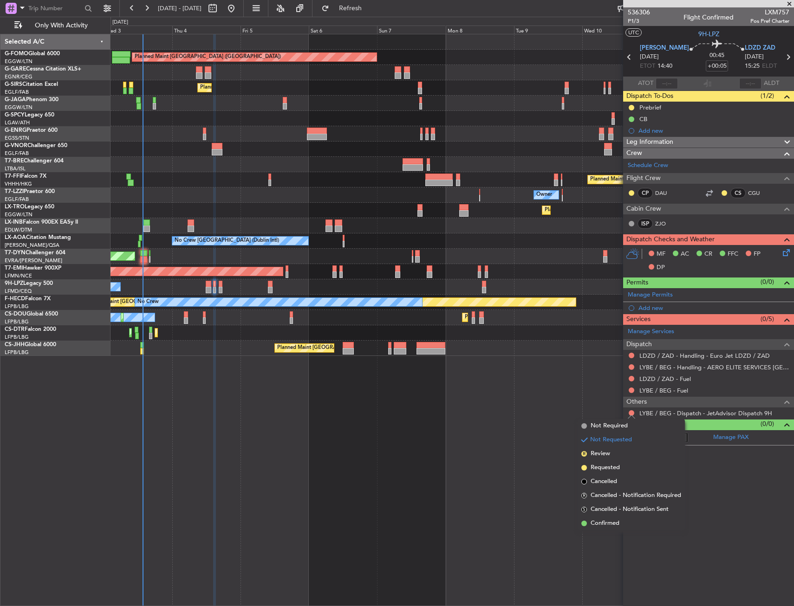
click at [612, 527] on span "Confirmed" at bounding box center [604, 523] width 29 height 9
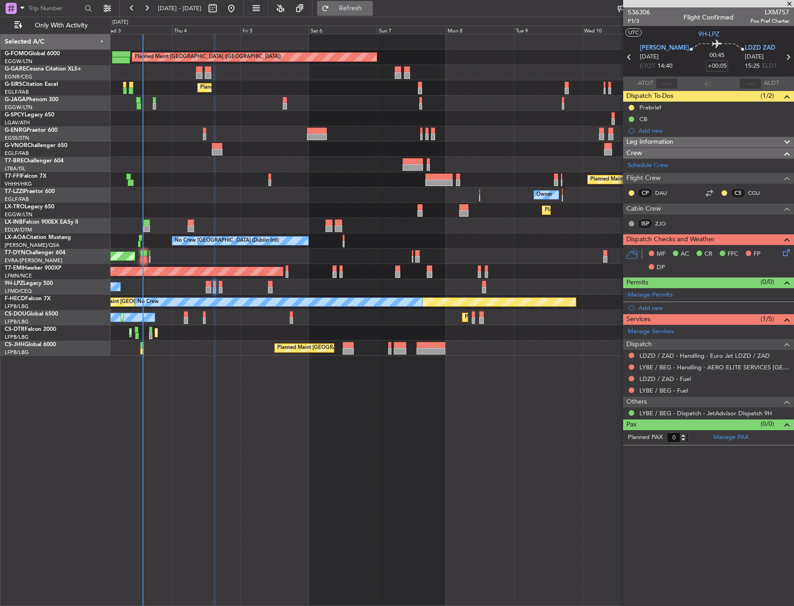
click at [370, 11] on span "Refresh" at bounding box center [350, 8] width 39 height 6
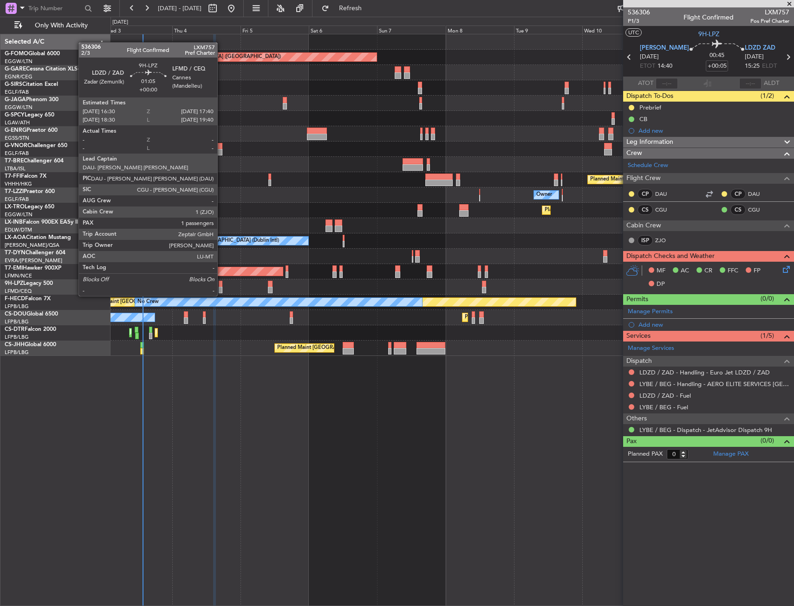
click at [221, 287] on div at bounding box center [221, 290] width 4 height 6
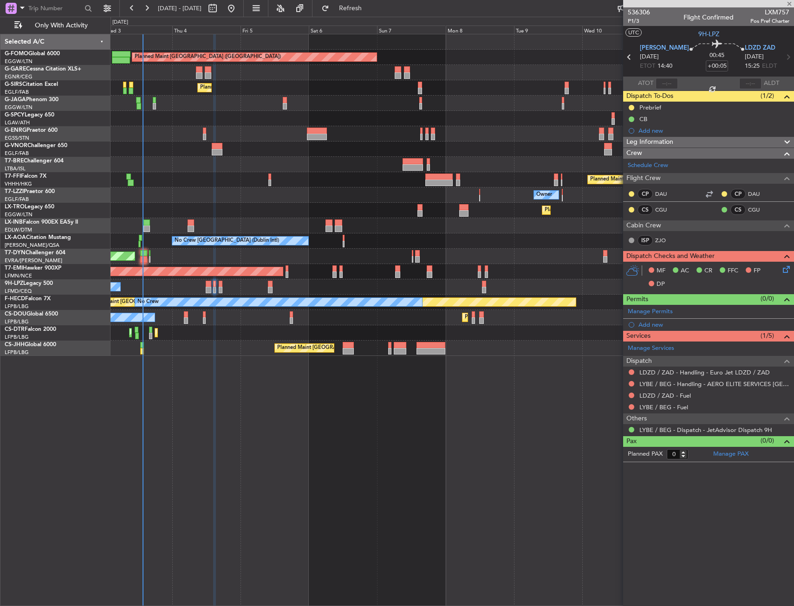
type input "1"
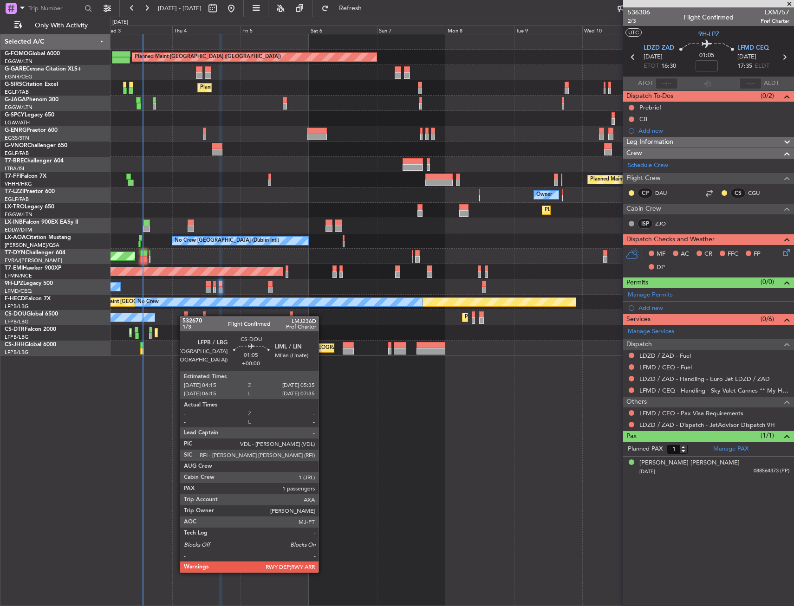
click at [187, 286] on div "Planned Maint [GEOGRAPHIC_DATA] ([GEOGRAPHIC_DATA]) Unplanned Maint [PERSON_NAM…" at bounding box center [451, 195] width 683 height 322
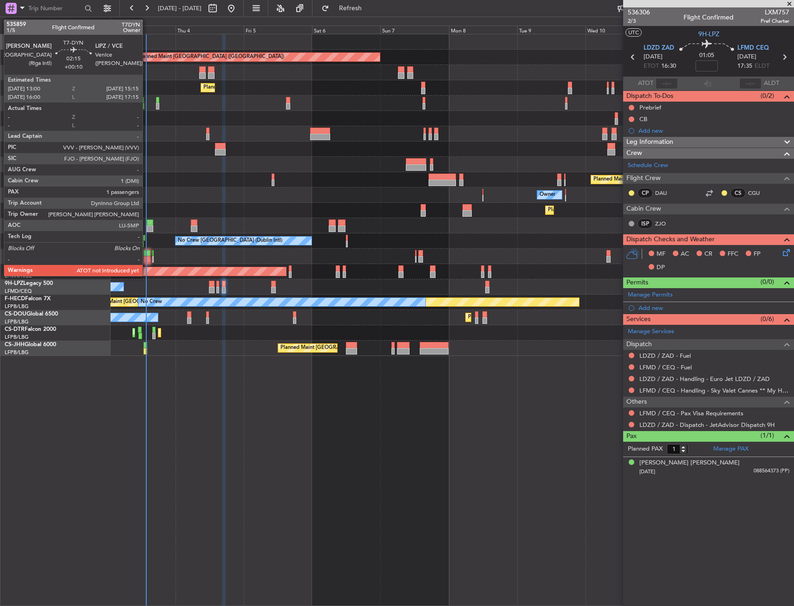
click at [147, 258] on div at bounding box center [146, 259] width 6 height 6
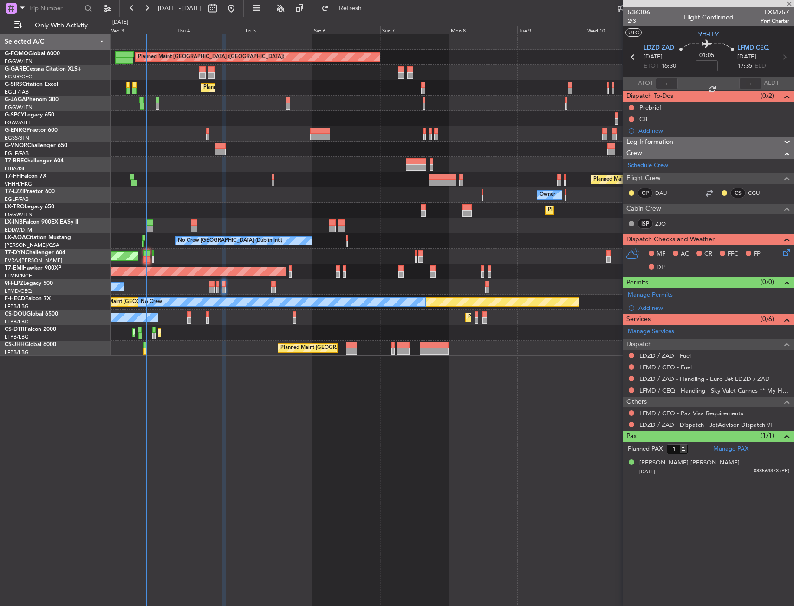
type input "+00:10"
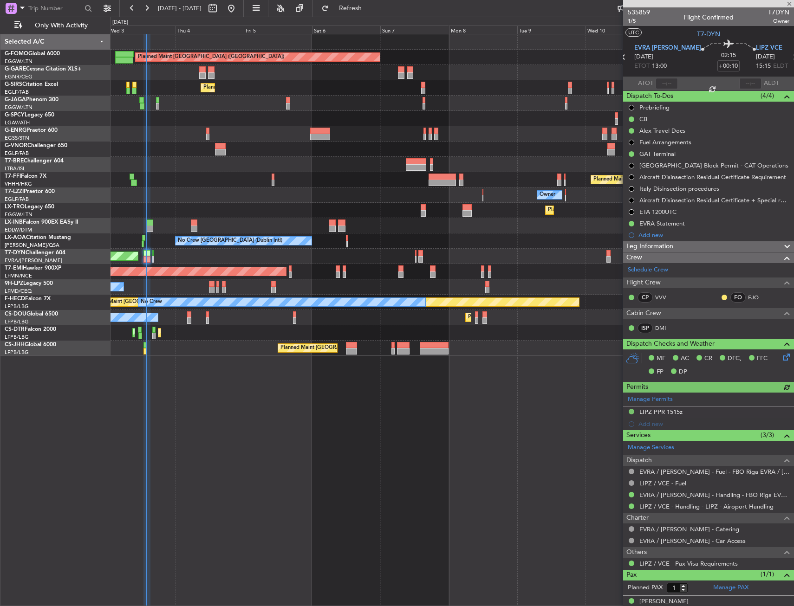
click at [659, 86] on div at bounding box center [666, 83] width 22 height 11
click at [661, 84] on input "text" at bounding box center [666, 83] width 22 height 11
click at [678, 75] on section "EVRA [PERSON_NAME] [DATE] ETOT 13:00 02:15 +00:10 LIPZ VCE [DATE] 15:15 ELDT" at bounding box center [708, 58] width 171 height 37
type input "13:30"
click at [309, 381] on div "Planned Maint [GEOGRAPHIC_DATA] ([GEOGRAPHIC_DATA]) Unplanned Maint [PERSON_NAM…" at bounding box center [451, 320] width 683 height 572
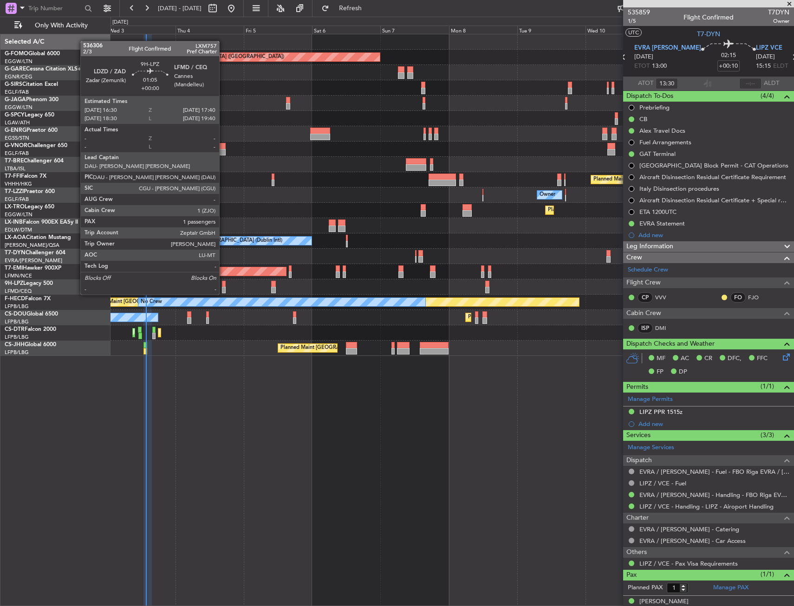
click at [223, 285] on div at bounding box center [224, 284] width 4 height 6
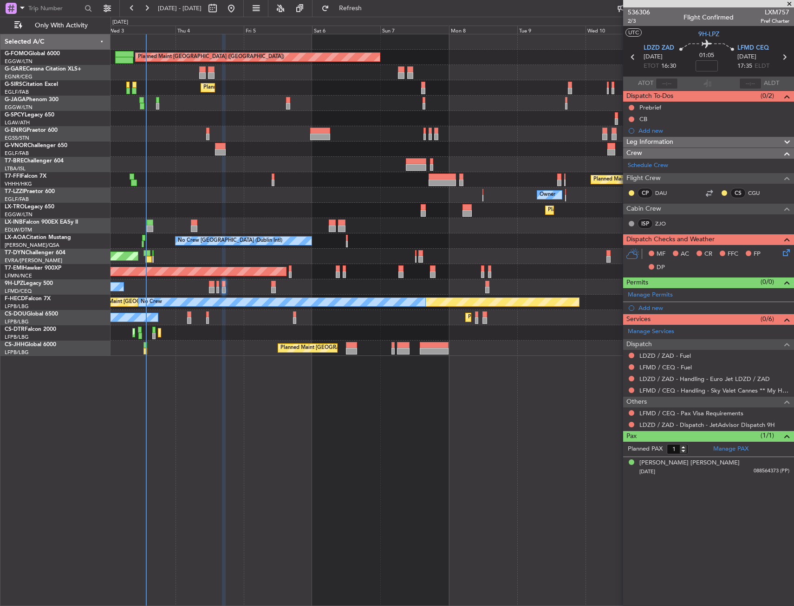
drag, startPoint x: 707, startPoint y: 73, endPoint x: 703, endPoint y: 68, distance: 6.2
click at [704, 70] on nimbus-time-variation at bounding box center [706, 67] width 22 height 14
click at [702, 67] on input at bounding box center [706, 65] width 22 height 11
click at [730, 62] on div "01:05 -5" at bounding box center [706, 57] width 61 height 34
type input "-00:05"
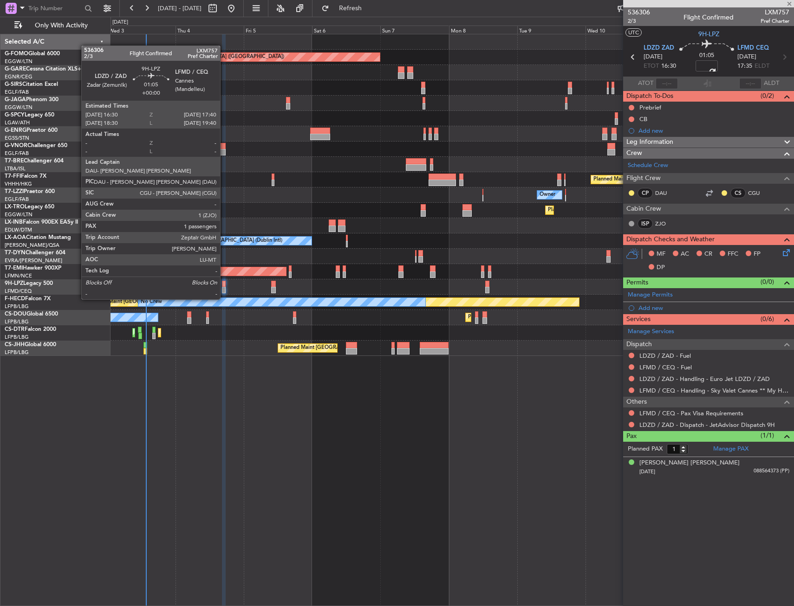
click at [224, 290] on div at bounding box center [224, 290] width 4 height 6
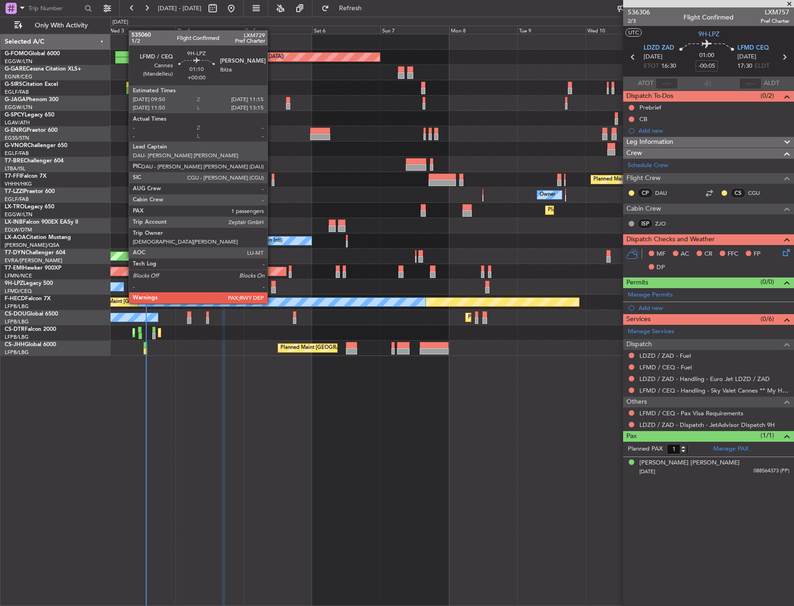
click at [271, 286] on div at bounding box center [273, 284] width 4 height 6
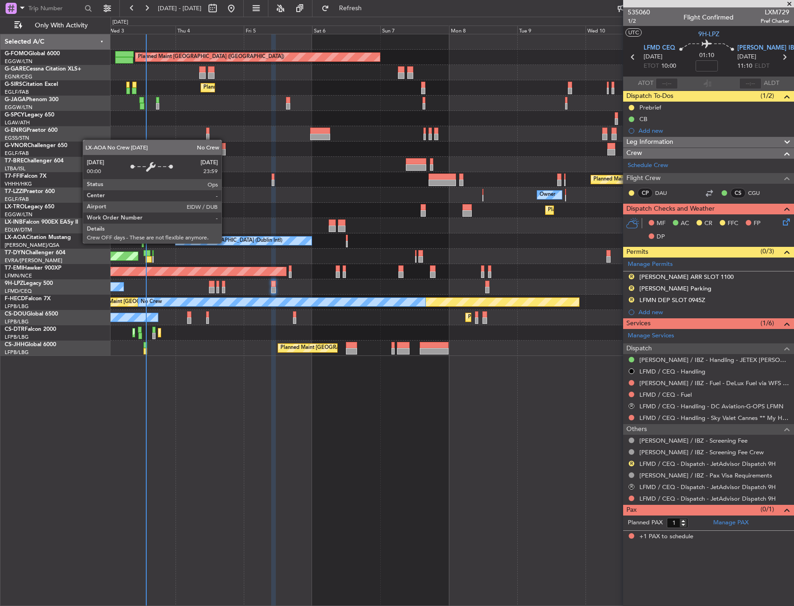
click at [226, 228] on div "Unplanned Maint [GEOGRAPHIC_DATA] (Al Maktoum Intl)" at bounding box center [451, 225] width 683 height 15
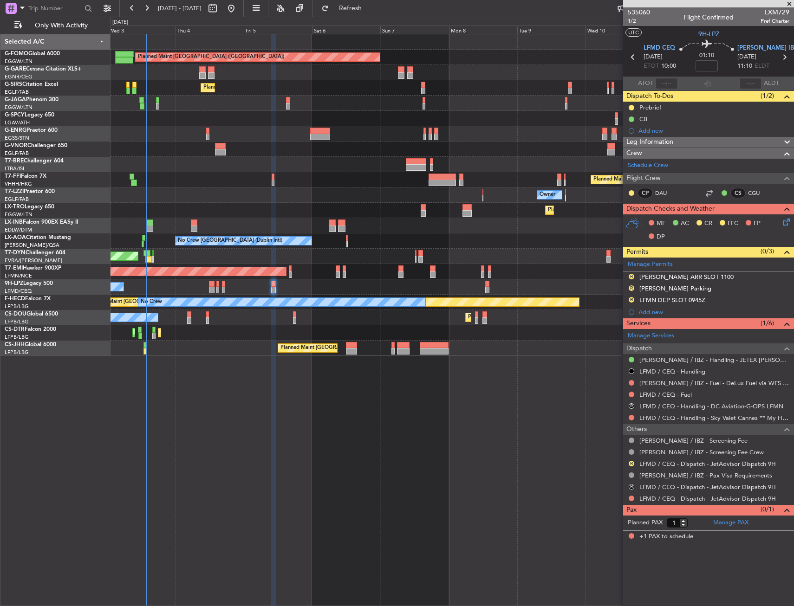
click at [336, 474] on div "Planned Maint [GEOGRAPHIC_DATA] ([GEOGRAPHIC_DATA]) Unplanned Maint [PERSON_NAM…" at bounding box center [451, 320] width 683 height 572
click at [235, 286] on div "No Crew No Crew [GEOGRAPHIC_DATA] ([GEOGRAPHIC_DATA])" at bounding box center [451, 286] width 683 height 15
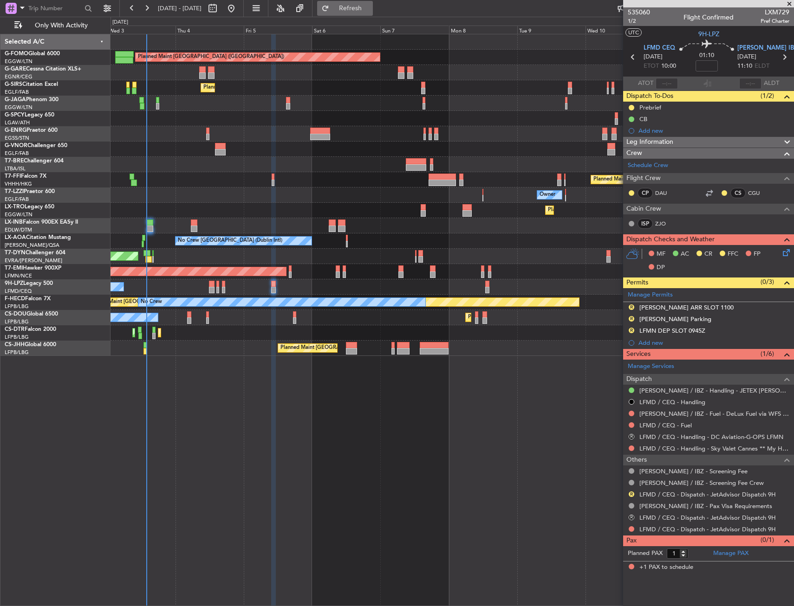
click at [373, 13] on button "Refresh" at bounding box center [345, 8] width 56 height 15
click at [704, 66] on input at bounding box center [706, 65] width 22 height 11
click at [732, 67] on div "01:10 5" at bounding box center [706, 57] width 61 height 34
click at [278, 286] on div "No Crew No Crew Planned Maint Nice (Côte d'Azur Airport)" at bounding box center [451, 286] width 683 height 15
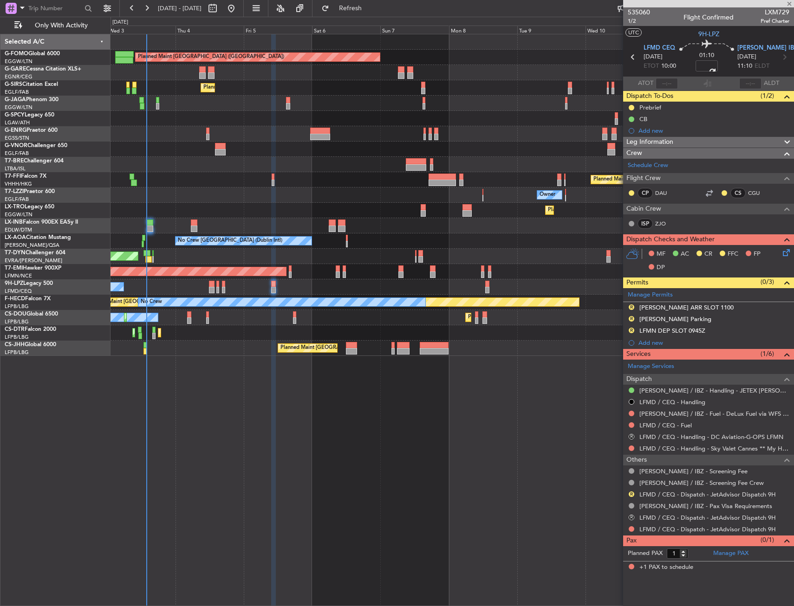
click at [276, 286] on div "No Crew No Crew Planned Maint Nice (Côte d'Azur Airport)" at bounding box center [451, 286] width 683 height 15
click at [274, 287] on div at bounding box center [273, 290] width 4 height 6
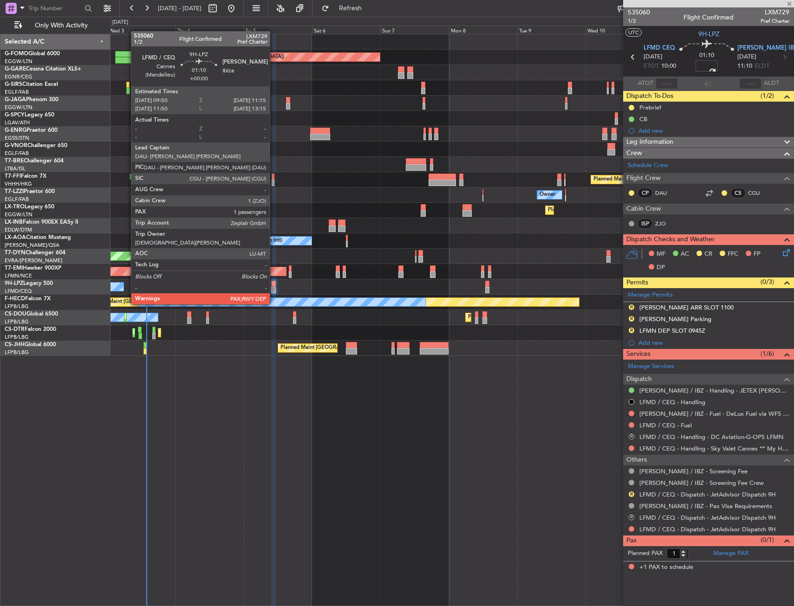
click at [274, 287] on div at bounding box center [273, 290] width 4 height 6
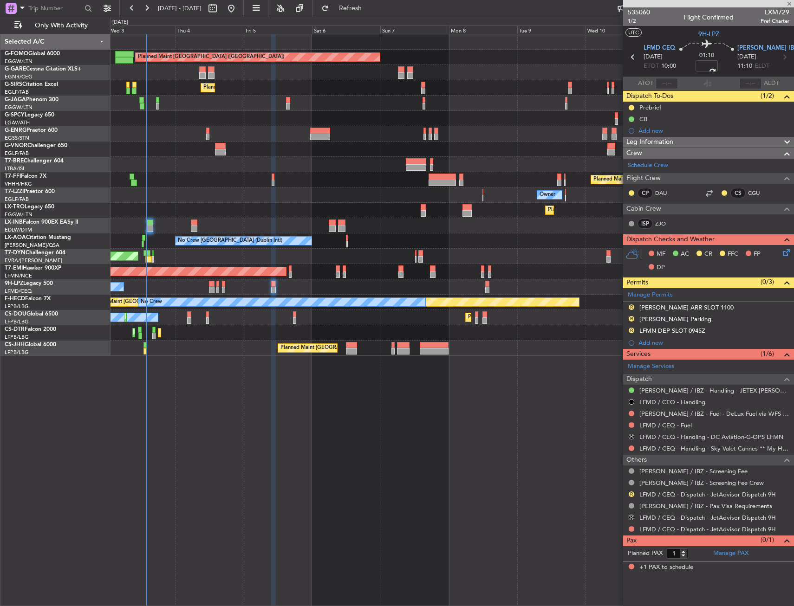
click at [297, 390] on div "Planned Maint London (Luton) Unplanned Maint Chester Planned Maint London (Farn…" at bounding box center [451, 320] width 683 height 572
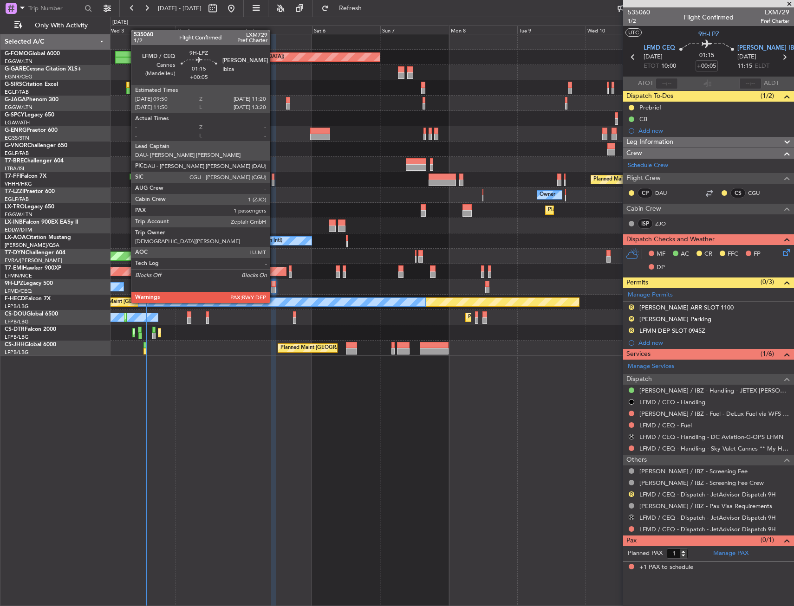
click at [274, 285] on div at bounding box center [273, 284] width 5 height 6
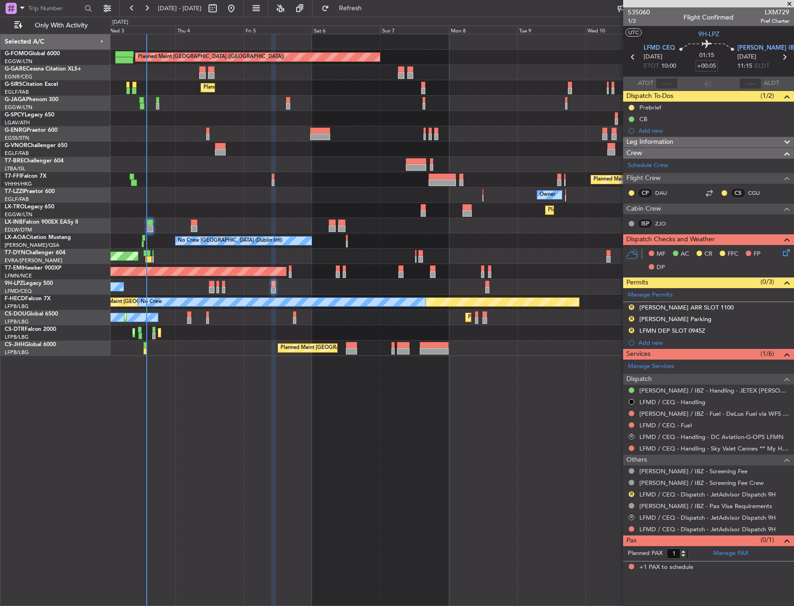
click at [777, 252] on div "MF AC CR FFC FP DP" at bounding box center [712, 260] width 136 height 27
click at [781, 254] on icon at bounding box center [784, 250] width 7 height 7
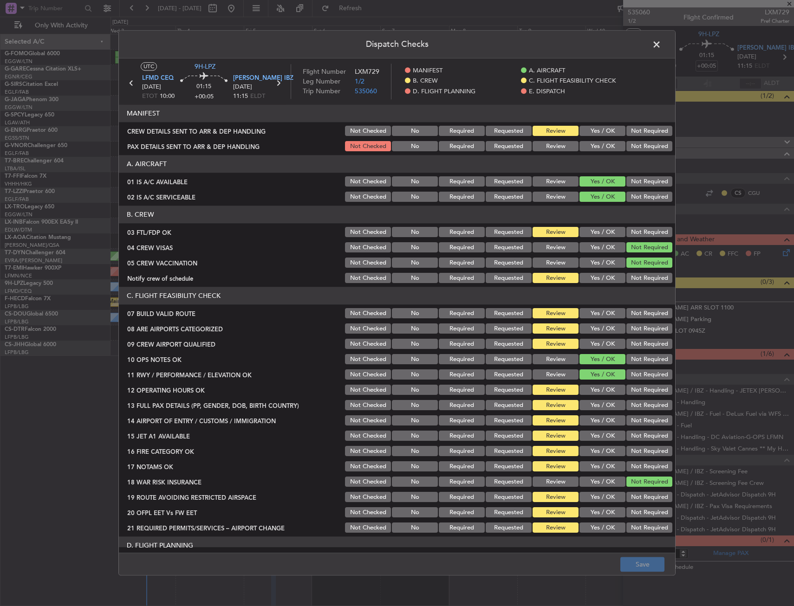
click at [584, 232] on button "Yes / OK" at bounding box center [602, 232] width 46 height 10
click at [598, 278] on button "Yes / OK" at bounding box center [602, 278] width 46 height 10
drag, startPoint x: 597, startPoint y: 314, endPoint x: 594, endPoint y: 327, distance: 12.7
click at [596, 314] on button "Yes / OK" at bounding box center [602, 314] width 46 height 10
click at [594, 329] on button "Yes / OK" at bounding box center [602, 329] width 46 height 10
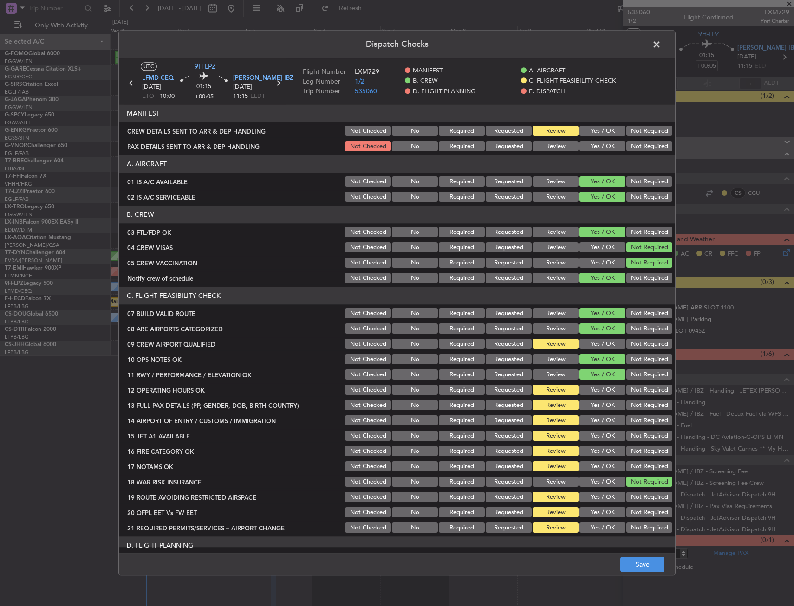
click at [593, 342] on div "Yes / OK" at bounding box center [601, 344] width 47 height 13
click at [593, 345] on button "Yes / OK" at bounding box center [602, 344] width 46 height 10
click at [589, 392] on button "Yes / OK" at bounding box center [602, 390] width 46 height 10
drag, startPoint x: 591, startPoint y: 408, endPoint x: 594, endPoint y: 425, distance: 16.9
click at [591, 409] on button "Yes / OK" at bounding box center [602, 405] width 46 height 10
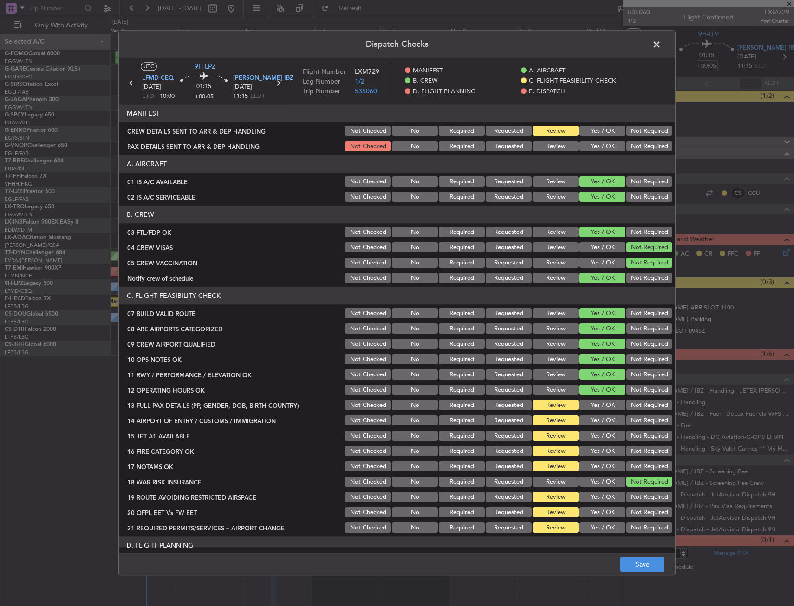
drag, startPoint x: 594, startPoint y: 425, endPoint x: 592, endPoint y: 432, distance: 6.6
click at [593, 427] on div "Yes / OK" at bounding box center [601, 420] width 47 height 13
drag, startPoint x: 592, startPoint y: 432, endPoint x: 589, endPoint y: 441, distance: 10.1
click at [591, 433] on button "Yes / OK" at bounding box center [602, 436] width 46 height 10
drag, startPoint x: 589, startPoint y: 441, endPoint x: 589, endPoint y: 446, distance: 4.7
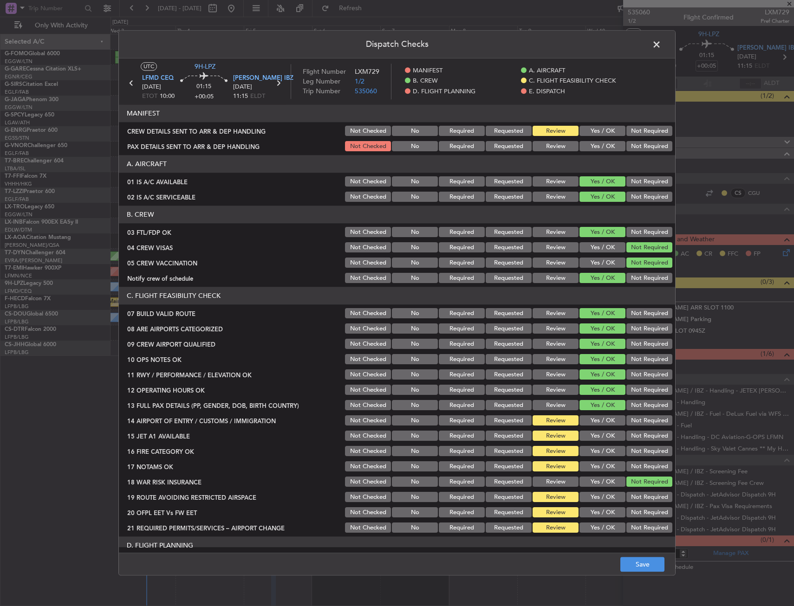
click at [589, 442] on div "Yes / OK" at bounding box center [601, 436] width 47 height 13
click at [592, 422] on button "Yes / OK" at bounding box center [602, 421] width 46 height 10
drag, startPoint x: 593, startPoint y: 445, endPoint x: 592, endPoint y: 450, distance: 4.7
click at [592, 445] on div "Yes / OK" at bounding box center [601, 451] width 47 height 13
click at [592, 458] on section "C. FLIGHT FEASIBILITY CHECK 07 BUILD VALID ROUTE Not Checked No Required Reques…" at bounding box center [397, 410] width 556 height 247
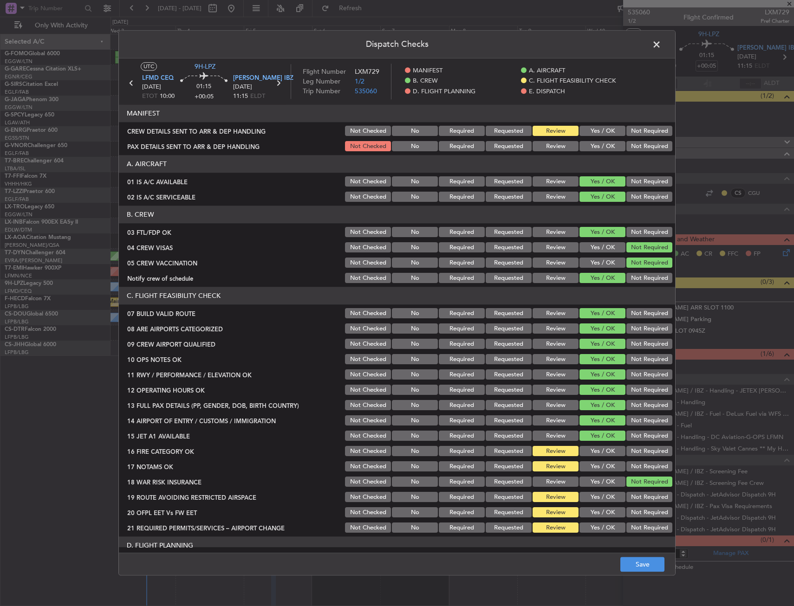
drag, startPoint x: 594, startPoint y: 447, endPoint x: 596, endPoint y: 456, distance: 8.7
click at [594, 449] on button "Yes / OK" at bounding box center [602, 451] width 46 height 10
click at [596, 460] on section "C. FLIGHT FEASIBILITY CHECK 07 BUILD VALID ROUTE Not Checked No Required Reques…" at bounding box center [397, 410] width 556 height 247
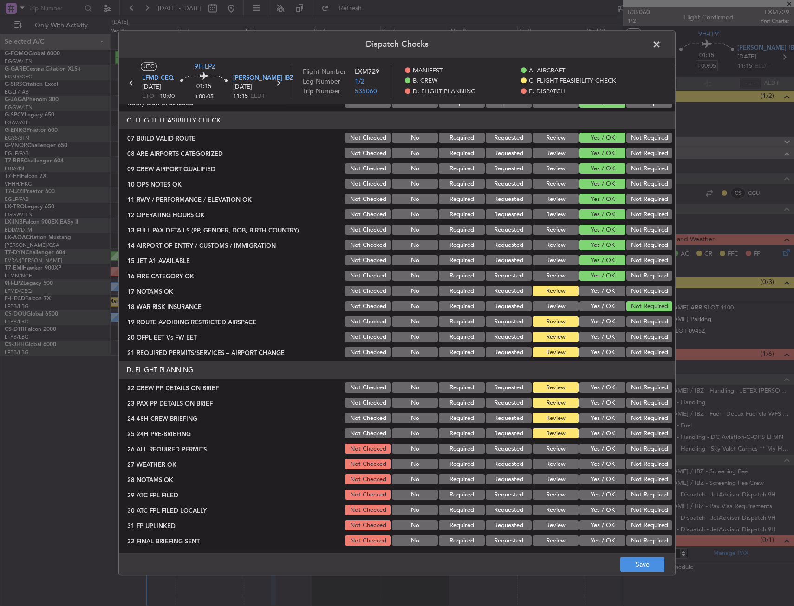
scroll to position [278, 0]
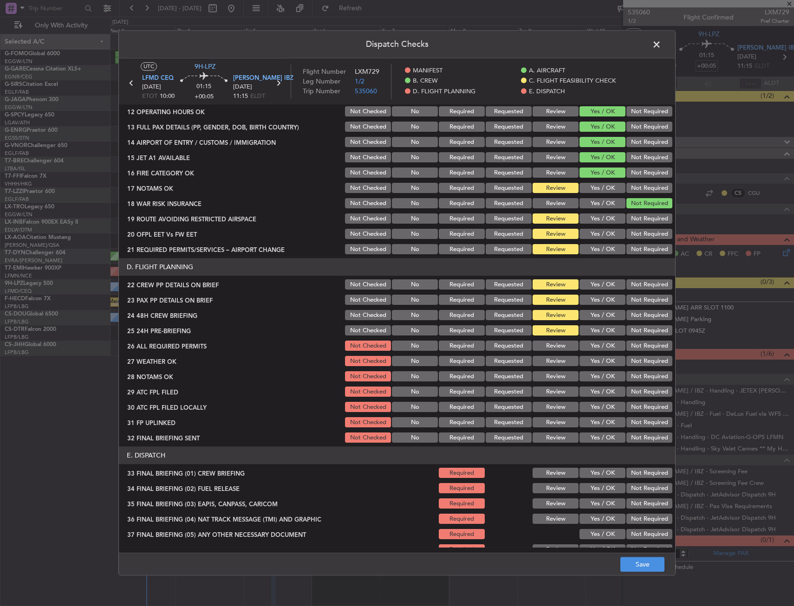
click at [596, 190] on button "Yes / OK" at bounding box center [602, 188] width 46 height 10
drag, startPoint x: 590, startPoint y: 228, endPoint x: 590, endPoint y: 240, distance: 12.5
click at [590, 228] on div "Yes / OK" at bounding box center [601, 234] width 47 height 13
drag, startPoint x: 592, startPoint y: 224, endPoint x: 592, endPoint y: 238, distance: 14.4
click at [592, 225] on div "Yes / OK" at bounding box center [601, 219] width 47 height 13
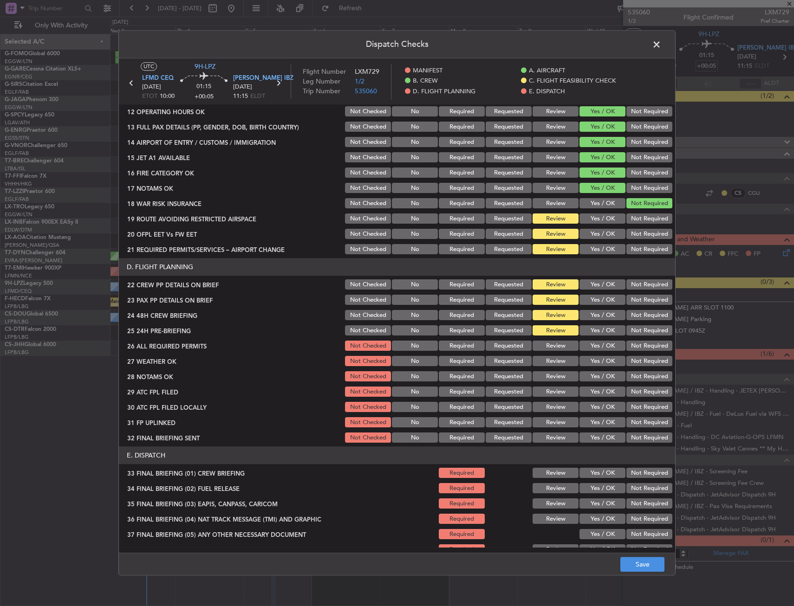
drag, startPoint x: 592, startPoint y: 248, endPoint x: 591, endPoint y: 239, distance: 9.4
click at [592, 248] on button "Yes / OK" at bounding box center [602, 250] width 46 height 10
click at [590, 232] on button "Yes / OK" at bounding box center [602, 234] width 46 height 10
click at [590, 223] on button "Yes / OK" at bounding box center [602, 219] width 46 height 10
click at [594, 295] on button "Yes / OK" at bounding box center [602, 300] width 46 height 10
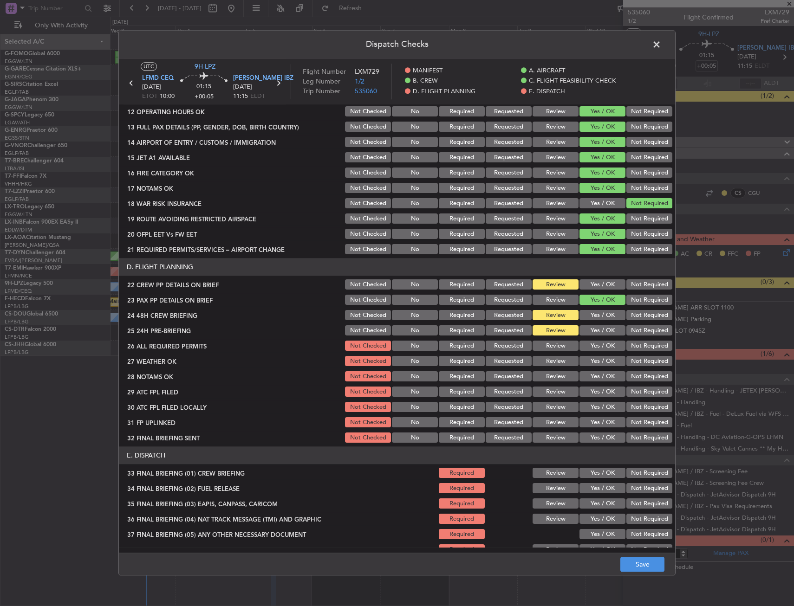
click at [590, 283] on button "Yes / OK" at bounding box center [602, 285] width 46 height 10
drag, startPoint x: 590, startPoint y: 310, endPoint x: 595, endPoint y: 316, distance: 8.3
click at [590, 313] on button "Yes / OK" at bounding box center [602, 315] width 46 height 10
click at [638, 330] on button "Not Required" at bounding box center [649, 331] width 46 height 10
click at [631, 565] on button "Save" at bounding box center [642, 564] width 44 height 15
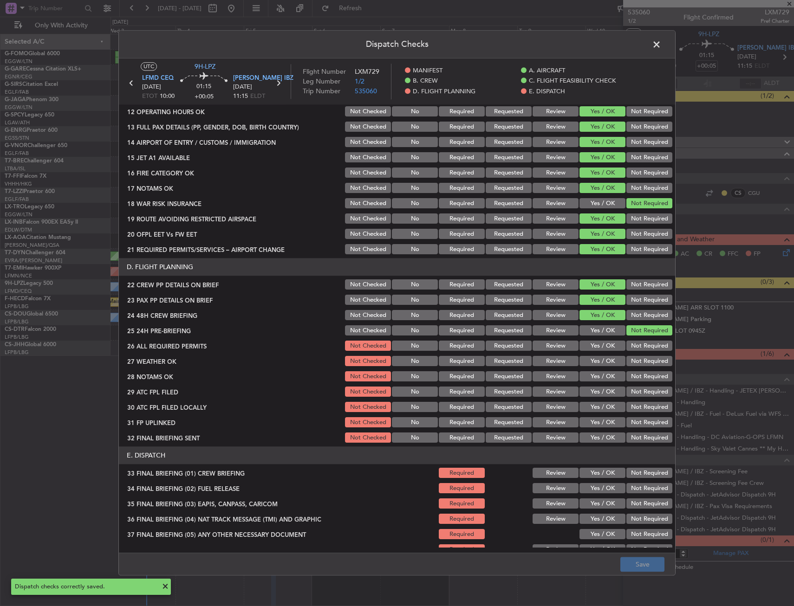
click at [661, 46] on span at bounding box center [661, 47] width 0 height 19
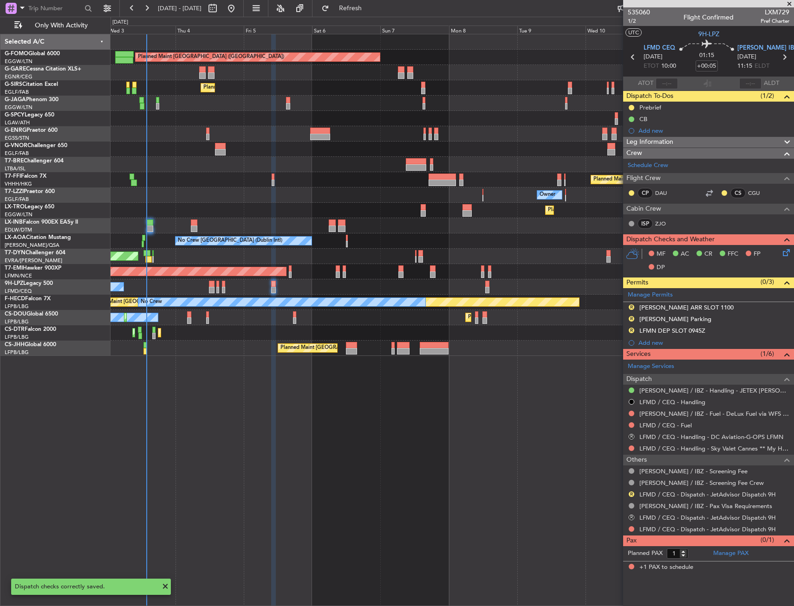
click at [362, 446] on div "Planned Maint London (Luton) Unplanned Maint Chester Planned Maint London (Farn…" at bounding box center [451, 320] width 683 height 572
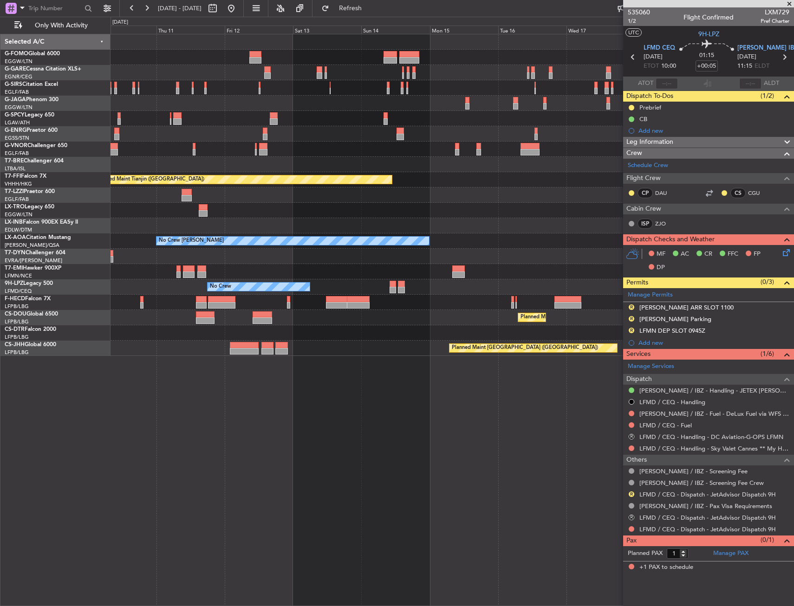
click at [20, 155] on div "Planned Maint Tianjin (Binhai) Owner Planned Maint Dusseldorf No Crew Chester N…" at bounding box center [397, 311] width 794 height 589
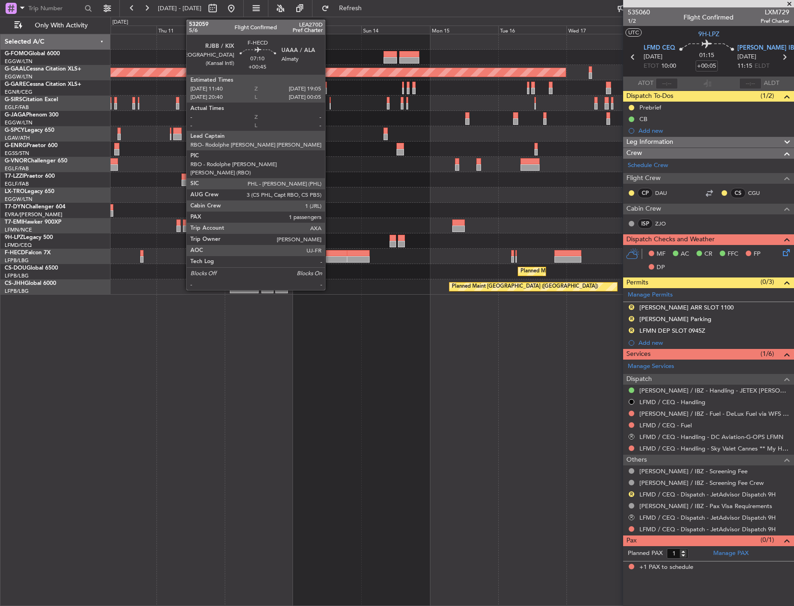
click at [329, 254] on div at bounding box center [336, 253] width 21 height 6
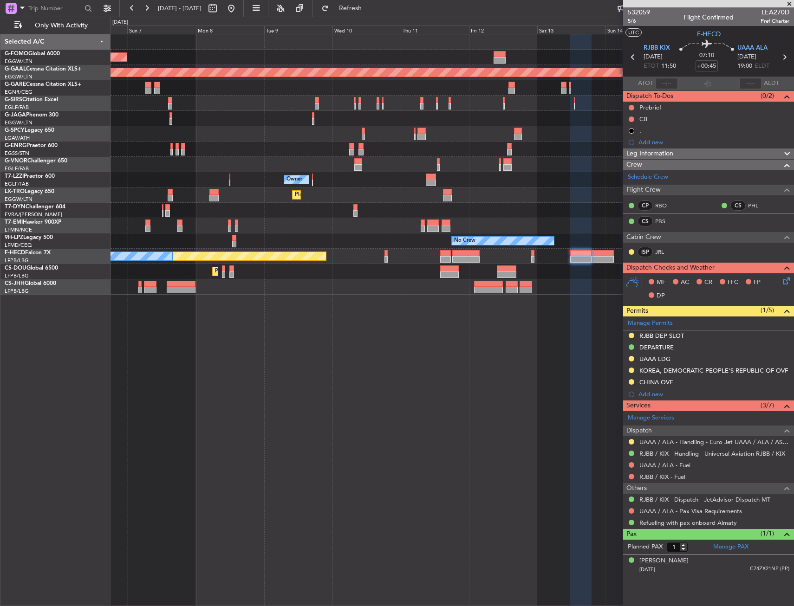
click at [556, 146] on div "Planned Maint London (Luton) Planned Maint Dusseldorf Planned Maint London (Far…" at bounding box center [451, 164] width 683 height 260
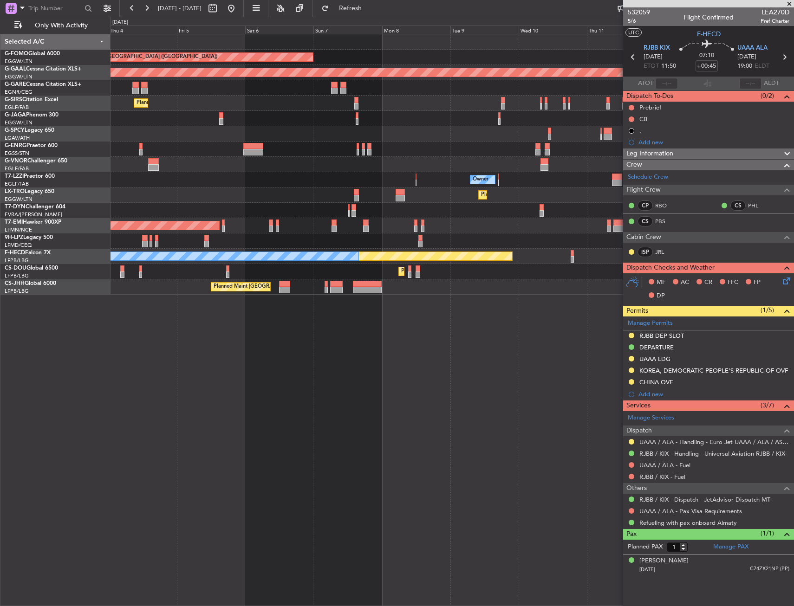
click at [583, 161] on div "Planned Maint London (Luton) Planned Maint Dusseldorf Unplanned Maint Chester P…" at bounding box center [451, 164] width 683 height 260
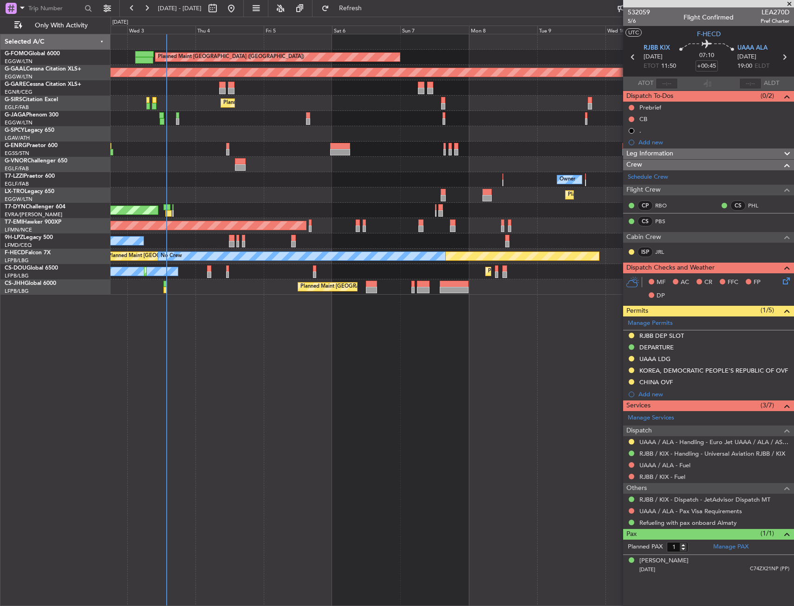
click at [282, 148] on div at bounding box center [451, 149] width 683 height 15
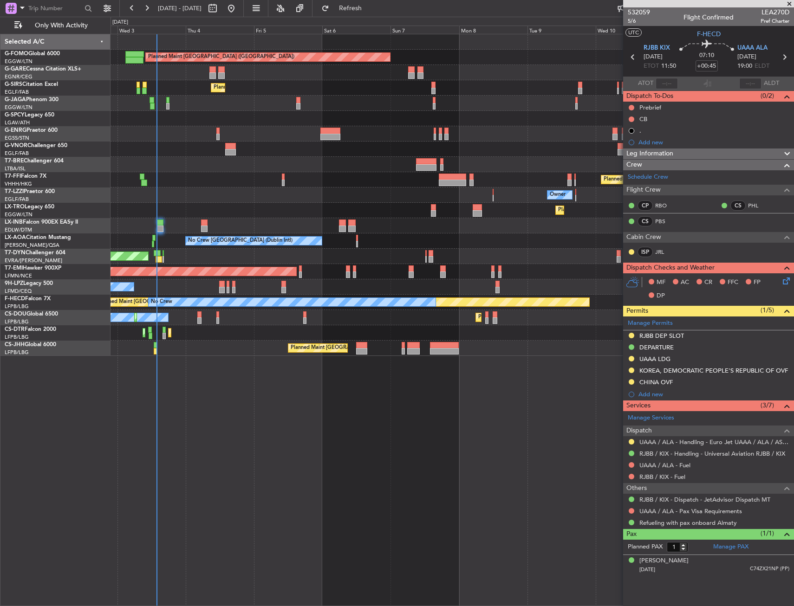
click at [249, 252] on div "Planned Maint London (Luton) Unplanned Maint Chester Planned Maint London (Farn…" at bounding box center [451, 195] width 683 height 322
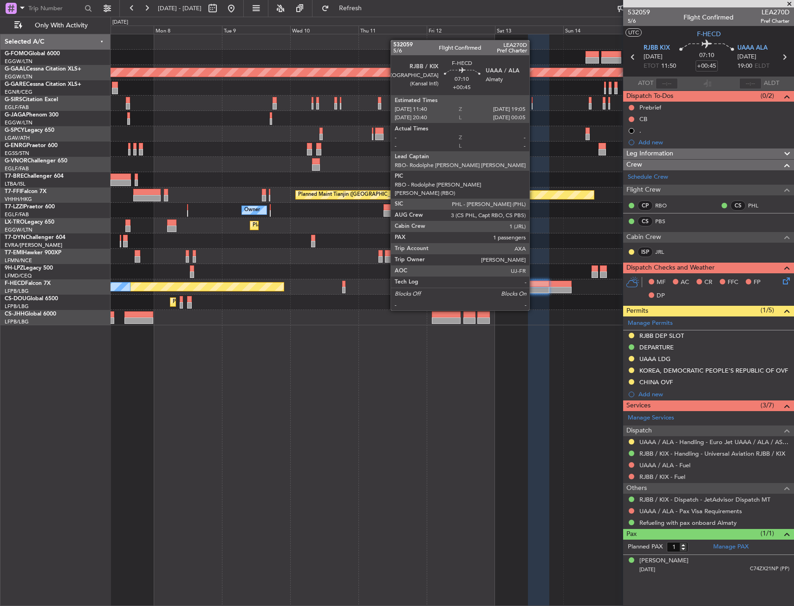
click at [533, 284] on div at bounding box center [538, 284] width 21 height 6
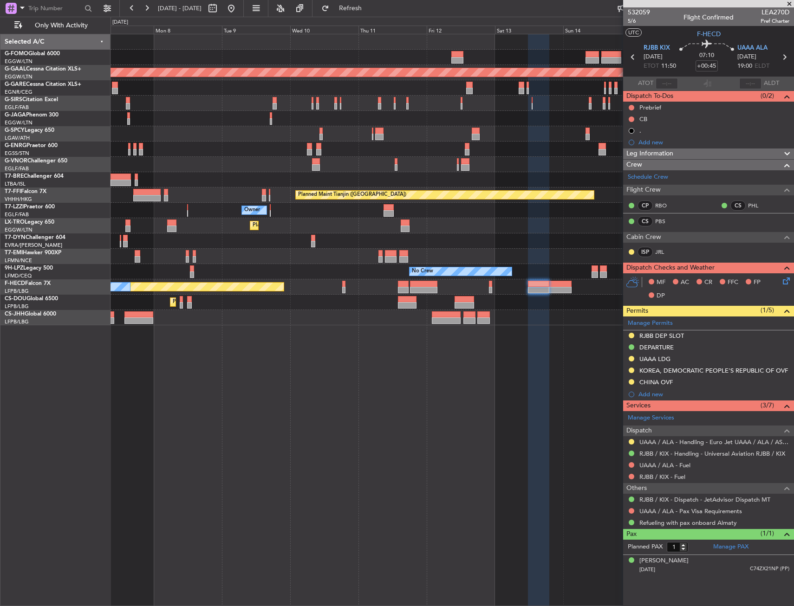
click at [391, 384] on div "Planned Maint London (Luton) Planned Maint Dusseldorf Planned Maint Tianjin (Bi…" at bounding box center [451, 320] width 683 height 572
click at [481, 287] on div "Planned Maint London (Luton) Planned Maint Dusseldorf Planned Maint Tianjin (Bi…" at bounding box center [451, 179] width 683 height 291
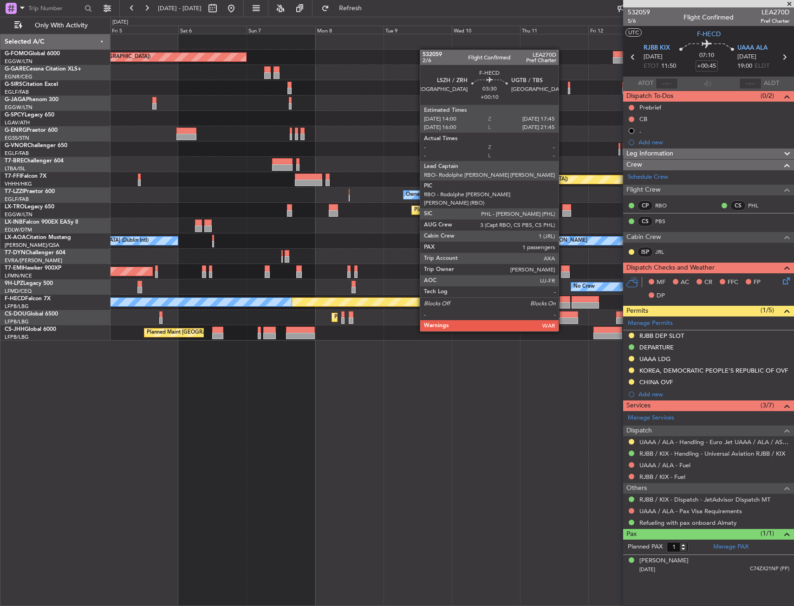
click at [562, 305] on div at bounding box center [564, 305] width 11 height 6
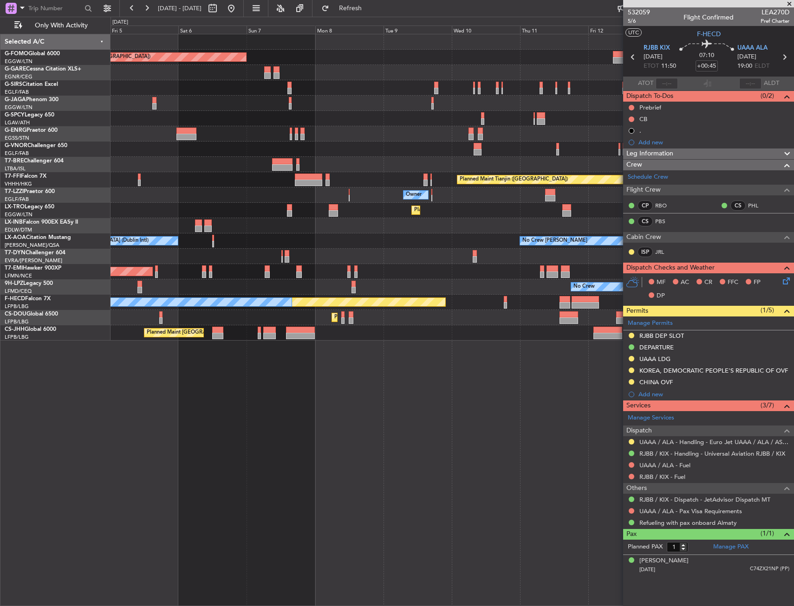
click at [351, 329] on div "Planned Maint Paris (Le Bourget) Planned Maint Paris (Le Bourget) Planned Maint…" at bounding box center [451, 332] width 683 height 15
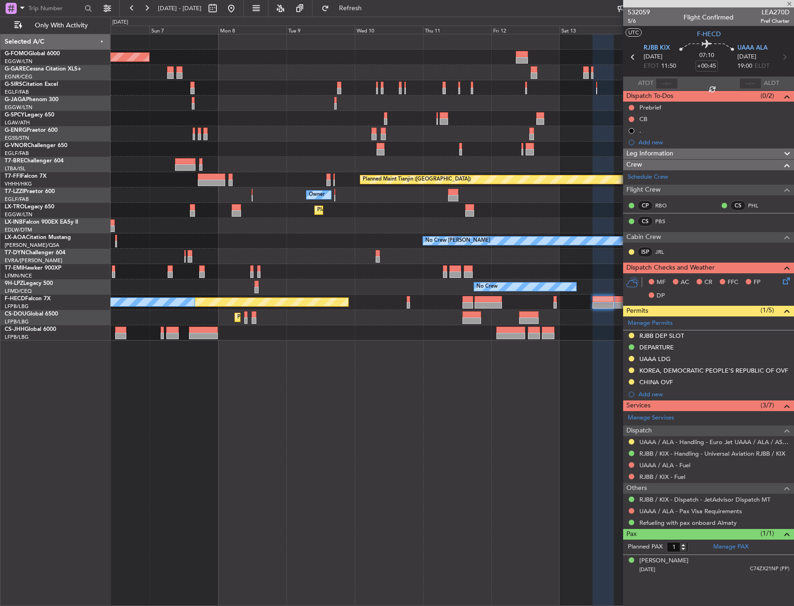
type input "+00:10"
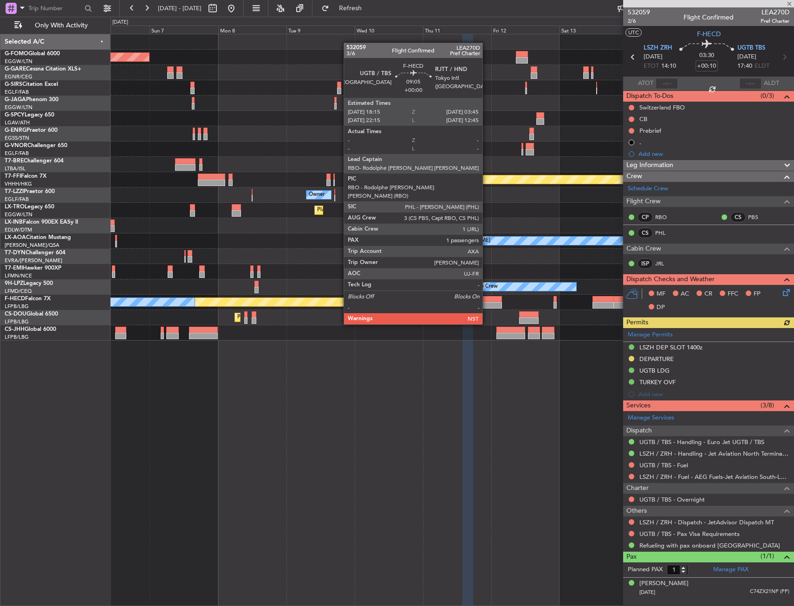
click at [486, 298] on div at bounding box center [487, 299] width 27 height 6
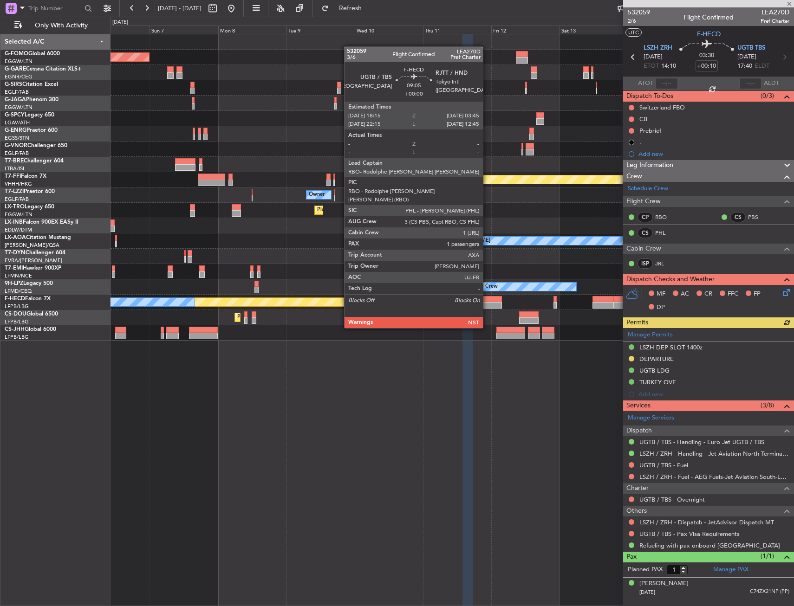
click at [487, 302] on div at bounding box center [487, 305] width 27 height 6
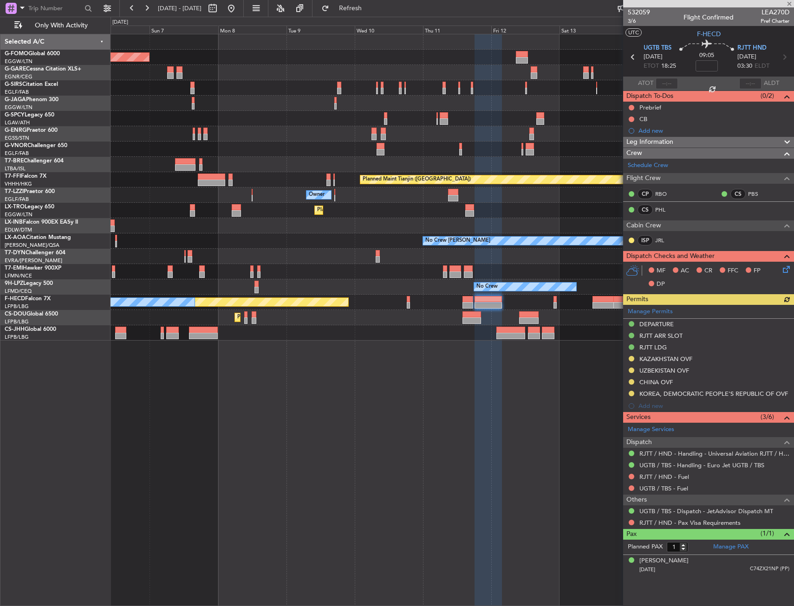
click at [329, 446] on div "Planned Maint [GEOGRAPHIC_DATA] ([GEOGRAPHIC_DATA]) Planned Maint [GEOGRAPHIC_D…" at bounding box center [451, 320] width 683 height 572
click at [261, 410] on div "Planned Maint [GEOGRAPHIC_DATA] ([GEOGRAPHIC_DATA]) Planned Maint [GEOGRAPHIC_D…" at bounding box center [451, 320] width 683 height 572
click at [262, 408] on div "Planned Maint [GEOGRAPHIC_DATA] ([GEOGRAPHIC_DATA]) Planned Maint [GEOGRAPHIC_D…" at bounding box center [451, 320] width 683 height 572
click at [492, 298] on div "Planned Maint Paris (Le Bourget) No Crew" at bounding box center [451, 302] width 683 height 15
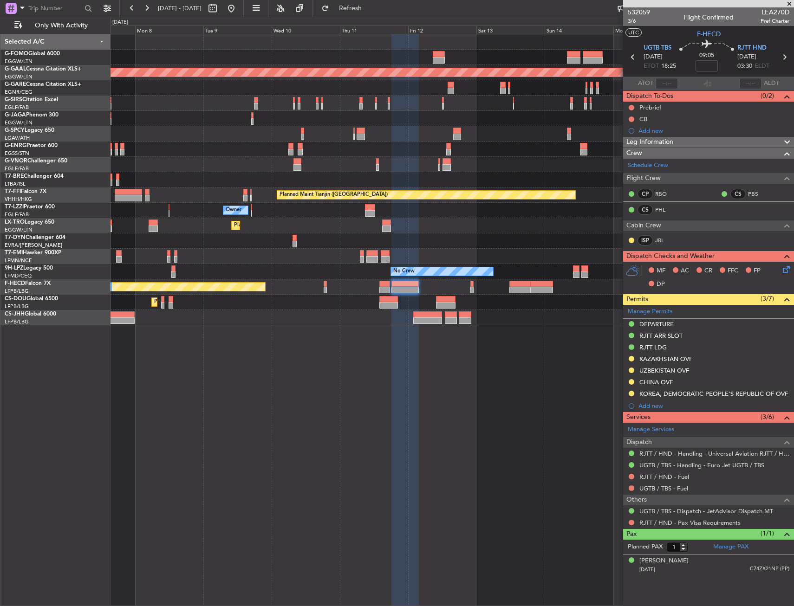
click at [537, 298] on div "Planned Maint London (Luton) Planned Maint Dusseldorf Planned Maint Tianjin (Bi…" at bounding box center [451, 179] width 683 height 291
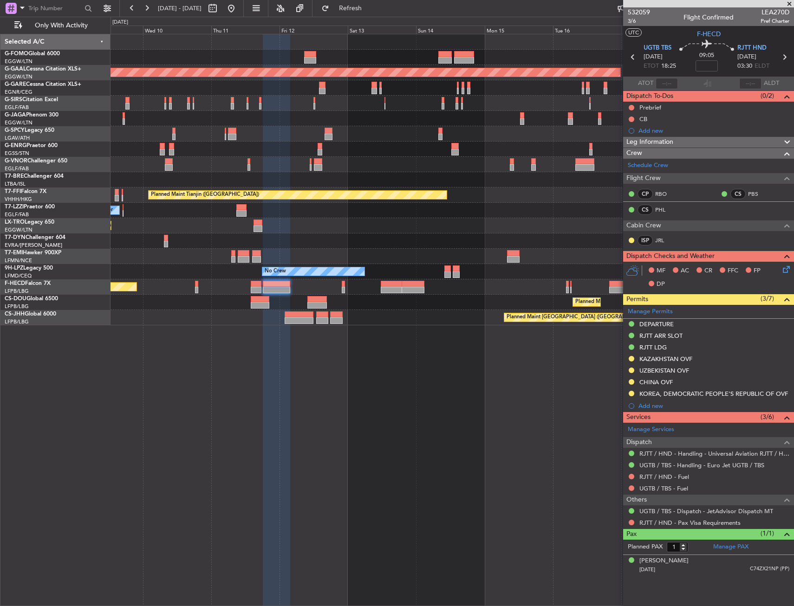
click at [272, 313] on div "Planned Maint Dusseldorf Planned Maint Tianjin (Binhai) Owner Planned Maint Dus…" at bounding box center [451, 179] width 683 height 291
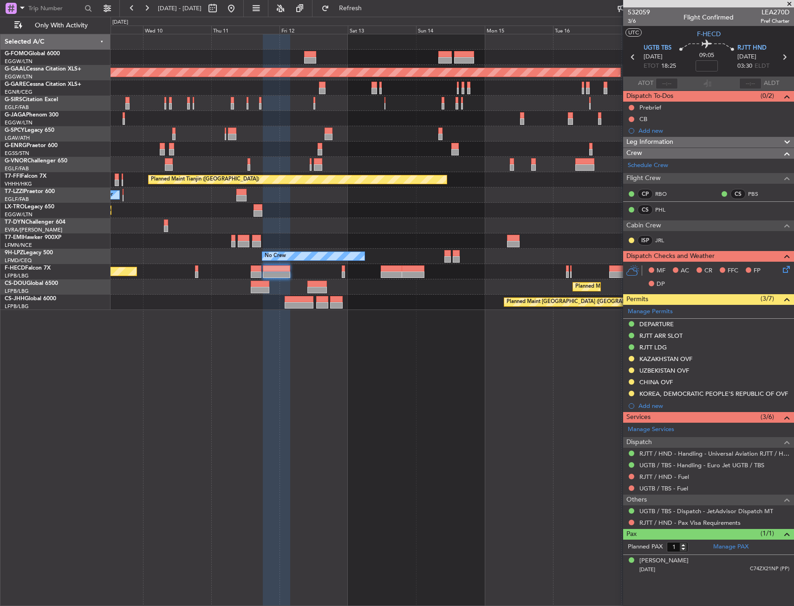
click at [372, 479] on div "Planned Maint Dusseldorf Planned Maint Tianjin (Binhai) Owner Planned Maint Dus…" at bounding box center [451, 320] width 683 height 572
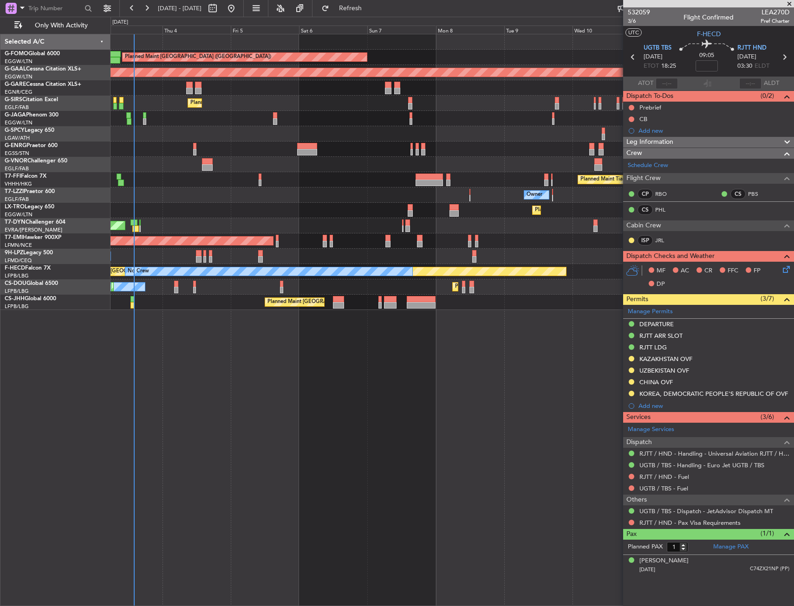
click at [719, 345] on fb-app "09 Sep 2025 - 19 Sep 2025 Refresh Quick Links Only With Activity Planned Maint …" at bounding box center [397, 306] width 794 height 599
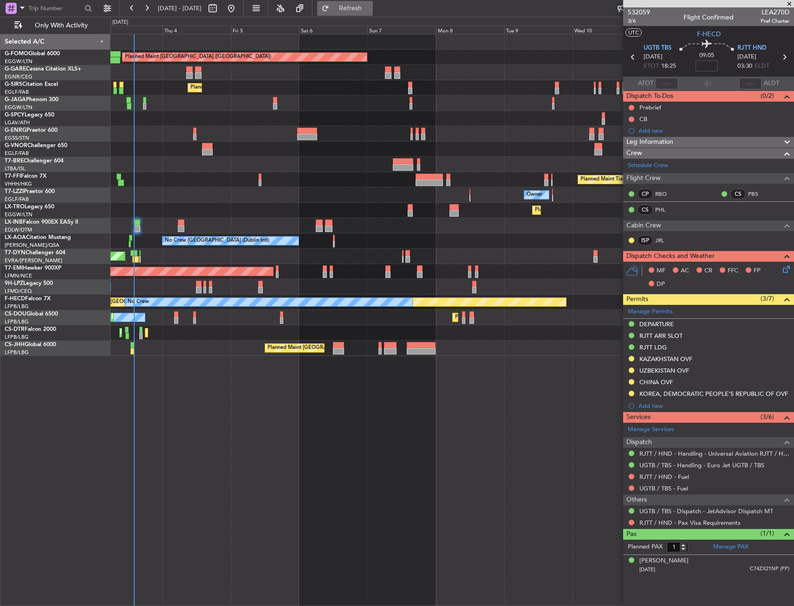
click at [370, 12] on span "Refresh" at bounding box center [350, 8] width 39 height 6
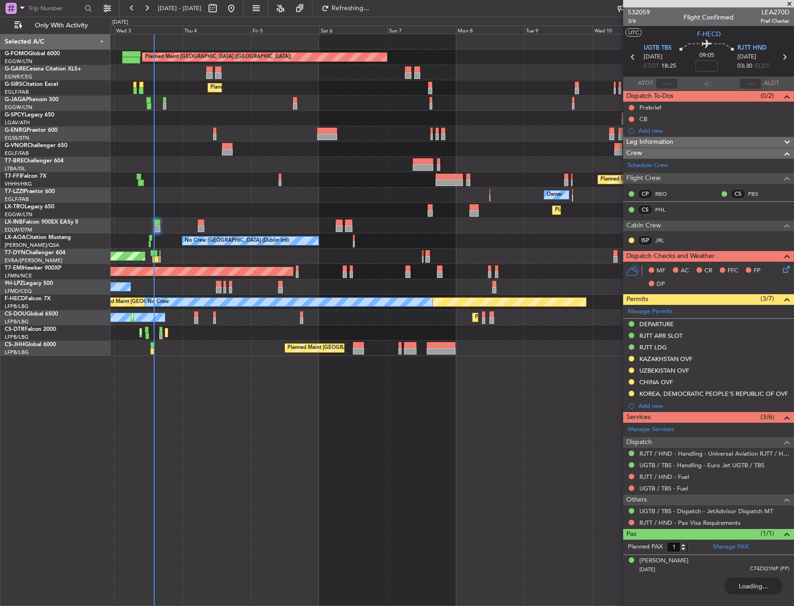
click at [258, 111] on div "Cleaning [GEOGRAPHIC_DATA] ([PERSON_NAME] Intl)" at bounding box center [451, 118] width 683 height 15
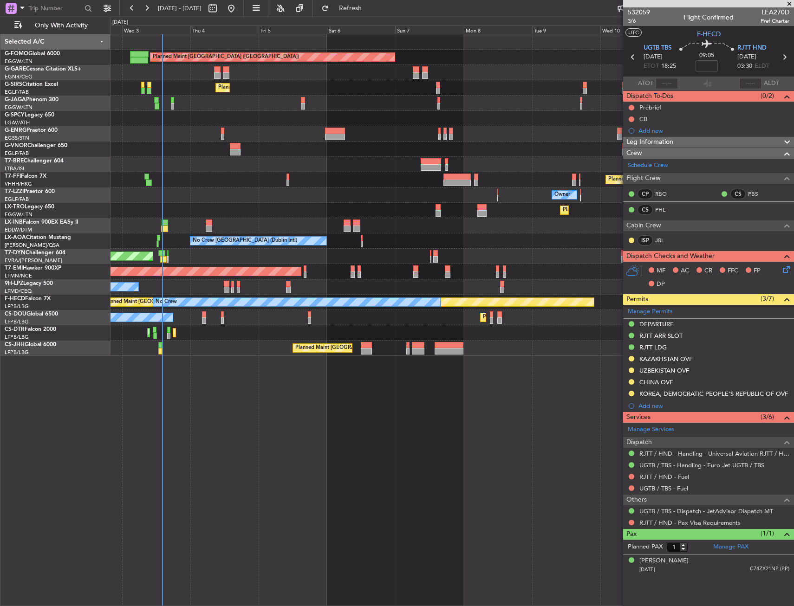
click at [225, 285] on div "No Crew No Crew [GEOGRAPHIC_DATA] ([GEOGRAPHIC_DATA])" at bounding box center [451, 286] width 683 height 15
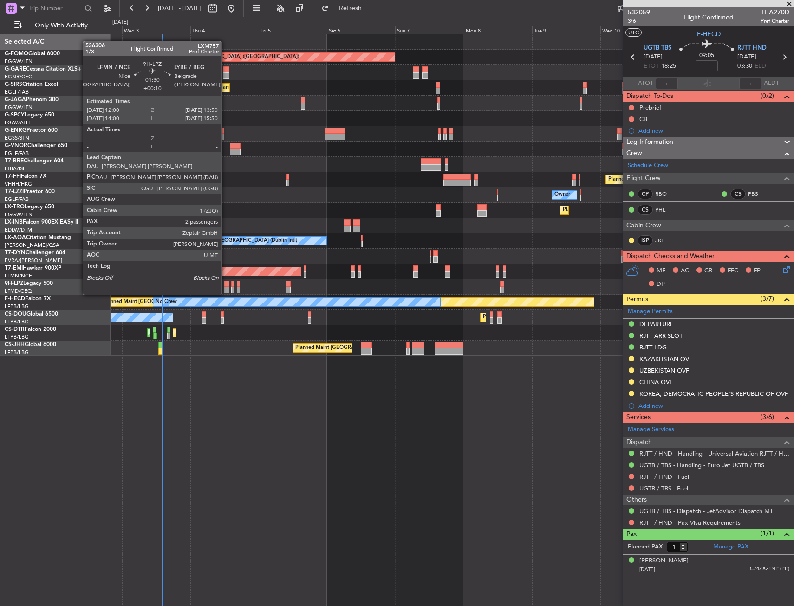
click at [226, 285] on div at bounding box center [227, 284] width 6 height 6
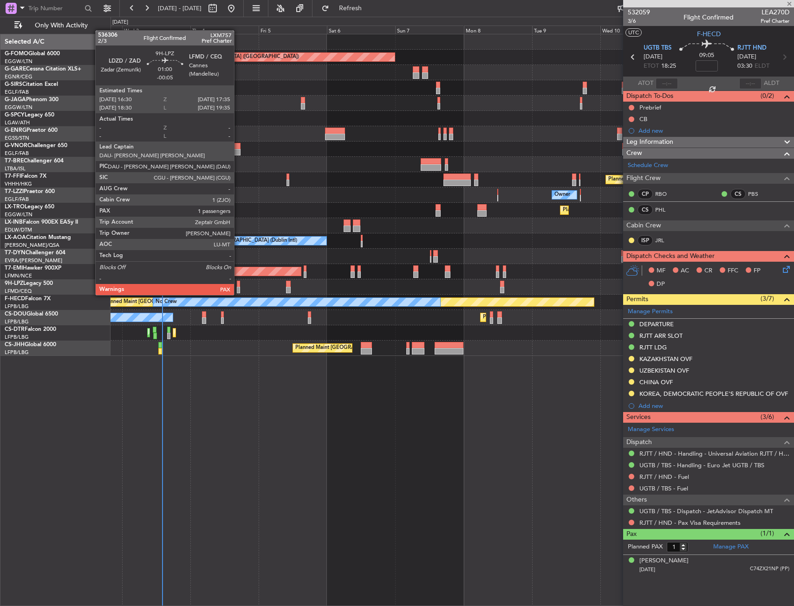
click at [238, 286] on div at bounding box center [238, 284] width 3 height 6
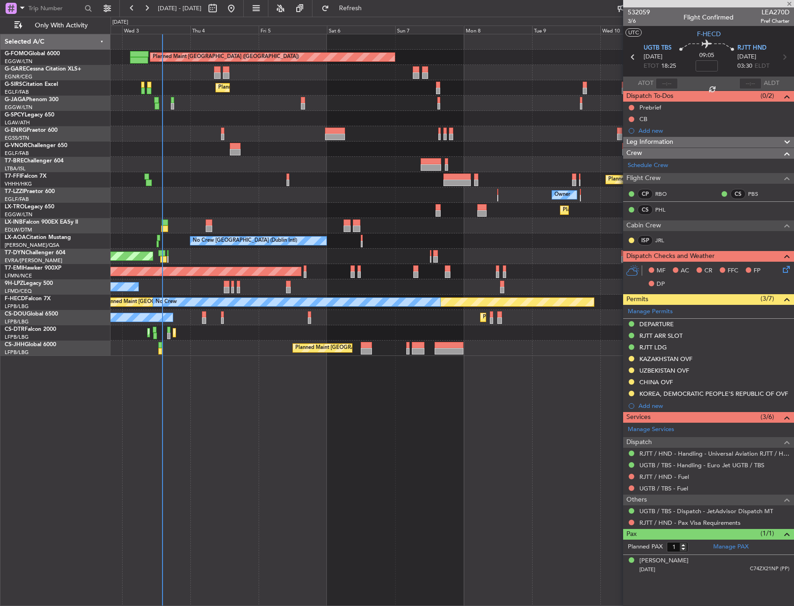
type input "-00:05"
type input "3"
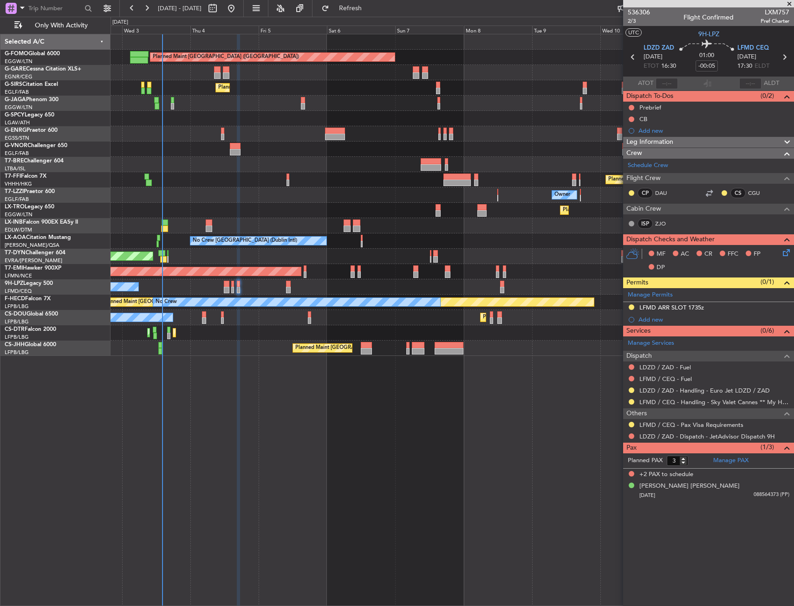
click at [313, 460] on div "Planned Maint London (Luton) Unplanned Maint Chester Planned Maint London (Farn…" at bounding box center [451, 320] width 683 height 572
click at [695, 401] on link "LFMD / CEQ - Handling - Sky Valet Cannes ** My Handling**LFMD / CEQ" at bounding box center [714, 402] width 150 height 8
click at [675, 402] on link "LFMD / CEQ - Handling - Sky Valet Cannes ** My Handling**LFMD / CEQ" at bounding box center [714, 402] width 150 height 8
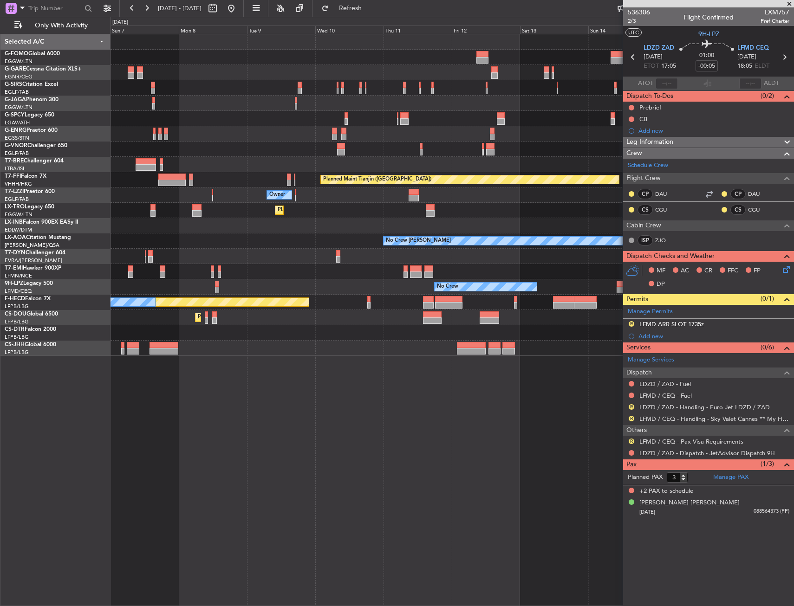
click at [214, 366] on div "Planned Maint [GEOGRAPHIC_DATA] ([GEOGRAPHIC_DATA]) Planned Maint [GEOGRAPHIC_D…" at bounding box center [451, 320] width 683 height 572
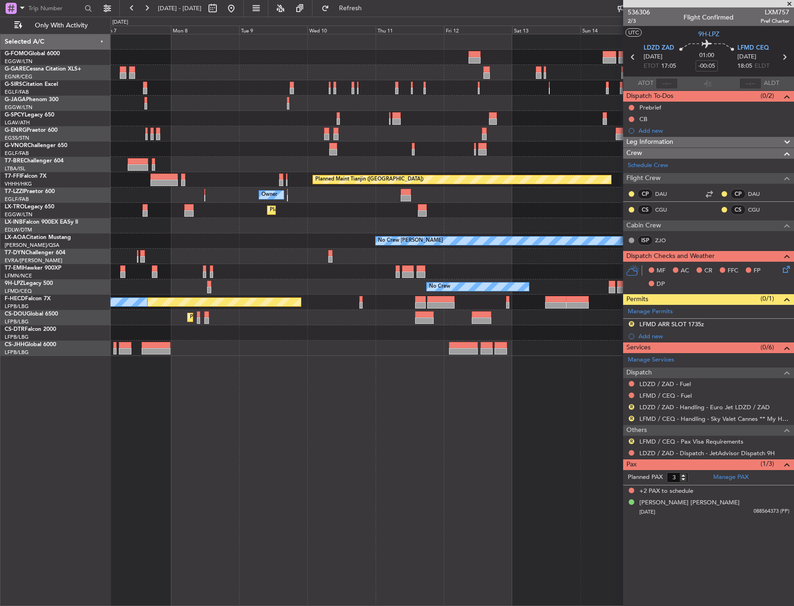
click at [486, 300] on div "Planned Maint [GEOGRAPHIC_DATA] ([GEOGRAPHIC_DATA]) No Crew No Crew" at bounding box center [451, 302] width 683 height 15
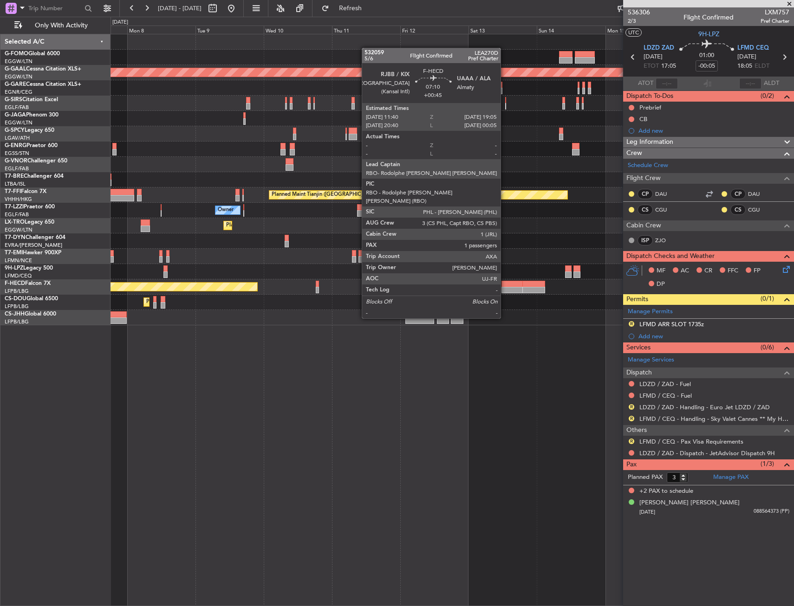
click at [505, 292] on div at bounding box center [511, 290] width 21 height 6
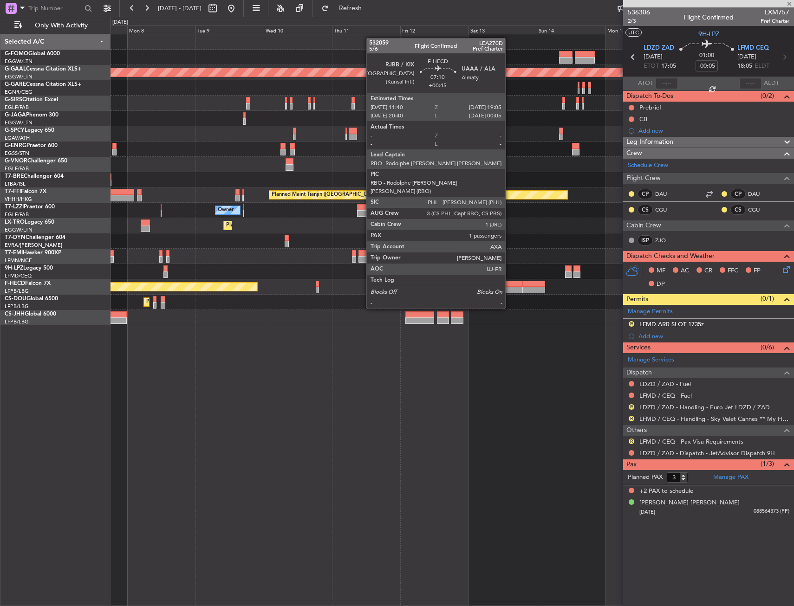
click at [507, 287] on div at bounding box center [511, 290] width 21 height 6
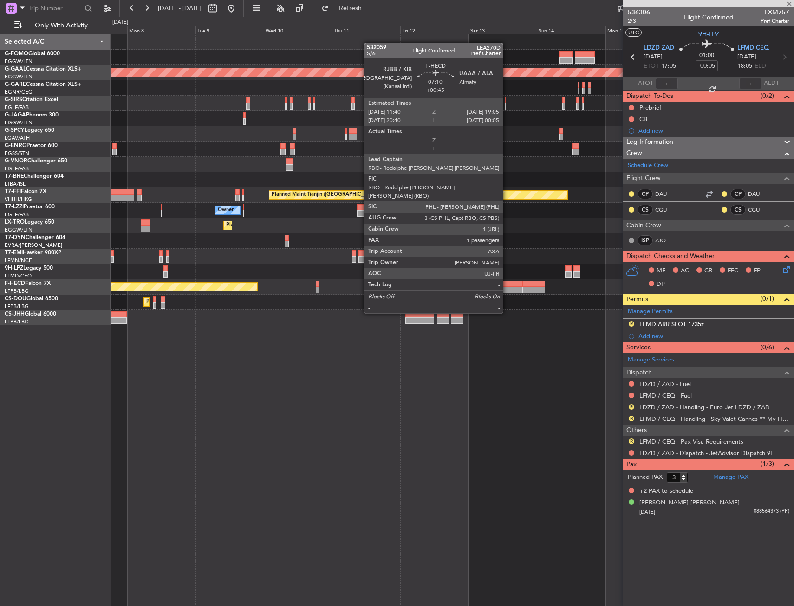
click at [507, 287] on div at bounding box center [511, 290] width 21 height 6
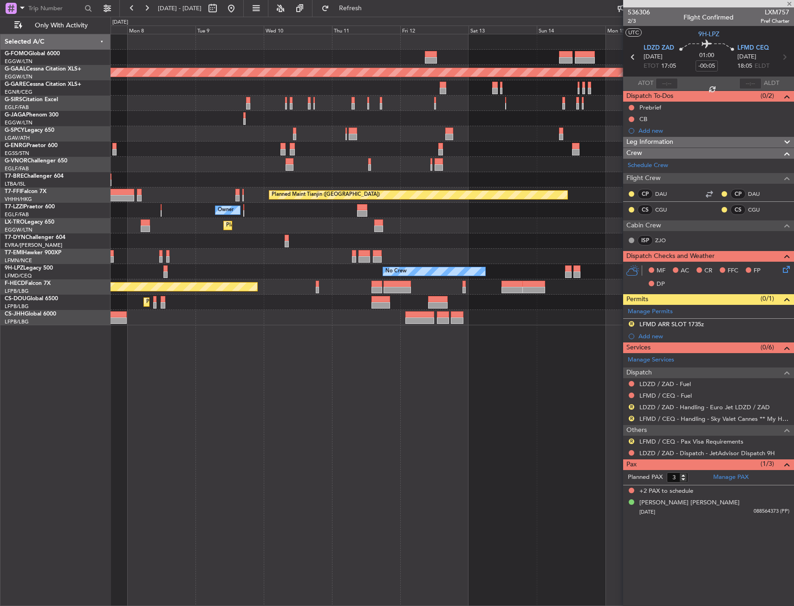
type input "+00:45"
type input "1"
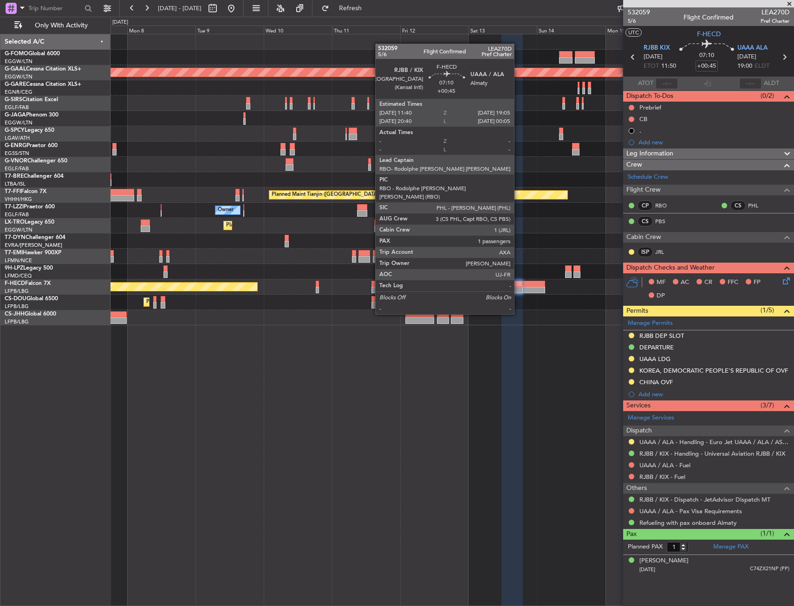
click at [517, 288] on div at bounding box center [511, 290] width 21 height 6
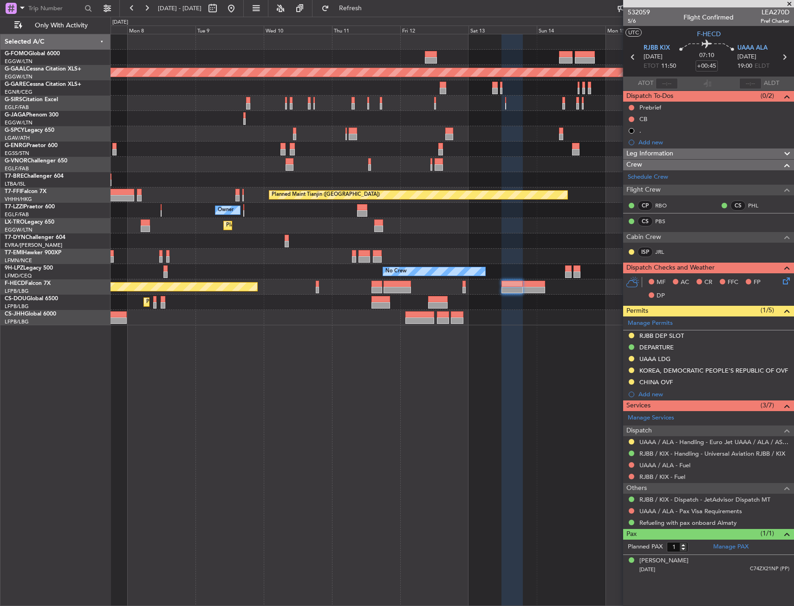
click at [514, 295] on div "Planned Maint [GEOGRAPHIC_DATA] ([GEOGRAPHIC_DATA]) Planned Maint [GEOGRAPHIC_D…" at bounding box center [451, 302] width 683 height 15
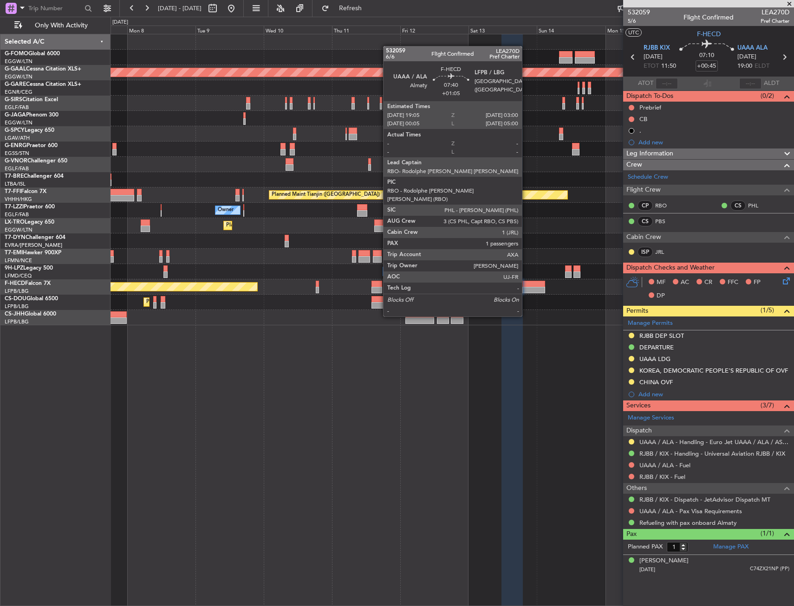
click at [527, 290] on div at bounding box center [533, 290] width 23 height 6
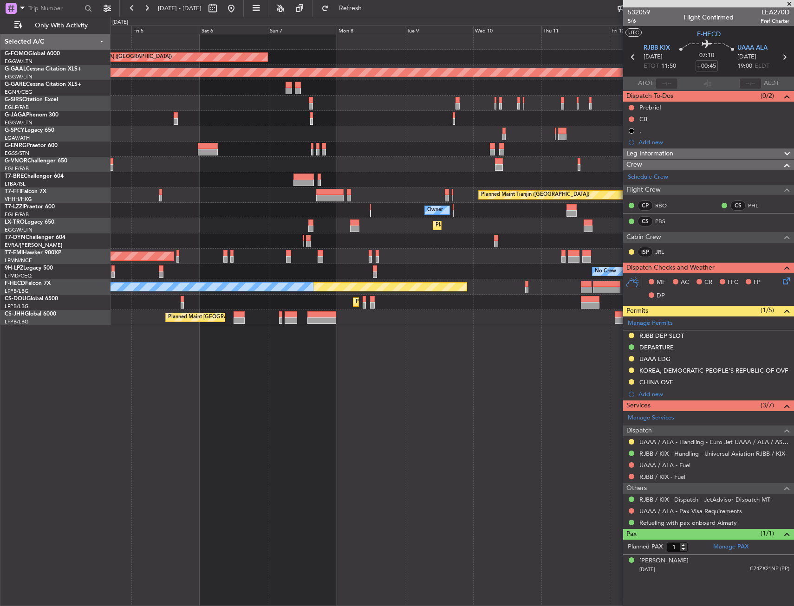
click at [528, 128] on div "Planned Maint [GEOGRAPHIC_DATA] ([GEOGRAPHIC_DATA]) Planned [GEOGRAPHIC_DATA] P…" at bounding box center [451, 179] width 683 height 291
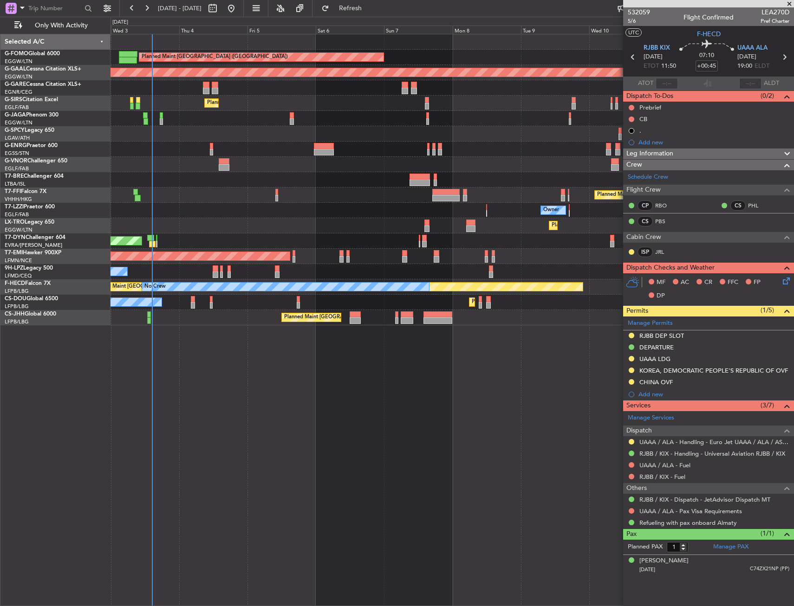
click at [355, 129] on div "Cleaning [GEOGRAPHIC_DATA] ([PERSON_NAME] Intl)" at bounding box center [451, 133] width 683 height 15
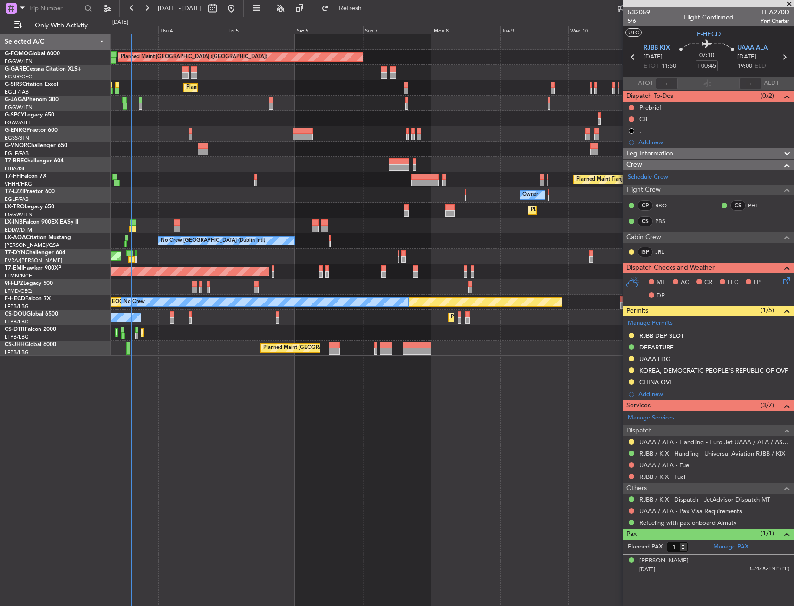
click at [423, 116] on div "Cleaning [GEOGRAPHIC_DATA] ([PERSON_NAME] Intl)" at bounding box center [451, 118] width 683 height 15
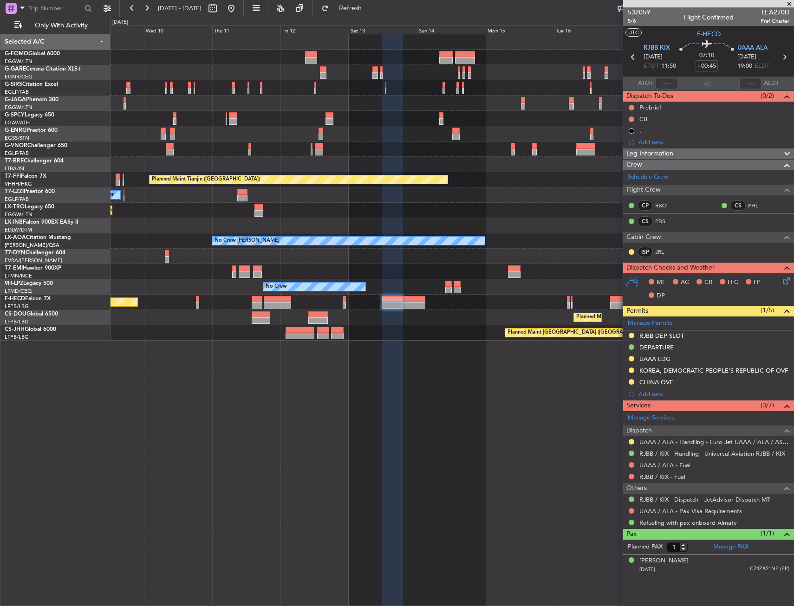
click at [256, 119] on div at bounding box center [451, 118] width 683 height 15
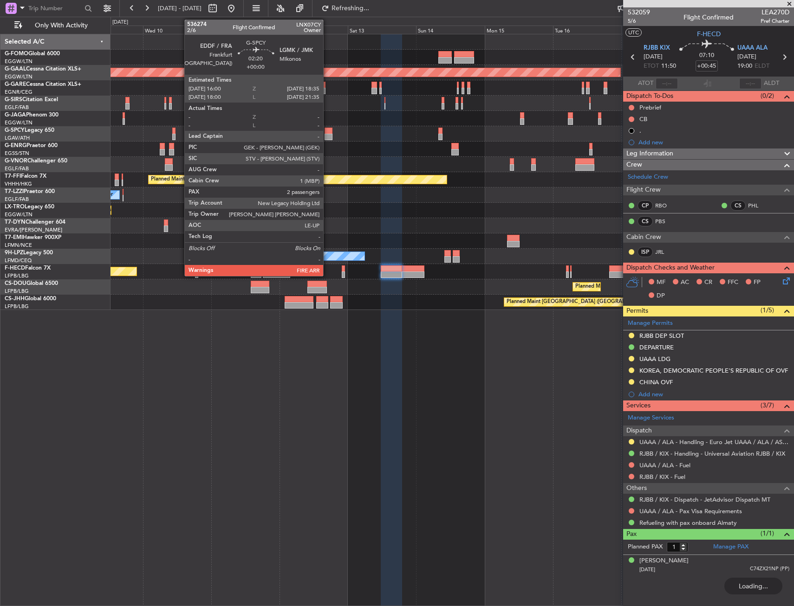
click at [327, 129] on div at bounding box center [327, 131] width 7 height 6
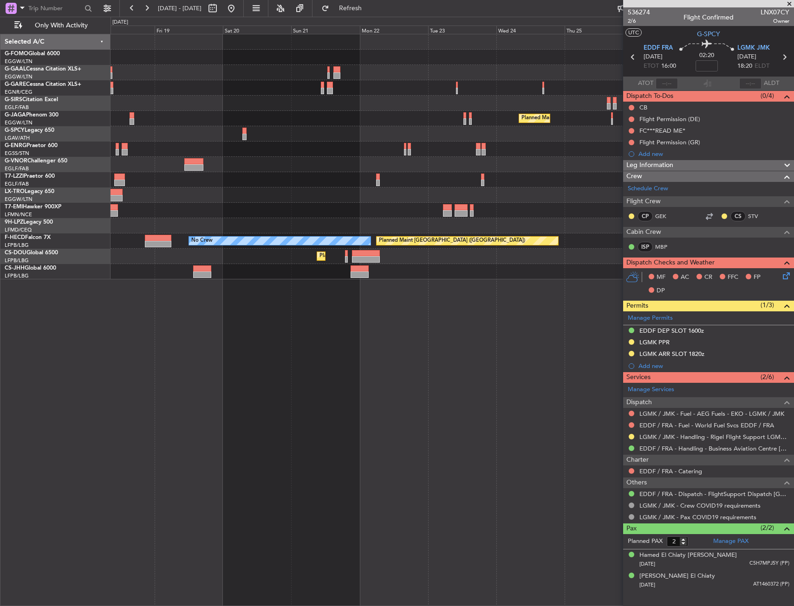
click at [253, 141] on div at bounding box center [451, 133] width 683 height 15
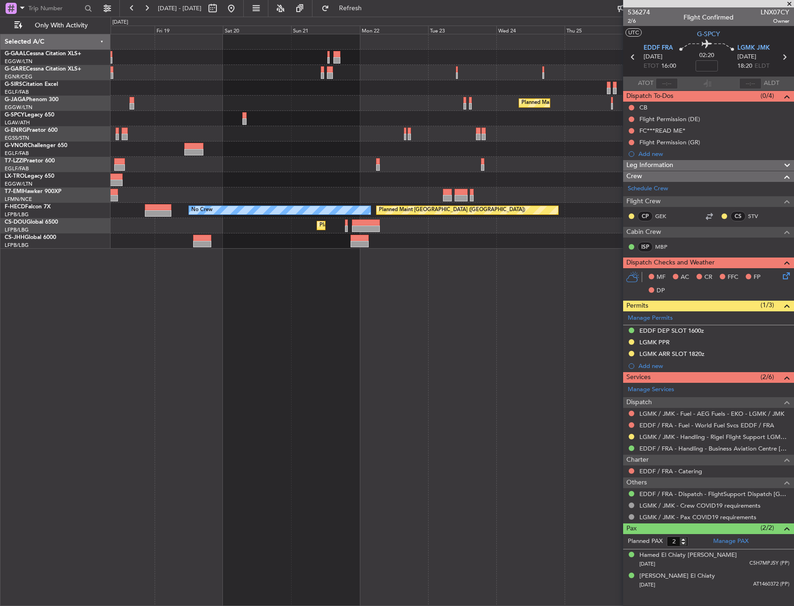
click at [717, 110] on fb-app "[DATE] - [DATE] Refresh Quick Links Only With Activity Planned [GEOGRAPHIC_DATA…" at bounding box center [397, 306] width 794 height 599
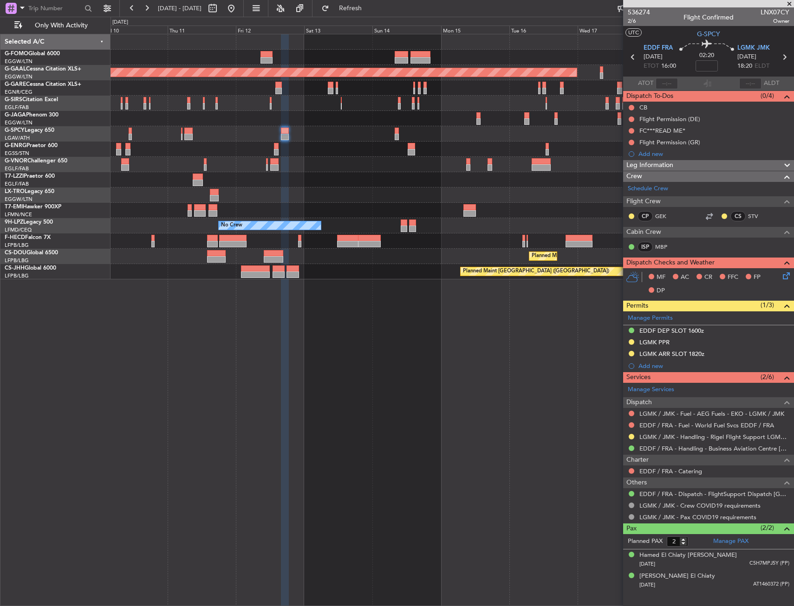
click at [251, 169] on div "Planned Maint Dusseldorf Owner Planned [GEOGRAPHIC_DATA] No Crew No Crew Planne…" at bounding box center [451, 156] width 683 height 245
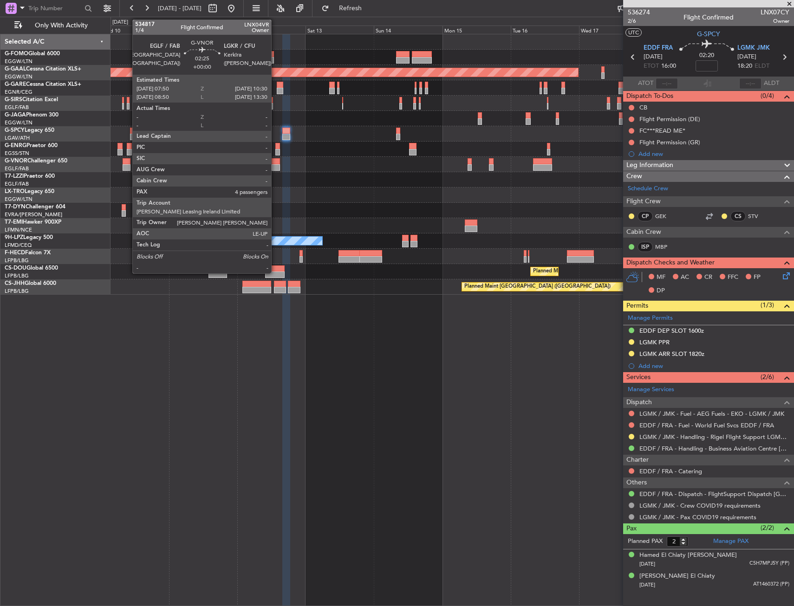
click at [128, 163] on div at bounding box center [127, 161] width 8 height 6
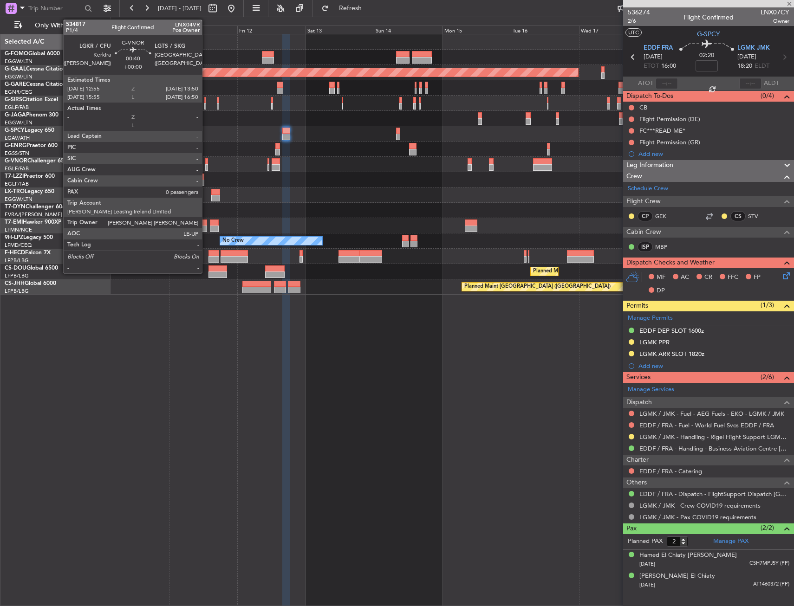
type input "4"
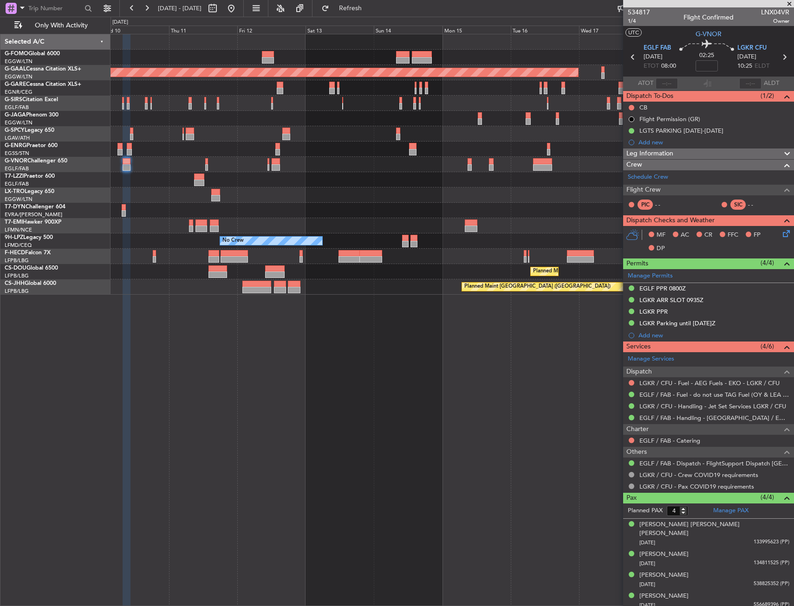
click at [653, 316] on fb-app "[DATE] - [DATE] Refresh Quick Links Only With Activity Planned [GEOGRAPHIC_DATA…" at bounding box center [397, 306] width 794 height 599
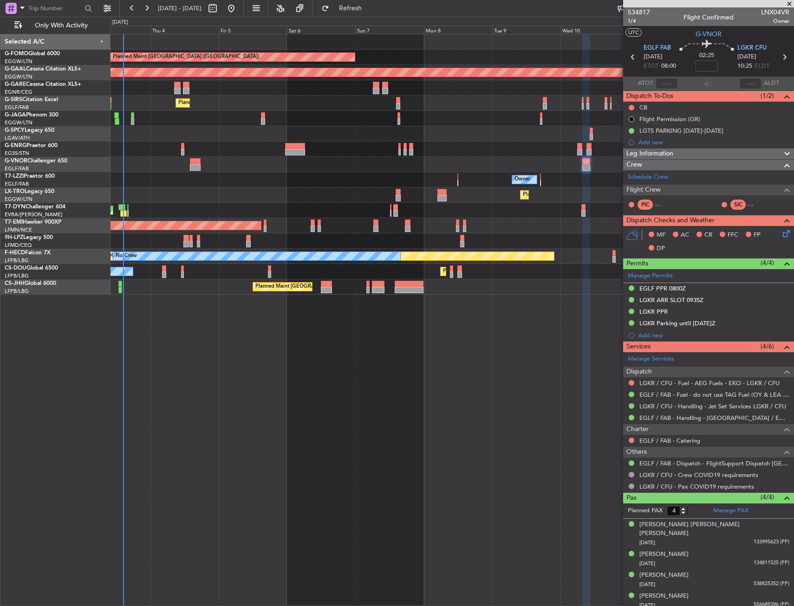
click at [288, 305] on div "Planned Maint [GEOGRAPHIC_DATA] ([GEOGRAPHIC_DATA]) Planned [GEOGRAPHIC_DATA] U…" at bounding box center [451, 320] width 683 height 572
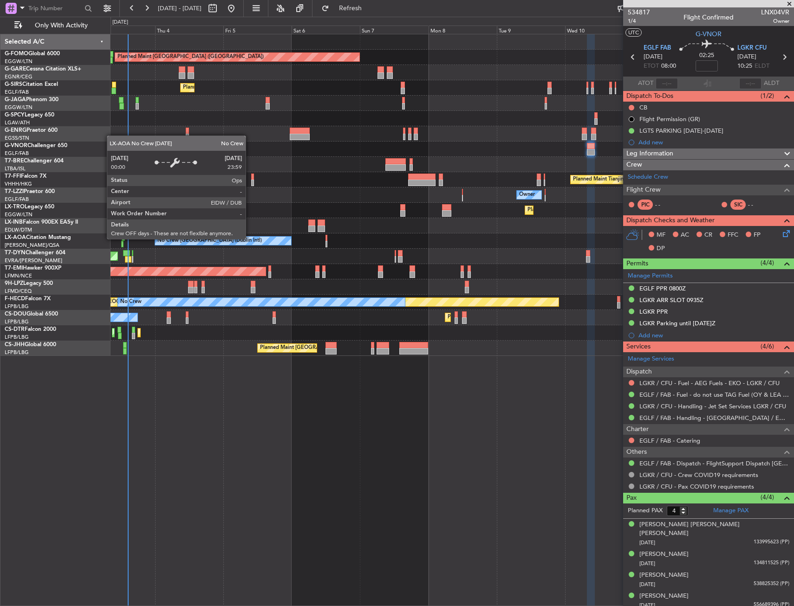
drag, startPoint x: 252, startPoint y: 244, endPoint x: 248, endPoint y: 218, distance: 26.4
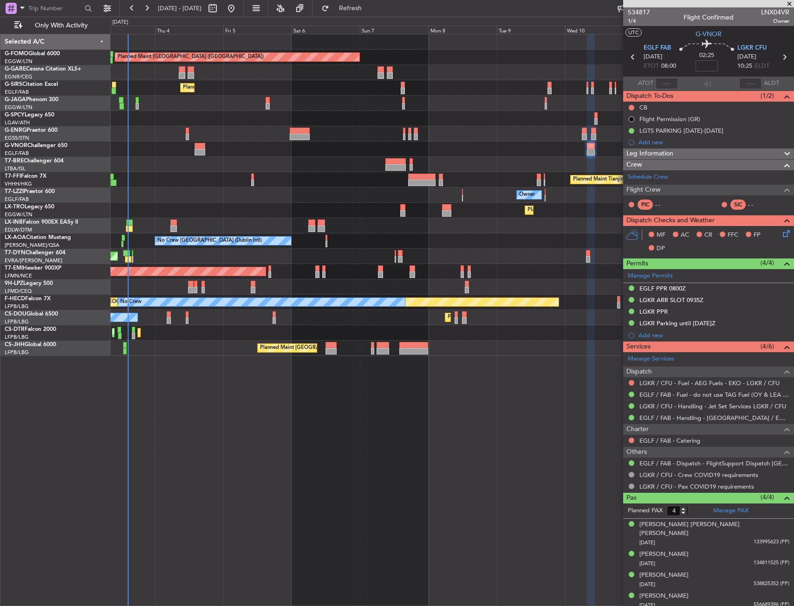
click at [220, 214] on div "Planned Maint Dusseldorf" at bounding box center [451, 210] width 683 height 15
click at [197, 190] on div "Owner" at bounding box center [451, 194] width 683 height 15
click at [134, 224] on div "Unplanned Maint [GEOGRAPHIC_DATA] (Al Maktoum Intl)" at bounding box center [451, 225] width 683 height 15
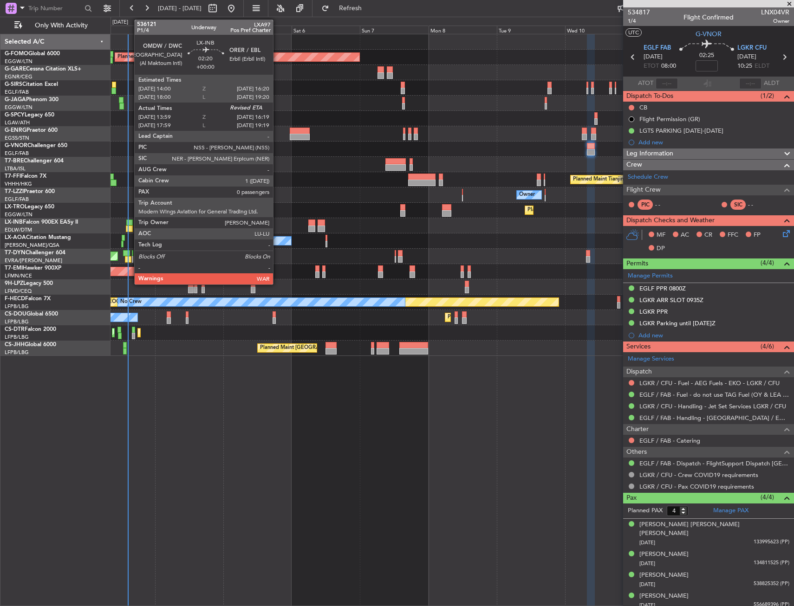
click at [129, 227] on div at bounding box center [129, 229] width 7 height 6
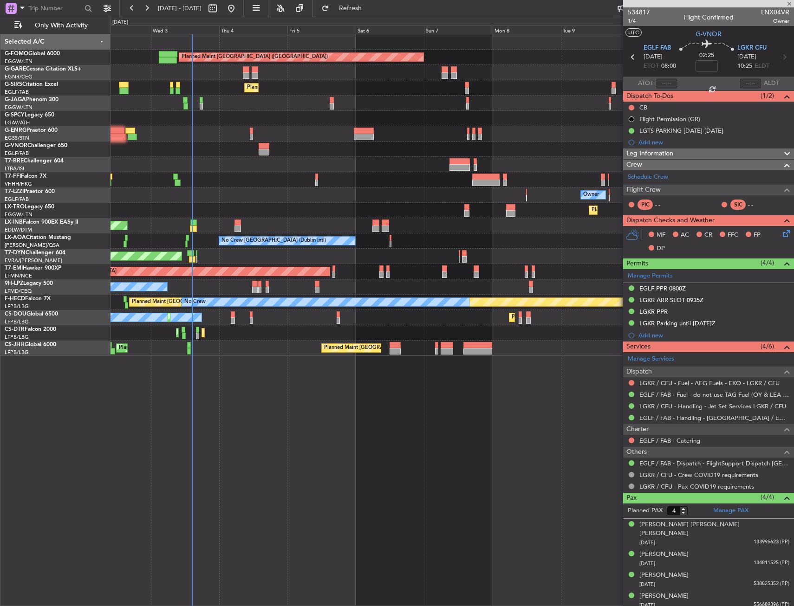
click at [225, 211] on div "Planned Maint Dusseldorf" at bounding box center [451, 210] width 683 height 15
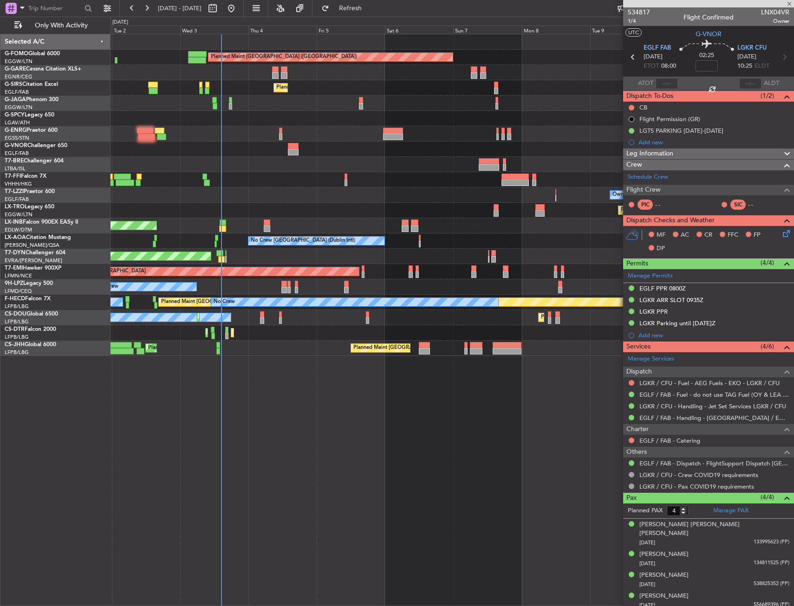
click at [441, 201] on div "Planned Maint [GEOGRAPHIC_DATA] ([GEOGRAPHIC_DATA]) Unplanned Maint [PERSON_NAM…" at bounding box center [451, 195] width 683 height 322
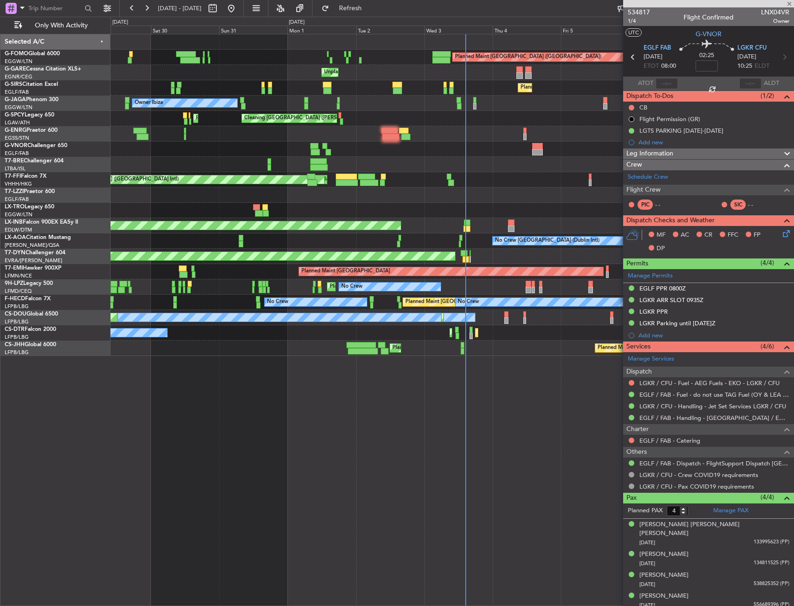
click at [464, 207] on div "Planned Maint [GEOGRAPHIC_DATA] ([GEOGRAPHIC_DATA]) Unplanned Maint [PERSON_NAM…" at bounding box center [451, 195] width 683 height 322
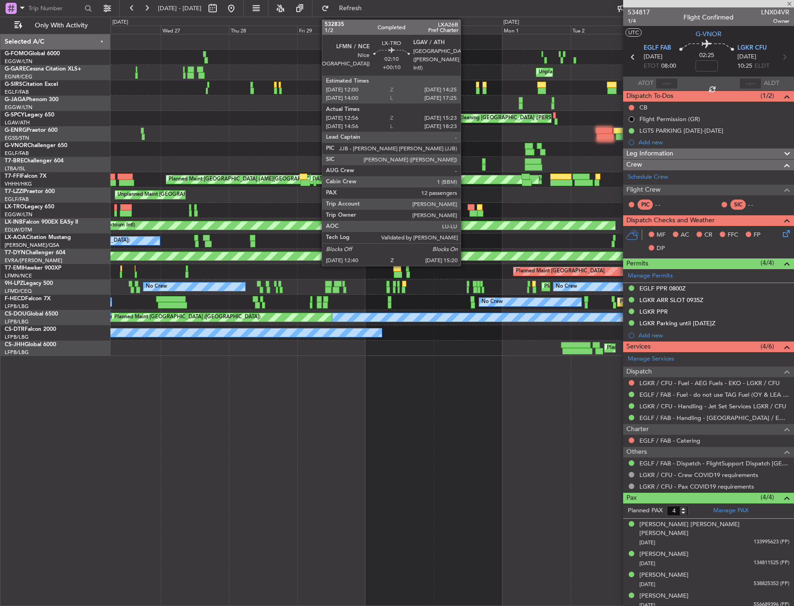
type input "13:59"
type input "0"
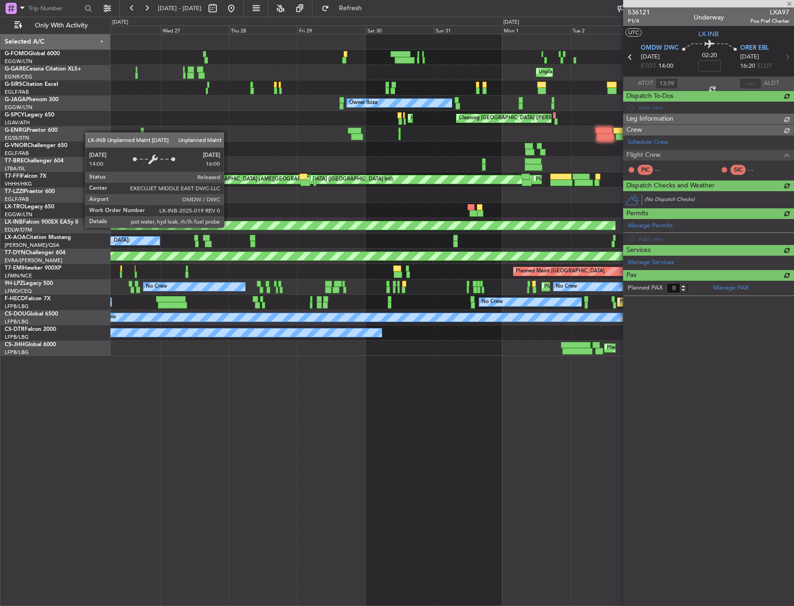
click at [420, 216] on div "Planned Maint [GEOGRAPHIC_DATA] ([GEOGRAPHIC_DATA]) Unplanned Maint [PERSON_NAM…" at bounding box center [451, 195] width 683 height 322
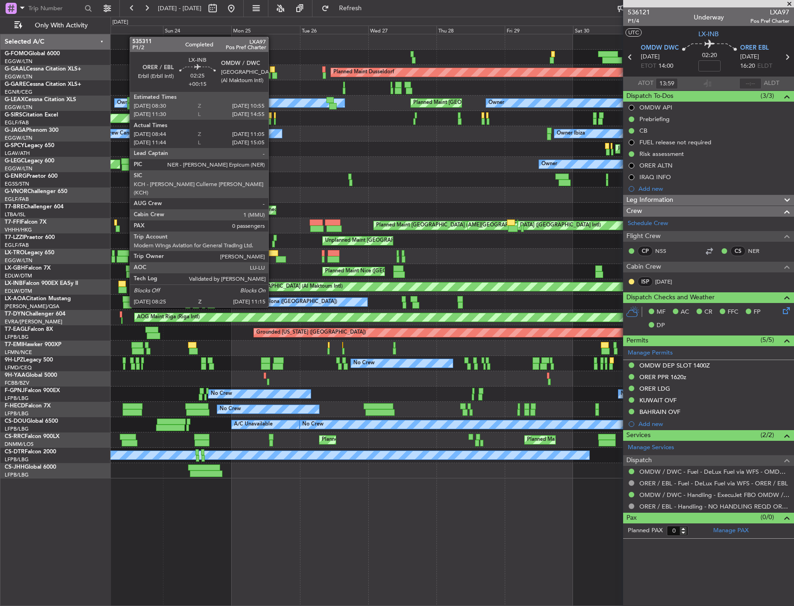
click at [125, 290] on div at bounding box center [122, 290] width 8 height 6
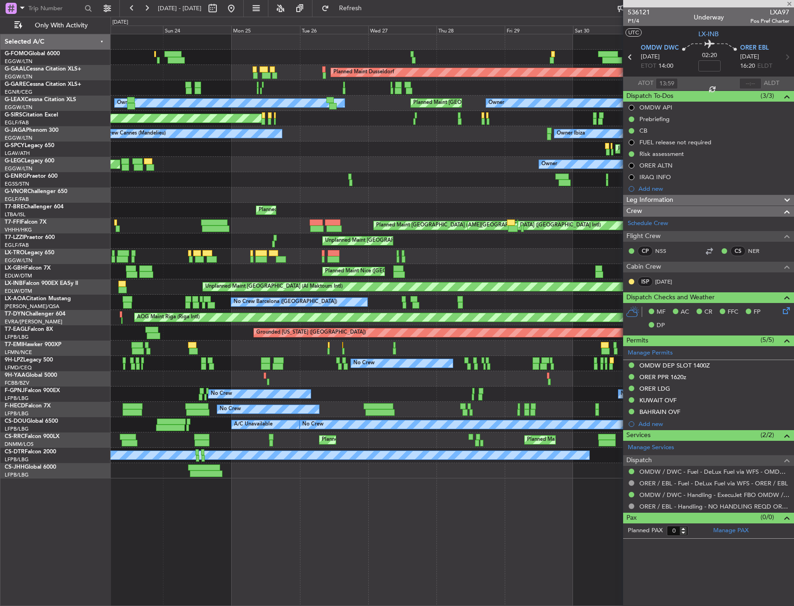
type input "+00:15"
type input "08:44"
type input "11:05"
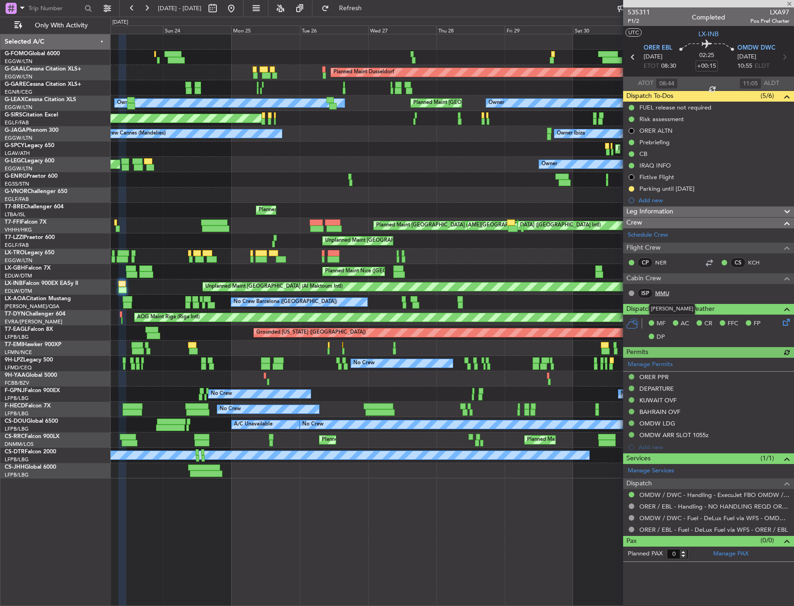
click at [665, 293] on link "MMU" at bounding box center [665, 293] width 21 height 8
click at [160, 195] on div at bounding box center [451, 194] width 683 height 15
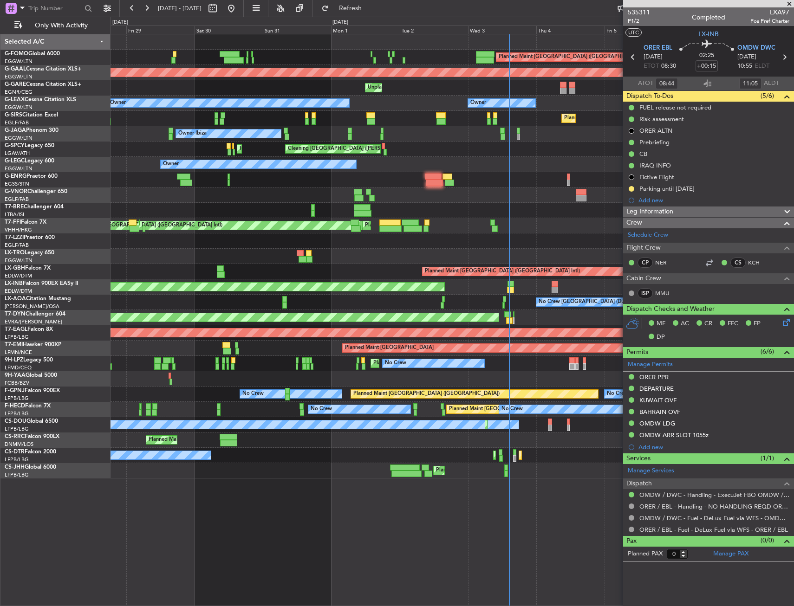
click at [258, 168] on div "Owner" at bounding box center [451, 164] width 683 height 15
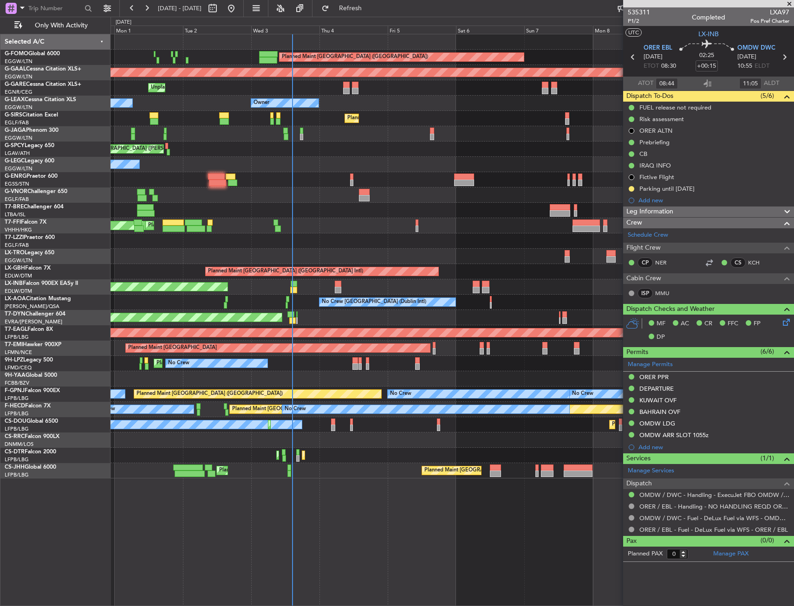
click at [239, 169] on div "Owner Owner" at bounding box center [451, 164] width 683 height 15
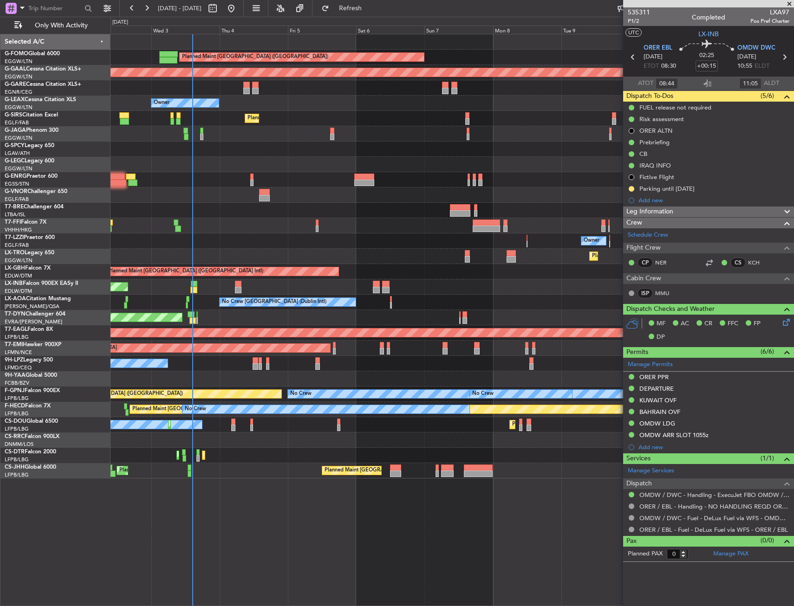
click at [234, 177] on div "Planned Maint [GEOGRAPHIC_DATA] ([GEOGRAPHIC_DATA]) Planned [GEOGRAPHIC_DATA] U…" at bounding box center [451, 256] width 683 height 444
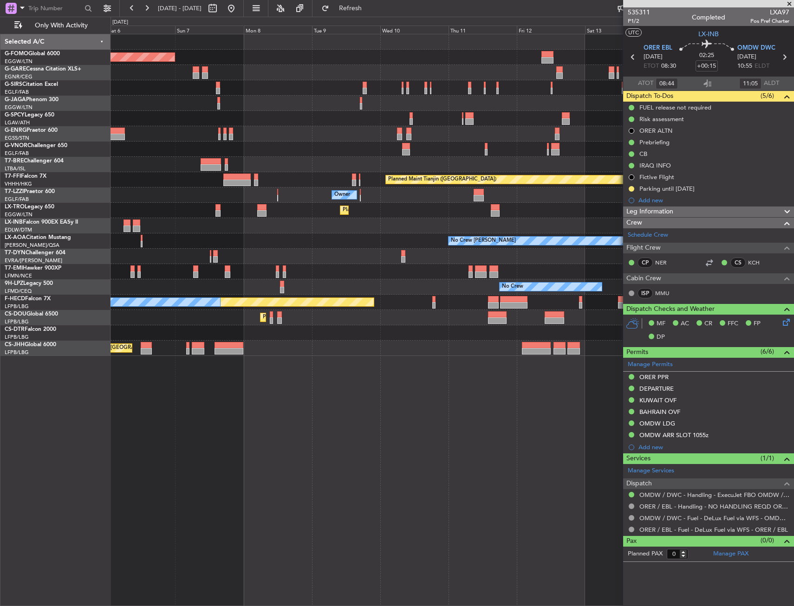
click at [162, 166] on div at bounding box center [451, 164] width 683 height 15
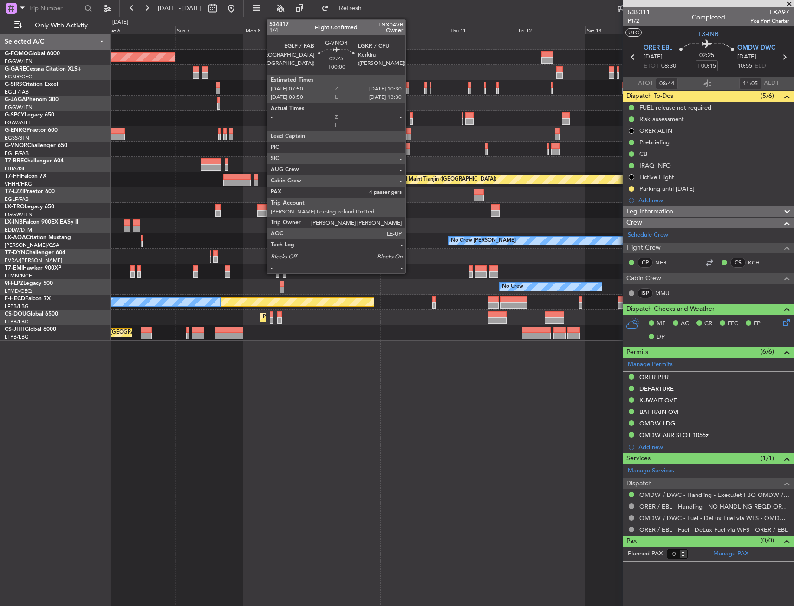
click at [409, 150] on div at bounding box center [406, 152] width 8 height 6
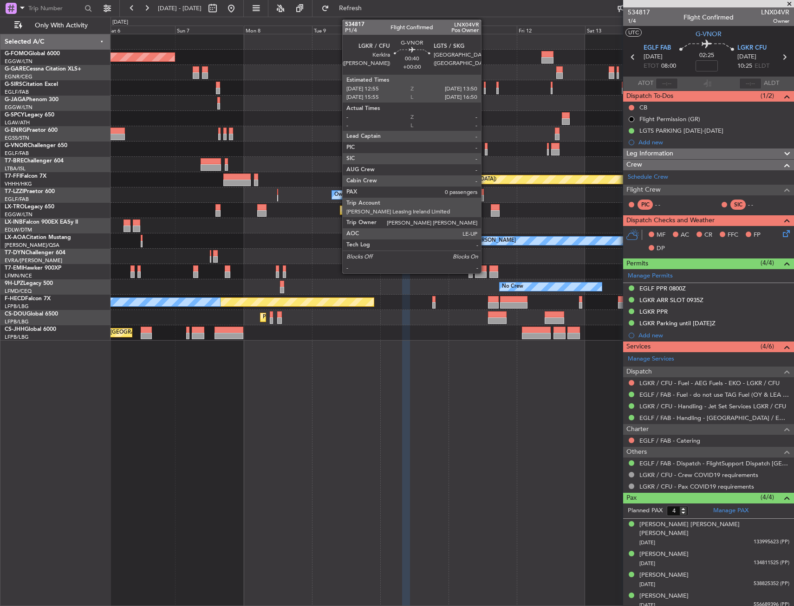
click at [485, 147] on div at bounding box center [485, 146] width 3 height 6
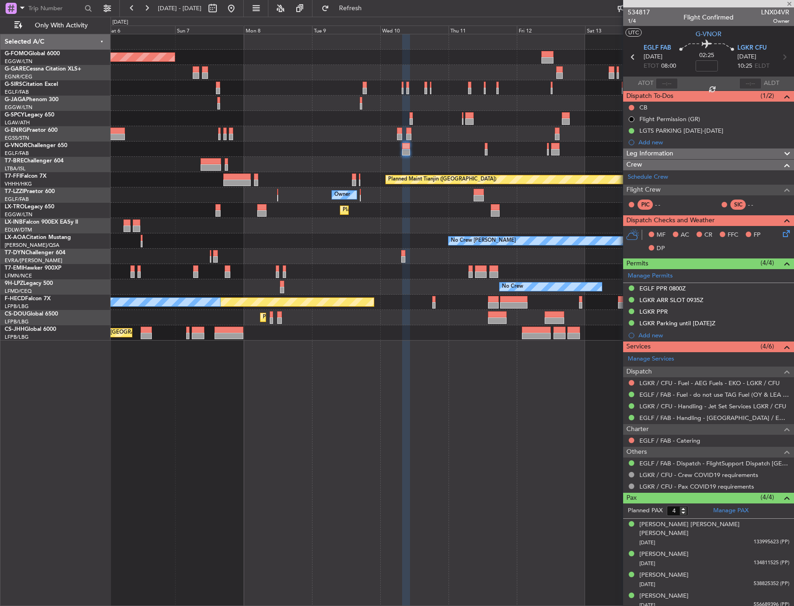
type input "0"
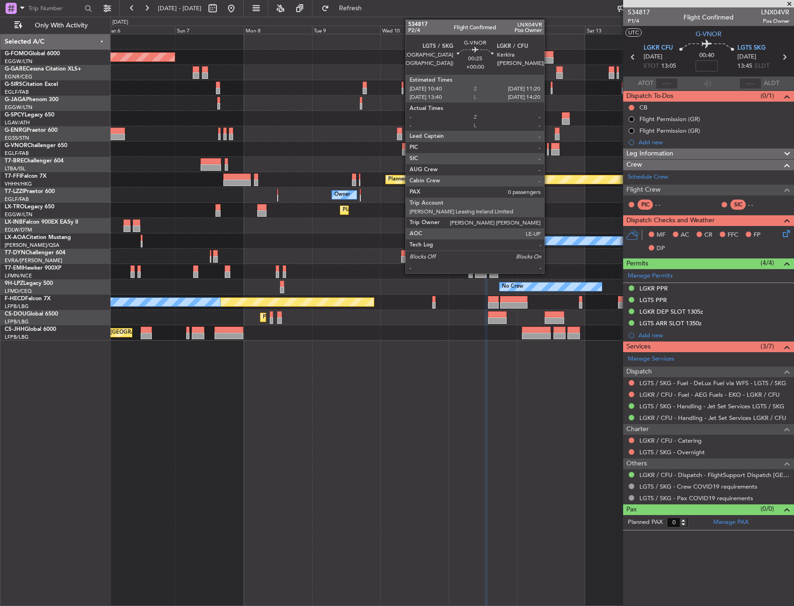
click at [548, 153] on div at bounding box center [548, 152] width 2 height 6
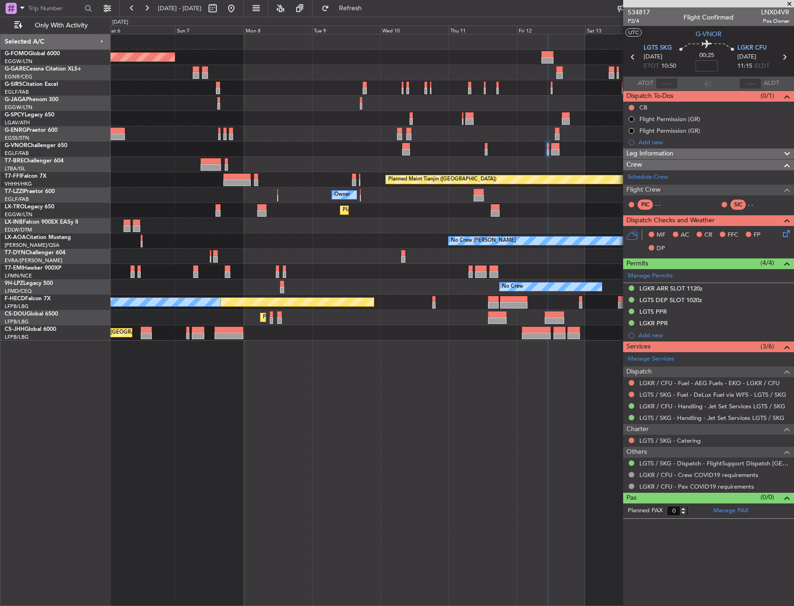
click at [370, 264] on div at bounding box center [451, 256] width 683 height 15
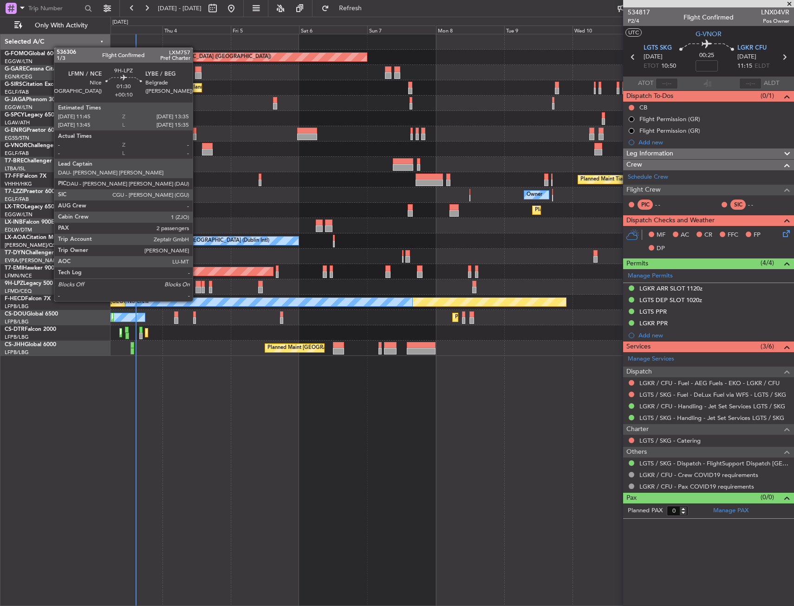
click at [197, 292] on div at bounding box center [198, 290] width 6 height 6
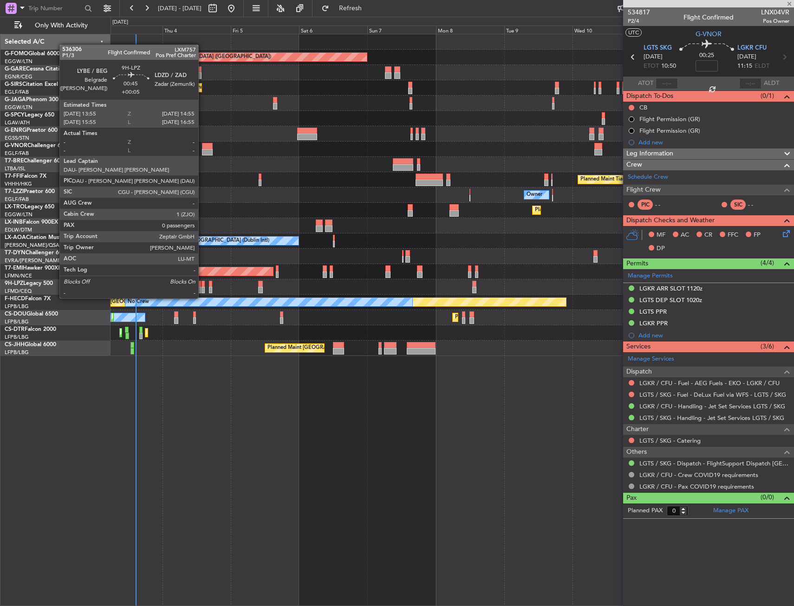
type input "+00:10"
type input "2"
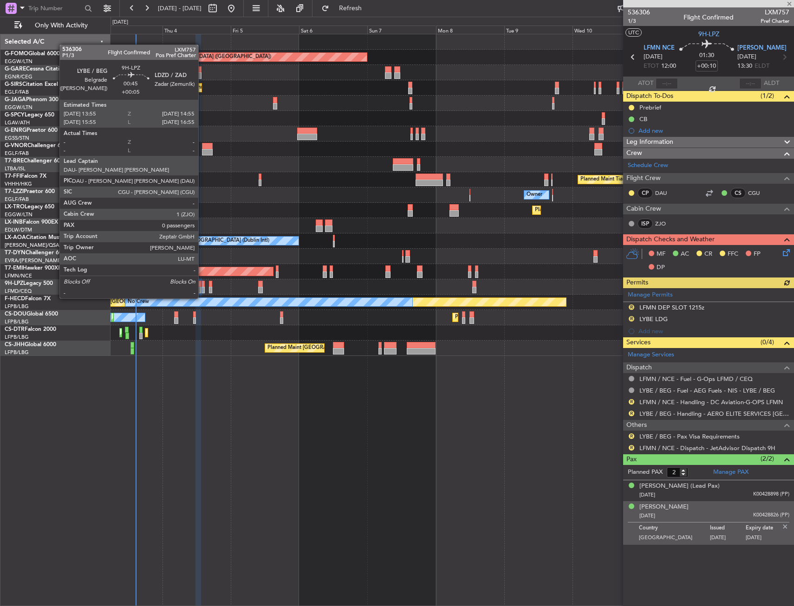
click at [202, 289] on div at bounding box center [202, 290] width 3 height 6
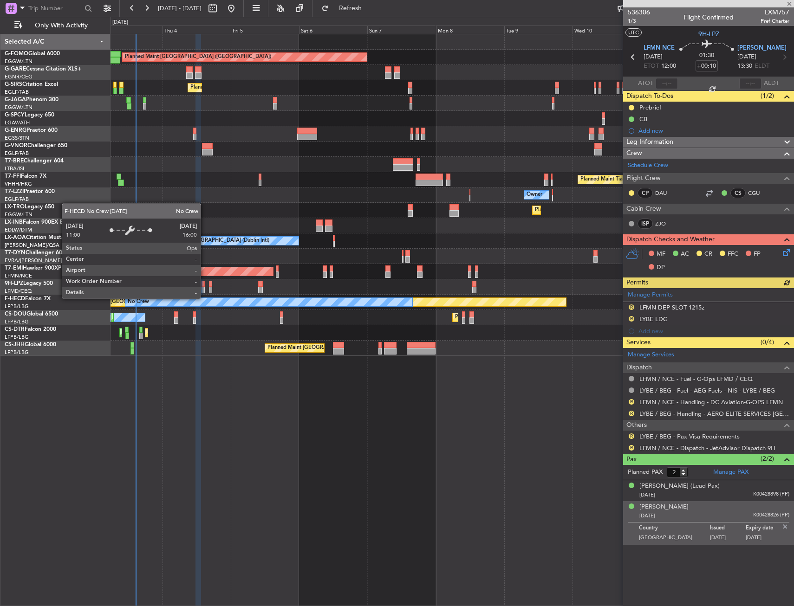
type input "+00:05"
type input "0"
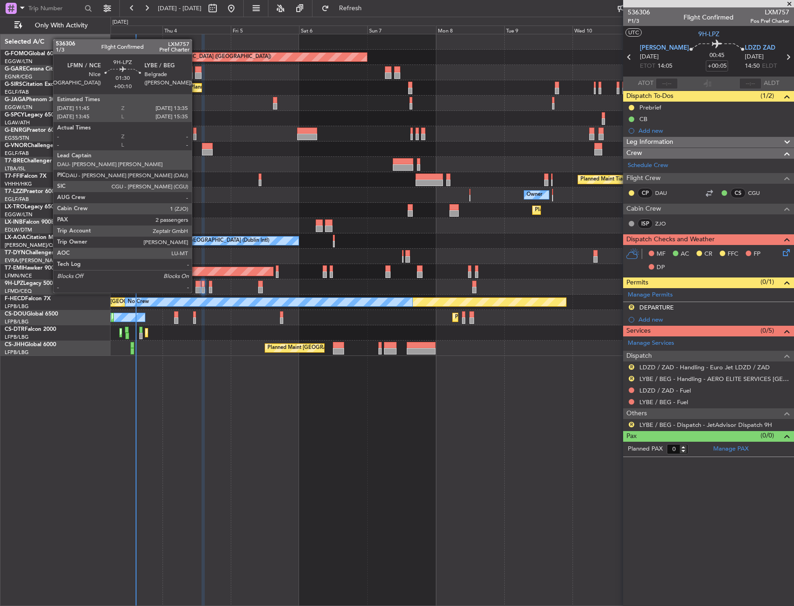
click at [196, 284] on div at bounding box center [198, 284] width 6 height 6
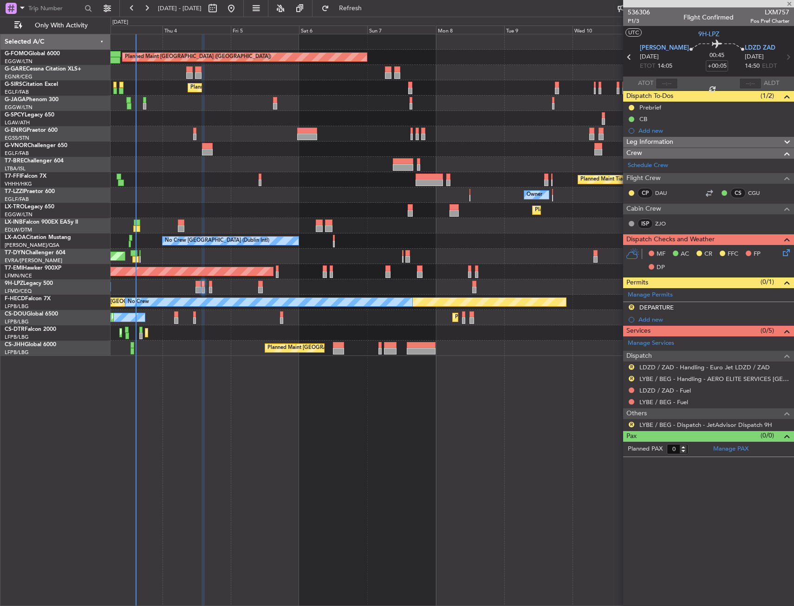
type input "+00:10"
type input "2"
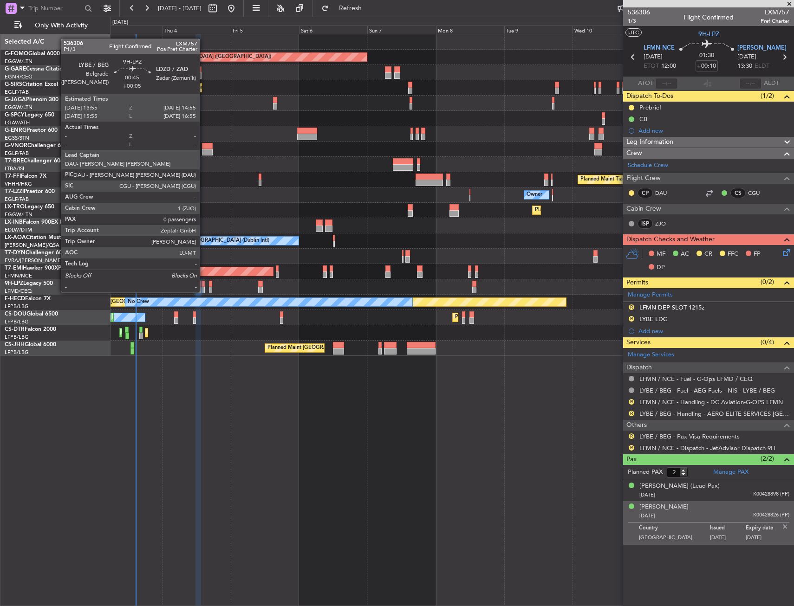
click at [204, 283] on div at bounding box center [202, 284] width 3 height 6
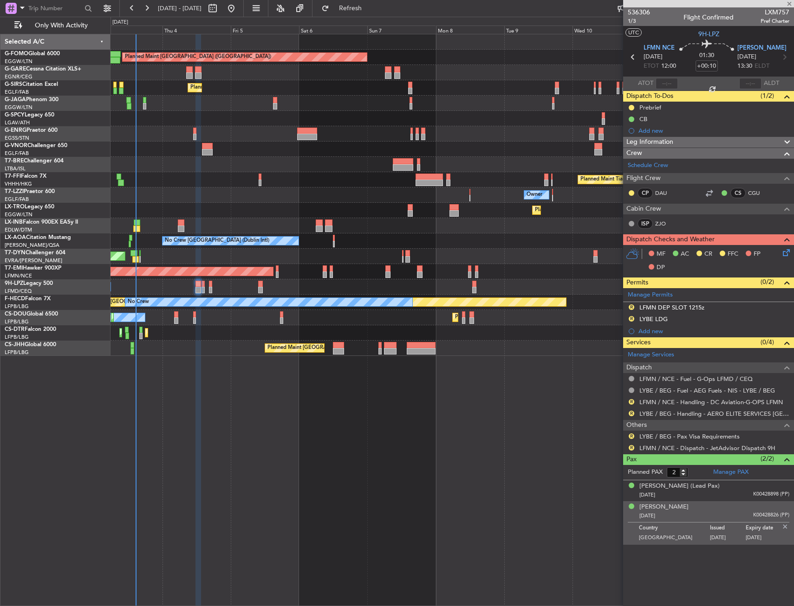
type input "+00:05"
type input "0"
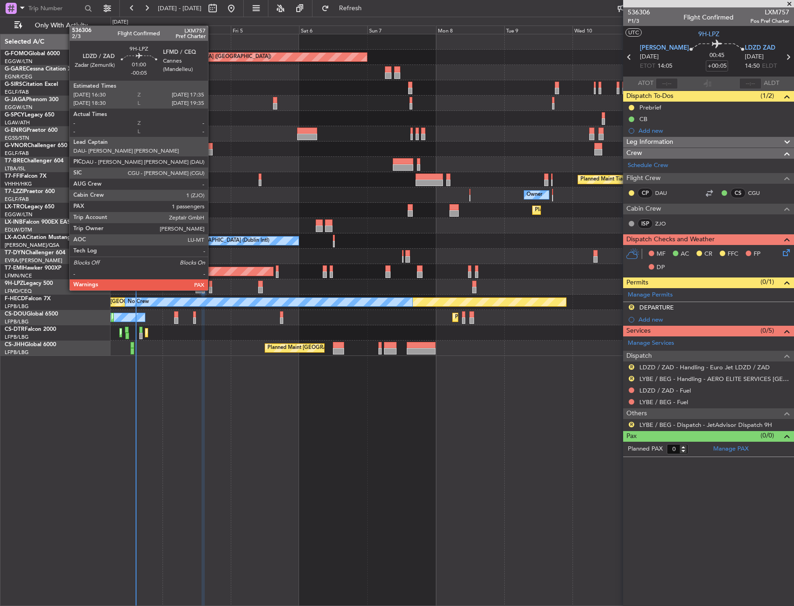
click at [210, 282] on div at bounding box center [210, 284] width 3 height 6
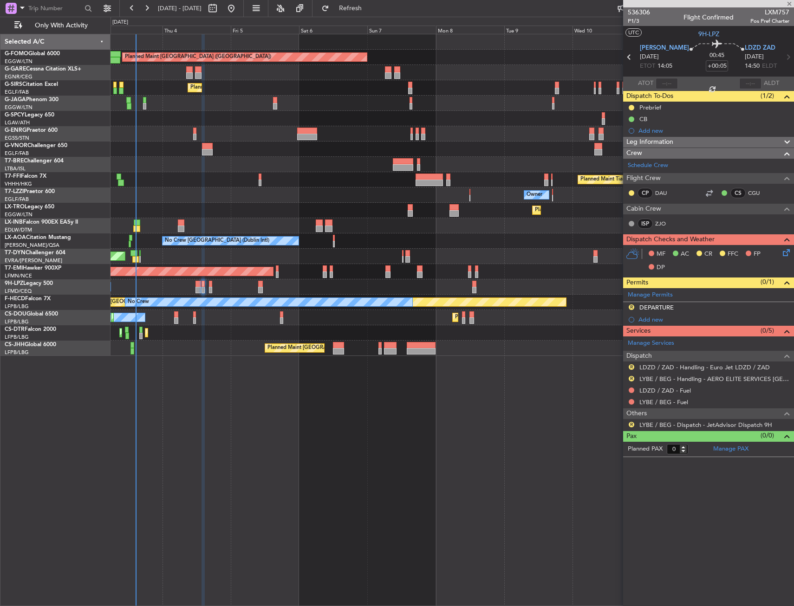
type input "-00:05"
type input "3"
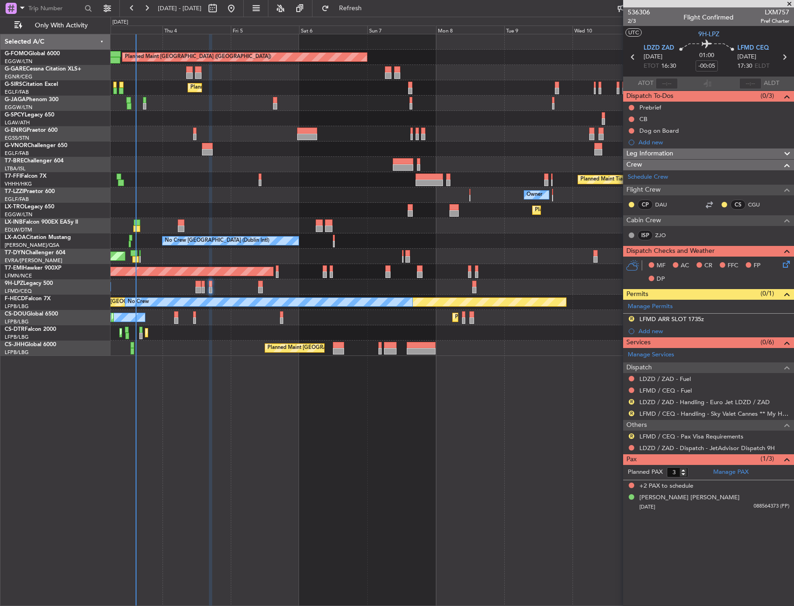
click at [300, 443] on div "Planned Maint [GEOGRAPHIC_DATA] ([GEOGRAPHIC_DATA]) Unplanned Maint [PERSON_NAM…" at bounding box center [451, 320] width 683 height 572
click at [0, 237] on html "03 Sep 2025 - 13 Sep 2025 Refresh Quick Links Only With Activity Planned Maint …" at bounding box center [397, 303] width 794 height 606
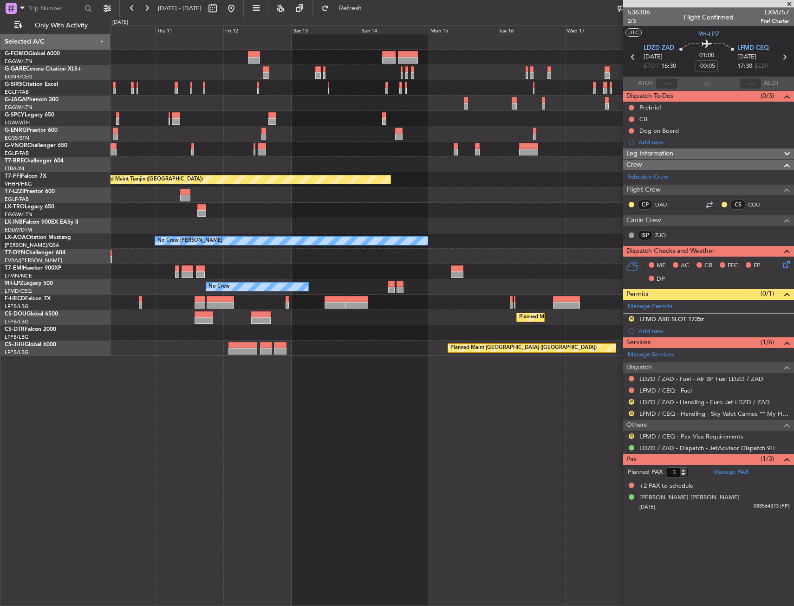
click at [398, 183] on div "Planned Maint Tianjin ([GEOGRAPHIC_DATA])" at bounding box center [451, 179] width 683 height 15
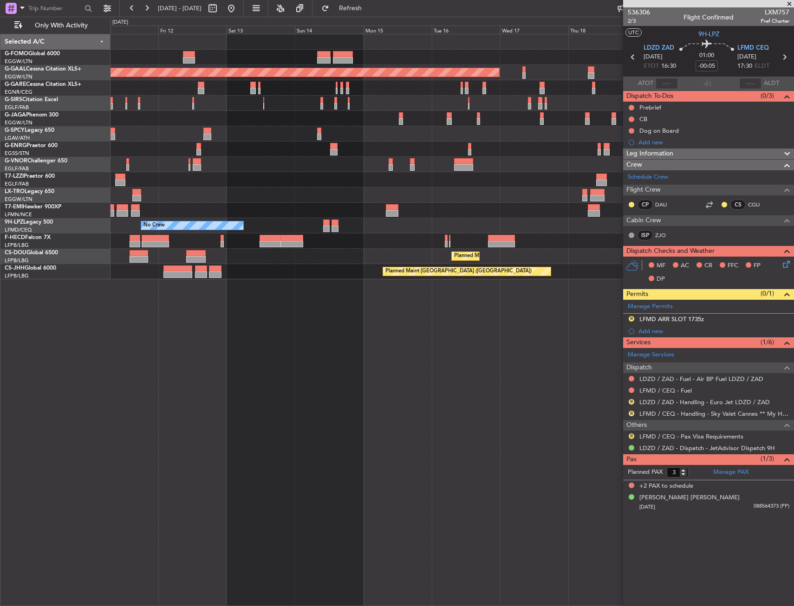
click at [646, 283] on fb-app "11 Sep 2025 - 21 Sep 2025 Refresh Quick Links Only With Activity Planned Maint …" at bounding box center [397, 306] width 794 height 599
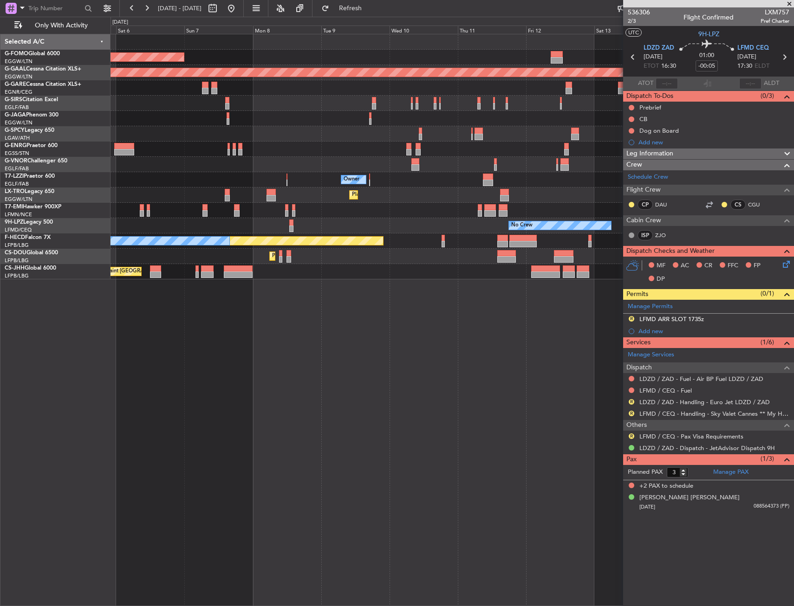
click at [680, 294] on fb-app "11 Sep 2025 - 21 Sep 2025 Refresh Quick Links Only With Activity Planned Maint …" at bounding box center [397, 306] width 794 height 599
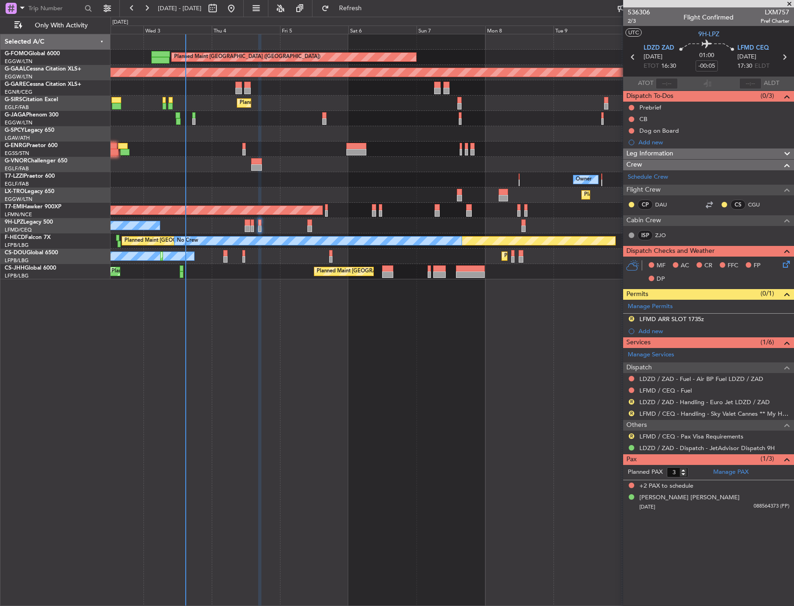
click at [450, 310] on div "Planned Maint London (Luton) Planned Maint Dusseldorf Unplanned Maint Chester P…" at bounding box center [451, 320] width 683 height 572
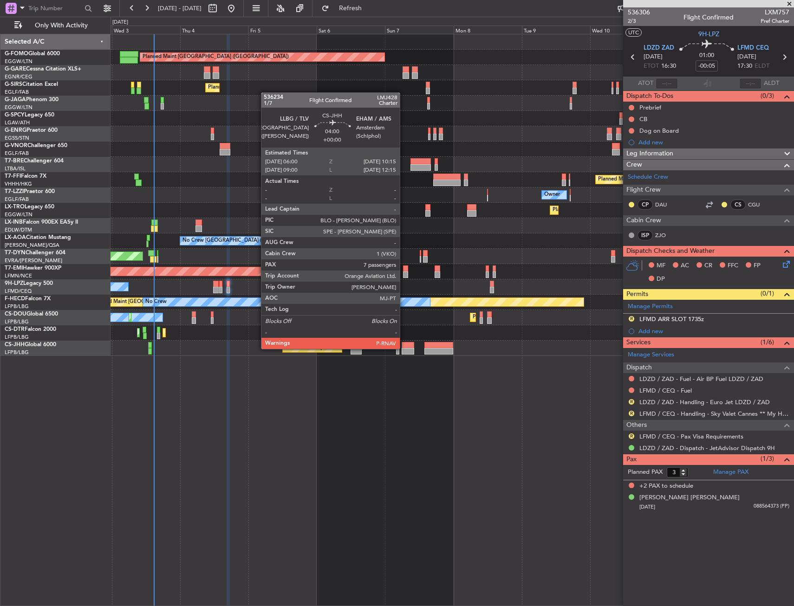
click at [404, 348] on div at bounding box center [407, 351] width 13 height 6
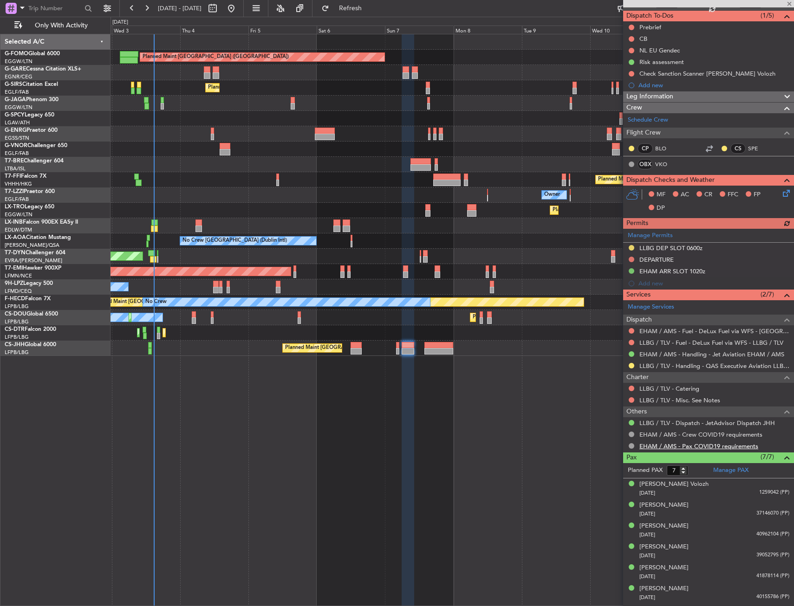
scroll to position [98, 0]
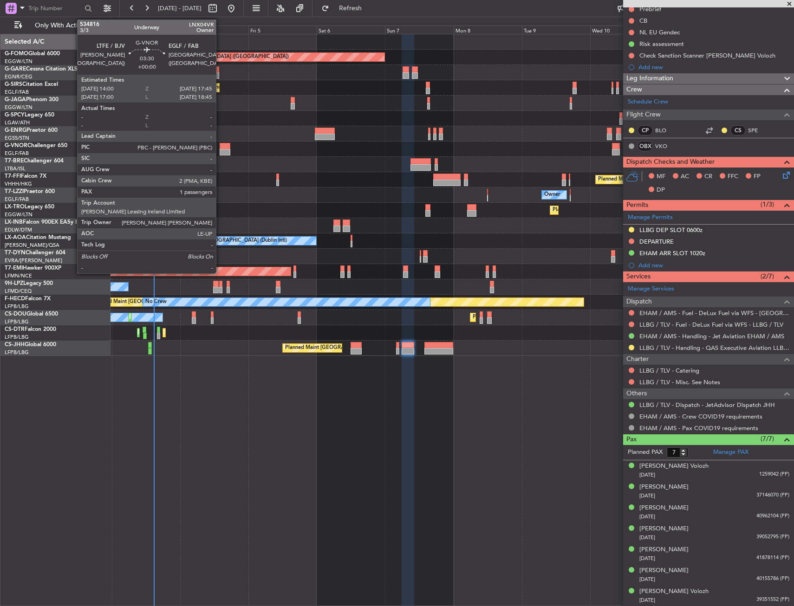
click at [220, 148] on div at bounding box center [225, 146] width 11 height 6
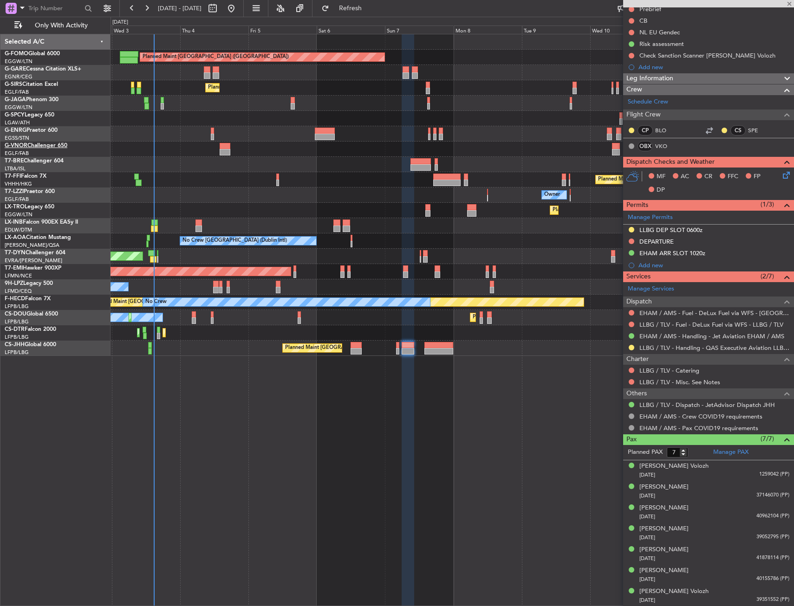
type input "1"
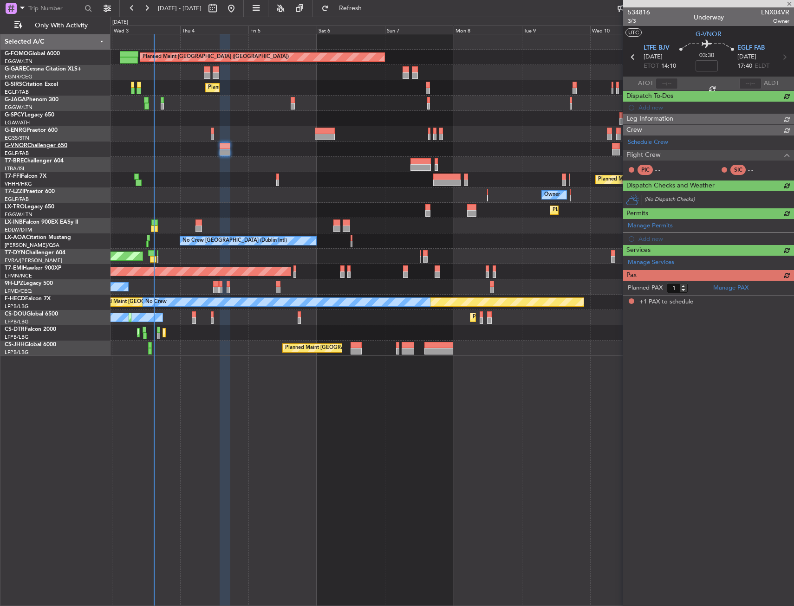
scroll to position [0, 0]
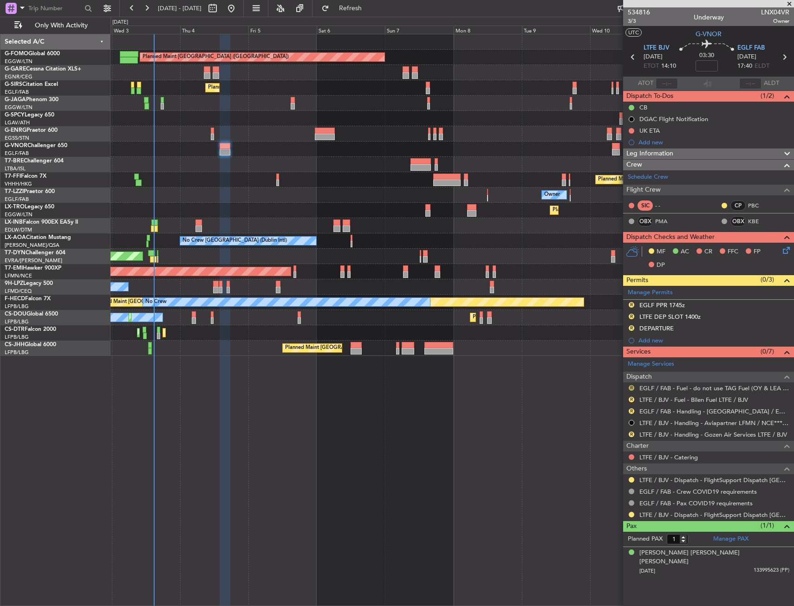
click at [632, 386] on button "R" at bounding box center [631, 388] width 6 height 6
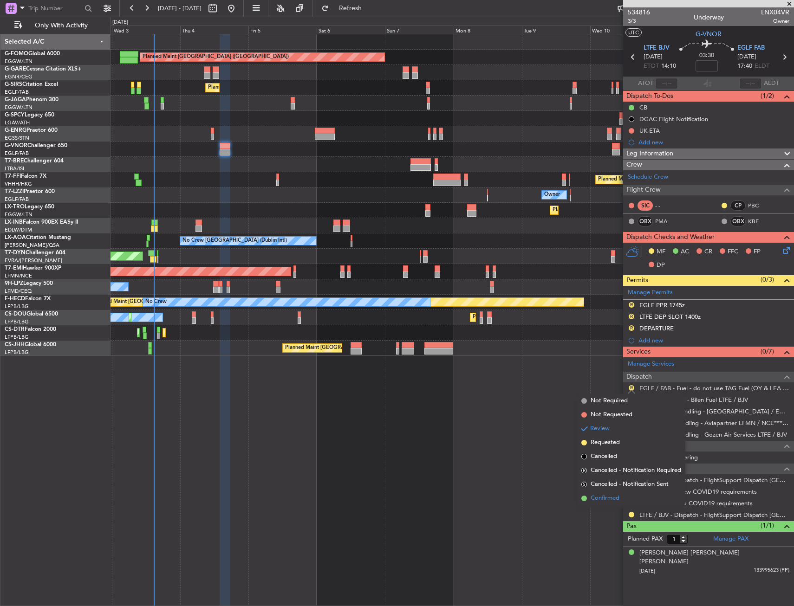
click at [602, 495] on span "Confirmed" at bounding box center [604, 498] width 29 height 9
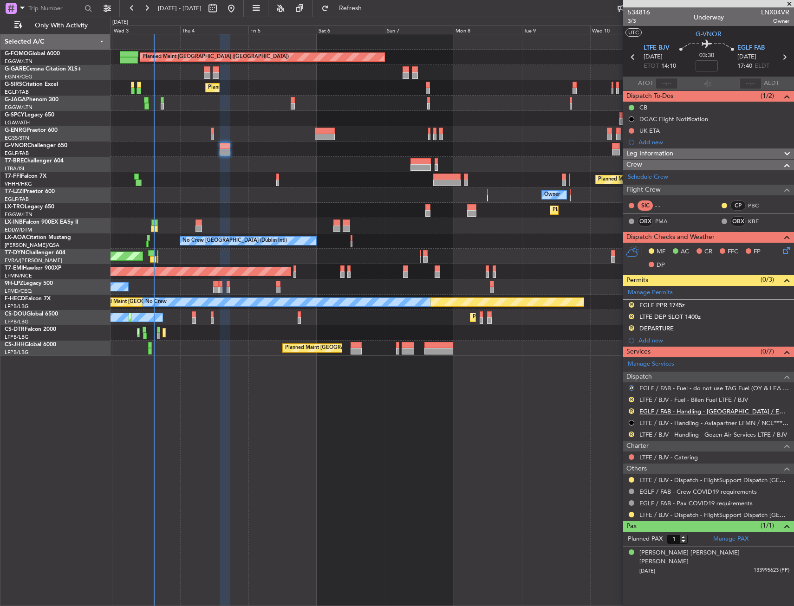
click at [661, 412] on link "EGLF / FAB - Handling - [GEOGRAPHIC_DATA] / EGLF / FAB" at bounding box center [714, 411] width 150 height 8
click at [630, 402] on mat-tooltip-component "Review" at bounding box center [630, 414] width 33 height 25
click at [631, 398] on button "R" at bounding box center [631, 400] width 6 height 6
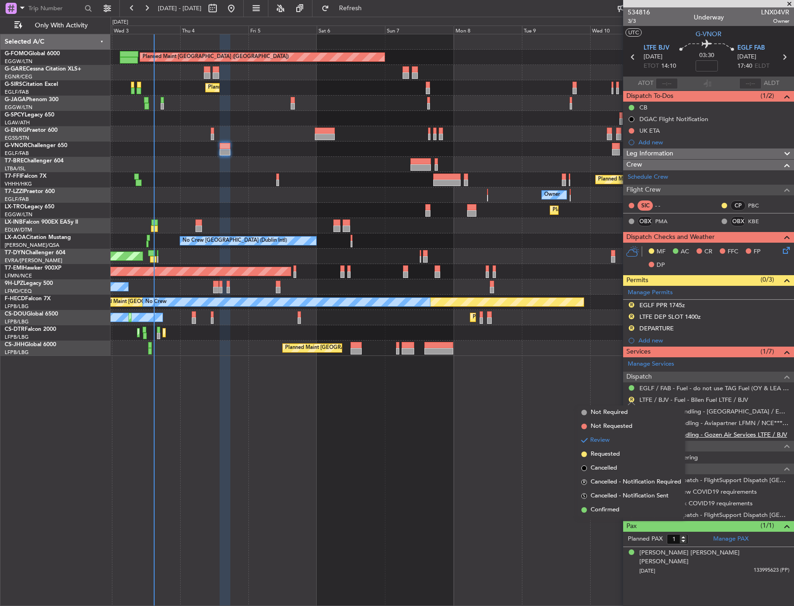
drag, startPoint x: 613, startPoint y: 510, endPoint x: 658, endPoint y: 437, distance: 85.5
click at [613, 510] on span "Confirmed" at bounding box center [604, 509] width 29 height 9
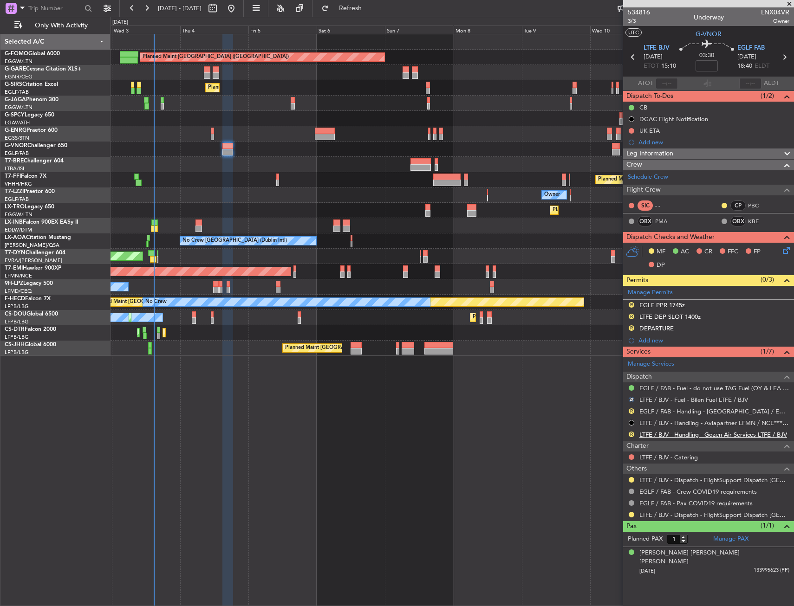
click at [683, 433] on link "LTFE / BJV - Handling - Gozen Air Services LTFE / BJV" at bounding box center [713, 435] width 148 height 8
click at [630, 480] on button at bounding box center [631, 480] width 6 height 6
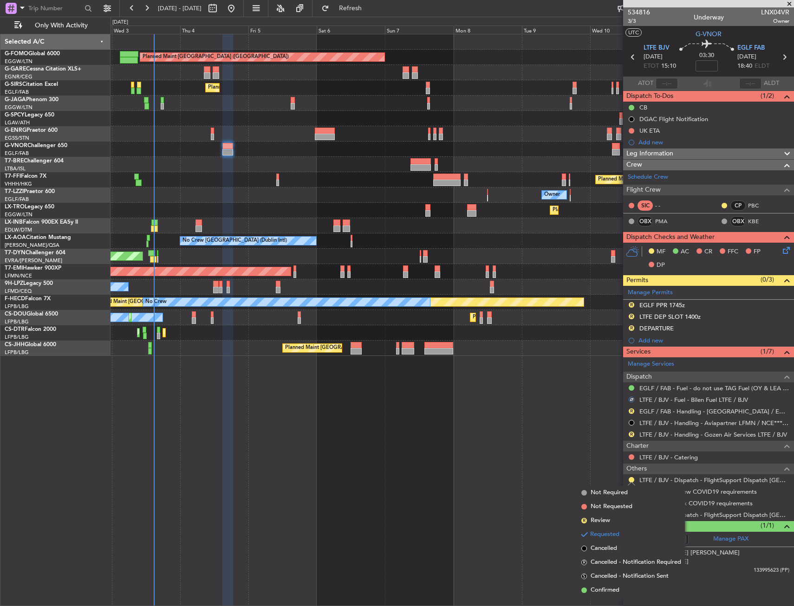
click at [606, 587] on span "Confirmed" at bounding box center [604, 590] width 29 height 9
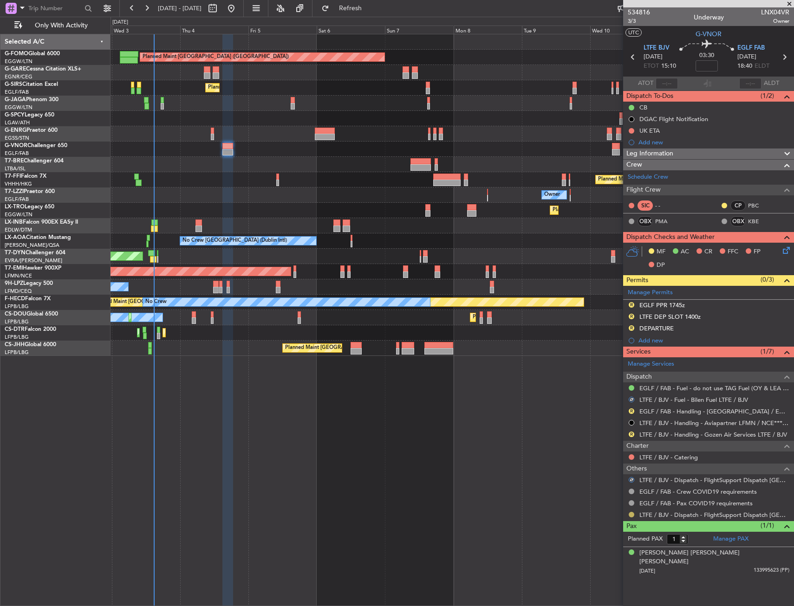
click at [630, 516] on button at bounding box center [631, 515] width 6 height 6
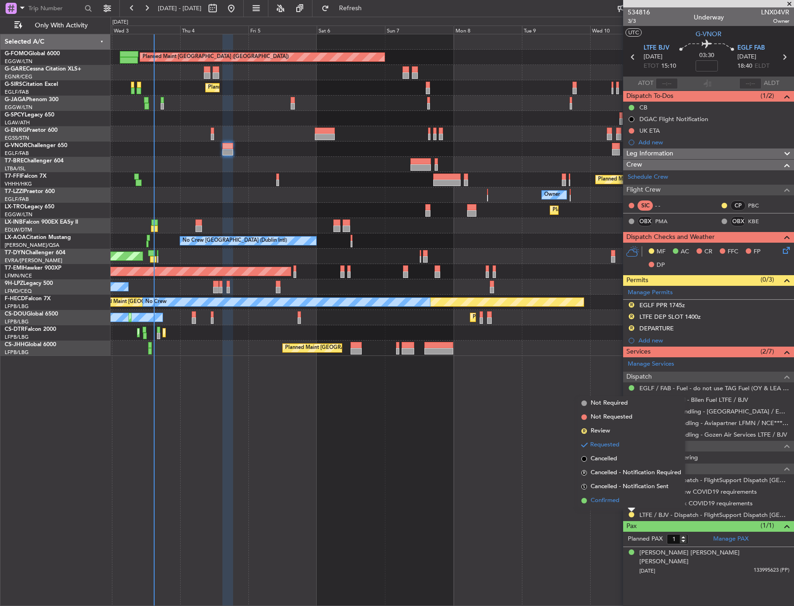
click at [621, 498] on li "Confirmed" at bounding box center [630, 501] width 107 height 14
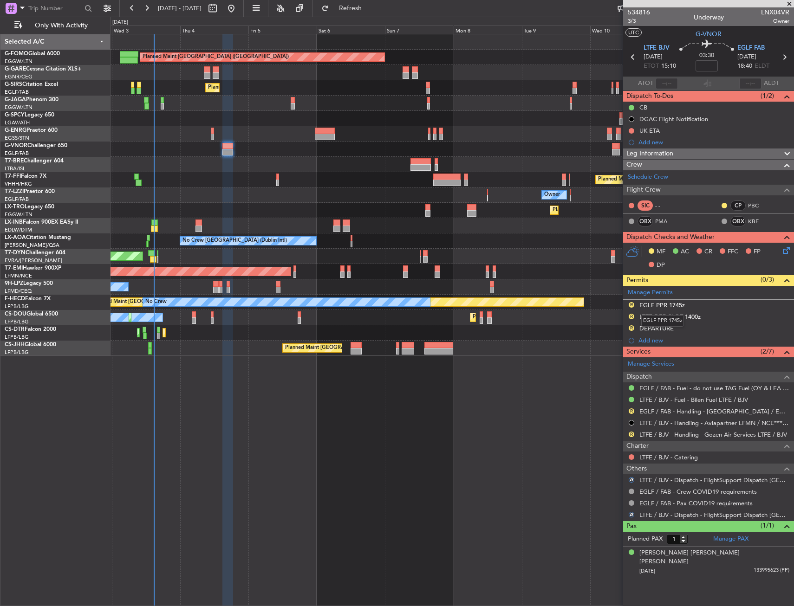
click at [666, 306] on div "EGLF PPR 1745z" at bounding box center [661, 305] width 45 height 8
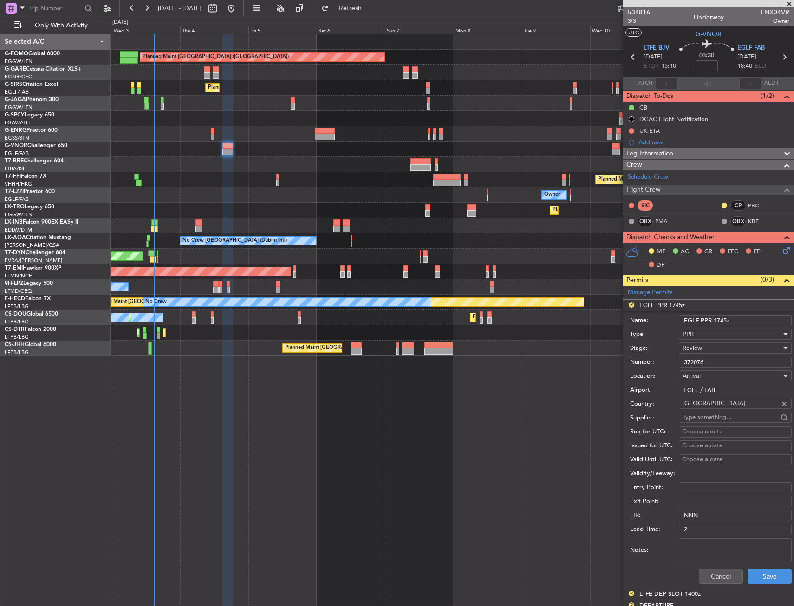
drag, startPoint x: 716, startPoint y: 321, endPoint x: 728, endPoint y: 321, distance: 12.5
click at [728, 321] on input "EGLF PPR 1745z" at bounding box center [734, 320] width 113 height 11
type input "EGLF PPR 1840z"
click at [708, 351] on div "Review" at bounding box center [731, 348] width 99 height 14
click at [699, 411] on span "Requested" at bounding box center [731, 409] width 97 height 14
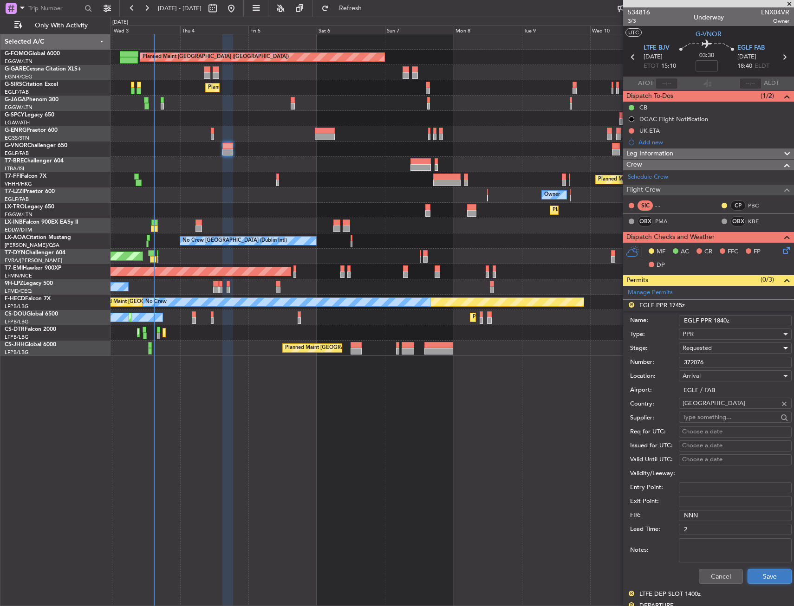
click at [759, 570] on button "Save" at bounding box center [769, 576] width 44 height 15
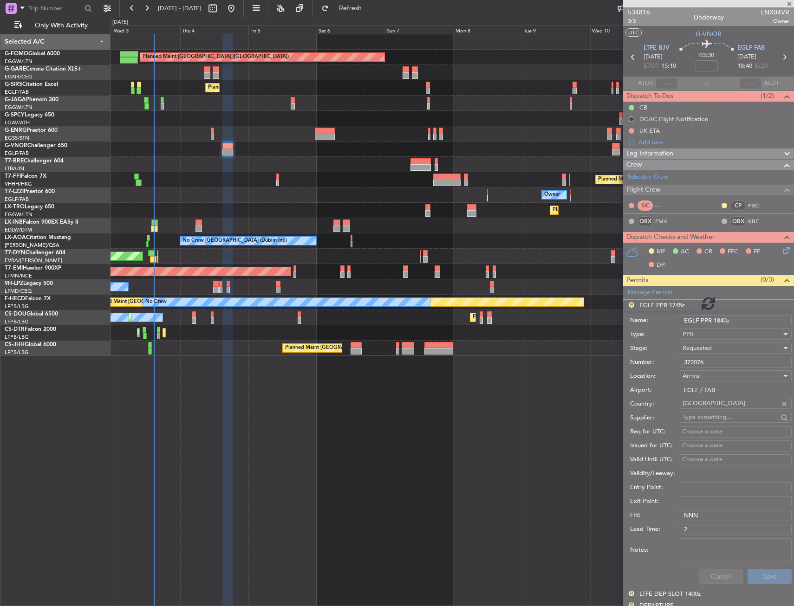
click at [483, 489] on div "Planned Maint London (Luton) Unplanned Maint Chester Planned Maint London (Farn…" at bounding box center [451, 320] width 683 height 572
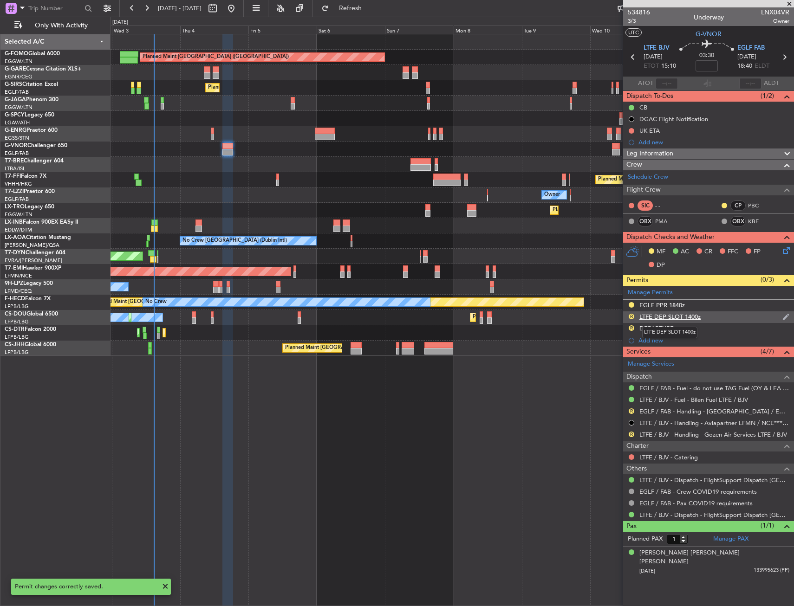
click at [665, 318] on div "LTFE DEP SLOT 1400z" at bounding box center [669, 317] width 61 height 8
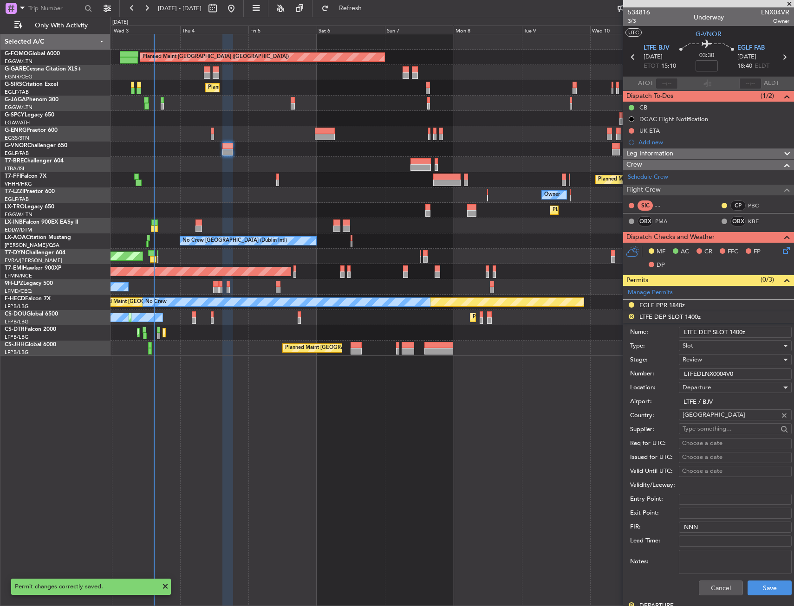
click at [736, 330] on input "LTFE DEP SLOT 1400z" at bounding box center [734, 332] width 113 height 11
type input "LTFE DEP SLOT 1500z"
click at [727, 355] on div "Review" at bounding box center [731, 360] width 99 height 14
drag, startPoint x: 719, startPoint y: 413, endPoint x: 718, endPoint y: 420, distance: 7.5
click at [718, 420] on div "Denied Not Requested Review Requested Received OK Cancelled Cancelled - Notific…" at bounding box center [731, 426] width 113 height 111
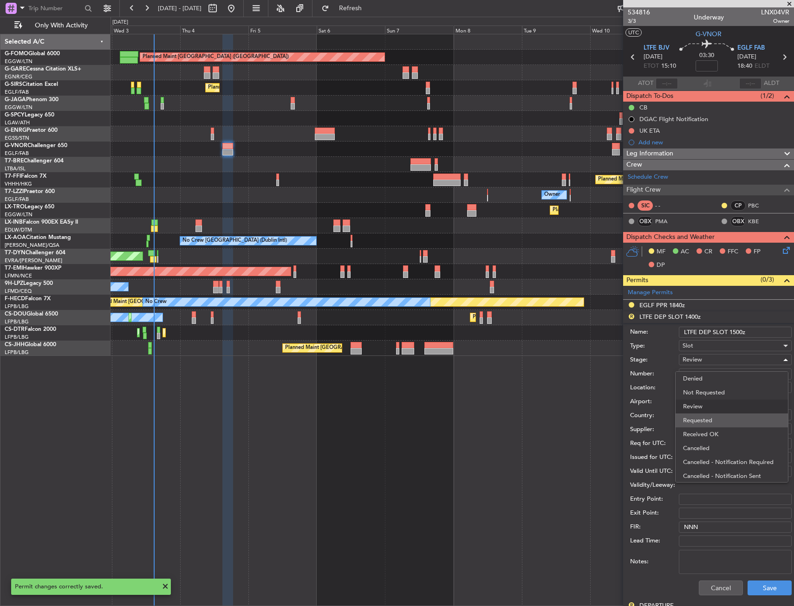
click at [718, 420] on span "Requested" at bounding box center [731, 420] width 97 height 14
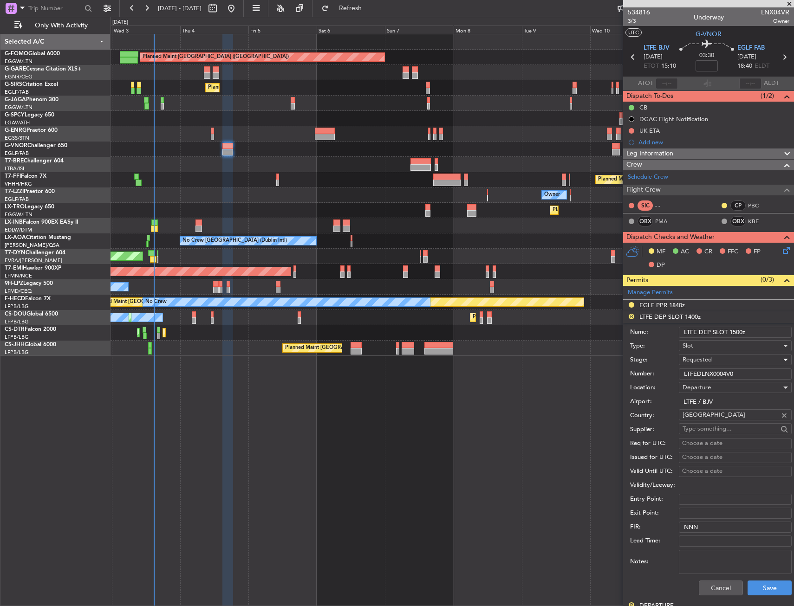
click at [762, 597] on div "Cancel Save" at bounding box center [710, 588] width 161 height 24
click at [760, 591] on button "Save" at bounding box center [769, 588] width 44 height 15
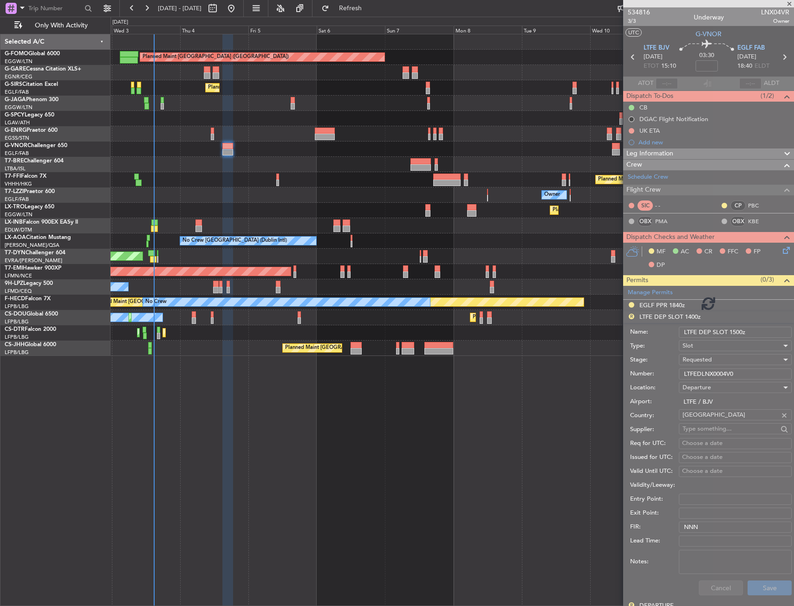
click at [537, 452] on div "Planned Maint London (Luton) Unplanned Maint Chester Planned Maint London (Farn…" at bounding box center [451, 320] width 683 height 572
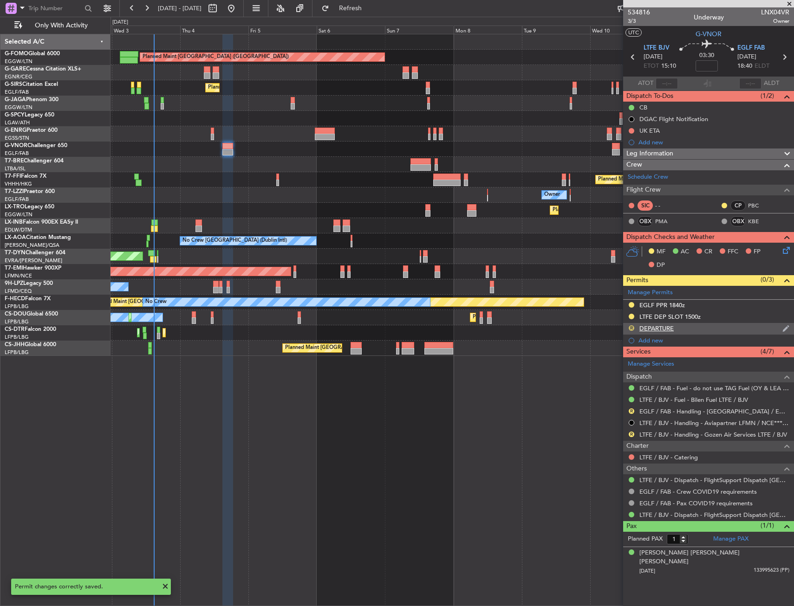
click at [631, 329] on button "R" at bounding box center [631, 328] width 6 height 6
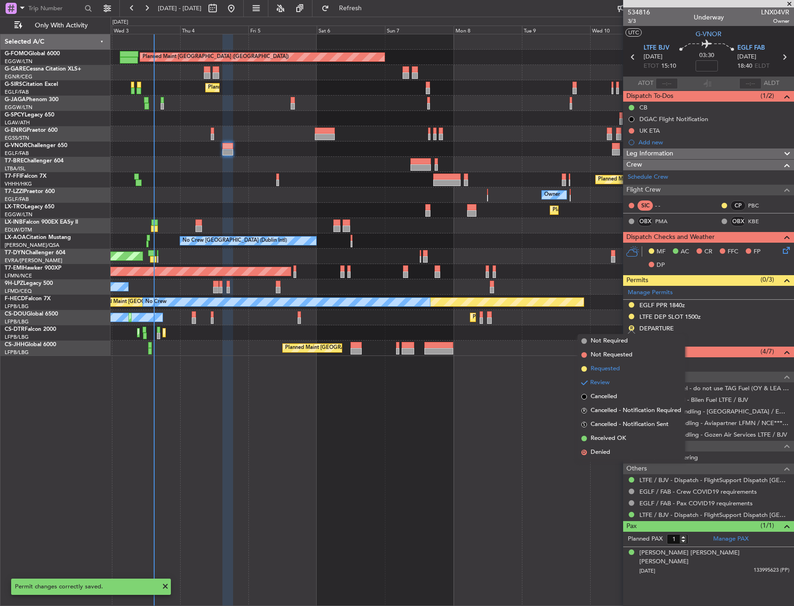
click at [611, 369] on span "Requested" at bounding box center [604, 368] width 29 height 9
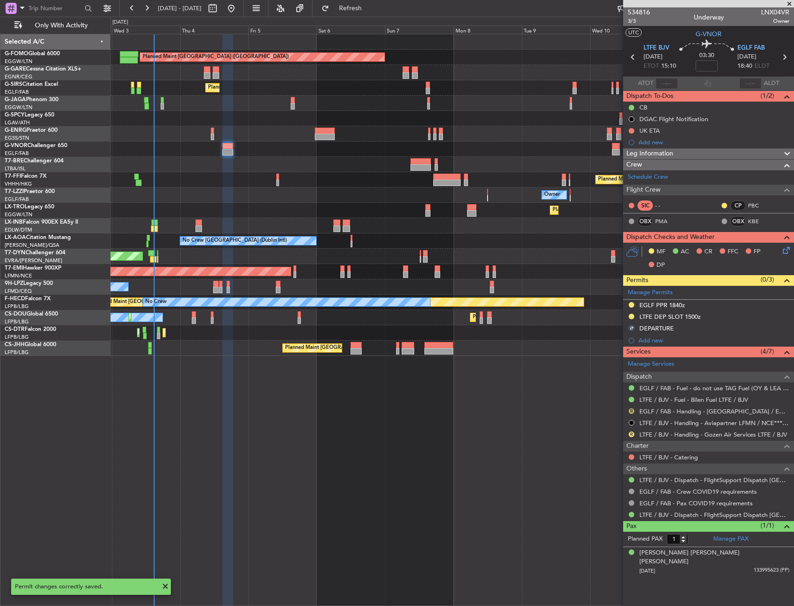
click at [631, 411] on button "R" at bounding box center [631, 411] width 6 height 6
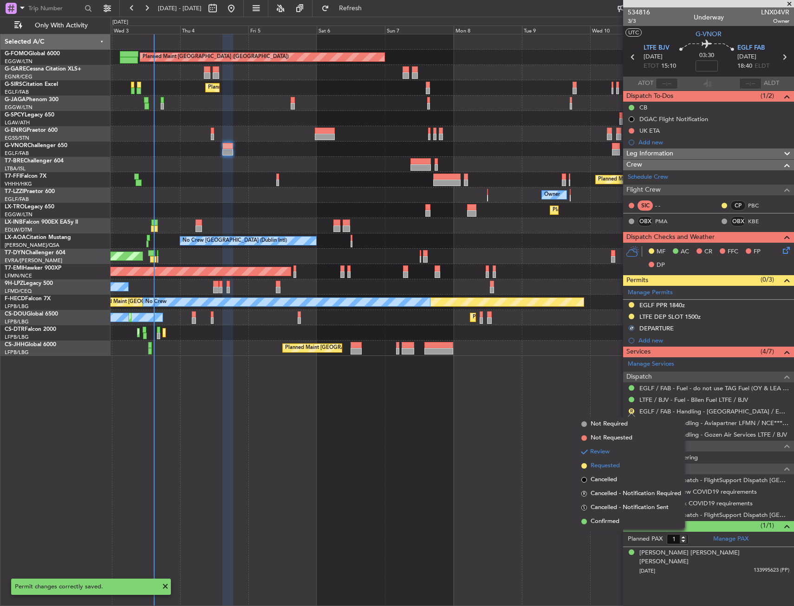
click at [612, 467] on span "Requested" at bounding box center [604, 465] width 29 height 9
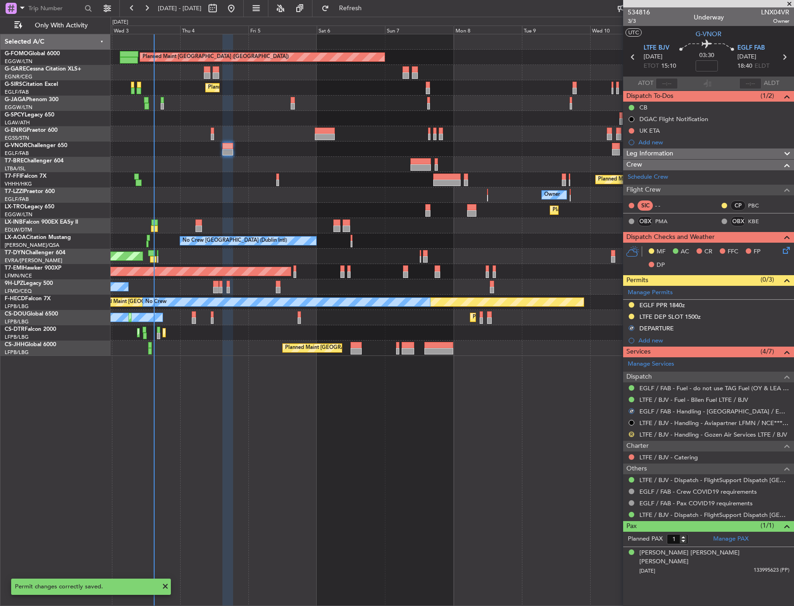
click at [630, 434] on button "R" at bounding box center [631, 435] width 6 height 6
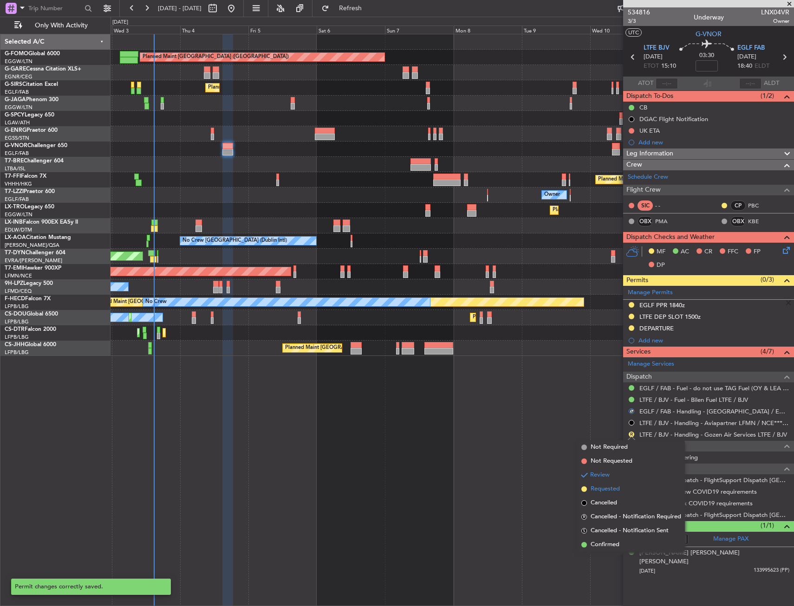
click at [610, 486] on span "Requested" at bounding box center [604, 488] width 29 height 9
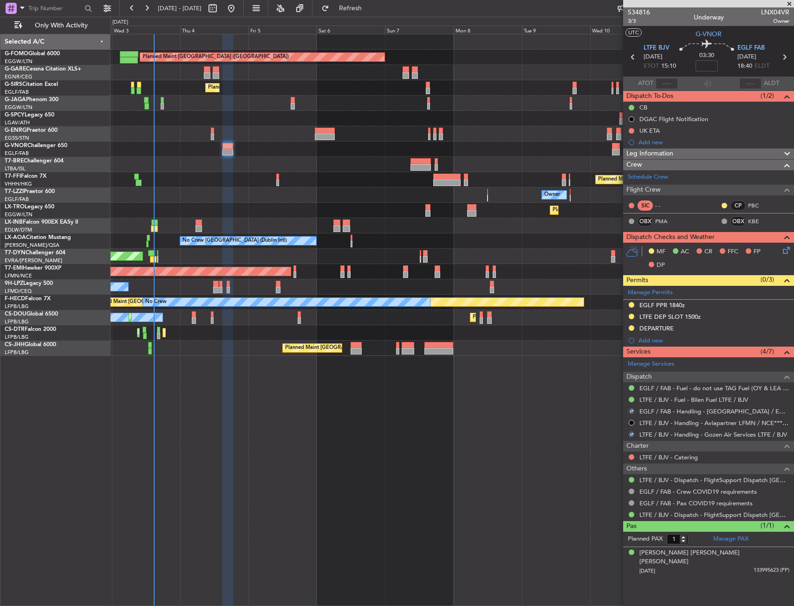
click at [787, 251] on icon at bounding box center [784, 248] width 7 height 7
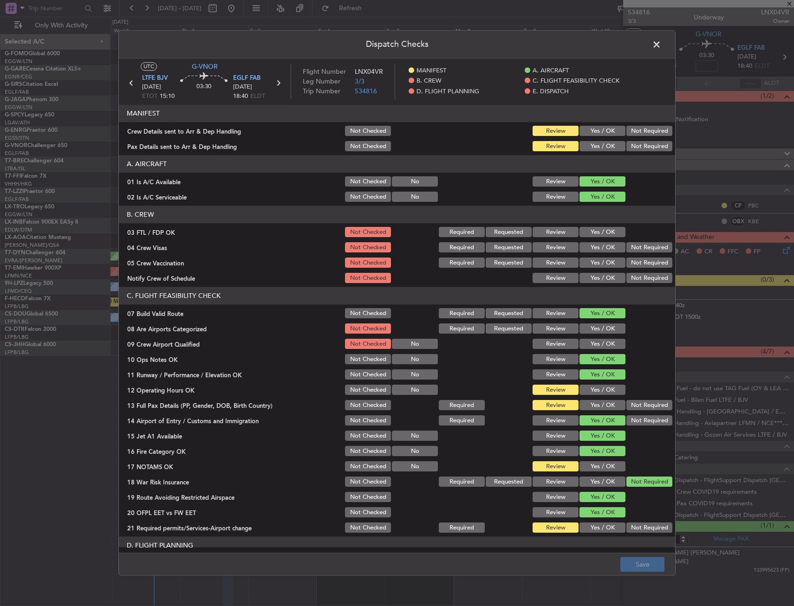
click at [607, 134] on button "Yes / OK" at bounding box center [602, 131] width 46 height 10
click at [600, 142] on button "Yes / OK" at bounding box center [602, 147] width 46 height 10
click at [241, 122] on header "MANIFEST" at bounding box center [397, 114] width 556 height 18
click at [222, 133] on div "Crew Details sent to Arr & Dep Handling" at bounding box center [231, 131] width 225 height 9
click at [177, 147] on div "Pax Details sent to Arr & Dep Handling" at bounding box center [231, 146] width 225 height 9
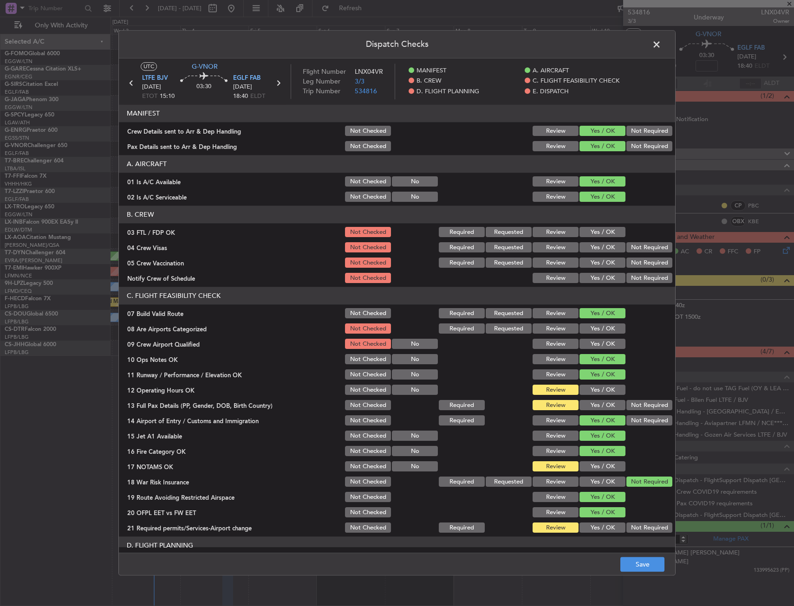
drag, startPoint x: 591, startPoint y: 386, endPoint x: 590, endPoint y: 396, distance: 10.2
click at [590, 386] on button "Yes / OK" at bounding box center [602, 390] width 46 height 10
click at [588, 405] on button "Yes / OK" at bounding box center [602, 405] width 46 height 10
click at [588, 411] on div "Yes / OK" at bounding box center [601, 405] width 47 height 13
drag, startPoint x: 583, startPoint y: 475, endPoint x: 587, endPoint y: 481, distance: 7.1
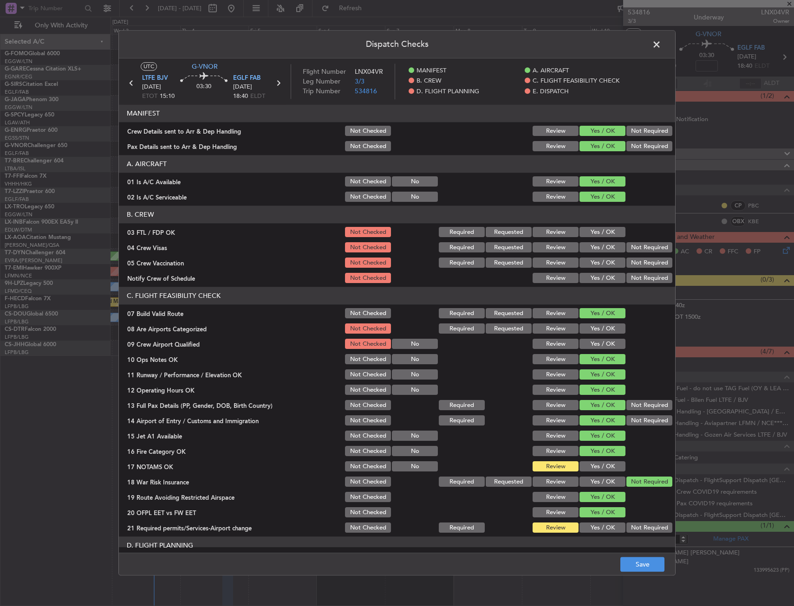
click at [583, 474] on section "C. FLIGHT FEASIBILITY CHECK 07 Build Valid Route Not Checked Required Requested…" at bounding box center [397, 410] width 556 height 247
click at [588, 468] on button "Yes / OK" at bounding box center [602, 467] width 46 height 10
click at [592, 520] on section "C. FLIGHT FEASIBILITY CHECK 07 Build Valid Route Not Checked Required Requested…" at bounding box center [397, 410] width 556 height 247
click at [594, 527] on button "Yes / OK" at bounding box center [602, 528] width 46 height 10
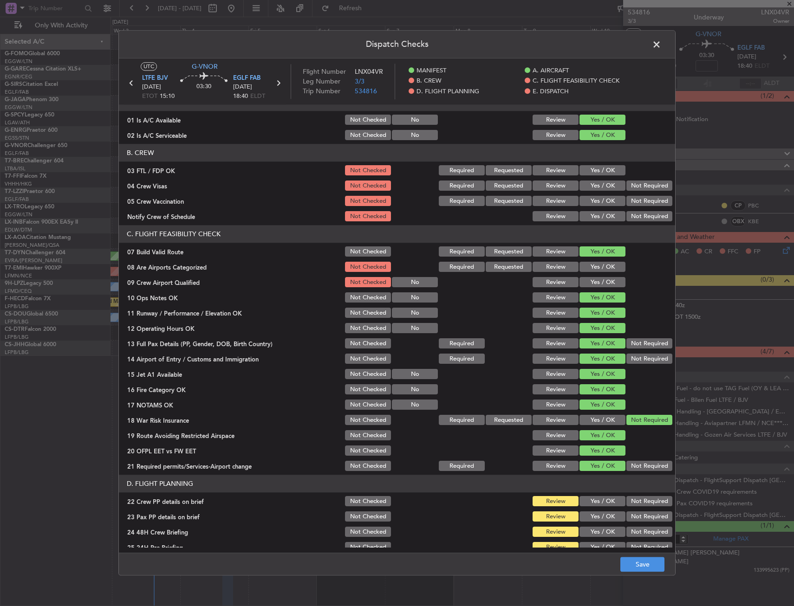
scroll to position [186, 0]
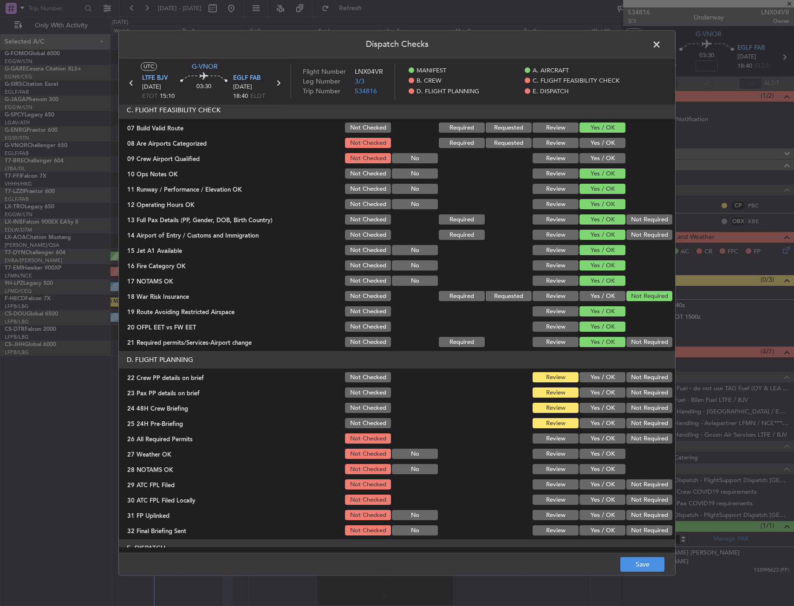
click at [590, 380] on button "Yes / OK" at bounding box center [602, 378] width 46 height 10
click at [586, 394] on button "Yes / OK" at bounding box center [602, 393] width 46 height 10
click at [587, 405] on div "Yes / OK" at bounding box center [601, 408] width 47 height 13
click at [587, 410] on button "Yes / OK" at bounding box center [602, 408] width 46 height 10
click at [631, 426] on button "Not Required" at bounding box center [649, 424] width 46 height 10
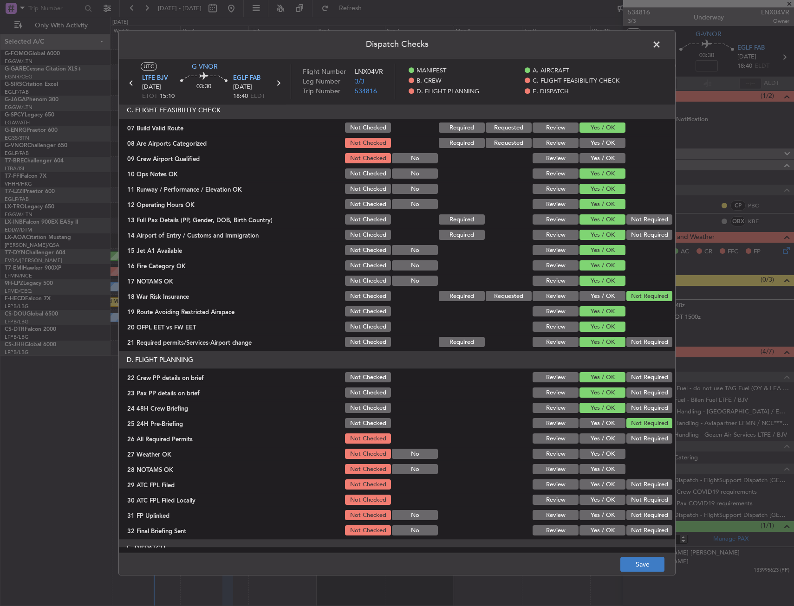
drag, startPoint x: 635, startPoint y: 543, endPoint x: 641, endPoint y: 560, distance: 17.8
click at [635, 544] on header "E. DISPATCH" at bounding box center [397, 549] width 556 height 18
click at [640, 561] on button "Save" at bounding box center [642, 564] width 44 height 15
click at [661, 51] on span at bounding box center [661, 47] width 0 height 19
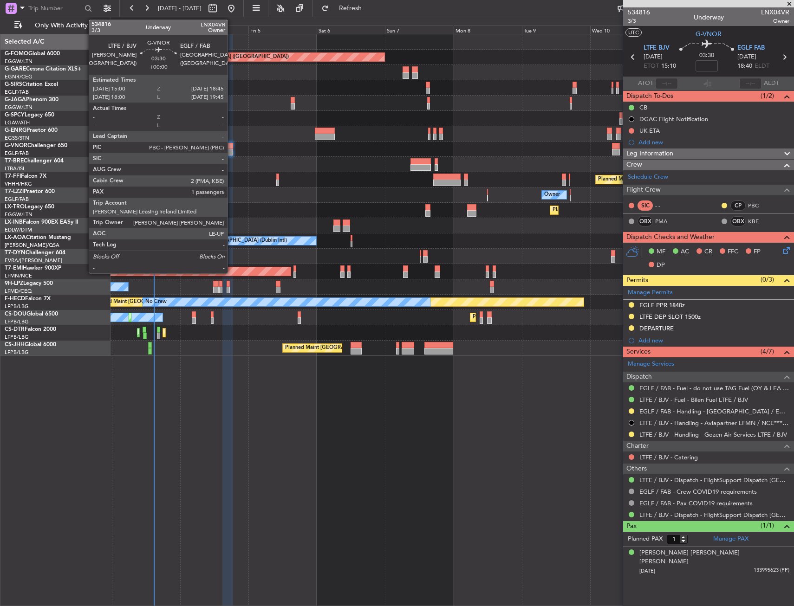
click at [230, 149] on div at bounding box center [227, 146] width 11 height 6
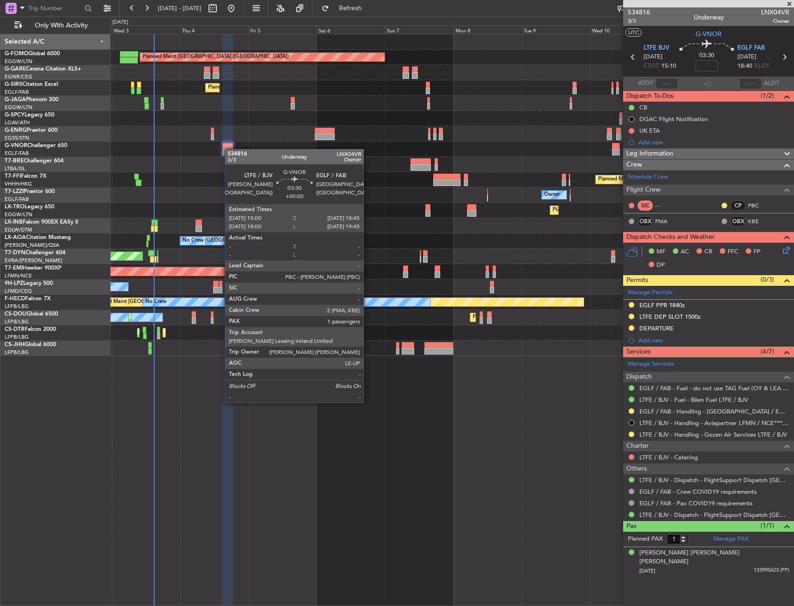
click at [229, 149] on div at bounding box center [451, 149] width 683 height 15
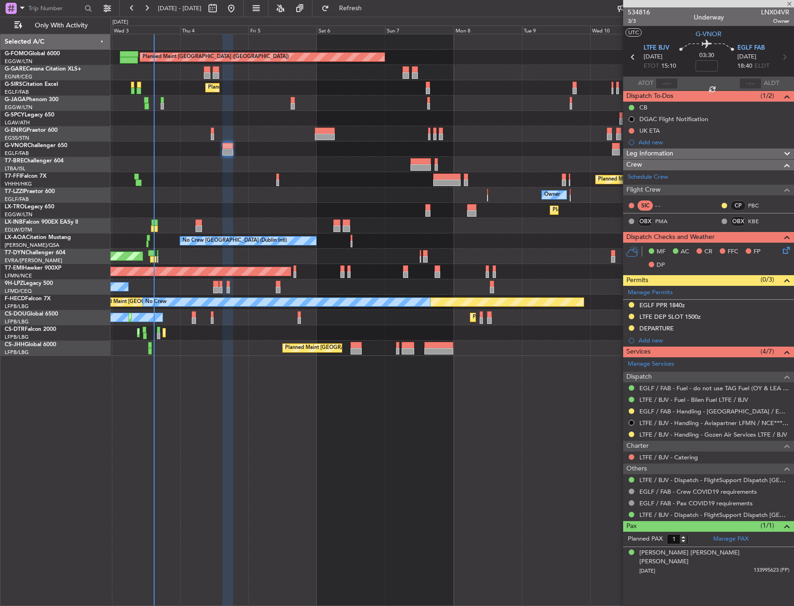
click at [229, 149] on div at bounding box center [227, 152] width 11 height 6
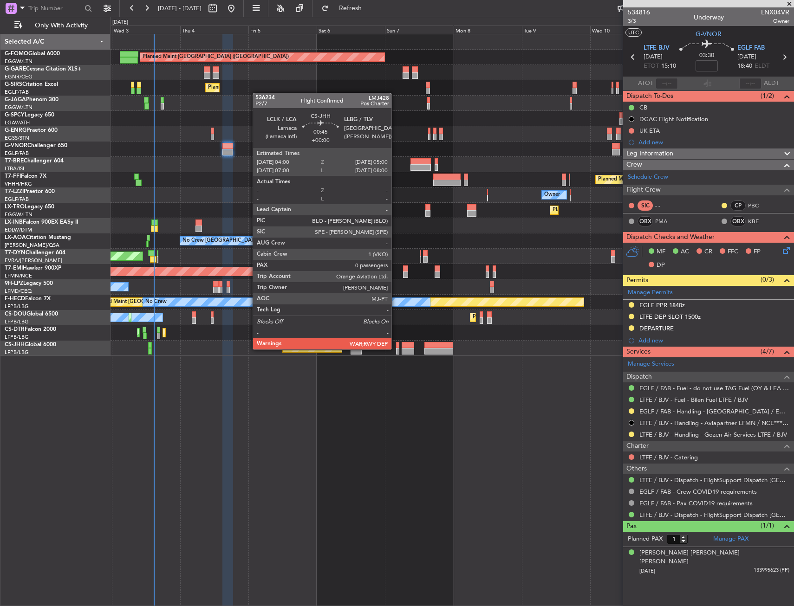
click at [396, 349] on div at bounding box center [397, 351] width 3 height 6
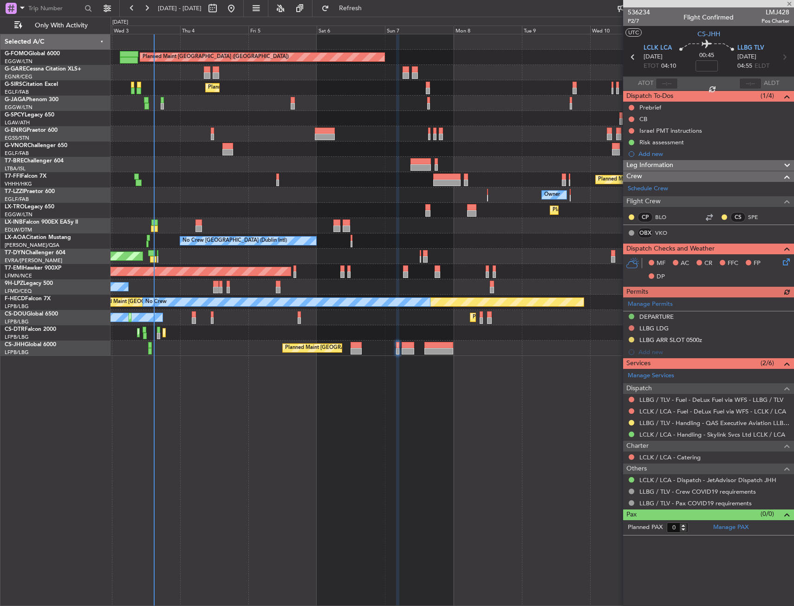
click at [319, 334] on div "Planned Maint [GEOGRAPHIC_DATA] ([GEOGRAPHIC_DATA]) Unplanned Maint [PERSON_NAM…" at bounding box center [451, 195] width 683 height 322
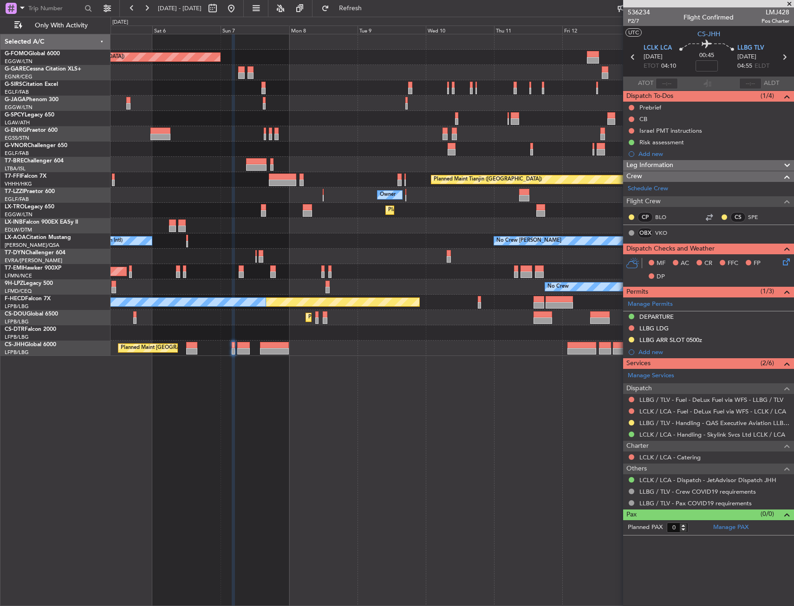
click at [415, 340] on div "Planned Maint [GEOGRAPHIC_DATA] ([GEOGRAPHIC_DATA]) Planned Maint [GEOGRAPHIC_D…" at bounding box center [451, 195] width 683 height 322
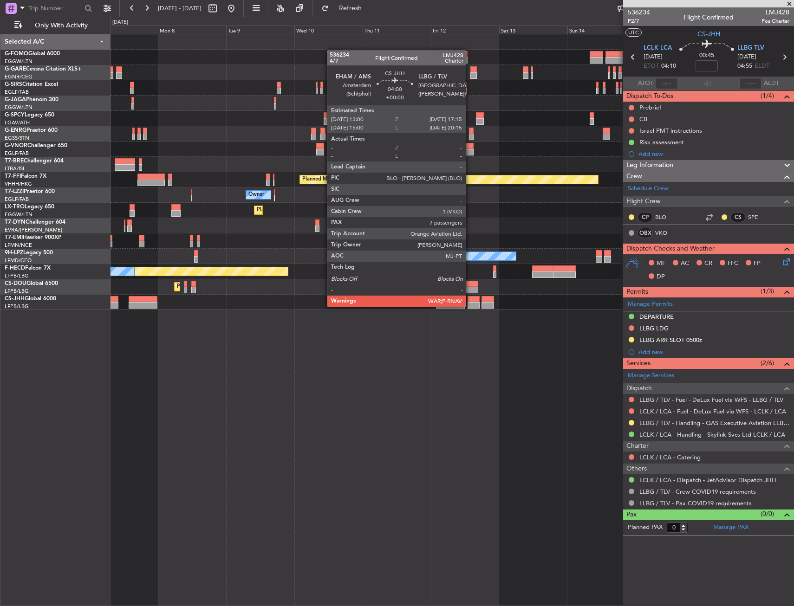
click at [470, 306] on div at bounding box center [473, 305] width 13 height 6
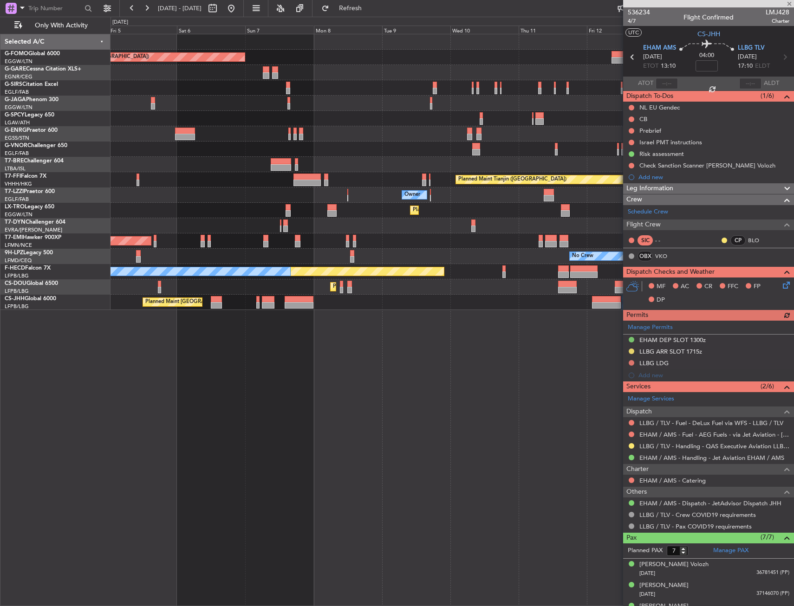
click at [584, 330] on div "Planned Maint [GEOGRAPHIC_DATA] ([GEOGRAPHIC_DATA]) Planned Maint [GEOGRAPHIC_D…" at bounding box center [451, 320] width 683 height 572
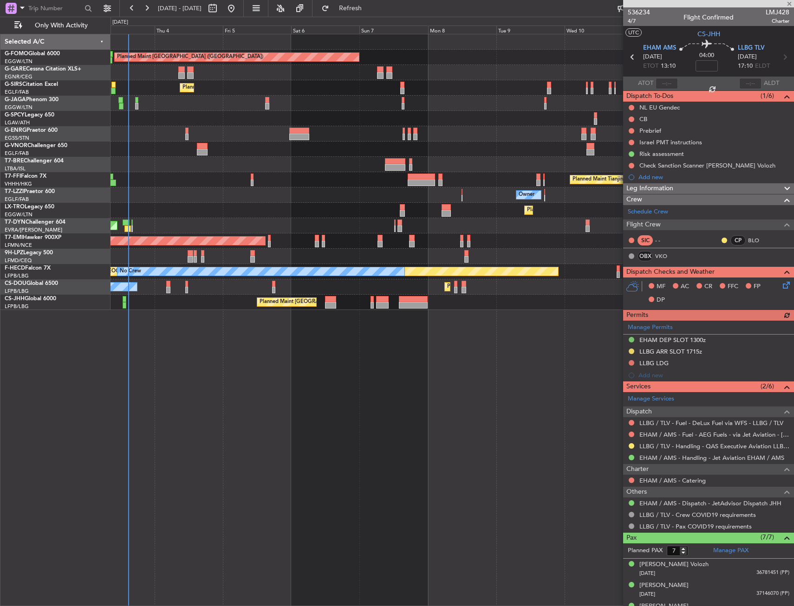
click at [441, 335] on div "Planned Maint [GEOGRAPHIC_DATA] ([GEOGRAPHIC_DATA]) Unplanned Maint [PERSON_NAM…" at bounding box center [451, 320] width 683 height 572
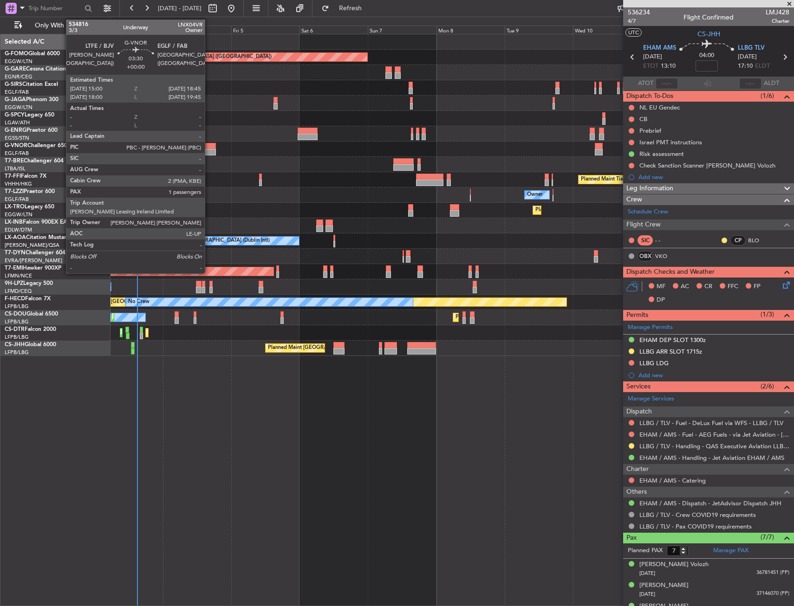
click at [209, 150] on div at bounding box center [210, 152] width 11 height 6
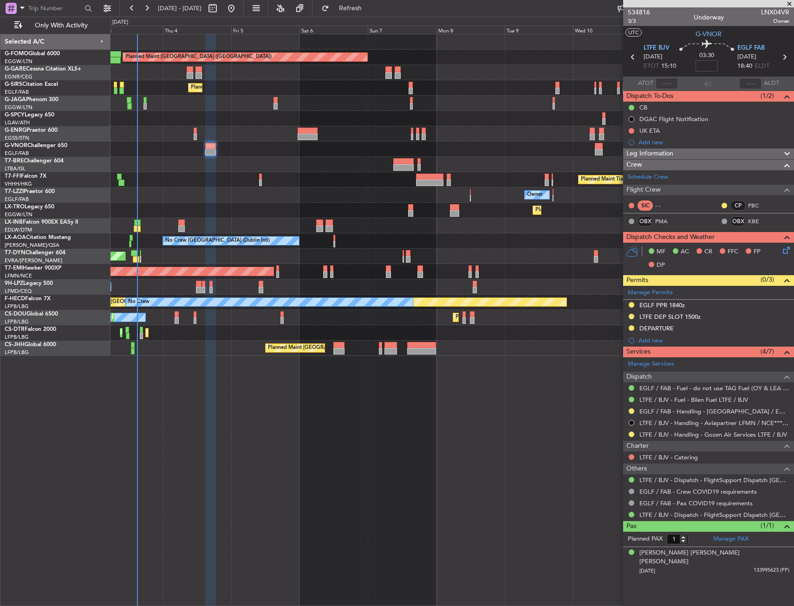
click at [41, 255] on div "Planned Maint [GEOGRAPHIC_DATA] ([GEOGRAPHIC_DATA]) Unplanned Maint [PERSON_NAM…" at bounding box center [397, 311] width 794 height 589
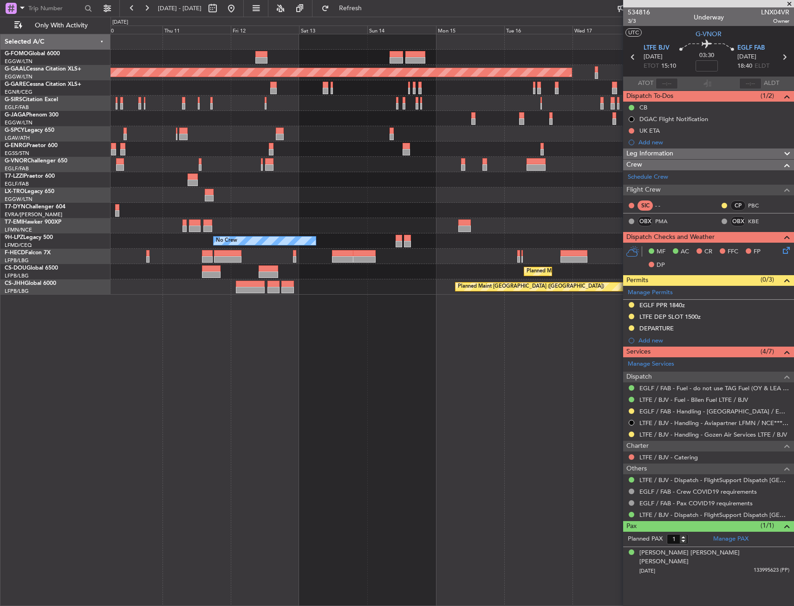
click at [354, 219] on div at bounding box center [451, 225] width 683 height 15
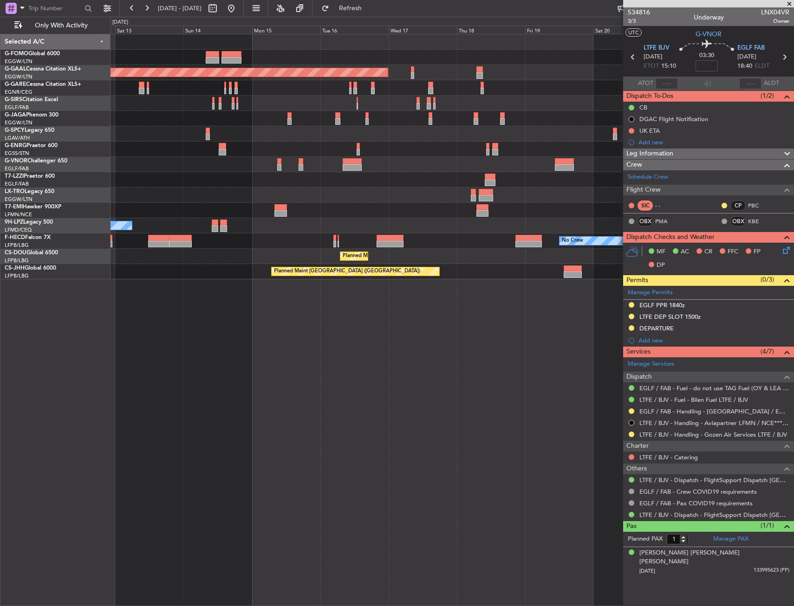
click at [434, 196] on div at bounding box center [451, 194] width 683 height 15
click at [370, 12] on span "Refresh" at bounding box center [350, 8] width 39 height 6
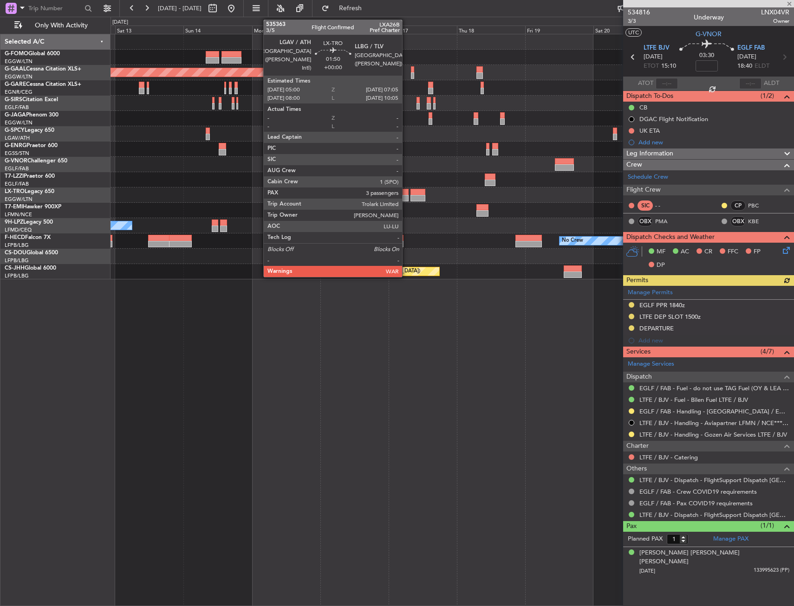
click at [406, 195] on div at bounding box center [405, 198] width 6 height 6
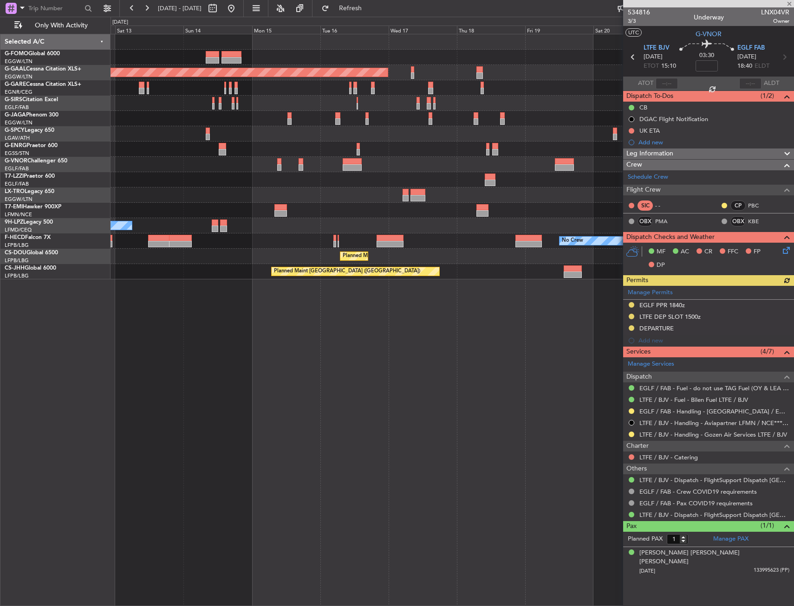
type input "3"
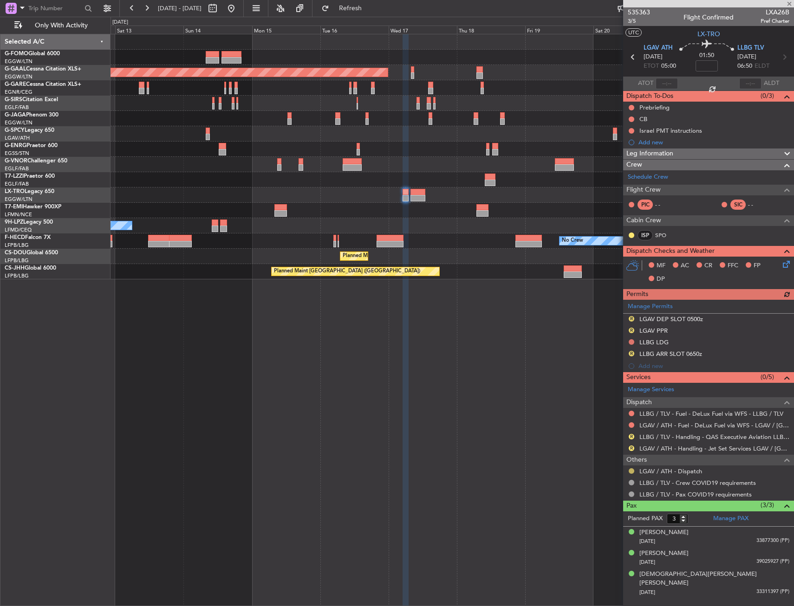
click at [628, 473] on div at bounding box center [630, 470] width 7 height 7
click at [630, 470] on button at bounding box center [631, 471] width 6 height 6
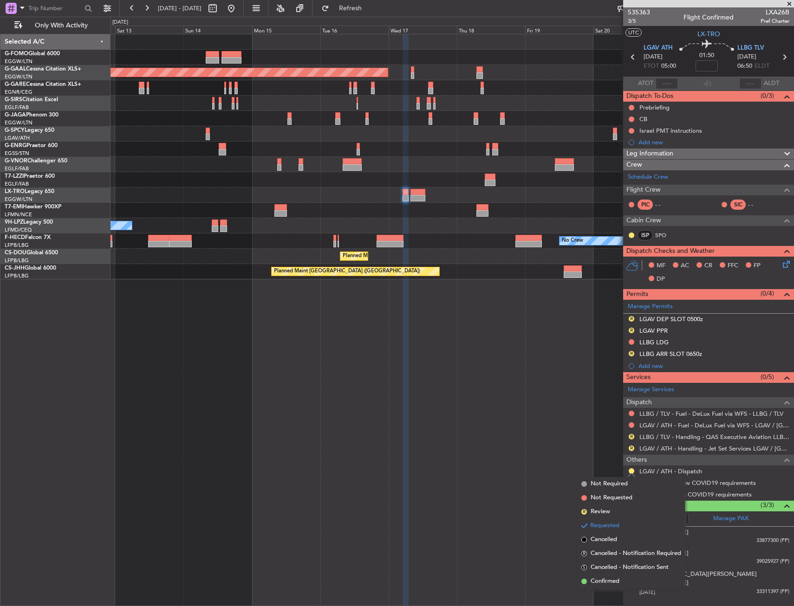
click at [611, 577] on span "Confirmed" at bounding box center [604, 581] width 29 height 9
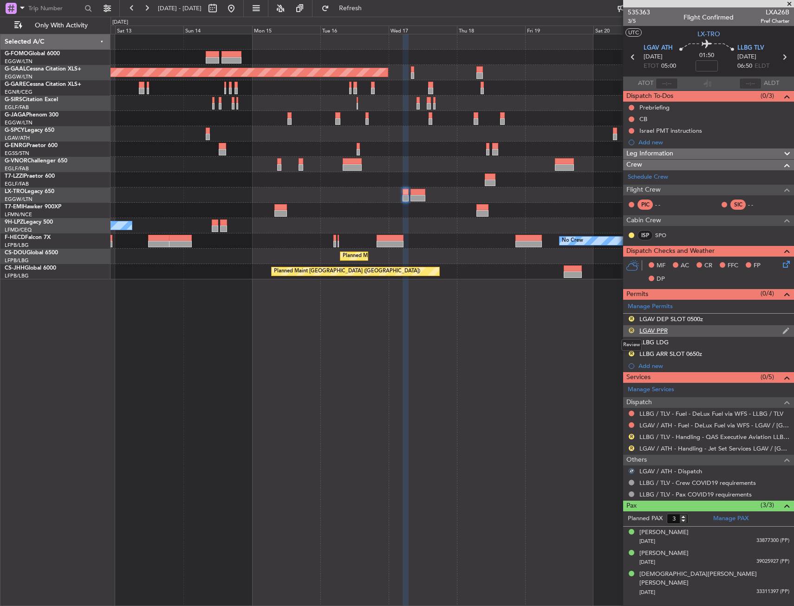
click at [630, 329] on button "R" at bounding box center [631, 331] width 6 height 6
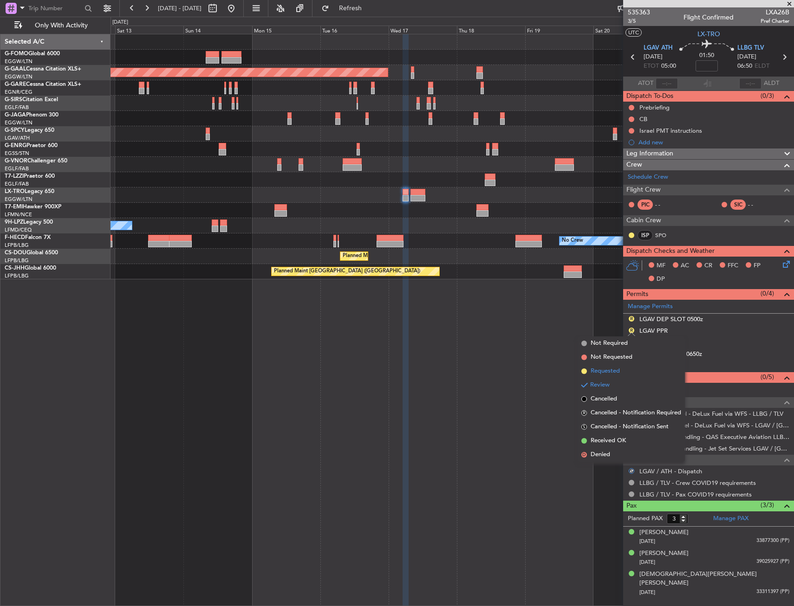
click at [619, 370] on span "Requested" at bounding box center [604, 371] width 29 height 9
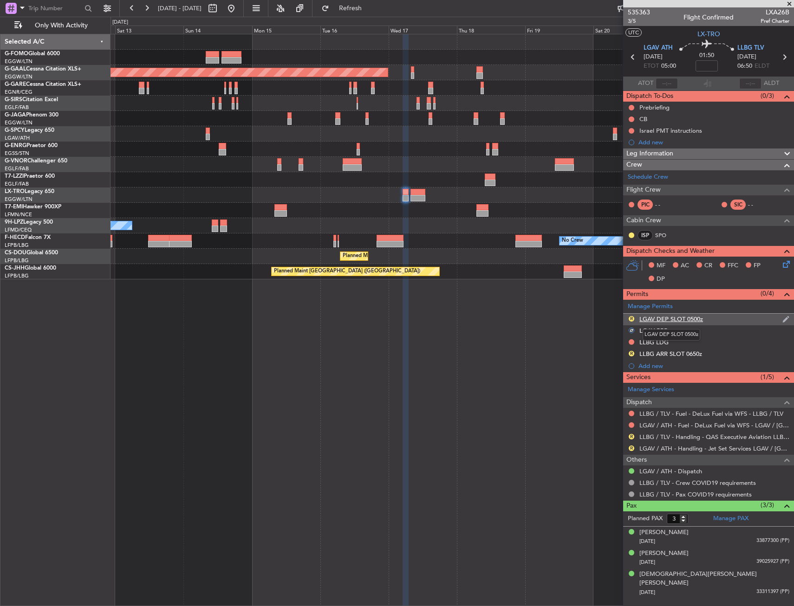
click at [669, 318] on div "LGAV DEP SLOT 0500z" at bounding box center [671, 319] width 64 height 8
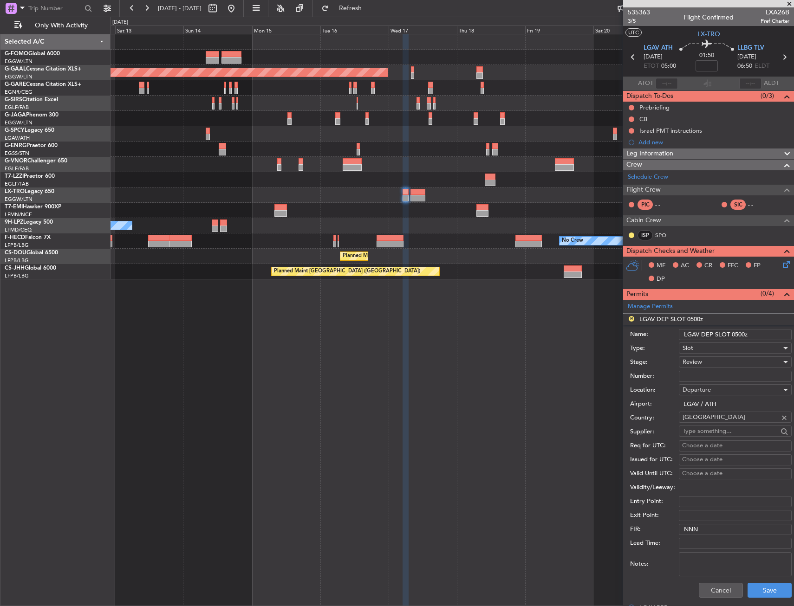
drag, startPoint x: 731, startPoint y: 335, endPoint x: 743, endPoint y: 336, distance: 12.1
click at [743, 336] on input "LGAV DEP SLOT 0500z" at bounding box center [734, 334] width 113 height 11
type input "LGAV DEP SLOT 0650z"
click at [743, 354] on div "Slot" at bounding box center [731, 348] width 99 height 14
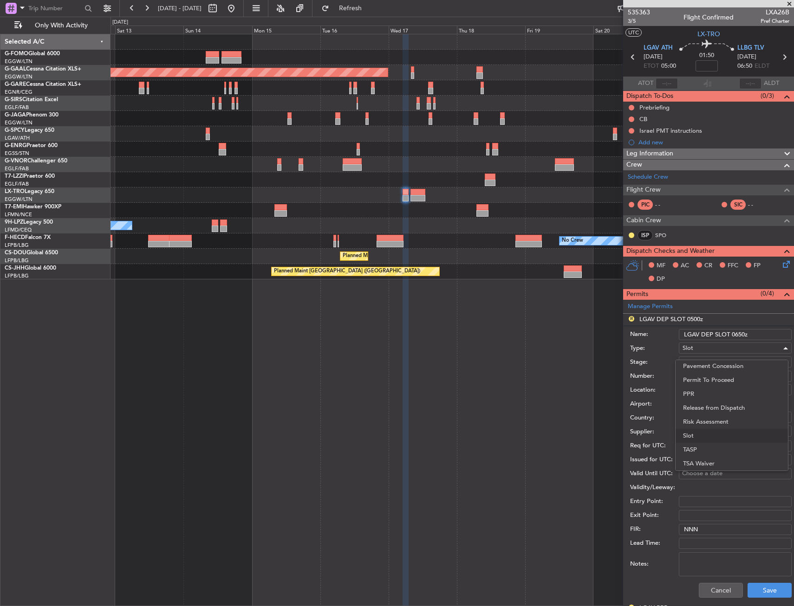
click at [723, 349] on div at bounding box center [397, 303] width 794 height 606
click at [712, 368] on div "Review" at bounding box center [731, 362] width 99 height 14
click at [714, 418] on span "Requested" at bounding box center [731, 423] width 97 height 14
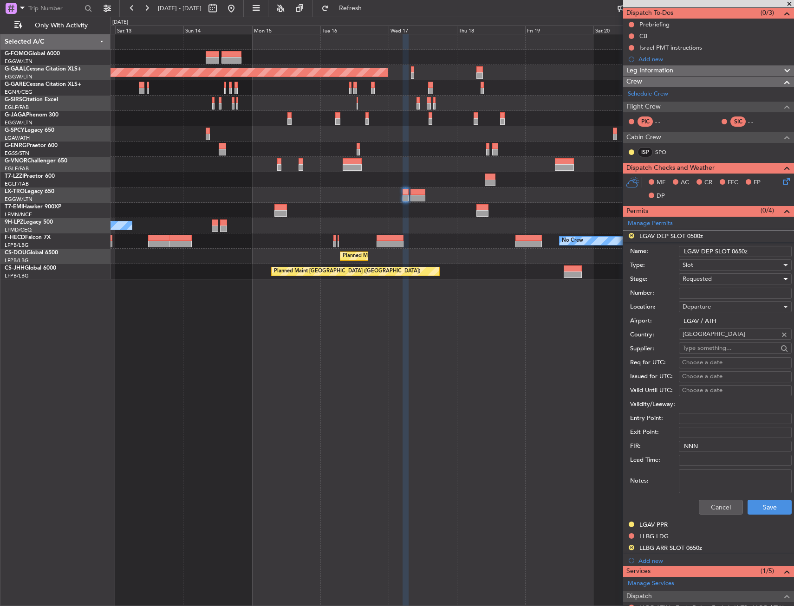
scroll to position [93, 0]
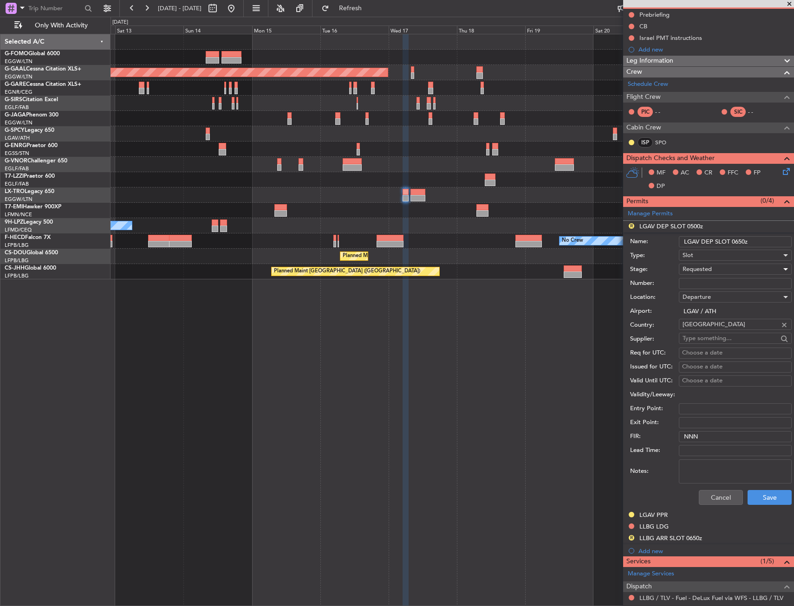
click at [760, 487] on div "Cancel Save" at bounding box center [710, 497] width 161 height 24
click at [762, 493] on button "Save" at bounding box center [769, 497] width 44 height 15
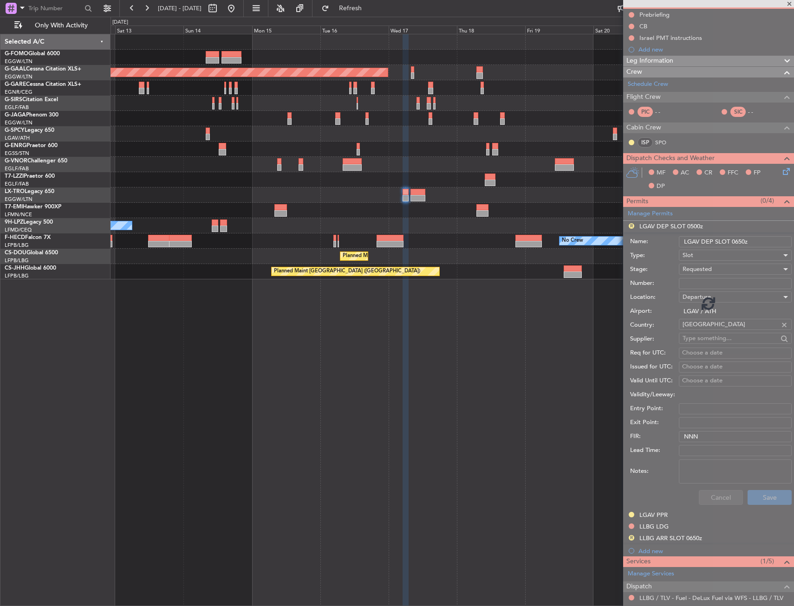
click at [320, 401] on div "Planned Maint Dusseldorf Planned Maint London (Luton) No Crew No Crew Planned M…" at bounding box center [451, 320] width 683 height 572
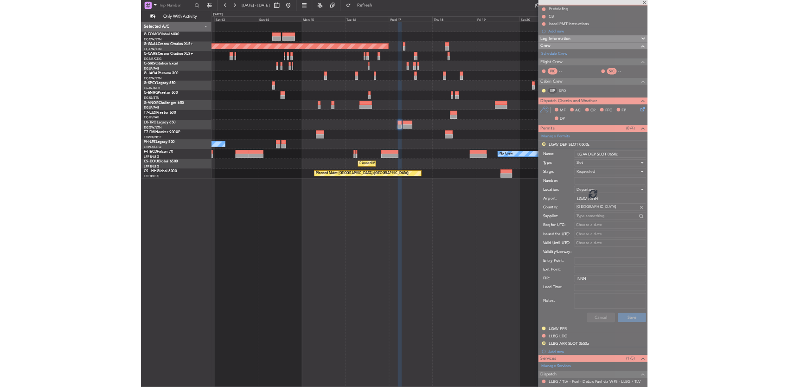
scroll to position [0, 0]
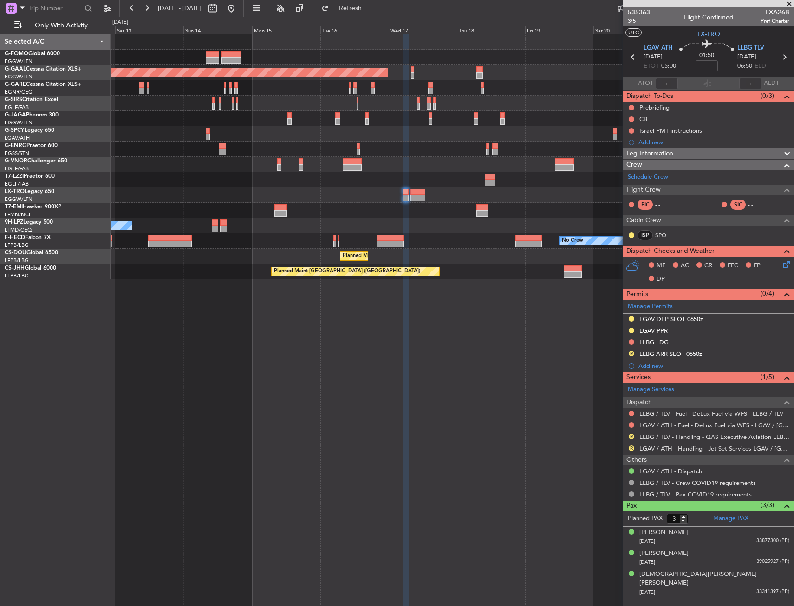
drag, startPoint x: 632, startPoint y: 352, endPoint x: 628, endPoint y: 374, distance: 22.1
click at [632, 352] on button "R" at bounding box center [631, 354] width 6 height 6
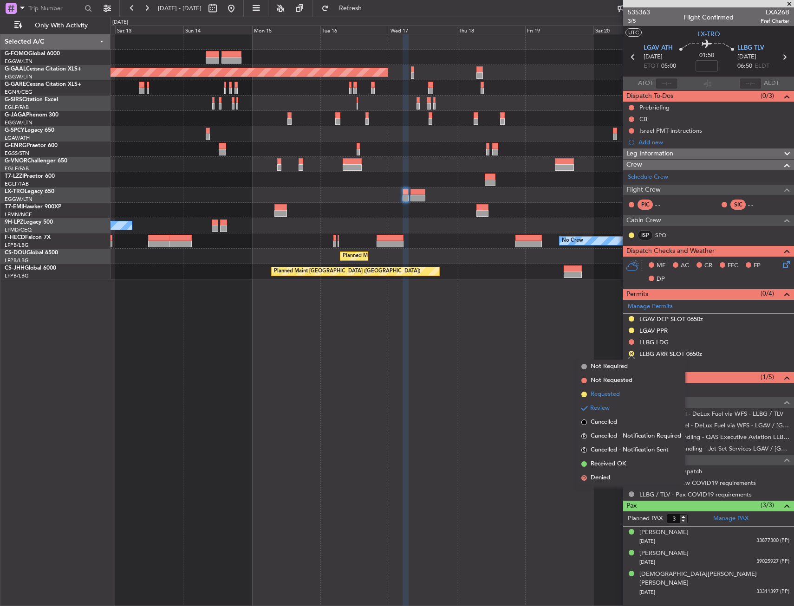
click at [619, 396] on span "Requested" at bounding box center [604, 394] width 29 height 9
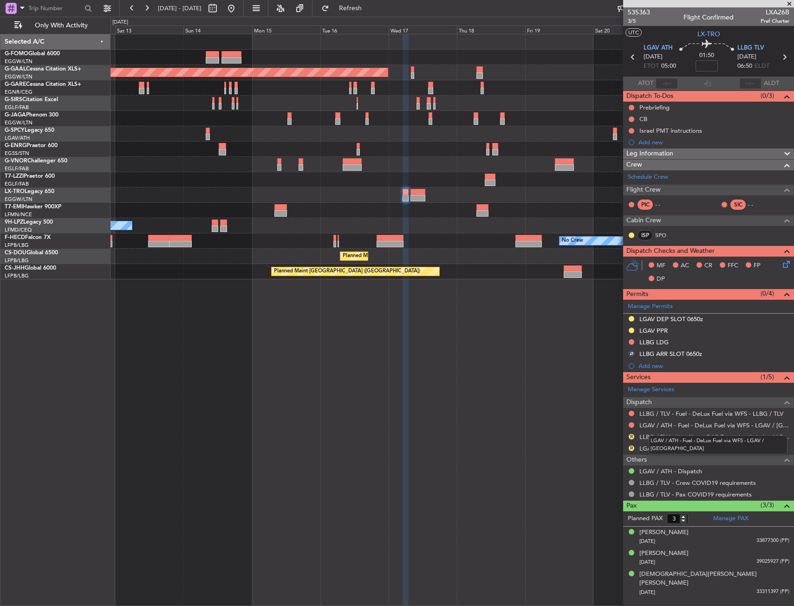
click at [658, 440] on div "LGAV / ATH - Fuel - DeLux Fuel via WFS - LGAV / ATH" at bounding box center [717, 444] width 139 height 19
click at [655, 436] on link "LLBG / TLV - Handling - QAS Executive Aviation LLBG / TLV" at bounding box center [714, 437] width 150 height 8
click at [662, 449] on link "LGAV / ATH - Handling - Jet Set Services LGAV / ATH" at bounding box center [714, 449] width 150 height 8
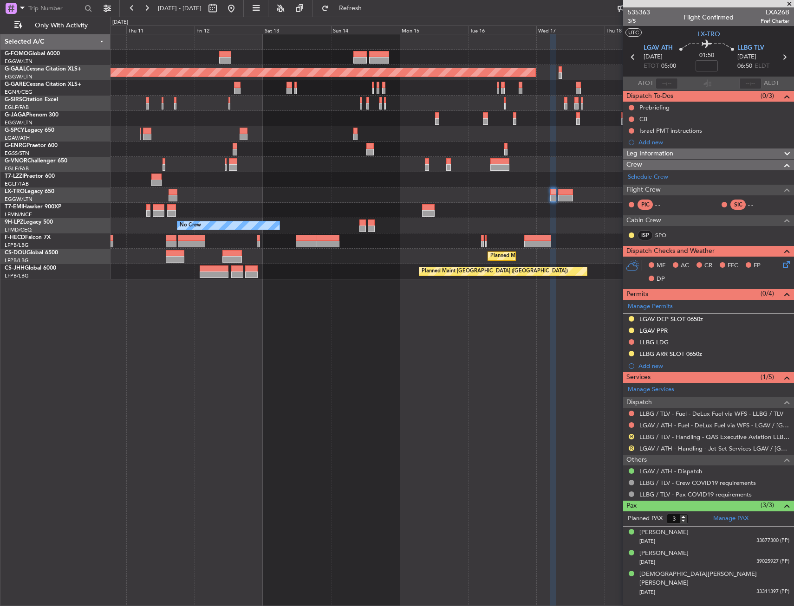
click at [524, 208] on div at bounding box center [451, 210] width 683 height 15
click at [566, 203] on div at bounding box center [451, 210] width 683 height 15
click at [566, 194] on div at bounding box center [565, 192] width 15 height 6
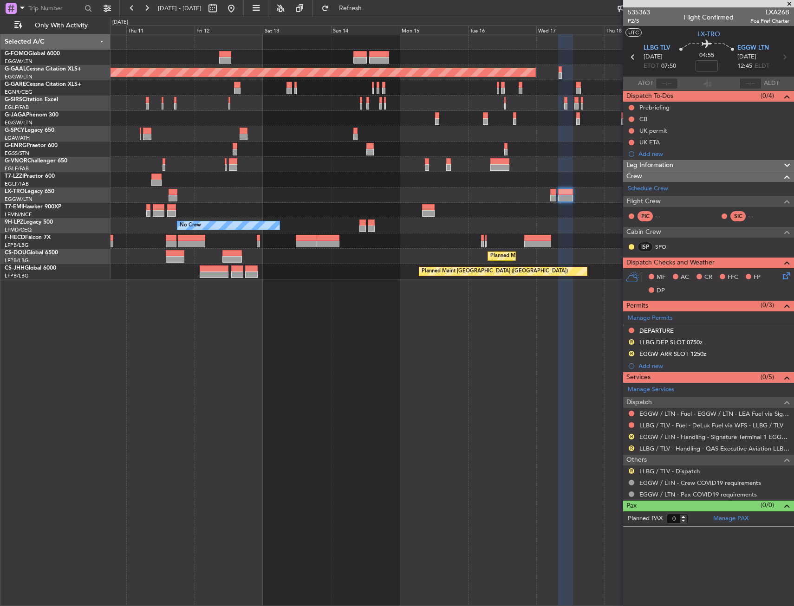
drag, startPoint x: 633, startPoint y: 339, endPoint x: 621, endPoint y: 368, distance: 30.6
click at [633, 339] on button "R" at bounding box center [631, 342] width 6 height 6
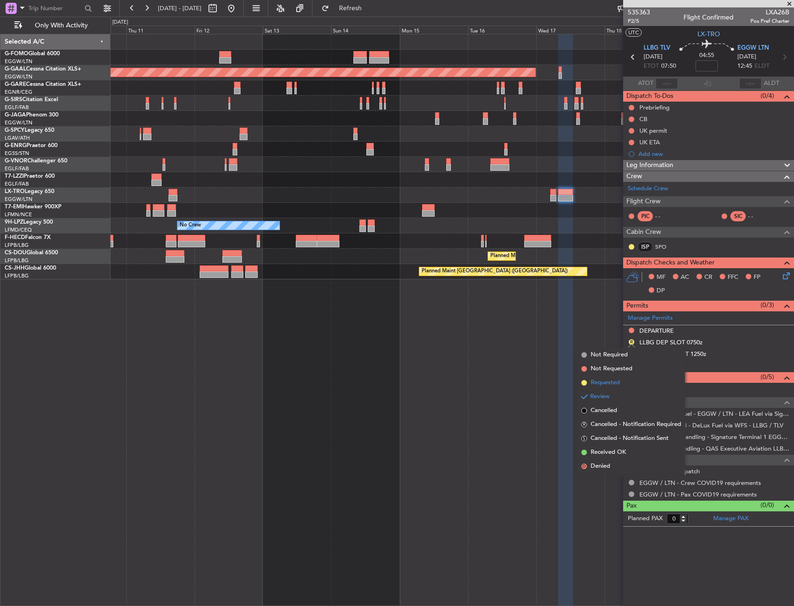
click at [618, 381] on span "Requested" at bounding box center [604, 382] width 29 height 9
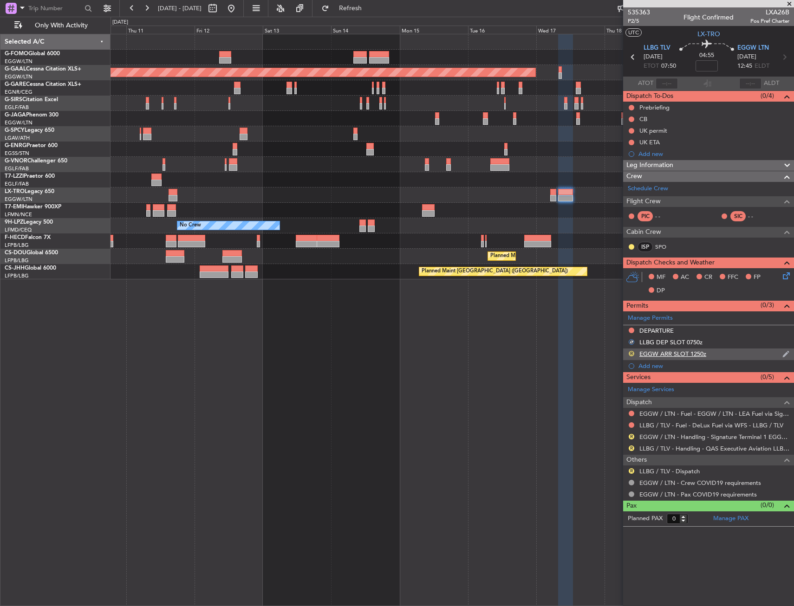
click at [630, 355] on button "R" at bounding box center [631, 354] width 6 height 6
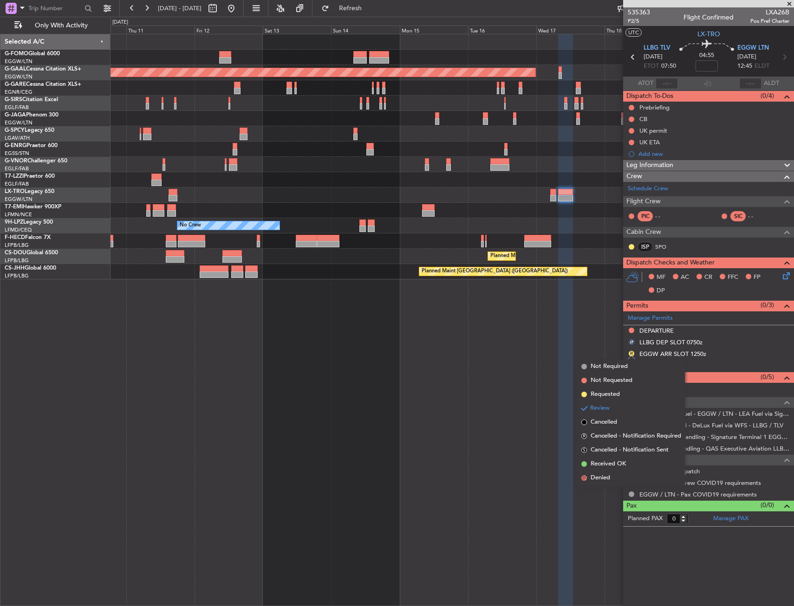
click at [617, 396] on span "Requested" at bounding box center [604, 394] width 29 height 9
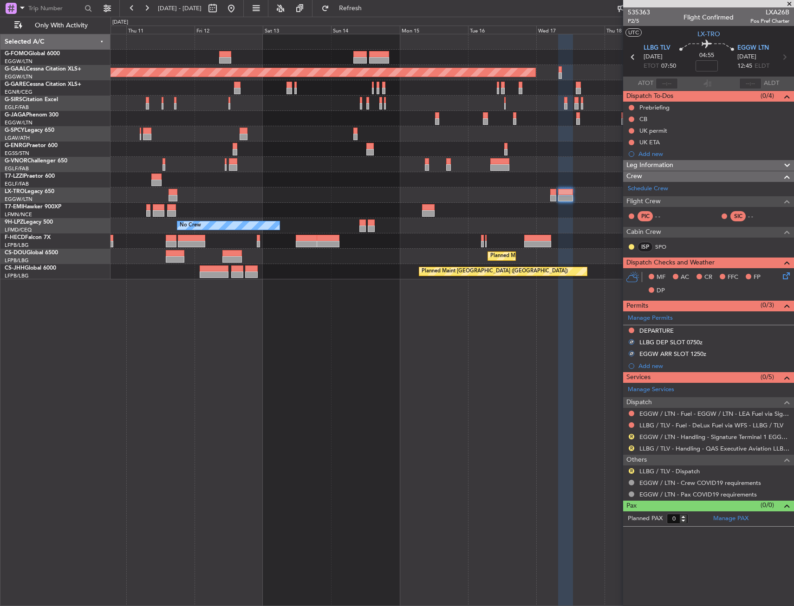
click at [631, 436] on mat-tooltip-component "Not Requested" at bounding box center [631, 439] width 52 height 25
click at [633, 434] on div "R" at bounding box center [630, 436] width 7 height 7
click at [631, 438] on button "R" at bounding box center [631, 437] width 6 height 6
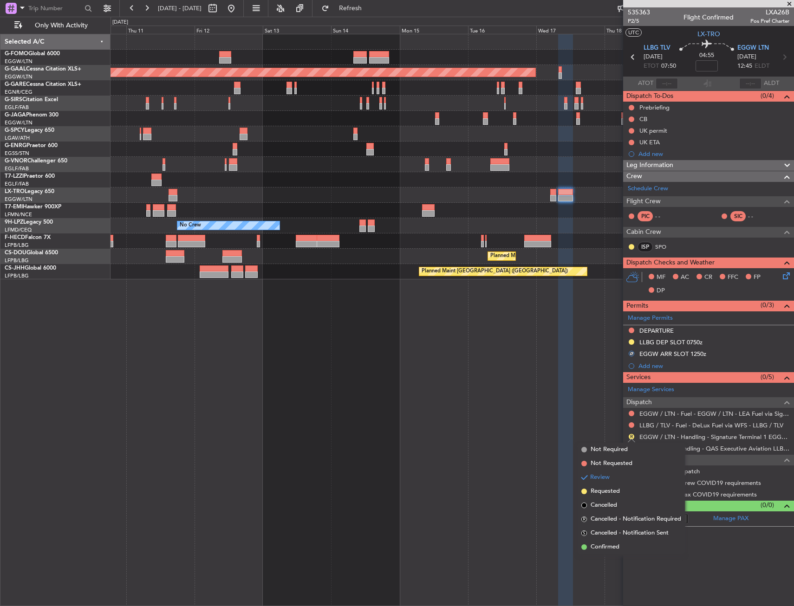
click at [613, 488] on span "Requested" at bounding box center [604, 491] width 29 height 9
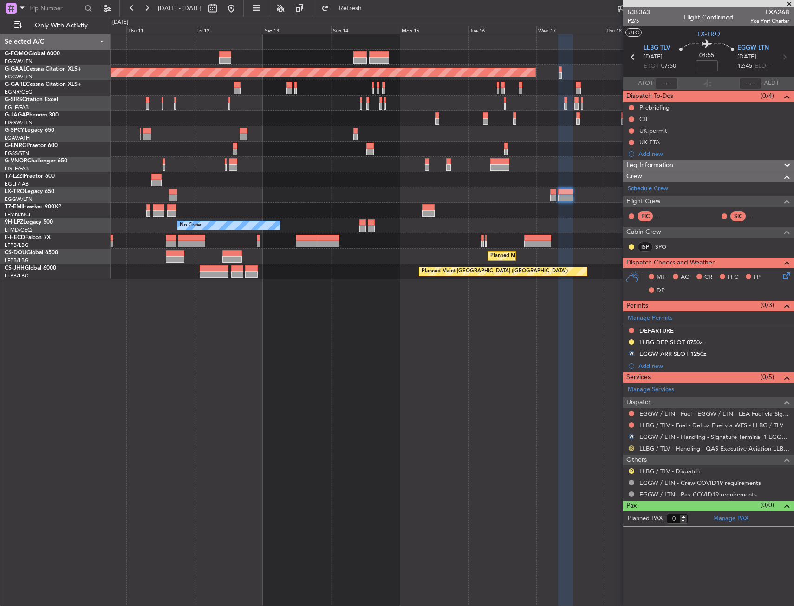
click at [630, 448] on button "R" at bounding box center [631, 449] width 6 height 6
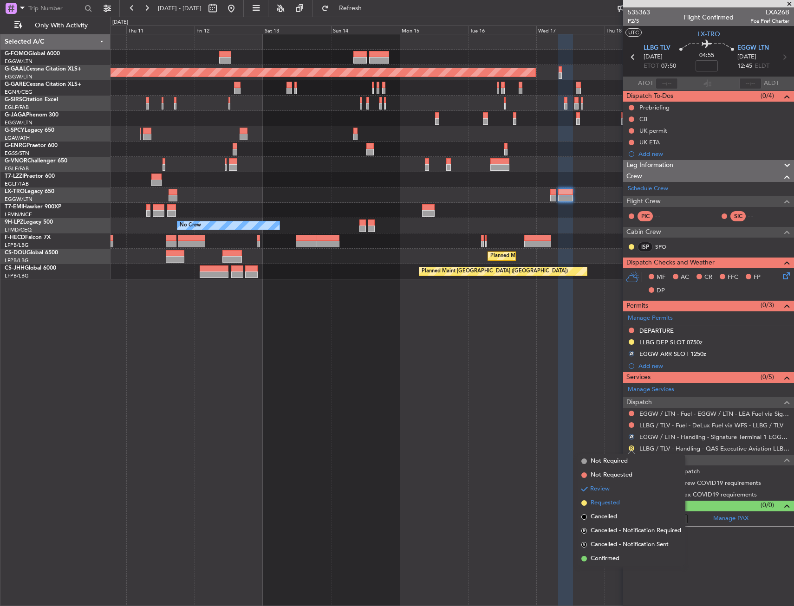
click at [609, 502] on span "Requested" at bounding box center [604, 502] width 29 height 9
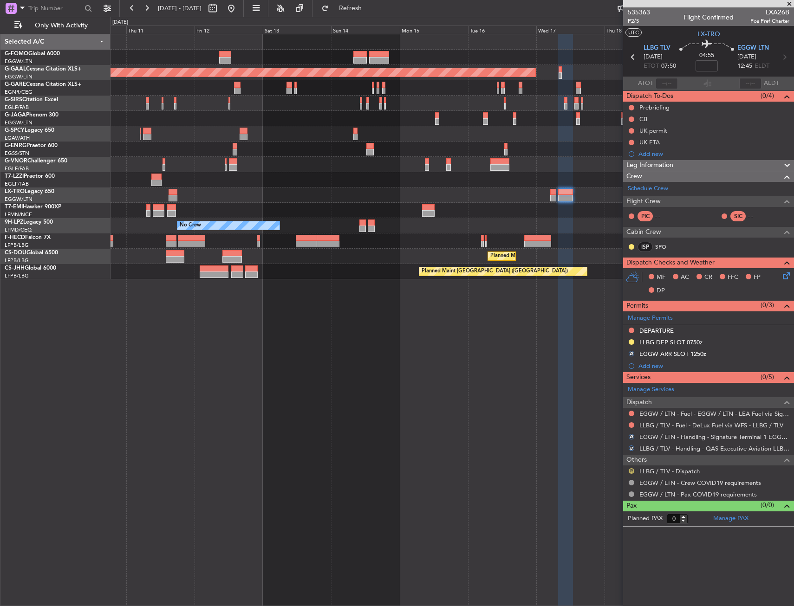
click at [628, 469] on button "R" at bounding box center [631, 471] width 6 height 6
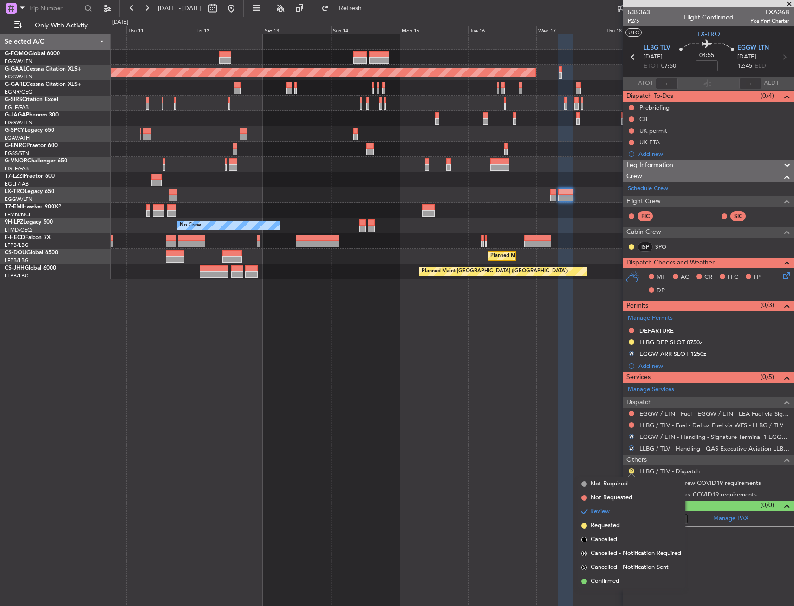
click at [602, 581] on span "Confirmed" at bounding box center [604, 581] width 29 height 9
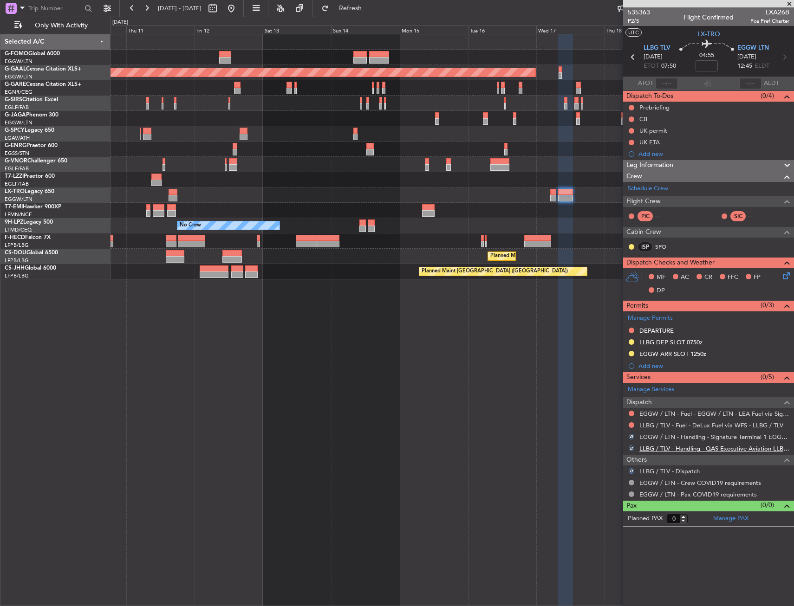
click at [676, 449] on link "LLBG / TLV - Handling - QAS Executive Aviation LLBG / TLV" at bounding box center [714, 449] width 150 height 8
click at [678, 432] on div "EGGW / LTN - Handling - Signature Terminal 1 EGGW / LTN" at bounding box center [708, 437] width 171 height 12
click at [678, 436] on link "EGGW / LTN - Handling - Signature Terminal 1 EGGW / LTN" at bounding box center [714, 437] width 150 height 8
click at [405, 414] on div "Planned Maint Dusseldorf Owner Planned Maint Dusseldorf No Crew No Crew Planned…" at bounding box center [451, 320] width 683 height 572
click at [410, 348] on div "Planned Maint Dusseldorf Owner Planned Maint Dusseldorf No Crew No Crew Planned…" at bounding box center [451, 320] width 683 height 572
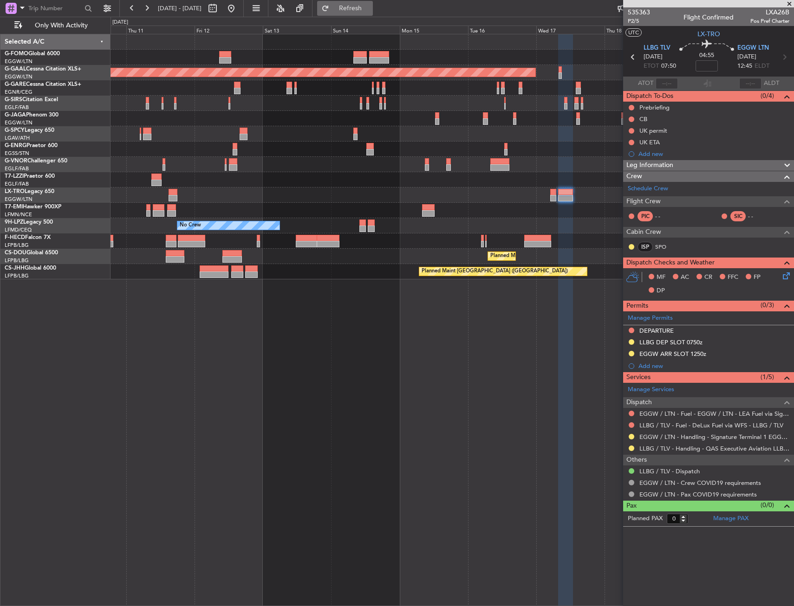
click at [370, 12] on span "Refresh" at bounding box center [350, 8] width 39 height 6
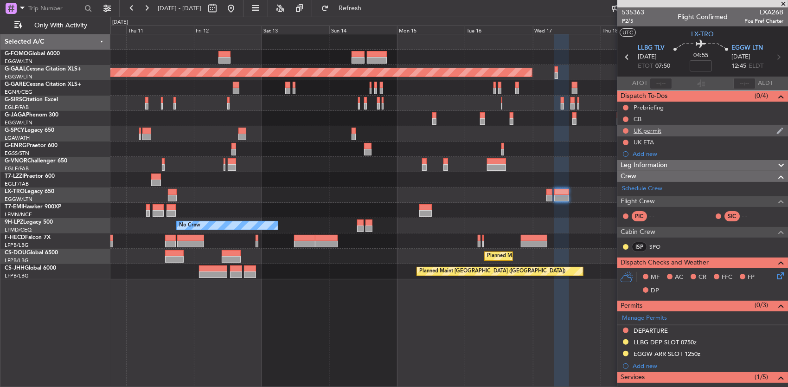
click at [687, 125] on fb-app "10 Sep 2025 - 20 Sep 2025 Refresh Quick Links Only With Activity Planned Maint …" at bounding box center [394, 197] width 788 height 380
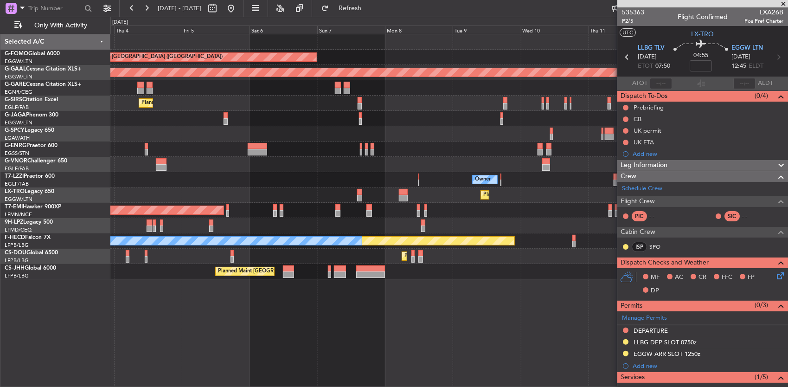
click at [540, 128] on div "Planned Maint London (Luton) Planned Maint Dusseldorf Unplanned Maint Chester P…" at bounding box center [449, 156] width 678 height 245
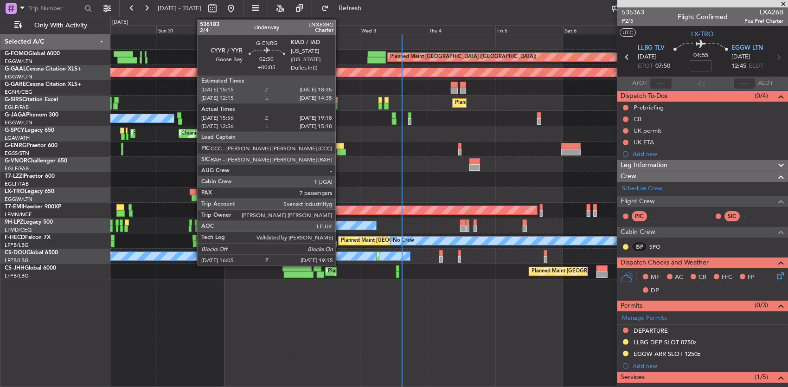
click at [75, 148] on div "Planned Maint London (Luton) Planned Maint Dusseldorf Unplanned Maint Chester P…" at bounding box center [394, 202] width 788 height 370
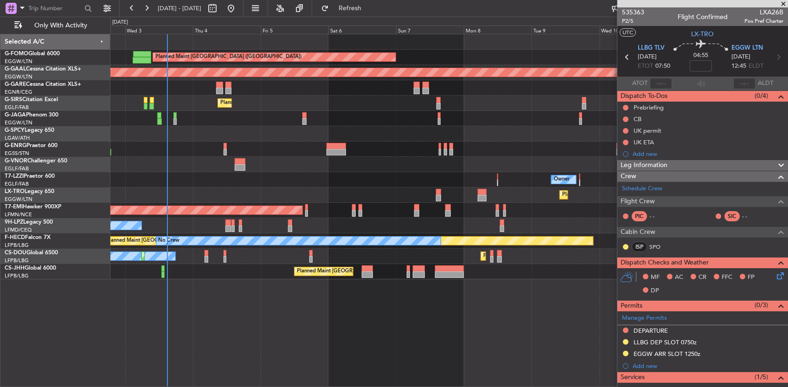
click at [238, 147] on div at bounding box center [449, 149] width 678 height 15
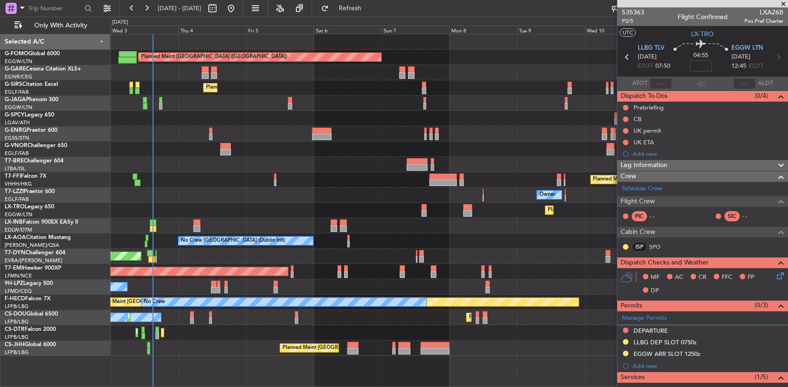
click at [296, 76] on div "Unplanned Maint [PERSON_NAME]" at bounding box center [449, 72] width 678 height 15
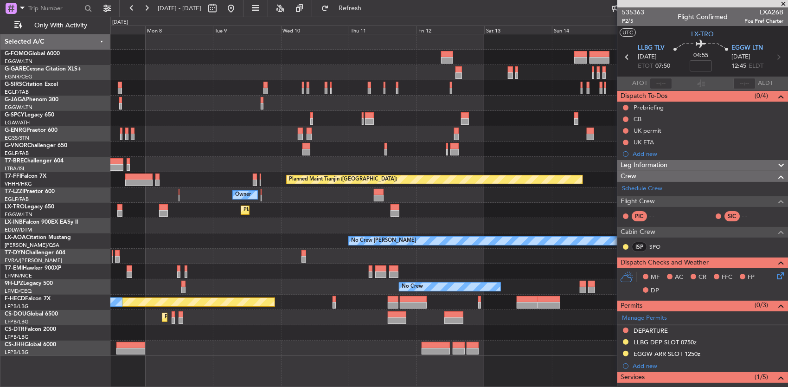
click at [196, 124] on div at bounding box center [449, 118] width 678 height 15
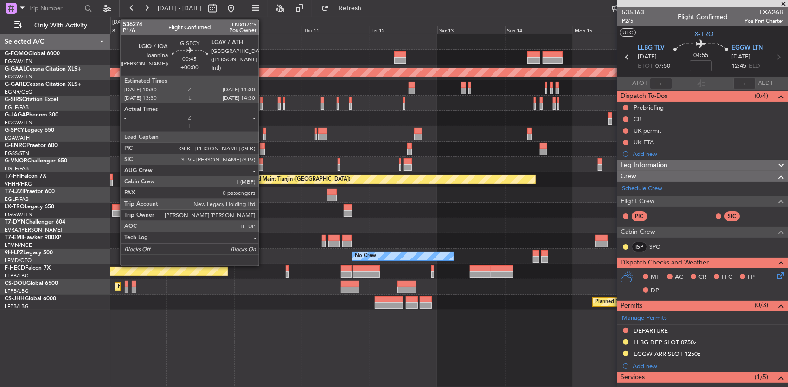
click at [264, 131] on div at bounding box center [265, 131] width 3 height 6
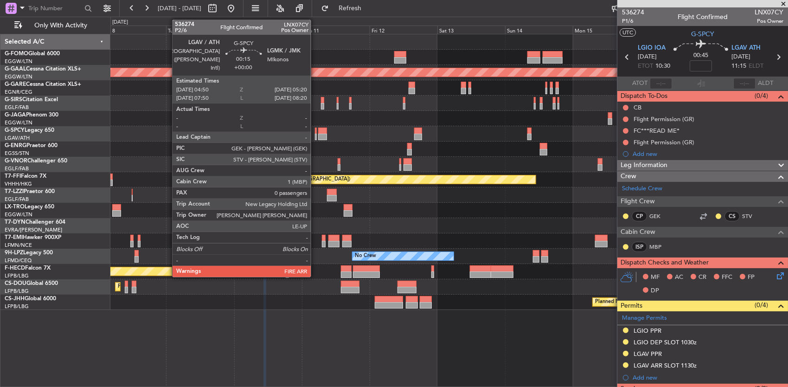
click at [316, 134] on div at bounding box center [316, 137] width 2 height 6
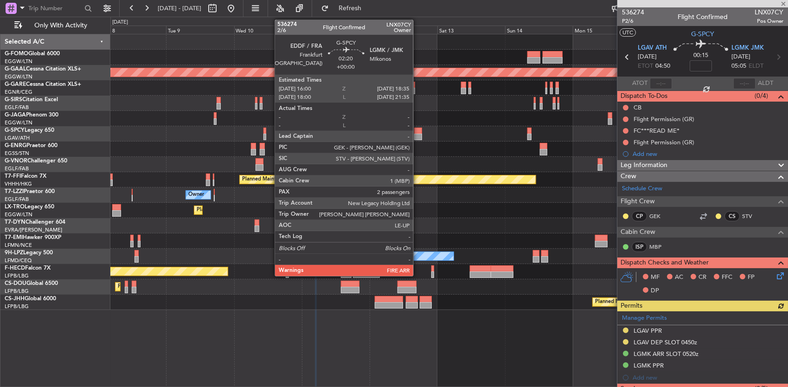
click at [418, 133] on div at bounding box center [417, 131] width 7 height 6
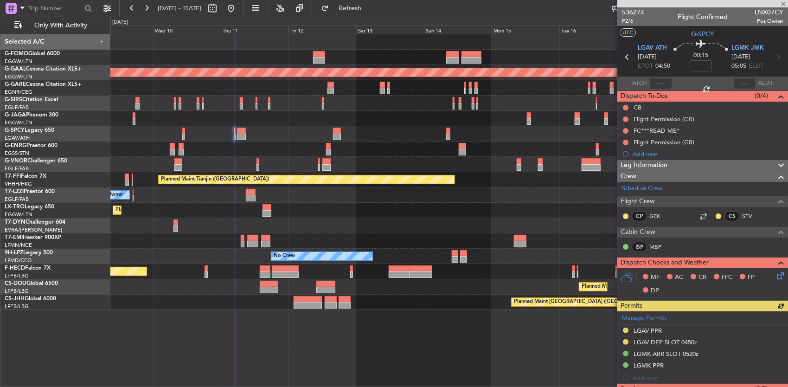
click at [372, 141] on div "Planned Maint London (Luton) Planned Maint Dusseldorf Planned Maint Tianjin (Bi…" at bounding box center [449, 172] width 678 height 276
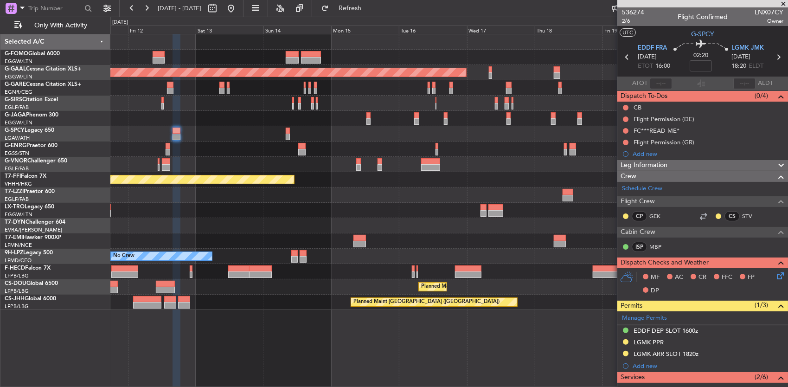
click at [360, 131] on div at bounding box center [449, 133] width 678 height 15
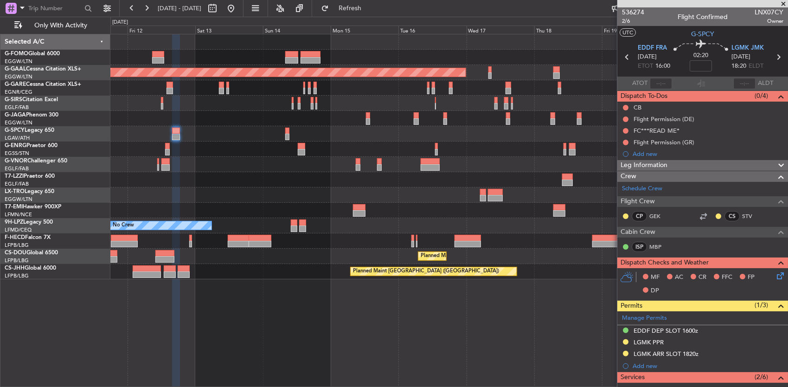
click at [273, 129] on div at bounding box center [449, 133] width 678 height 15
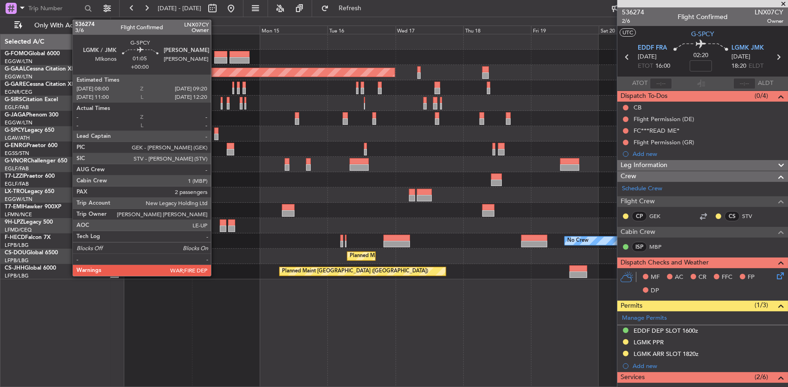
click at [216, 132] on div at bounding box center [216, 131] width 4 height 6
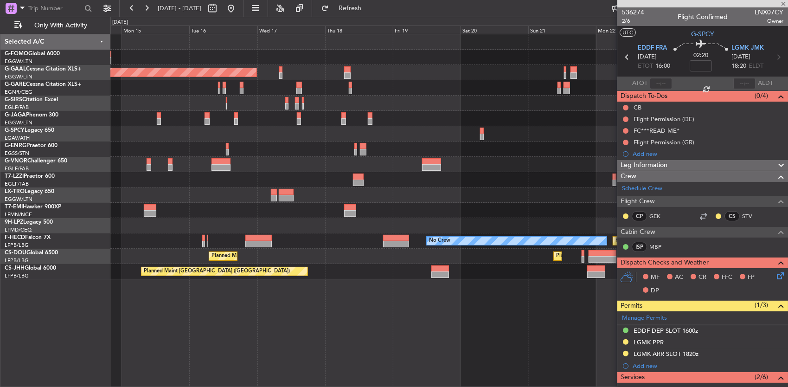
click at [245, 135] on div at bounding box center [449, 133] width 678 height 15
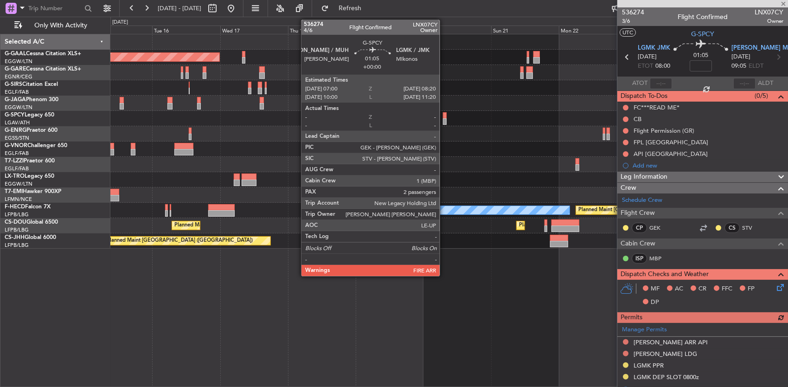
click at [445, 120] on div at bounding box center [445, 121] width 4 height 6
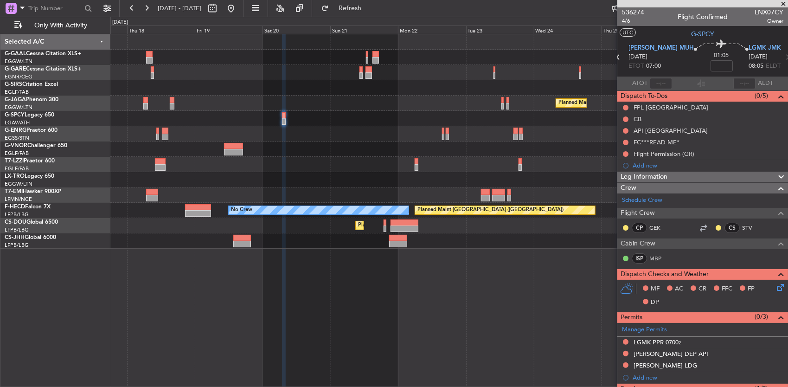
click at [317, 118] on div at bounding box center [449, 118] width 678 height 15
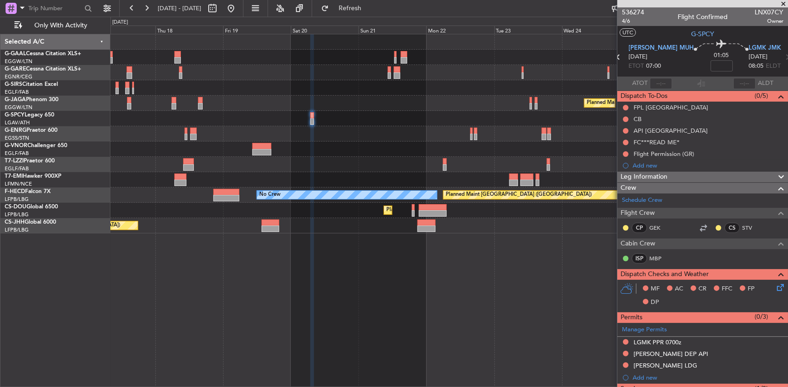
click at [145, 133] on div "Planned Maint Dusseldorf Planned Maint London (Luton) Planned Maint Paris (Le B…" at bounding box center [449, 133] width 678 height 199
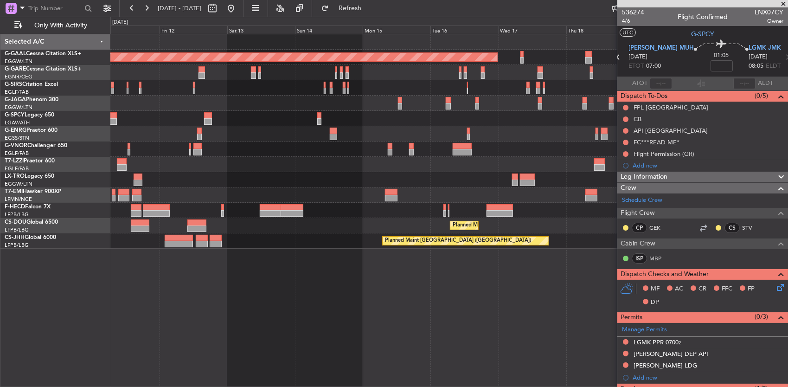
click at [654, 127] on fb-app "17 Sep 2025 - 27 Sep 2025 Refresh Quick Links Only With Activity Planned Maint …" at bounding box center [394, 197] width 788 height 380
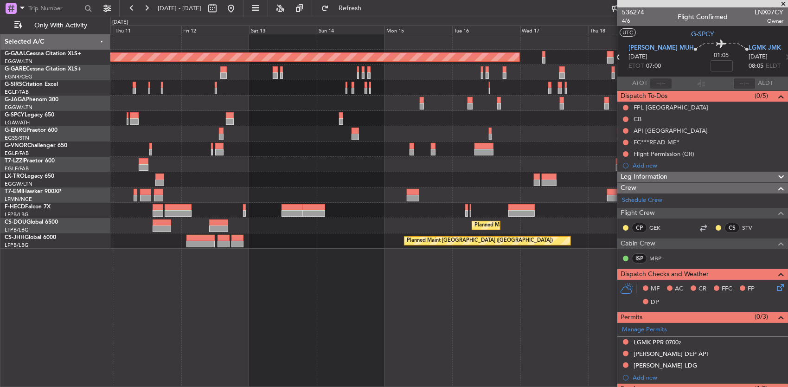
click at [461, 154] on div at bounding box center [449, 149] width 678 height 15
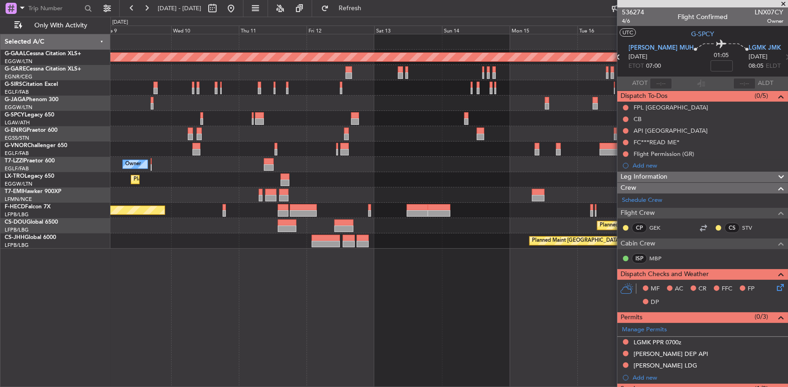
click at [398, 141] on div "Planned Maint Dusseldorf Owner Planned Maint Dusseldorf Planned Maint Paris (Le…" at bounding box center [449, 141] width 678 height 214
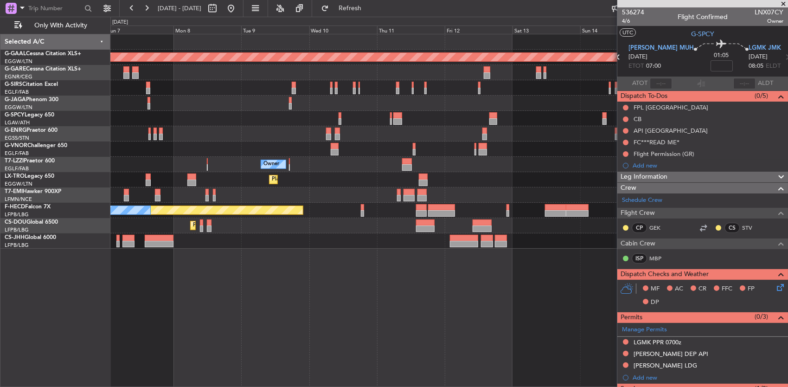
click at [514, 142] on div at bounding box center [449, 149] width 678 height 15
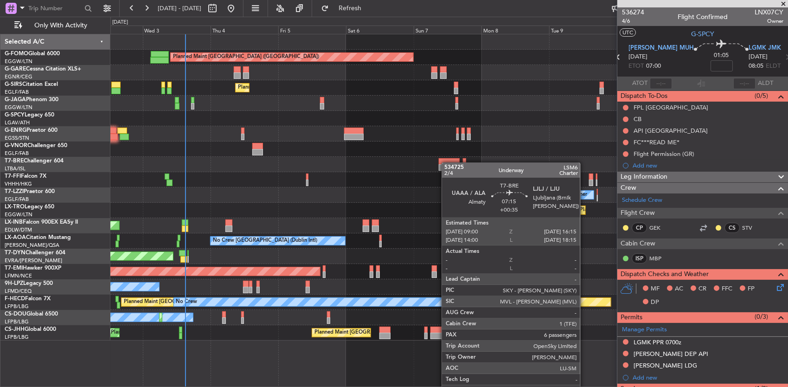
click at [422, 158] on div "Planned Maint London (Luton) Unplanned Maint Chester Planned Maint London (Farn…" at bounding box center [449, 187] width 678 height 306
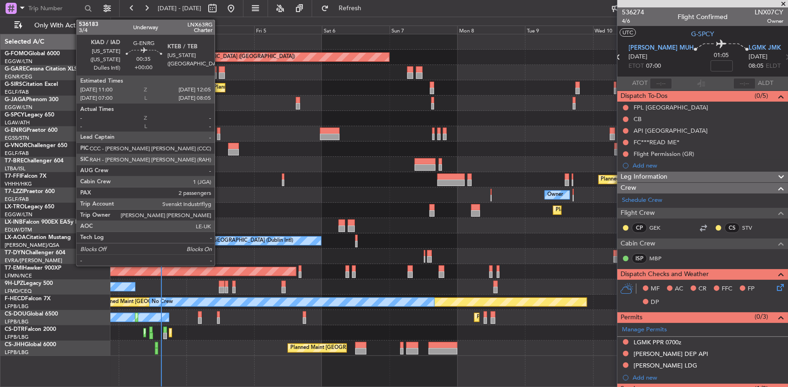
click at [220, 134] on div at bounding box center [218, 137] width 3 height 6
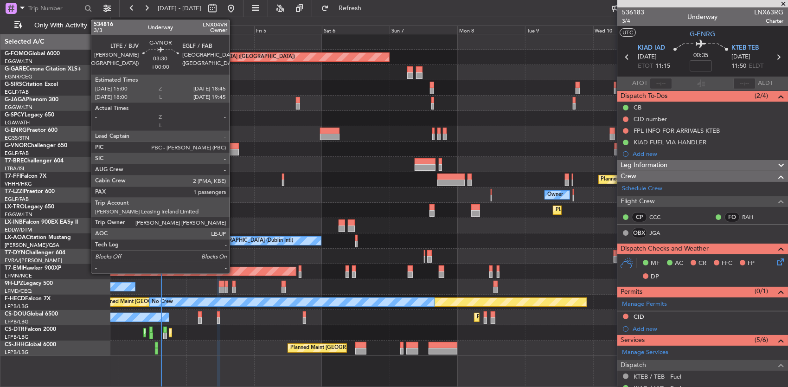
click at [234, 149] on div at bounding box center [233, 152] width 11 height 6
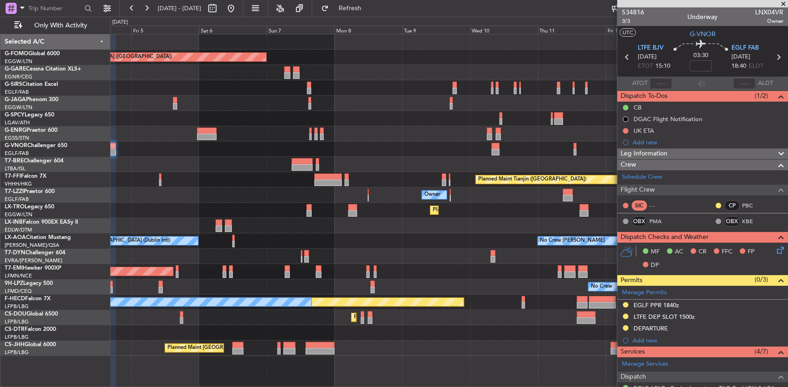
click at [417, 158] on div "Planned Maint London (Luton) Planned Maint London (Farnborough) Planned Maint T…" at bounding box center [449, 195] width 678 height 322
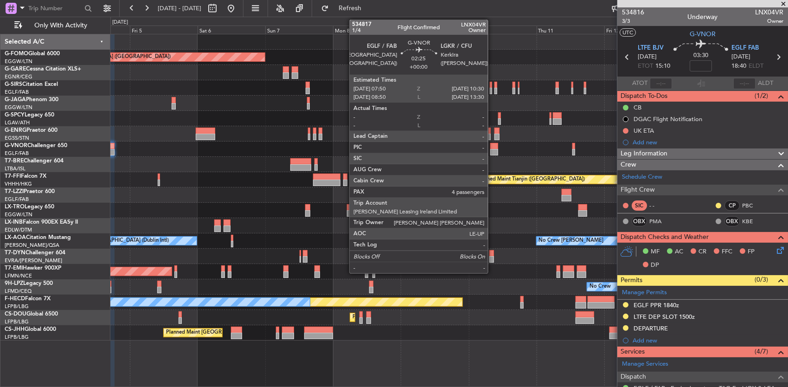
click at [493, 153] on div at bounding box center [495, 152] width 8 height 6
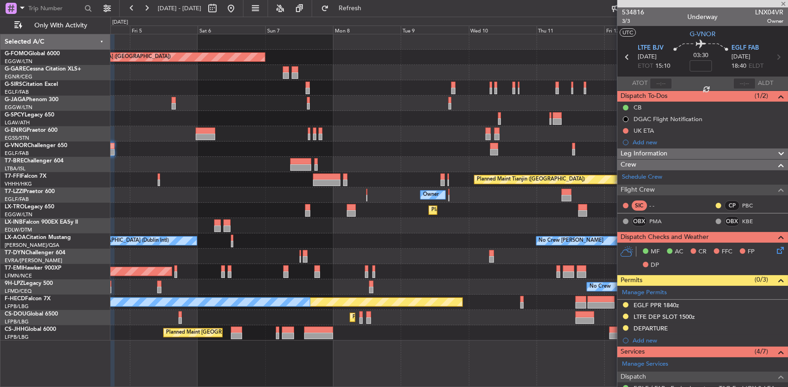
click at [450, 154] on div at bounding box center [449, 149] width 678 height 15
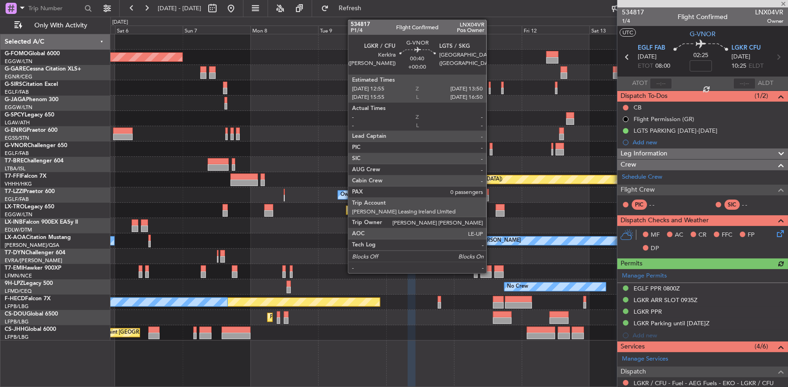
click at [491, 152] on div at bounding box center [491, 152] width 3 height 6
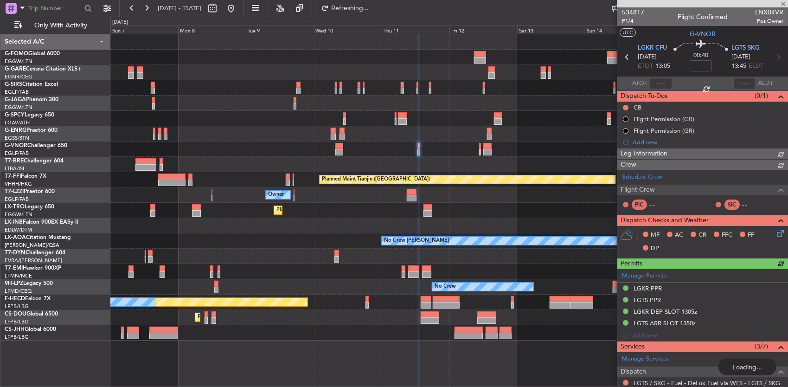
type input "4"
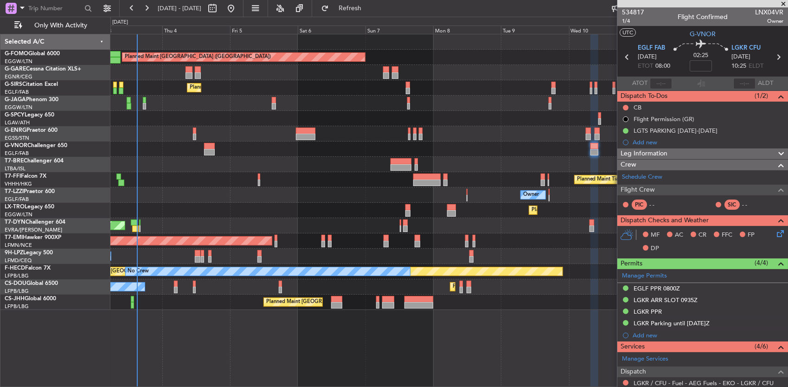
click at [510, 153] on div at bounding box center [449, 149] width 678 height 15
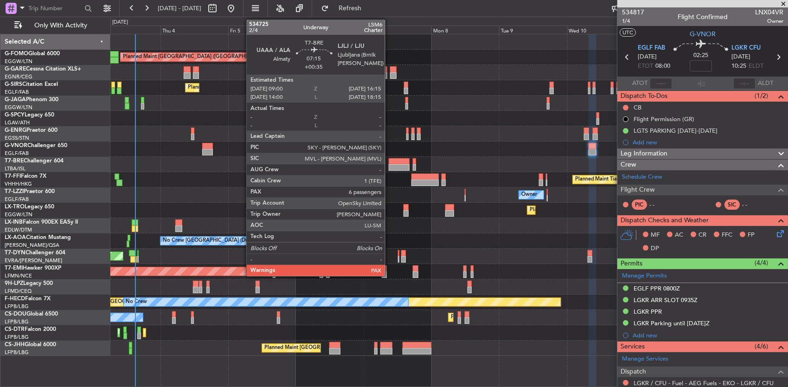
click at [390, 164] on div at bounding box center [399, 167] width 21 height 6
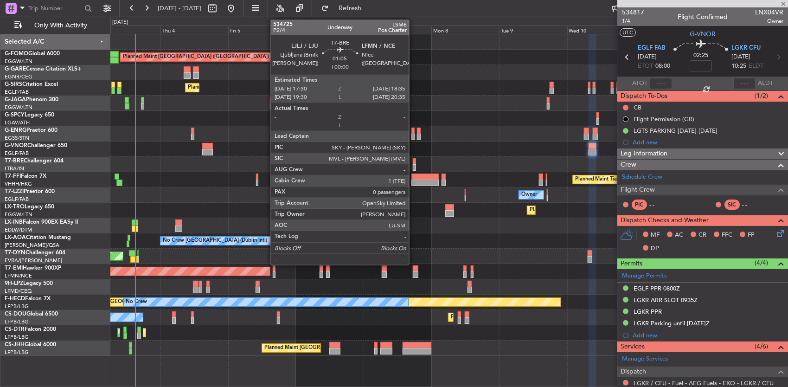
type input "+00:35"
type input "7"
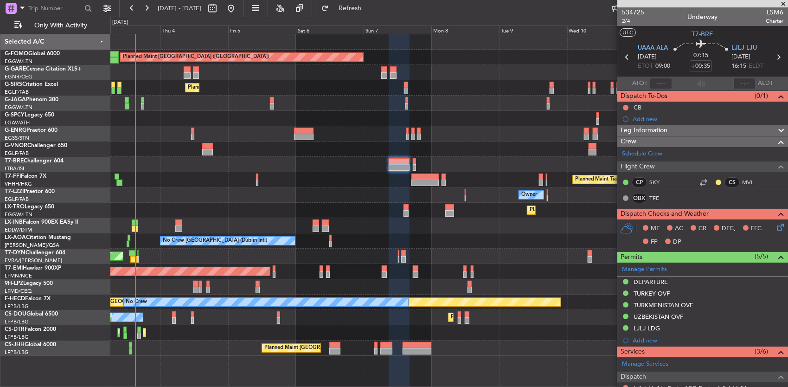
click at [250, 210] on div "Planned Maint Dusseldorf" at bounding box center [449, 210] width 678 height 15
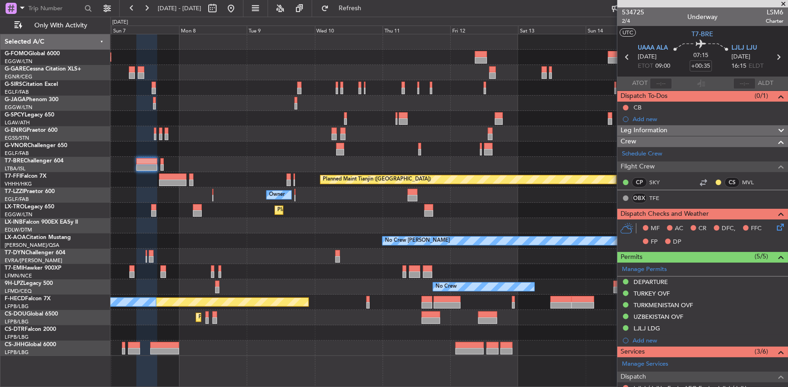
click at [200, 200] on div "Planned Maint London (Luton) Planned Maint London (Farnborough) Planned Maint T…" at bounding box center [449, 195] width 678 height 322
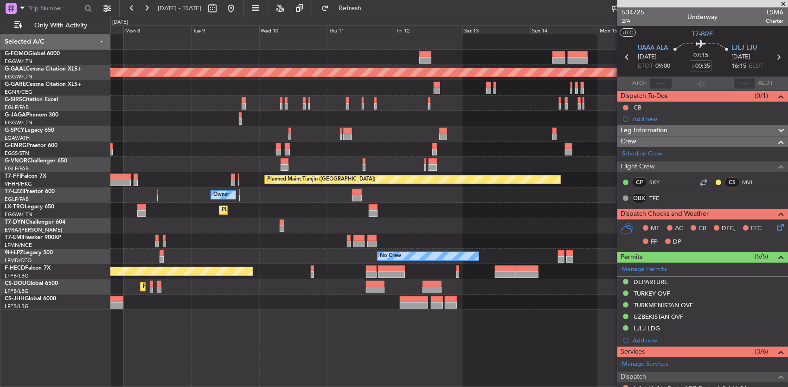
click at [223, 191] on div "Owner" at bounding box center [449, 194] width 678 height 15
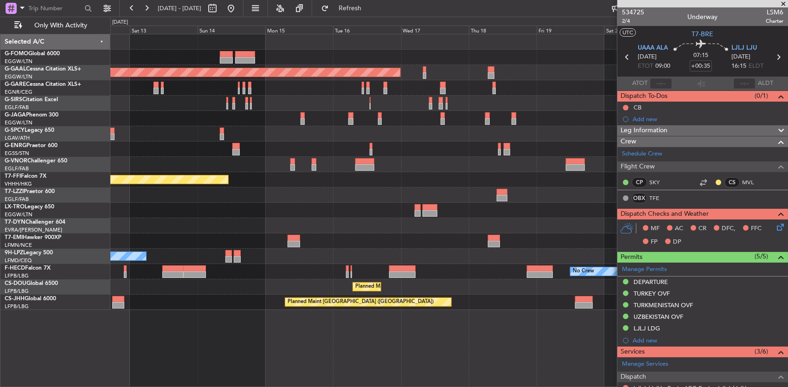
click at [364, 201] on div at bounding box center [449, 194] width 678 height 15
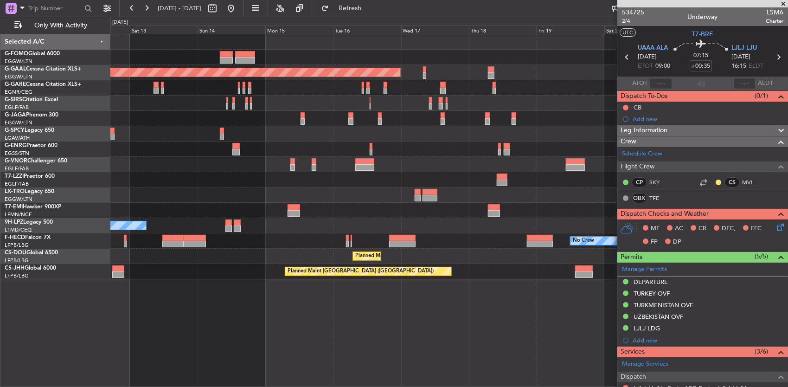
click at [387, 184] on div at bounding box center [449, 179] width 678 height 15
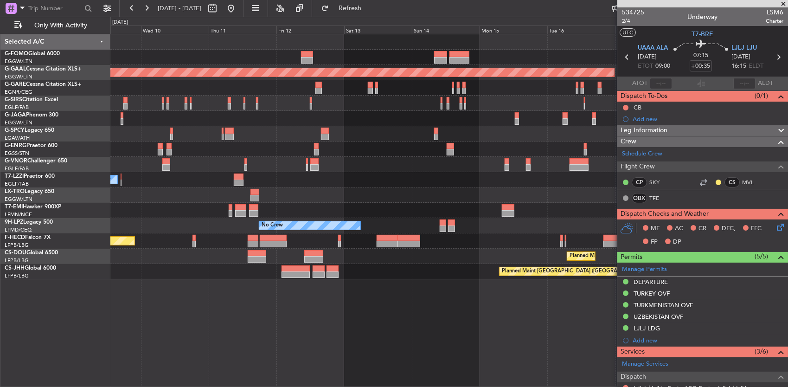
click at [469, 185] on div "Owner" at bounding box center [449, 179] width 678 height 15
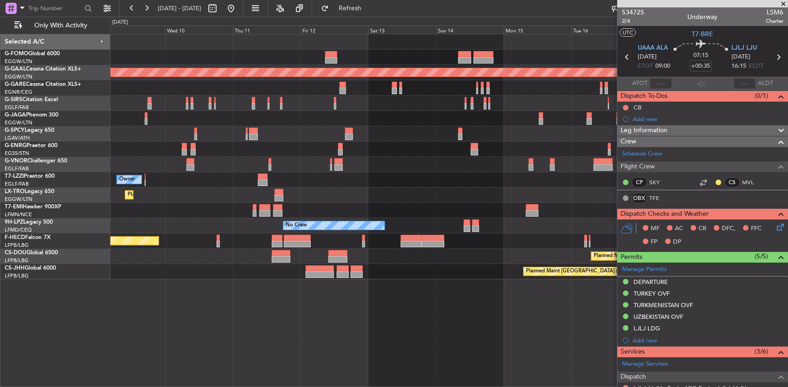
click at [481, 188] on div "Planned Maint Dusseldorf" at bounding box center [449, 194] width 678 height 15
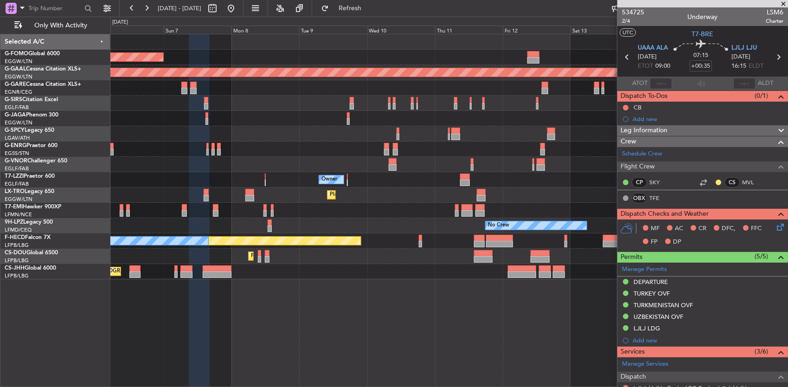
click at [422, 188] on div "Planned Maint Dusseldorf" at bounding box center [449, 194] width 678 height 15
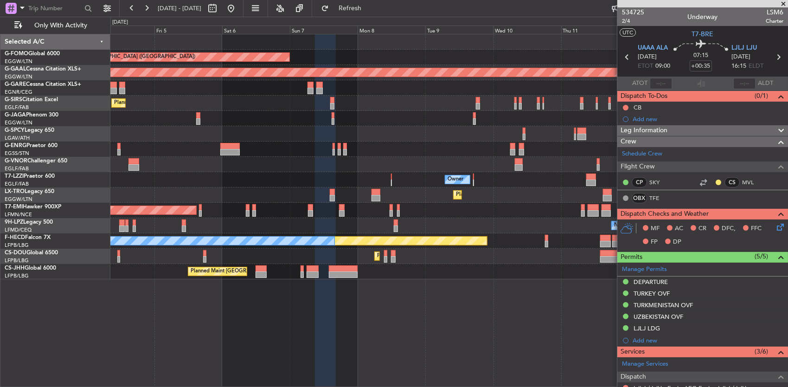
click at [427, 173] on div "Owner" at bounding box center [449, 179] width 678 height 15
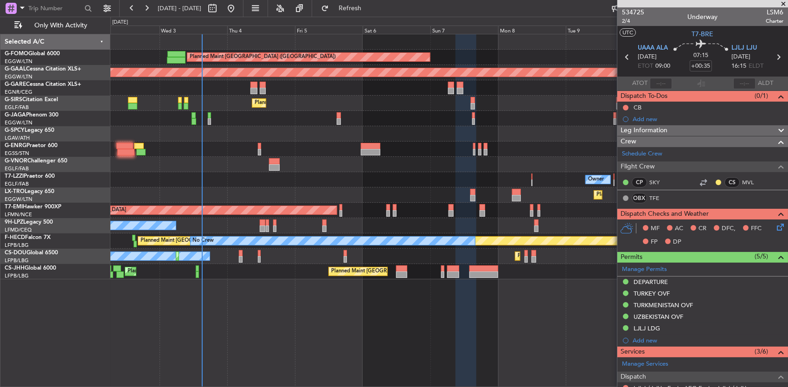
click at [272, 178] on div "Owner" at bounding box center [449, 179] width 678 height 15
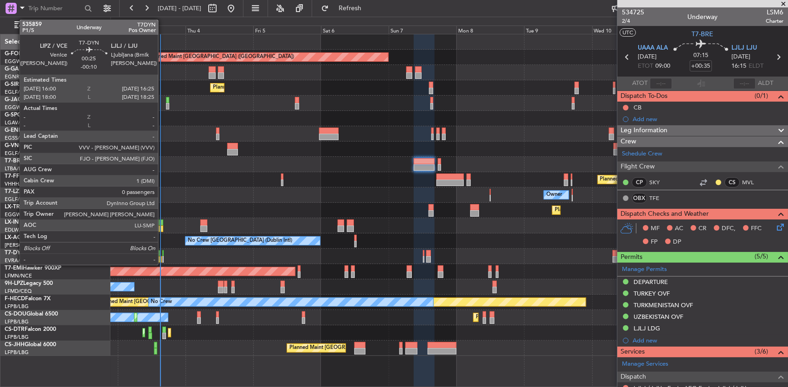
click at [163, 257] on div at bounding box center [162, 259] width 1 height 6
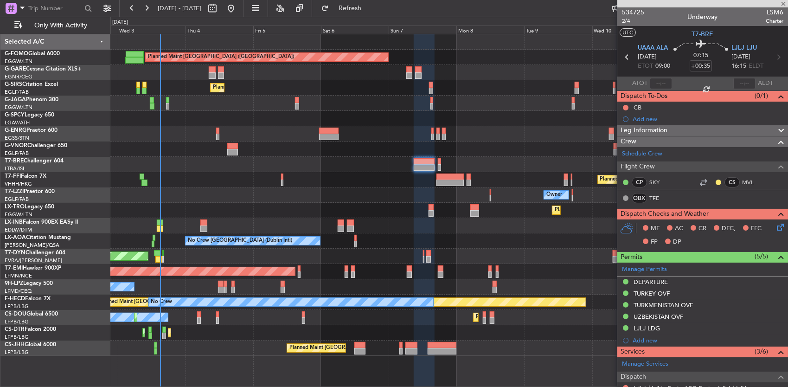
type input "-00:10"
type input "0"
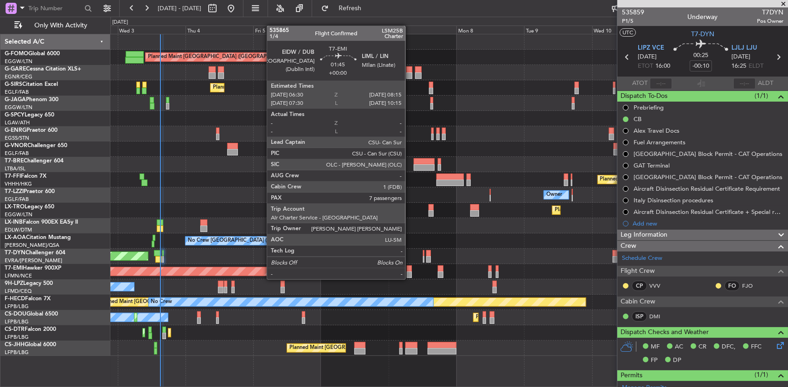
click at [410, 270] on div at bounding box center [409, 268] width 5 height 6
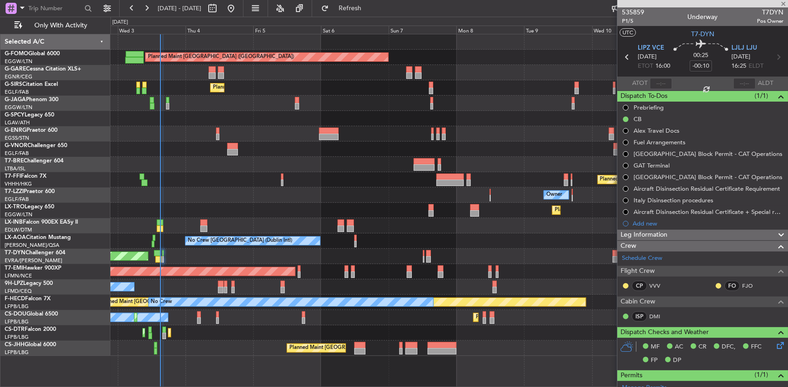
type input "7"
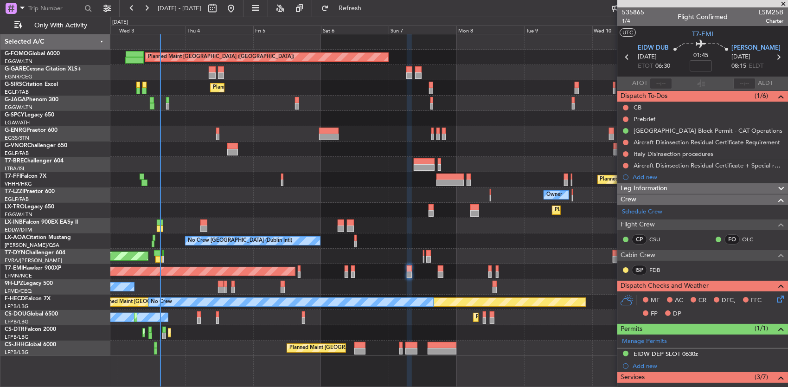
click at [364, 284] on div "No Crew No Crew Planned Maint Nice (Côte d'Azur Airport)" at bounding box center [449, 286] width 678 height 15
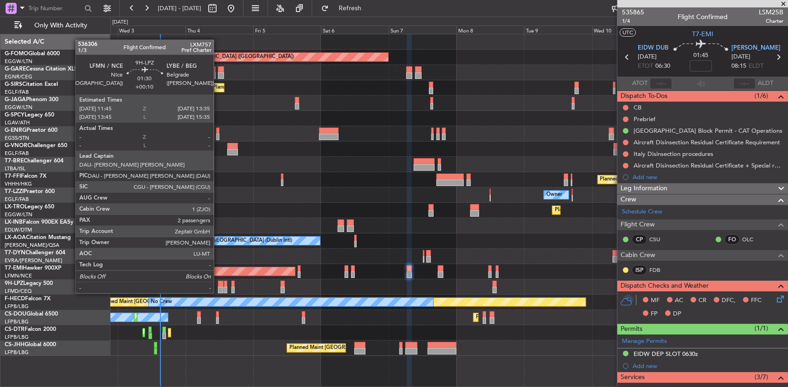
click at [219, 284] on div at bounding box center [221, 284] width 6 height 6
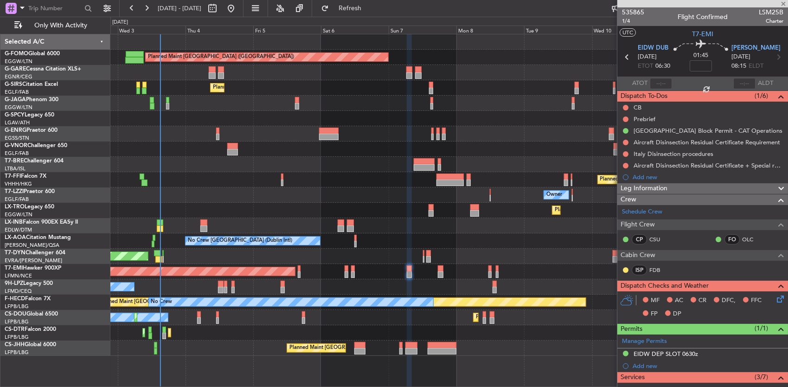
type input "+00:10"
type input "2"
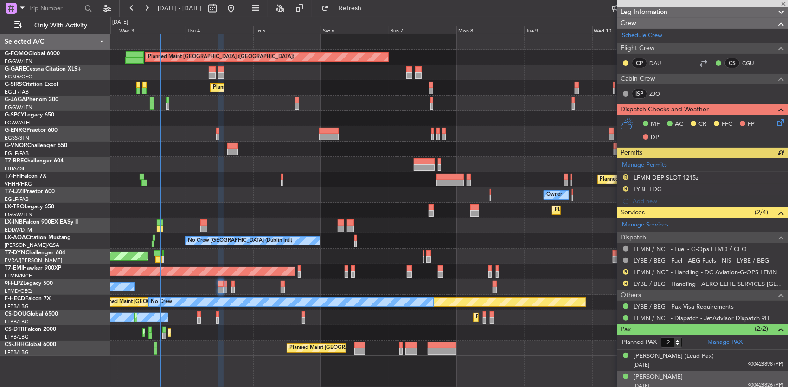
scroll to position [155, 0]
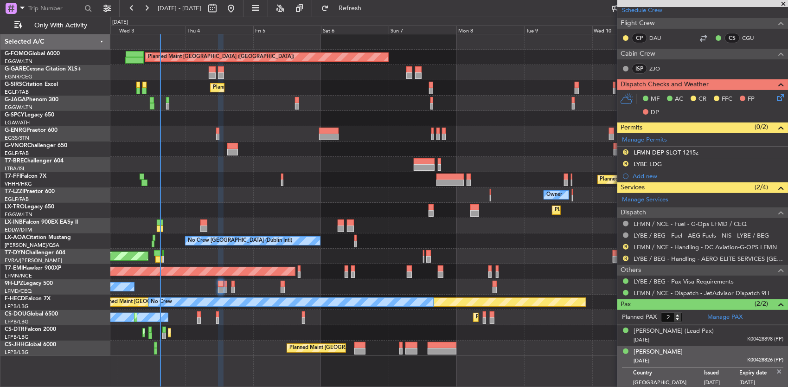
click at [775, 370] on img at bounding box center [779, 372] width 8 height 8
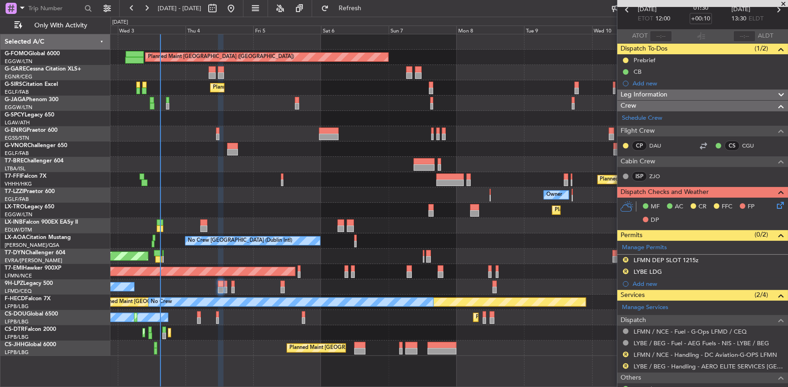
scroll to position [0, 0]
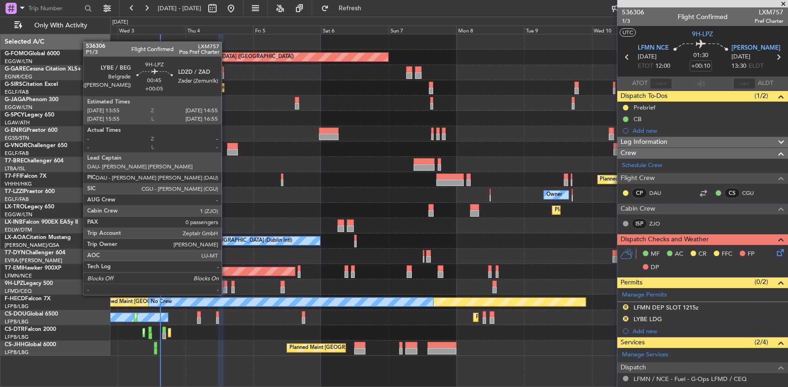
click at [226, 286] on div at bounding box center [225, 284] width 3 height 6
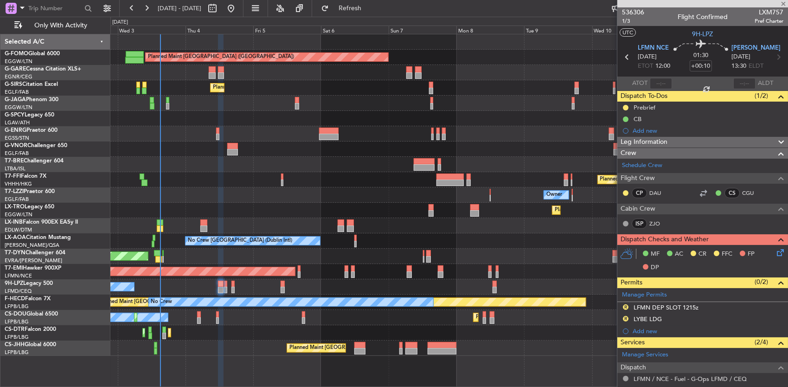
type input "+00:05"
type input "0"
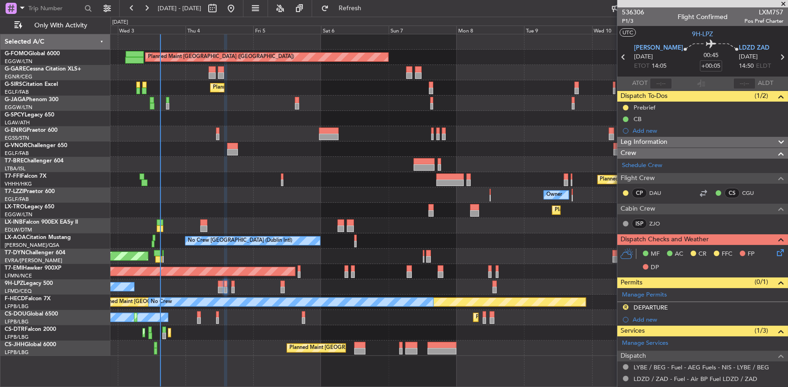
click at [564, 57] on div "Planned Maint [GEOGRAPHIC_DATA] ([GEOGRAPHIC_DATA])" at bounding box center [449, 57] width 678 height 15
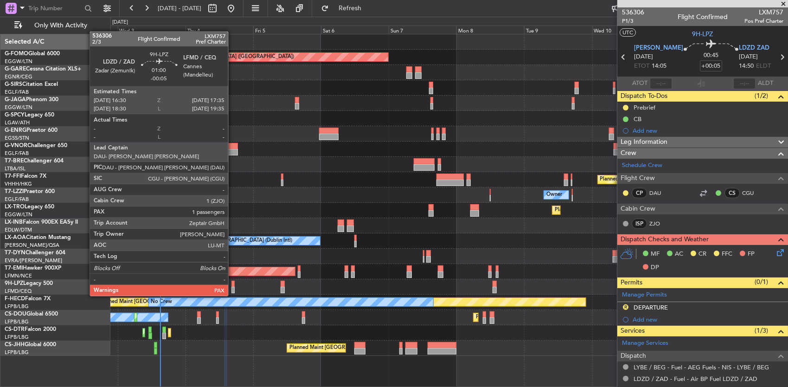
click at [233, 287] on div at bounding box center [233, 290] width 3 height 6
type input "-00:05"
type input "3"
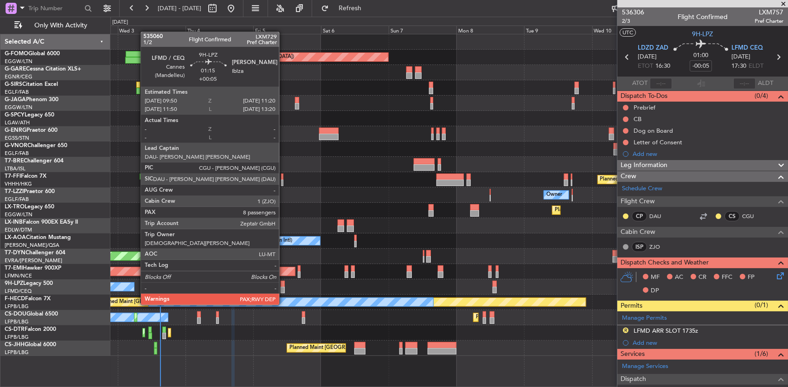
click at [284, 287] on div at bounding box center [283, 290] width 5 height 6
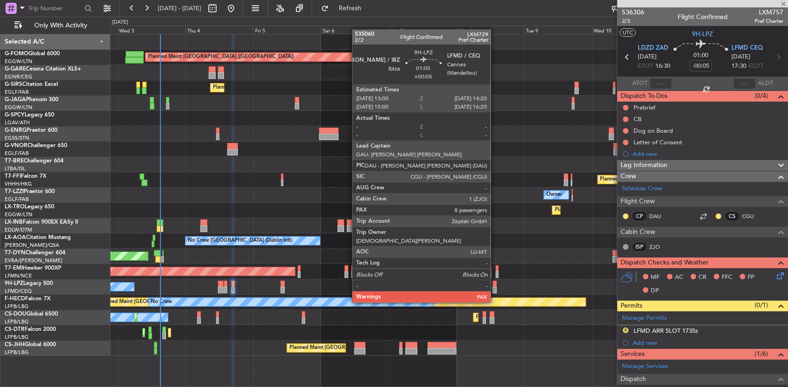
type input "+00:05"
type input "8"
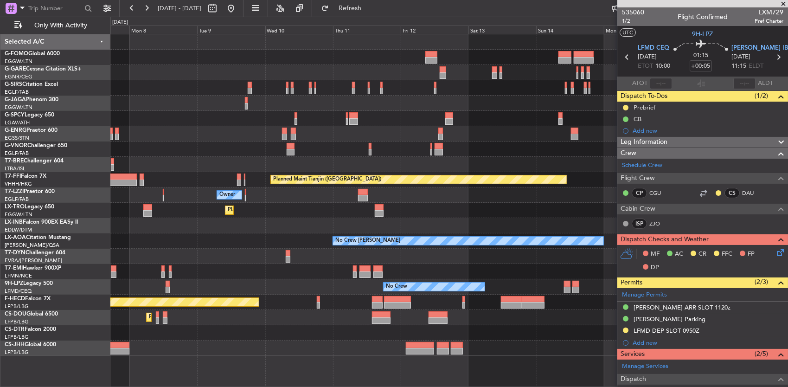
click at [179, 292] on div "Planned Maint [GEOGRAPHIC_DATA] ([GEOGRAPHIC_DATA]) Planned Maint Tianjin ([GEO…" at bounding box center [449, 195] width 678 height 322
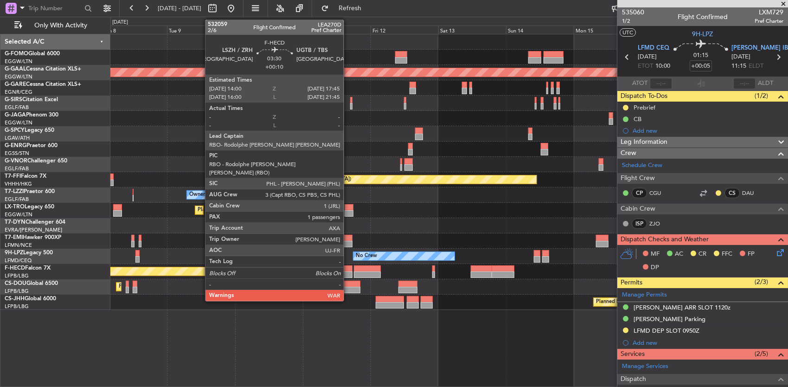
click at [349, 271] on div at bounding box center [347, 274] width 11 height 6
type input "+00:10"
type input "1"
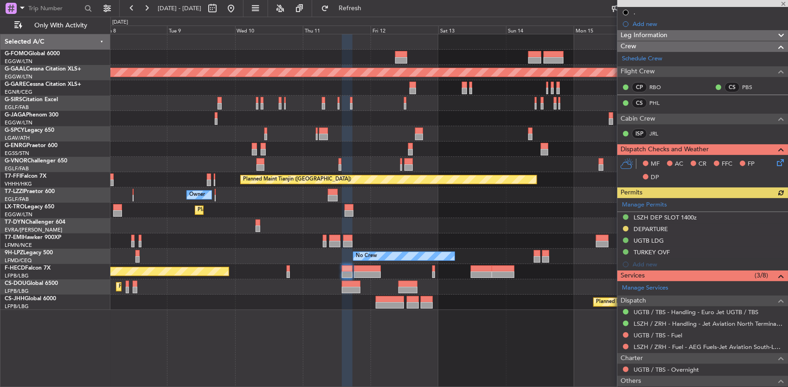
scroll to position [139, 0]
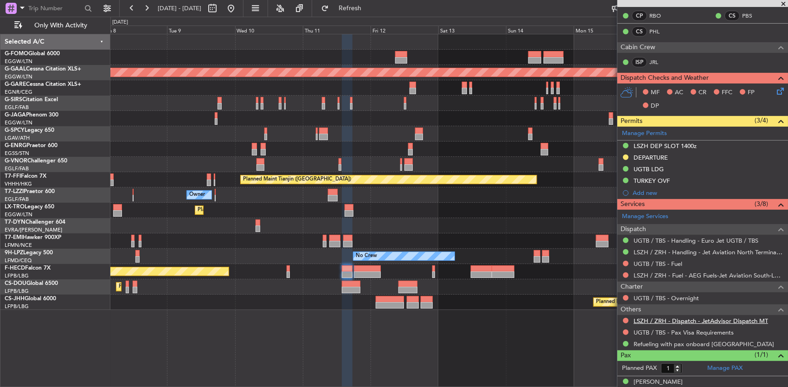
scroll to position [208, 0]
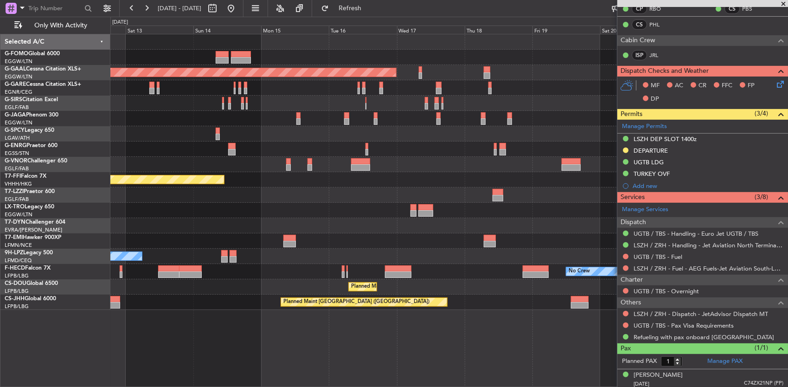
click at [213, 266] on div "No Crew Planned Maint [GEOGRAPHIC_DATA] ([GEOGRAPHIC_DATA])" at bounding box center [449, 271] width 678 height 15
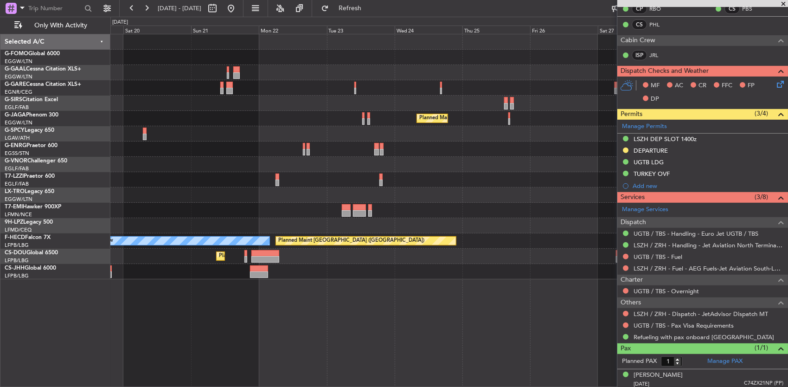
click at [9, 265] on div "Planned Maint [GEOGRAPHIC_DATA] ([GEOGRAPHIC_DATA]) No Crew Planned Maint [GEOG…" at bounding box center [394, 202] width 788 height 370
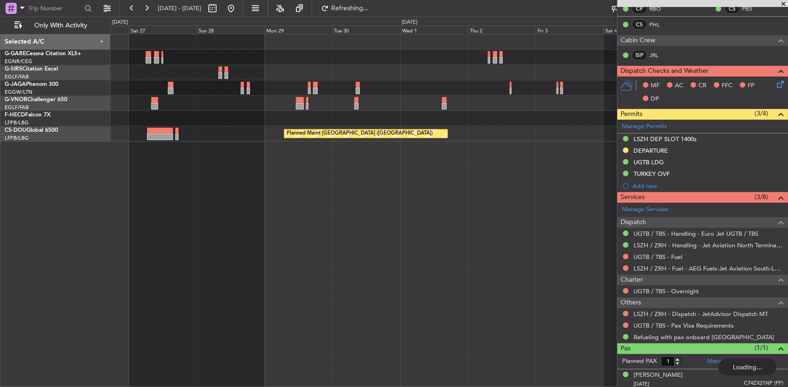
click at [217, 202] on div "Planned Maint [GEOGRAPHIC_DATA] ([GEOGRAPHIC_DATA]) Planned Maint [GEOGRAPHIC_D…" at bounding box center [449, 211] width 678 height 354
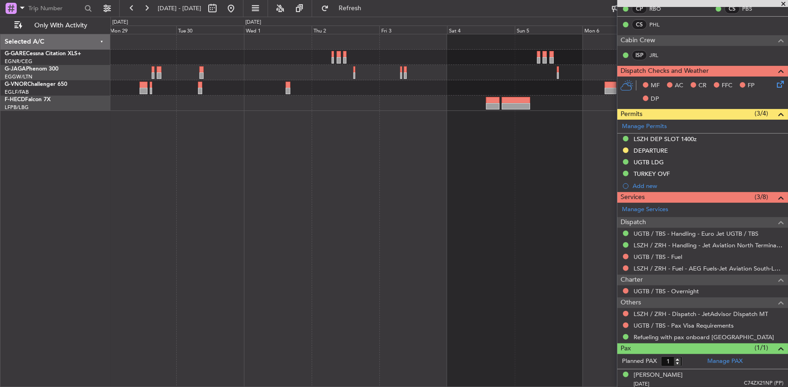
click at [425, 106] on div at bounding box center [449, 72] width 678 height 77
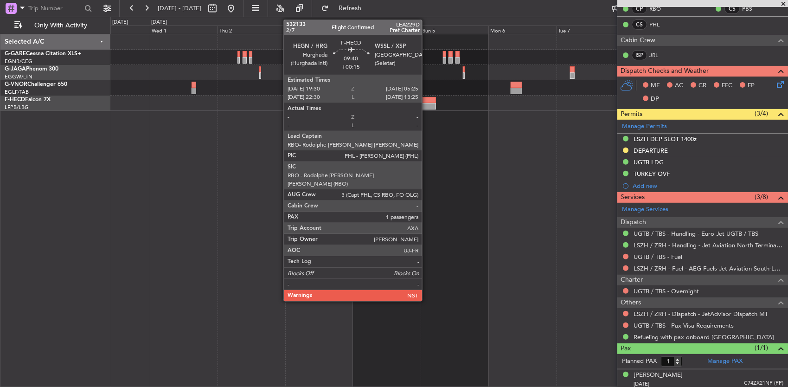
click at [427, 107] on div at bounding box center [422, 106] width 28 height 6
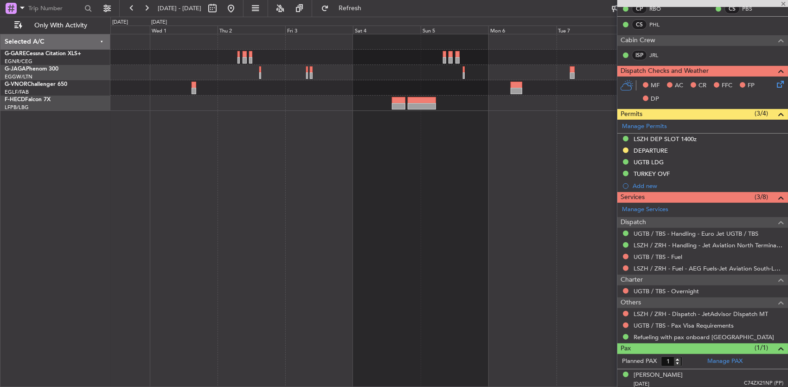
type input "+00:15"
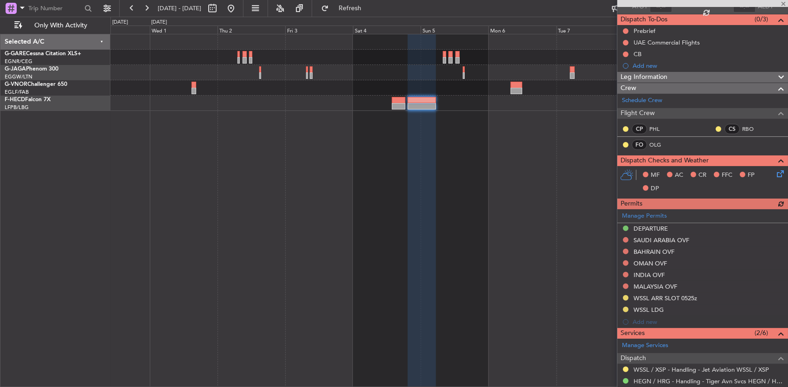
scroll to position [93, 0]
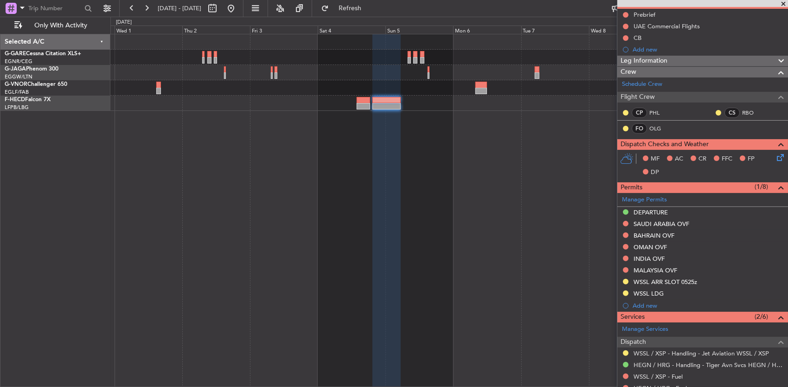
click at [312, 132] on div at bounding box center [449, 211] width 678 height 354
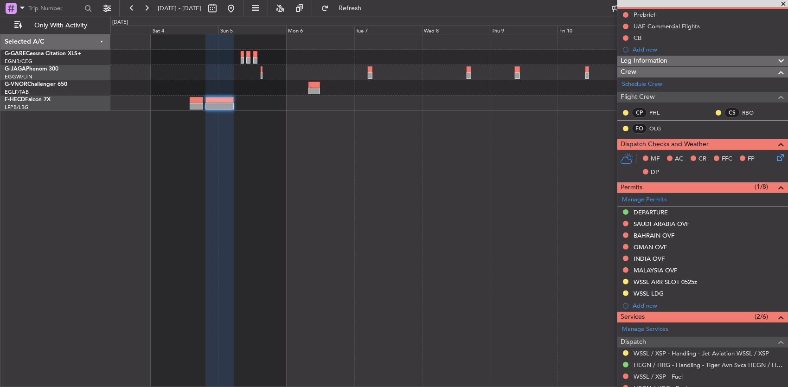
click at [245, 134] on div at bounding box center [449, 211] width 678 height 354
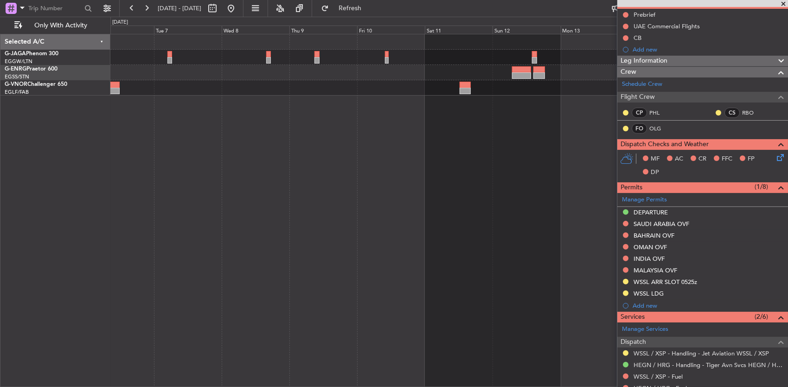
click at [165, 114] on div at bounding box center [449, 211] width 678 height 354
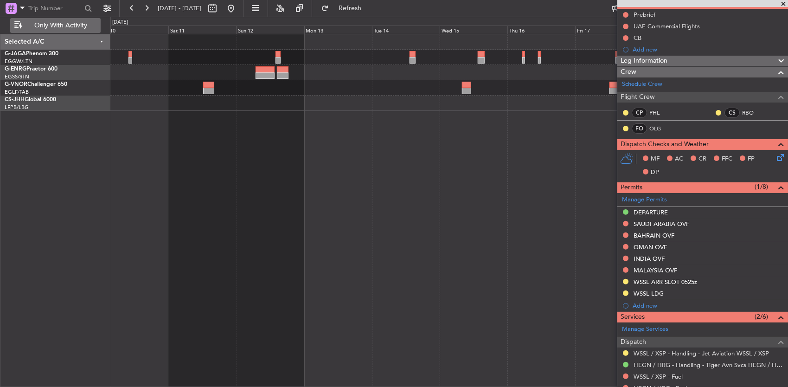
click at [100, 19] on button "Only With Activity" at bounding box center [55, 25] width 90 height 15
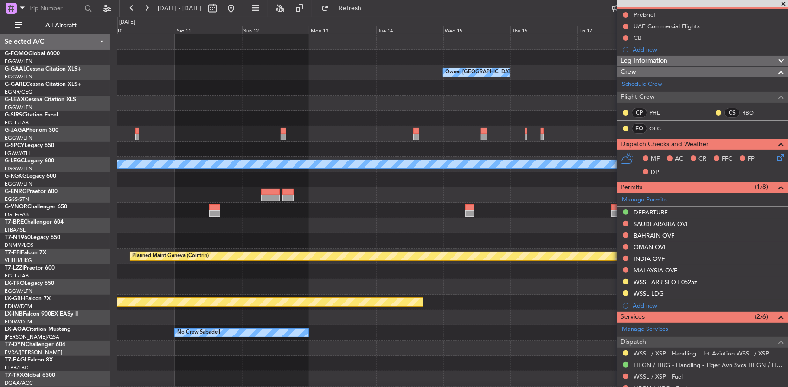
scroll to position [152, 0]
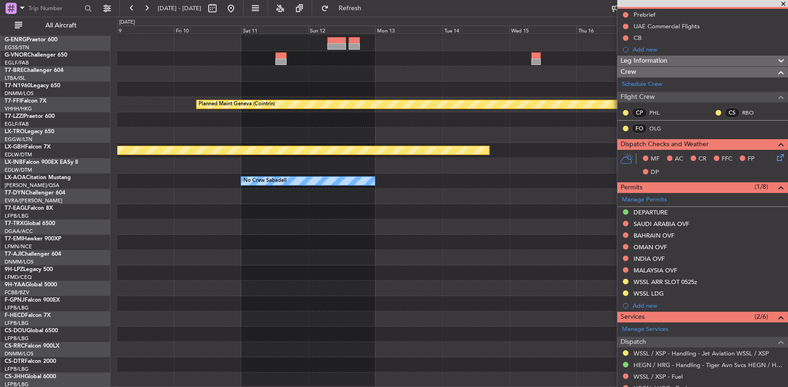
click at [305, 226] on div "Planned Maint Geneva (Cointrin) Planned Maint Nurnberg No Crew Sabadell Planned…" at bounding box center [452, 135] width 671 height 505
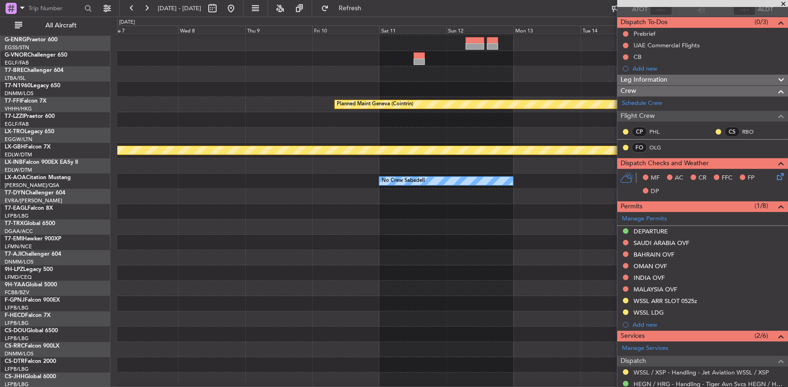
scroll to position [0, 0]
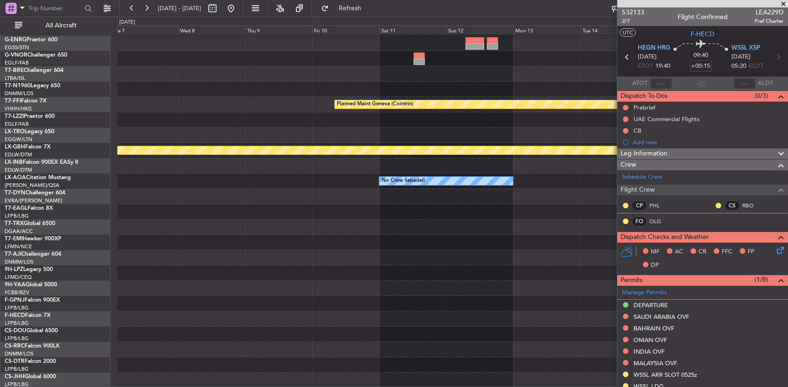
click at [556, 218] on div at bounding box center [452, 211] width 671 height 15
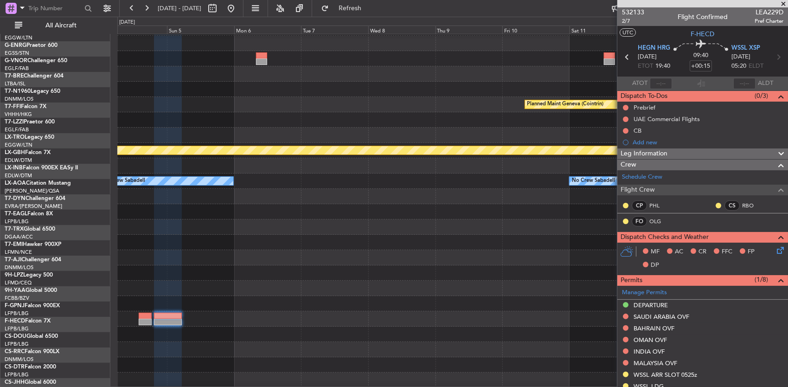
scroll to position [152, 0]
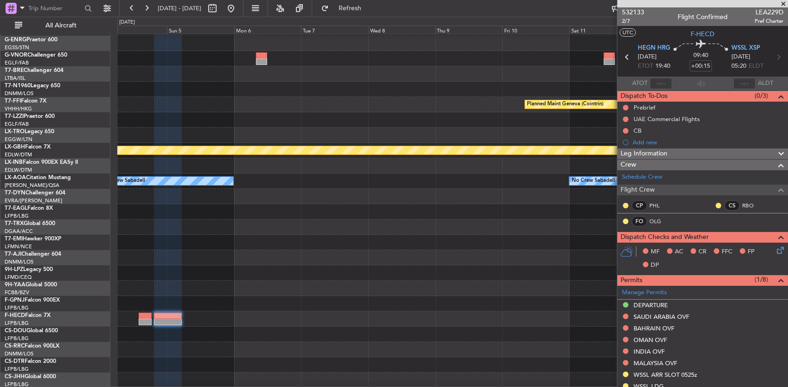
click at [390, 165] on div "Planned Maint Geneva (Cointrin) Planned Maint Nurnberg No Crew Sabadell No Crew…" at bounding box center [452, 135] width 671 height 505
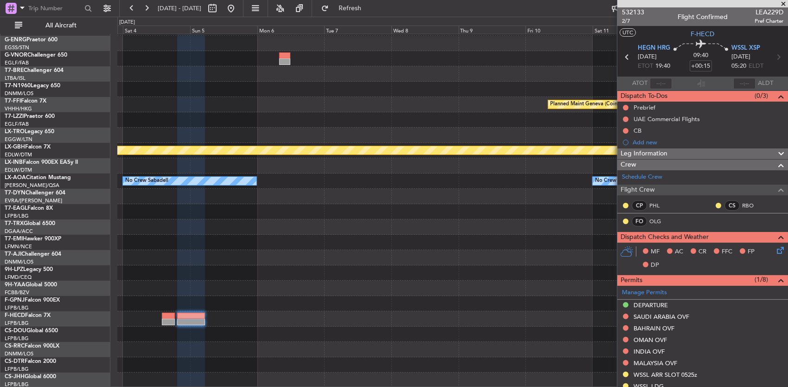
click at [155, 306] on div "Planned Maint Geneva (Cointrin) Planned Maint Nurnberg No Crew Sabadell No Crew…" at bounding box center [452, 135] width 671 height 505
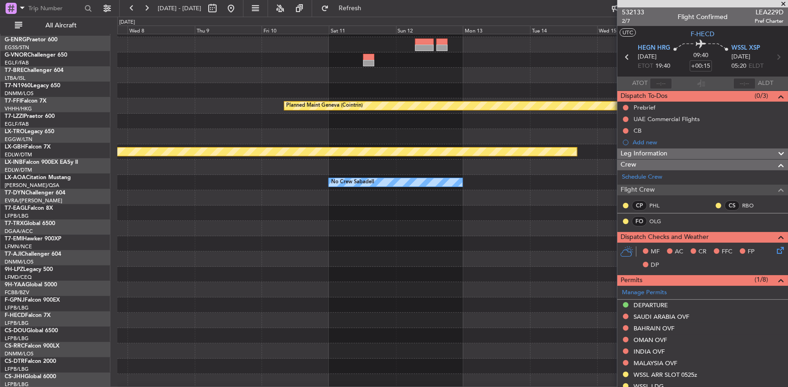
click at [137, 315] on div at bounding box center [452, 320] width 671 height 15
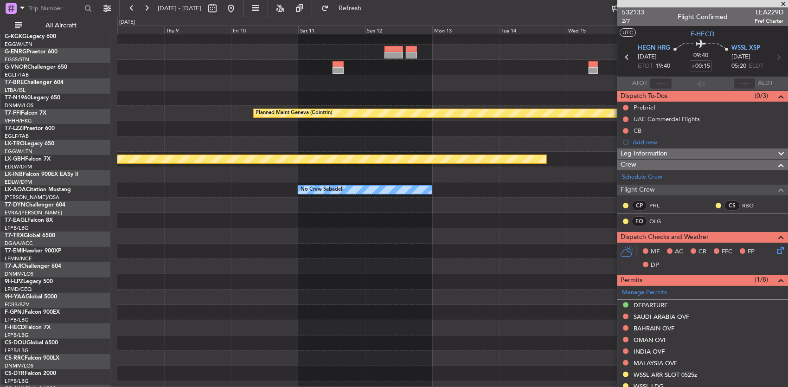
click at [368, 318] on div at bounding box center [452, 312] width 671 height 15
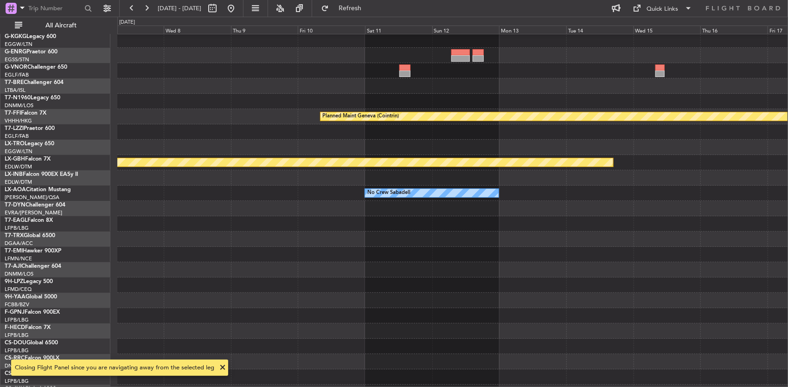
scroll to position [152, 0]
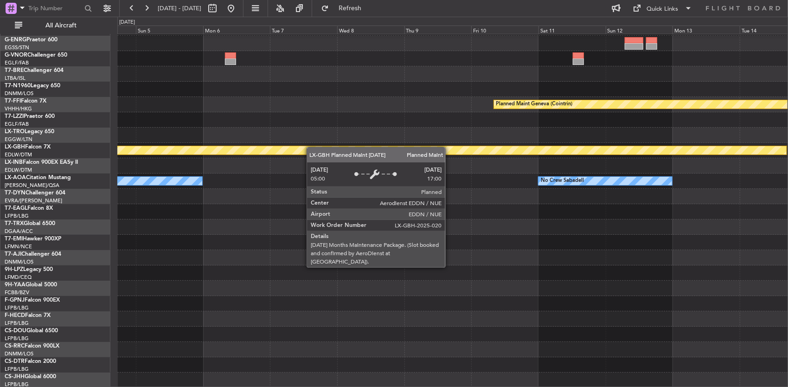
click at [544, 156] on div "Planned Maint Nurnberg" at bounding box center [452, 150] width 671 height 15
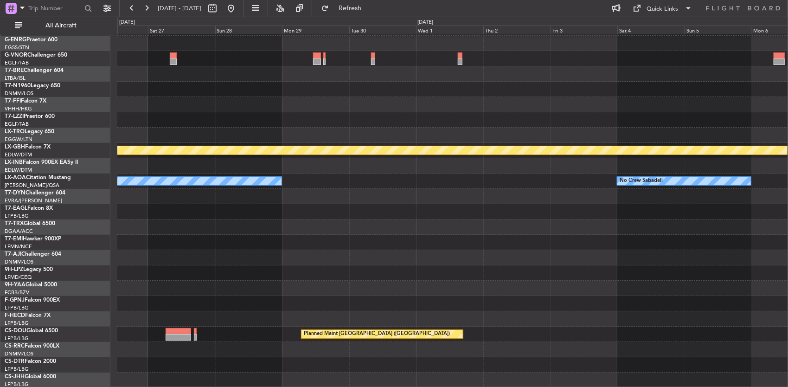
click at [678, 84] on div "Planned Maint Nurnberg No Crew Sabadell No Crew Sabadell Planned Maint [GEOGRAP…" at bounding box center [452, 135] width 671 height 505
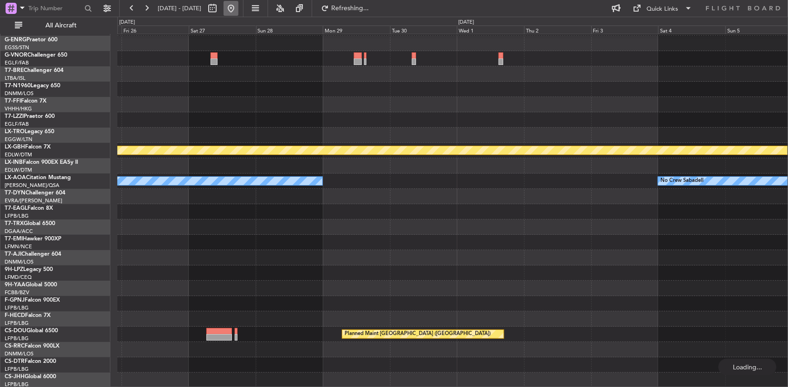
click at [239, 9] on button at bounding box center [231, 8] width 15 height 15
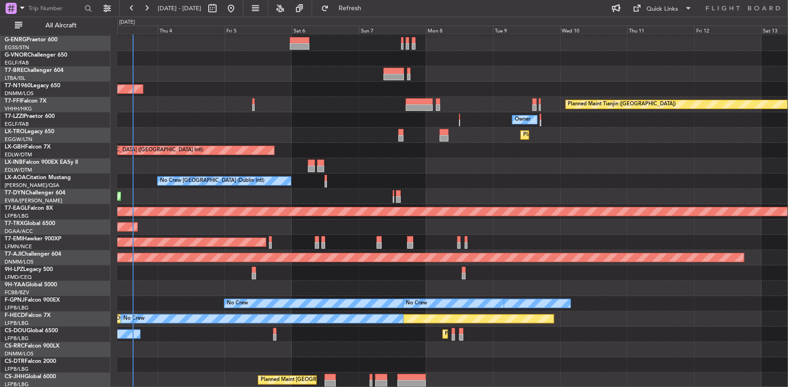
click at [56, 17] on div "All Aircraft" at bounding box center [59, 25] width 119 height 17
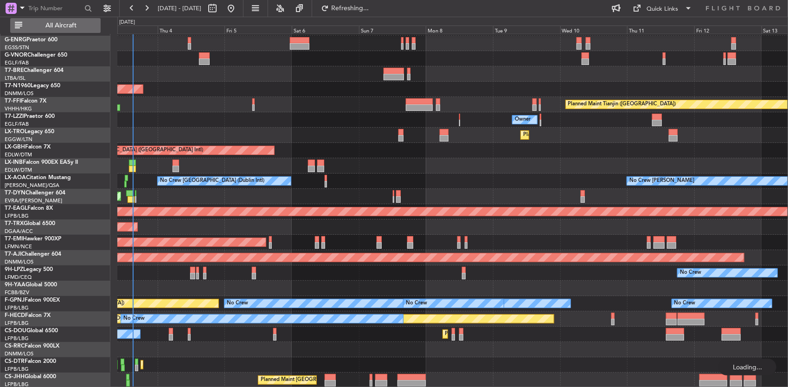
click at [54, 23] on span "All Aircraft" at bounding box center [61, 25] width 74 height 6
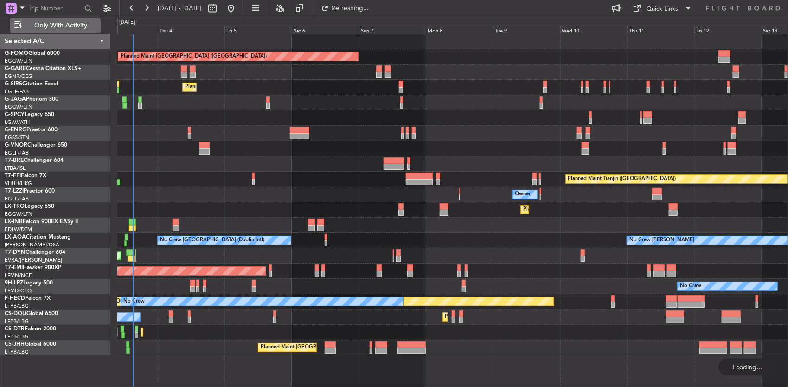
scroll to position [0, 0]
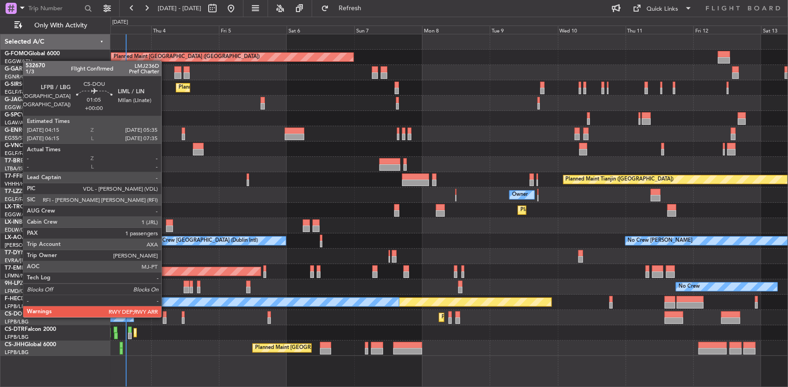
click at [165, 317] on div at bounding box center [165, 320] width 4 height 6
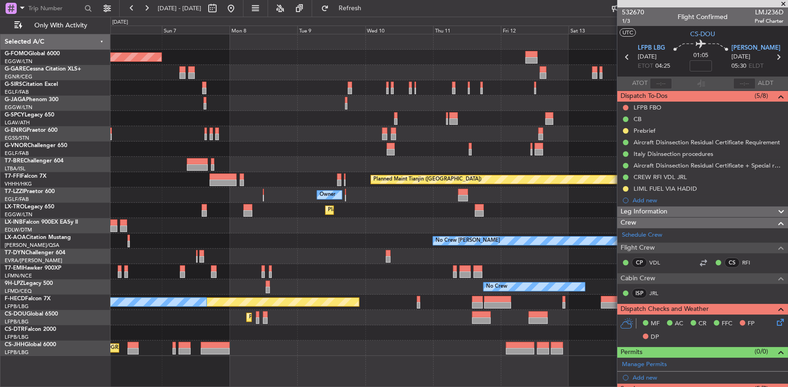
click at [308, 308] on div "Planned Maint [GEOGRAPHIC_DATA] ([GEOGRAPHIC_DATA]) Planned Maint [GEOGRAPHIC_D…" at bounding box center [449, 195] width 678 height 322
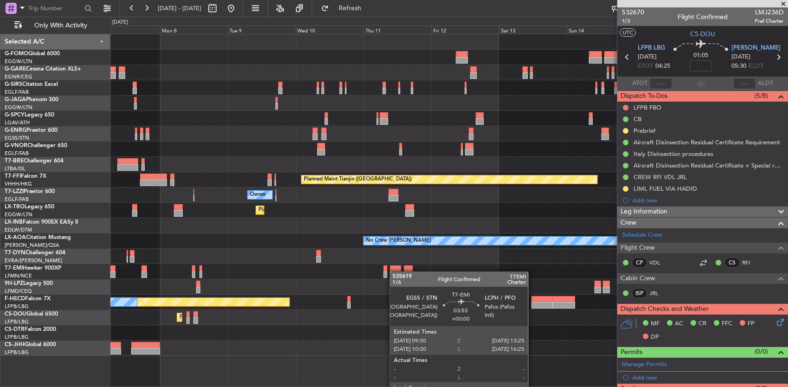
click at [394, 271] on div "Planned Maint [GEOGRAPHIC_DATA] ([GEOGRAPHIC_DATA]) Planned Maint Tianjin ([GEO…" at bounding box center [449, 195] width 678 height 322
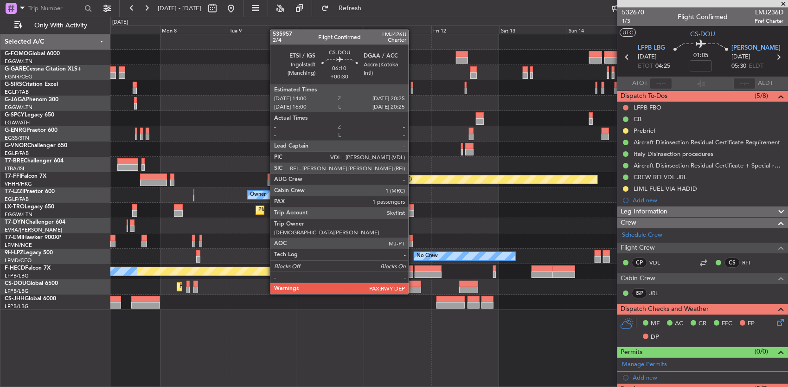
click at [414, 284] on div at bounding box center [412, 284] width 19 height 6
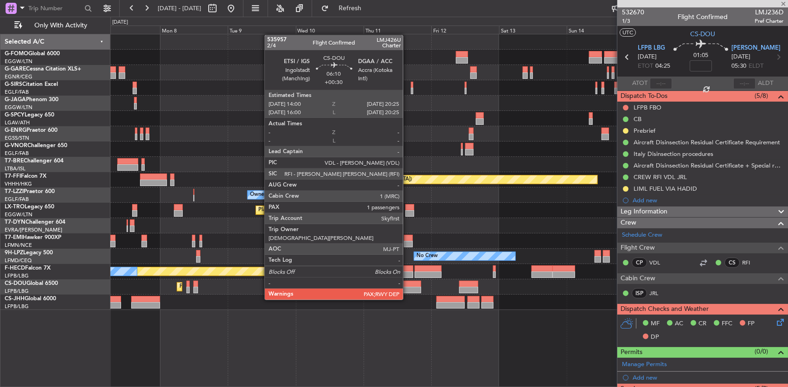
type input "+00:30"
type input "6"
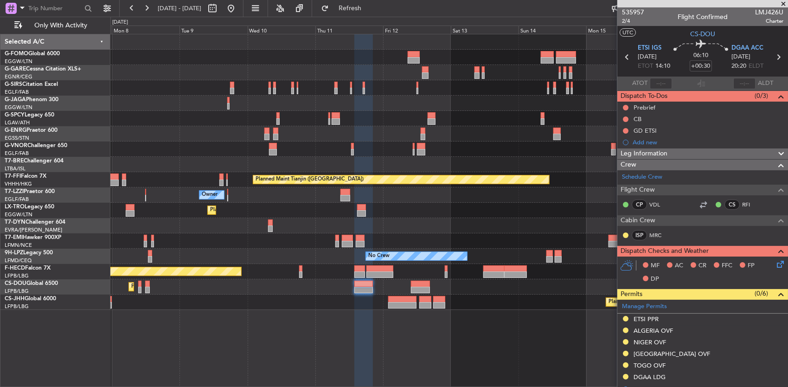
click at [229, 287] on div "Planned Maint [GEOGRAPHIC_DATA] ([GEOGRAPHIC_DATA]) Planned Maint Tianjin ([GEO…" at bounding box center [449, 172] width 678 height 276
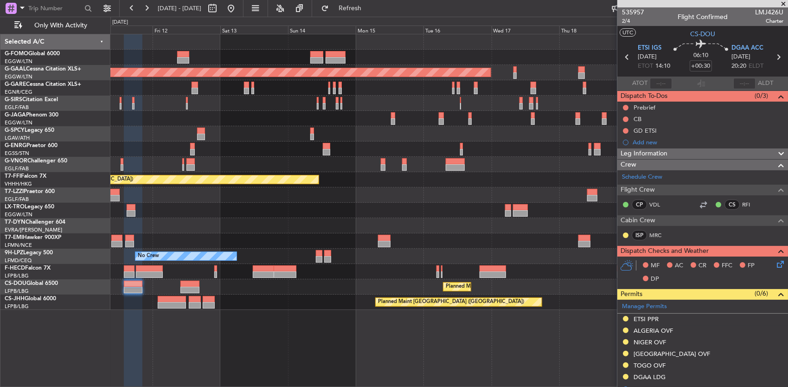
click at [226, 275] on div "Planned Maint Dusseldorf Planned Maint Tianjin ([GEOGRAPHIC_DATA]) Owner Planne…" at bounding box center [449, 172] width 678 height 276
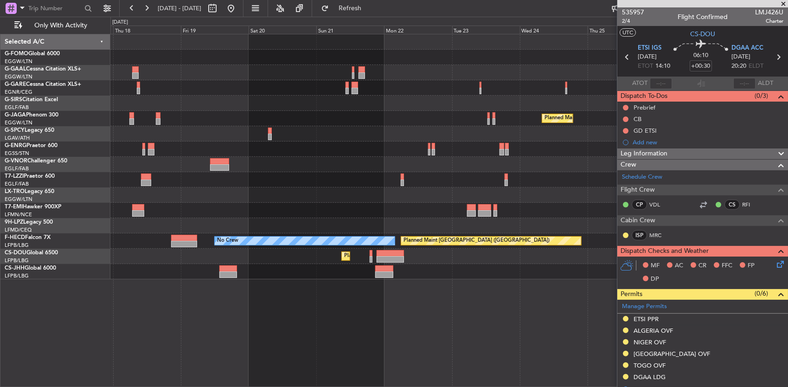
click at [200, 263] on div "Planned Maint Dusseldorf Planned Maint [GEOGRAPHIC_DATA] ([GEOGRAPHIC_DATA]) No…" at bounding box center [449, 156] width 678 height 245
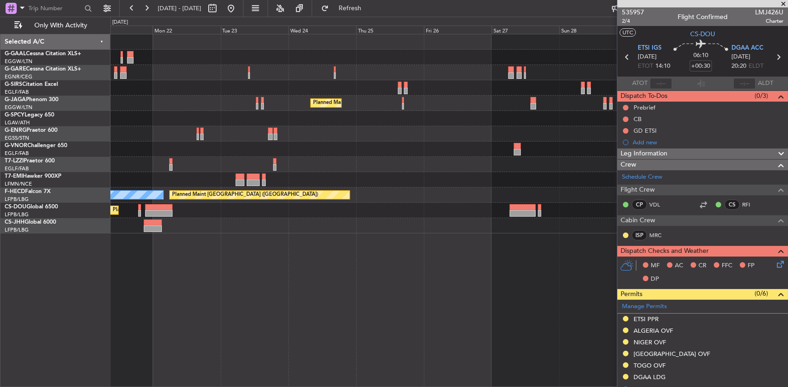
click at [214, 215] on div "Planned Maint [GEOGRAPHIC_DATA] ([GEOGRAPHIC_DATA]) No Crew Planned Maint [GEOG…" at bounding box center [449, 133] width 678 height 199
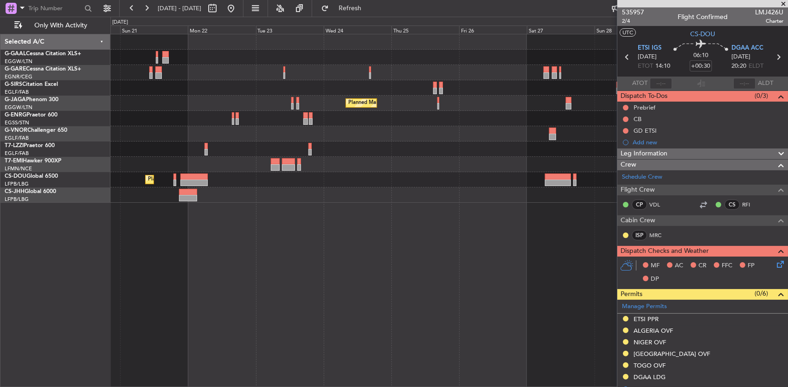
click at [788, 222] on html "[DATE] - [DATE] Refresh Quick Links Only With Activity Planned Maint [GEOGRAPHI…" at bounding box center [394, 193] width 788 height 387
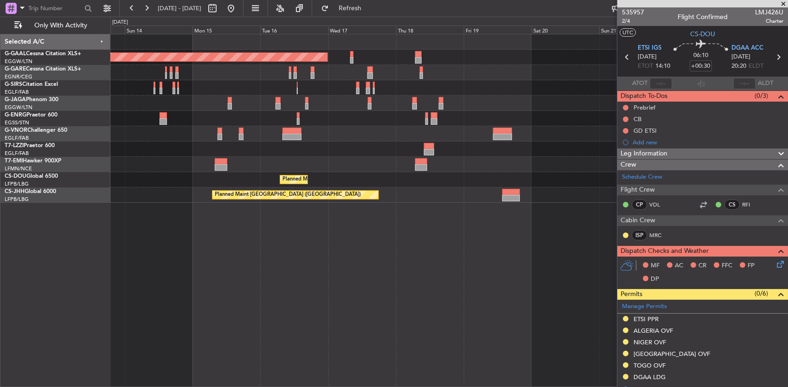
click at [754, 183] on fb-app "[DATE] - [DATE] Refresh Quick Links Only With Activity Planned [GEOGRAPHIC_DATA…" at bounding box center [394, 197] width 788 height 380
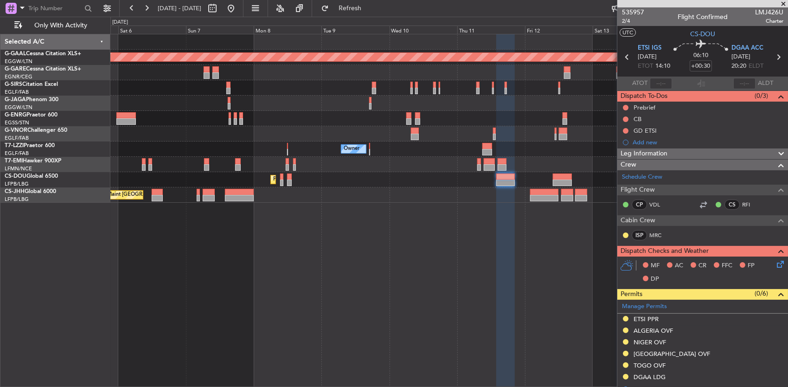
click at [704, 173] on fb-app "[DATE] - [DATE] Refresh Quick Links Only With Activity Planned [GEOGRAPHIC_DATA…" at bounding box center [394, 197] width 788 height 380
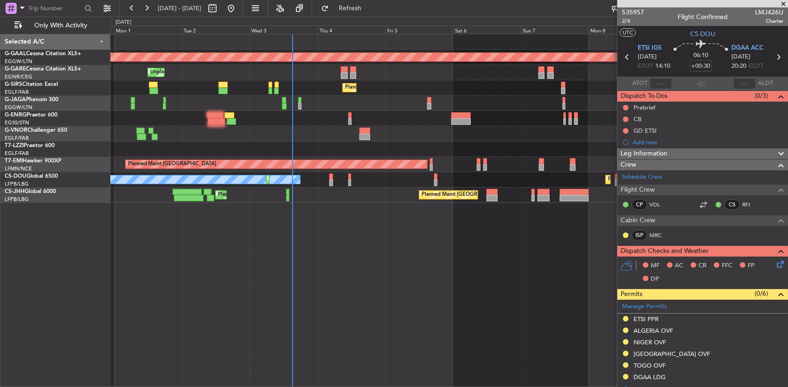
click at [240, 165] on div "Planned Maint Dusseldorf Unplanned Maint [PERSON_NAME] Planned Maint [GEOGRAPHI…" at bounding box center [449, 118] width 678 height 168
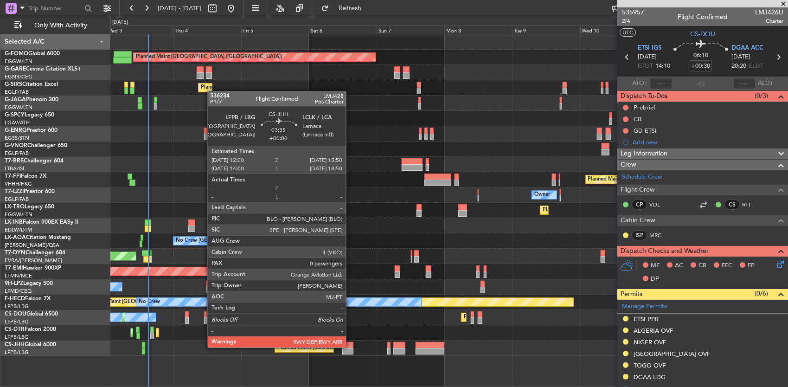
click at [351, 347] on div at bounding box center [347, 345] width 11 height 6
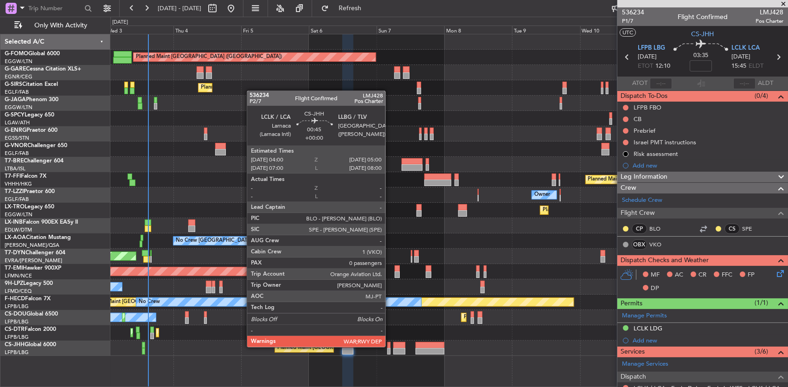
click at [390, 346] on div at bounding box center [388, 345] width 3 height 6
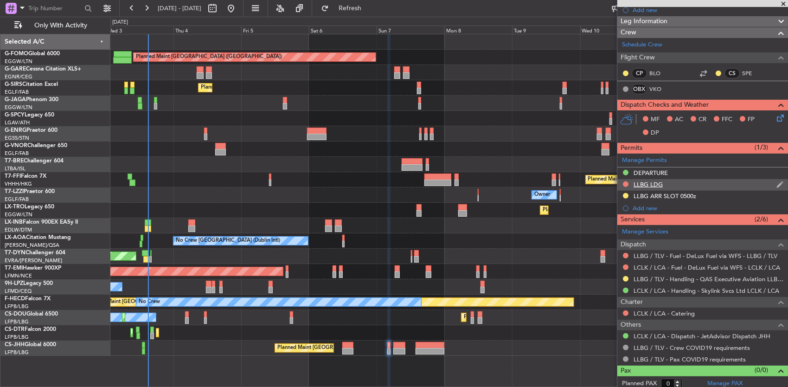
scroll to position [146, 0]
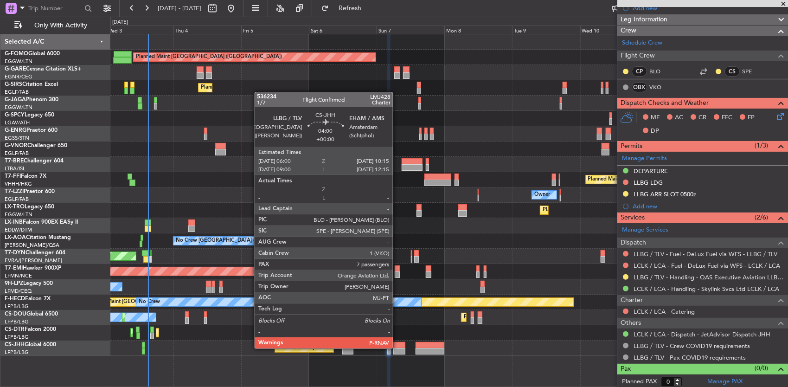
click at [398, 348] on div at bounding box center [400, 351] width 12 height 6
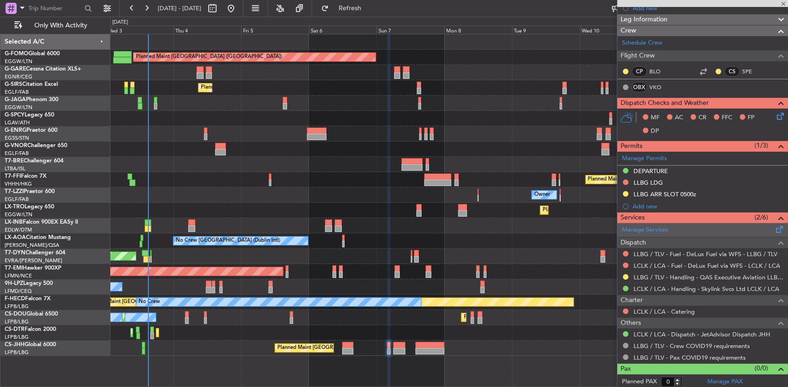
scroll to position [0, 0]
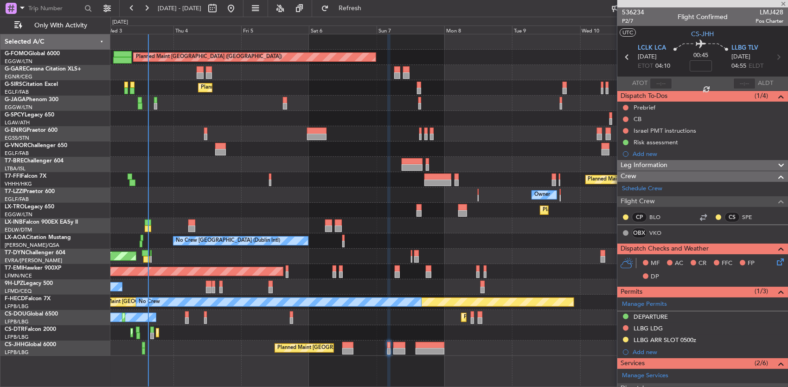
type input "7"
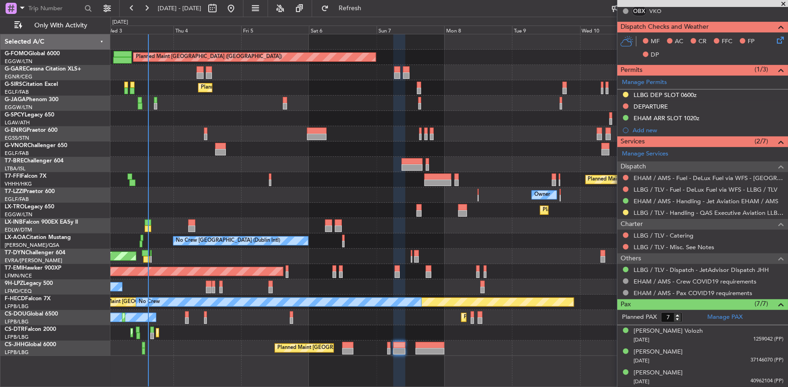
scroll to position [315, 0]
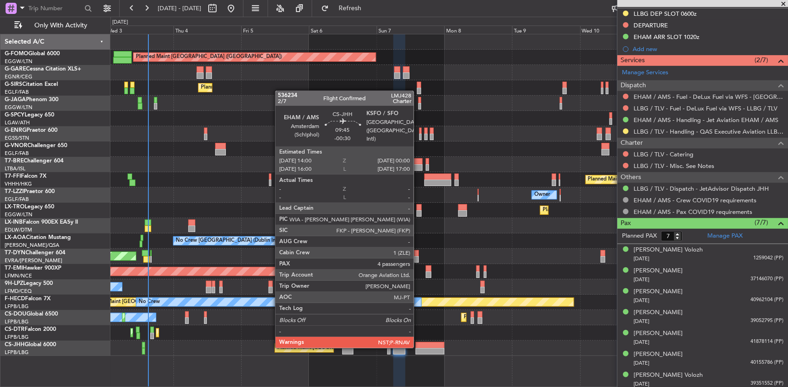
click at [419, 347] on div at bounding box center [430, 345] width 28 height 6
type input "-00:30"
type input "4"
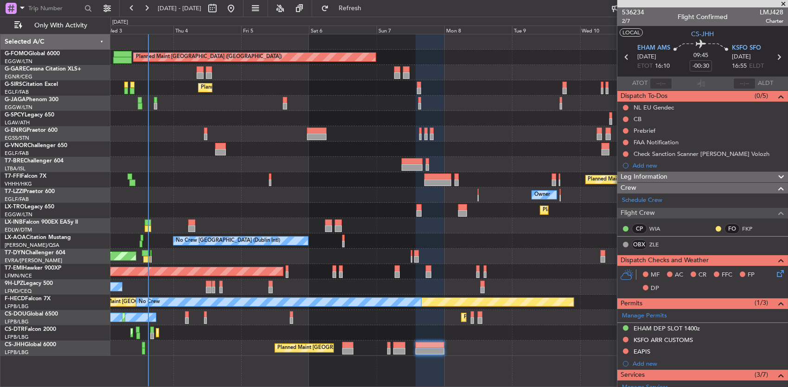
click at [630, 32] on button "LOCAL" at bounding box center [631, 32] width 23 height 8
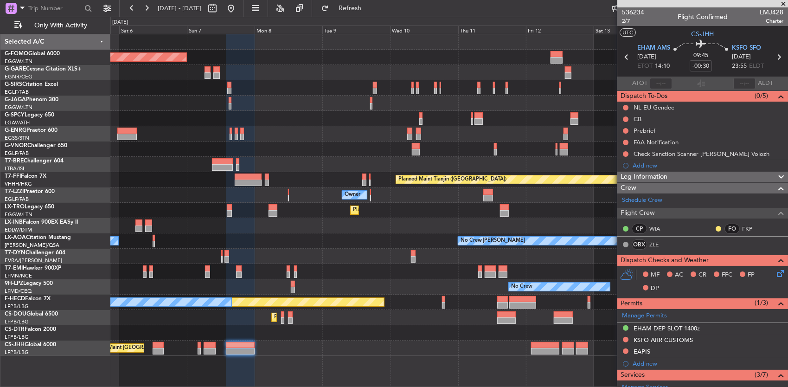
click at [279, 329] on div "Planned Maint [GEOGRAPHIC_DATA] ([GEOGRAPHIC_DATA]) Planned Maint [GEOGRAPHIC_D…" at bounding box center [449, 195] width 678 height 322
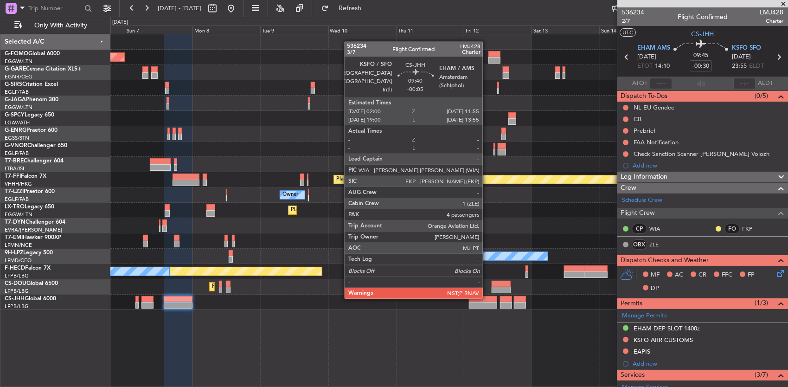
click at [488, 298] on div at bounding box center [483, 299] width 28 height 6
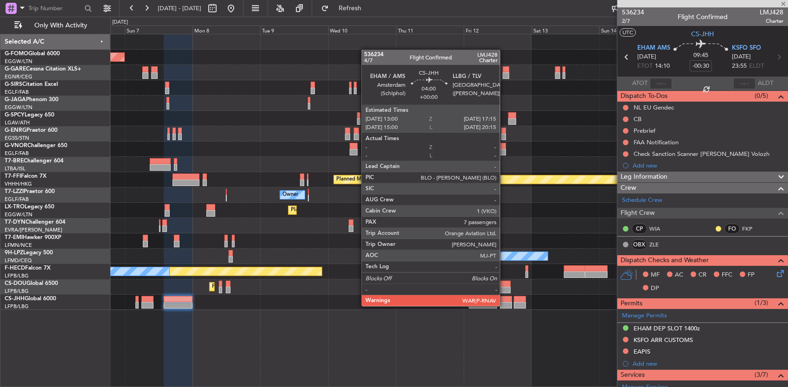
type input "-00:05"
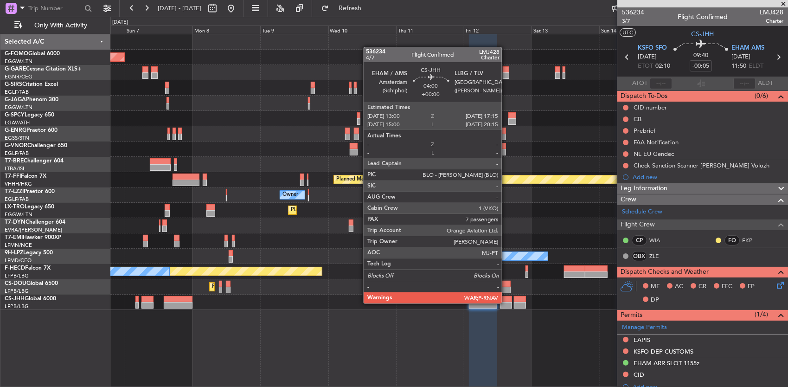
click at [507, 303] on div at bounding box center [506, 305] width 12 height 6
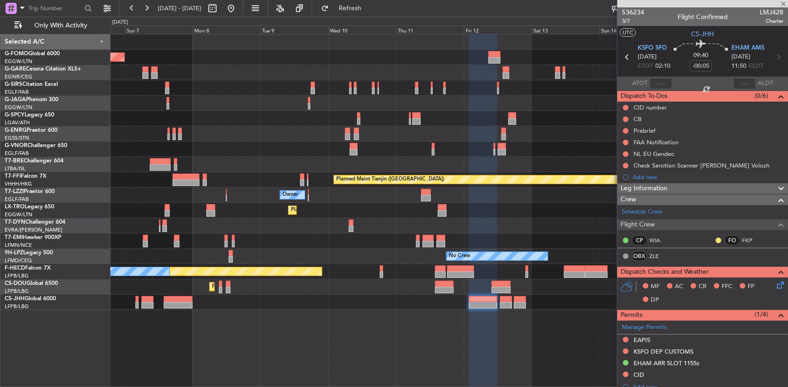
type input "7"
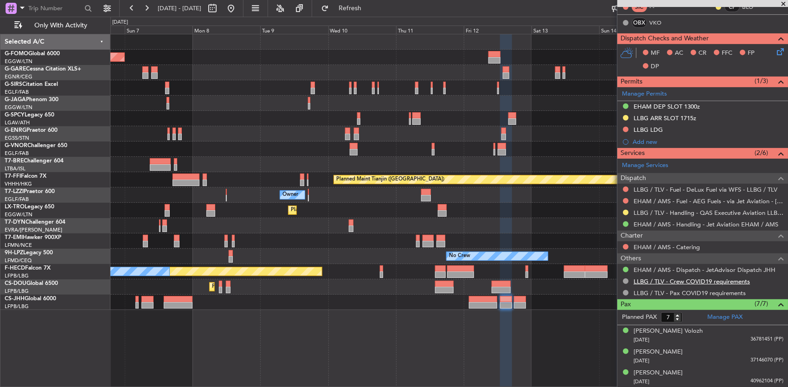
scroll to position [315, 0]
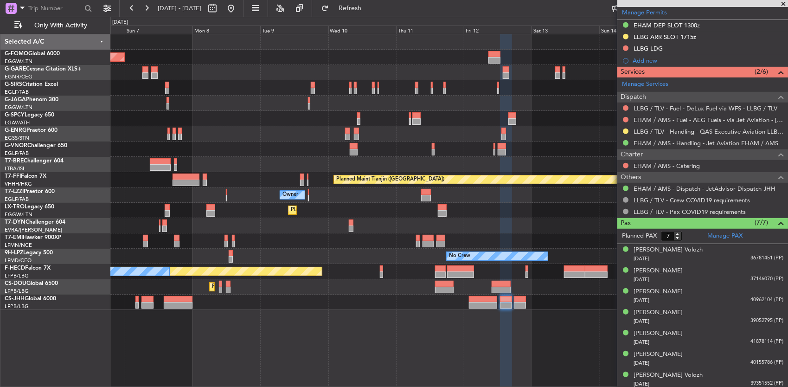
click at [545, 314] on div "Planned Maint [GEOGRAPHIC_DATA] ([GEOGRAPHIC_DATA]) Planned Maint [GEOGRAPHIC_D…" at bounding box center [449, 211] width 678 height 354
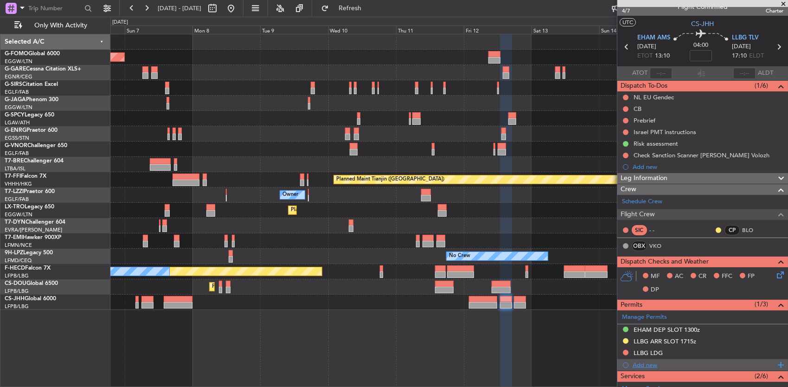
scroll to position [0, 0]
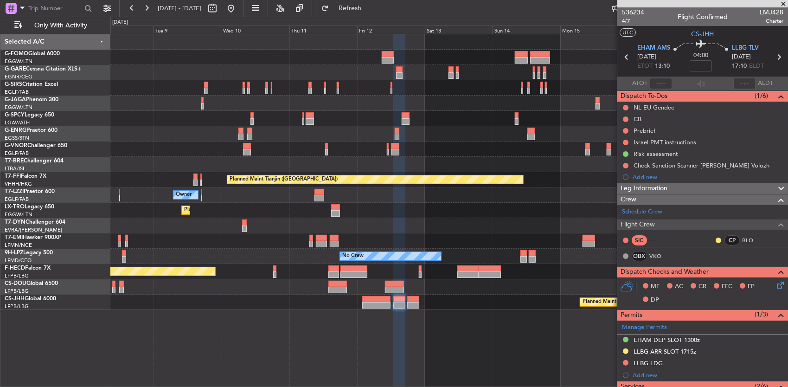
click at [94, 258] on div "Planned Maint [GEOGRAPHIC_DATA] ([GEOGRAPHIC_DATA]) Planned Maint Tianjin ([GEO…" at bounding box center [394, 202] width 788 height 370
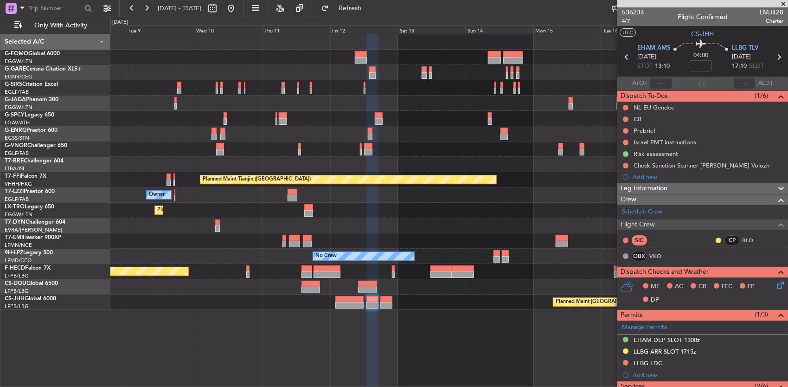
click at [112, 259] on div "Planned Maint [GEOGRAPHIC_DATA] ([GEOGRAPHIC_DATA]) Planned Maint Tianjin ([GEO…" at bounding box center [449, 172] width 678 height 276
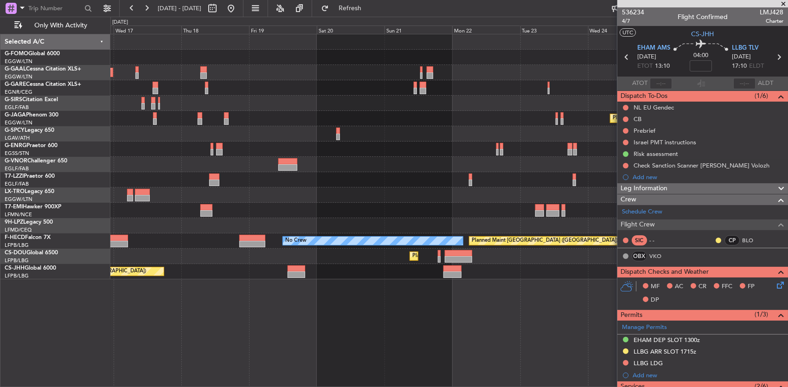
click at [237, 264] on div "Planned Maint [GEOGRAPHIC_DATA] ([GEOGRAPHIC_DATA])" at bounding box center [449, 271] width 678 height 15
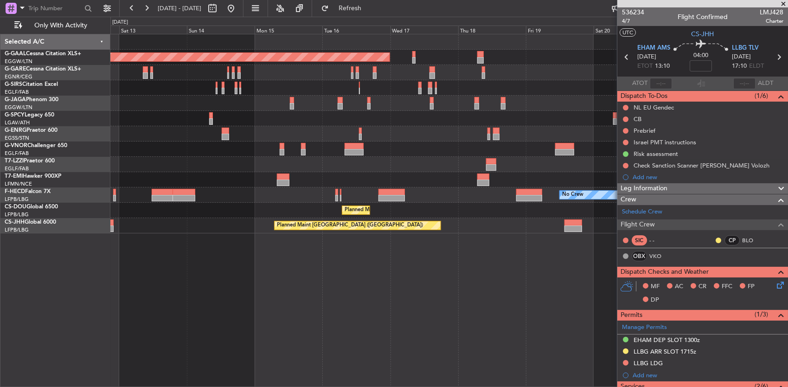
click at [655, 251] on fb-app "[DATE] - [DATE] Refresh Quick Links Only With Activity Planned [GEOGRAPHIC_DATA…" at bounding box center [394, 197] width 788 height 380
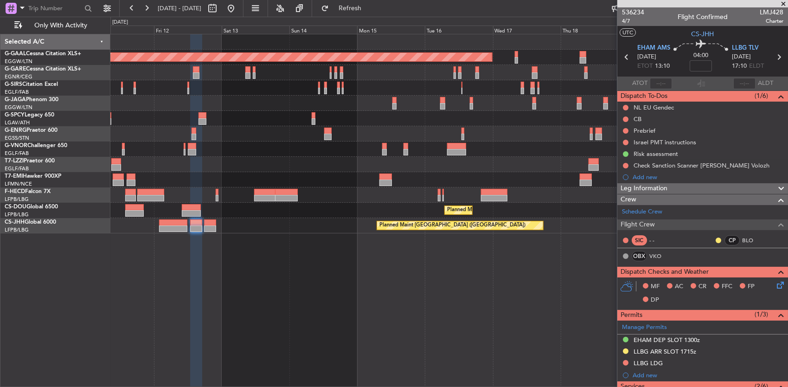
click at [576, 255] on div "Planned Maint Dusseldorf Owner No Crew Planned Maint [GEOGRAPHIC_DATA] ([GEOGRA…" at bounding box center [449, 211] width 678 height 354
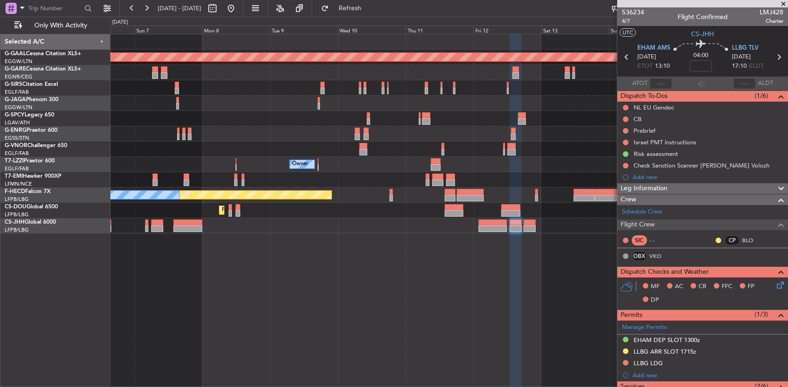
click at [581, 252] on div "Planned Maint Dusseldorf Planned Maint [GEOGRAPHIC_DATA] ([GEOGRAPHIC_DATA]) Ow…" at bounding box center [449, 211] width 678 height 354
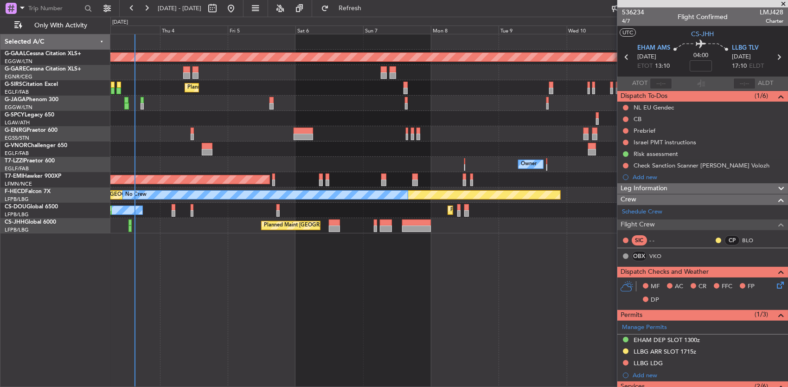
click at [425, 241] on div "Planned Maint Dusseldorf Unplanned Maint [PERSON_NAME] Planned Maint [GEOGRAPHI…" at bounding box center [449, 211] width 678 height 354
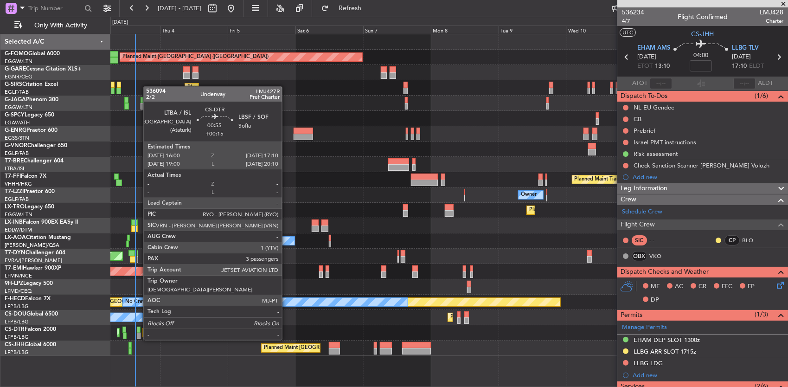
click at [139, 331] on div at bounding box center [139, 330] width 4 height 6
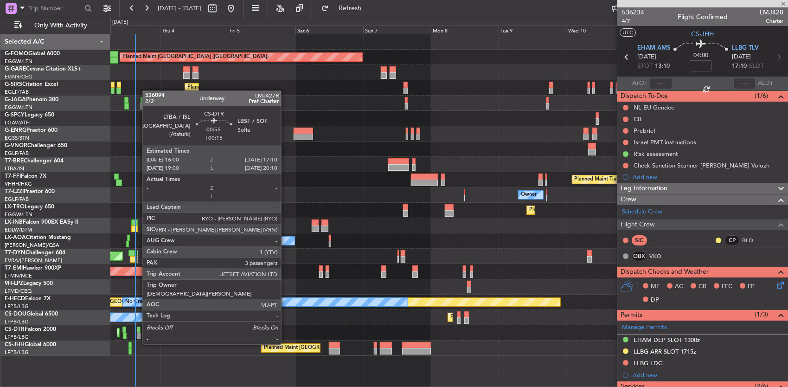
type input "+00:15"
type input "3"
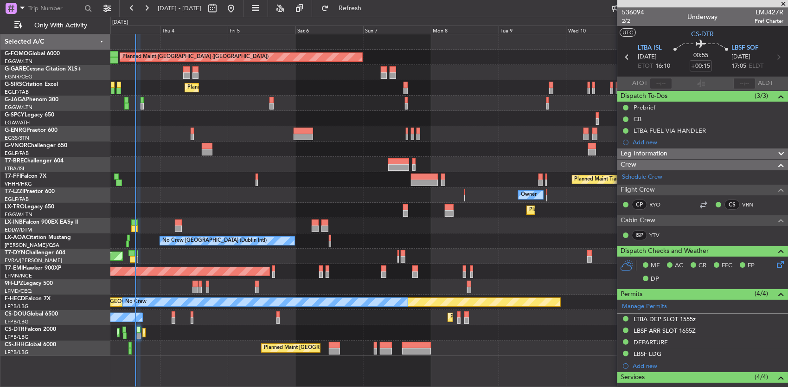
click at [318, 200] on div "Owner" at bounding box center [449, 194] width 678 height 15
